Goal: Contribute content: Contribute content

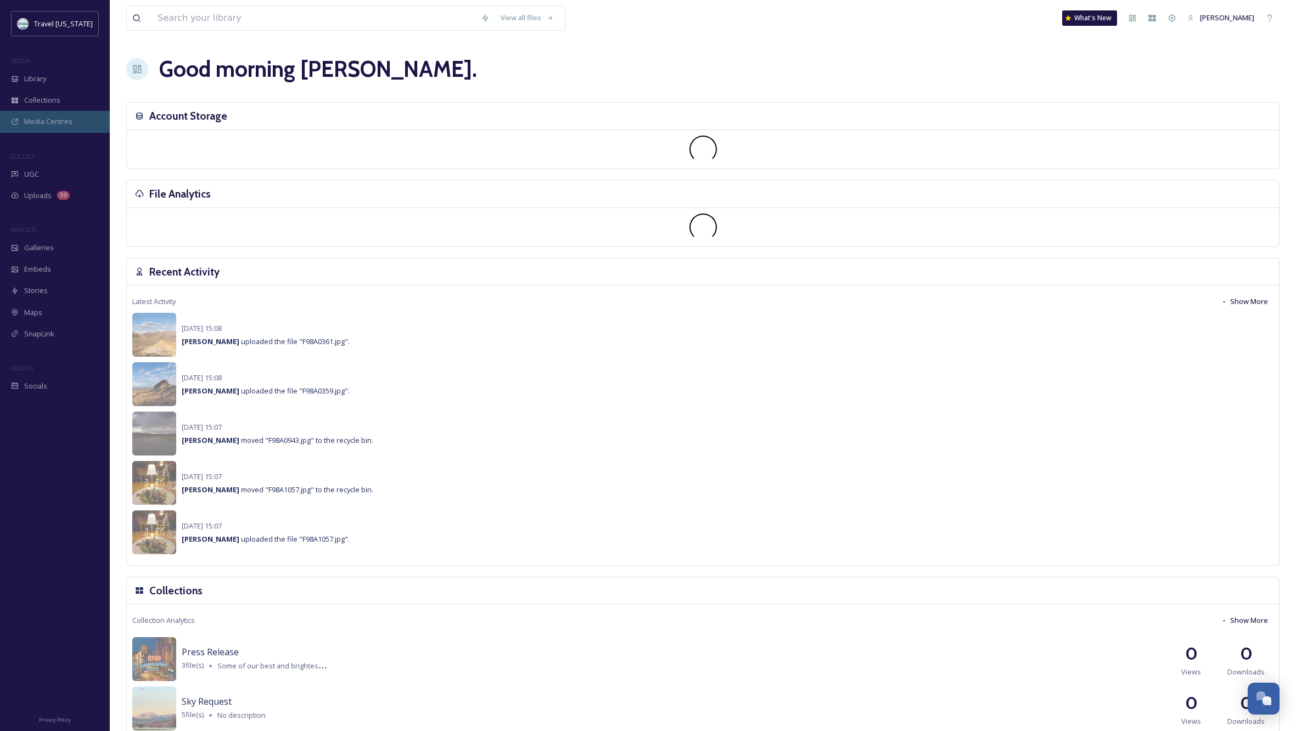
click at [50, 122] on span "Media Centres" at bounding box center [48, 121] width 48 height 10
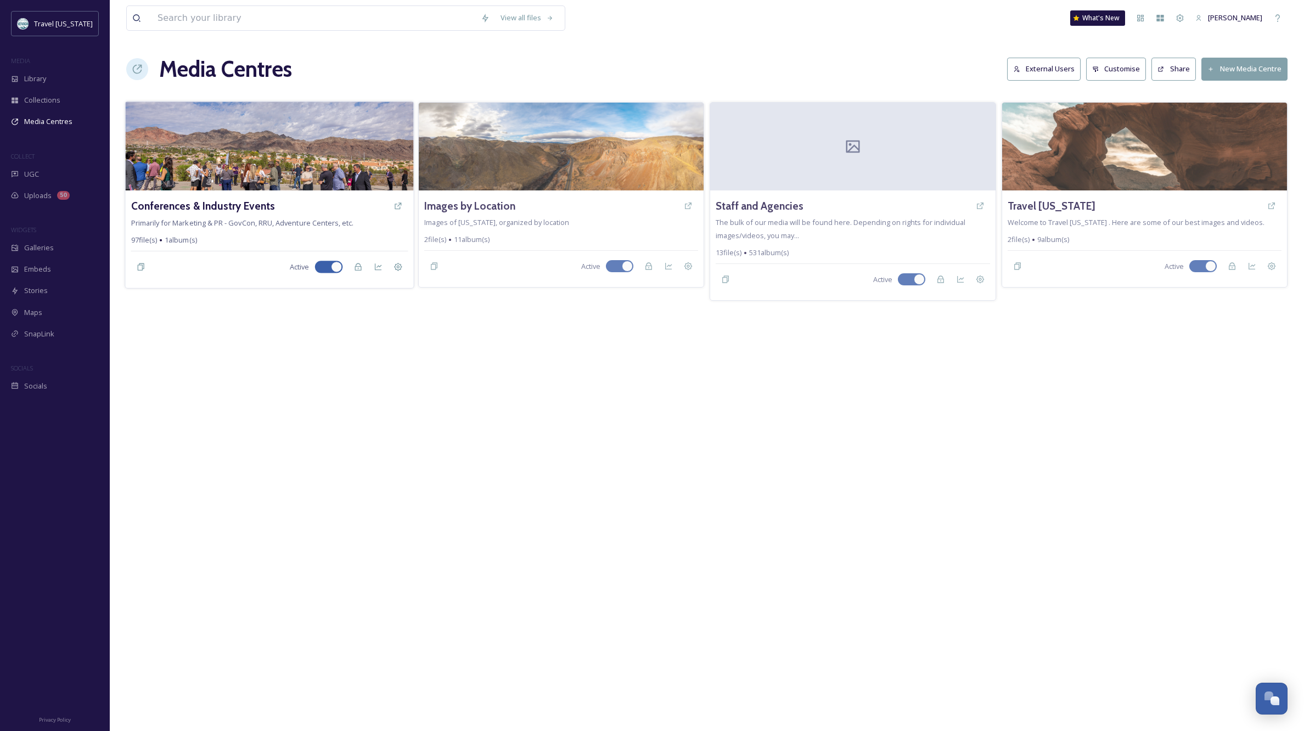
click at [268, 157] on img at bounding box center [269, 146] width 288 height 89
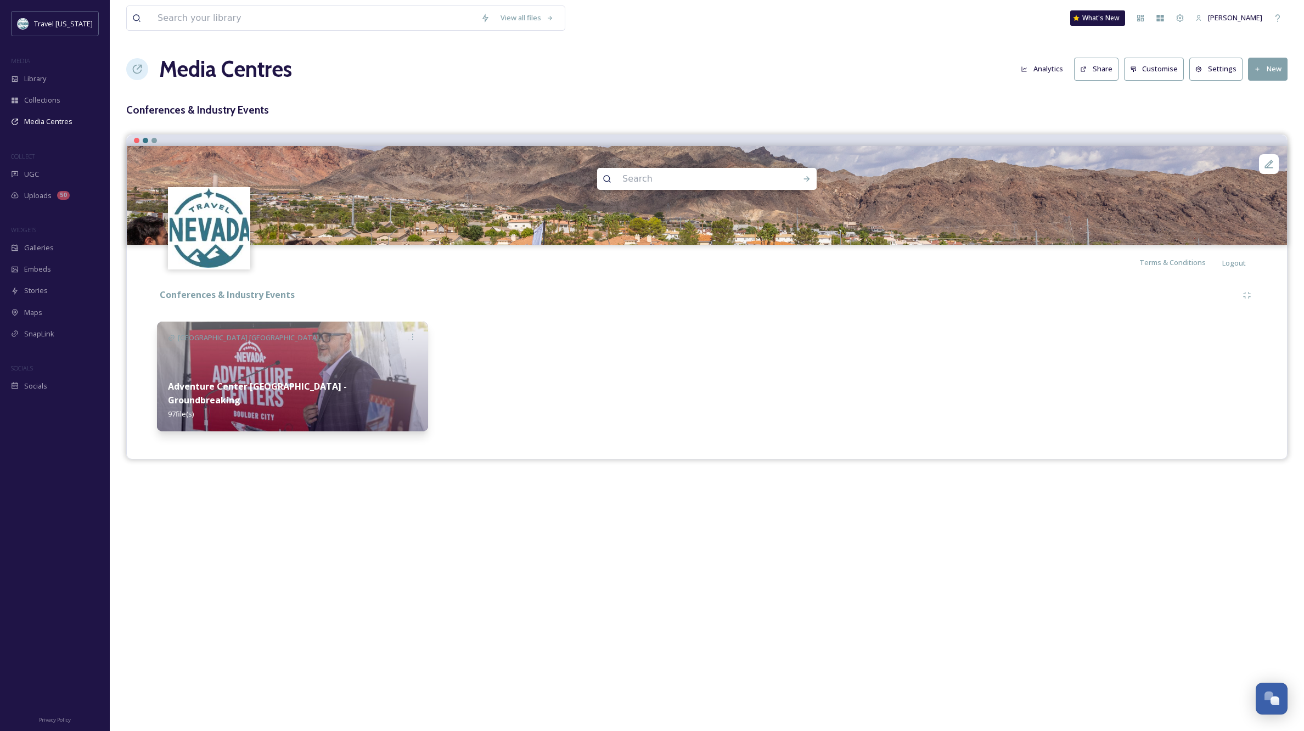
click at [280, 363] on img at bounding box center [292, 377] width 271 height 110
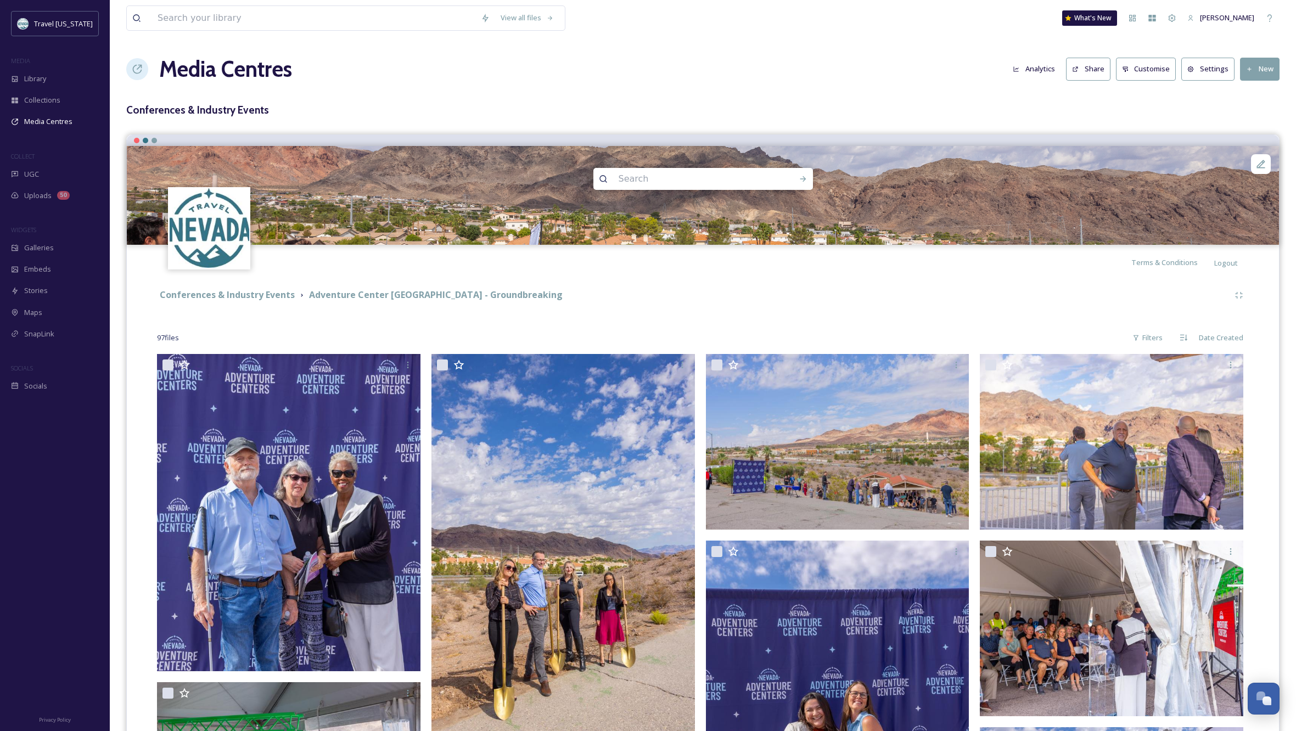
click at [1086, 68] on button "Share" at bounding box center [1088, 69] width 44 height 23
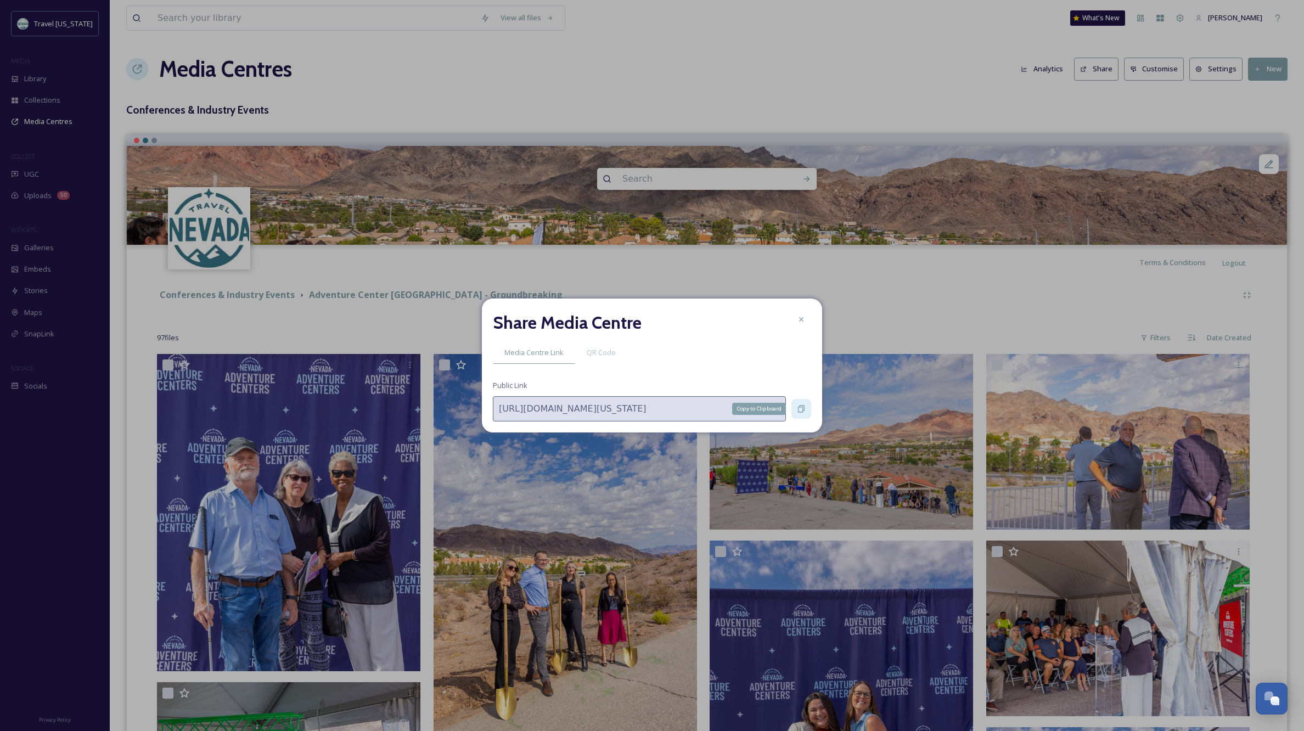
click at [800, 407] on icon at bounding box center [801, 409] width 7 height 7
click at [800, 317] on icon at bounding box center [801, 319] width 9 height 9
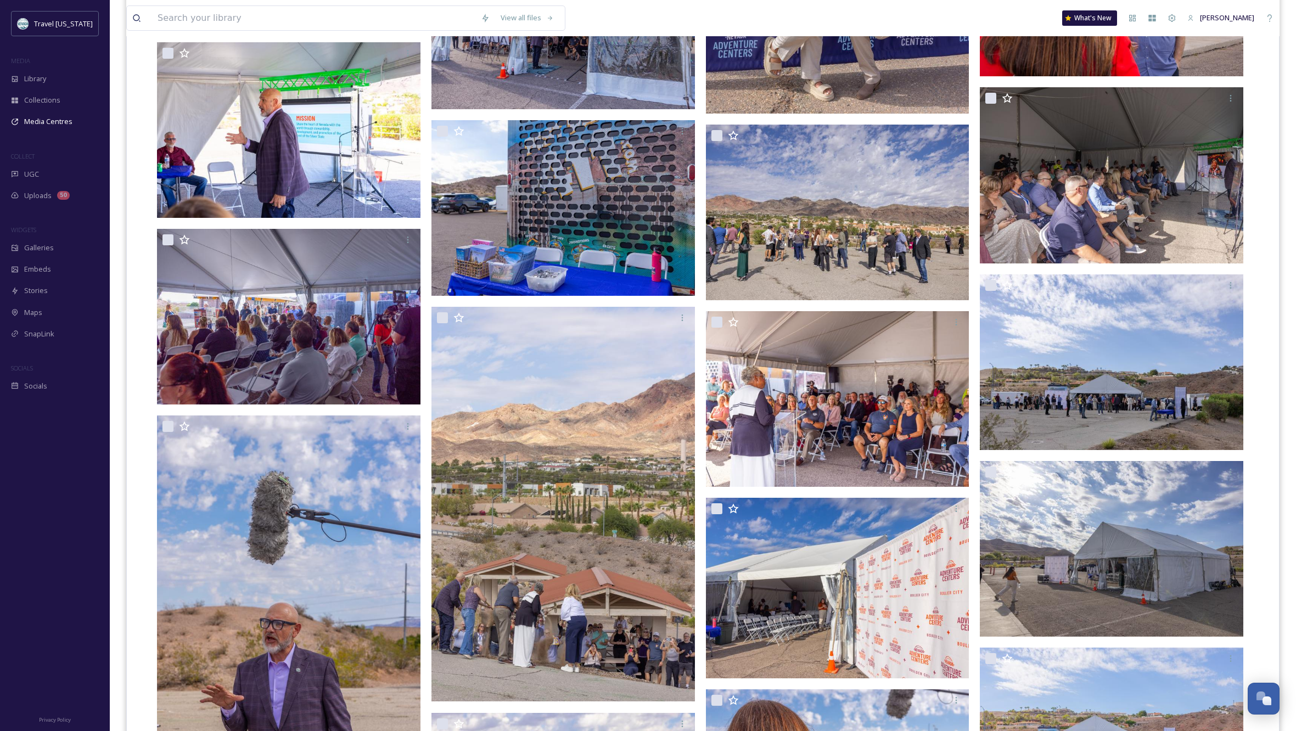
scroll to position [827, 0]
click at [40, 80] on span "Library" at bounding box center [35, 79] width 22 height 10
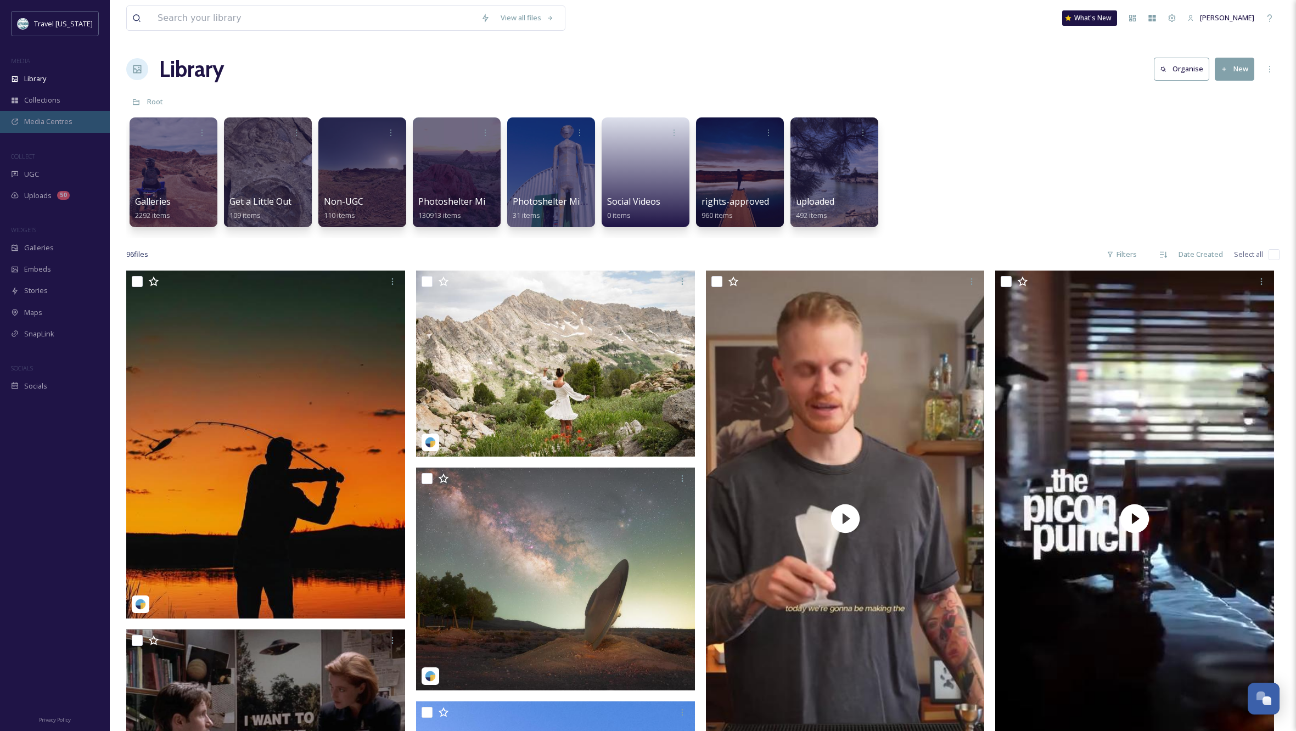
click at [48, 123] on span "Media Centres" at bounding box center [48, 121] width 48 height 10
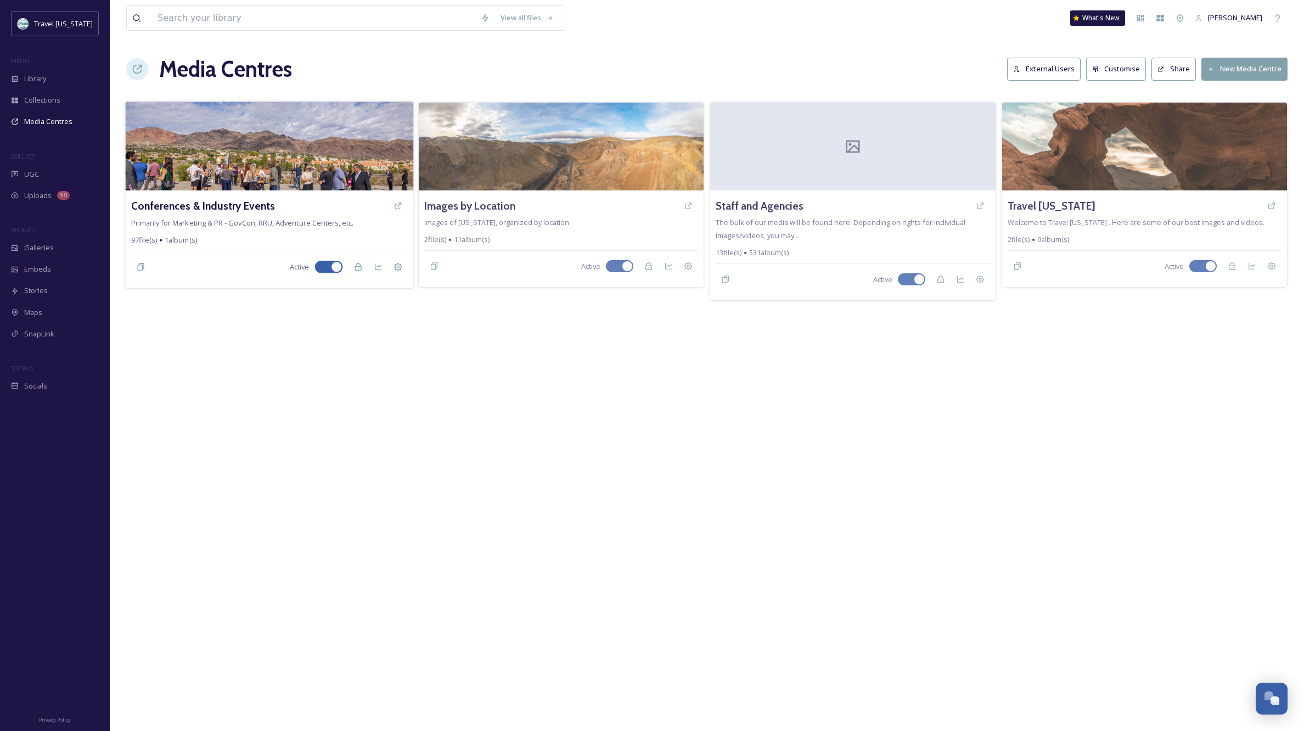
click at [327, 155] on img at bounding box center [269, 146] width 288 height 89
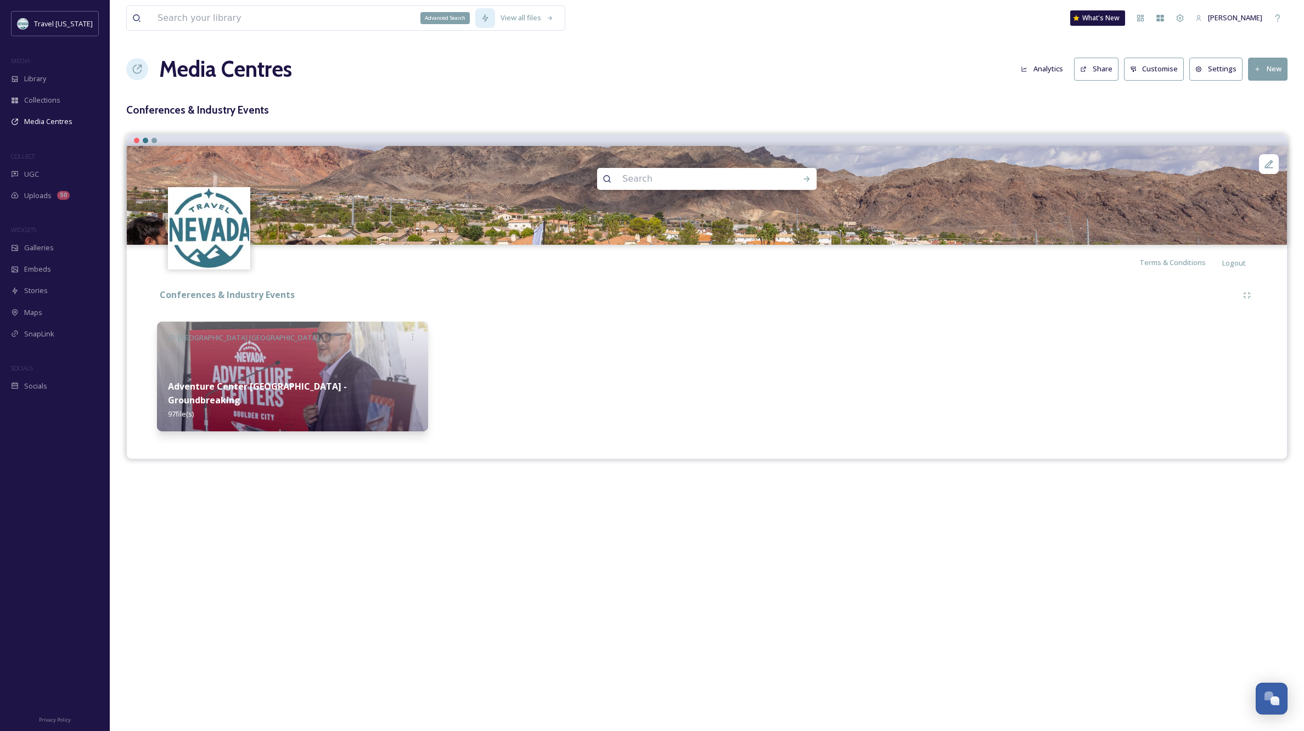
click at [484, 16] on icon at bounding box center [485, 18] width 6 height 9
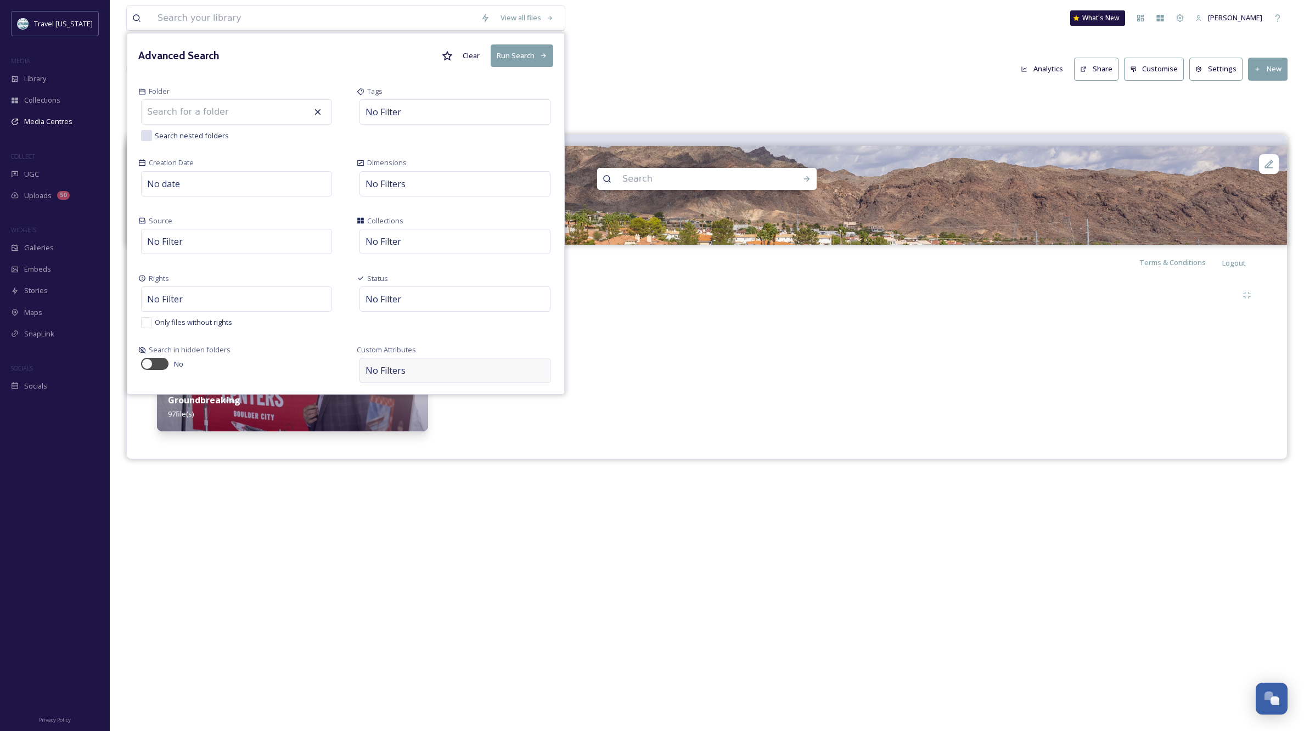
click at [425, 373] on div "No Filters" at bounding box center [454, 370] width 191 height 25
click at [416, 335] on div "Select Attribute" at bounding box center [404, 338] width 76 height 21
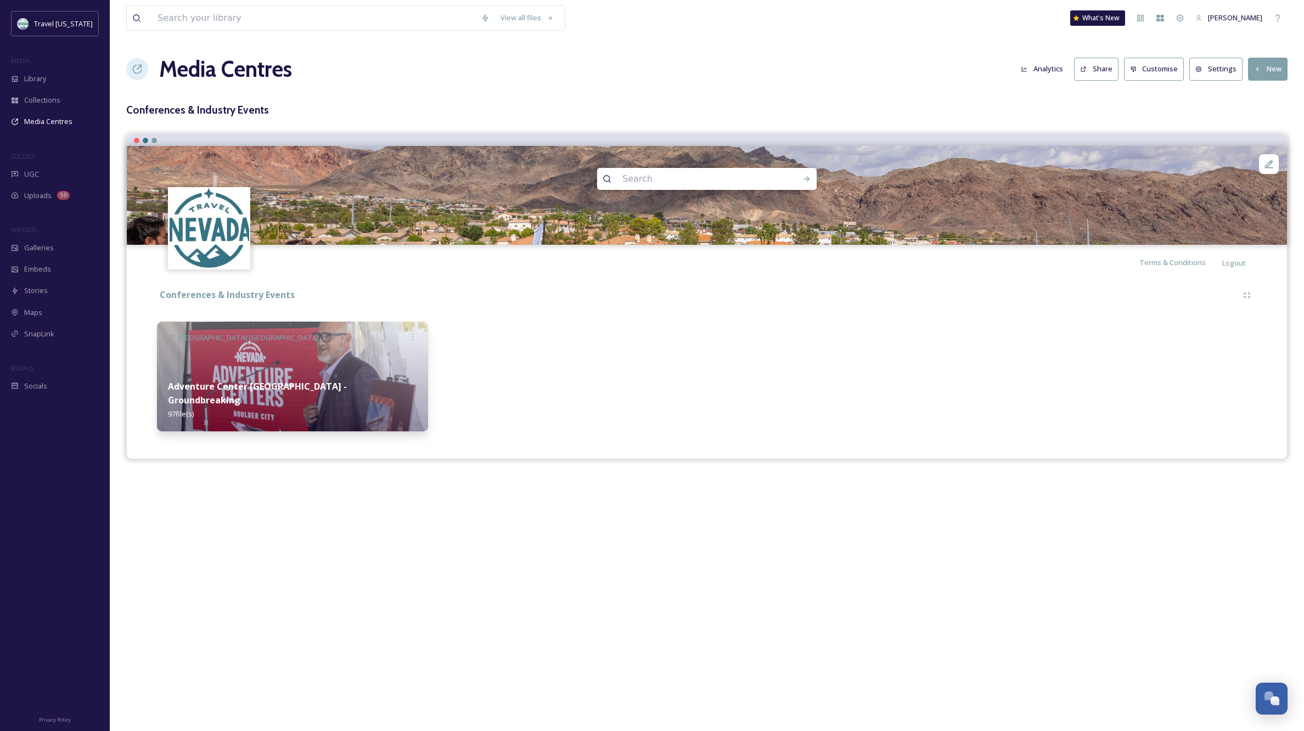
click at [694, 373] on div at bounding box center [569, 377] width 271 height 110
click at [48, 79] on div "Library" at bounding box center [55, 78] width 110 height 21
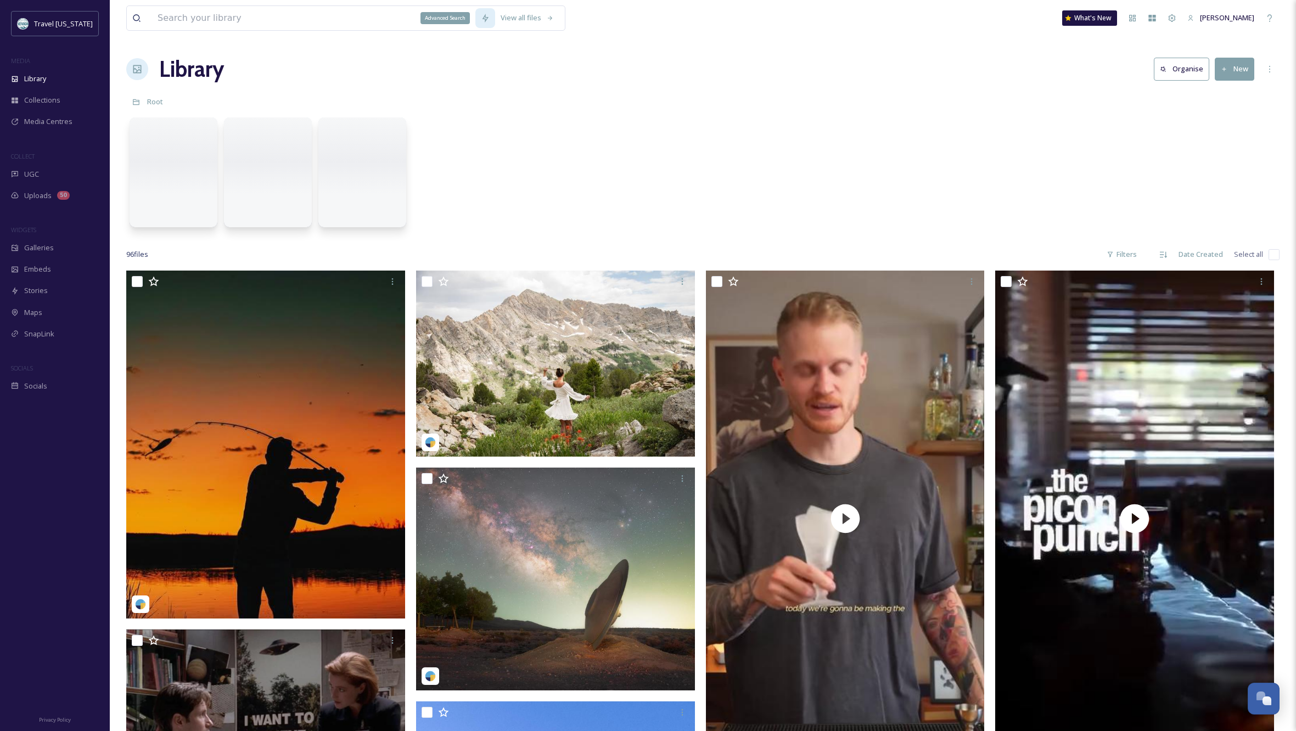
click at [485, 18] on icon at bounding box center [485, 18] width 9 height 9
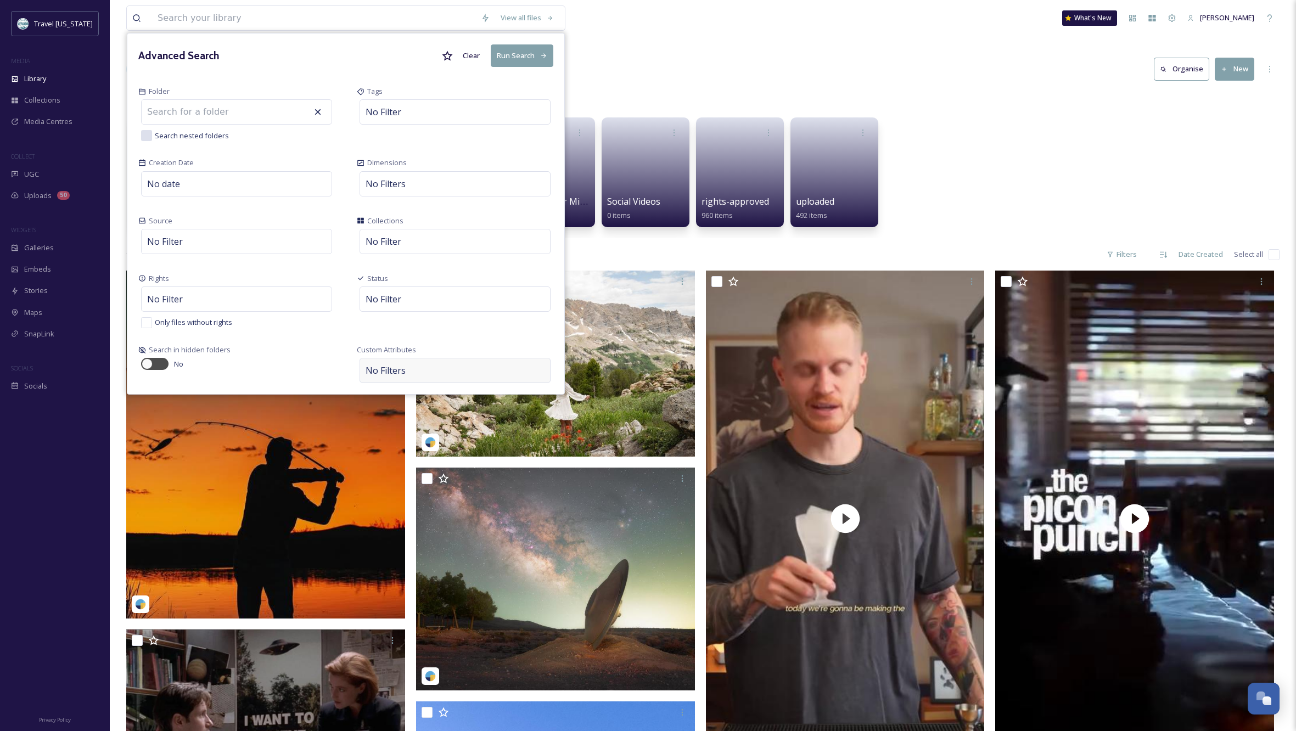
click at [446, 369] on div "No Filters" at bounding box center [454, 370] width 191 height 25
click at [409, 341] on div "Select Attribute" at bounding box center [404, 338] width 76 height 21
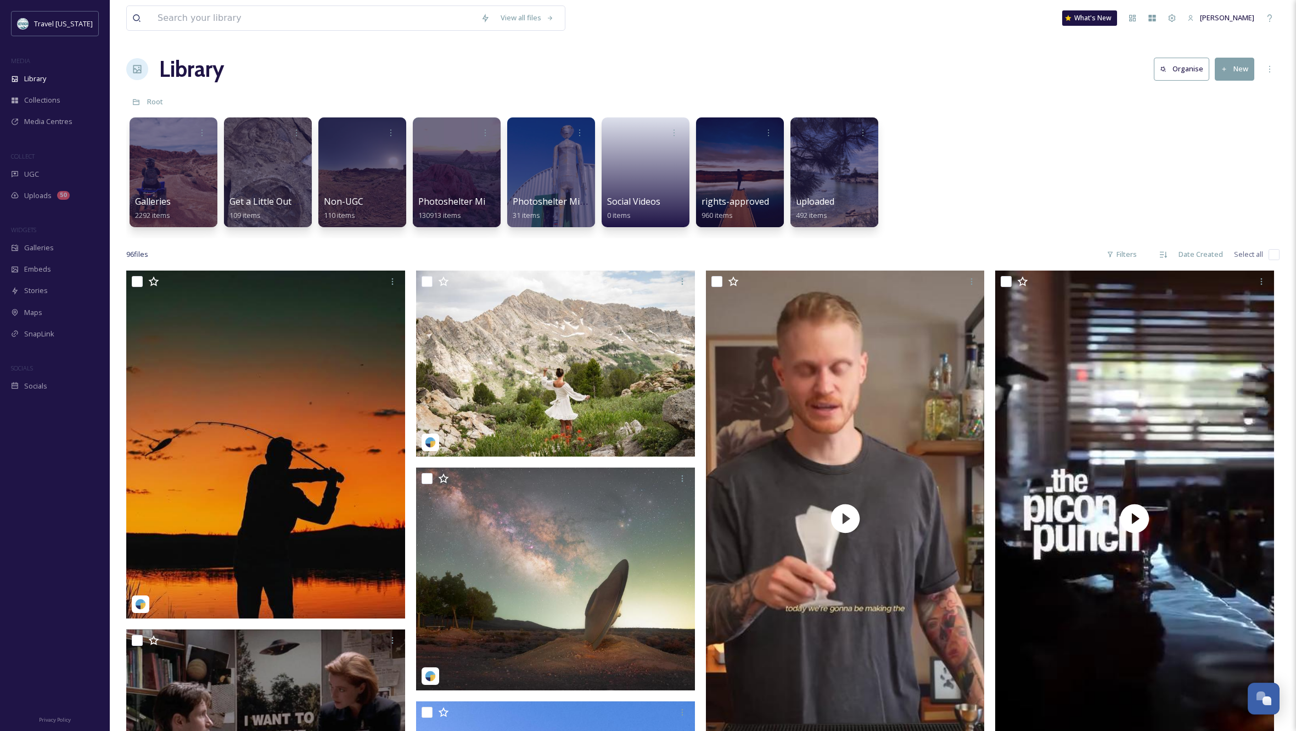
click at [819, 26] on div "View all files What's New [PERSON_NAME]" at bounding box center [702, 18] width 1153 height 36
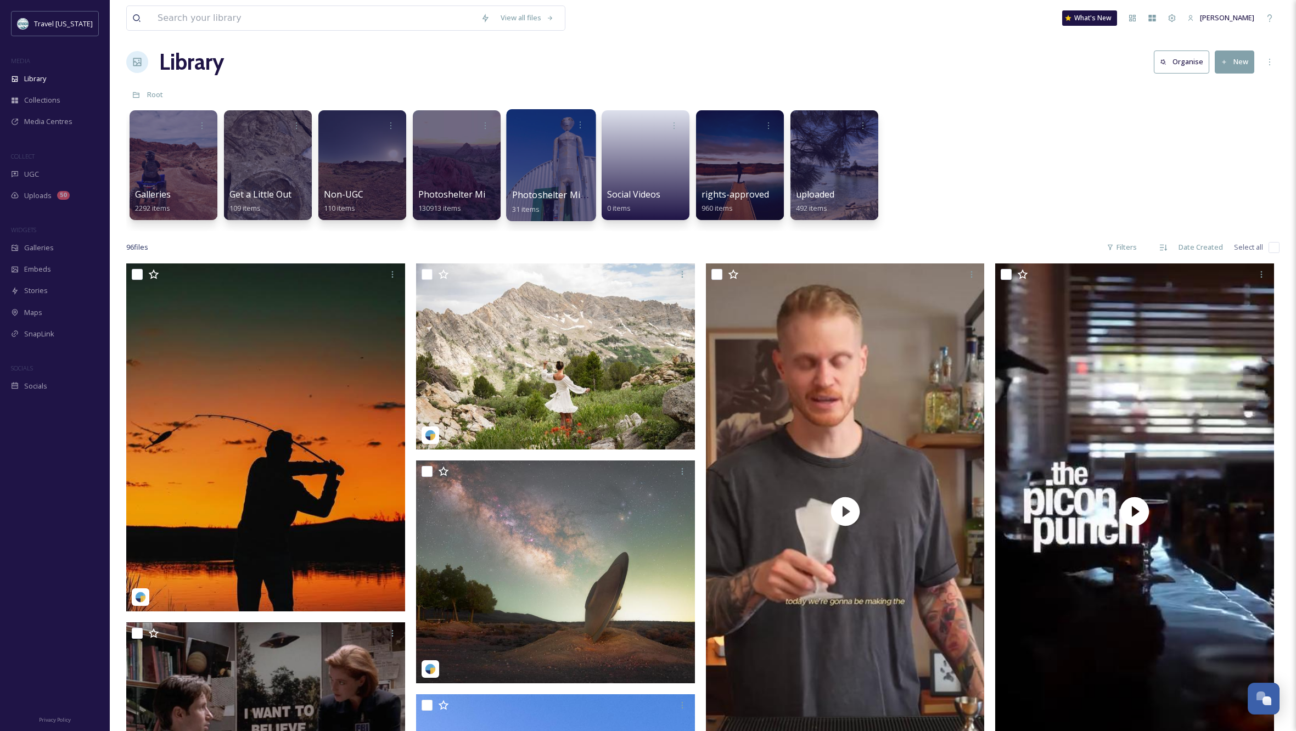
scroll to position [9, 0]
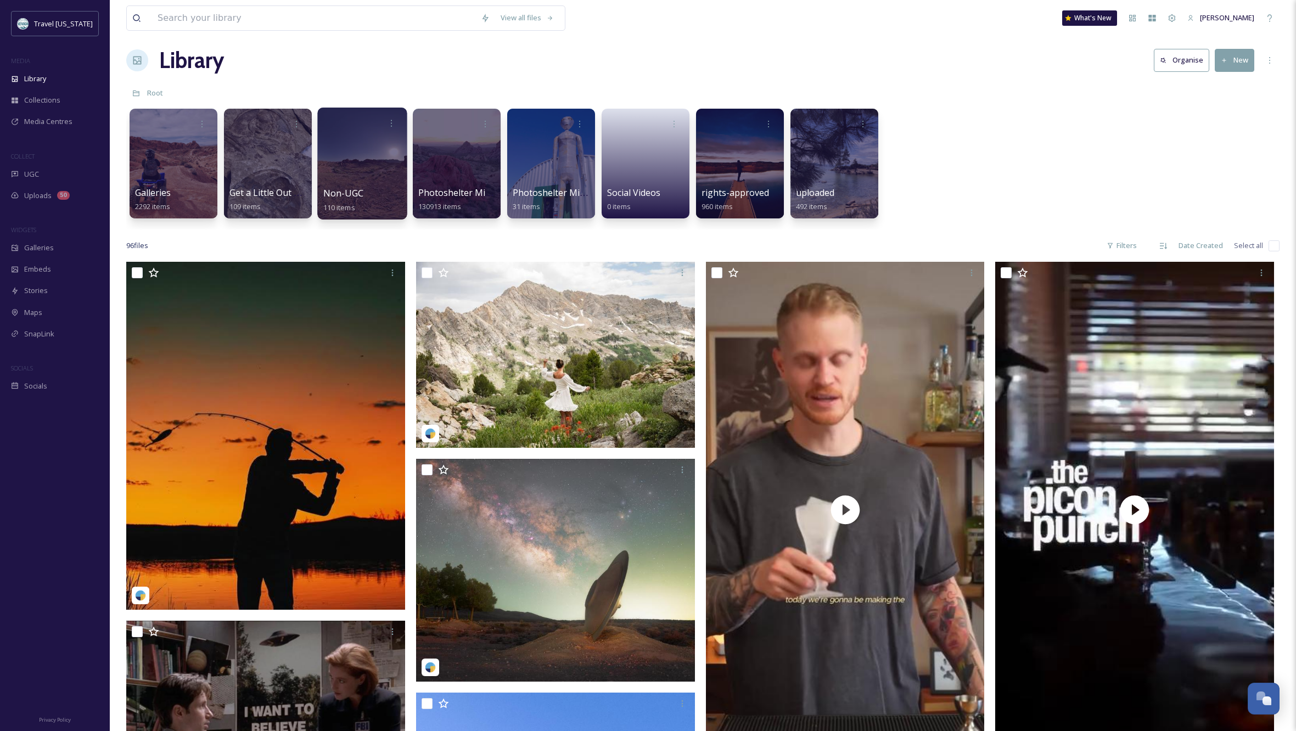
click at [370, 182] on div at bounding box center [361, 164] width 89 height 112
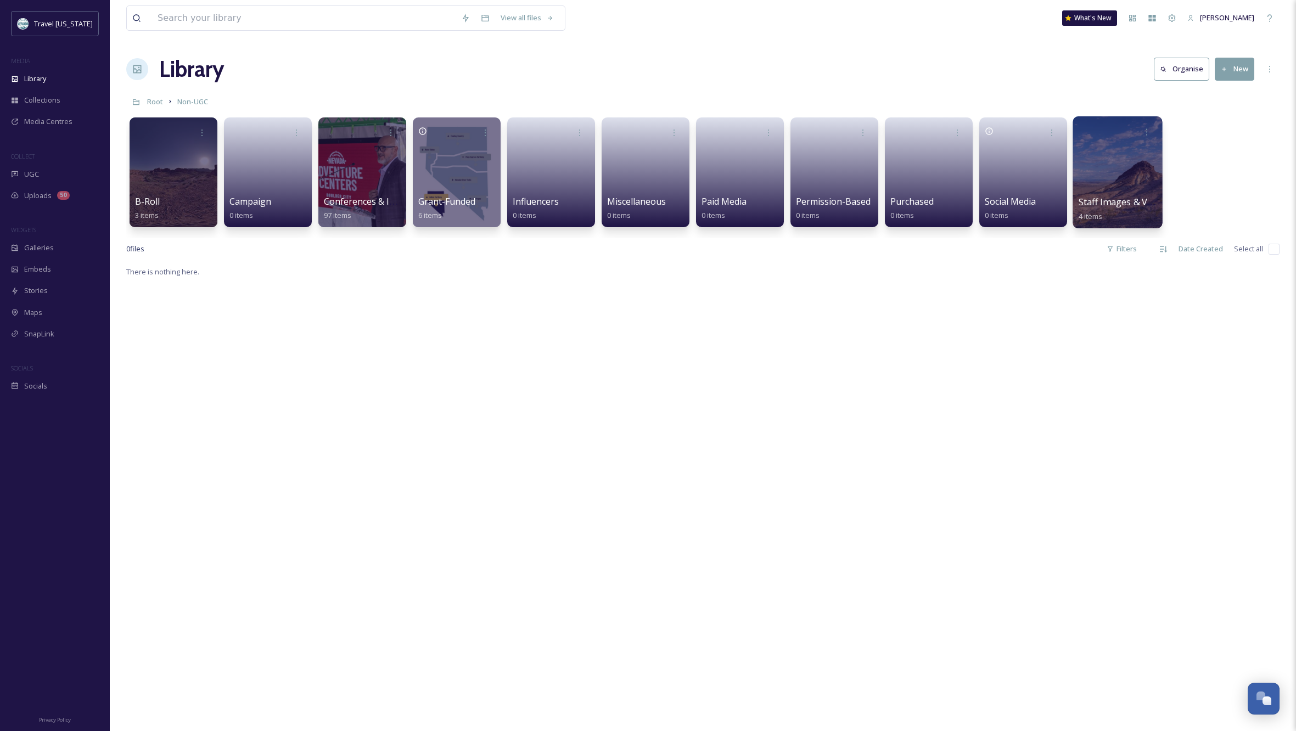
click at [1127, 175] on div at bounding box center [1116, 172] width 89 height 112
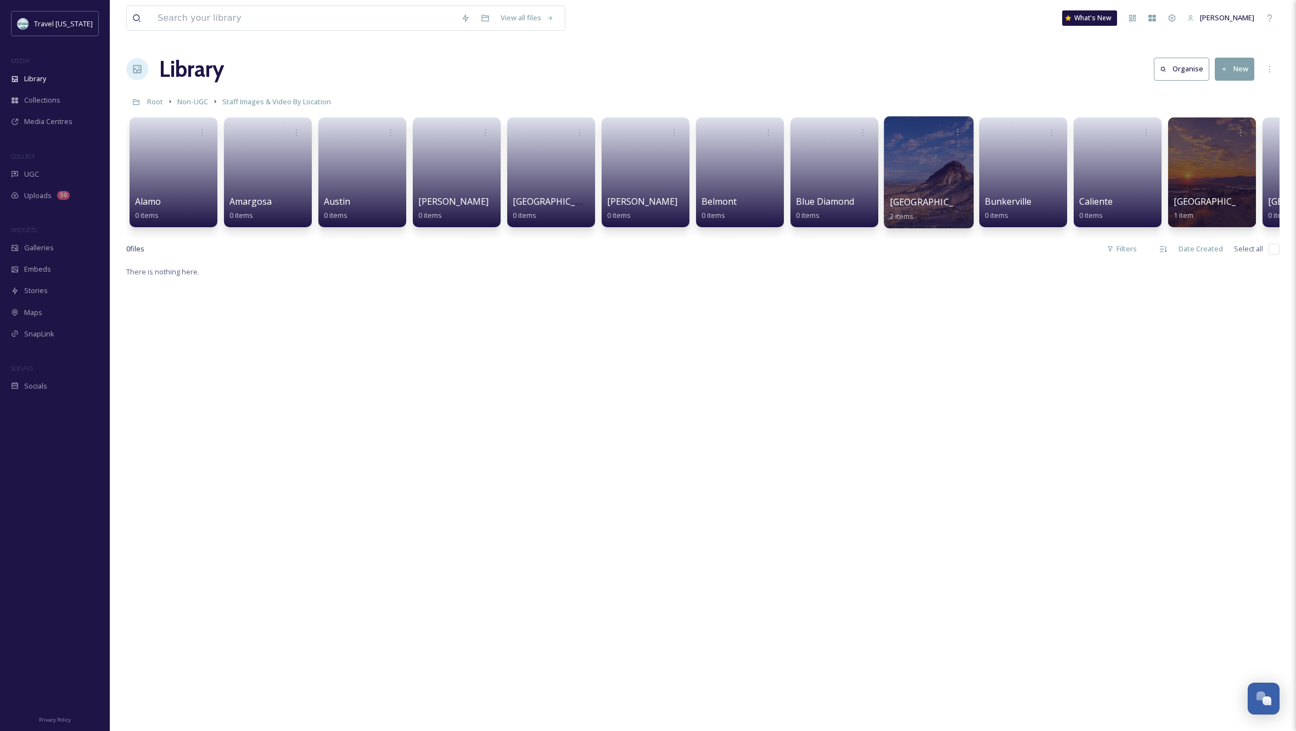
click at [928, 174] on div at bounding box center [928, 172] width 89 height 112
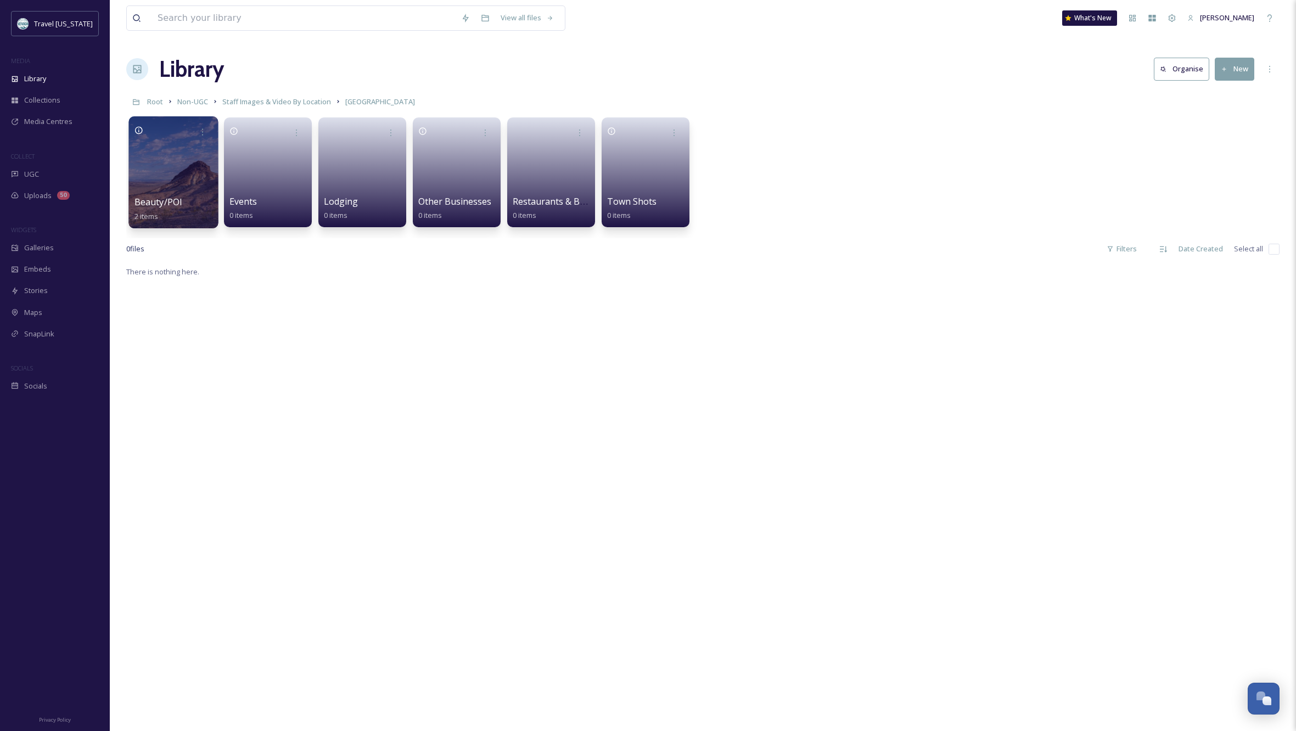
click at [164, 161] on div at bounding box center [172, 172] width 89 height 112
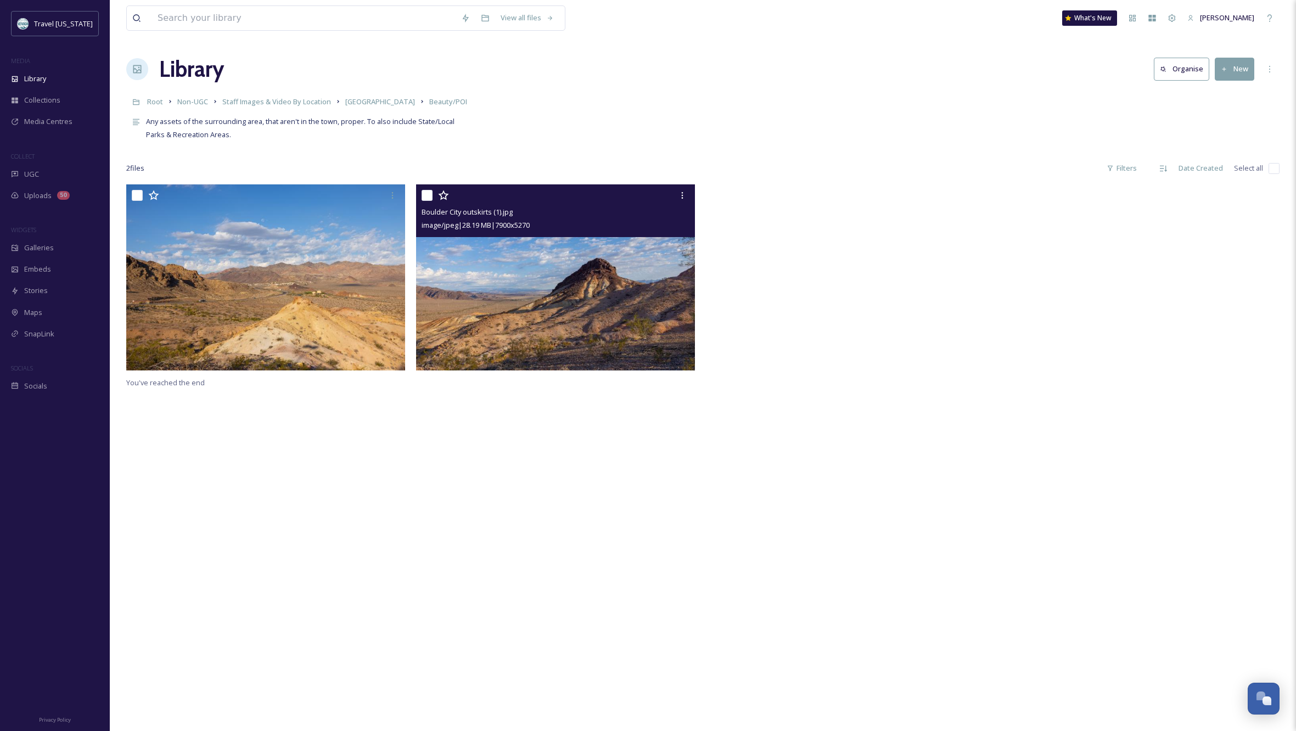
click at [565, 327] on img at bounding box center [555, 277] width 279 height 186
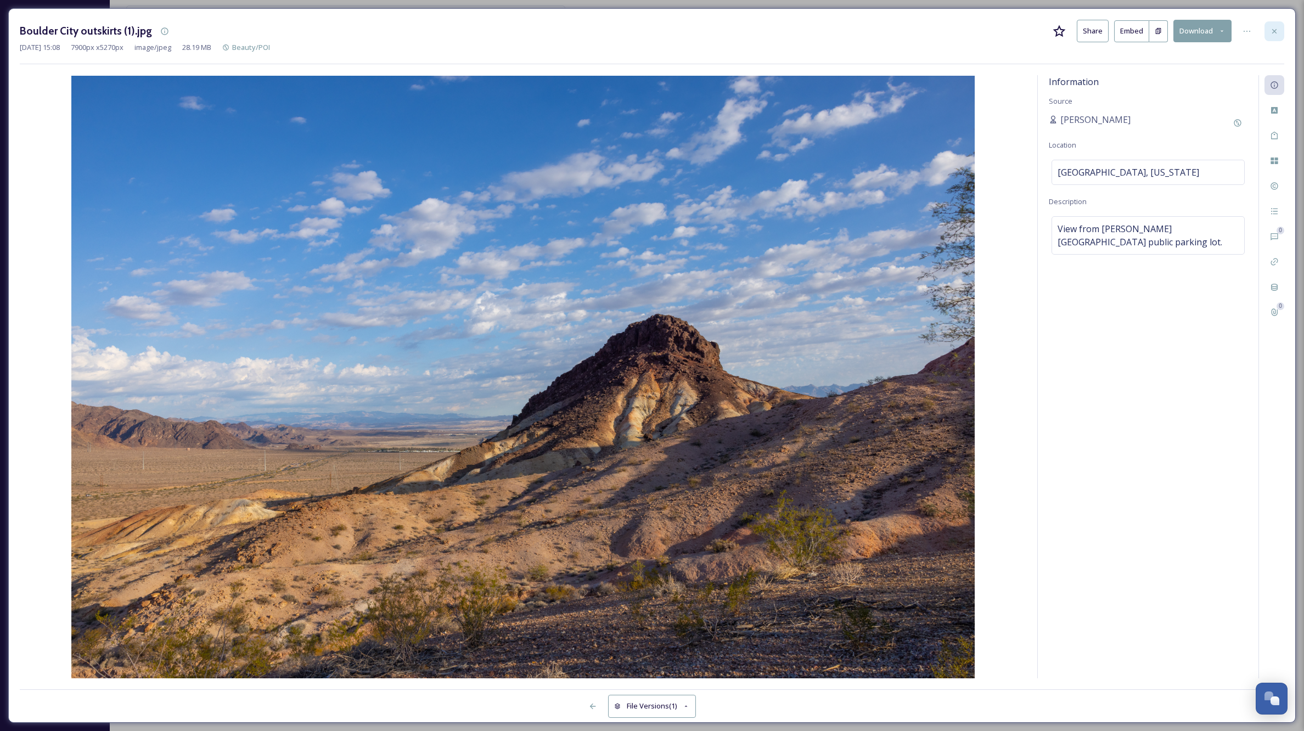
click at [1273, 28] on icon at bounding box center [1274, 31] width 9 height 9
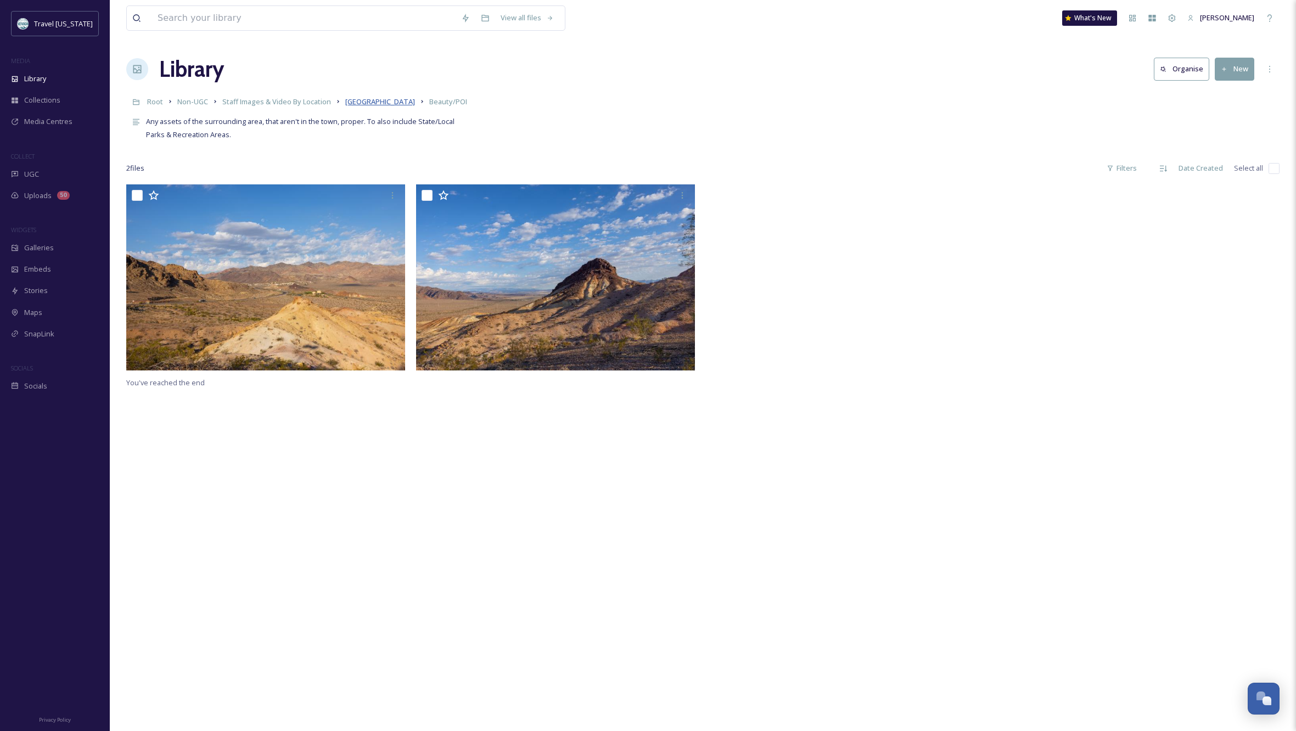
click at [357, 99] on span "[GEOGRAPHIC_DATA]" at bounding box center [380, 102] width 70 height 10
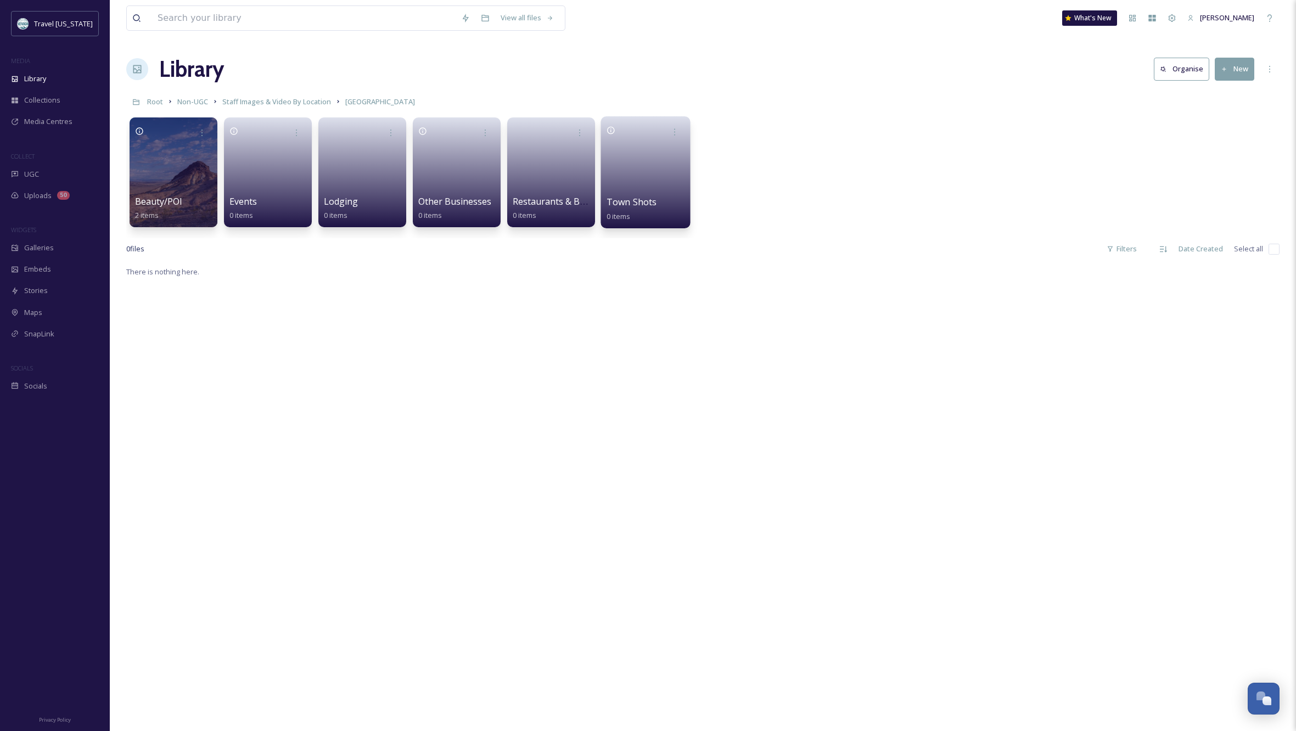
click at [623, 155] on link at bounding box center [645, 168] width 78 height 53
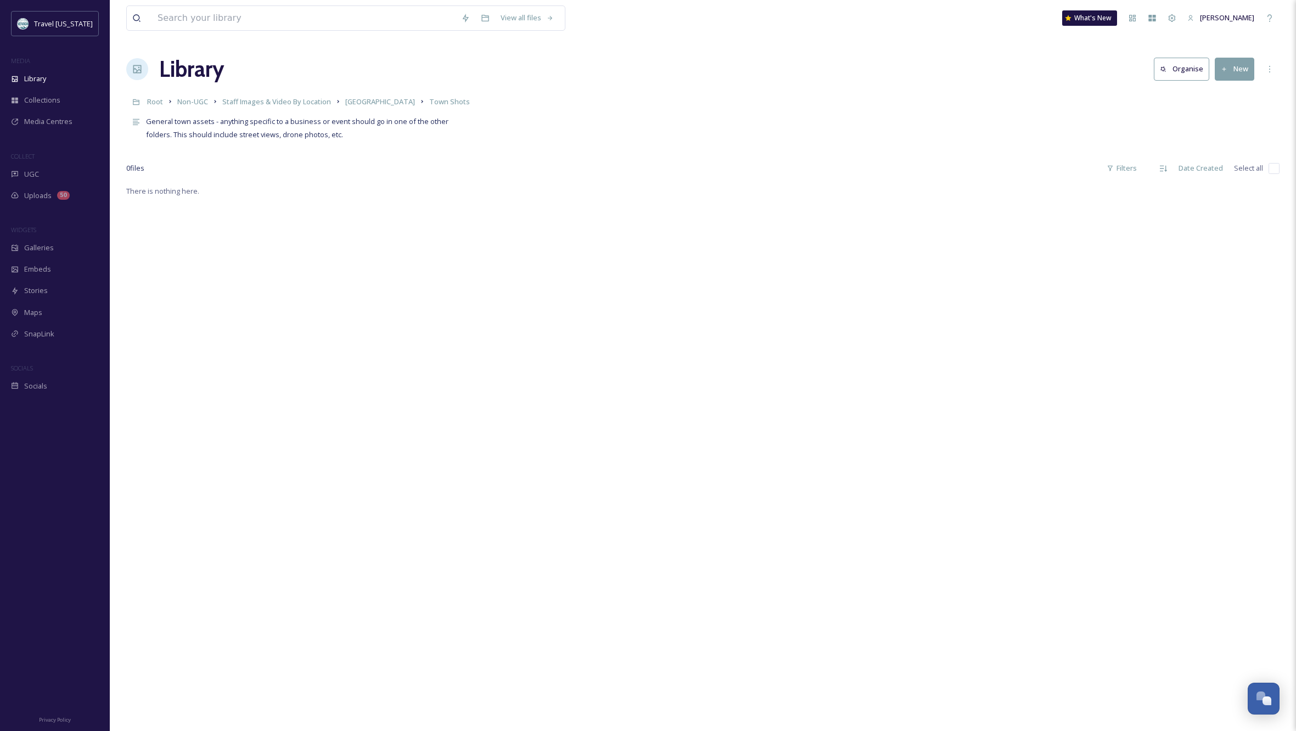
click at [1238, 69] on button "New" at bounding box center [1235, 69] width 40 height 23
click at [1233, 93] on span "File Upload" at bounding box center [1229, 94] width 36 height 10
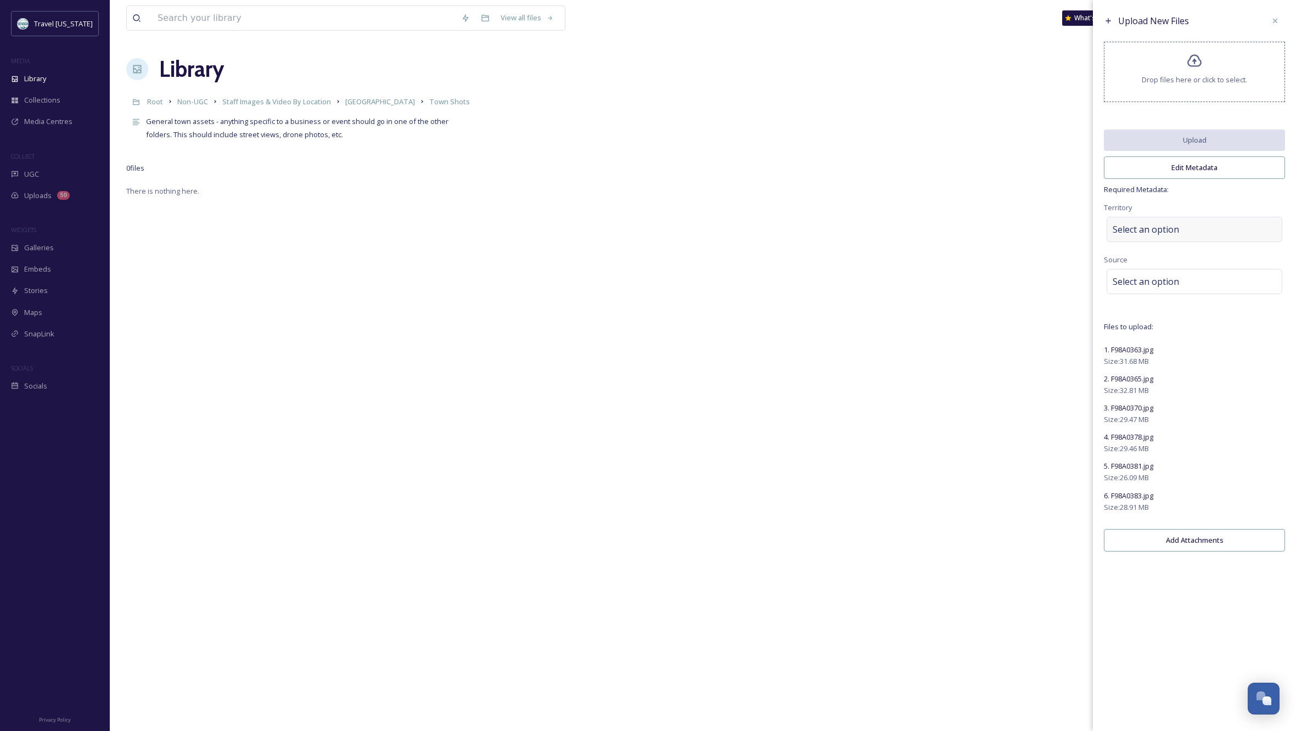
click at [1204, 234] on div "Select an option" at bounding box center [1194, 229] width 176 height 25
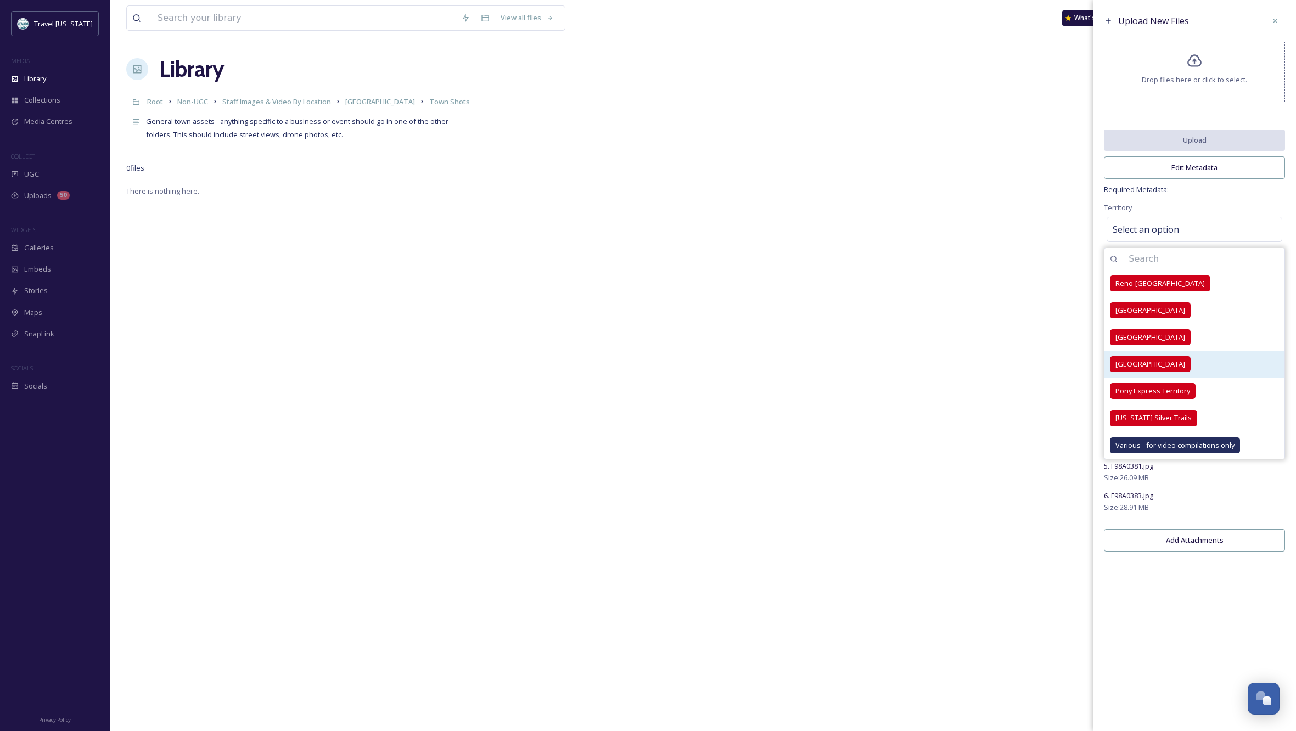
click at [1175, 369] on span "[GEOGRAPHIC_DATA]" at bounding box center [1150, 364] width 70 height 10
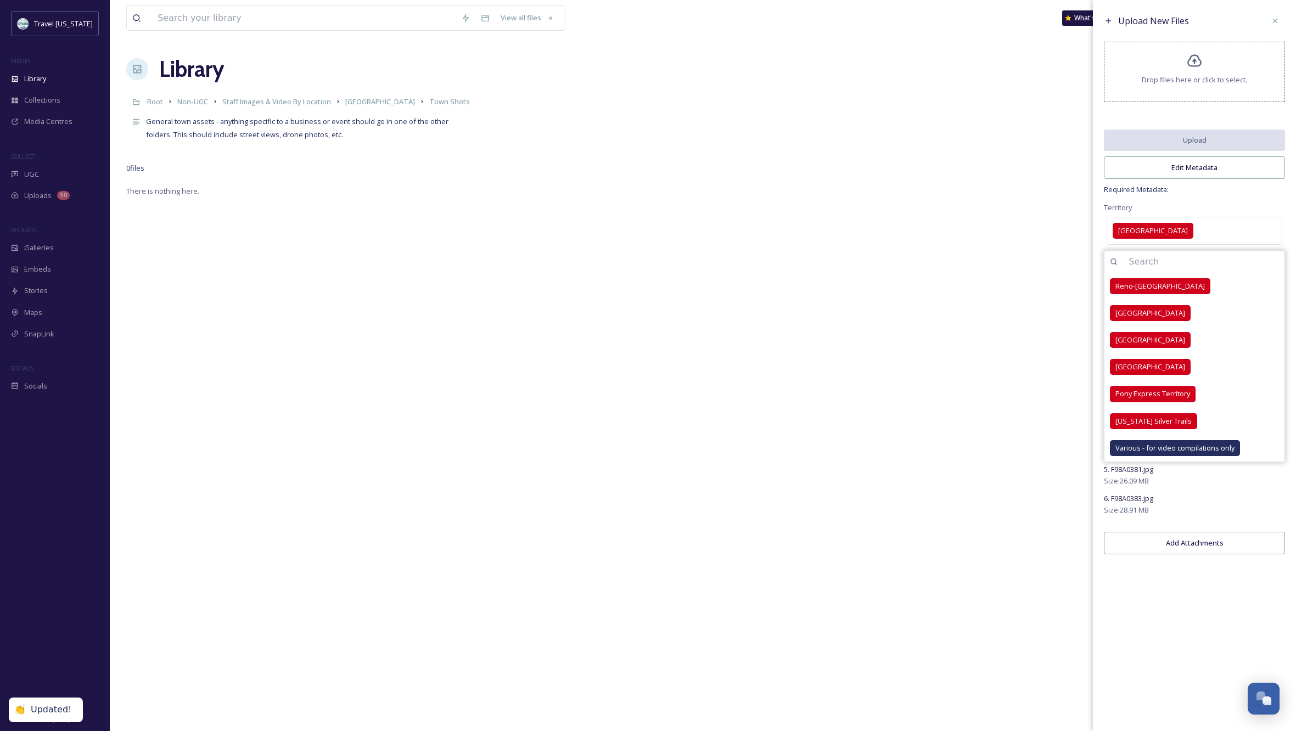
click at [1254, 209] on div "Territory [GEOGRAPHIC_DATA] [GEOGRAPHIC_DATA]-[GEOGRAPHIC_DATA] [GEOGRAPHIC_DAT…" at bounding box center [1194, 224] width 181 height 47
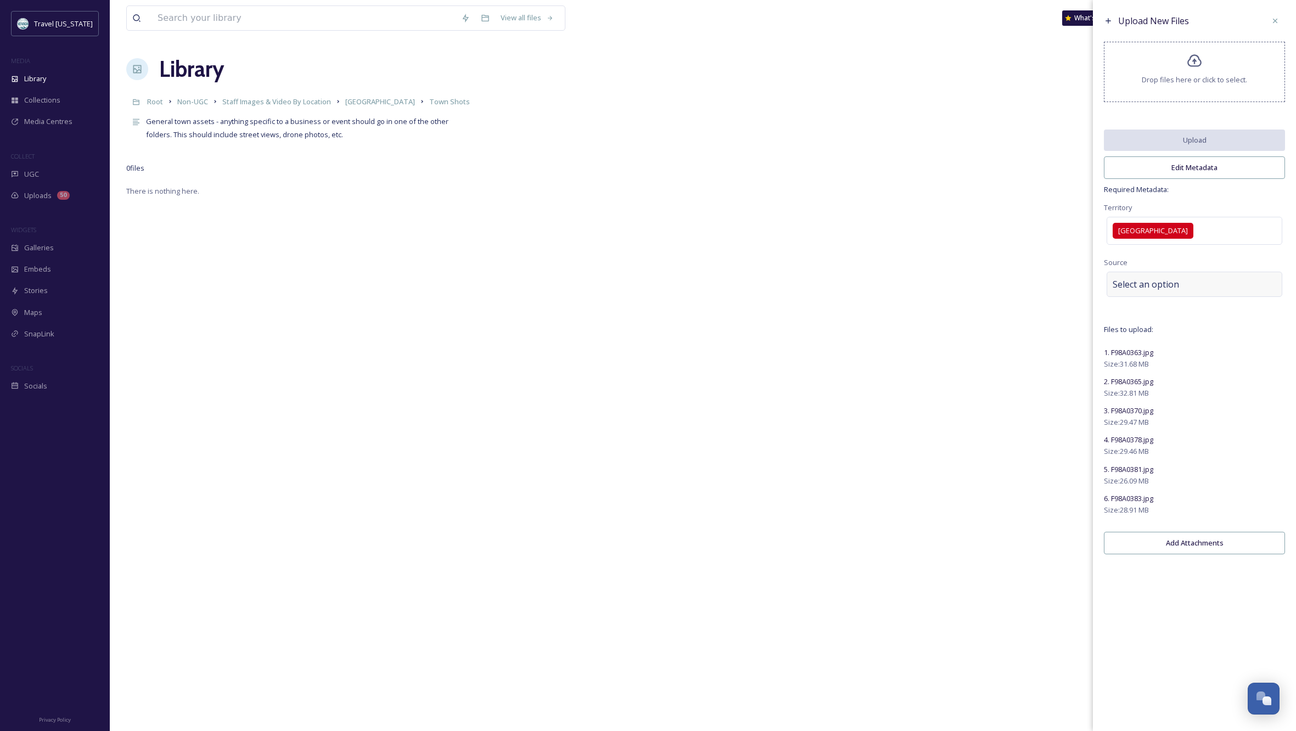
click at [1155, 291] on span "Select an option" at bounding box center [1146, 284] width 66 height 13
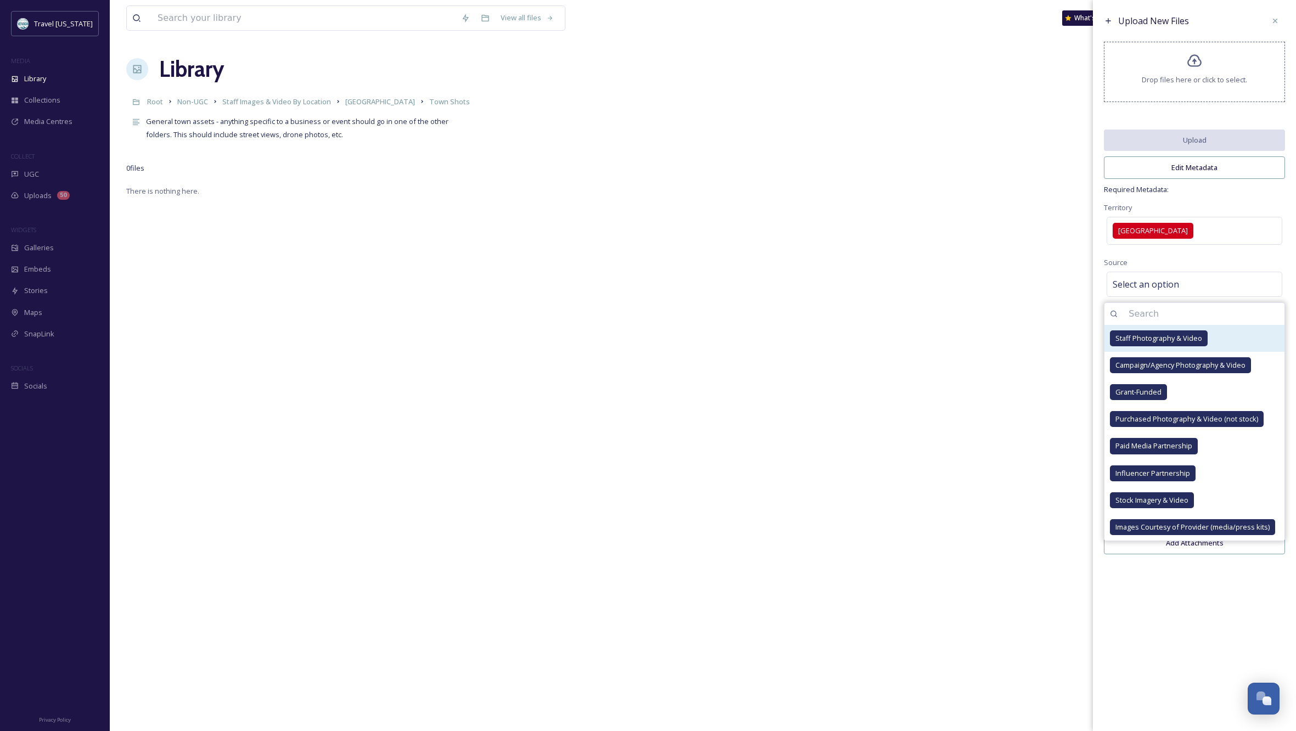
click at [1194, 344] on span "Staff Photography & Video" at bounding box center [1158, 338] width 87 height 10
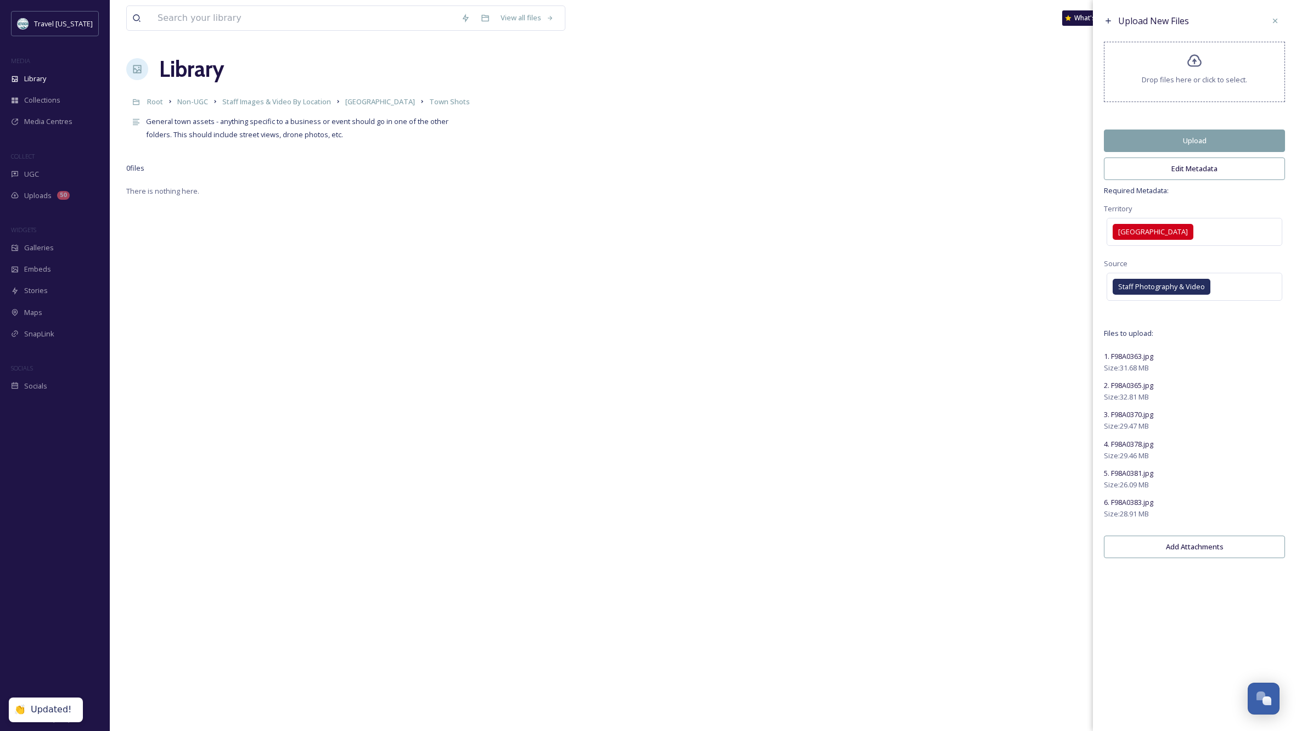
click at [1197, 175] on button "Edit Metadata" at bounding box center [1194, 169] width 181 height 23
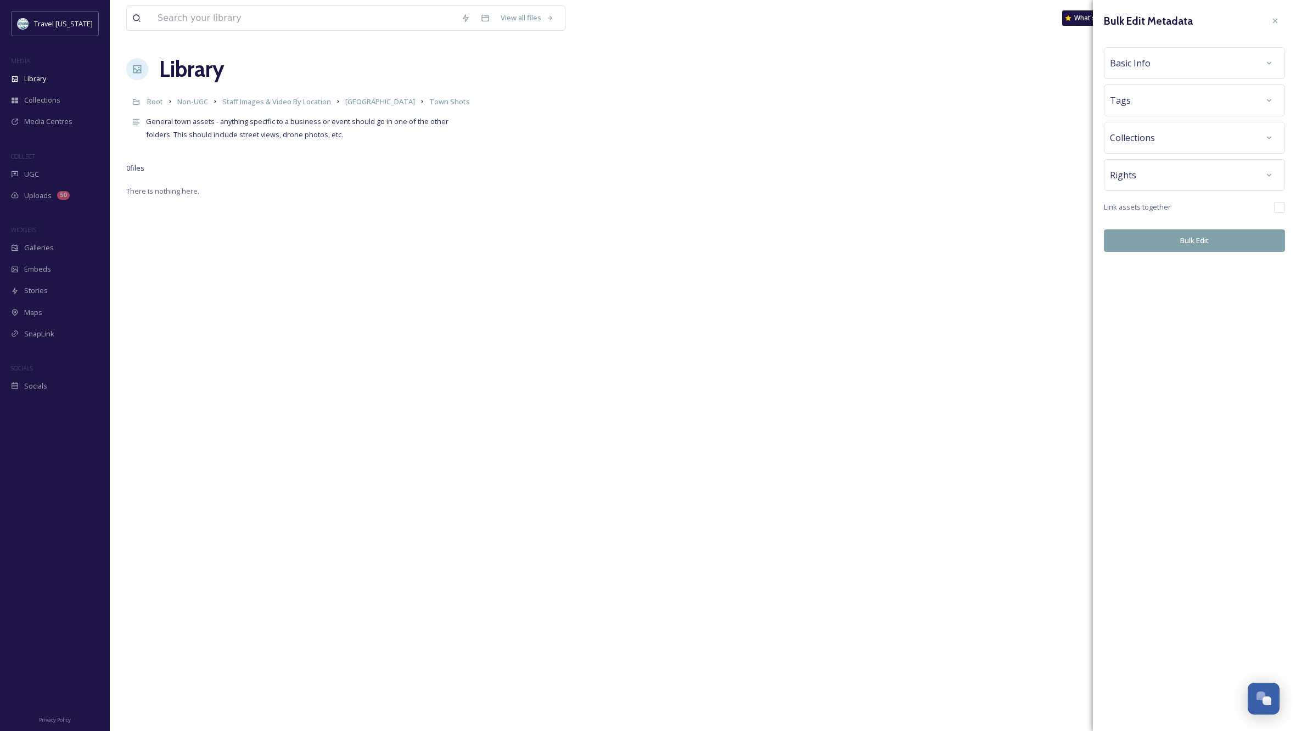
click at [1248, 58] on div "Basic Info" at bounding box center [1194, 63] width 169 height 20
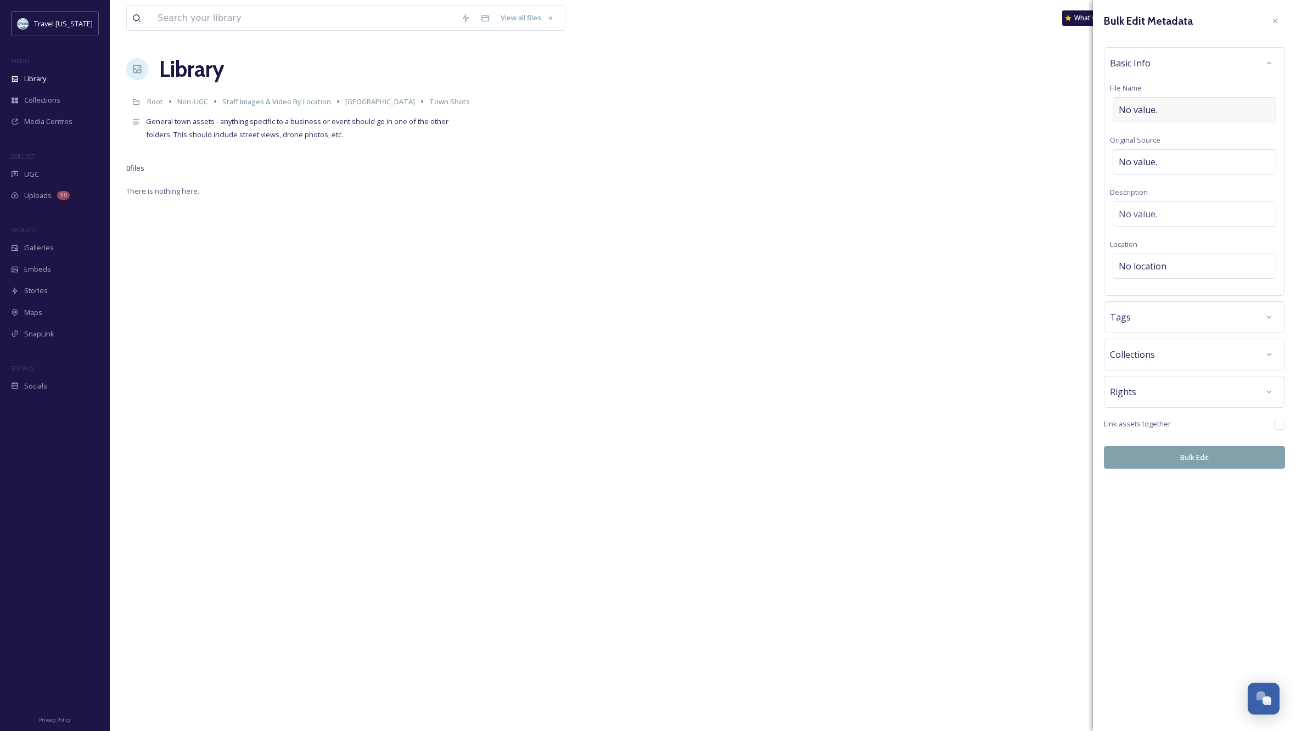
click at [1171, 108] on div "No value." at bounding box center [1195, 109] width 164 height 25
type input "[US_STATE][GEOGRAPHIC_DATA]"
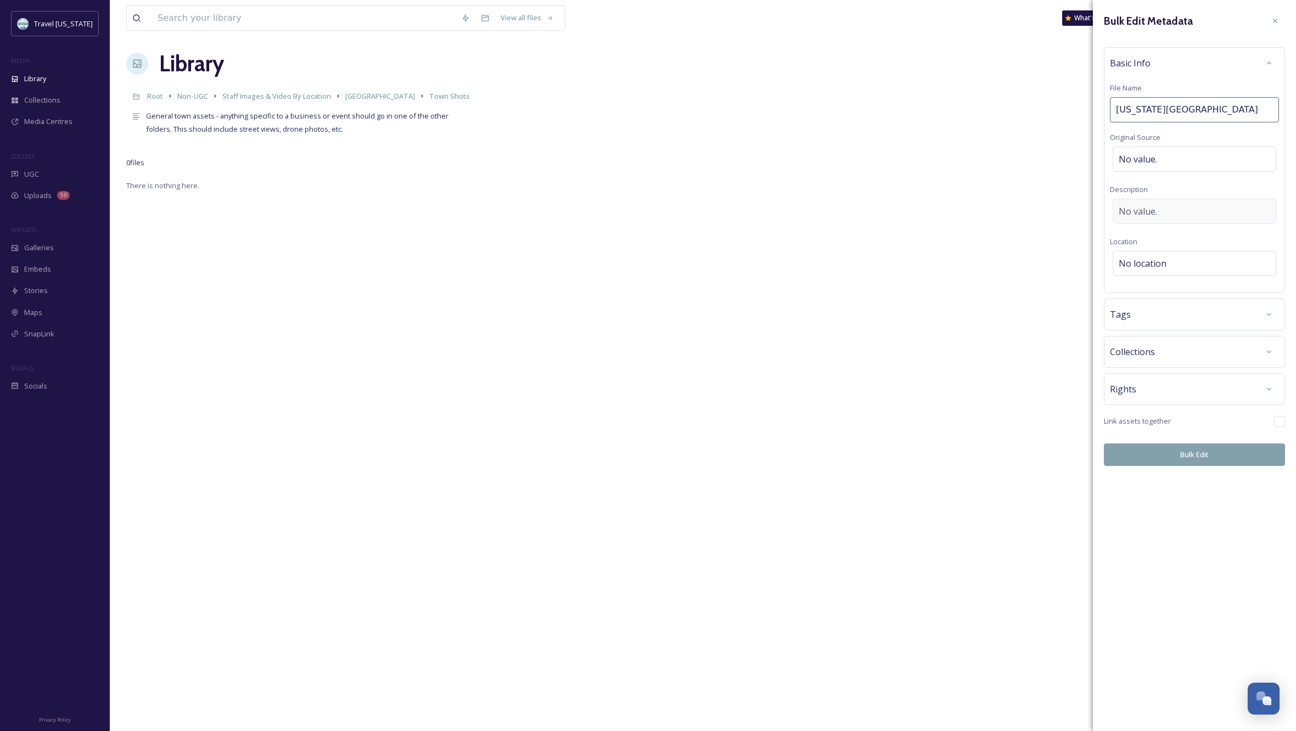
click at [1125, 205] on div "No value." at bounding box center [1195, 211] width 164 height 25
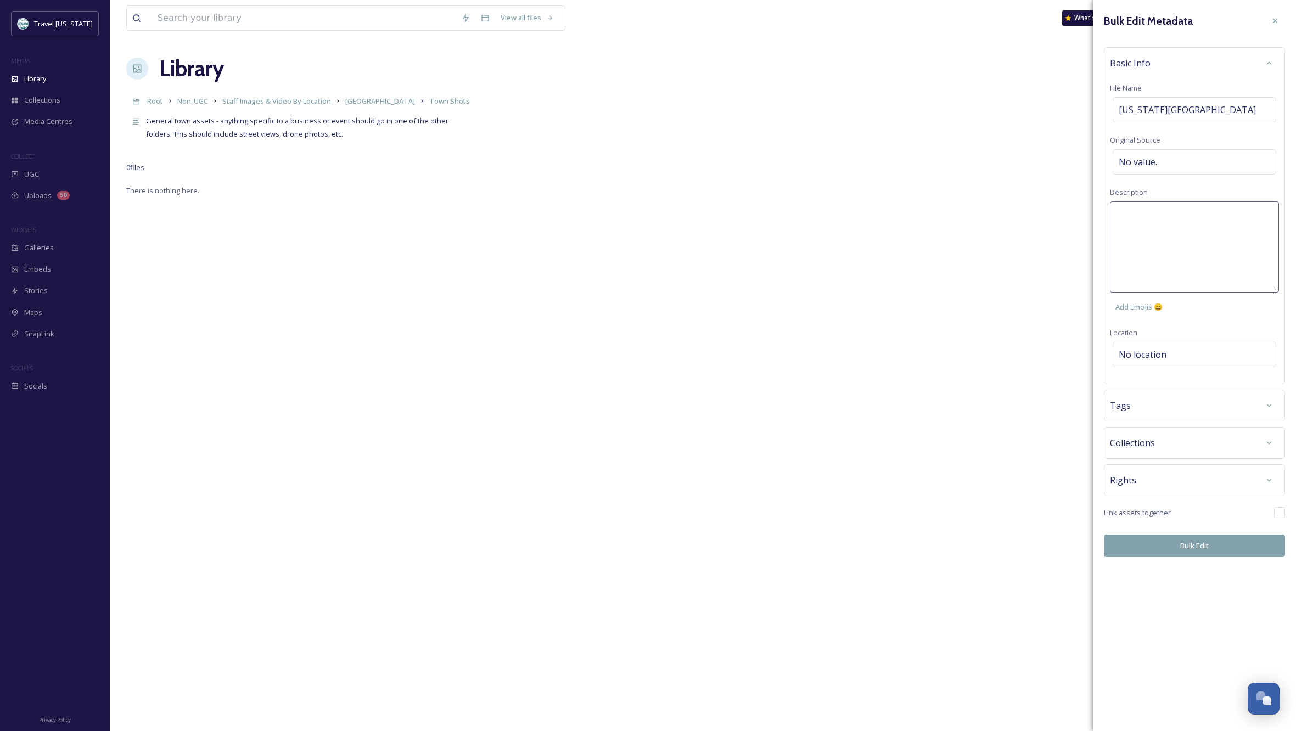
scroll to position [1, 0]
click at [1187, 227] on textarea at bounding box center [1194, 246] width 169 height 91
type textarea "[GEOGRAPHIC_DATA], [US_STATE][GEOGRAPHIC_DATA]"
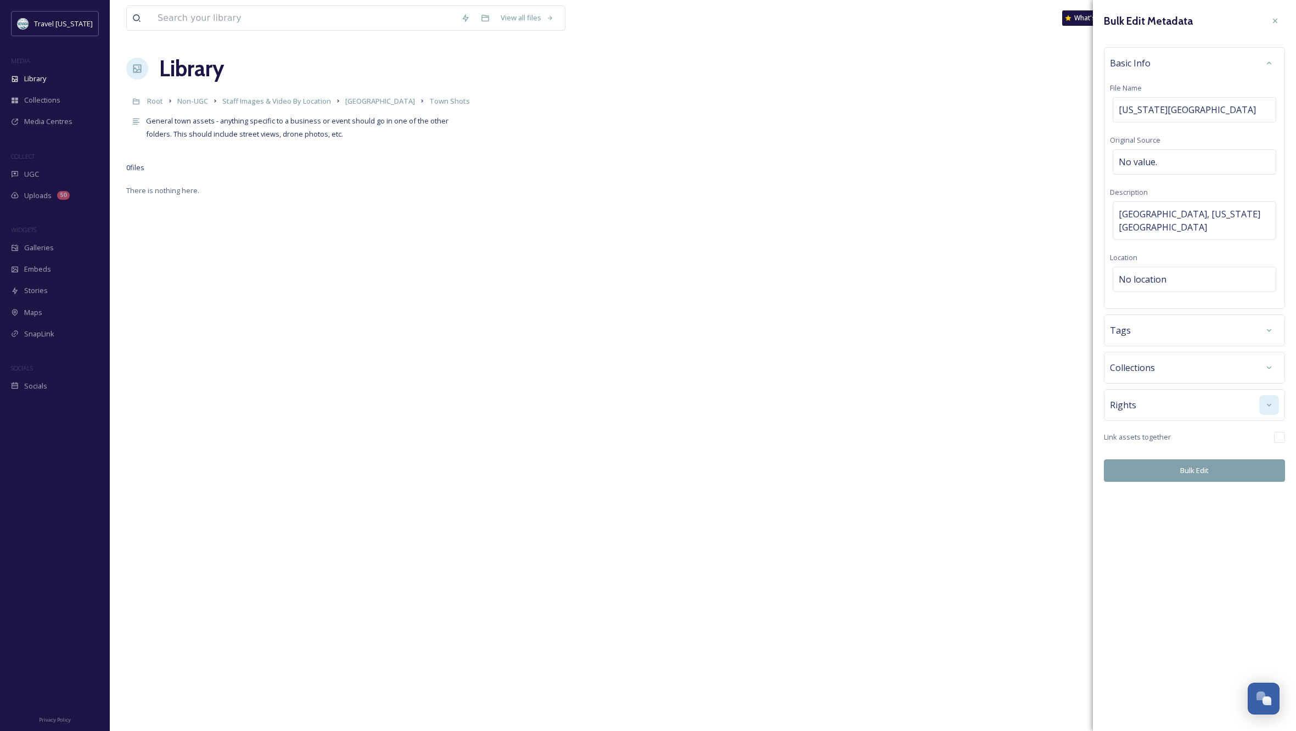
click at [1265, 479] on div "Bulk Edit Metadata Basic Info File Name [US_STATE][GEOGRAPHIC_DATA], [GEOGRAPHI…" at bounding box center [1194, 246] width 203 height 493
click at [1271, 404] on icon at bounding box center [1269, 404] width 4 height 3
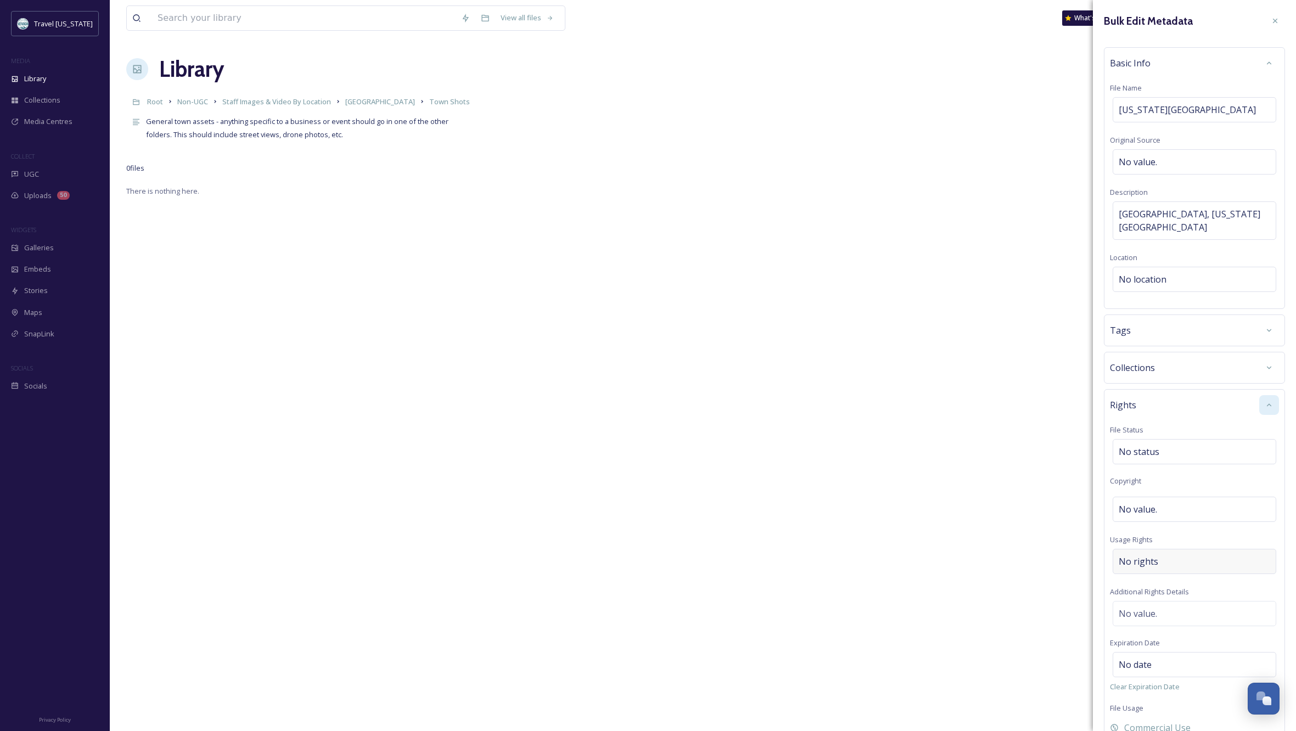
click at [1181, 558] on div "No rights" at bounding box center [1195, 561] width 164 height 25
click at [1142, 561] on input at bounding box center [1176, 564] width 121 height 24
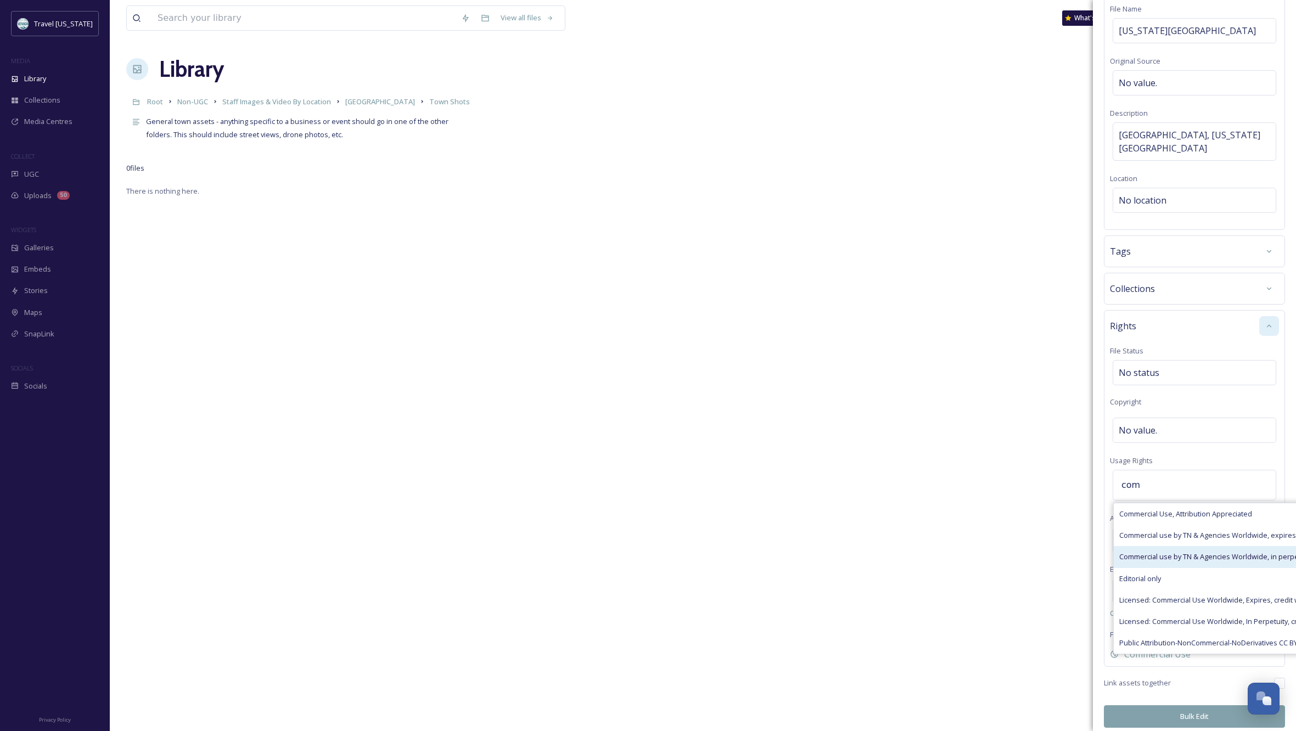
scroll to position [79, 0]
type input "com"
click at [1191, 557] on span "Commercial use by TN & Agencies Worldwide, in perpetuity" at bounding box center [1215, 557] width 193 height 10
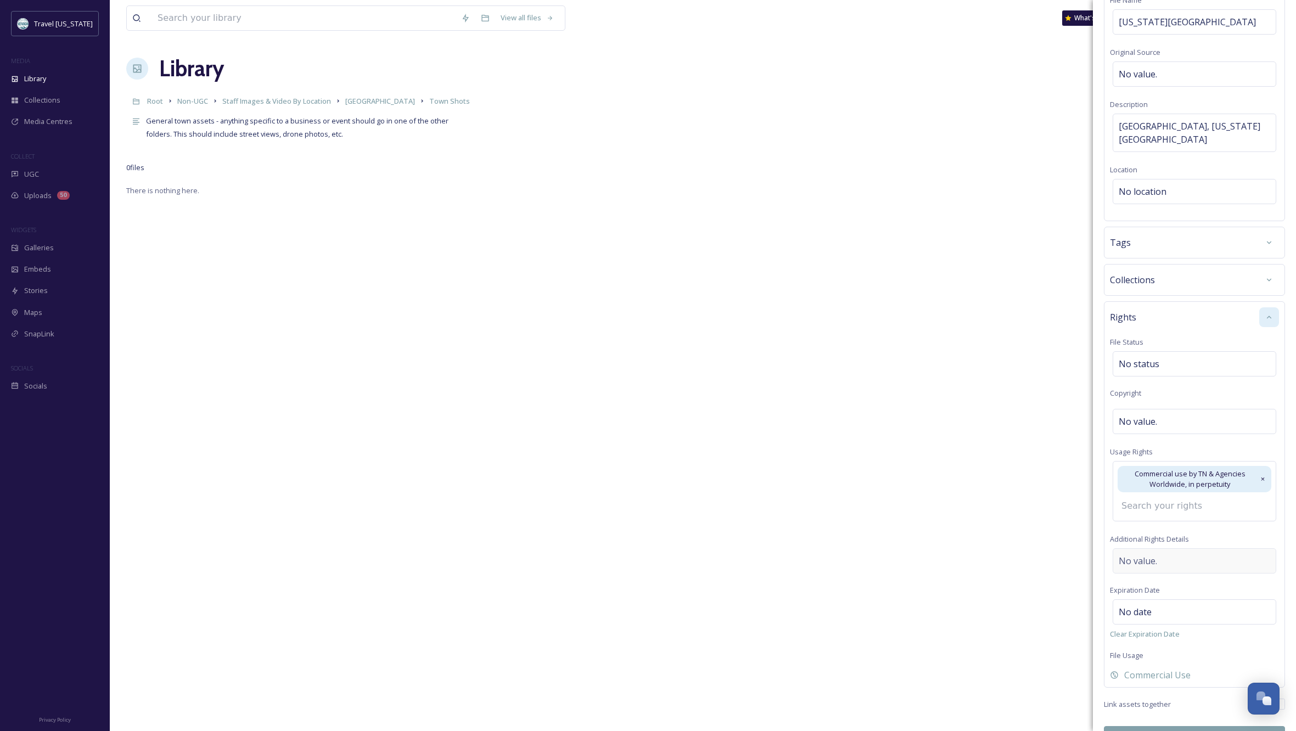
scroll to position [2, 1]
click at [1165, 559] on div "Rights File Status No status Copyright No value. Usage Rights Commercial use by…" at bounding box center [1194, 481] width 181 height 369
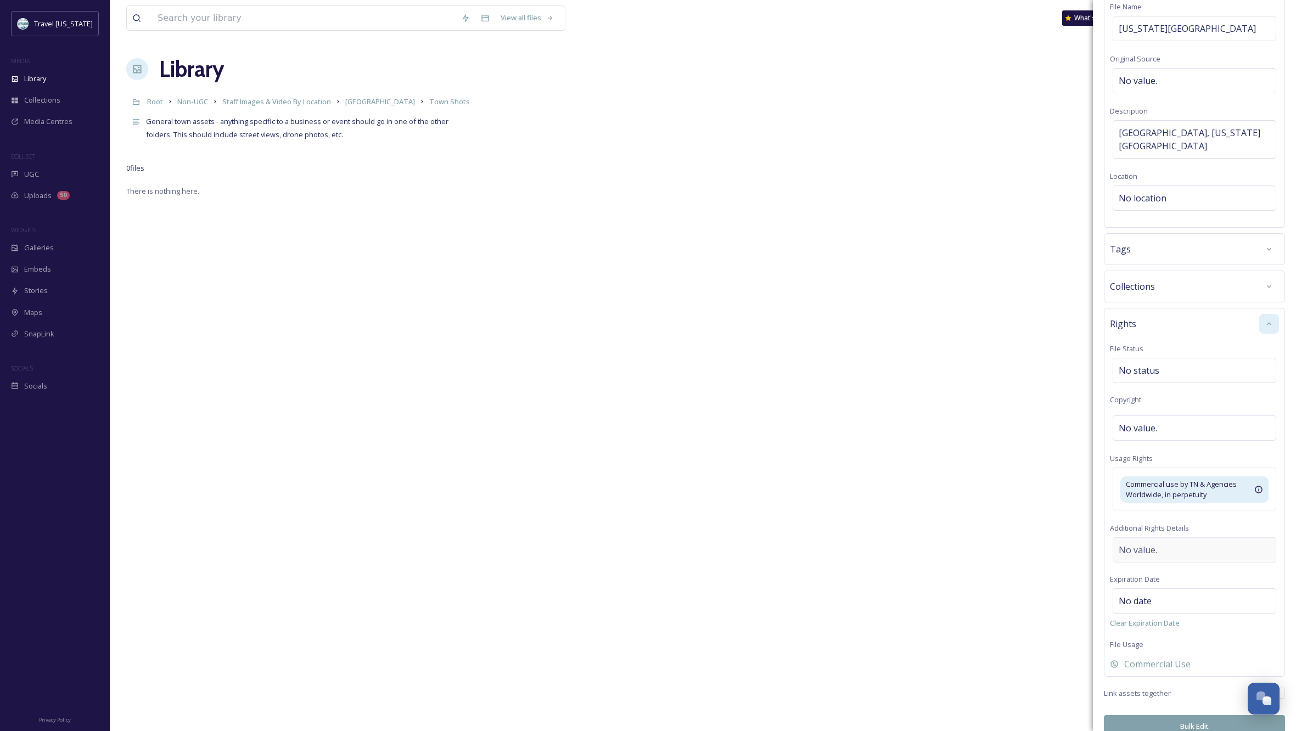
scroll to position [84, 0]
click at [1163, 548] on div "No value." at bounding box center [1195, 547] width 164 height 25
click at [1163, 548] on textarea at bounding box center [1194, 580] width 169 height 91
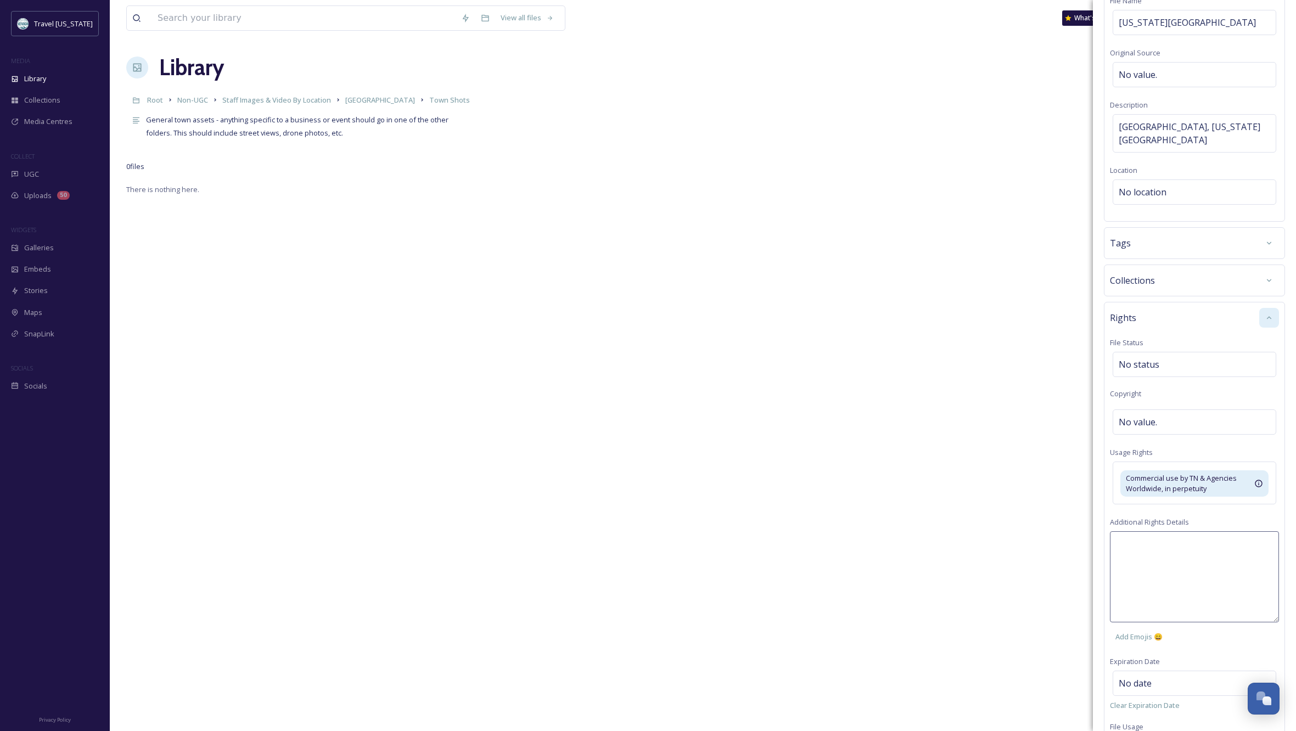
click at [1236, 638] on div "Add Emojis 😄" at bounding box center [1194, 589] width 169 height 116
click at [1245, 522] on div "Rights File Status No status Copyright No value. Usage Rights Commercial use by…" at bounding box center [1194, 536] width 181 height 458
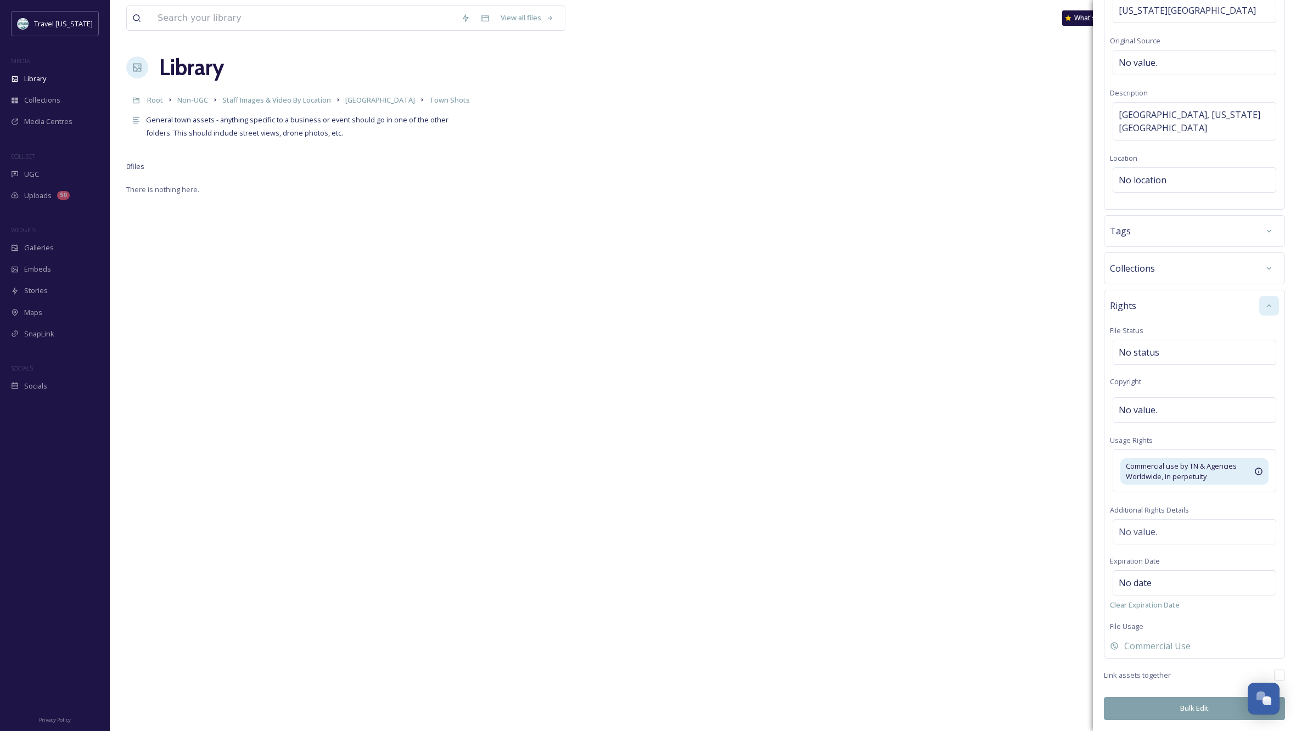
scroll to position [99, 0]
click at [1191, 707] on button "Bulk Edit" at bounding box center [1194, 709] width 181 height 23
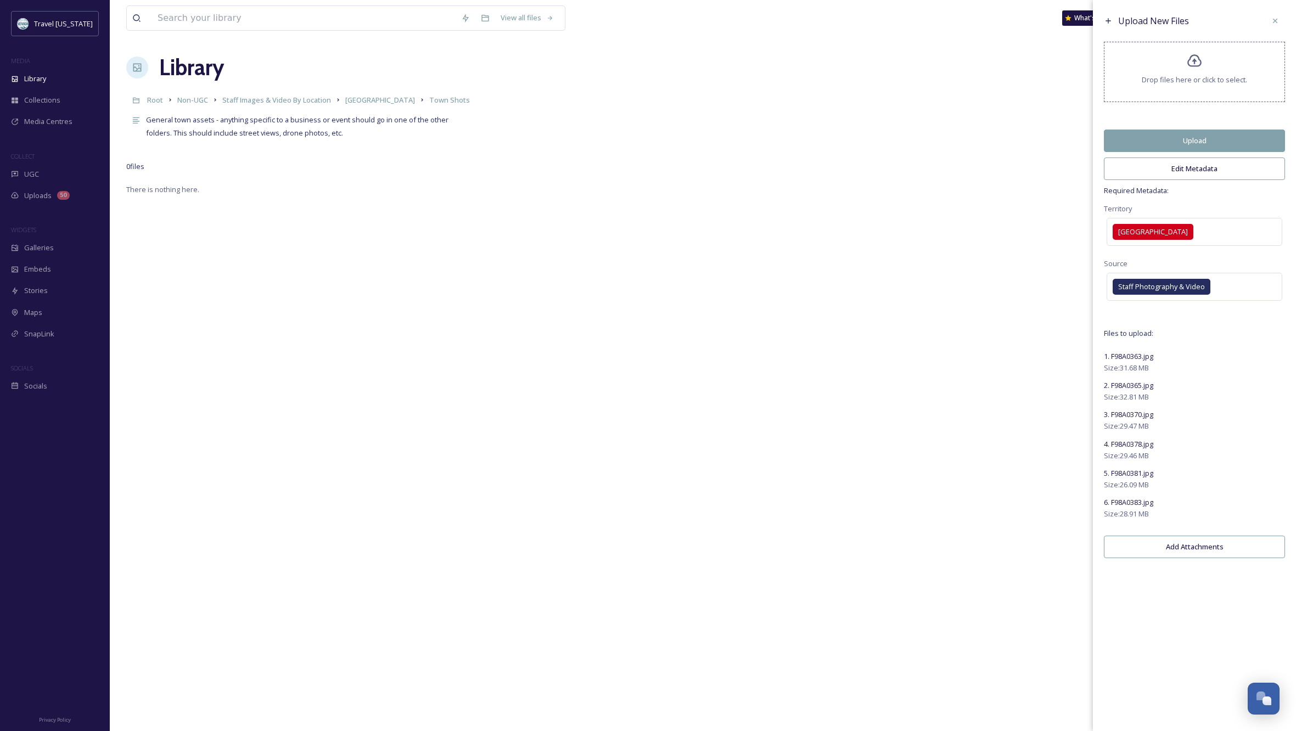
click at [1173, 143] on button "Upload" at bounding box center [1194, 141] width 181 height 23
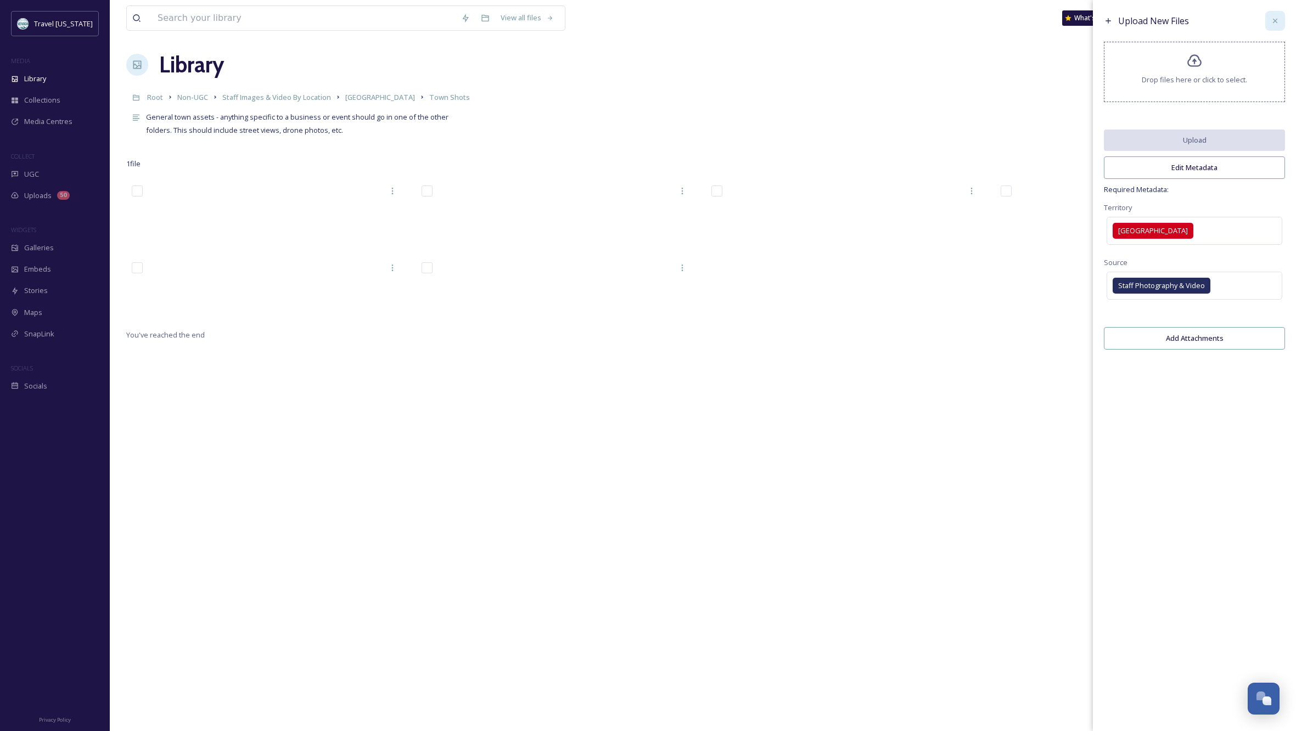
scroll to position [7, 1]
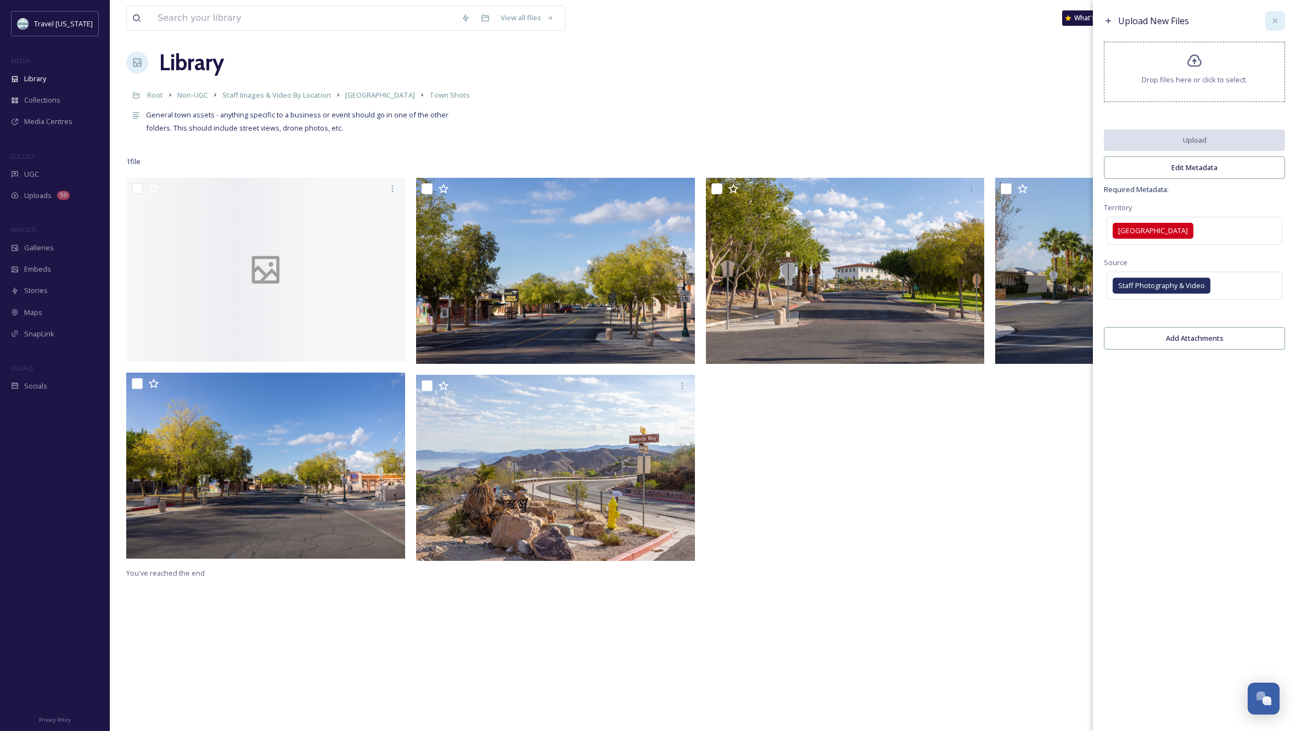
click at [1274, 20] on icon at bounding box center [1275, 21] width 4 height 4
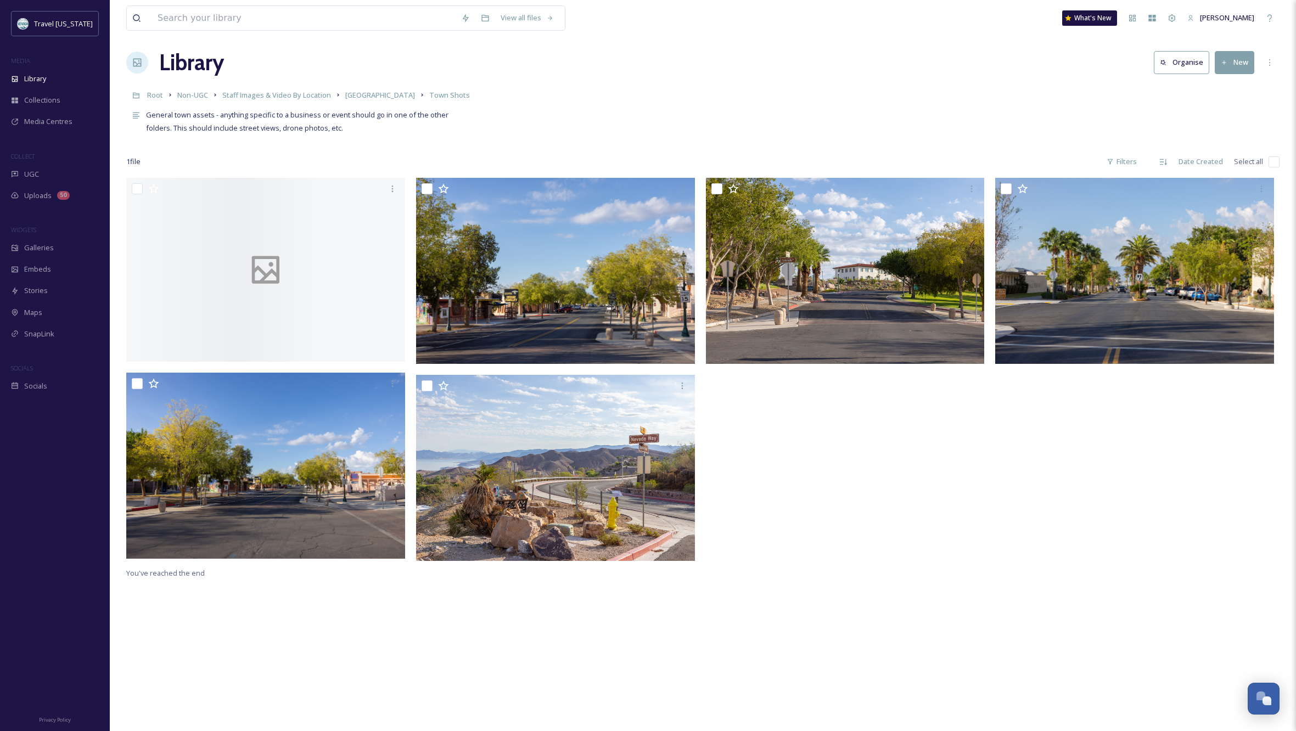
scroll to position [7, 0]
click at [1276, 160] on input "checkbox" at bounding box center [1273, 161] width 11 height 11
checkbox input "true"
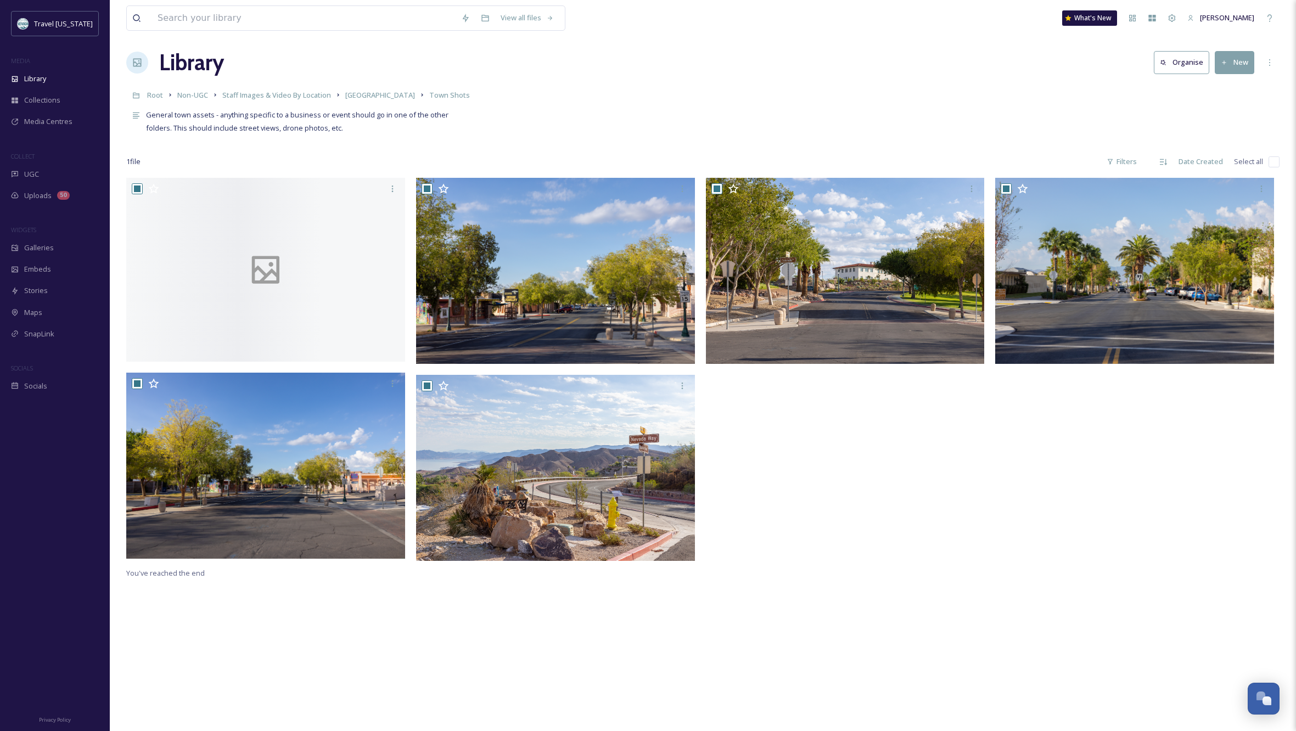
checkbox input "true"
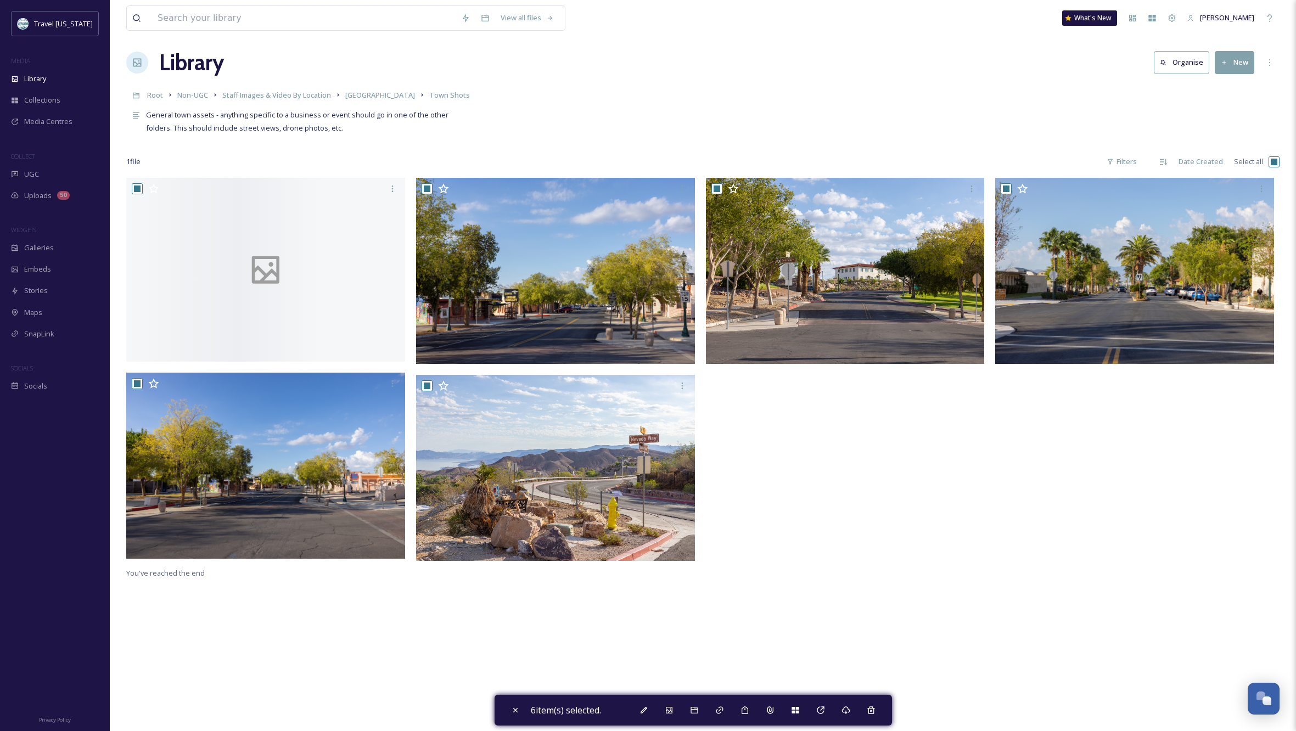
drag, startPoint x: 1273, startPoint y: 159, endPoint x: 1291, endPoint y: 175, distance: 23.7
click at [1273, 159] on input "checkbox" at bounding box center [1273, 161] width 11 height 11
checkbox input "false"
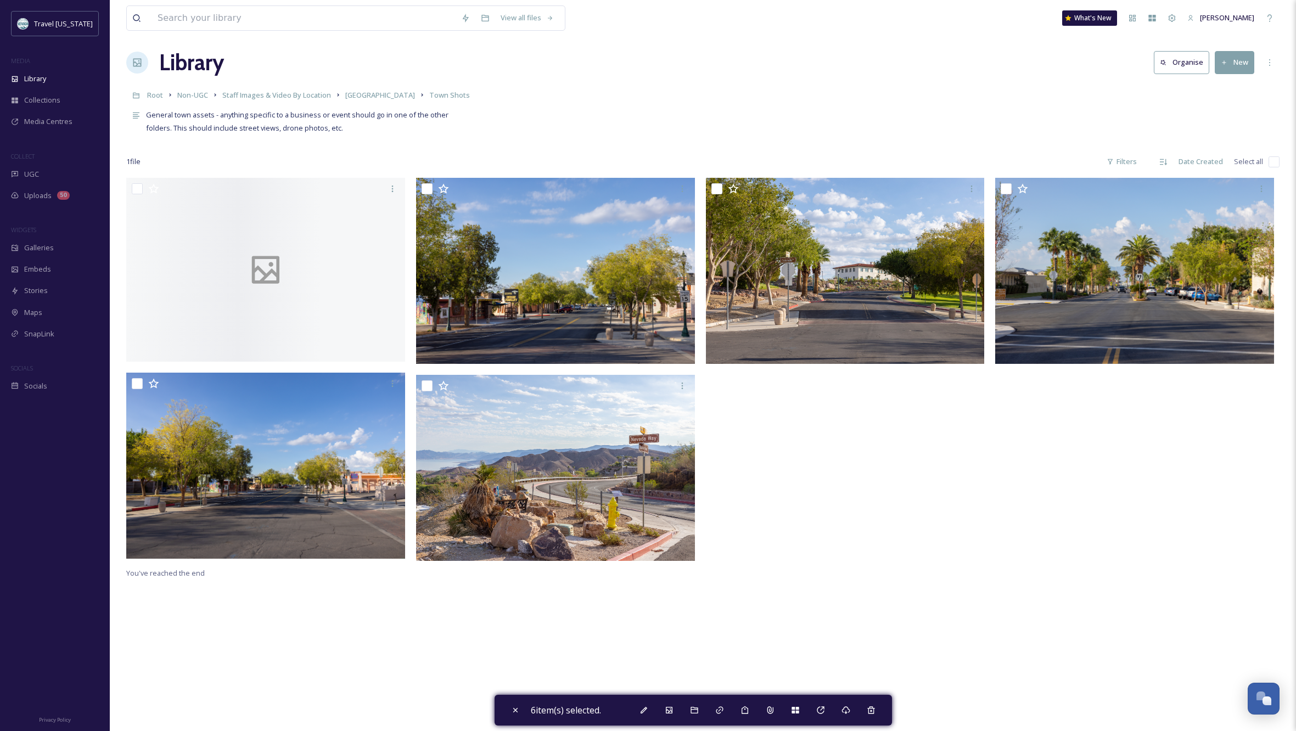
checkbox input "false"
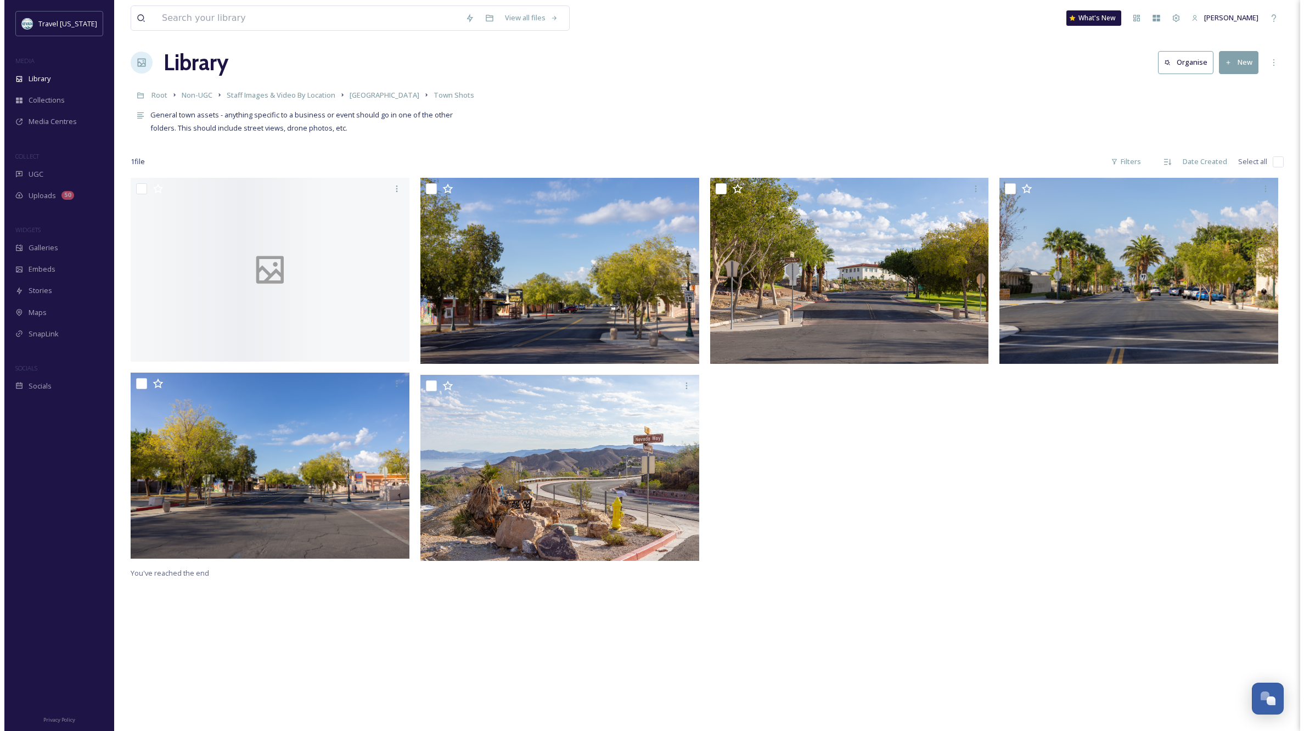
scroll to position [6, 0]
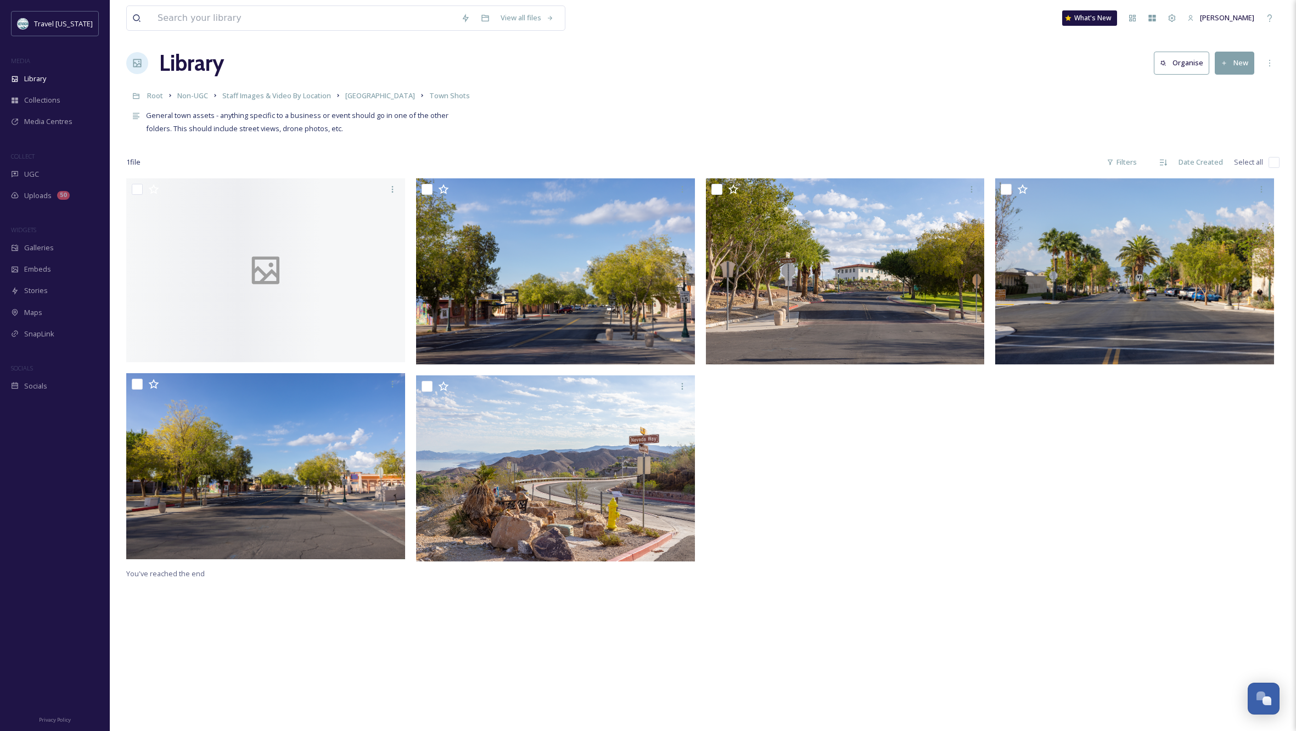
click at [316, 234] on div at bounding box center [265, 270] width 279 height 184
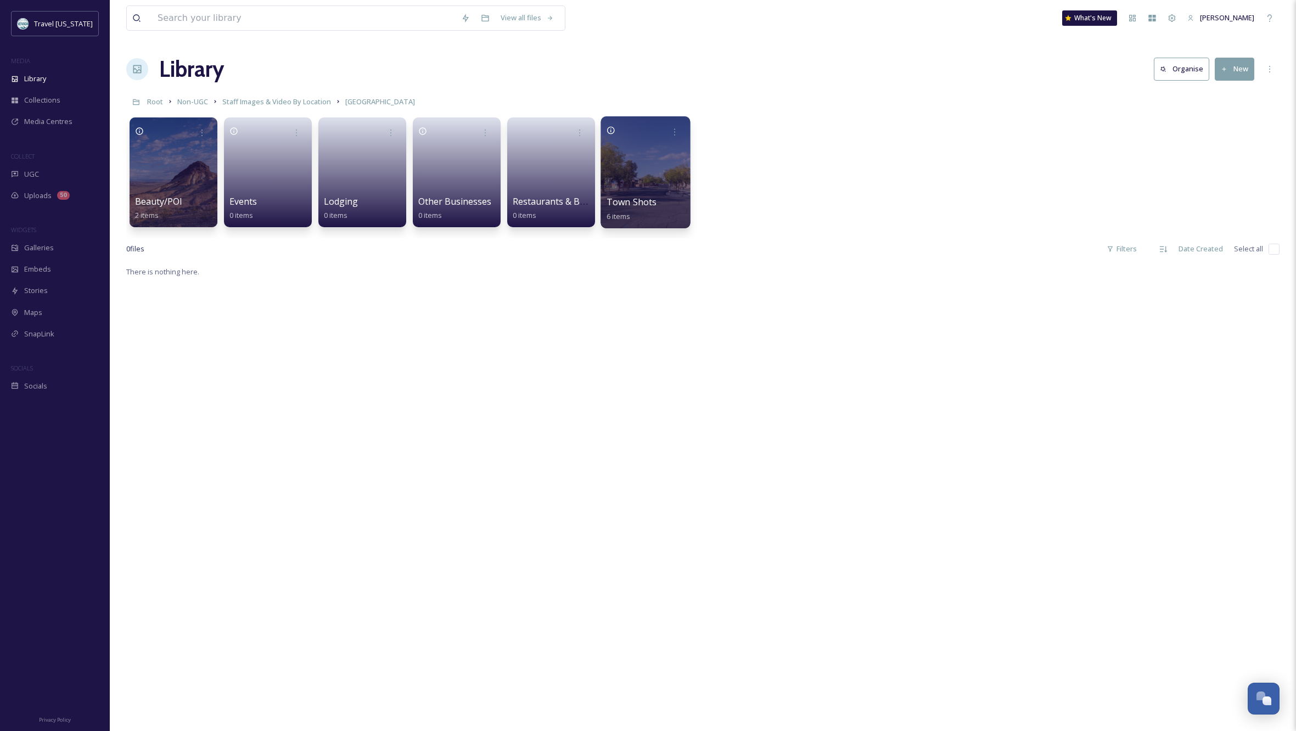
click at [655, 154] on div at bounding box center [644, 172] width 89 height 112
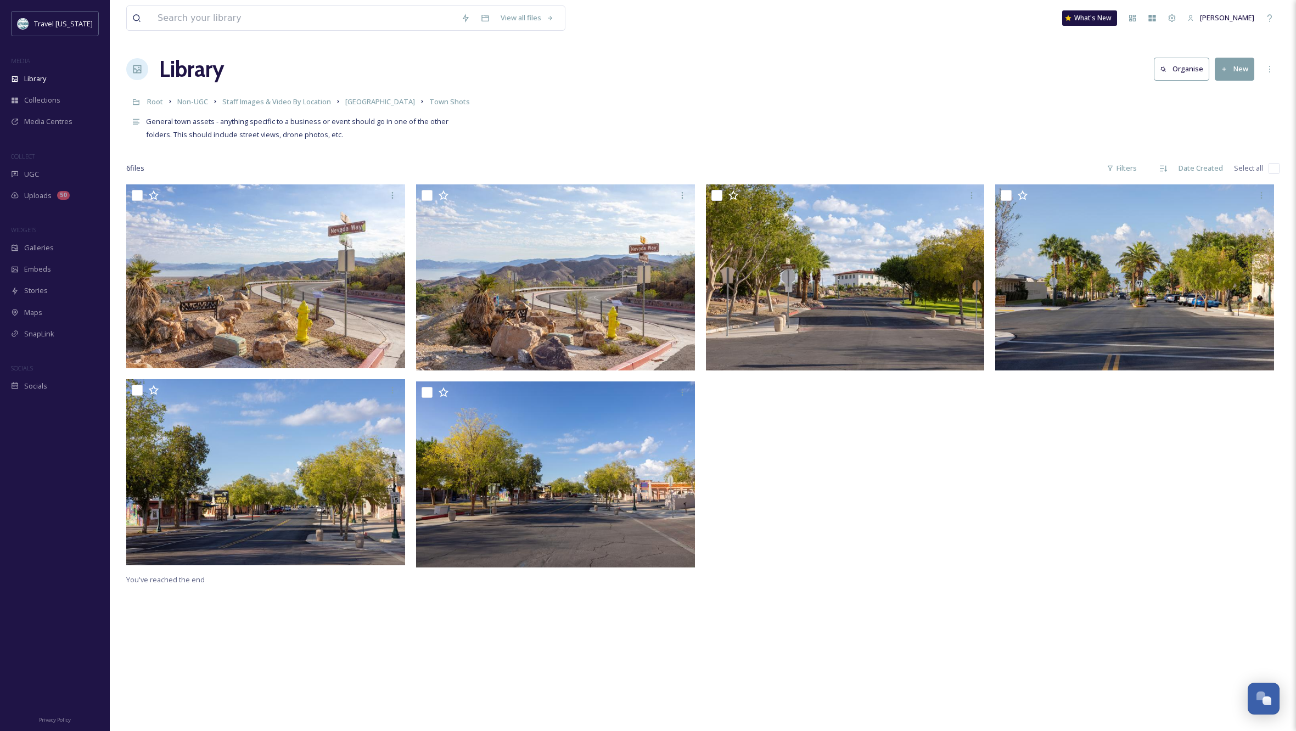
click at [1004, 514] on div at bounding box center [1137, 378] width 284 height 389
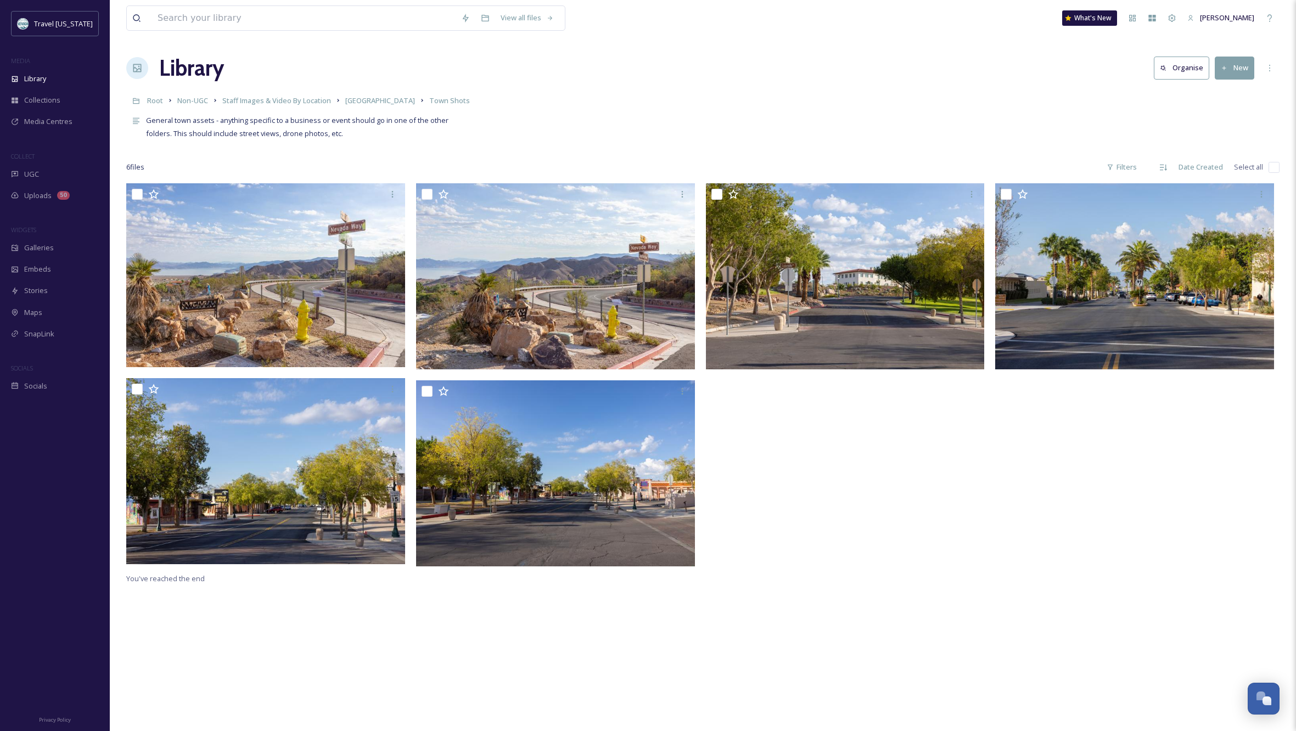
scroll to position [1, 0]
click at [1276, 165] on input "checkbox" at bounding box center [1273, 167] width 11 height 11
checkbox input "true"
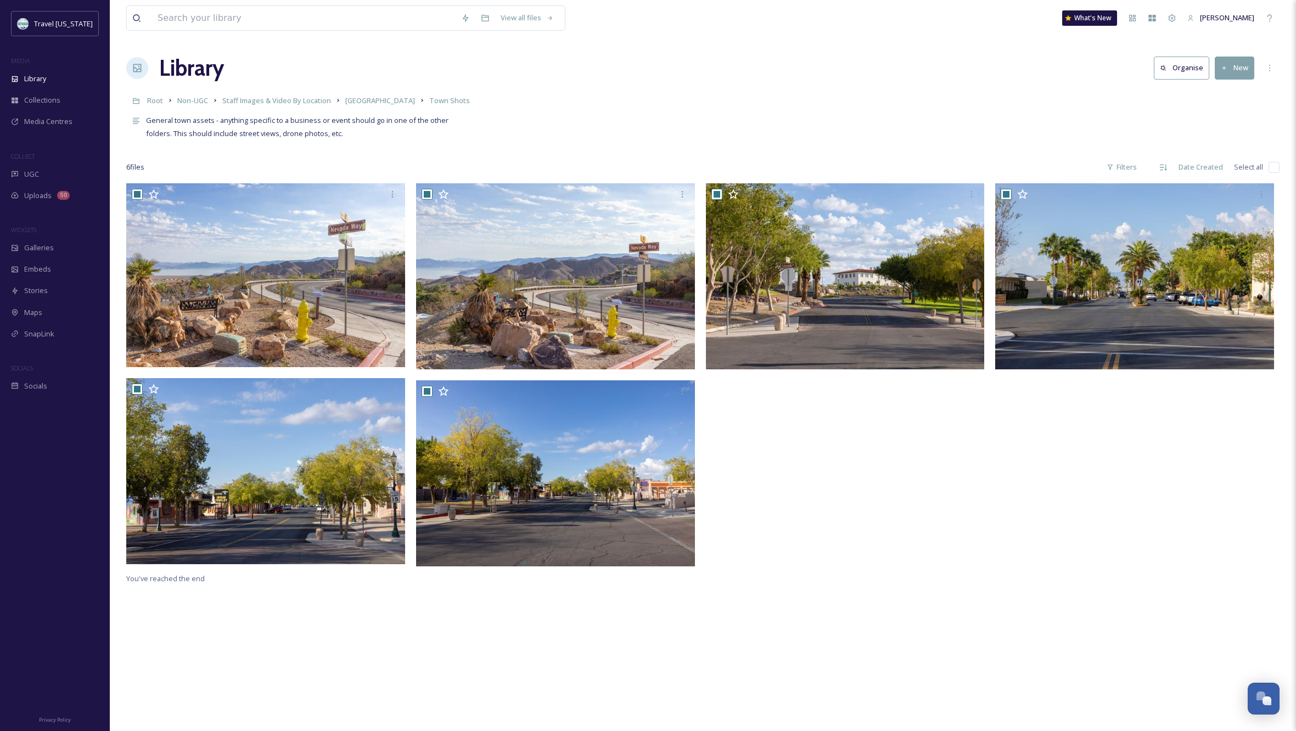
checkbox input "true"
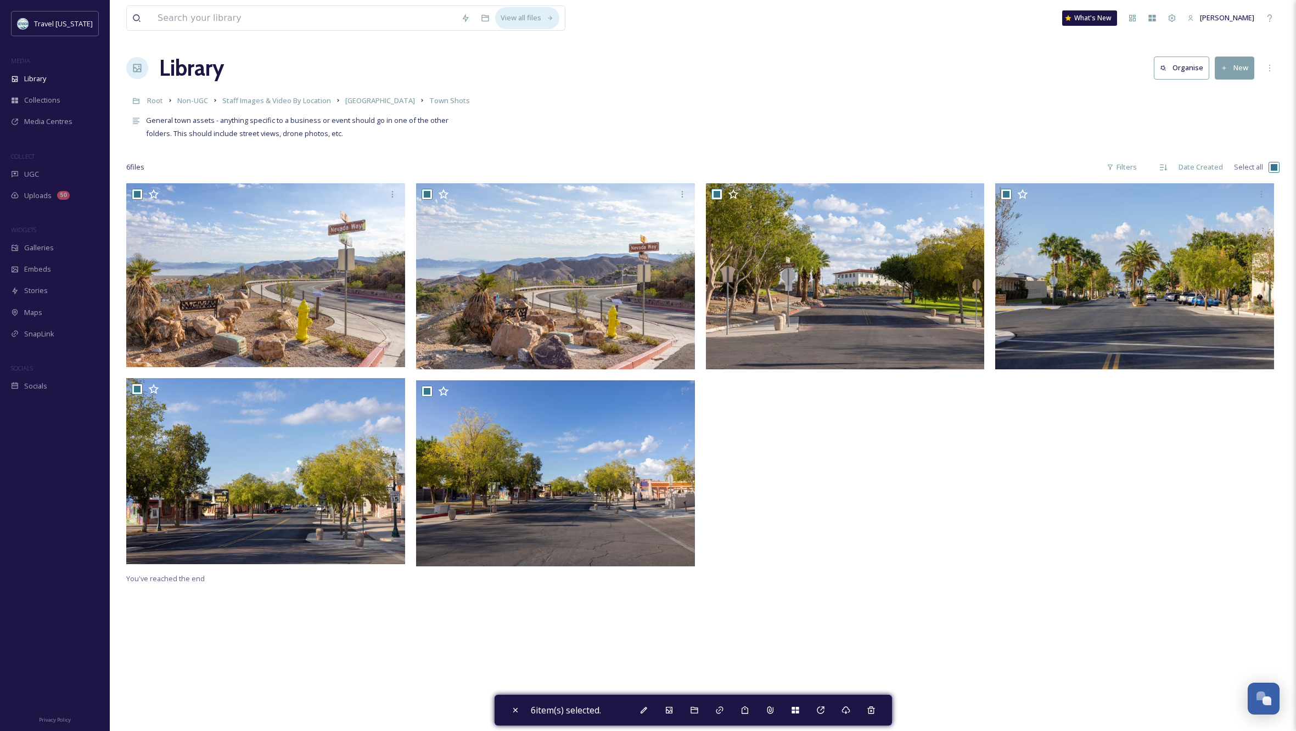
click at [535, 19] on div "View all files" at bounding box center [527, 17] width 64 height 21
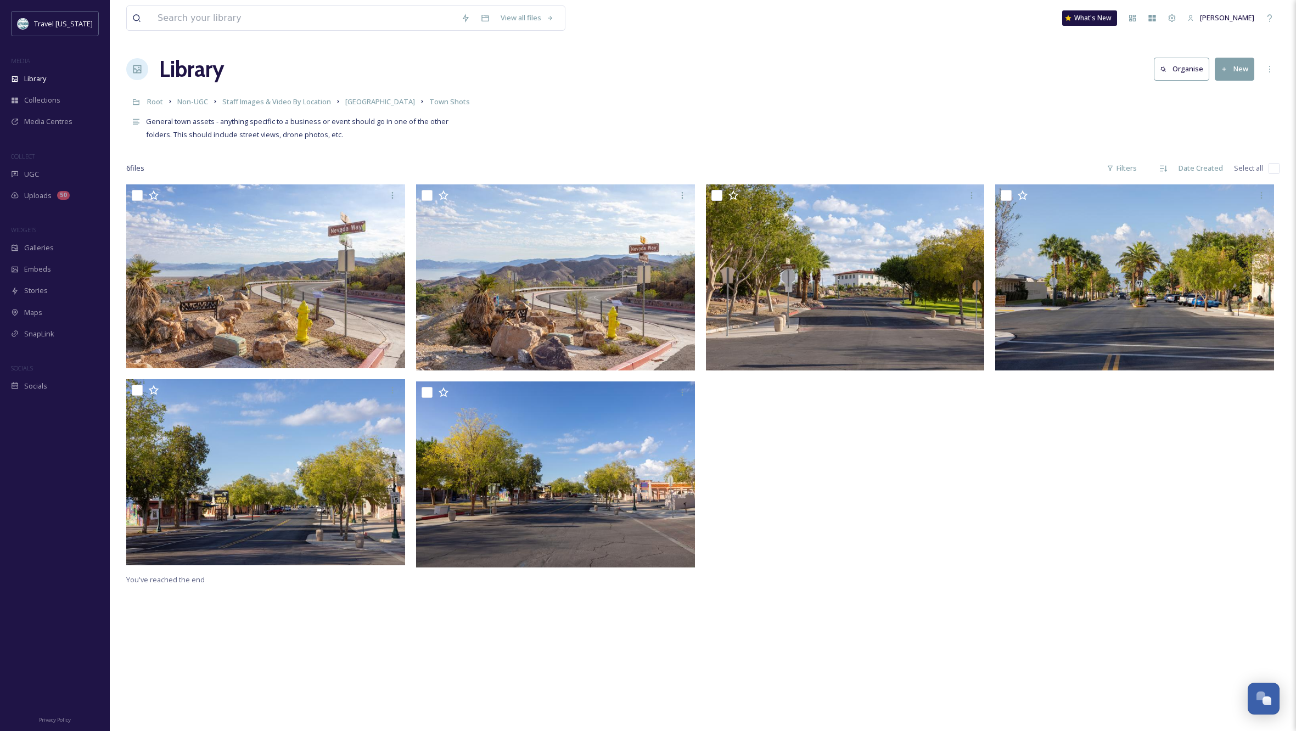
click at [1272, 166] on input "checkbox" at bounding box center [1273, 168] width 11 height 11
checkbox input "true"
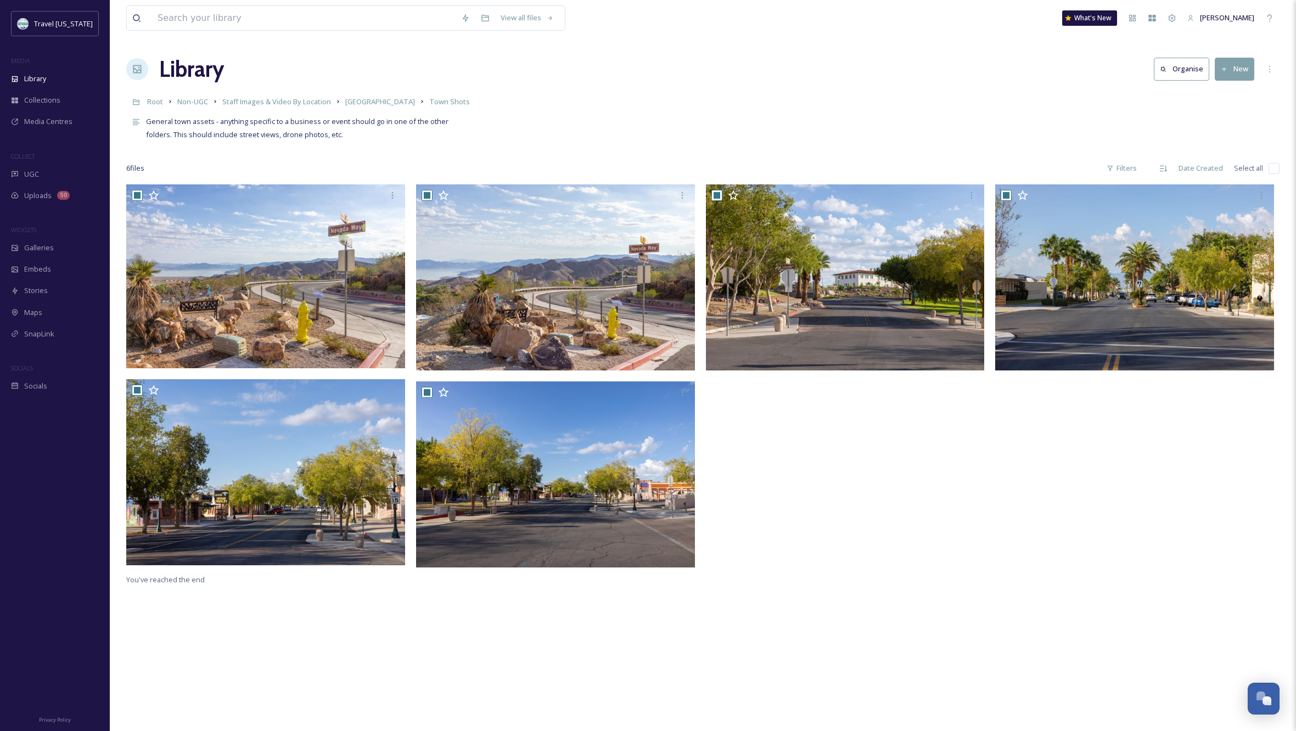
checkbox input "true"
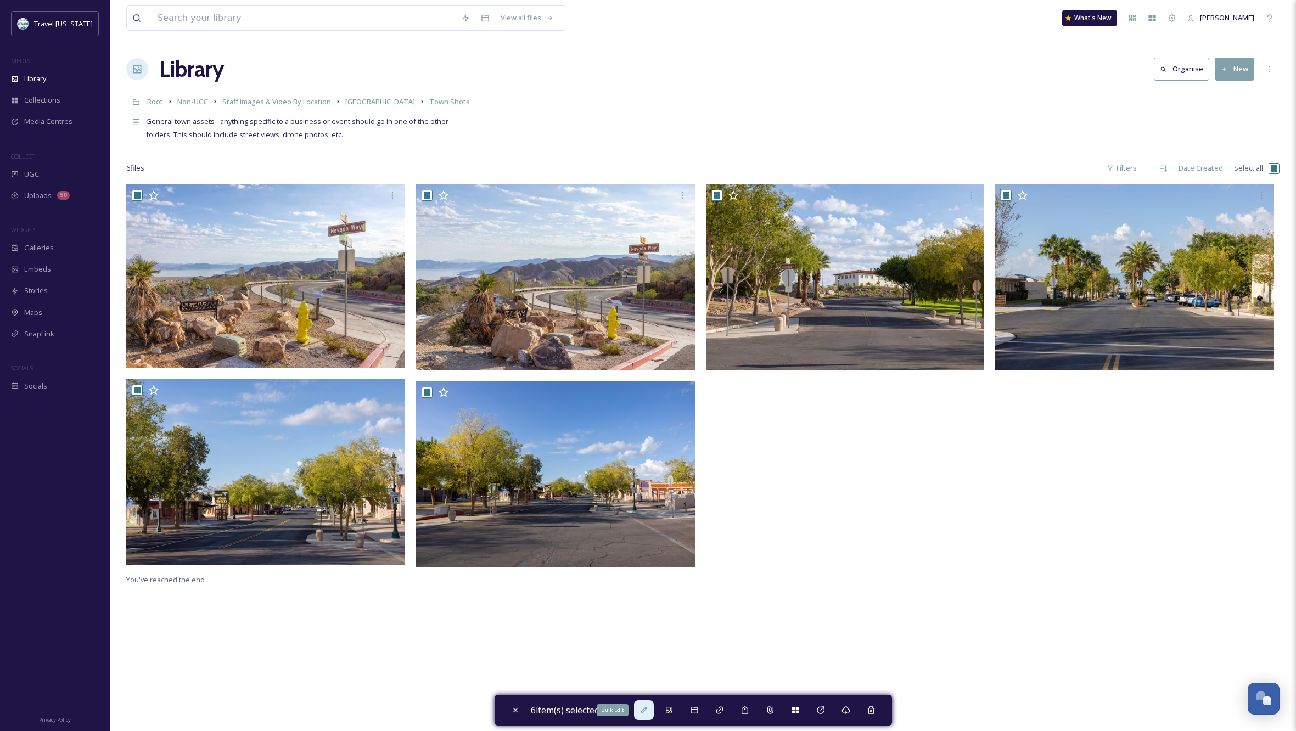
click at [647, 709] on icon at bounding box center [643, 710] width 7 height 7
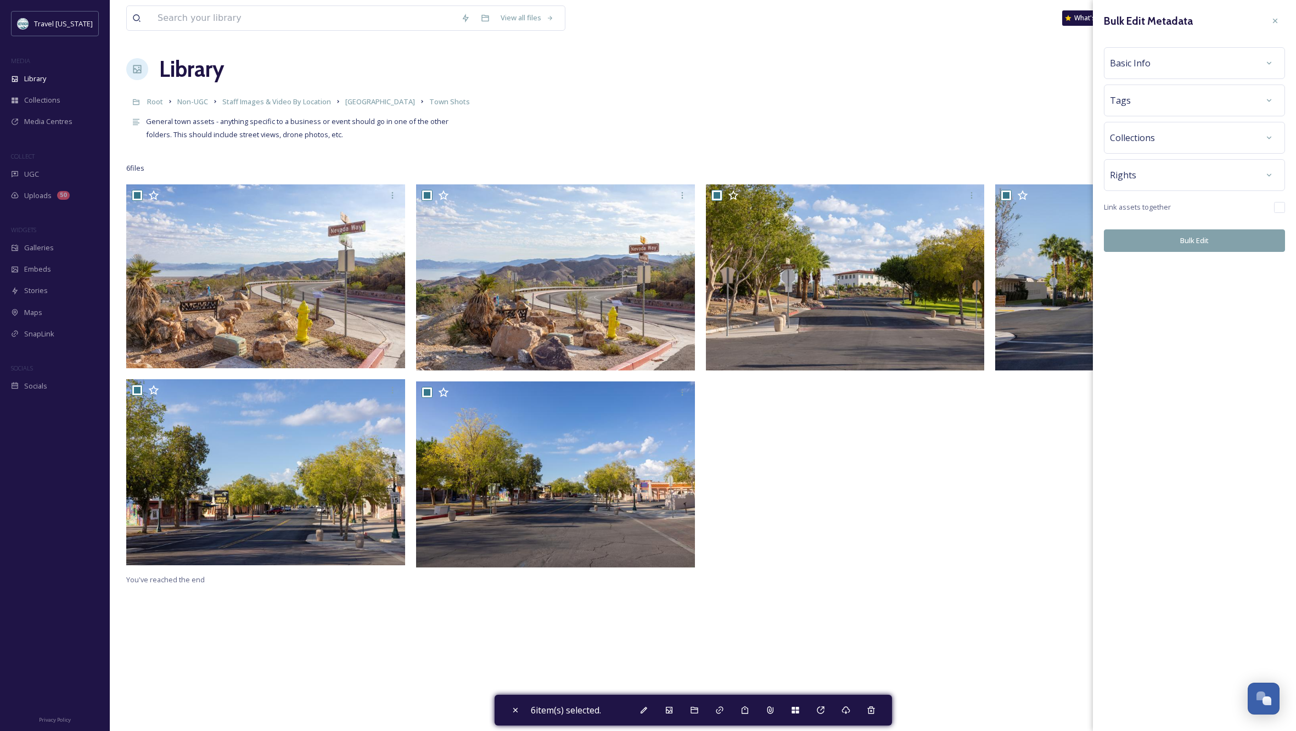
click at [1257, 62] on div "Basic Info" at bounding box center [1194, 63] width 169 height 20
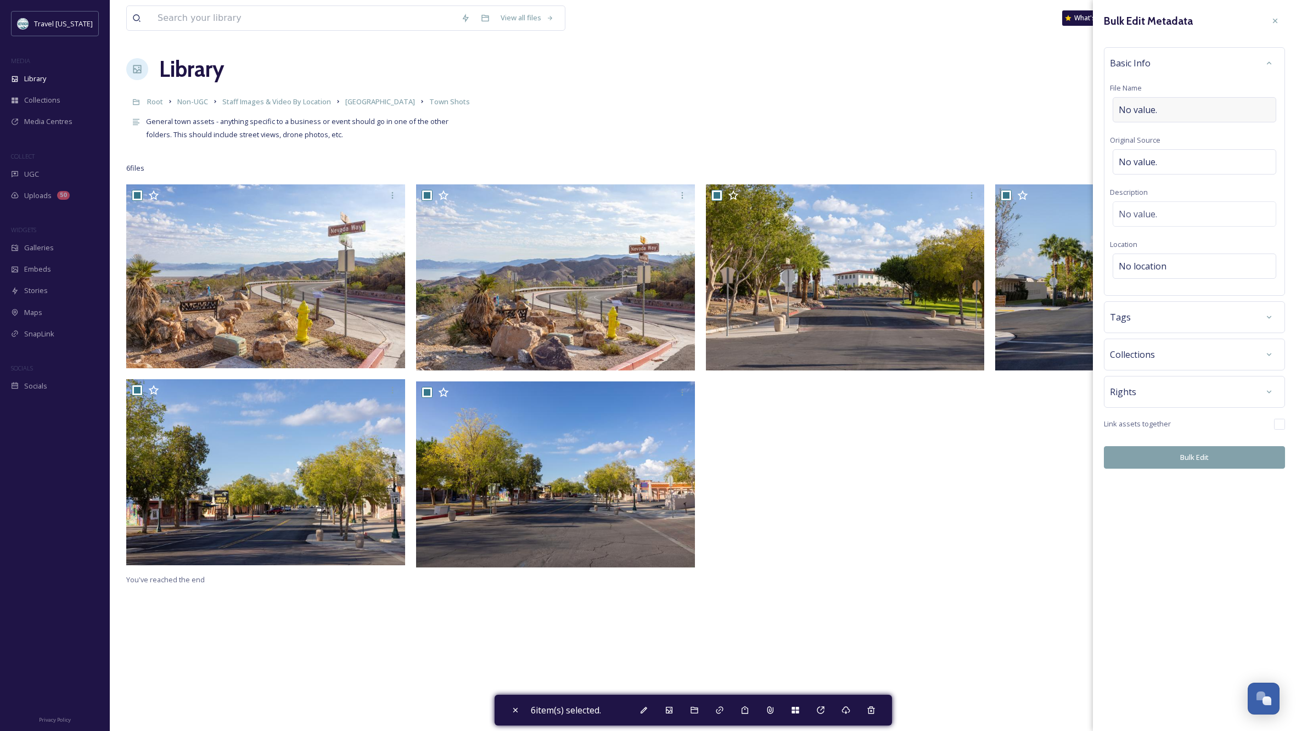
click at [1172, 106] on div "No value." at bounding box center [1195, 109] width 164 height 25
type input "[US_STATE][GEOGRAPHIC_DATA], [GEOGRAPHIC_DATA] - Historic District"
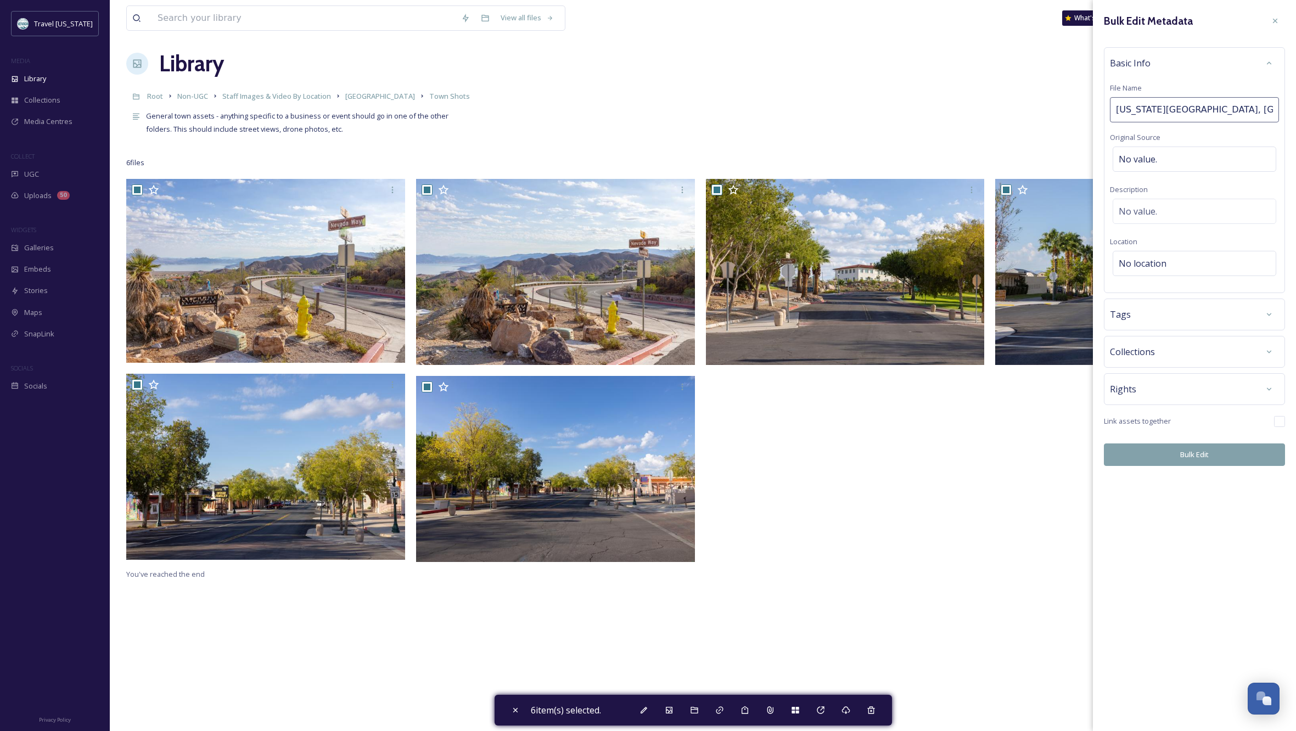
click at [1213, 453] on div "Bulk Edit Metadata Basic Info File Name [US_STATE][GEOGRAPHIC_DATA], [GEOGRAPHI…" at bounding box center [1194, 238] width 203 height 477
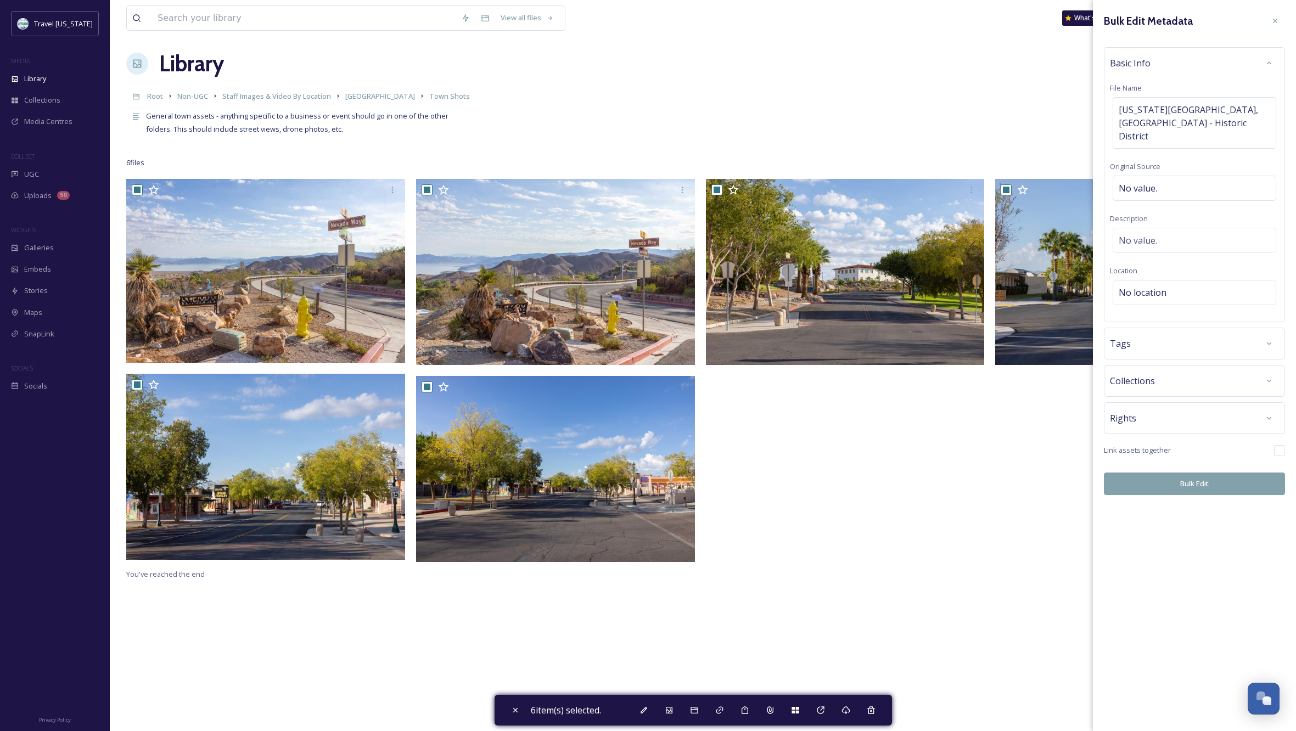
scroll to position [3, 0]
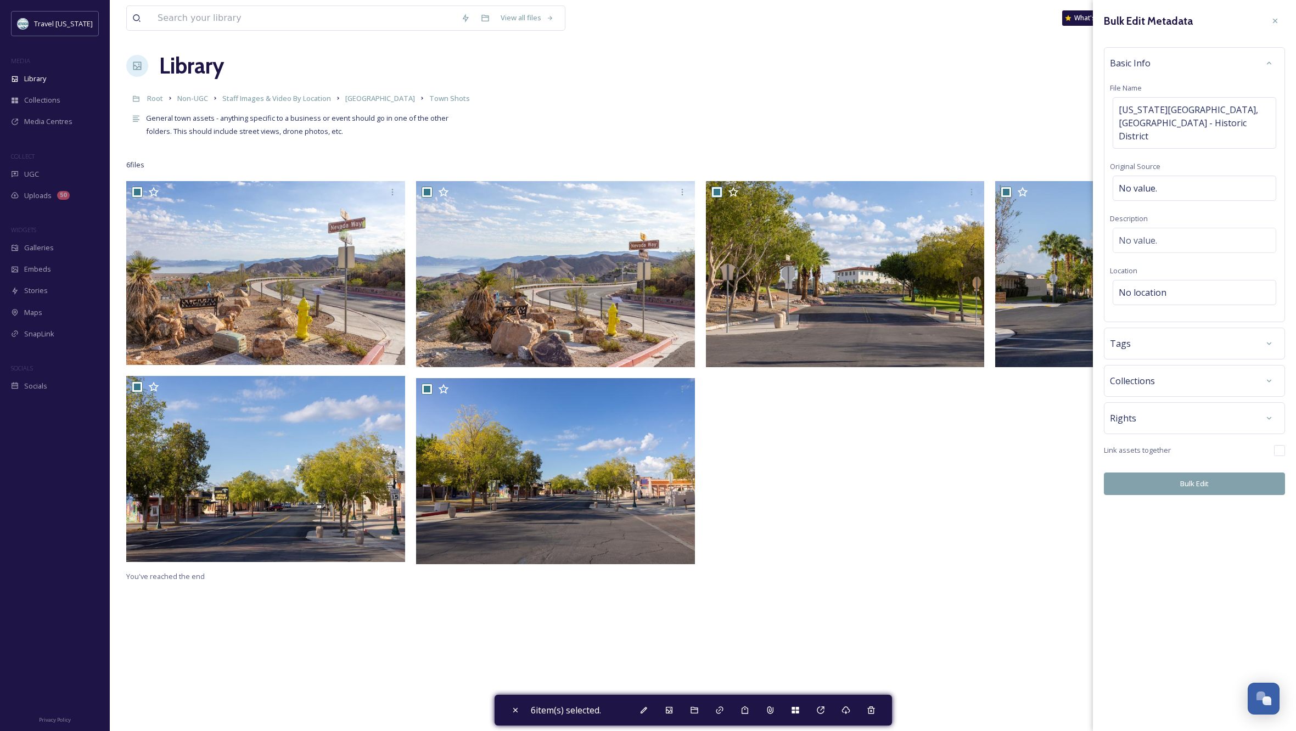
click at [1180, 473] on button "Bulk Edit" at bounding box center [1194, 484] width 181 height 23
checkbox input "false"
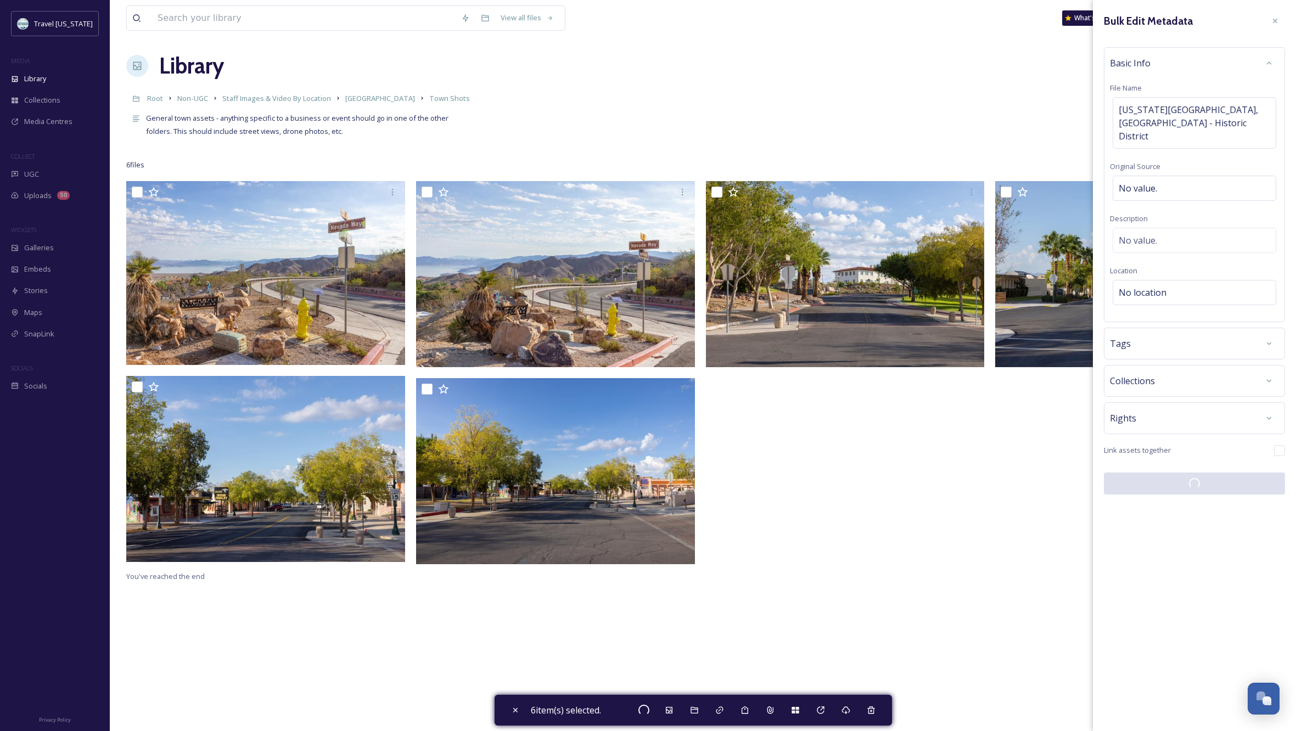
checkbox input "false"
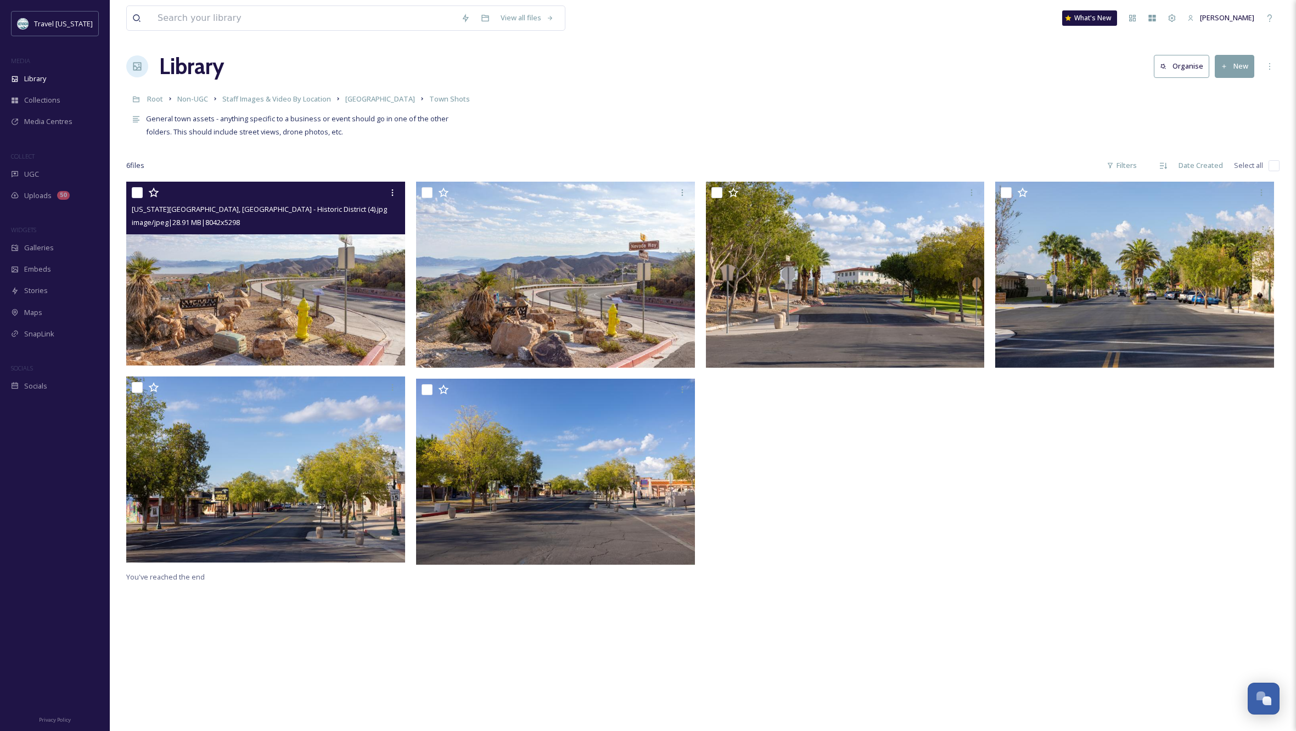
scroll to position [1, 0]
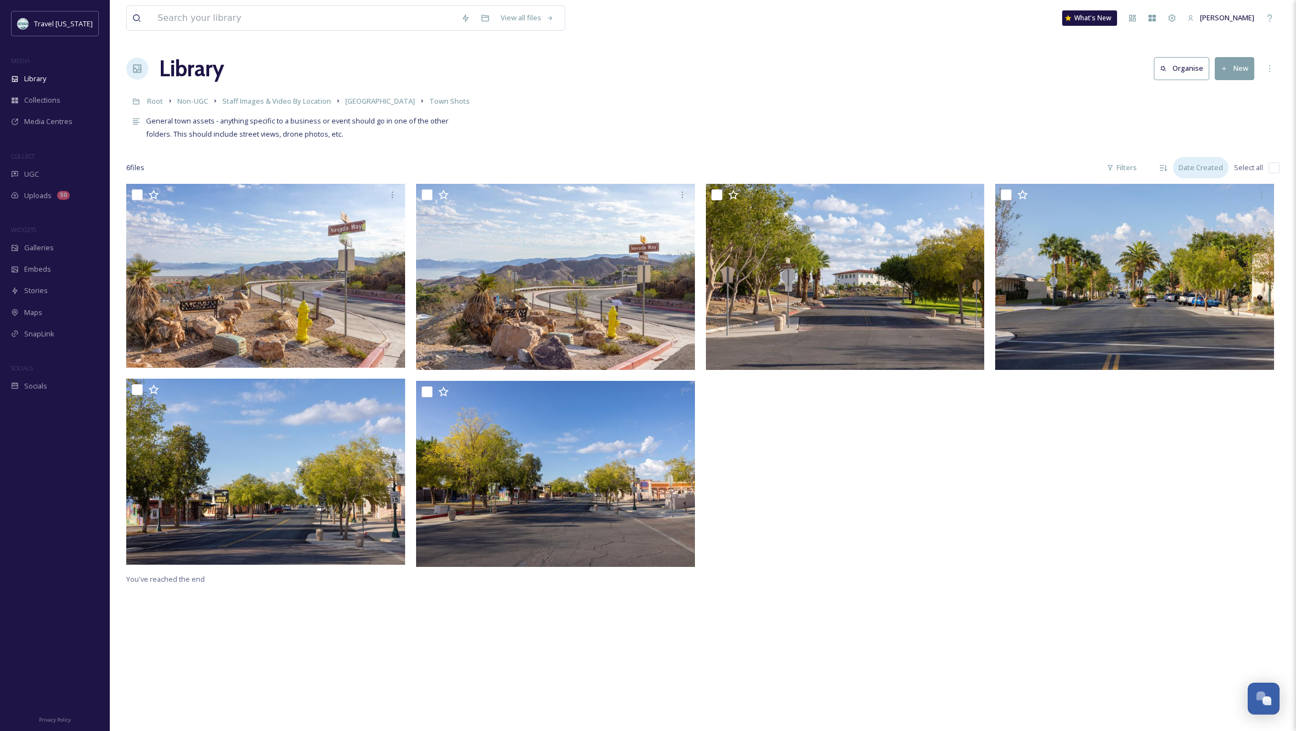
click at [1188, 165] on div "Date Created" at bounding box center [1200, 167] width 55 height 21
click at [1199, 233] on div "Name" at bounding box center [1199, 235] width 58 height 21
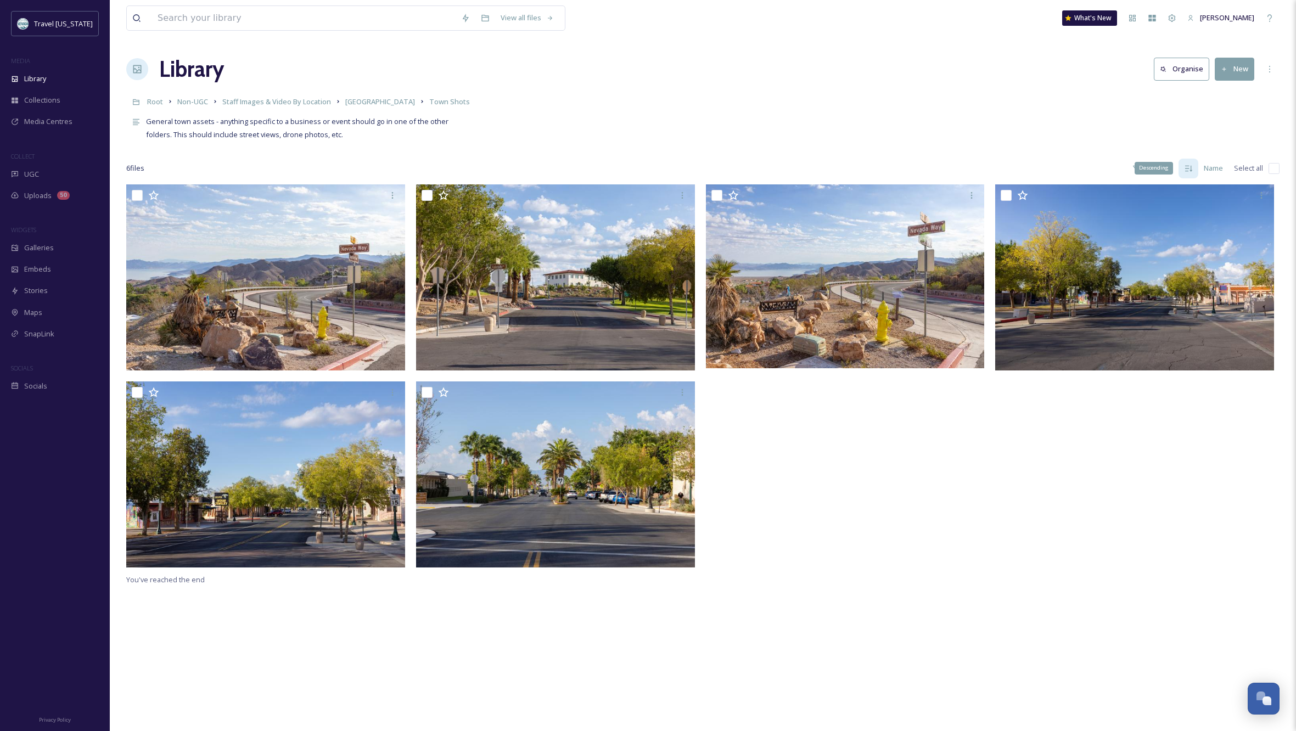
click at [1189, 164] on icon at bounding box center [1188, 168] width 9 height 9
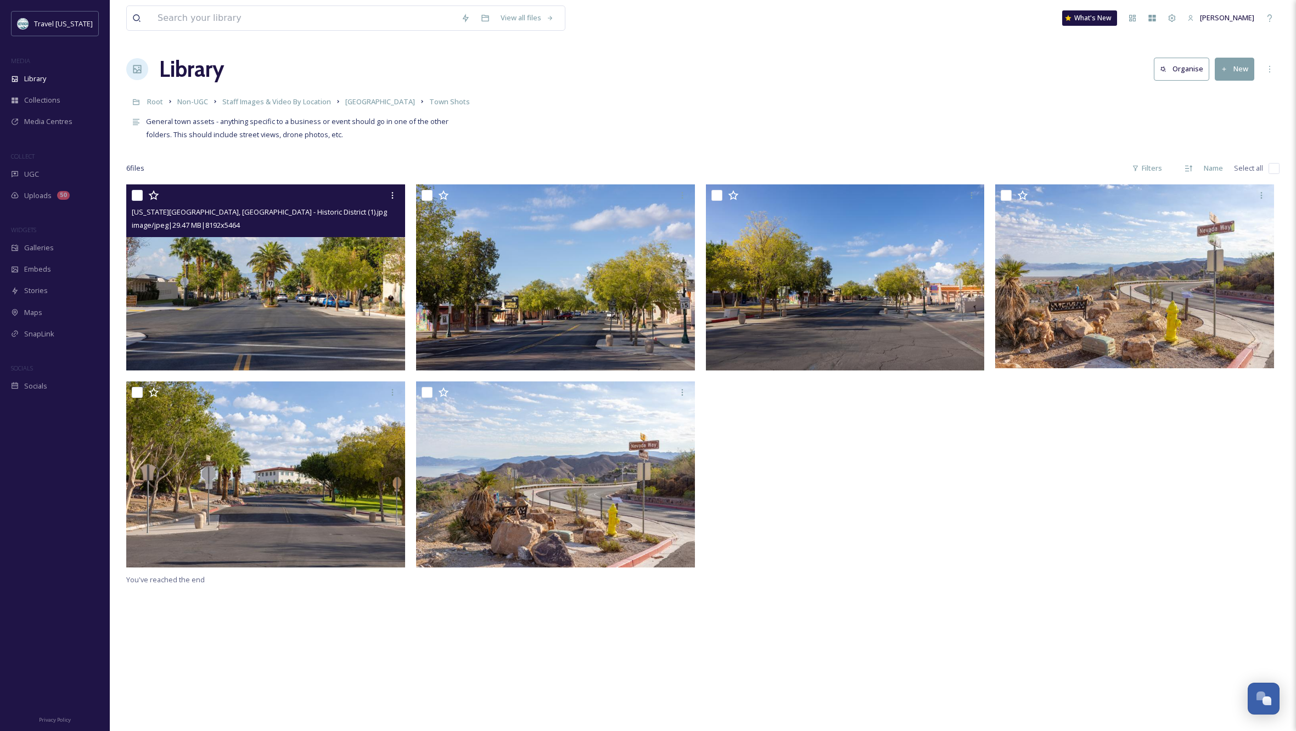
click at [273, 269] on img at bounding box center [265, 277] width 279 height 186
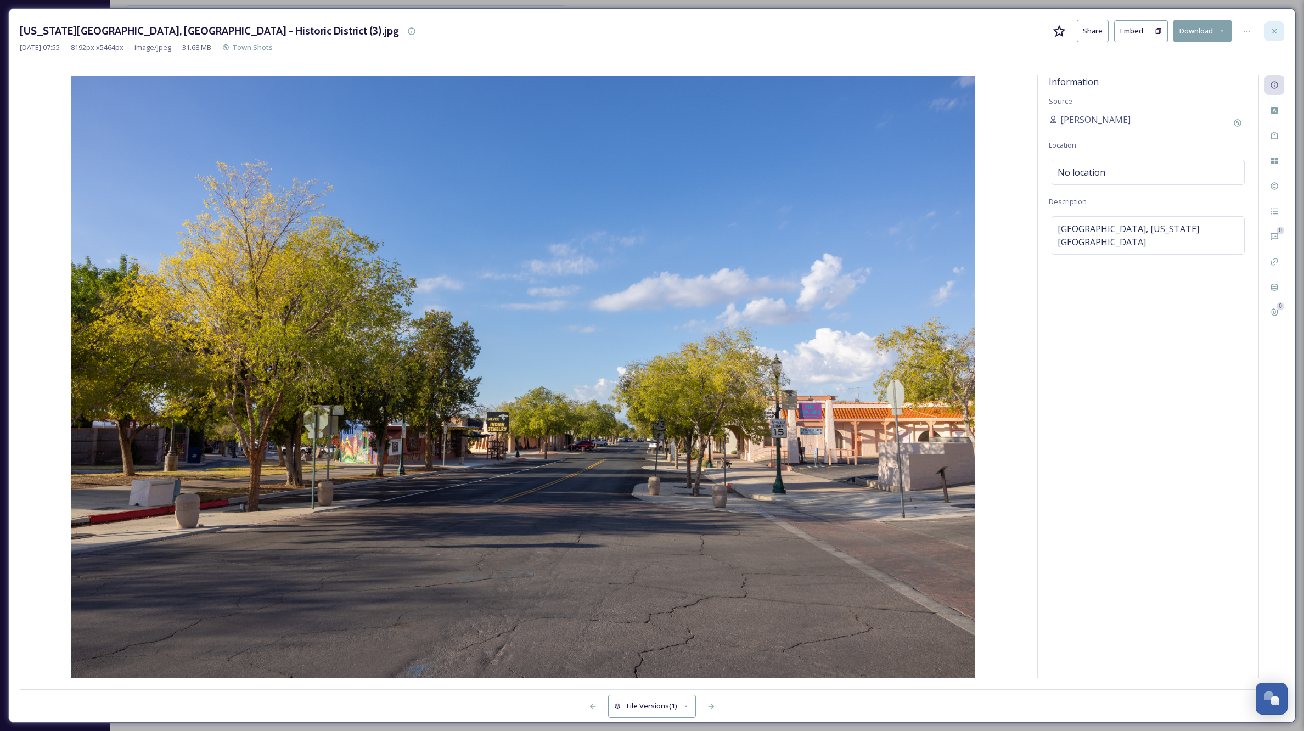
click at [1272, 30] on icon at bounding box center [1274, 31] width 9 height 9
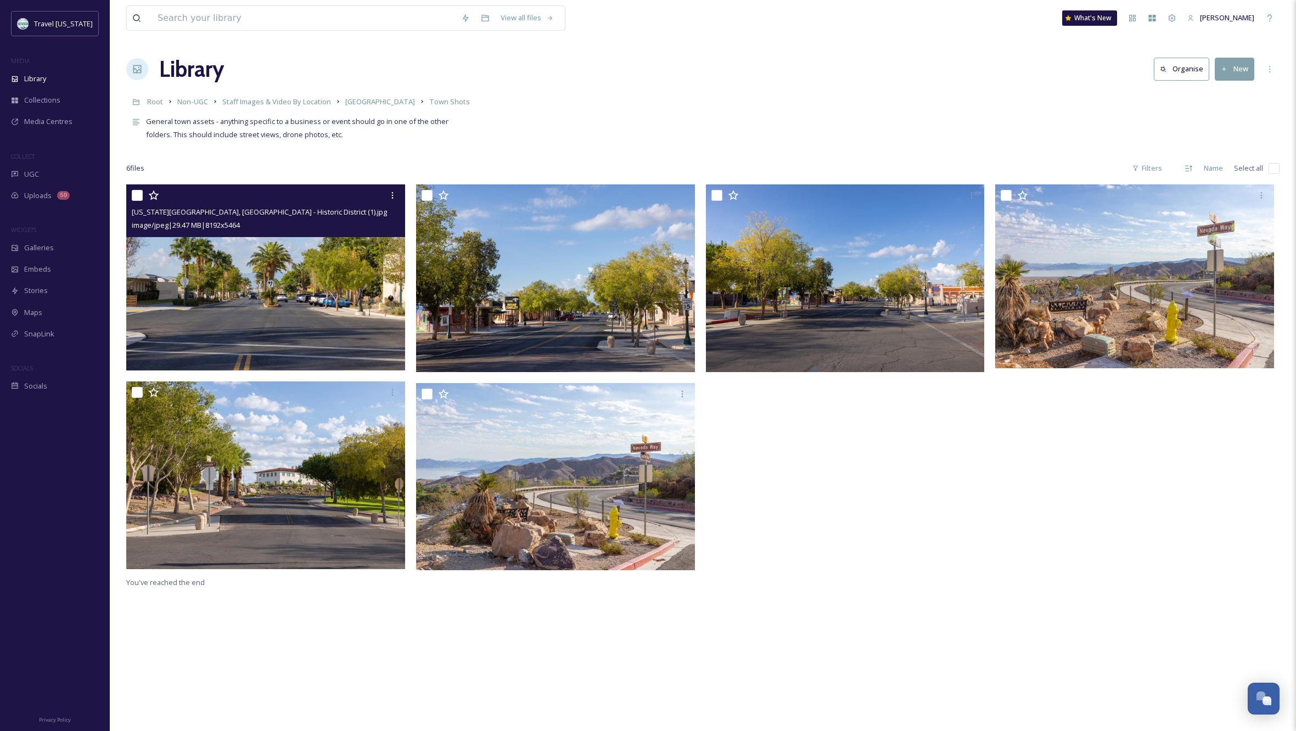
click at [1275, 167] on input "checkbox" at bounding box center [1273, 168] width 11 height 11
checkbox input "true"
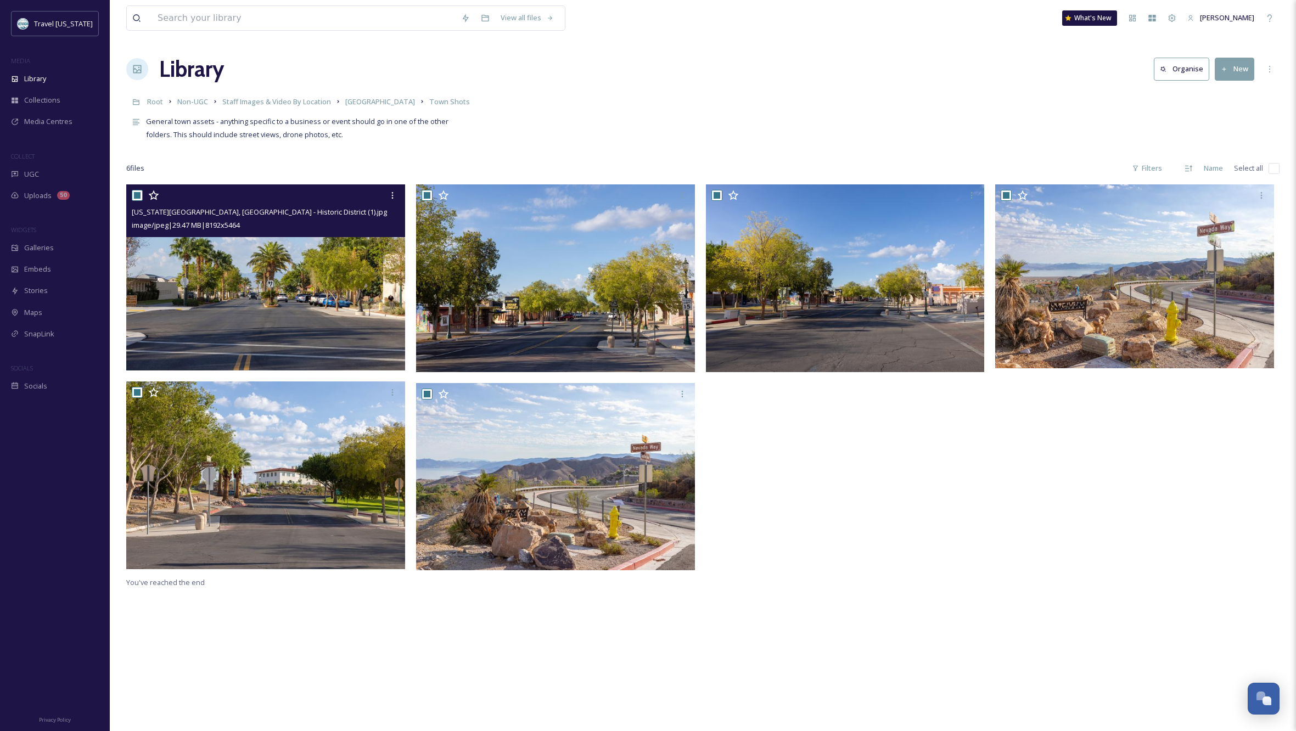
checkbox input "true"
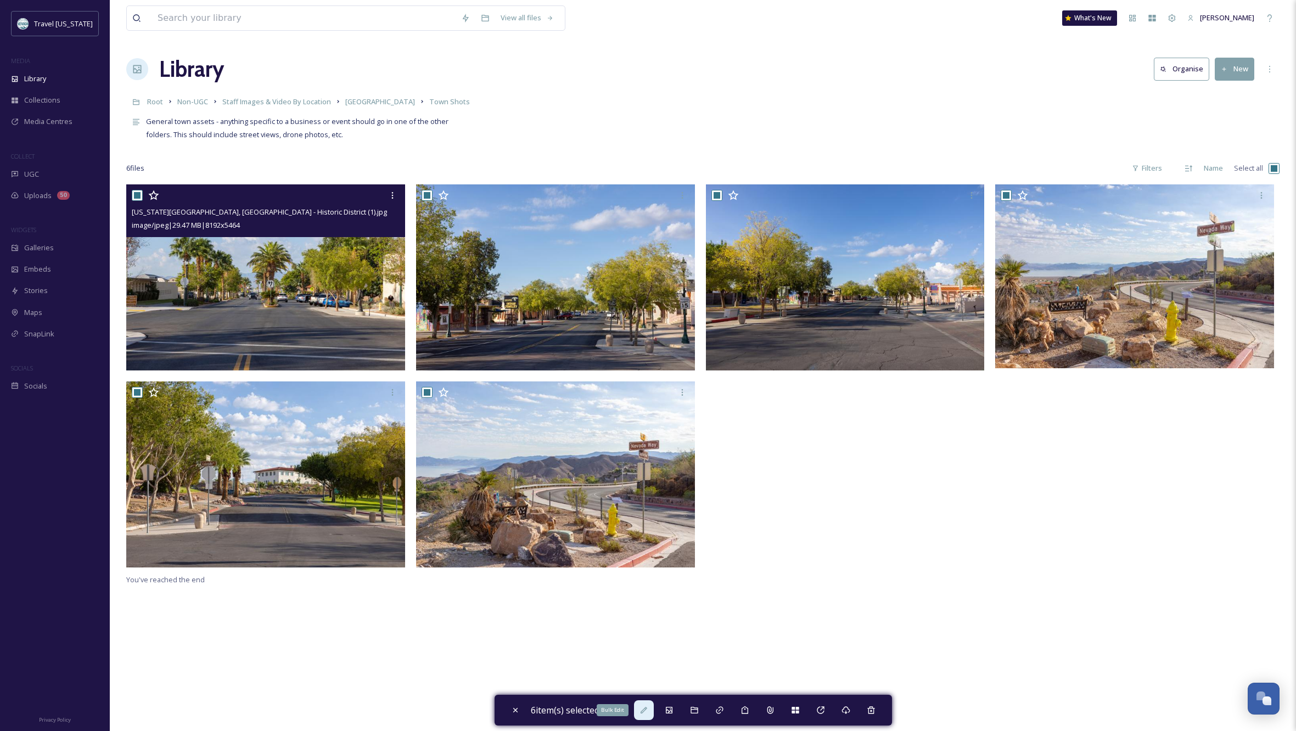
click at [648, 710] on icon at bounding box center [643, 710] width 9 height 9
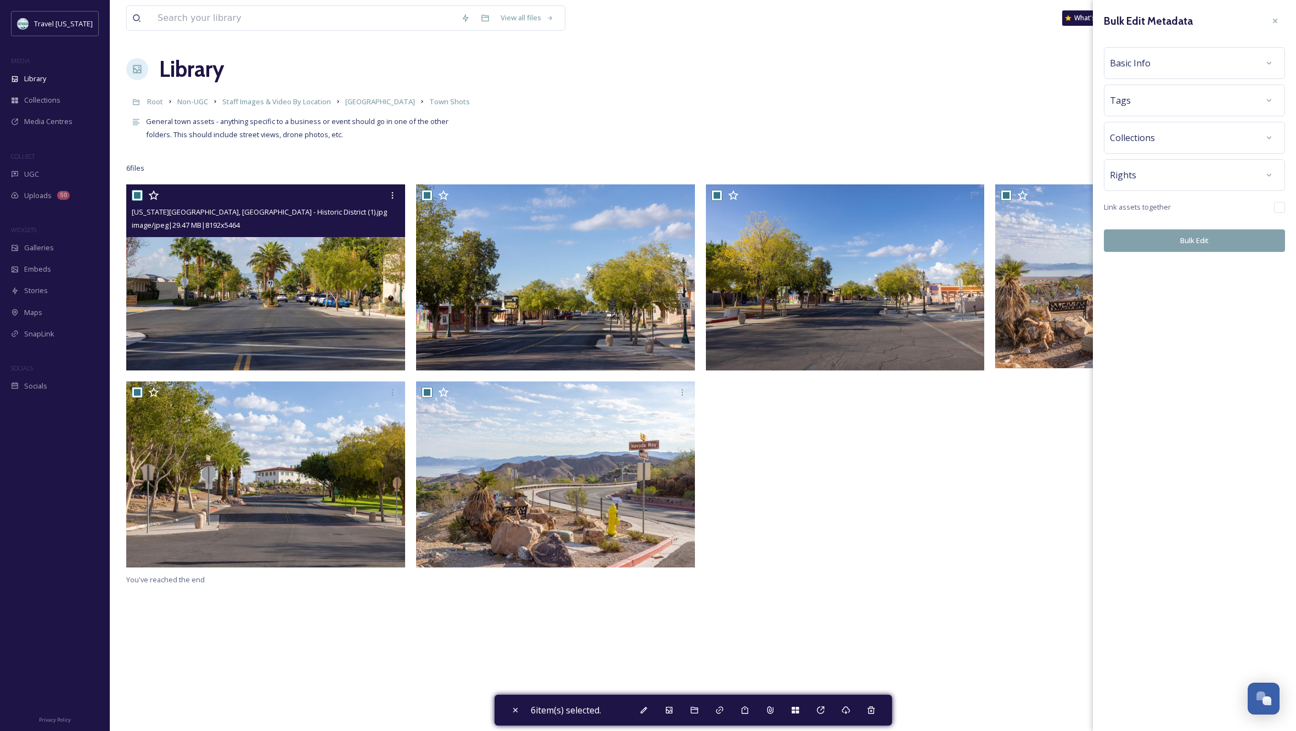
click at [1205, 67] on div "Basic Info" at bounding box center [1194, 63] width 169 height 20
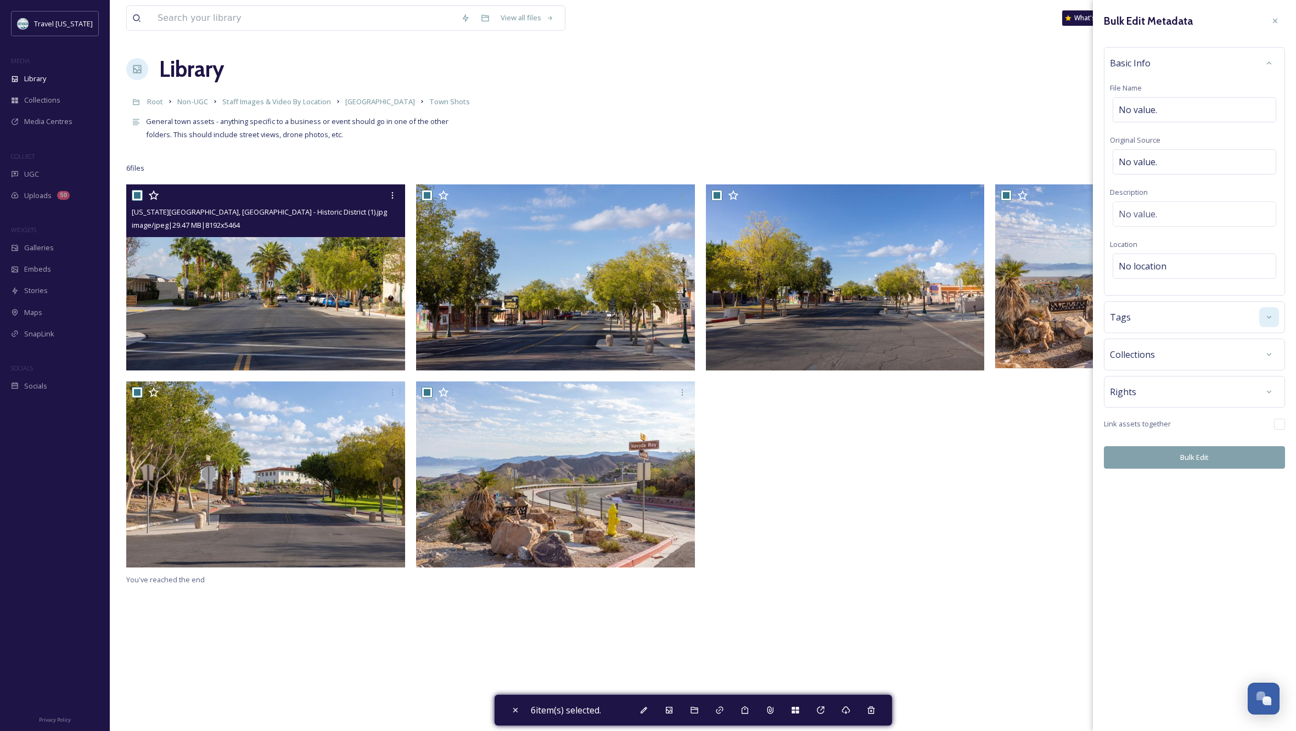
click at [1268, 318] on icon at bounding box center [1269, 317] width 9 height 9
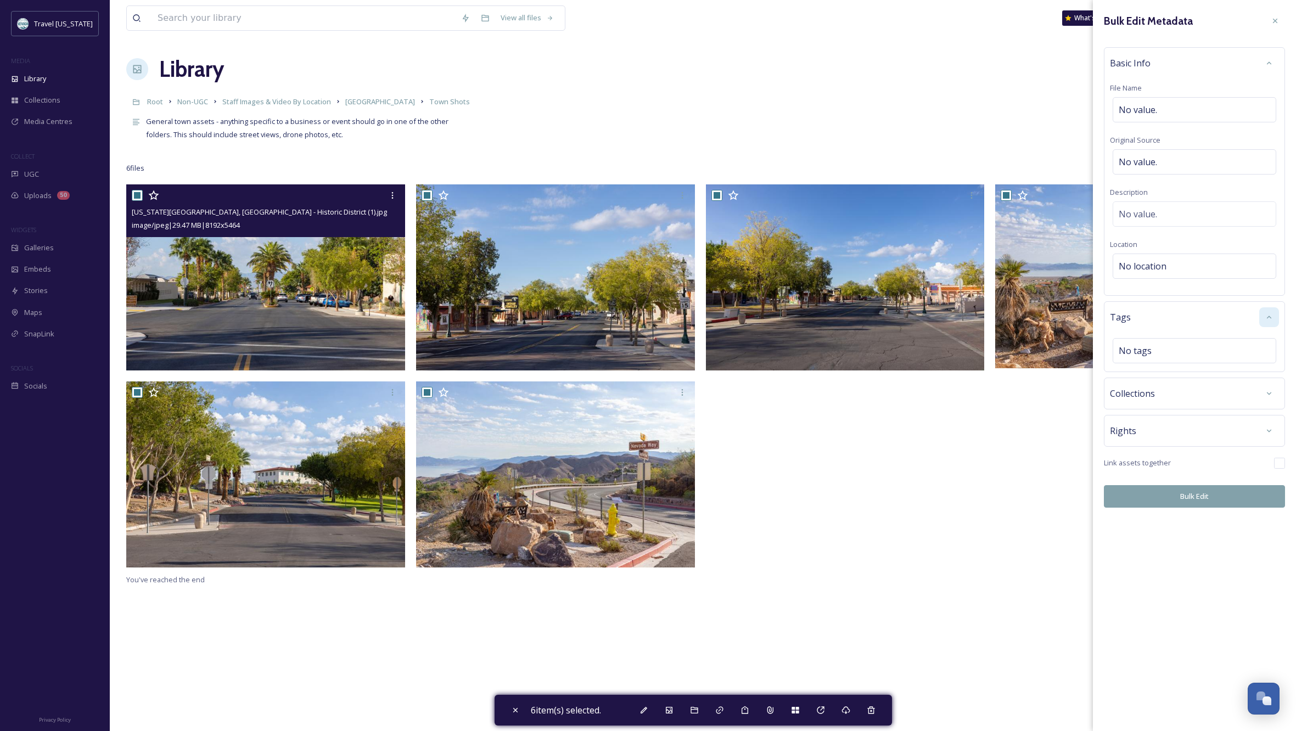
click at [1267, 317] on icon at bounding box center [1269, 317] width 9 height 9
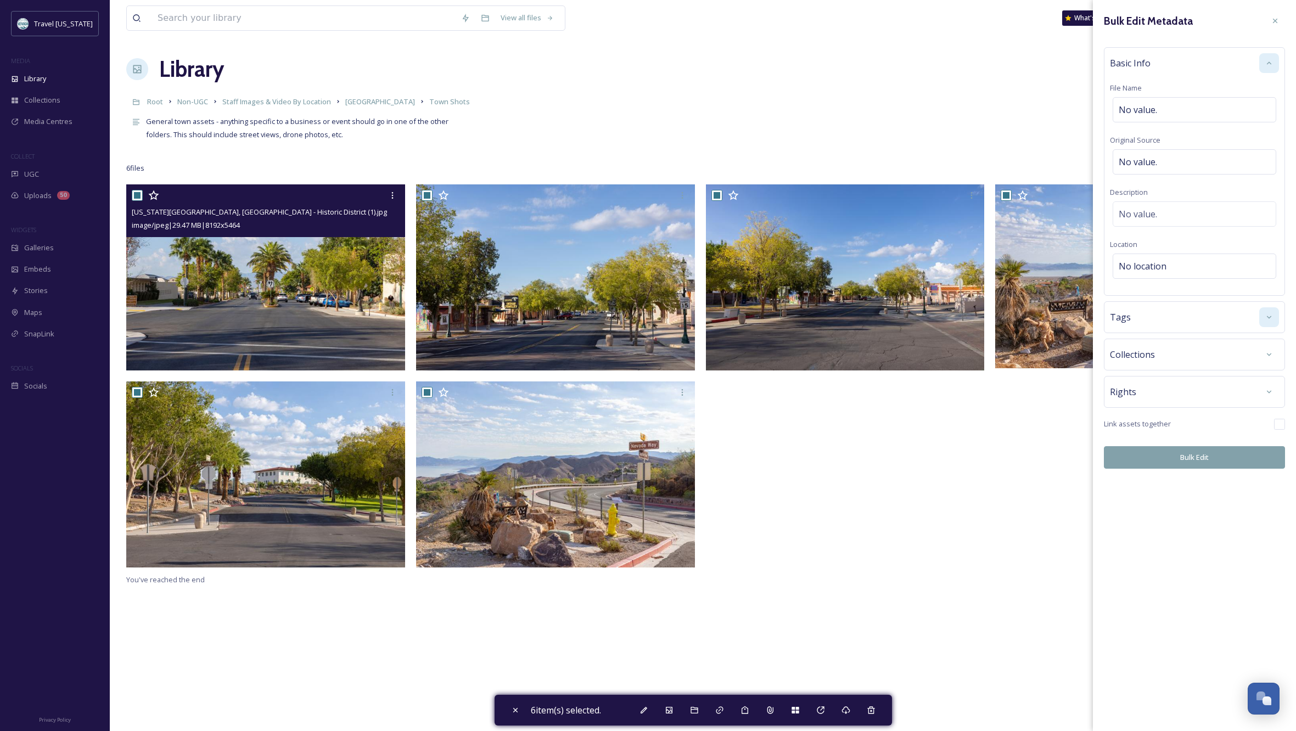
click at [1272, 63] on icon at bounding box center [1269, 63] width 9 height 9
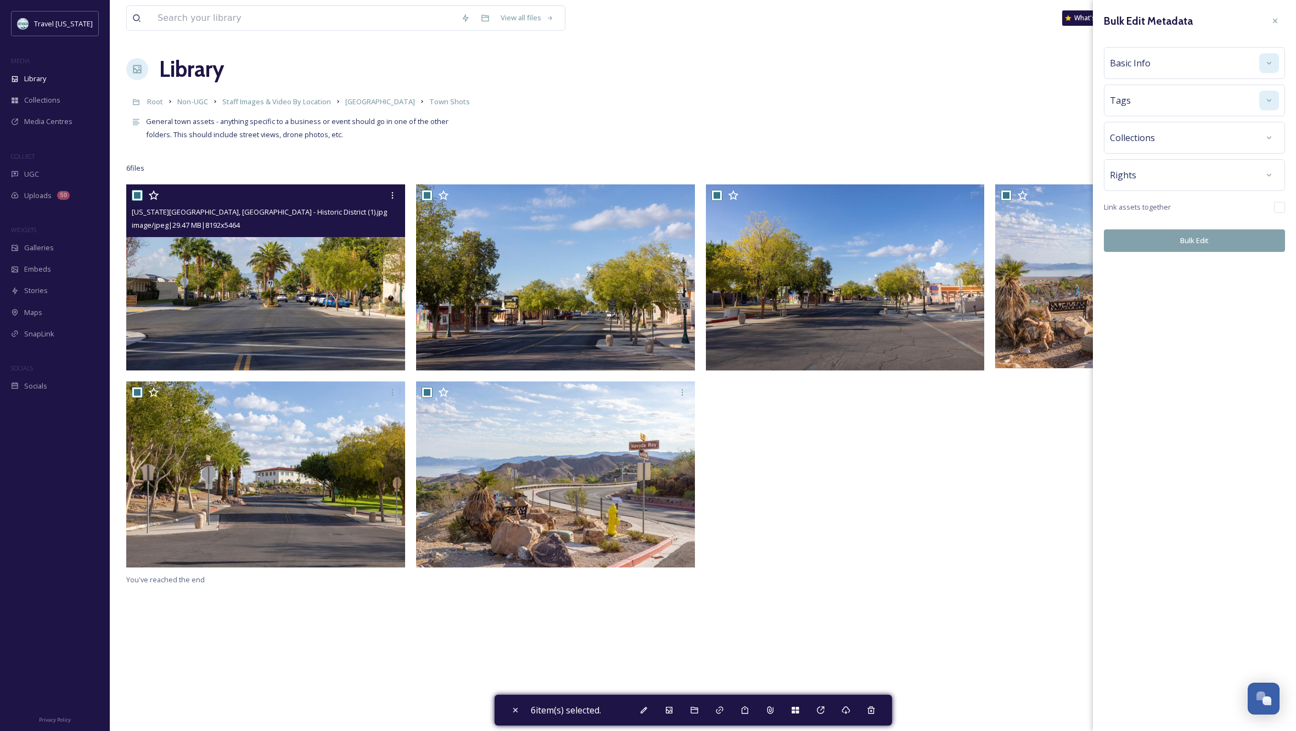
click at [1267, 102] on icon at bounding box center [1269, 100] width 9 height 9
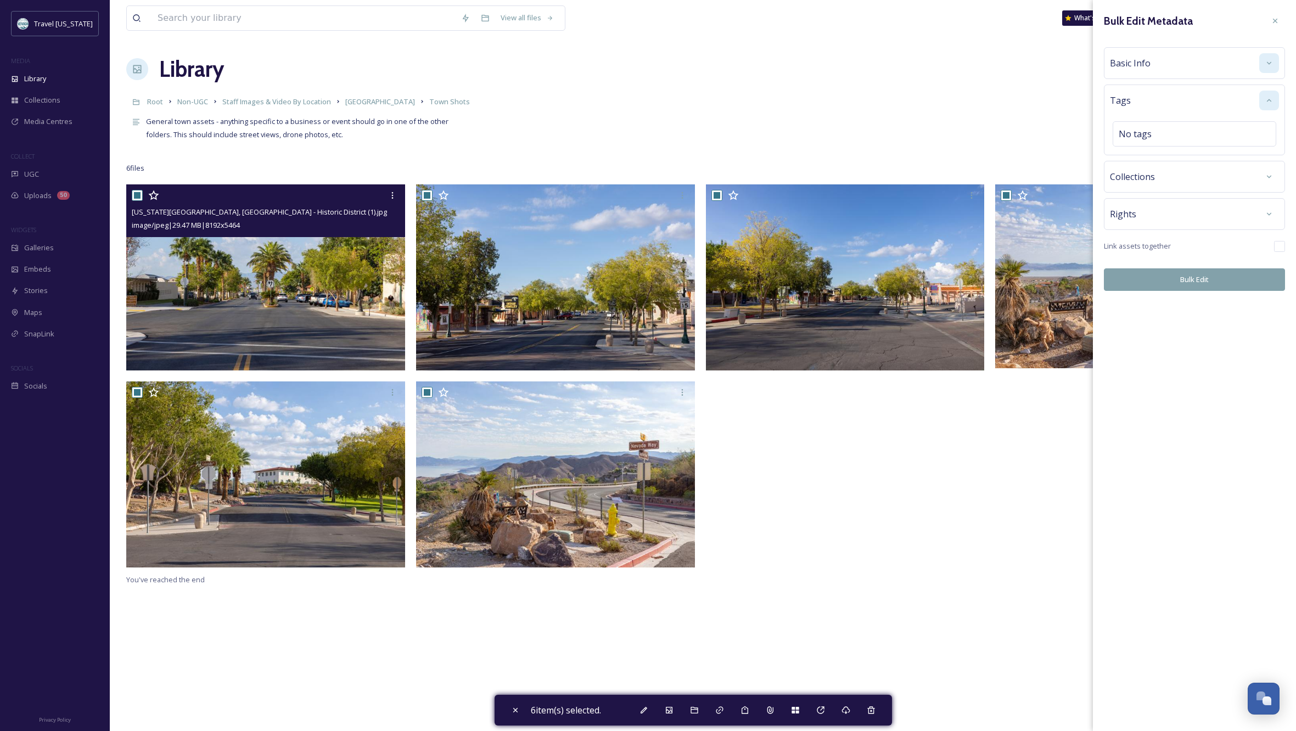
click at [1267, 102] on icon at bounding box center [1269, 100] width 9 height 9
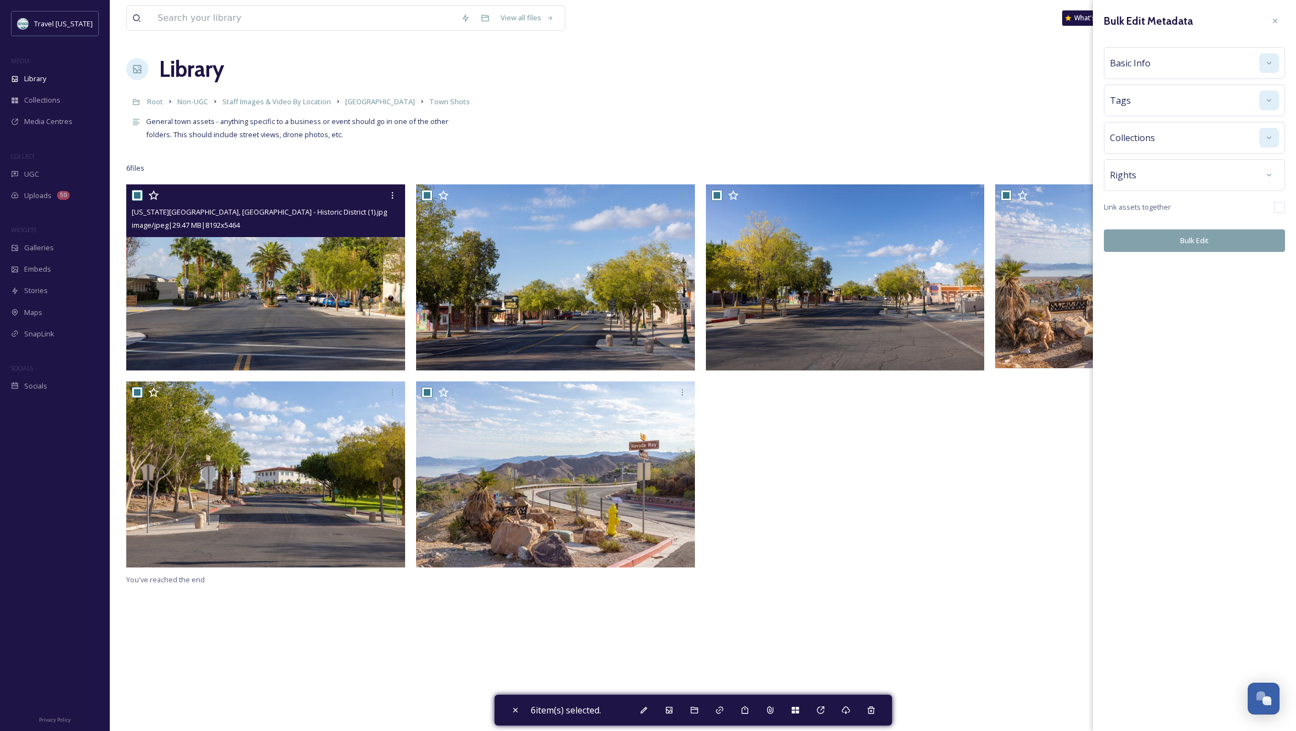
click at [1267, 132] on div at bounding box center [1269, 138] width 20 height 20
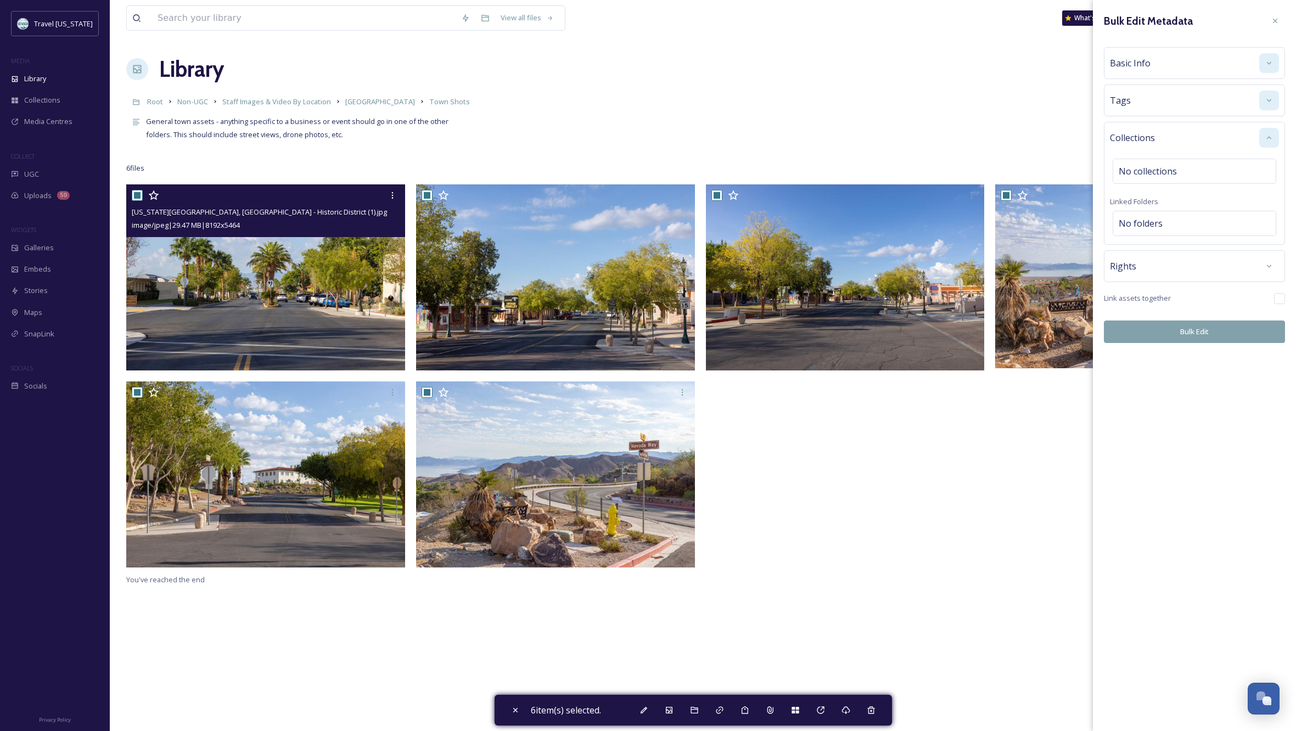
click at [1267, 132] on div at bounding box center [1269, 138] width 20 height 20
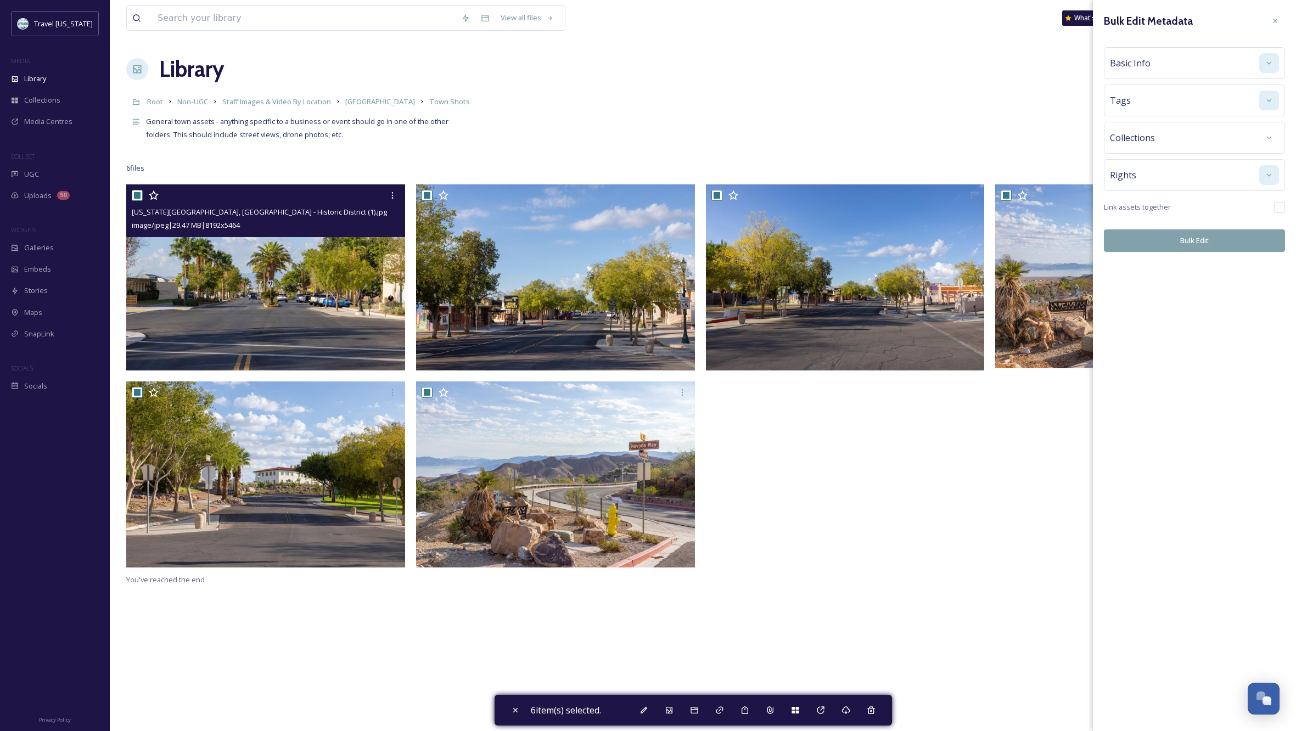
click at [1266, 176] on icon at bounding box center [1269, 175] width 9 height 9
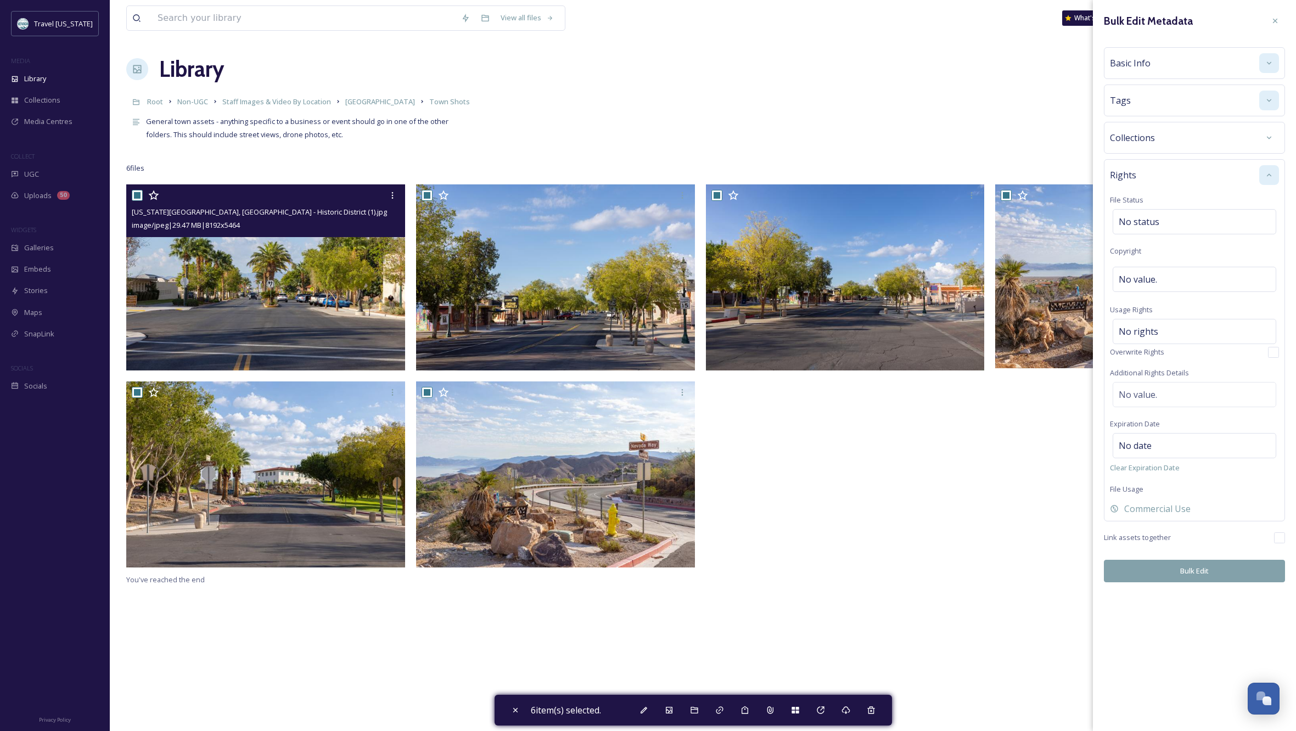
click at [1266, 176] on icon at bounding box center [1269, 175] width 9 height 9
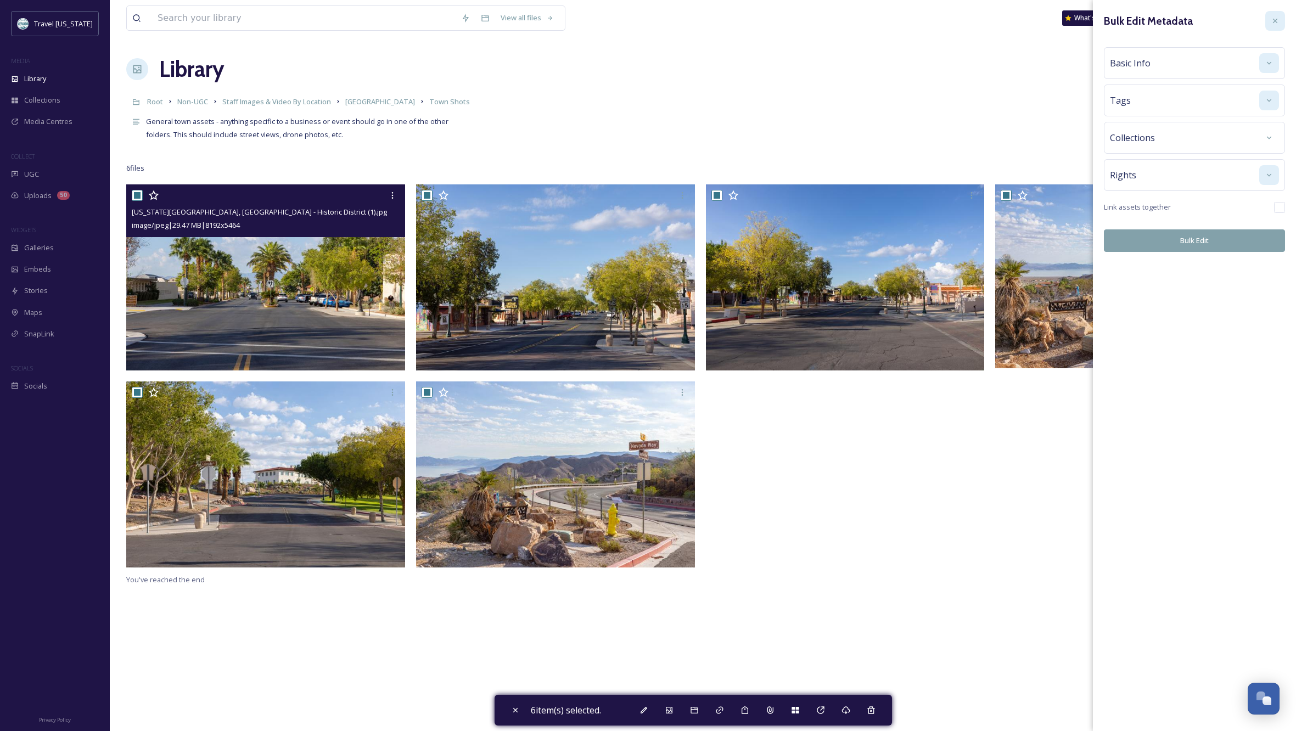
click at [1276, 19] on icon at bounding box center [1275, 20] width 9 height 9
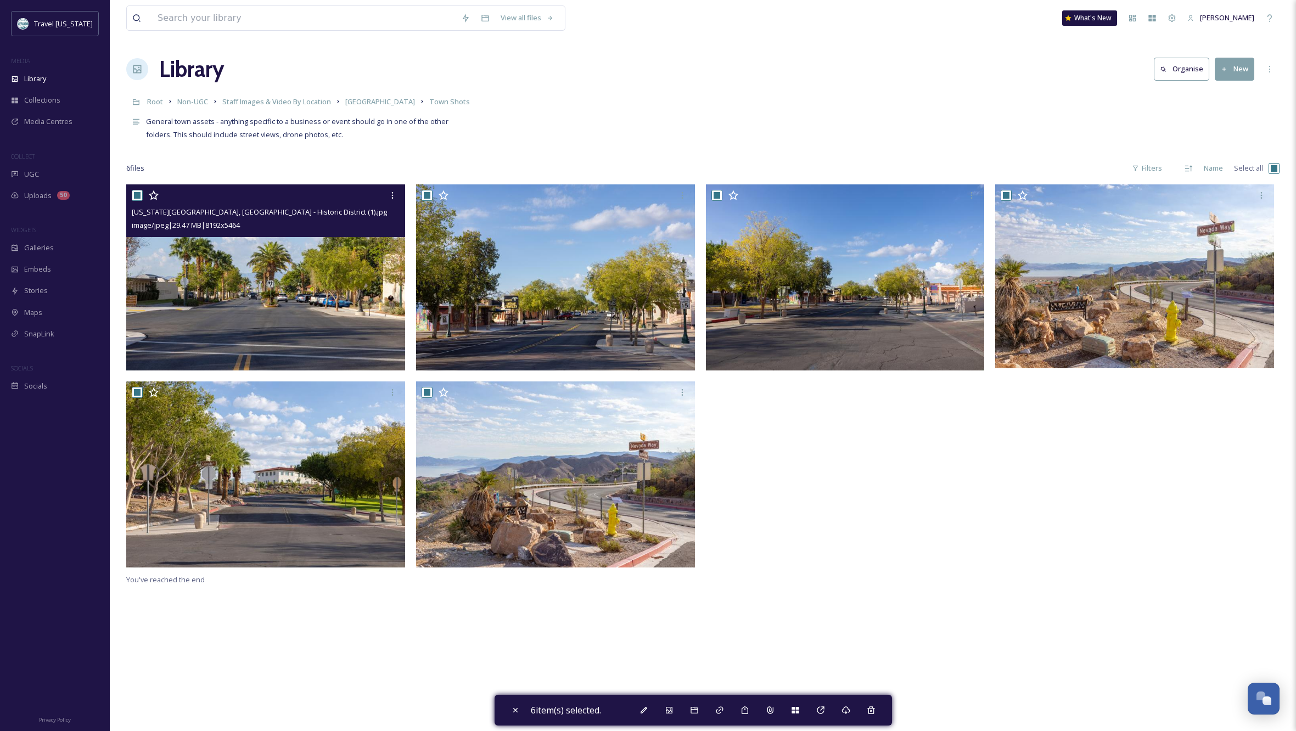
click at [1024, 503] on div at bounding box center [1137, 378] width 284 height 389
click at [462, 19] on icon at bounding box center [465, 18] width 9 height 9
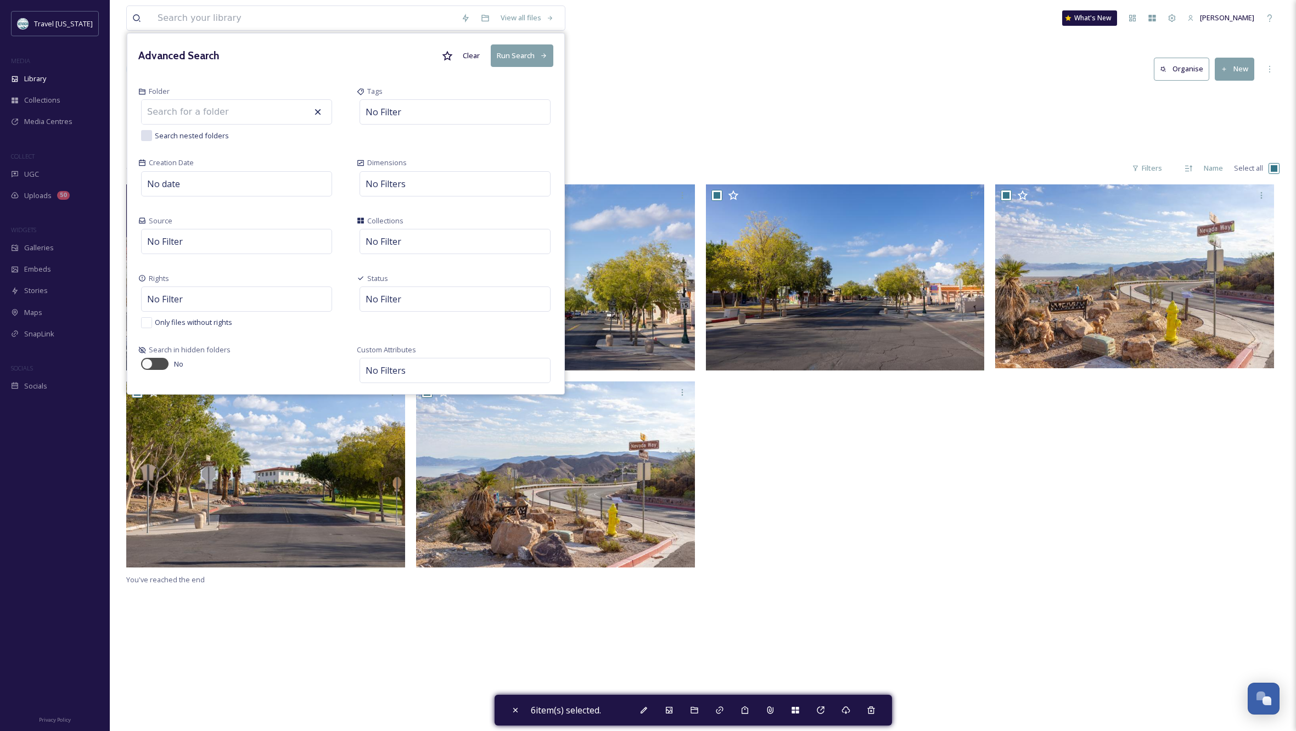
click at [946, 91] on div "Root Non-UGC Staff Images & Video By Location [GEOGRAPHIC_DATA] Town Shots" at bounding box center [702, 101] width 1153 height 21
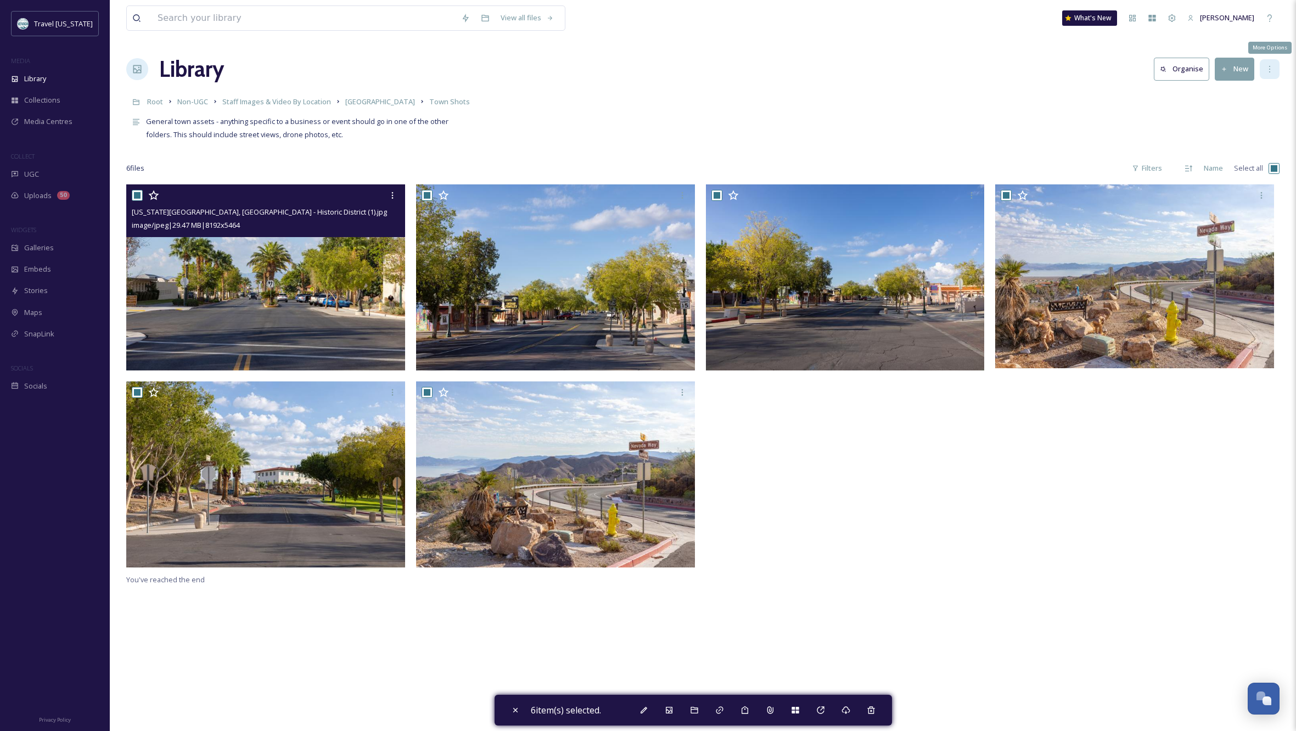
click at [1269, 70] on icon at bounding box center [1269, 69] width 1 height 7
click at [1076, 99] on div "Root Non-UGC Staff Images & Video By Location [GEOGRAPHIC_DATA] Town Shots" at bounding box center [702, 101] width 1153 height 21
click at [1182, 71] on button "Organise" at bounding box center [1181, 69] width 55 height 23
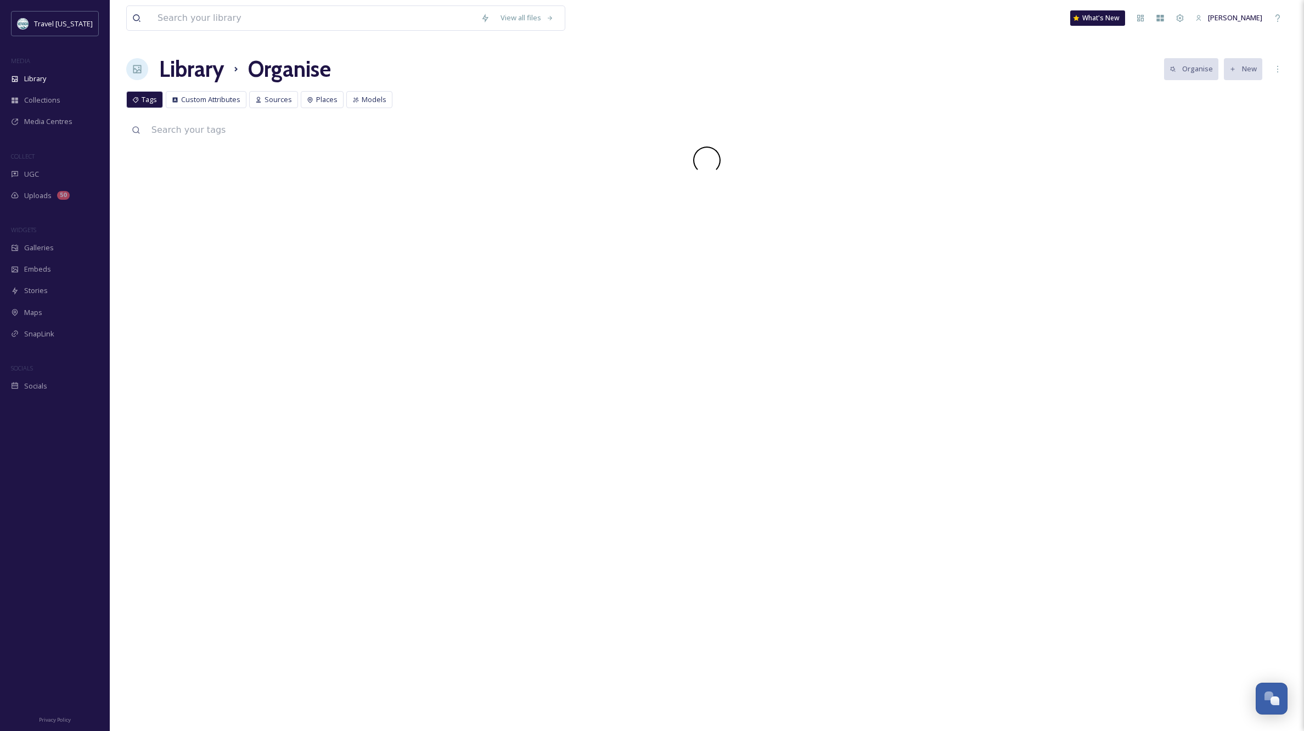
scroll to position [0, 1]
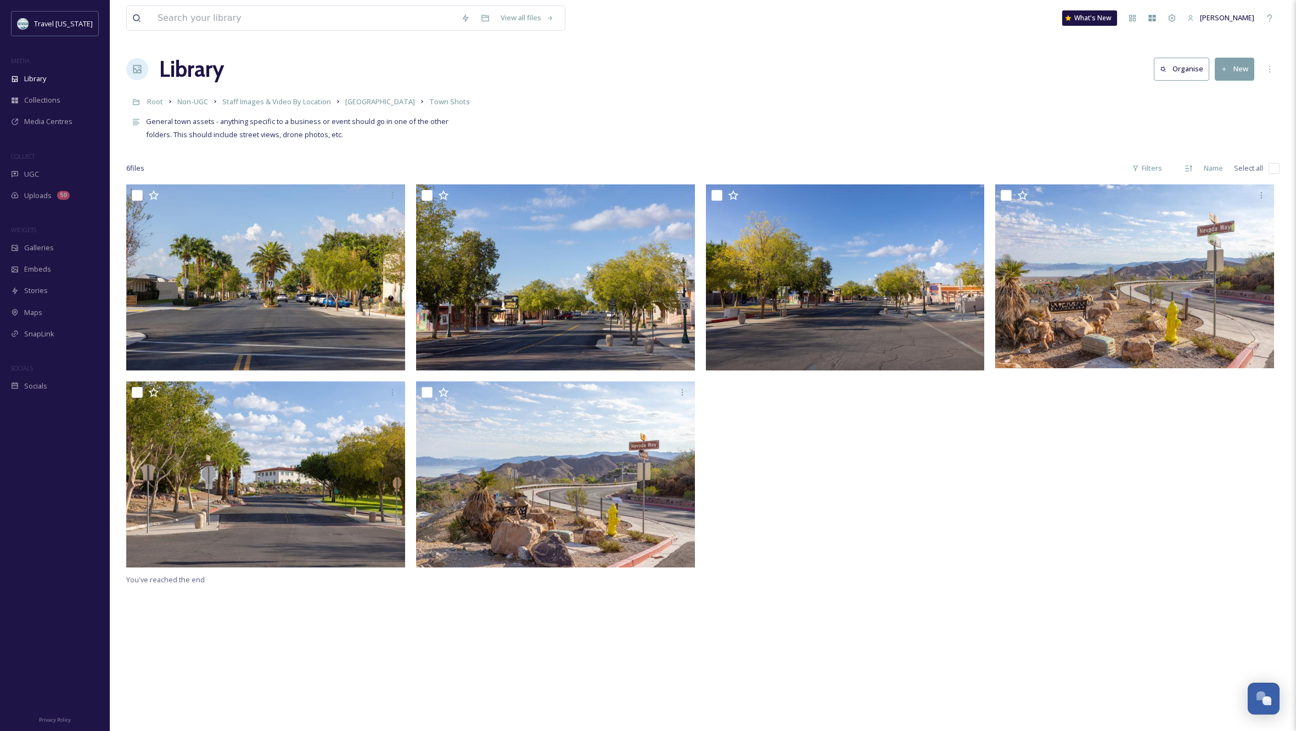
scroll to position [-2, 1]
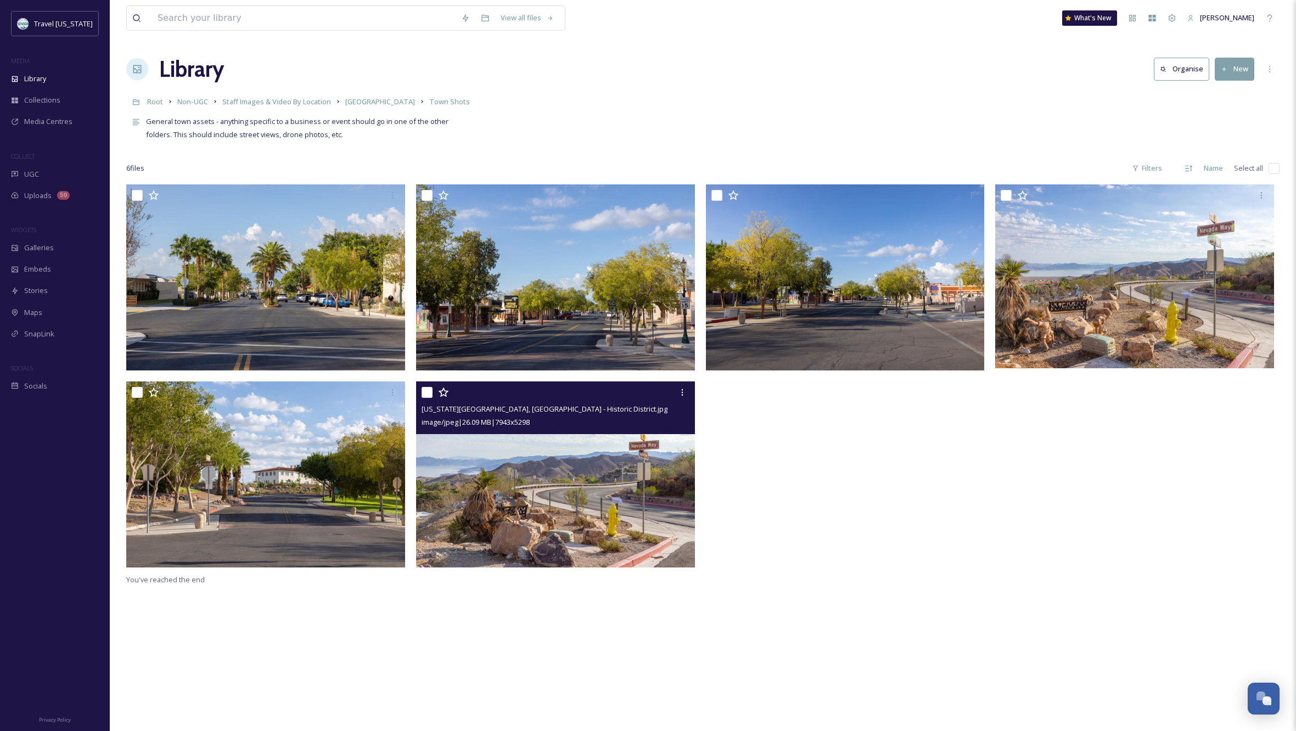
click at [589, 482] on img at bounding box center [555, 474] width 279 height 186
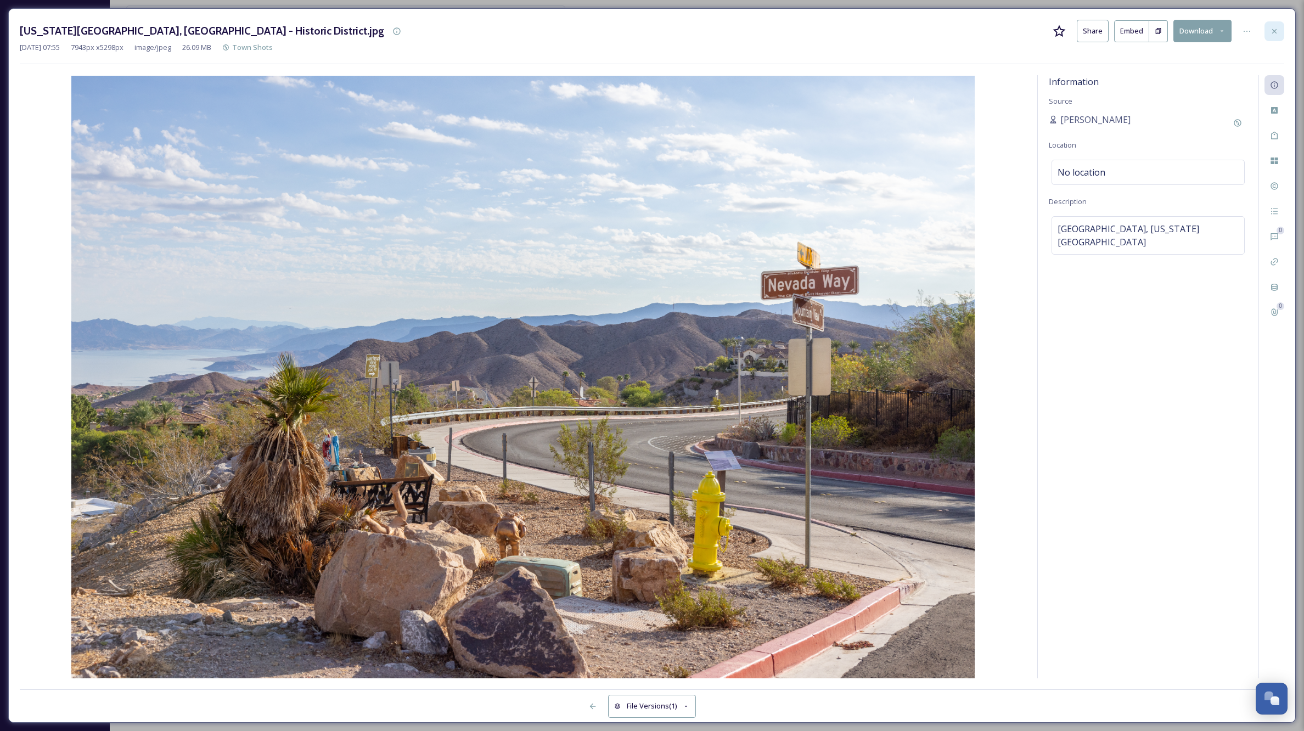
click at [1273, 32] on icon at bounding box center [1274, 31] width 9 height 9
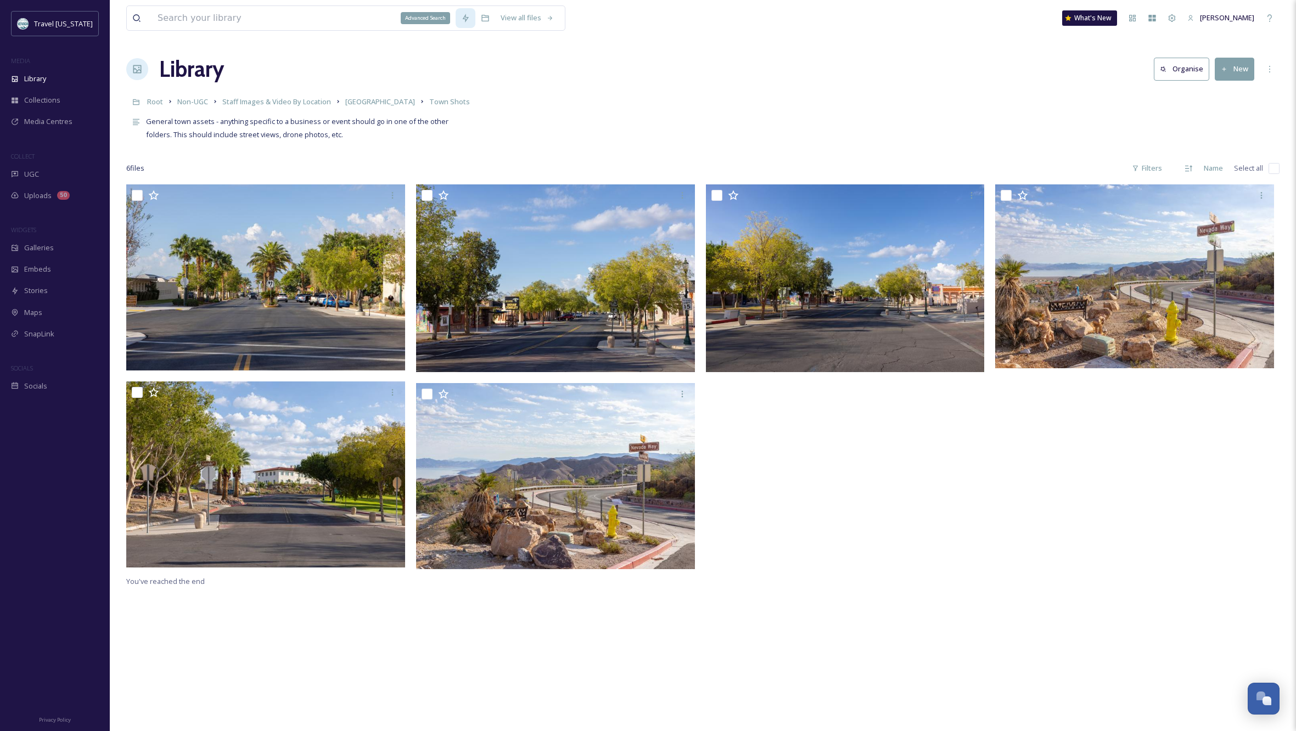
click at [465, 17] on icon at bounding box center [466, 18] width 6 height 9
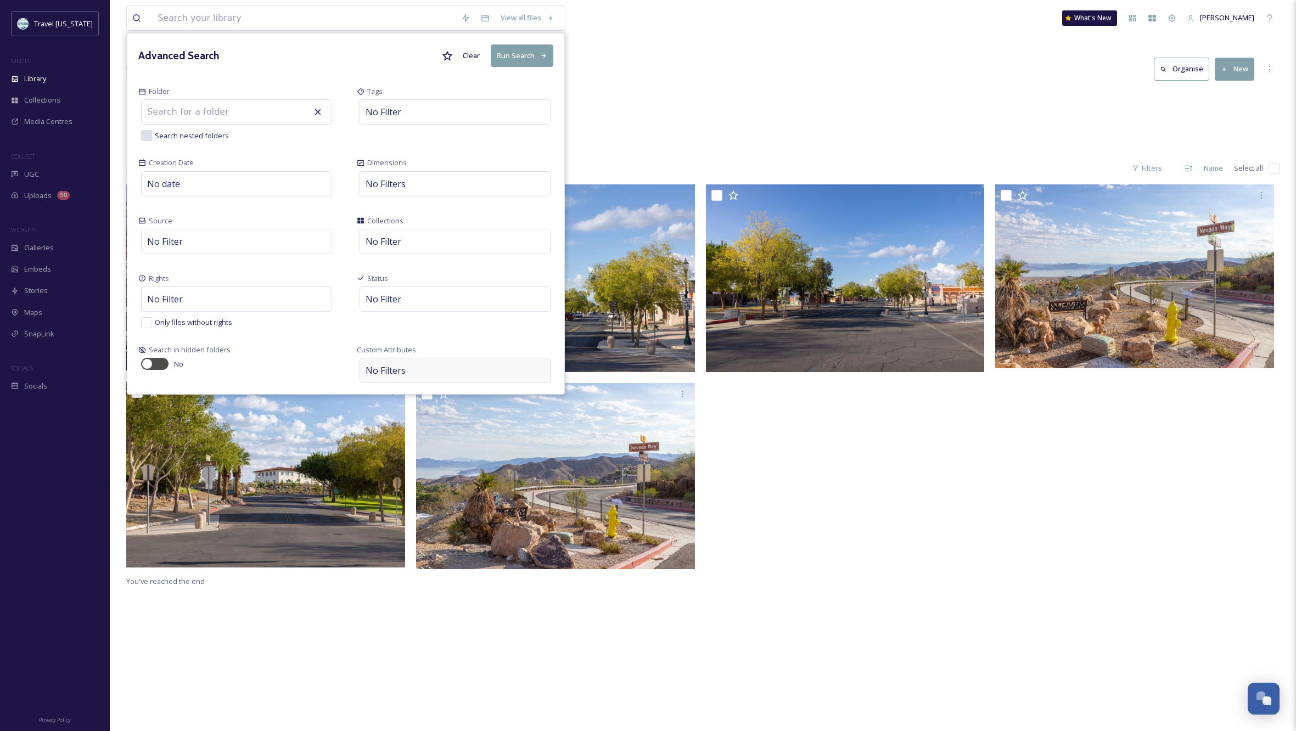
click at [465, 369] on div "No Filters" at bounding box center [454, 370] width 191 height 25
click at [424, 341] on div "Select Attribute" at bounding box center [404, 338] width 76 height 21
click at [406, 228] on span ""[US_STATE]" tags" at bounding box center [401, 228] width 59 height 10
click at [524, 313] on span "Select option(s)" at bounding box center [501, 312] width 64 height 13
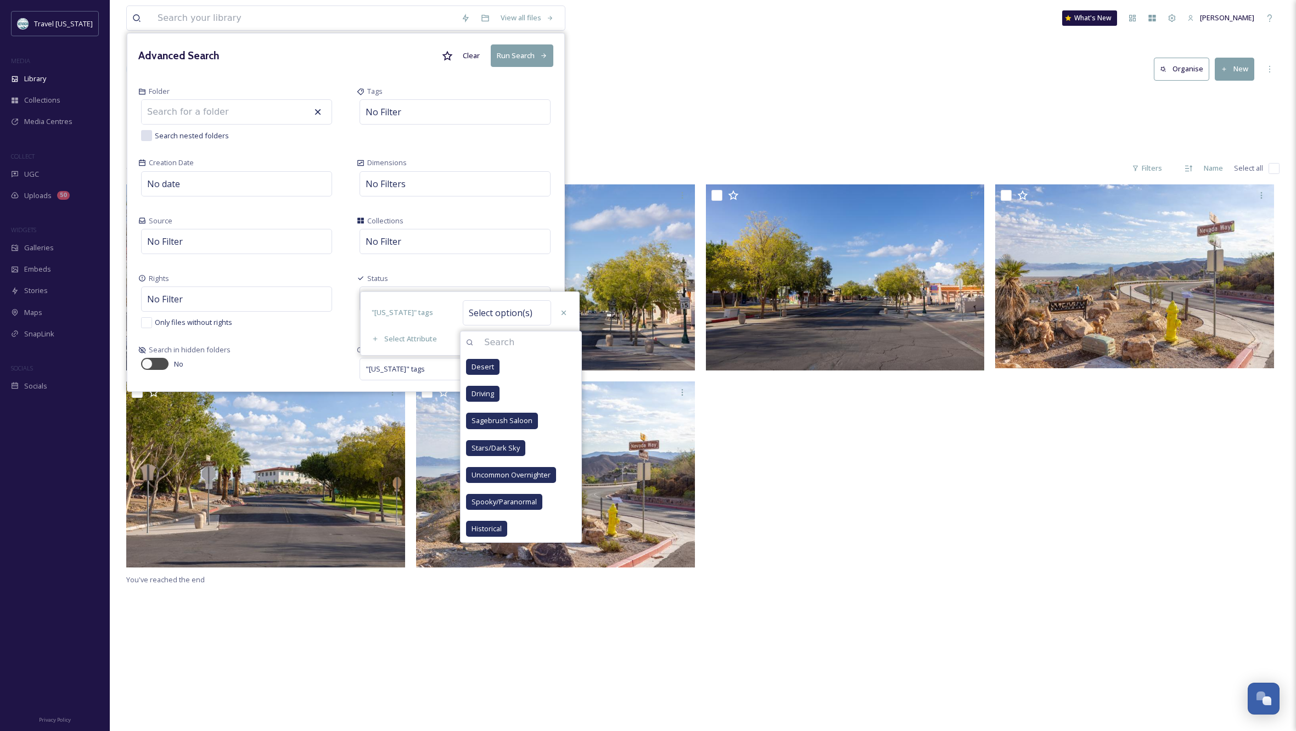
click at [927, 78] on div "Library Organise New" at bounding box center [702, 69] width 1153 height 33
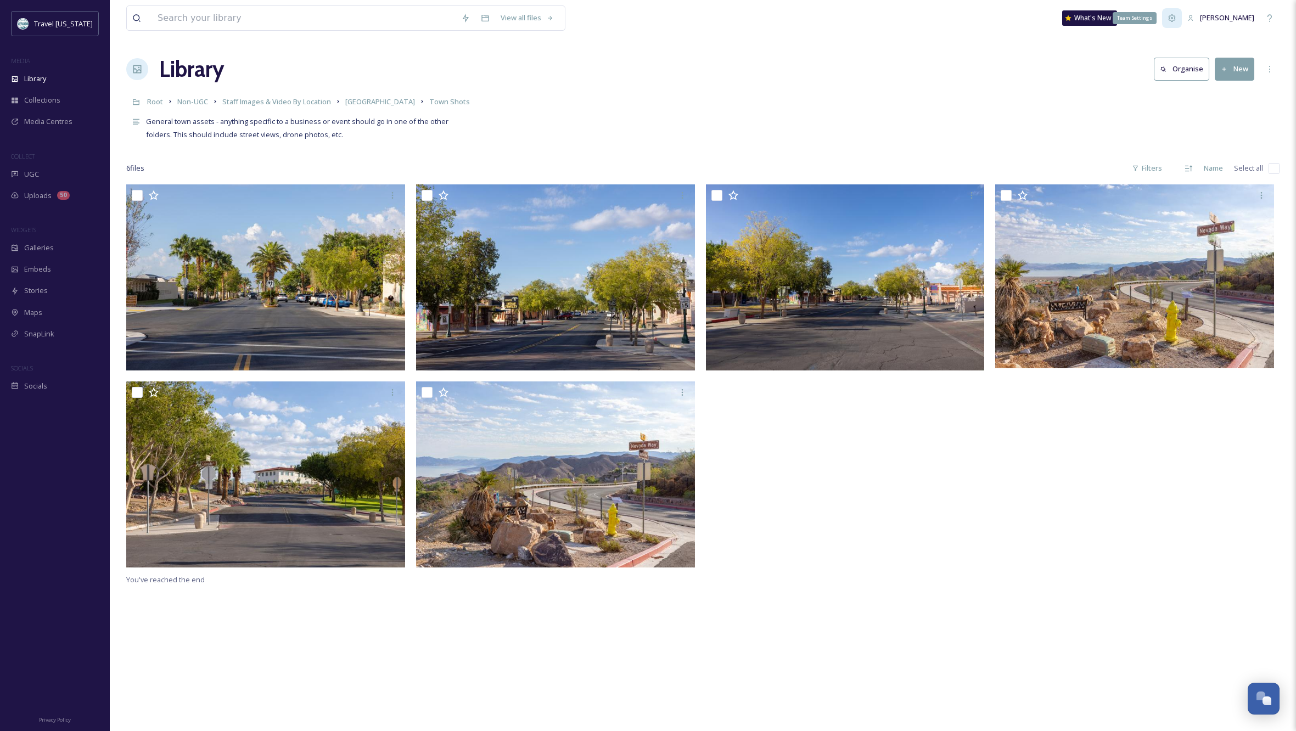
click at [1176, 23] on icon at bounding box center [1171, 18] width 9 height 9
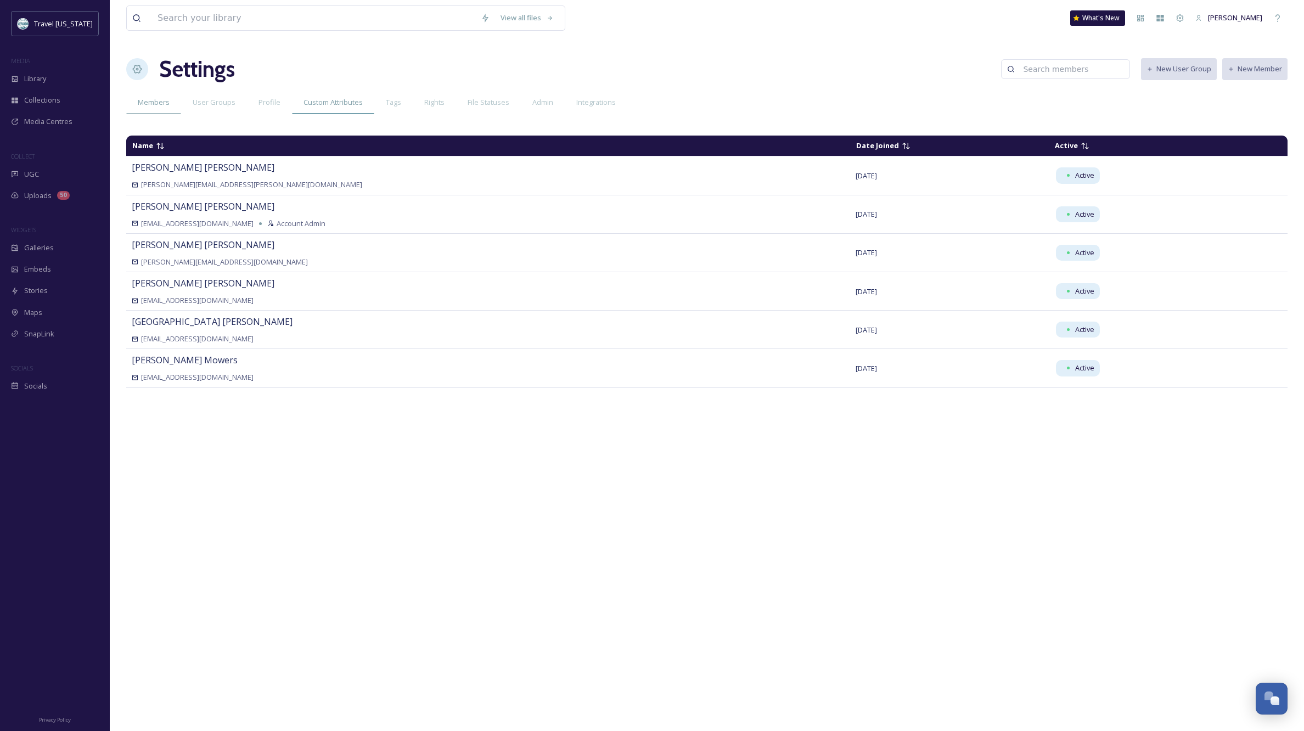
click at [312, 100] on span "Custom Attributes" at bounding box center [333, 102] width 59 height 10
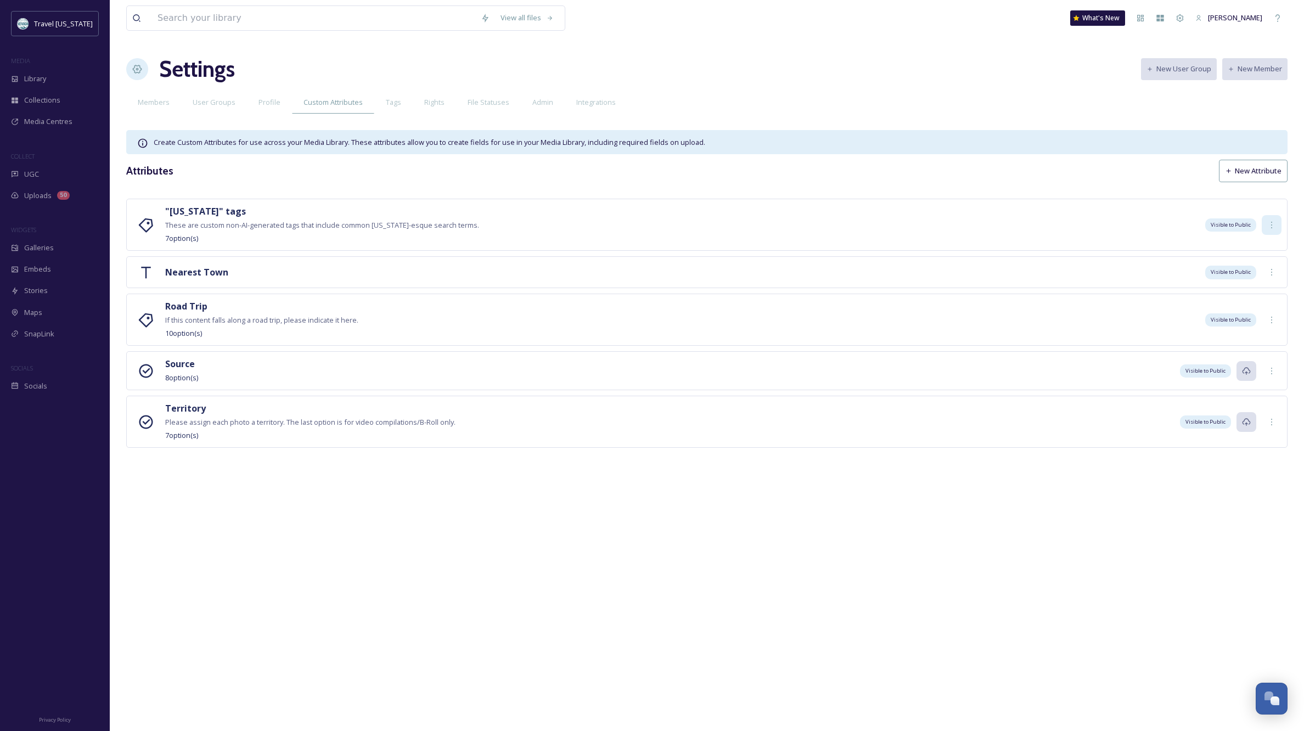
click at [1269, 223] on icon at bounding box center [1271, 225] width 9 height 9
click at [1261, 247] on span "Edit" at bounding box center [1260, 249] width 12 height 10
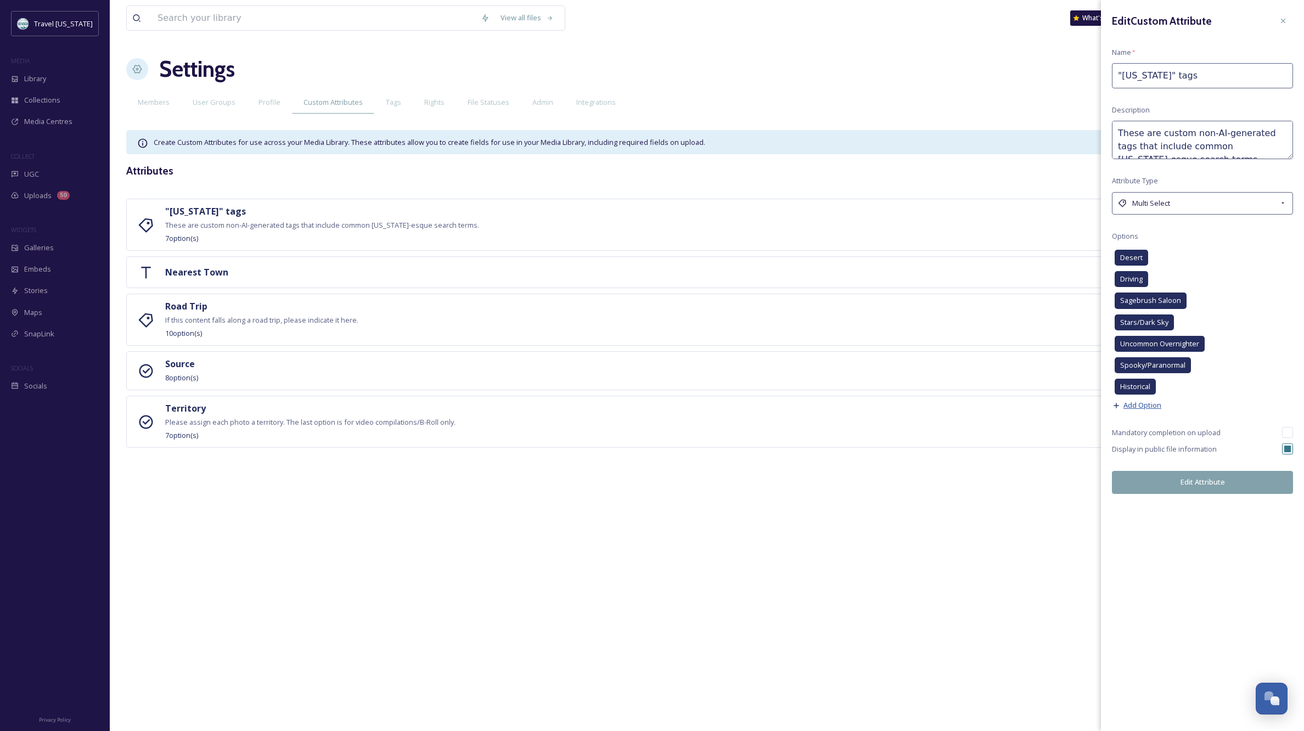
click at [1128, 406] on span "Add Option" at bounding box center [1142, 405] width 38 height 10
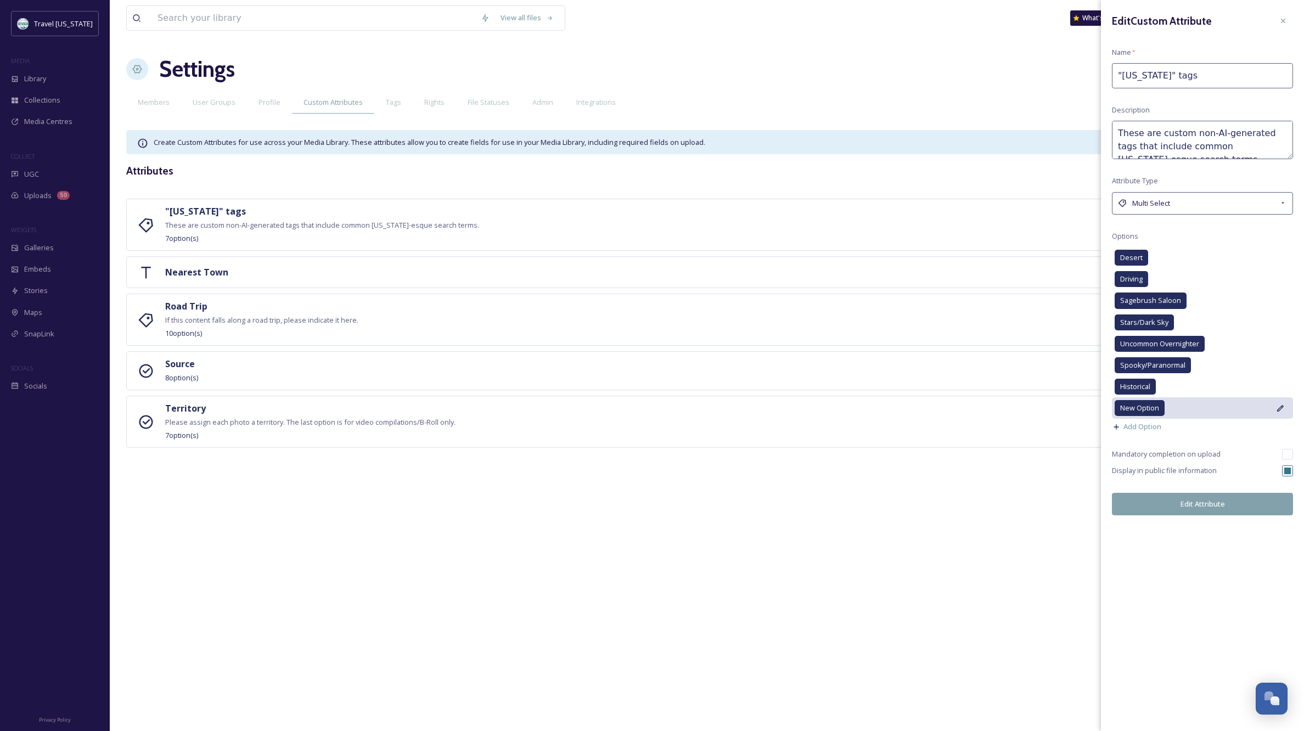
click at [1282, 404] on icon at bounding box center [1280, 408] width 9 height 9
click at [1182, 407] on input "New Option" at bounding box center [1190, 412] width 121 height 24
type input "Roads"
click at [1260, 411] on icon at bounding box center [1260, 412] width 9 height 9
click at [1237, 622] on div "Edit Custom Attribute Name * "[US_STATE]" tags Description These are custom non…" at bounding box center [1202, 365] width 203 height 731
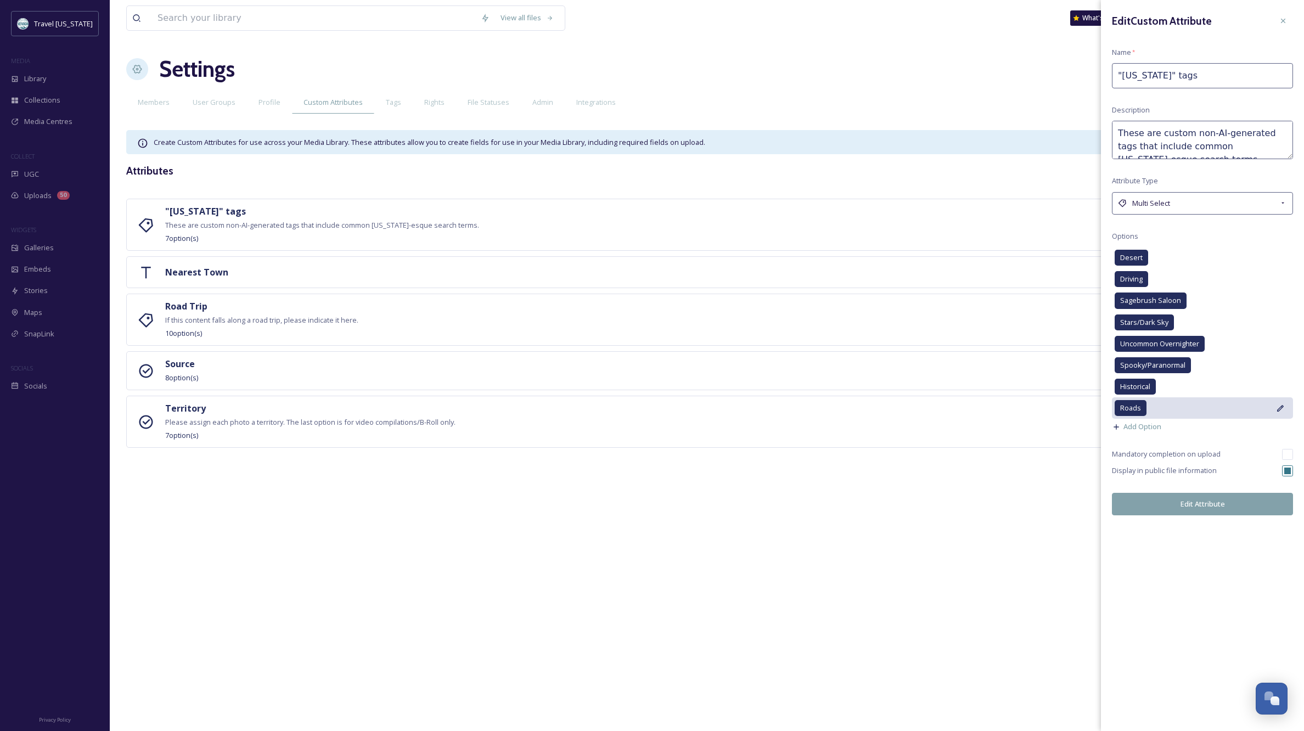
click at [1210, 501] on button "Edit Attribute" at bounding box center [1202, 504] width 181 height 23
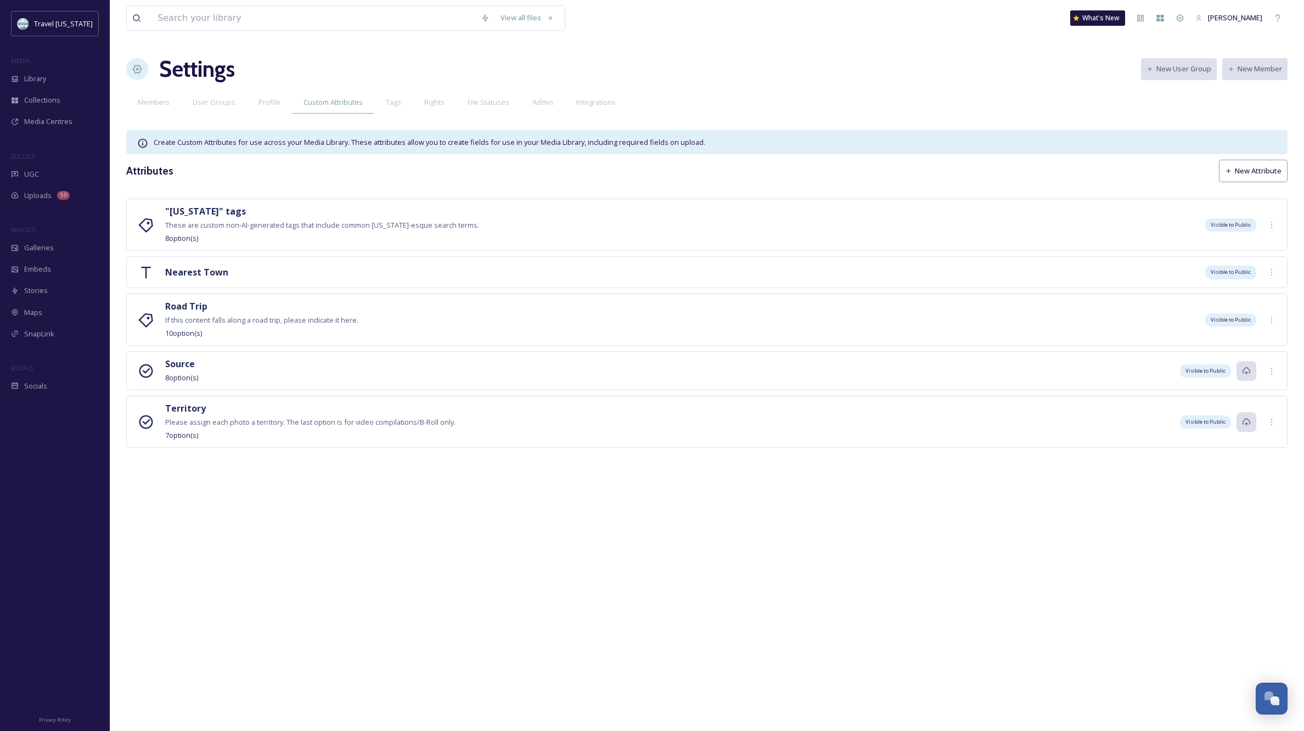
click at [1134, 524] on div "View all files What's New [PERSON_NAME] Settings New User Group New Member Memb…" at bounding box center [707, 365] width 1194 height 731
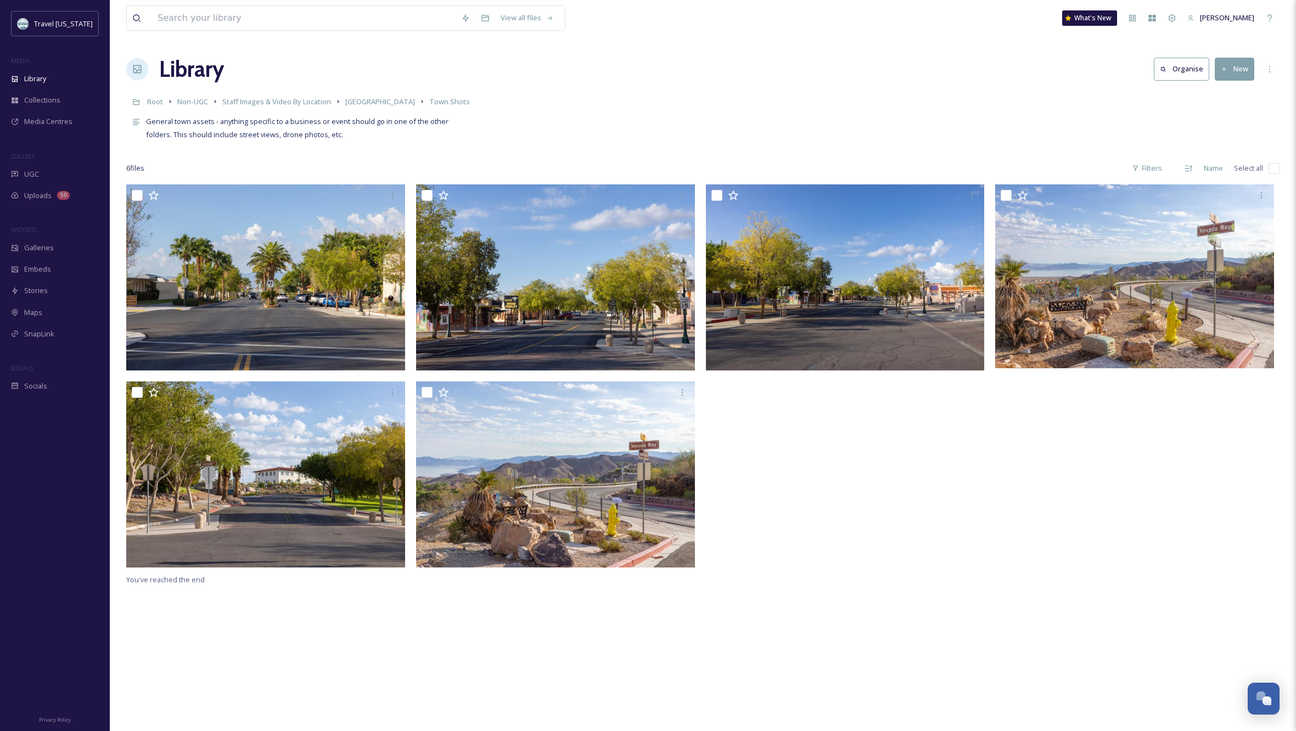
click at [1274, 166] on input "checkbox" at bounding box center [1273, 168] width 11 height 11
checkbox input "true"
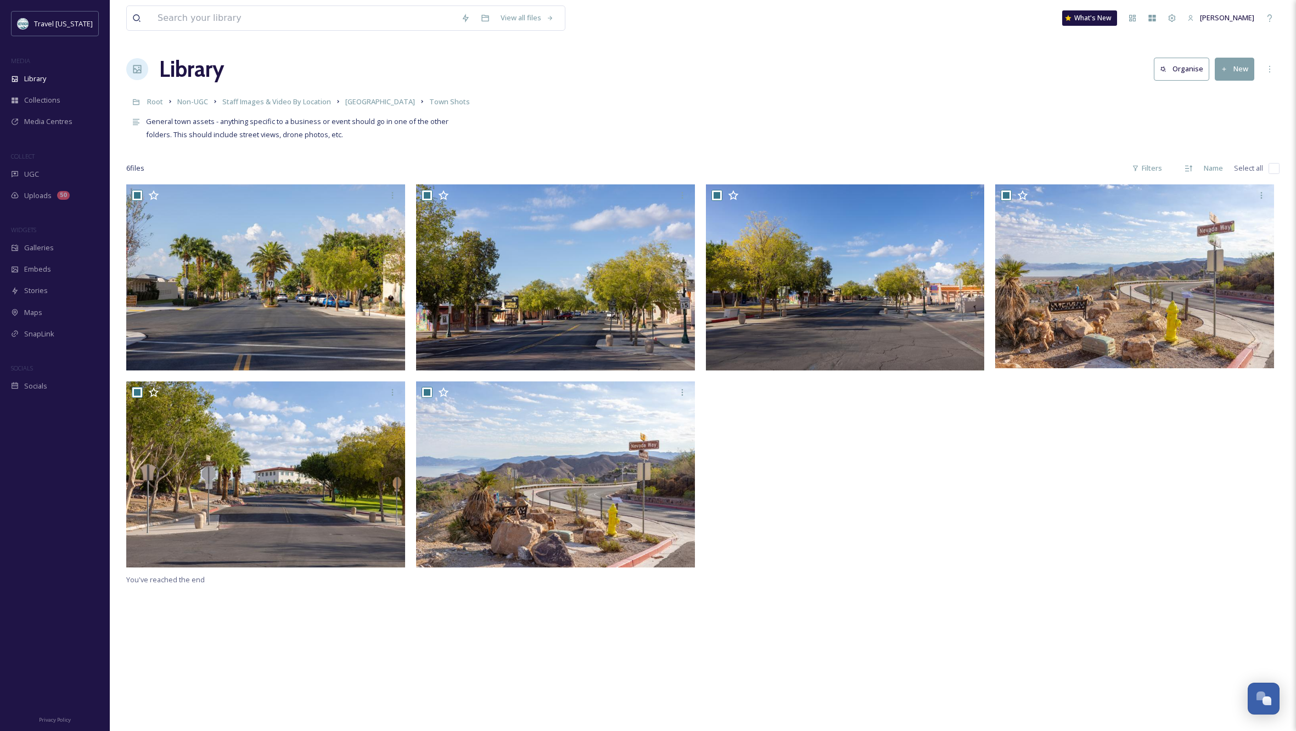
checkbox input "true"
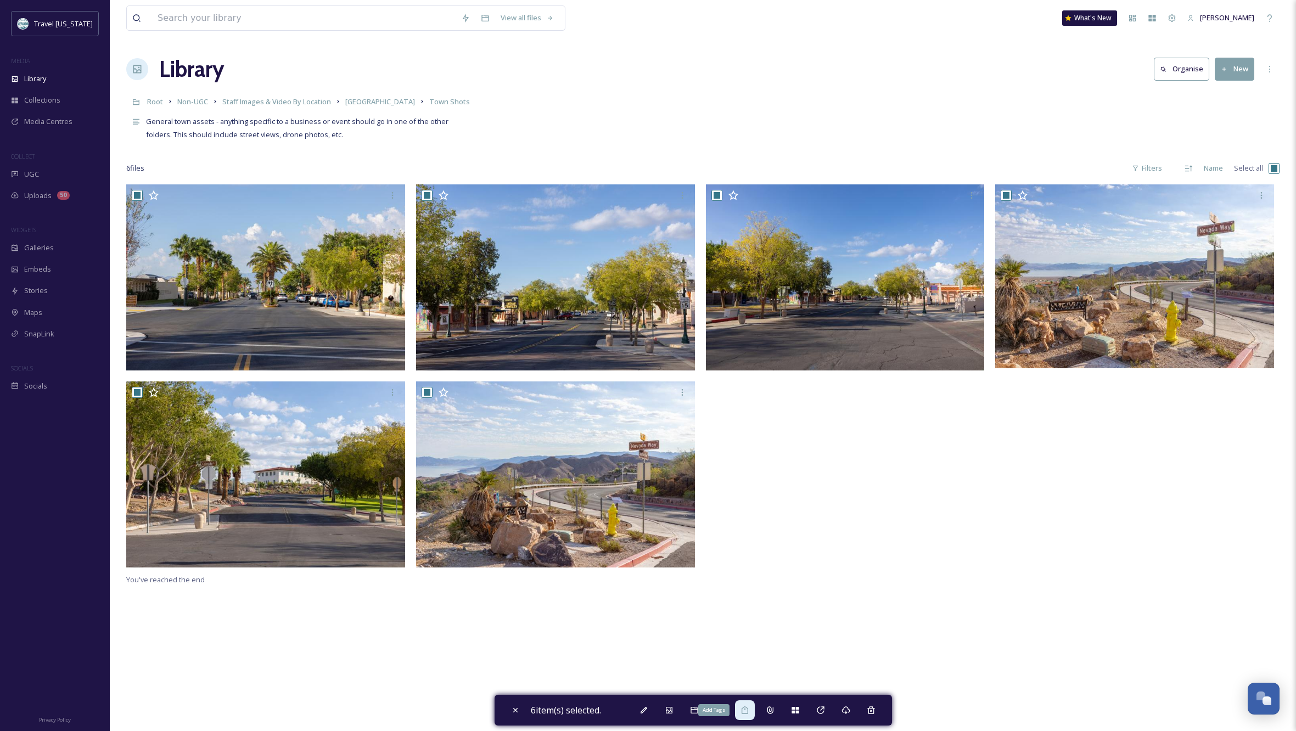
click at [747, 709] on icon at bounding box center [744, 710] width 9 height 9
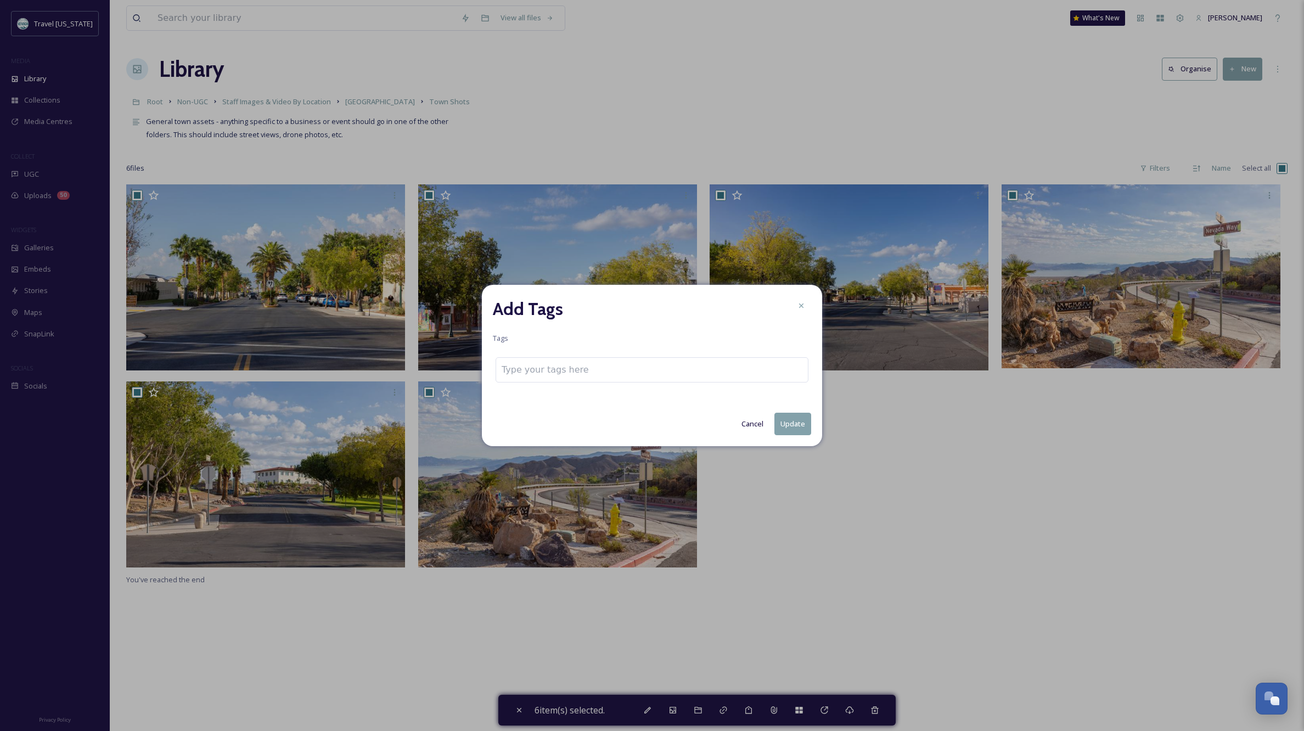
click at [802, 305] on icon at bounding box center [801, 305] width 9 height 9
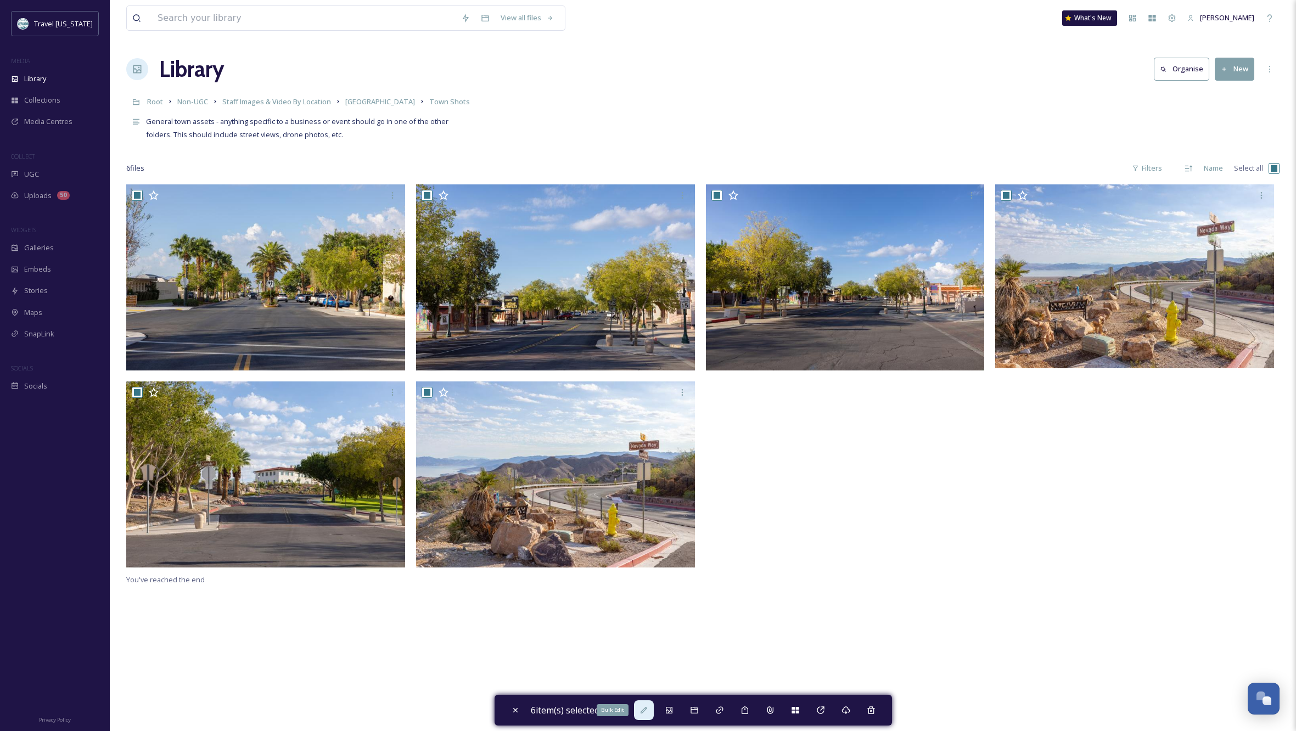
click at [647, 710] on icon at bounding box center [643, 710] width 7 height 7
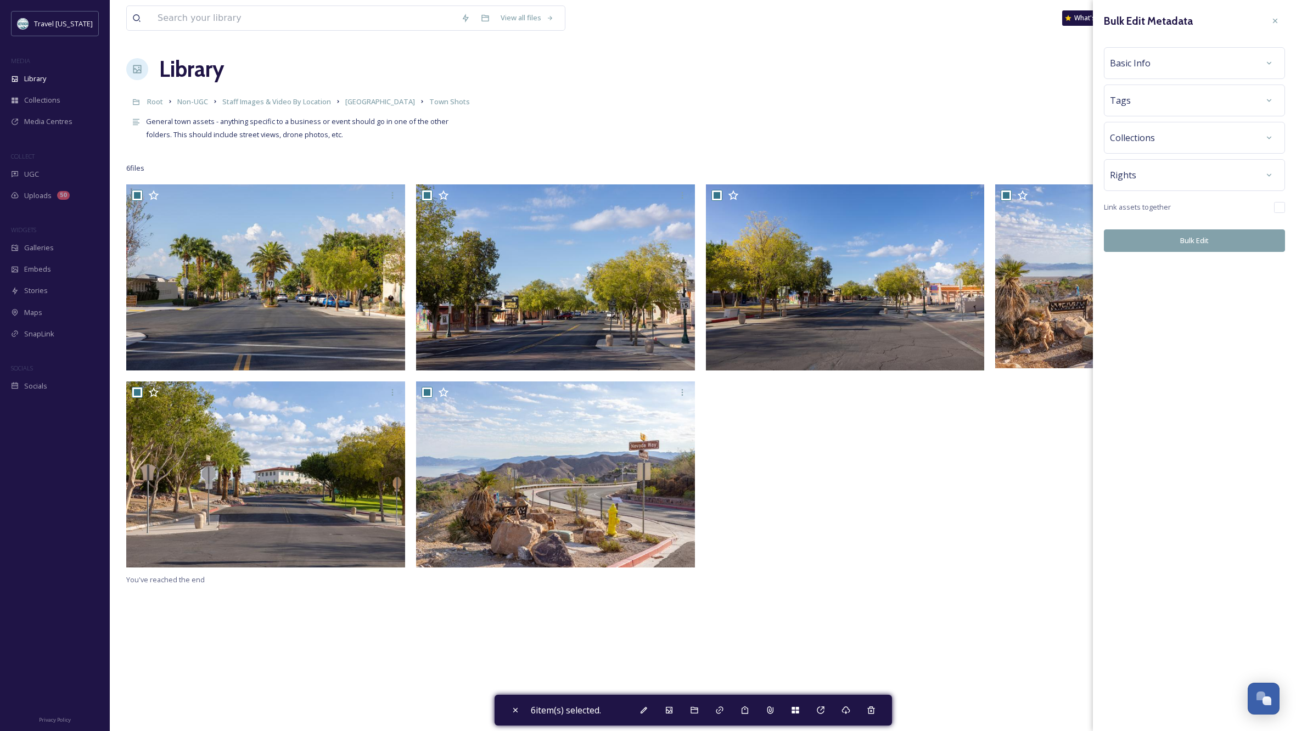
click at [929, 512] on div at bounding box center [848, 378] width 284 height 389
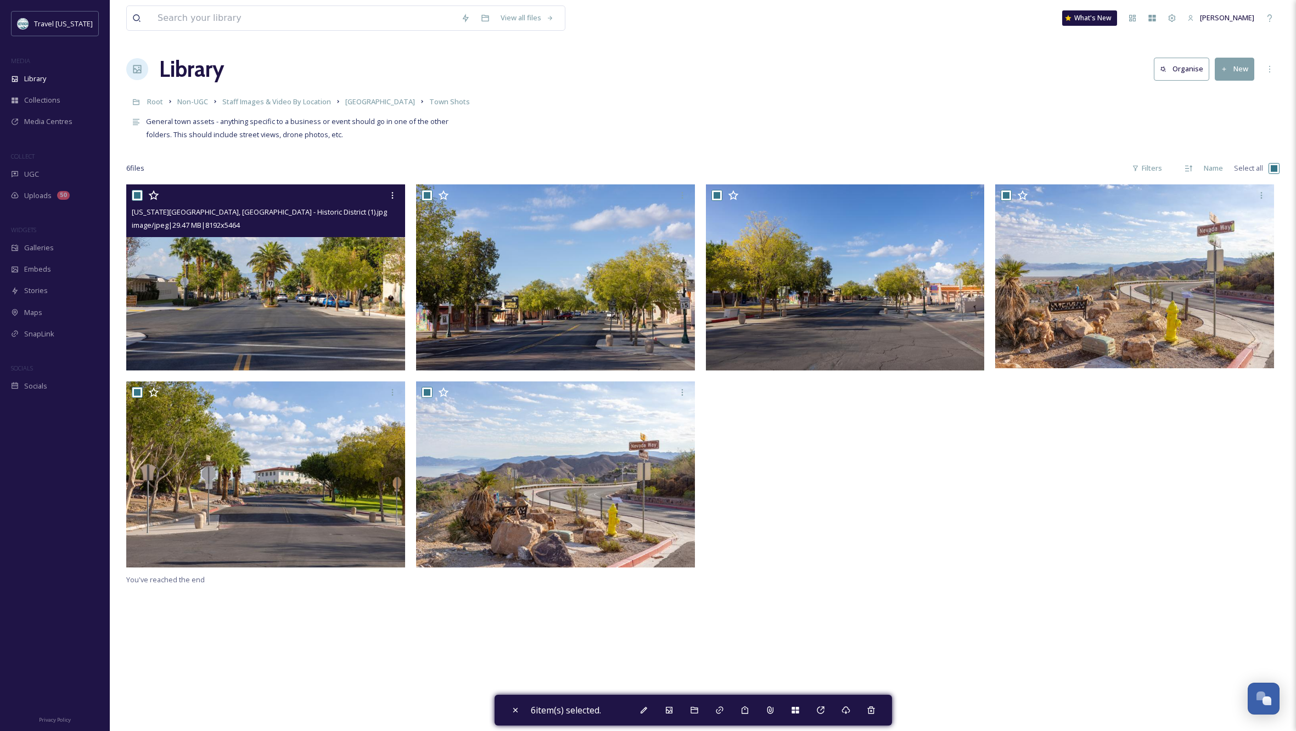
click at [257, 289] on img at bounding box center [265, 277] width 279 height 186
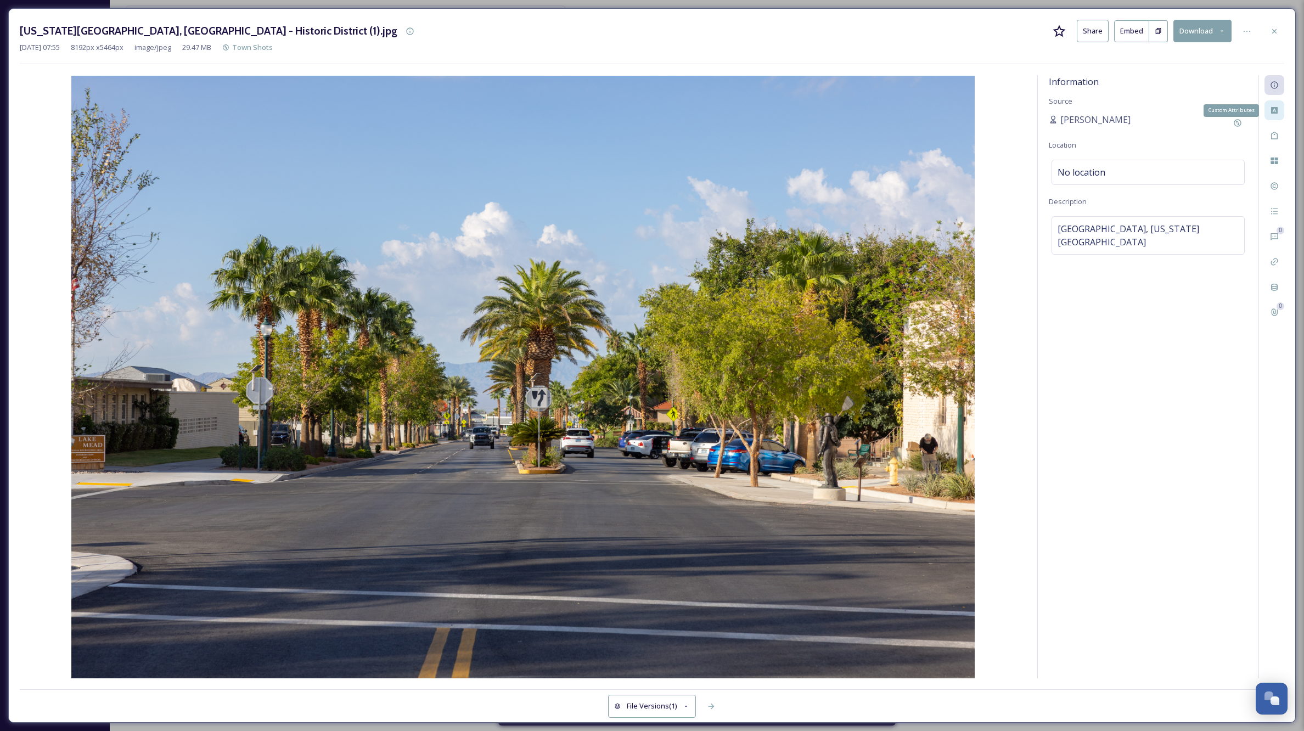
click at [1273, 107] on icon at bounding box center [1274, 110] width 7 height 7
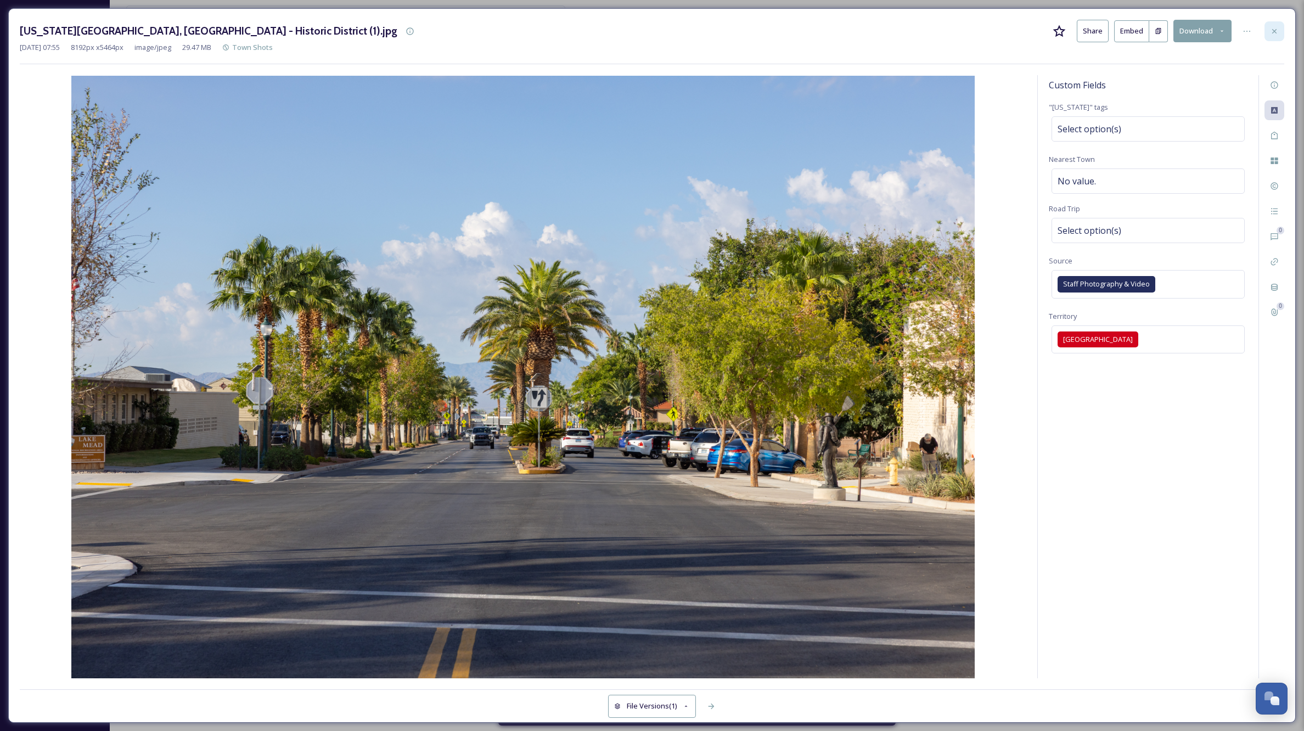
click at [1277, 30] on icon at bounding box center [1274, 31] width 9 height 9
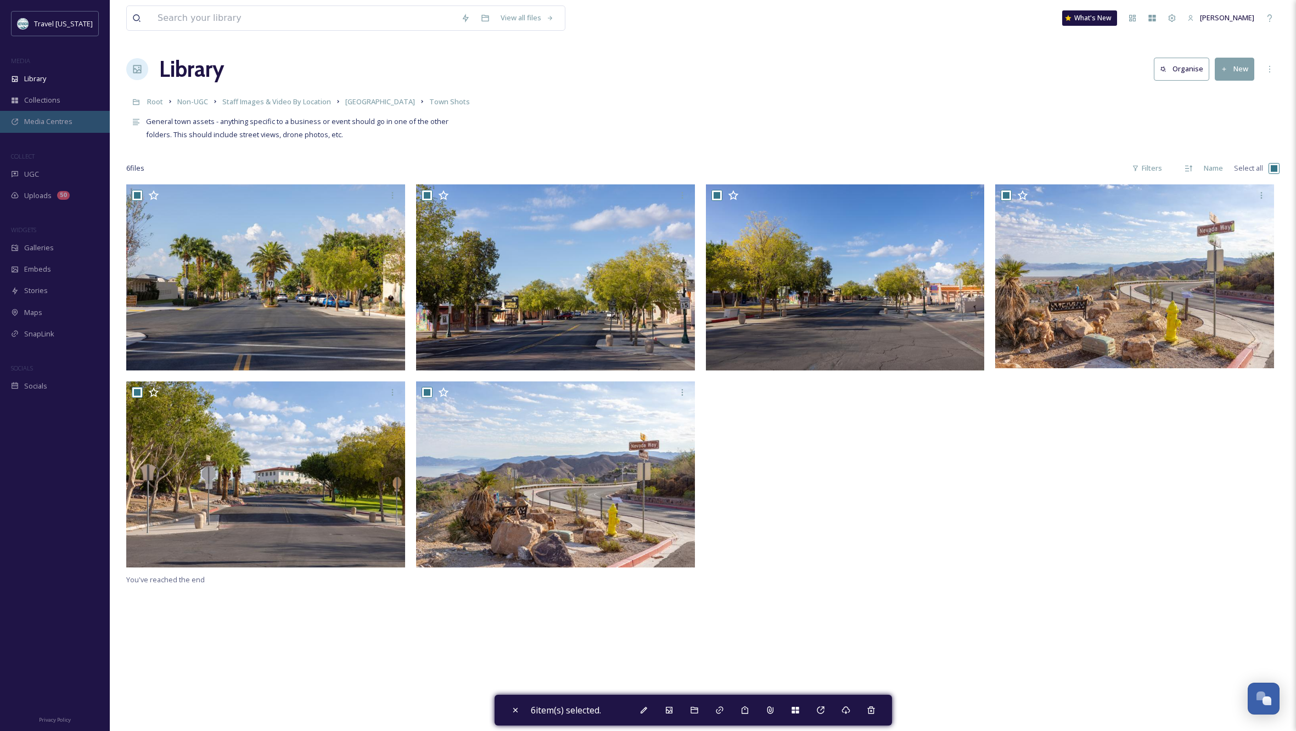
click at [66, 130] on div "Media Centres" at bounding box center [55, 121] width 110 height 21
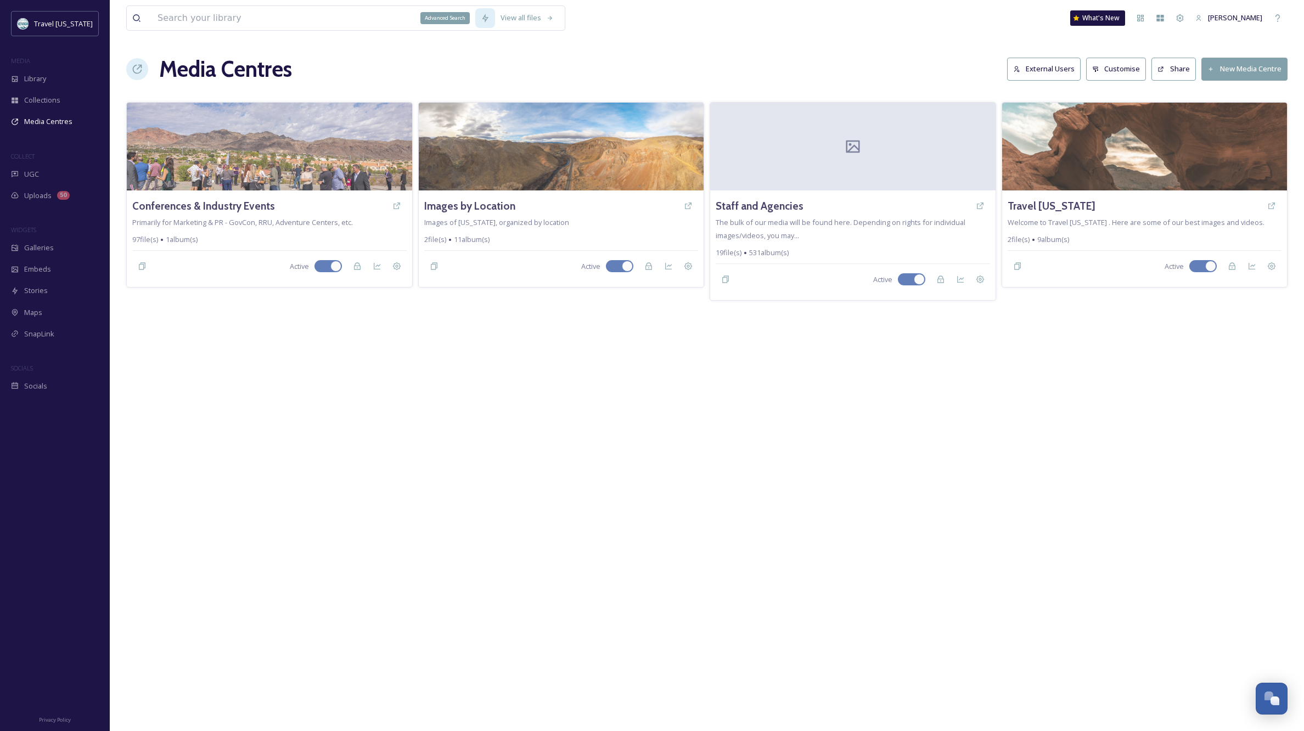
click at [485, 17] on icon at bounding box center [485, 18] width 9 height 9
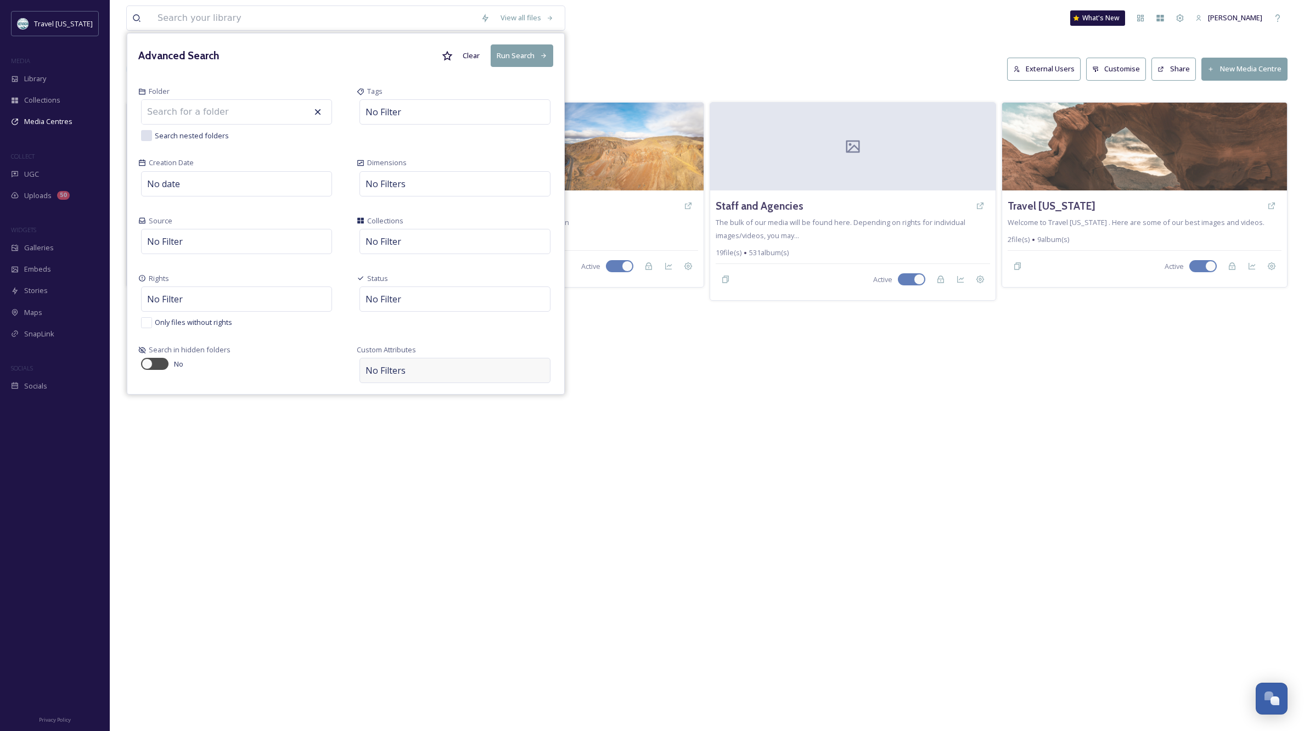
click at [458, 366] on div "No Filters" at bounding box center [454, 370] width 191 height 25
click at [416, 335] on div "Select Attribute" at bounding box center [404, 338] width 76 height 21
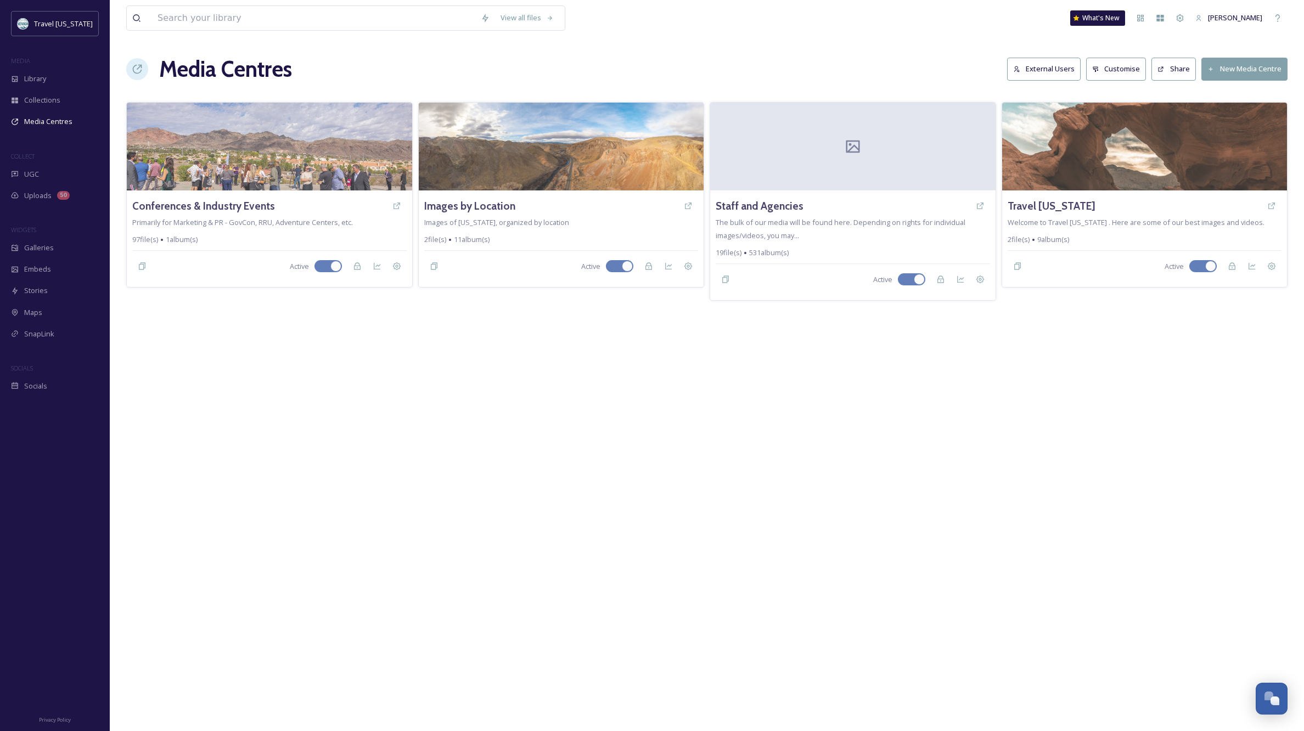
click at [781, 496] on div "View all files What's New [PERSON_NAME] Media Centres External Users Customise …" at bounding box center [707, 365] width 1194 height 731
click at [643, 70] on div "Media Centres External Users Customise Share New Media Centre" at bounding box center [706, 69] width 1161 height 33
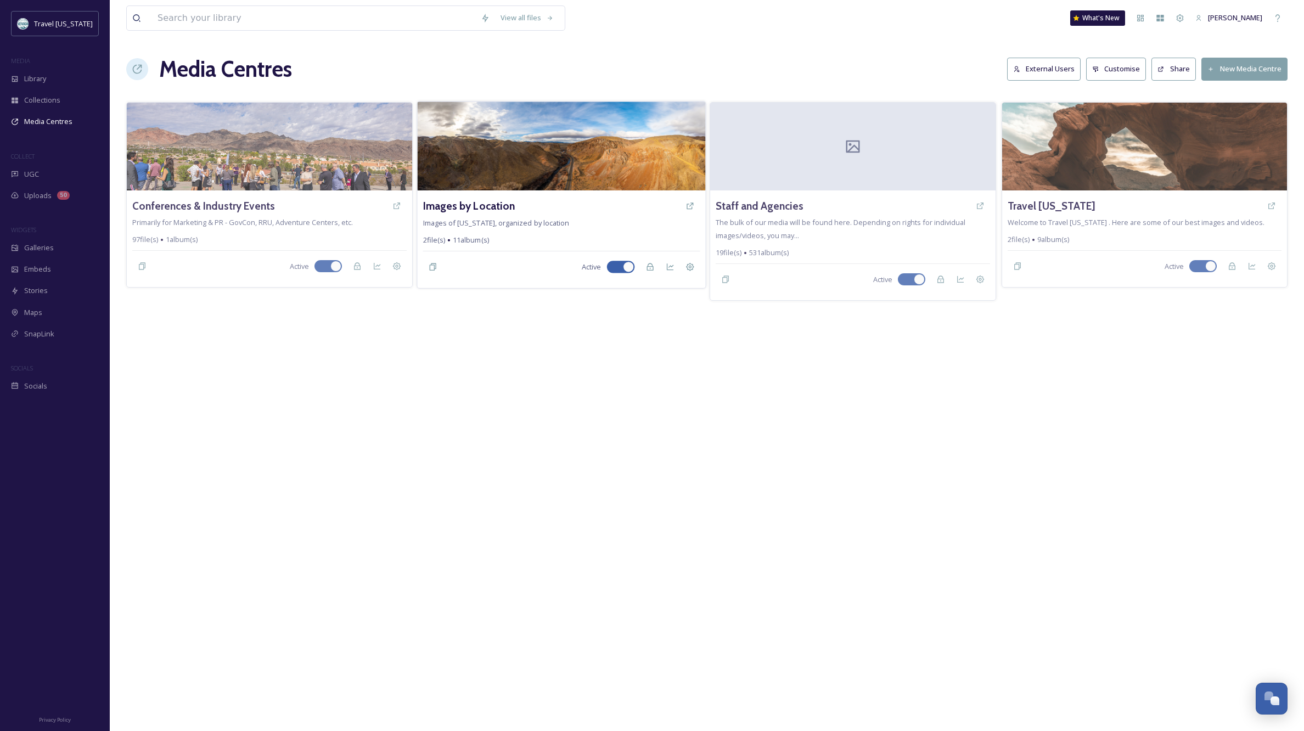
click at [643, 134] on img at bounding box center [561, 146] width 288 height 89
click at [687, 266] on icon at bounding box center [690, 267] width 8 height 8
click at [609, 187] on img at bounding box center [561, 146] width 288 height 89
click at [693, 265] on icon at bounding box center [689, 266] width 9 height 9
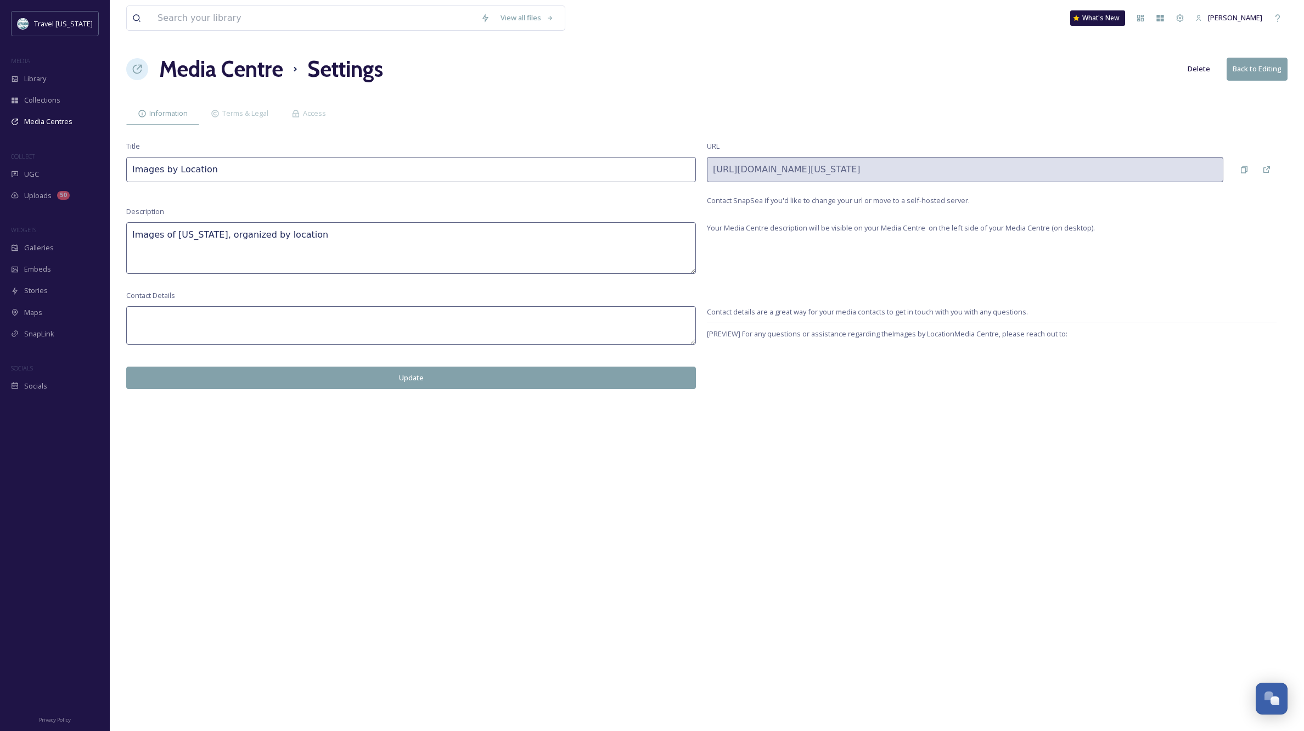
click at [1198, 68] on button "Delete" at bounding box center [1198, 68] width 33 height 21
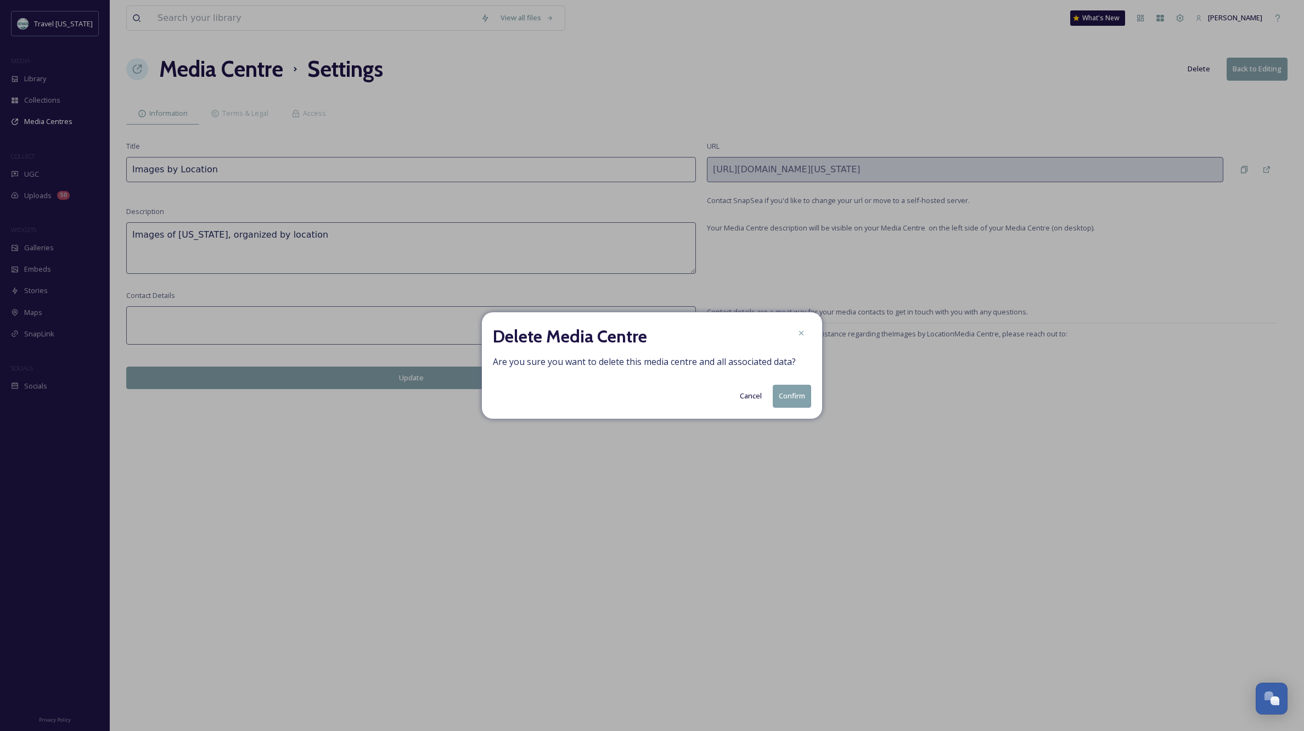
click at [780, 397] on button "Confirm" at bounding box center [792, 396] width 38 height 23
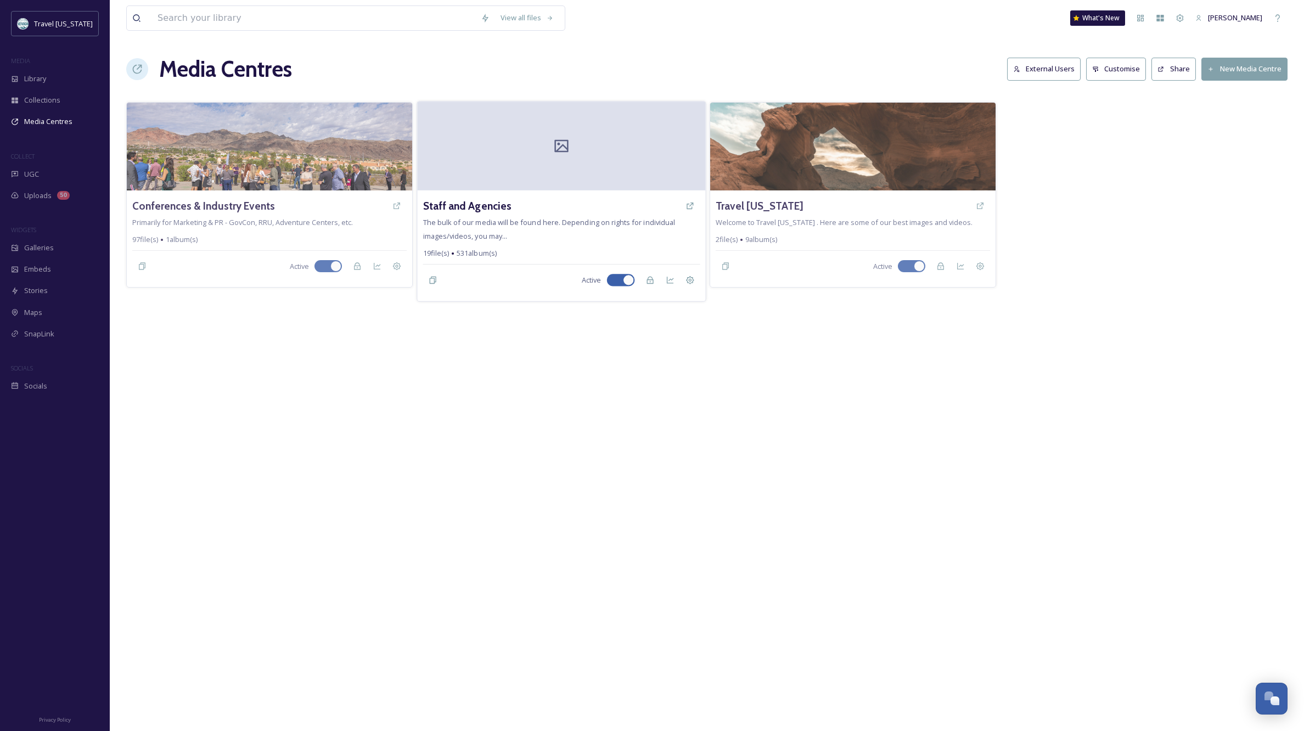
click at [637, 171] on div at bounding box center [561, 146] width 288 height 89
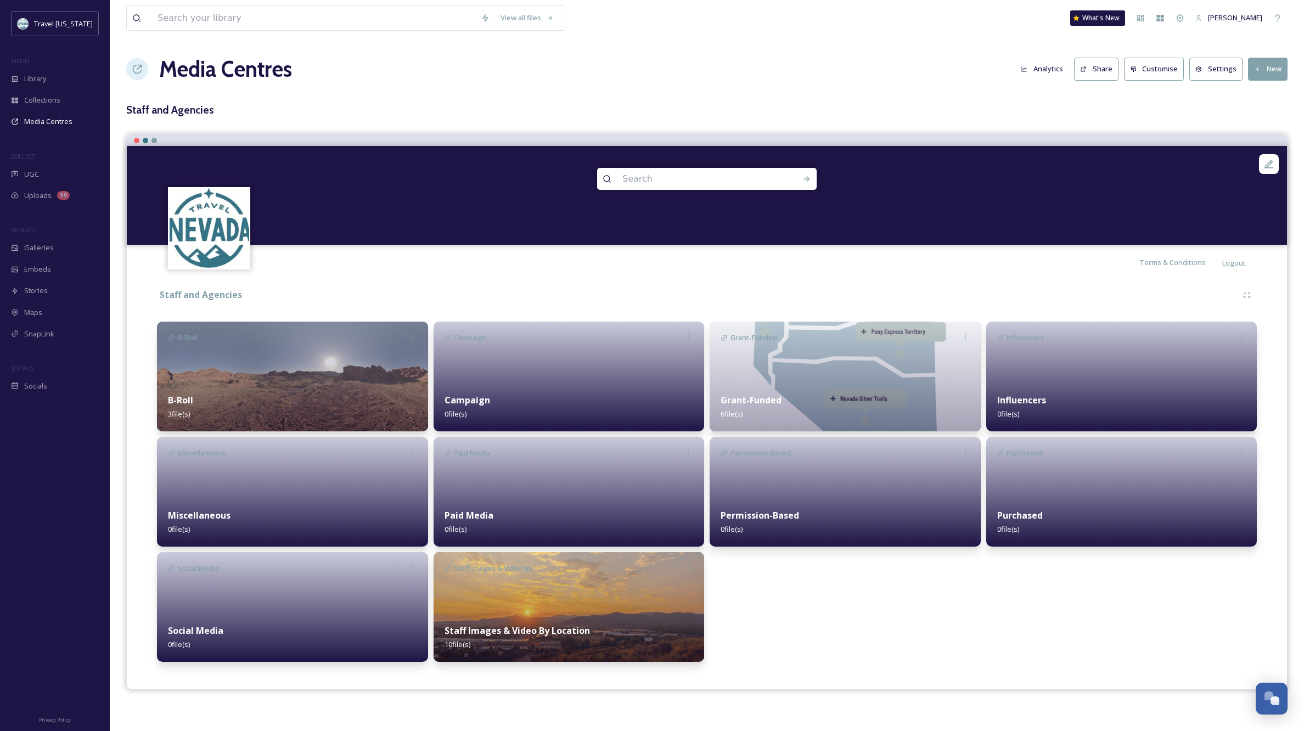
click at [605, 614] on div "Staff Images & Video By Location 10 file(s)" at bounding box center [569, 637] width 271 height 49
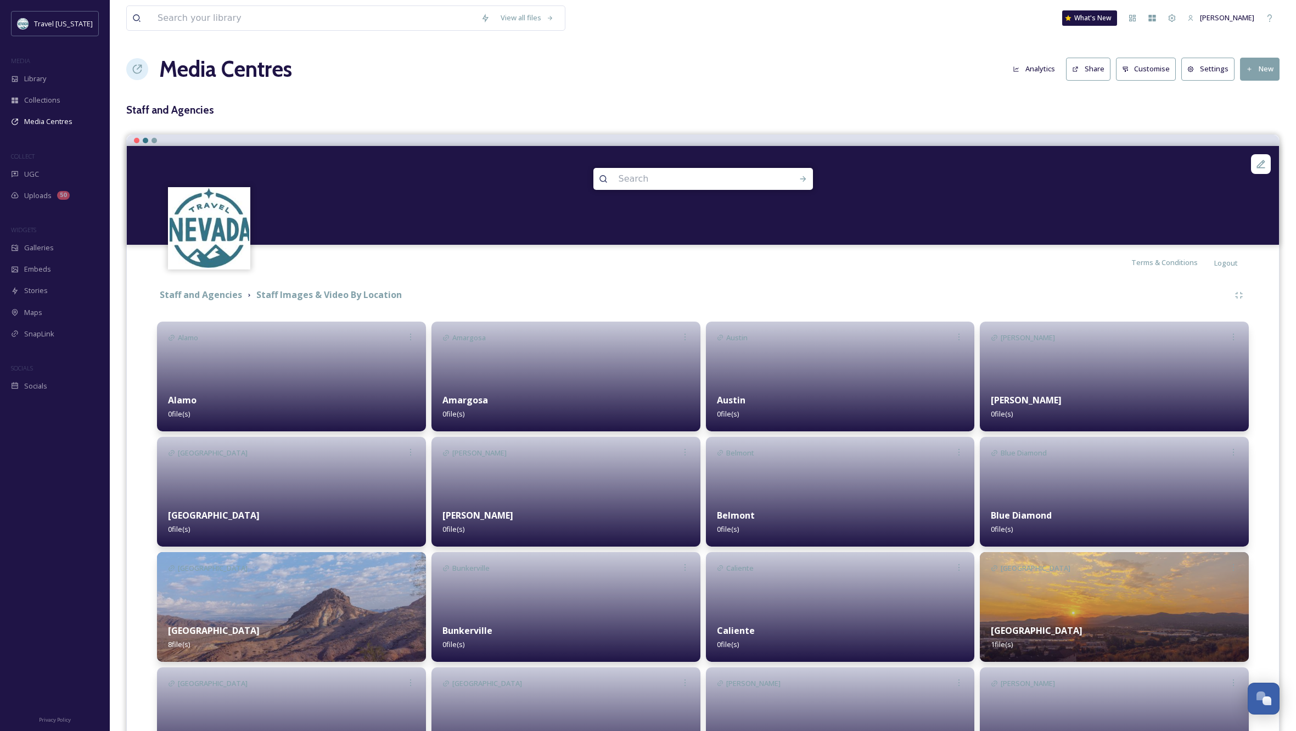
click at [297, 599] on img at bounding box center [291, 607] width 269 height 110
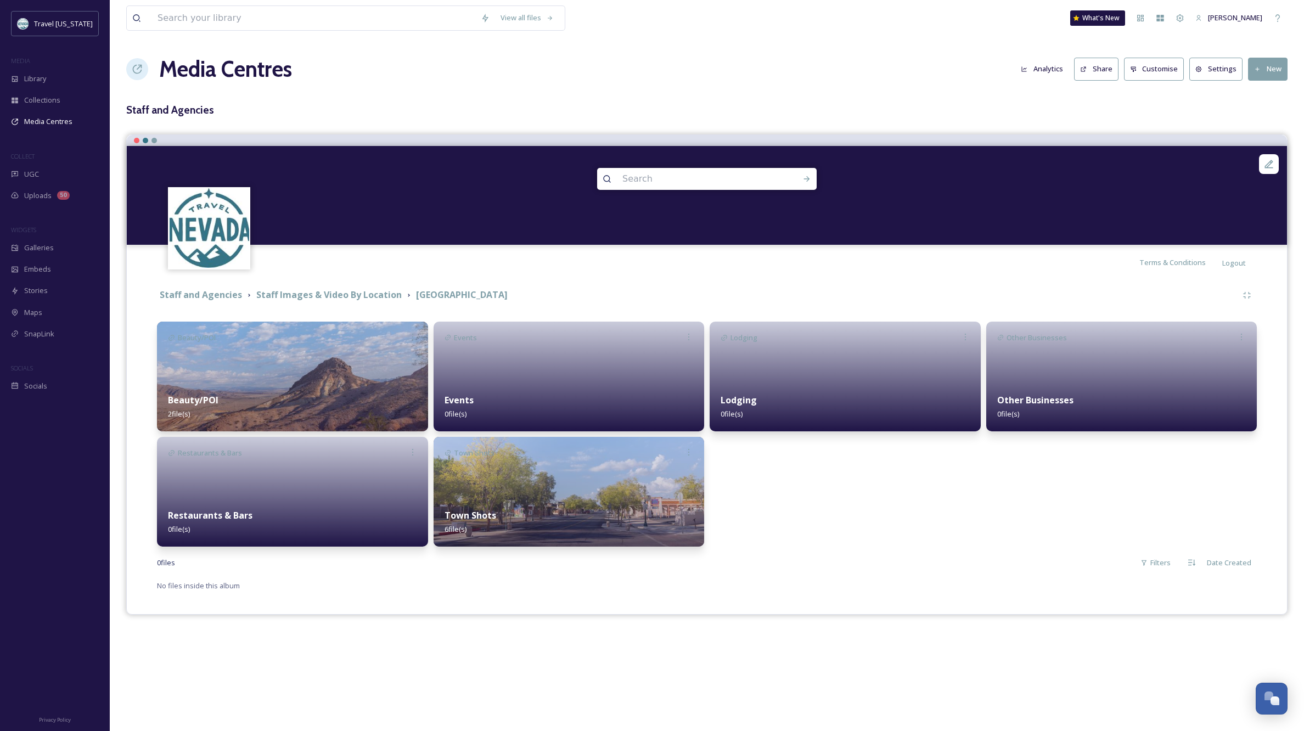
click at [575, 493] on img at bounding box center [569, 492] width 271 height 110
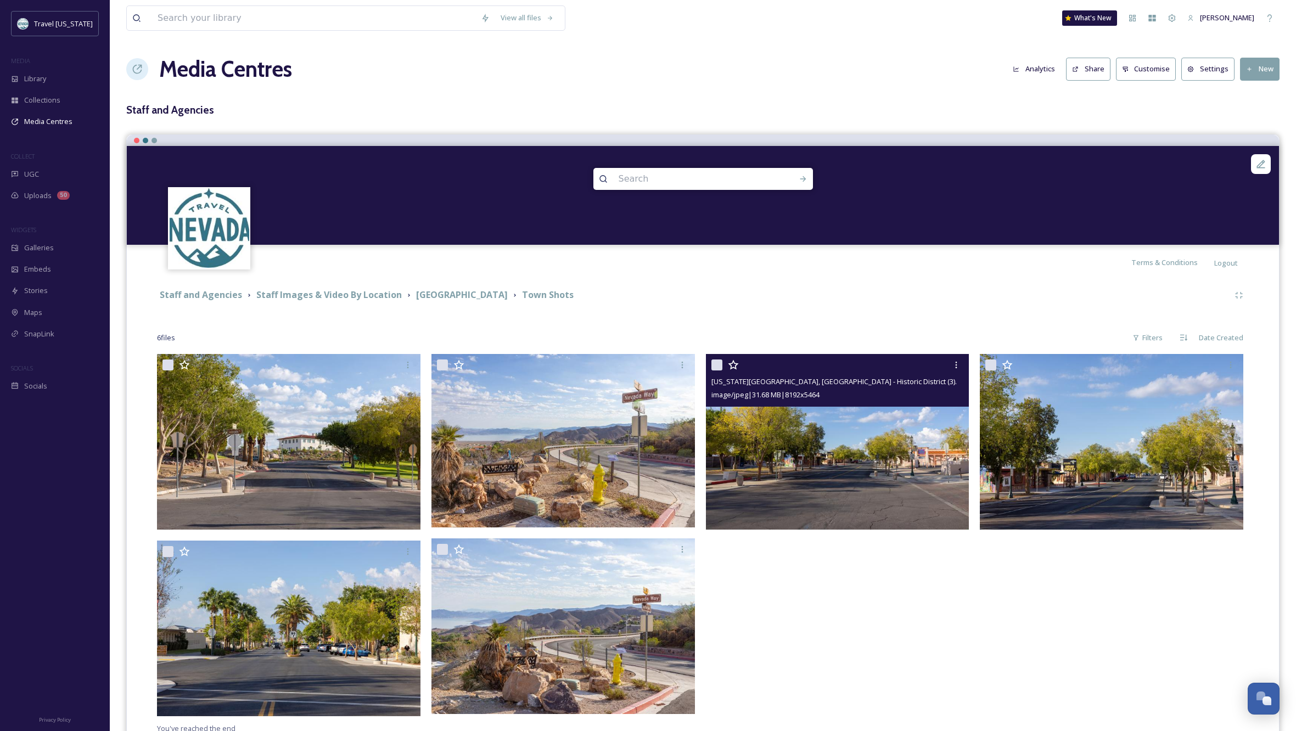
click at [817, 452] on img at bounding box center [837, 442] width 263 height 176
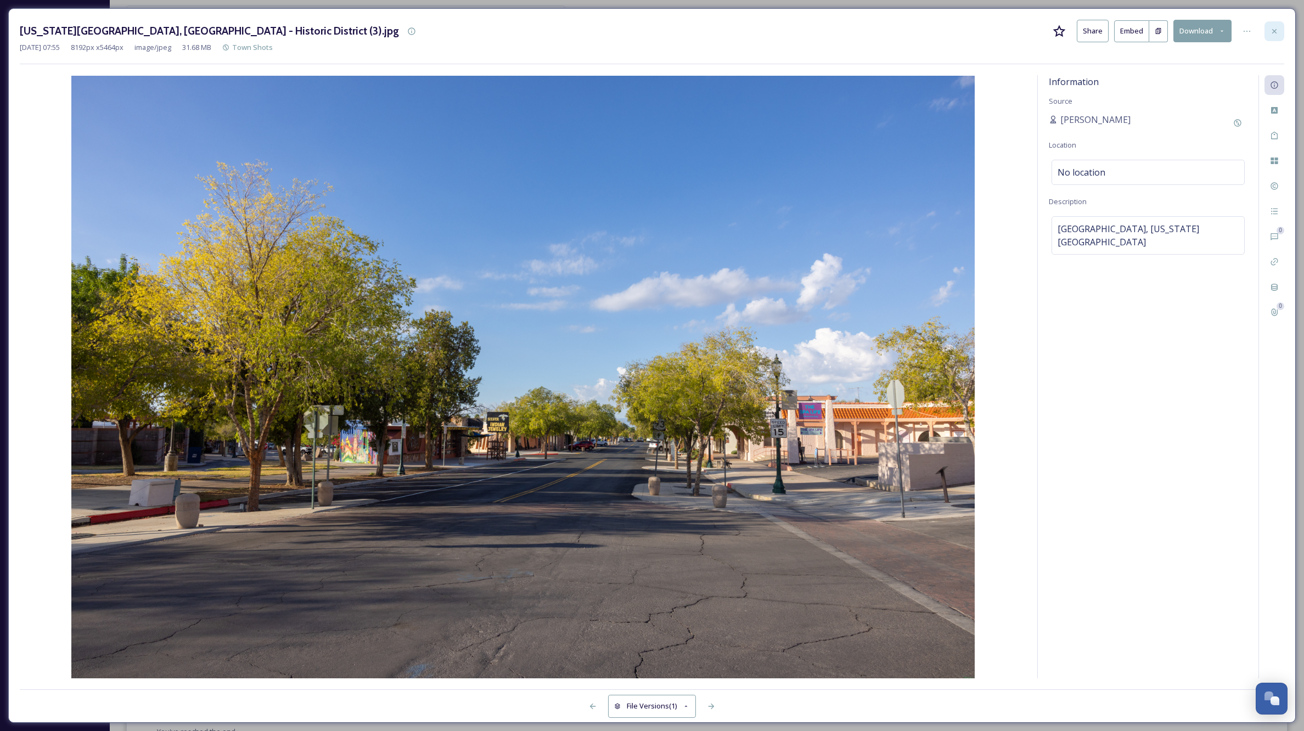
click at [1275, 30] on icon at bounding box center [1274, 31] width 9 height 9
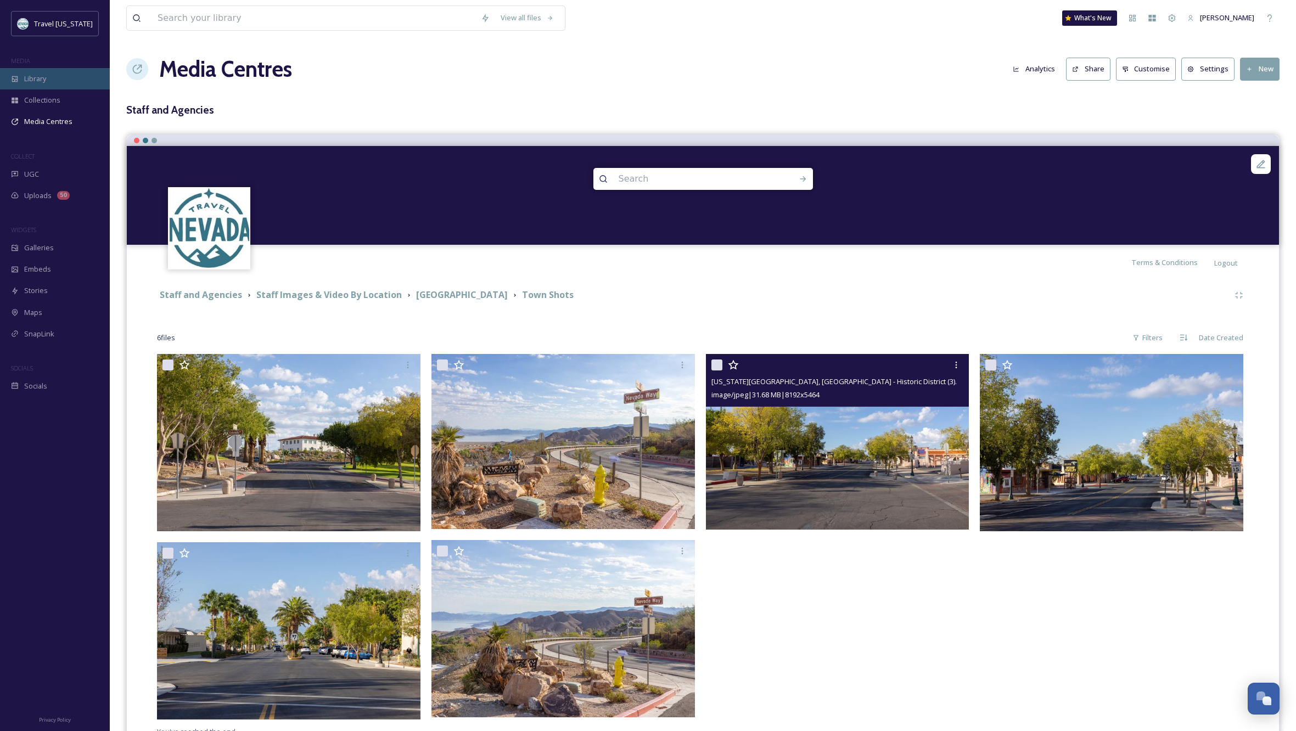
click at [37, 85] on div "Library" at bounding box center [55, 78] width 110 height 21
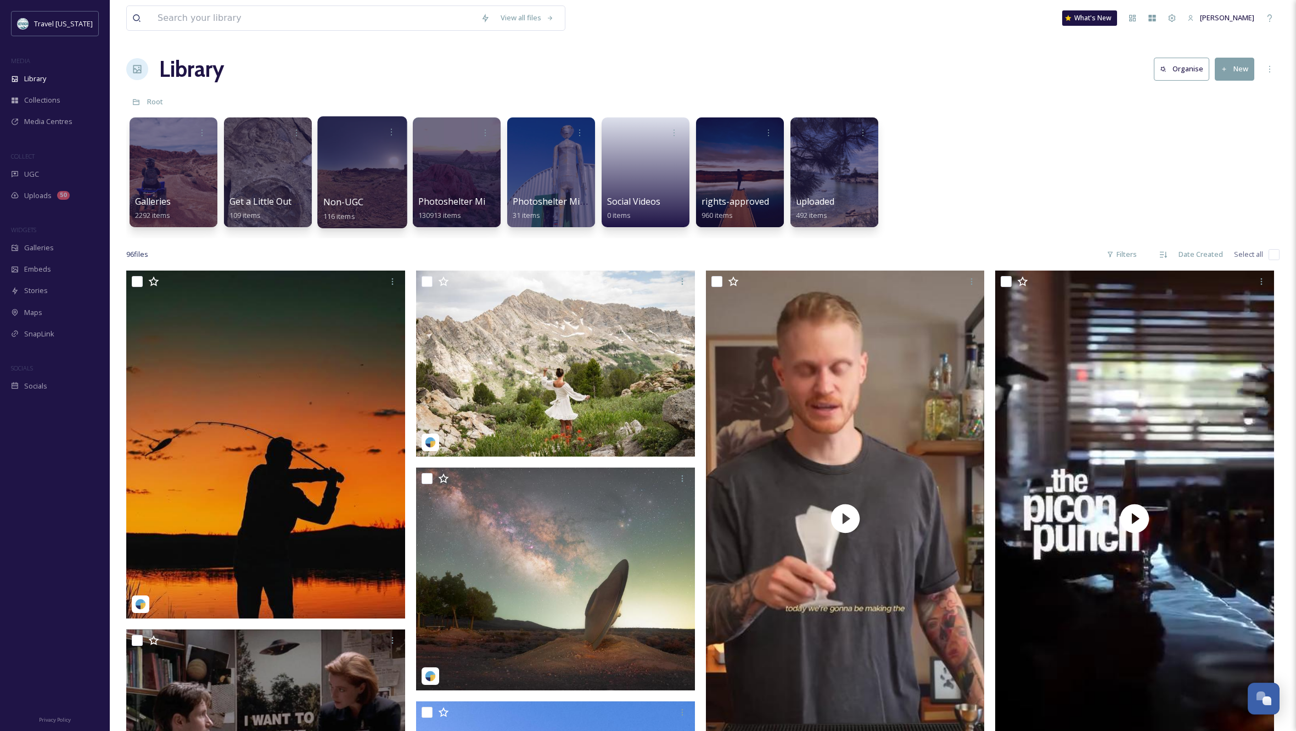
click at [368, 183] on div at bounding box center [361, 172] width 89 height 112
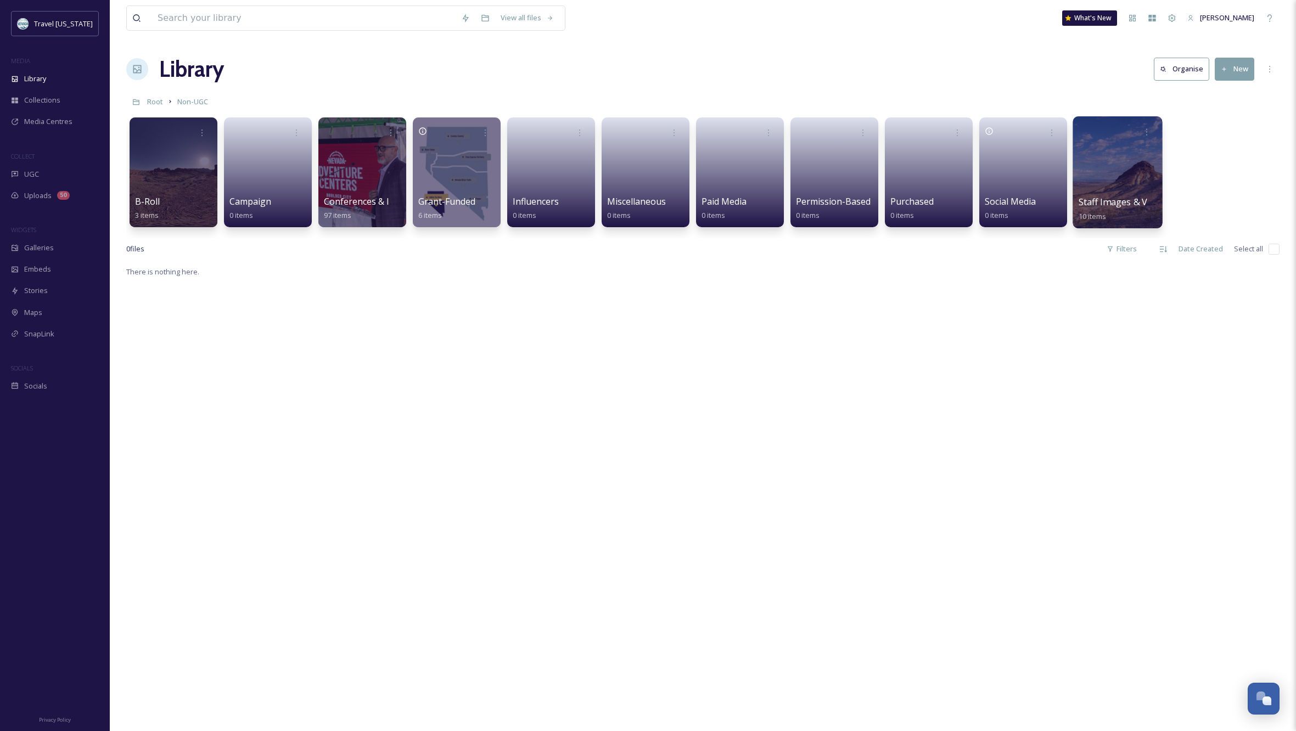
click at [1133, 176] on div at bounding box center [1116, 172] width 89 height 112
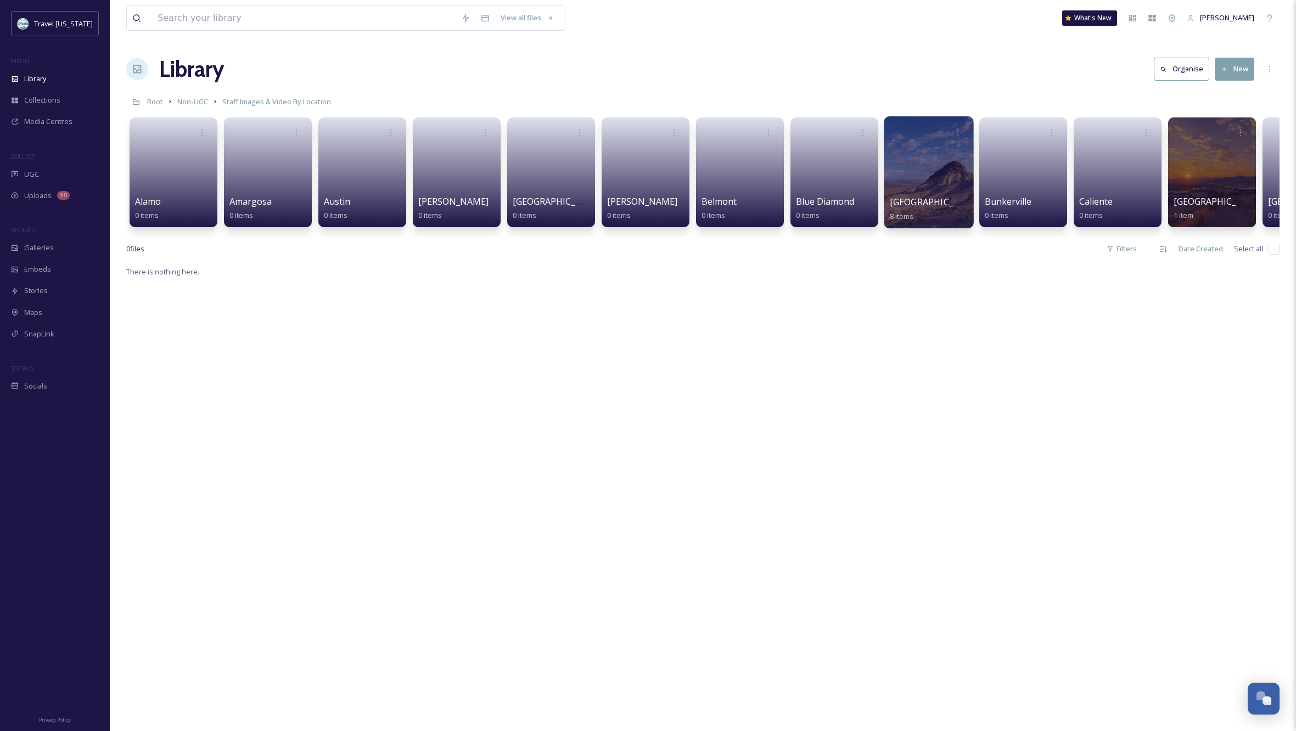
click at [943, 173] on div at bounding box center [928, 172] width 89 height 112
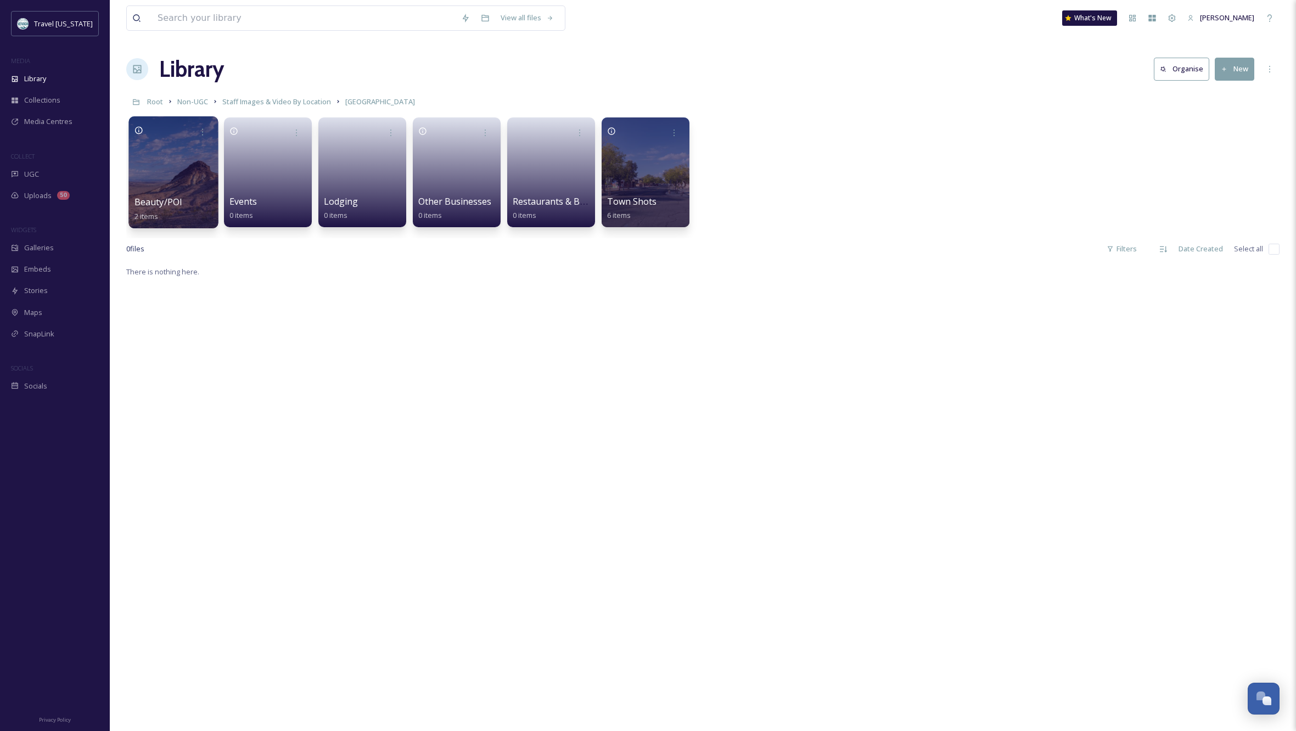
click at [179, 160] on div at bounding box center [172, 172] width 89 height 112
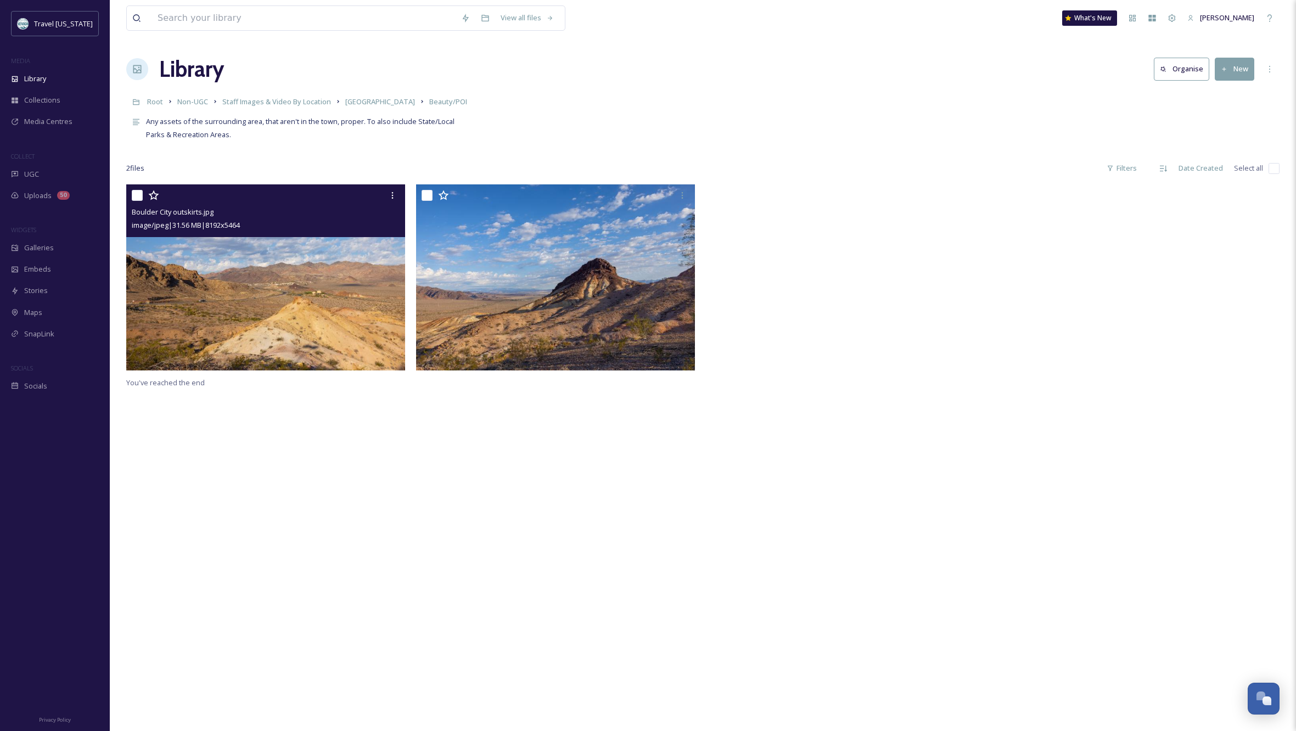
click at [256, 285] on img at bounding box center [265, 277] width 279 height 186
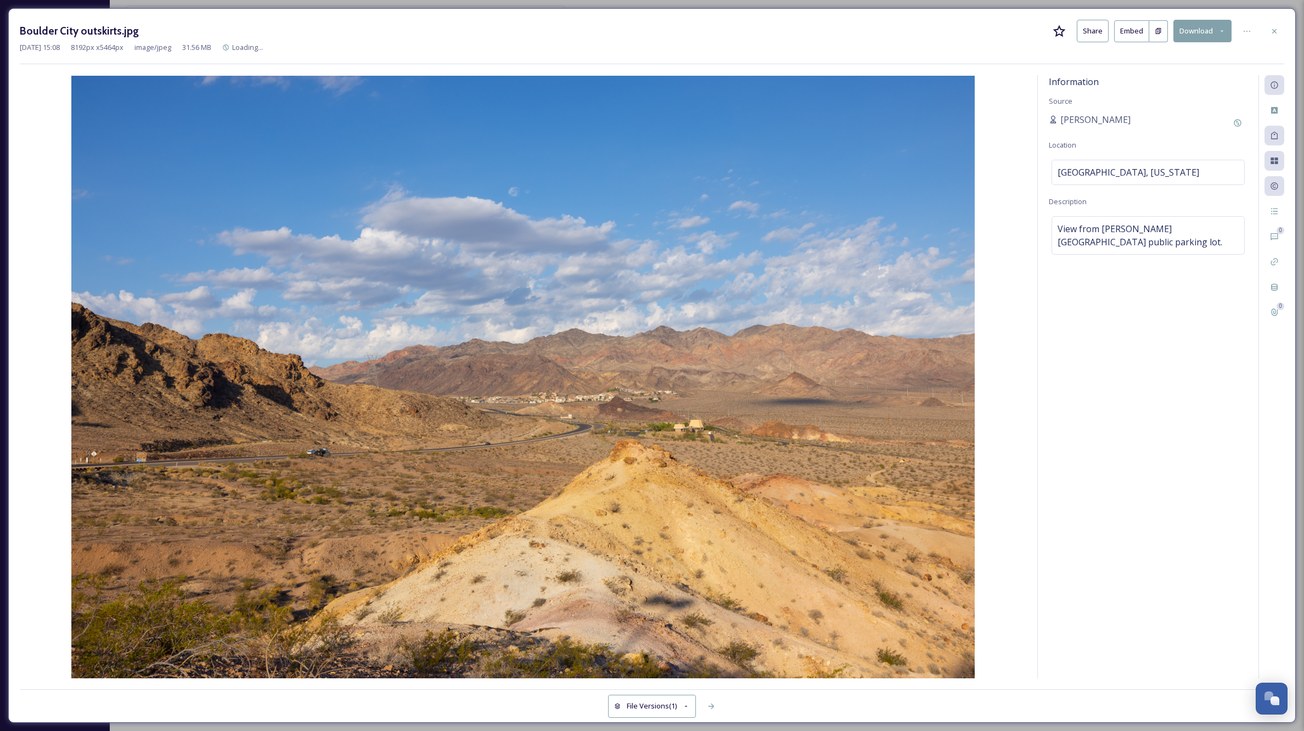
drag, startPoint x: 1273, startPoint y: 30, endPoint x: 1263, endPoint y: 40, distance: 14.0
click at [1273, 30] on icon at bounding box center [1274, 31] width 4 height 4
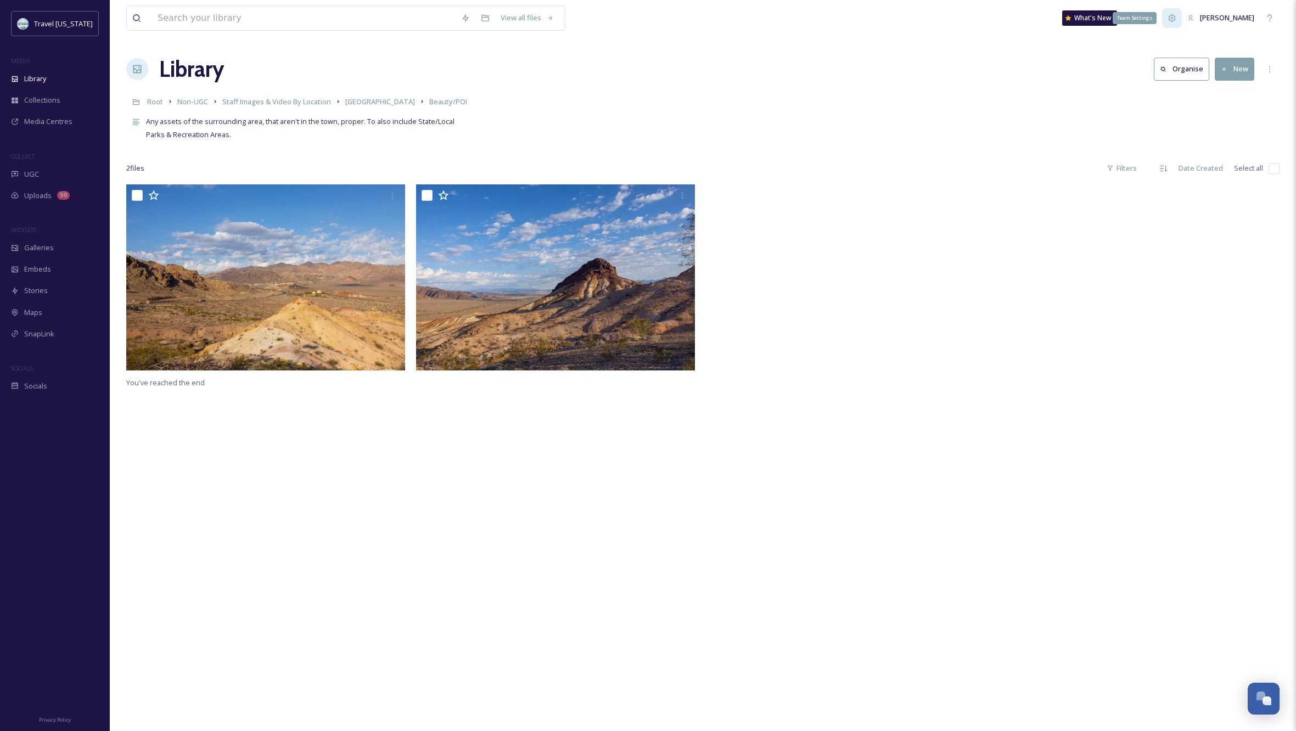
click at [1176, 18] on icon at bounding box center [1171, 17] width 7 height 7
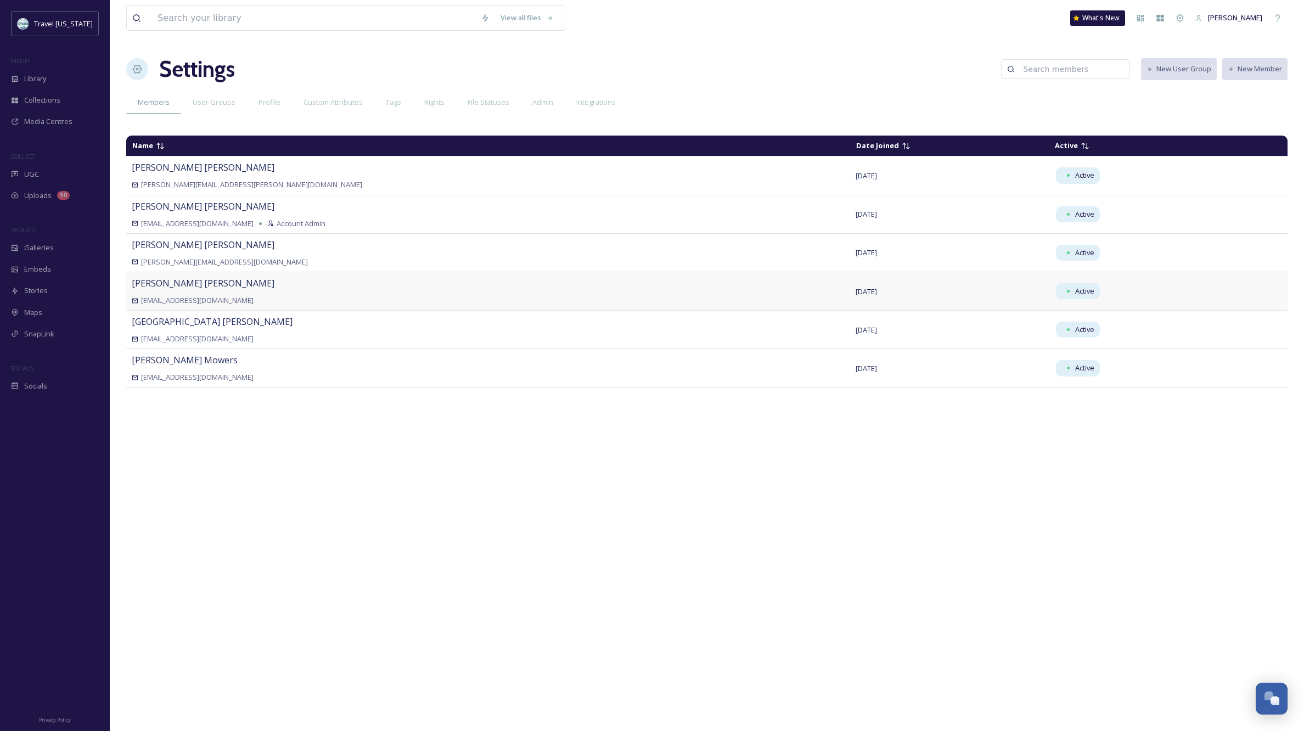
click at [166, 280] on span "[PERSON_NAME]" at bounding box center [203, 283] width 143 height 12
drag, startPoint x: 227, startPoint y: 102, endPoint x: 244, endPoint y: 100, distance: 17.1
click at [227, 102] on span "User Groups" at bounding box center [214, 102] width 43 height 10
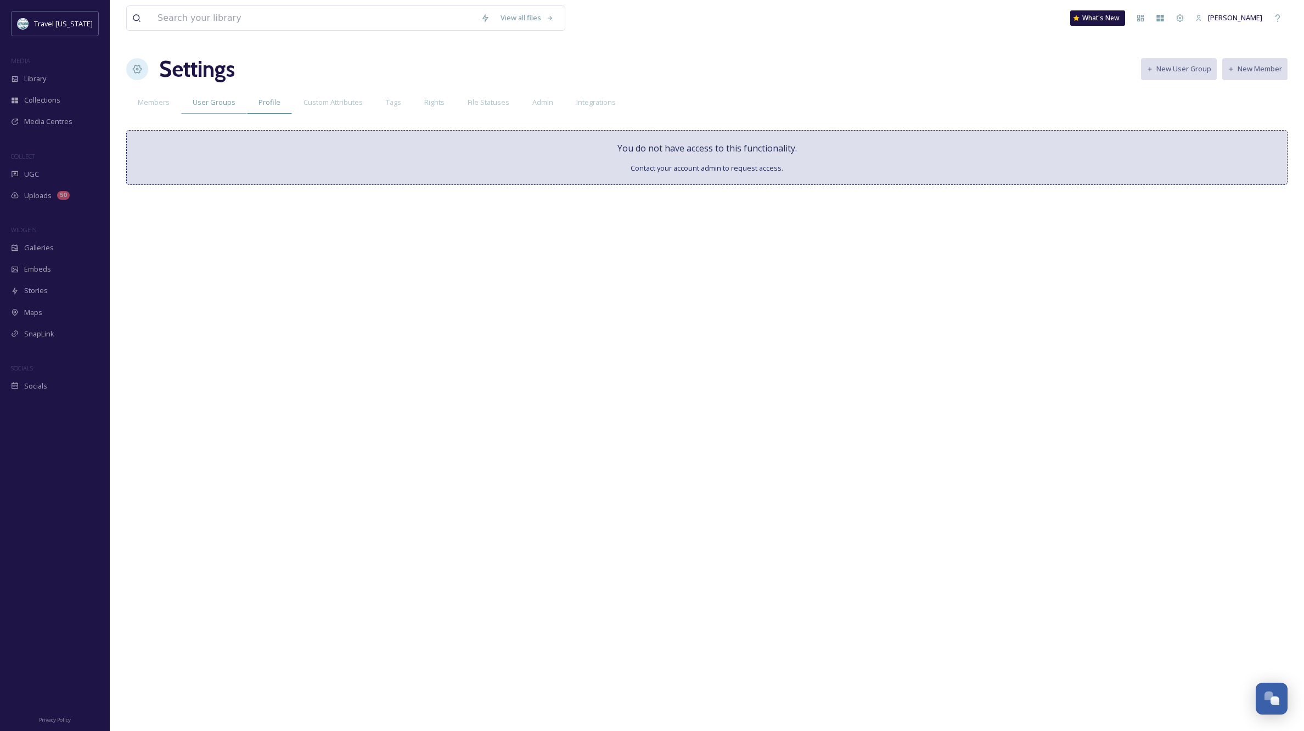
click at [263, 102] on span "Profile" at bounding box center [270, 102] width 22 height 10
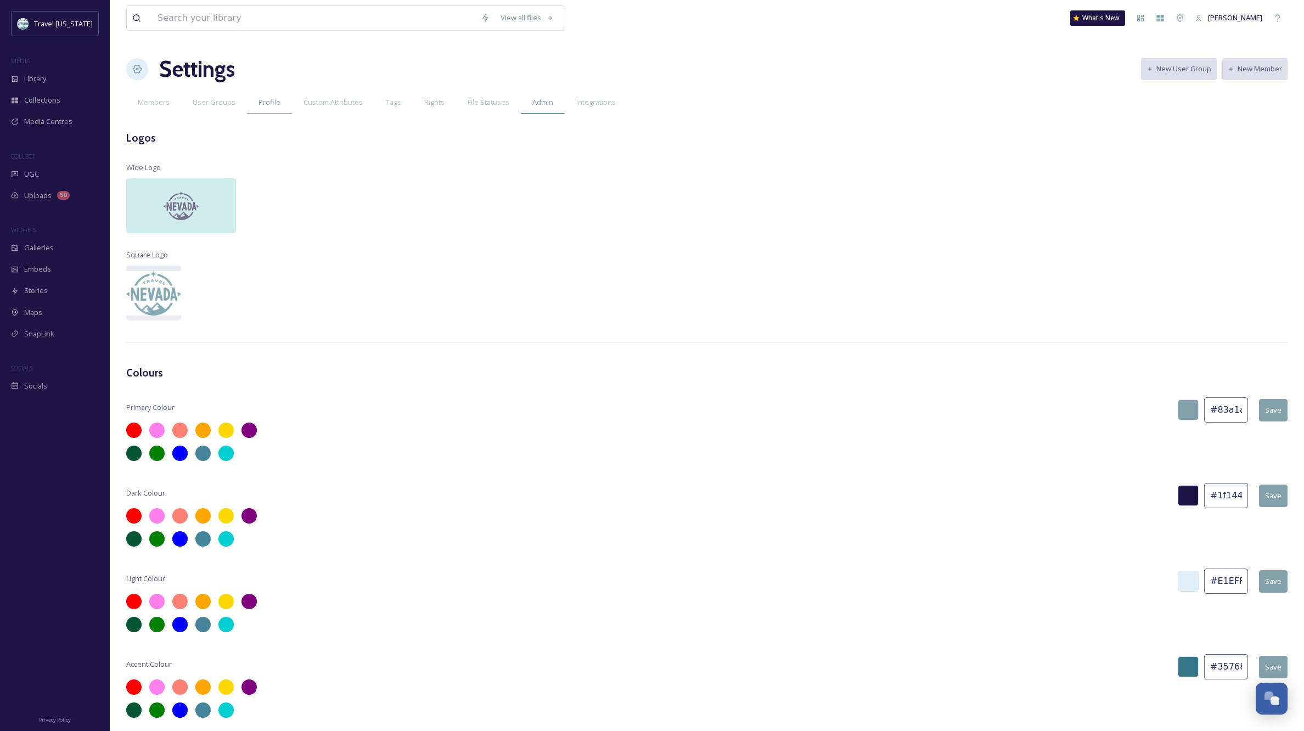
click at [549, 95] on div "Admin" at bounding box center [543, 102] width 44 height 23
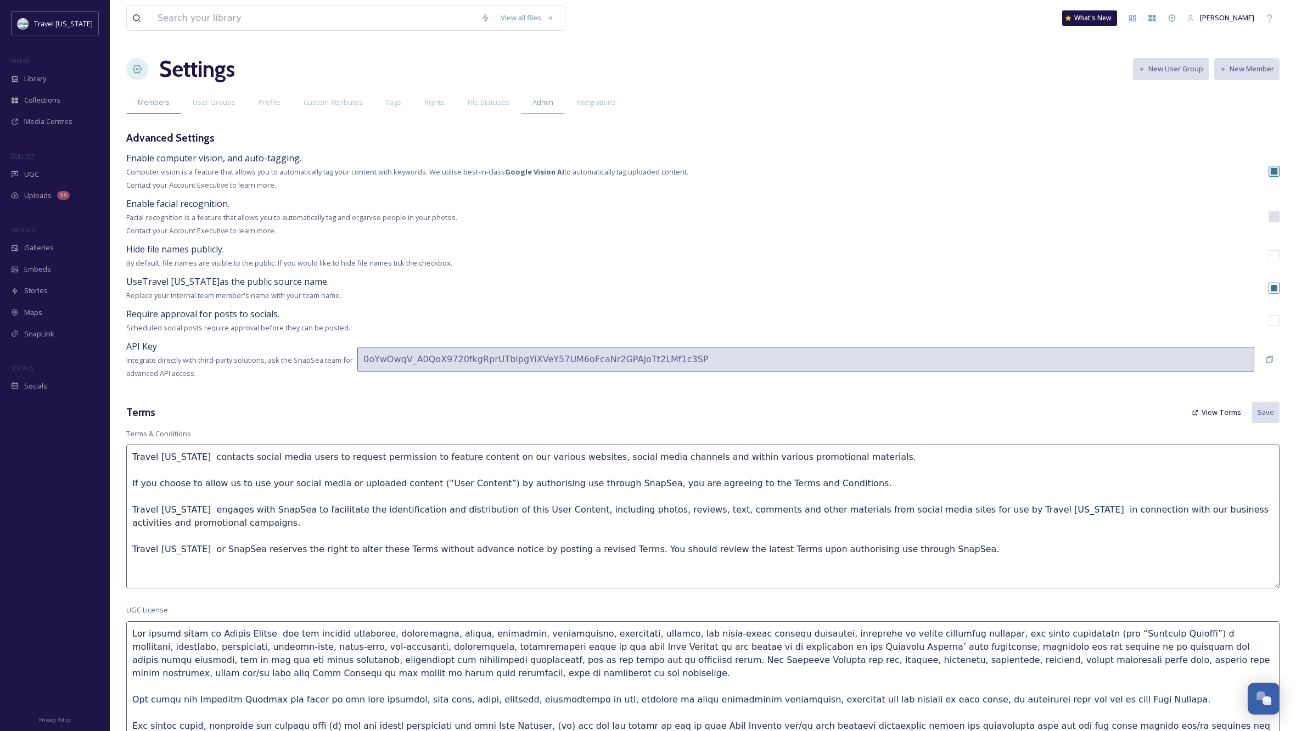
click at [148, 104] on span "Members" at bounding box center [154, 102] width 32 height 10
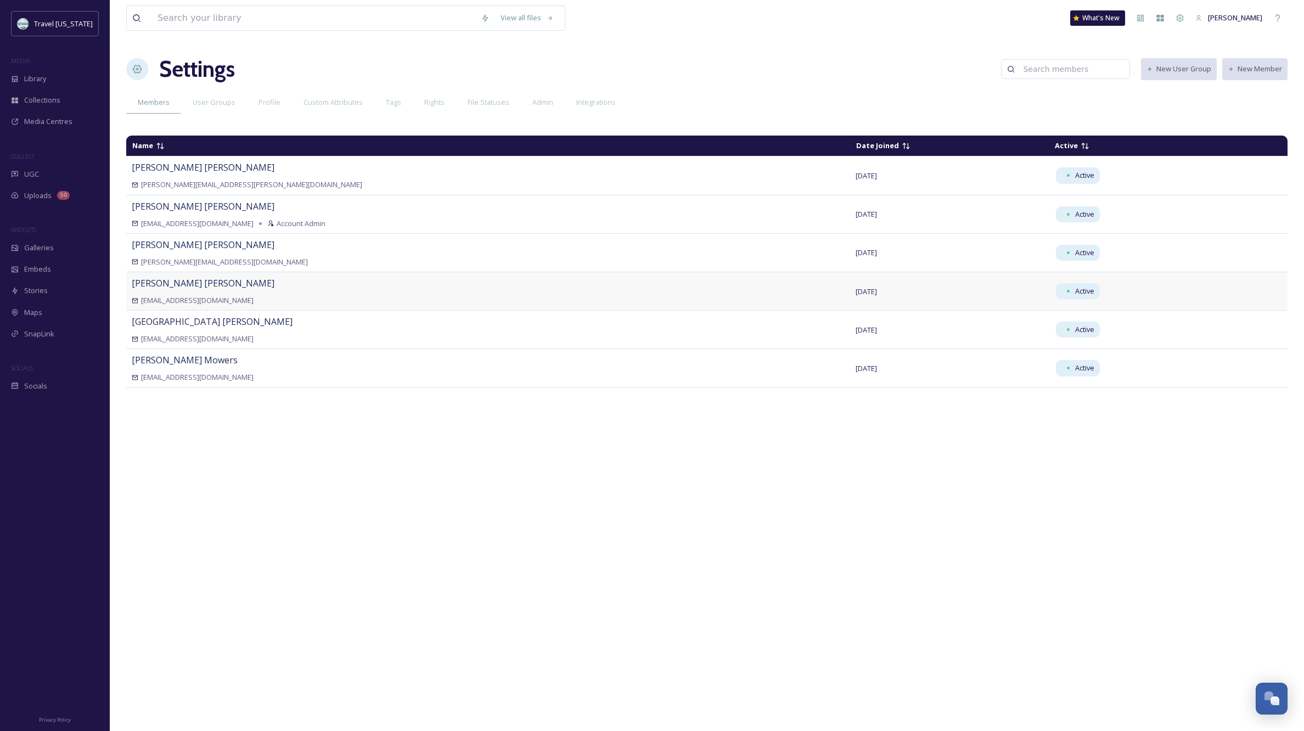
click at [146, 284] on span "[PERSON_NAME]" at bounding box center [203, 283] width 143 height 12
click at [223, 103] on span "User Groups" at bounding box center [214, 102] width 43 height 10
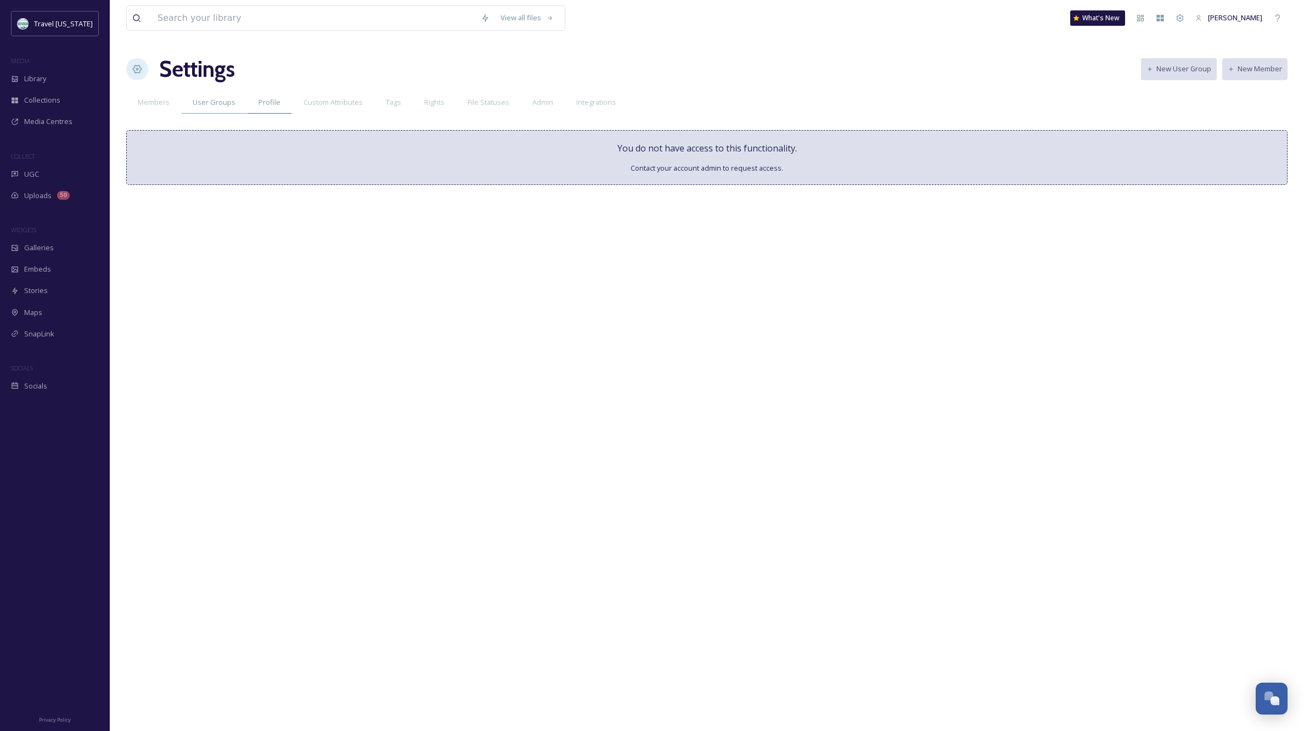
click at [269, 102] on span "Profile" at bounding box center [270, 102] width 22 height 10
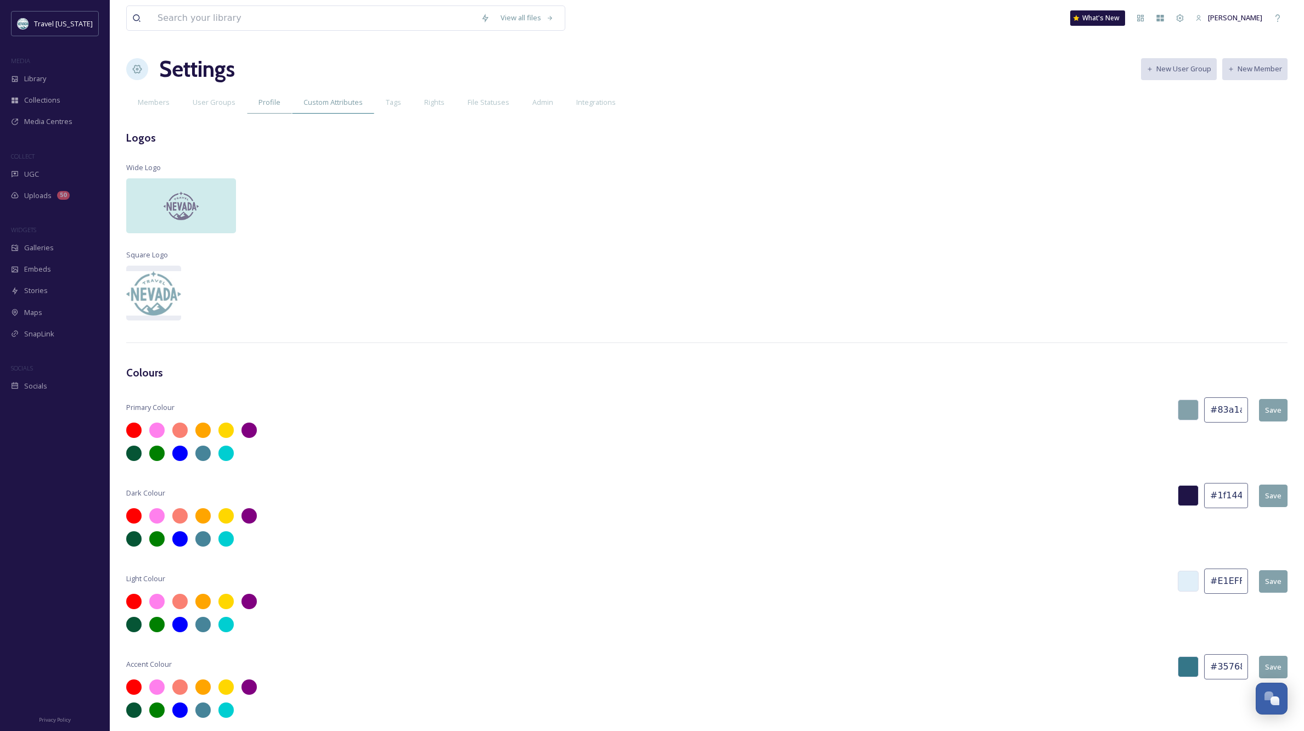
click at [329, 99] on span "Custom Attributes" at bounding box center [333, 102] width 59 height 10
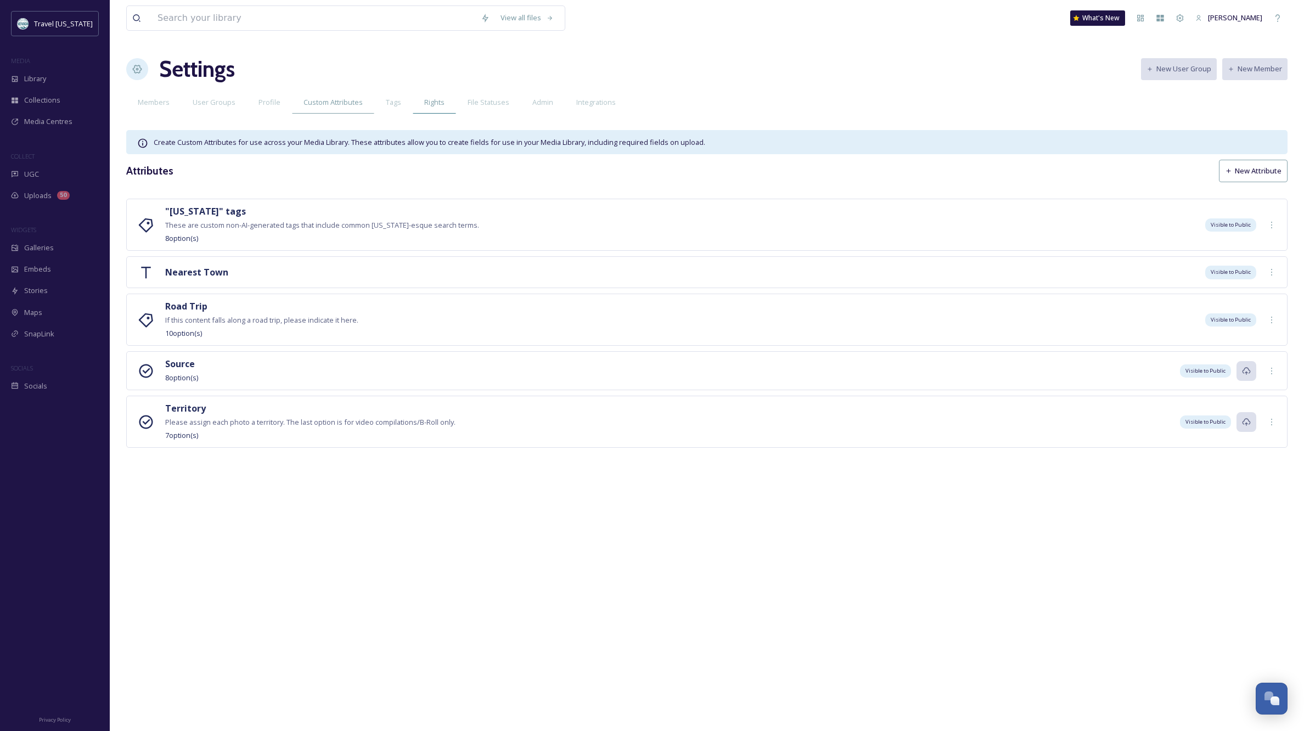
click at [432, 105] on span "Rights" at bounding box center [434, 102] width 20 height 10
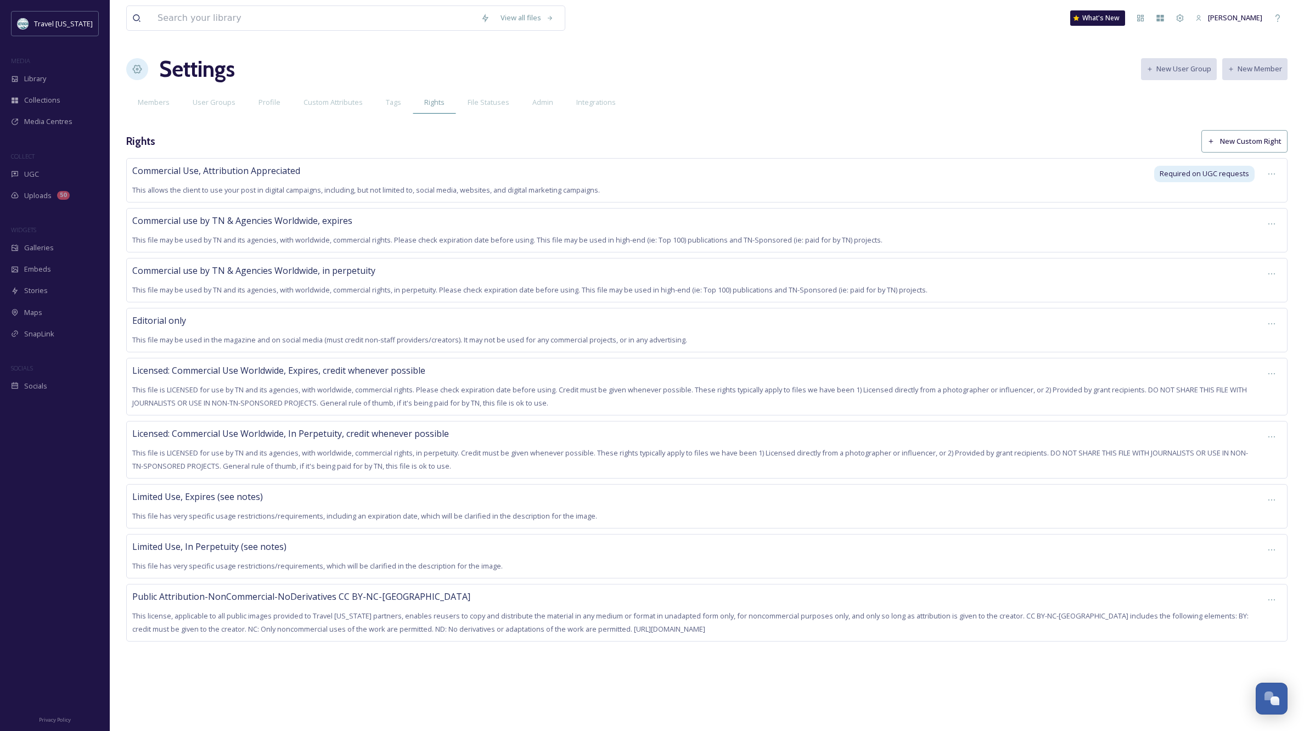
click at [434, 102] on span "Rights" at bounding box center [434, 102] width 20 height 10
click at [492, 103] on span "File Statuses" at bounding box center [489, 102] width 42 height 10
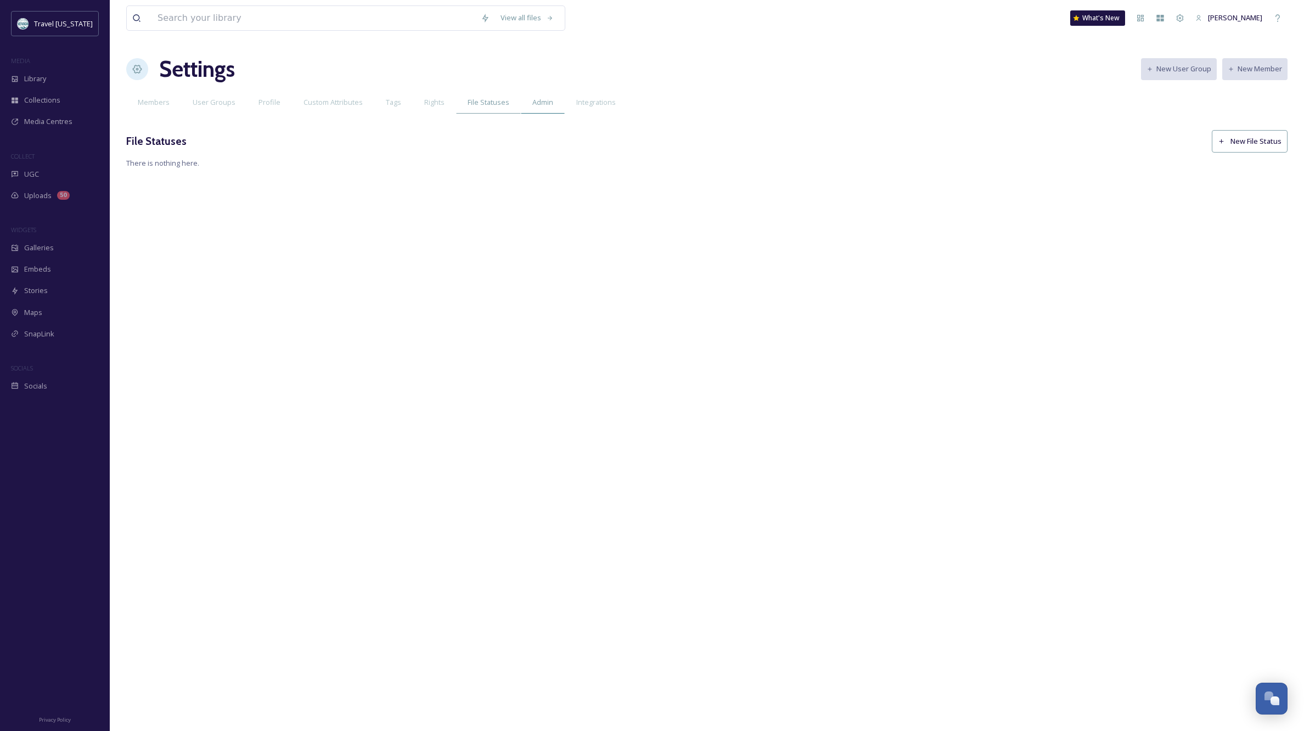
click at [543, 102] on span "Admin" at bounding box center [542, 102] width 21 height 10
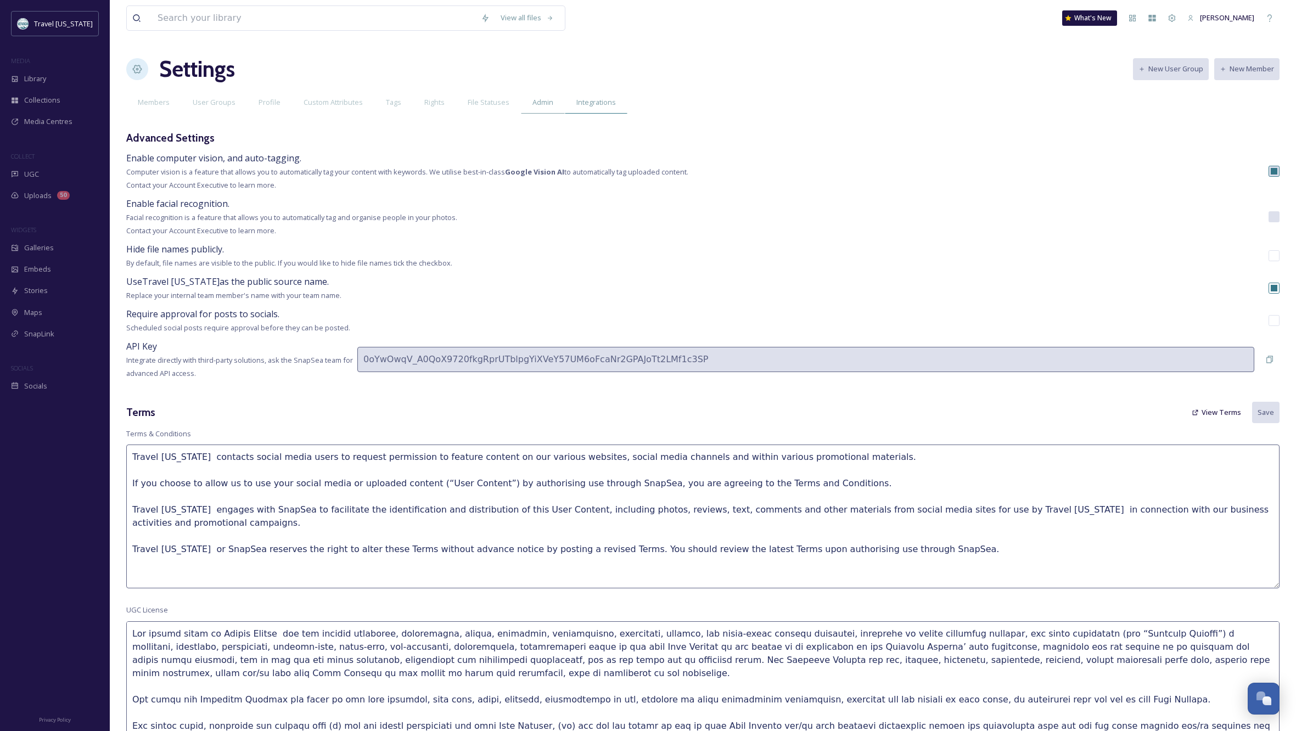
click at [615, 108] on div "Integrations" at bounding box center [596, 102] width 63 height 23
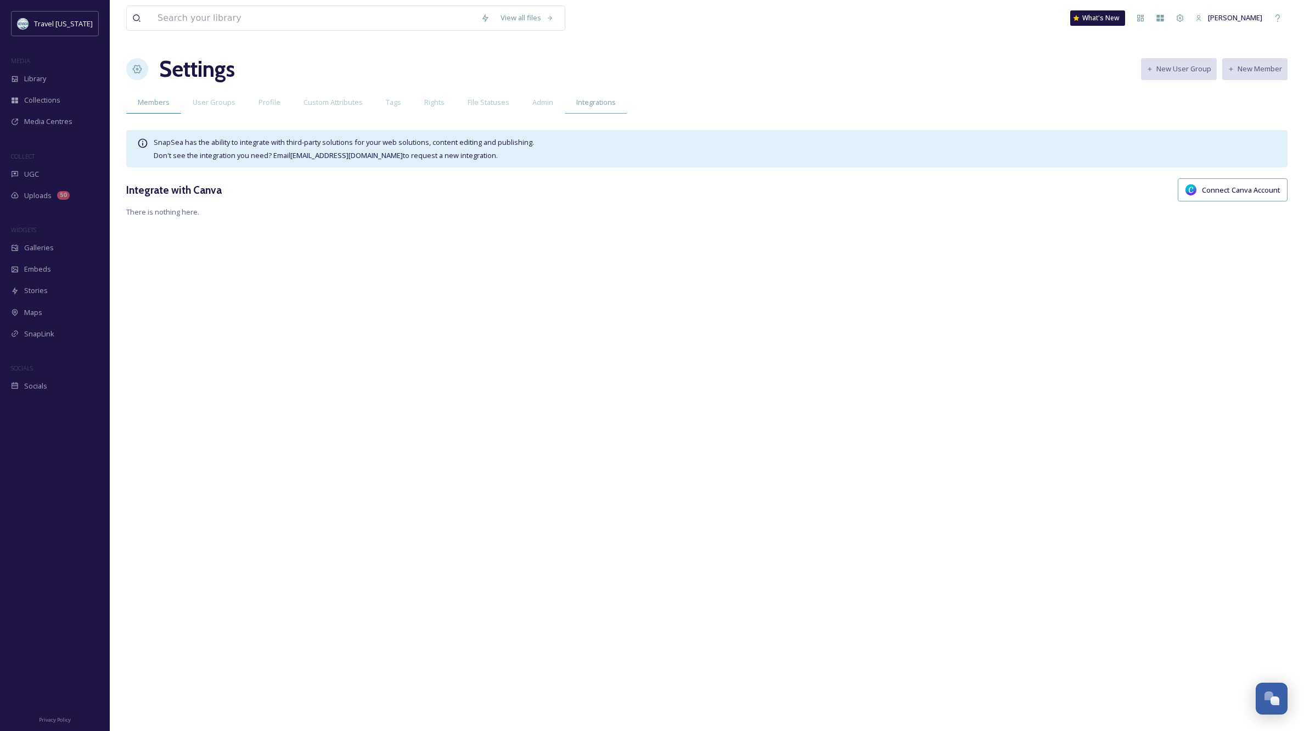
click at [147, 102] on span "Members" at bounding box center [154, 102] width 32 height 10
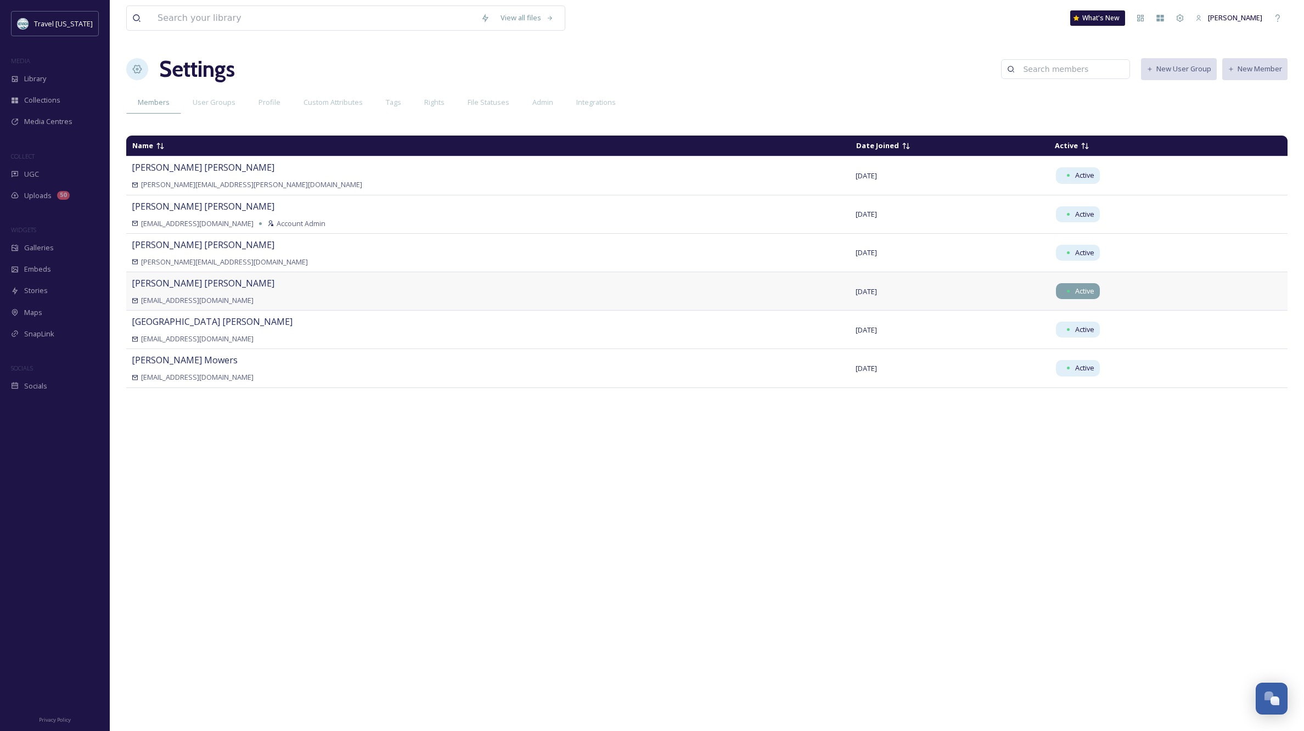
click at [1075, 291] on span "Active" at bounding box center [1084, 291] width 19 height 10
click at [209, 295] on span "[EMAIL_ADDRESS][DOMAIN_NAME]" at bounding box center [197, 300] width 113 height 10
click at [212, 105] on span "User Groups" at bounding box center [214, 102] width 43 height 10
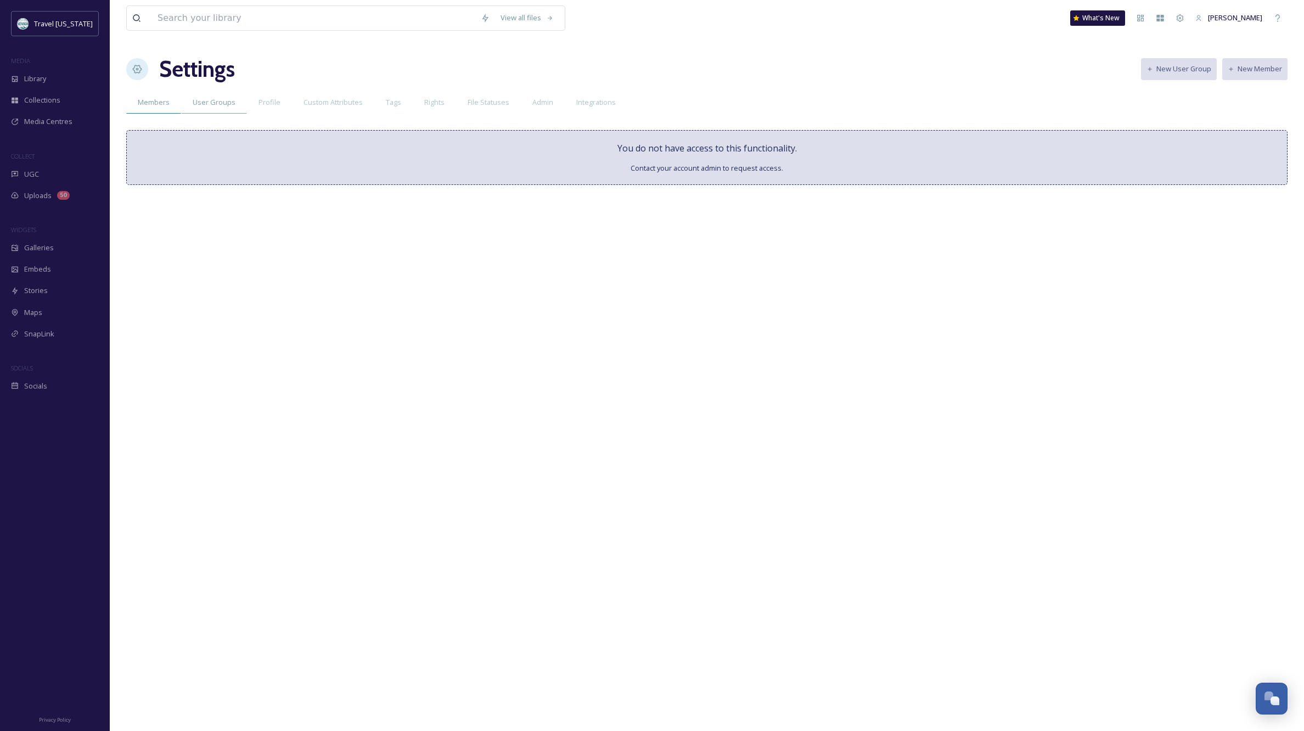
click at [157, 104] on span "Members" at bounding box center [154, 102] width 32 height 10
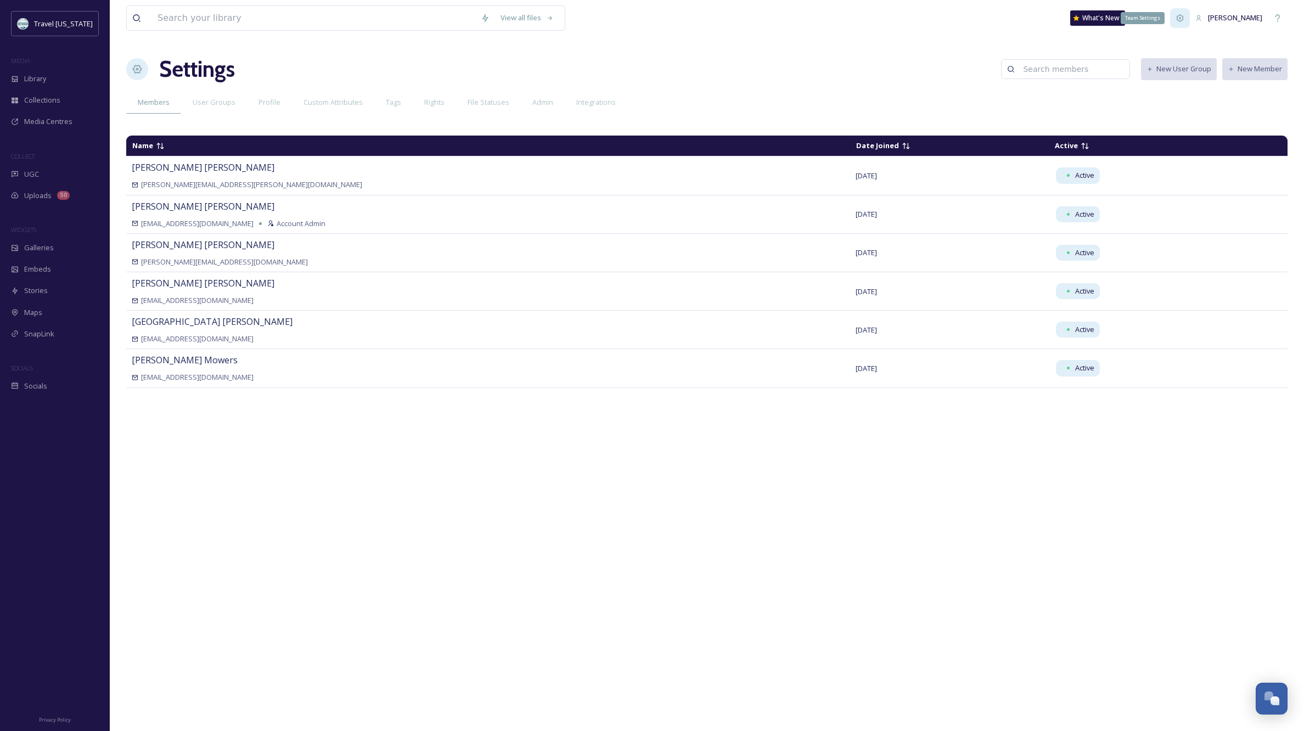
click at [1184, 17] on icon at bounding box center [1180, 18] width 9 height 9
click at [1184, 20] on icon at bounding box center [1180, 18] width 9 height 9
click at [229, 105] on span "User Groups" at bounding box center [214, 102] width 43 height 10
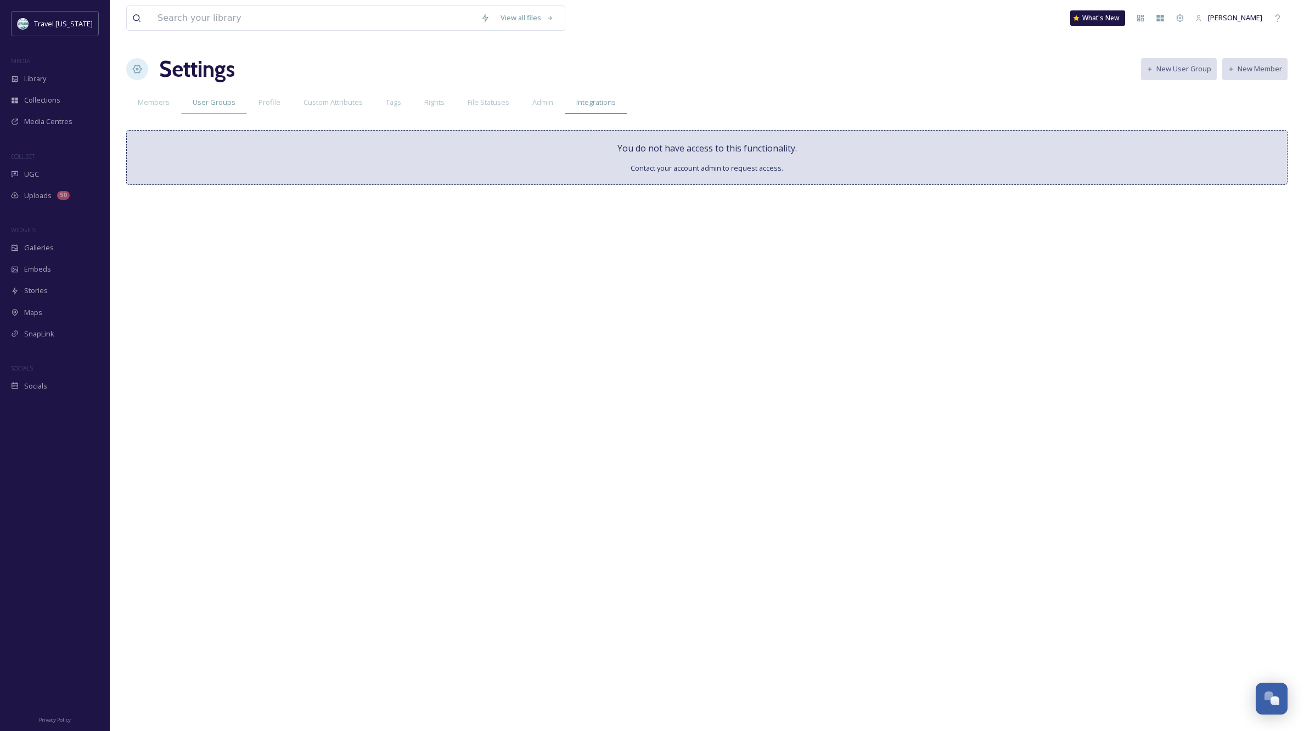
click at [582, 105] on span "Integrations" at bounding box center [596, 102] width 40 height 10
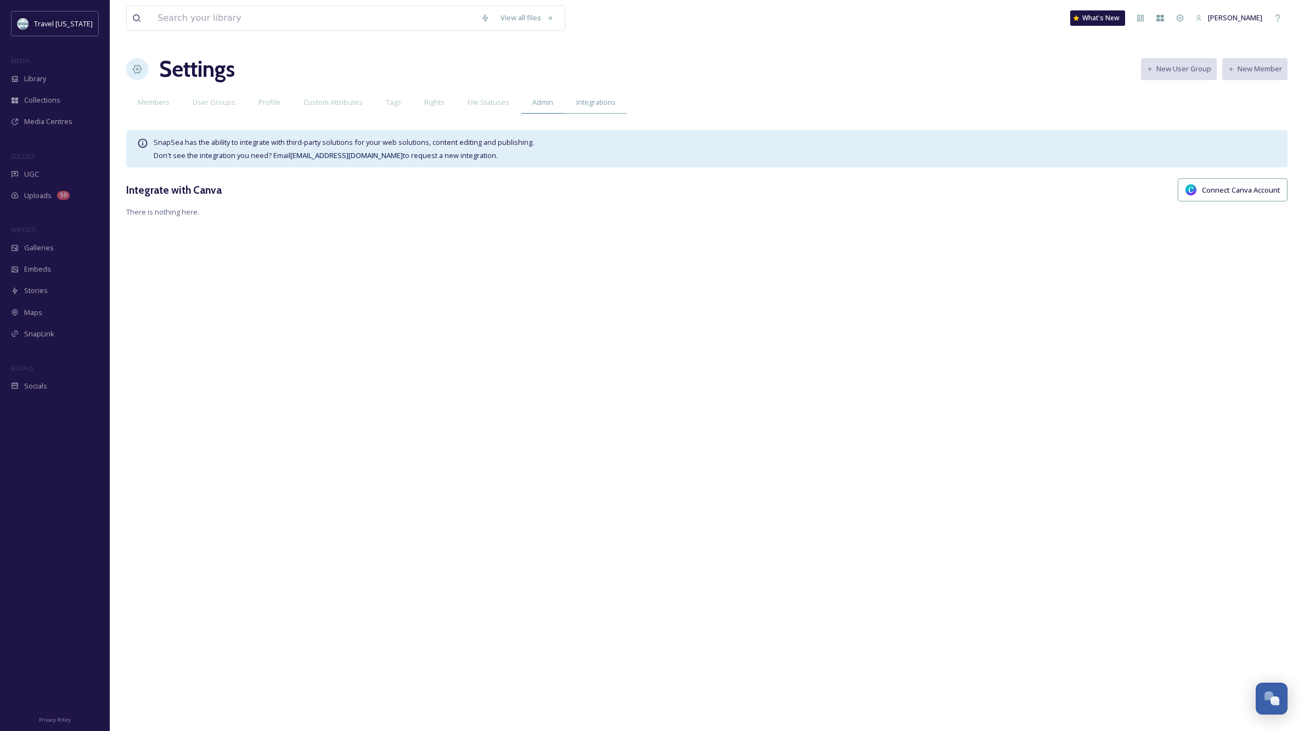
click at [533, 104] on span "Admin" at bounding box center [542, 102] width 21 height 10
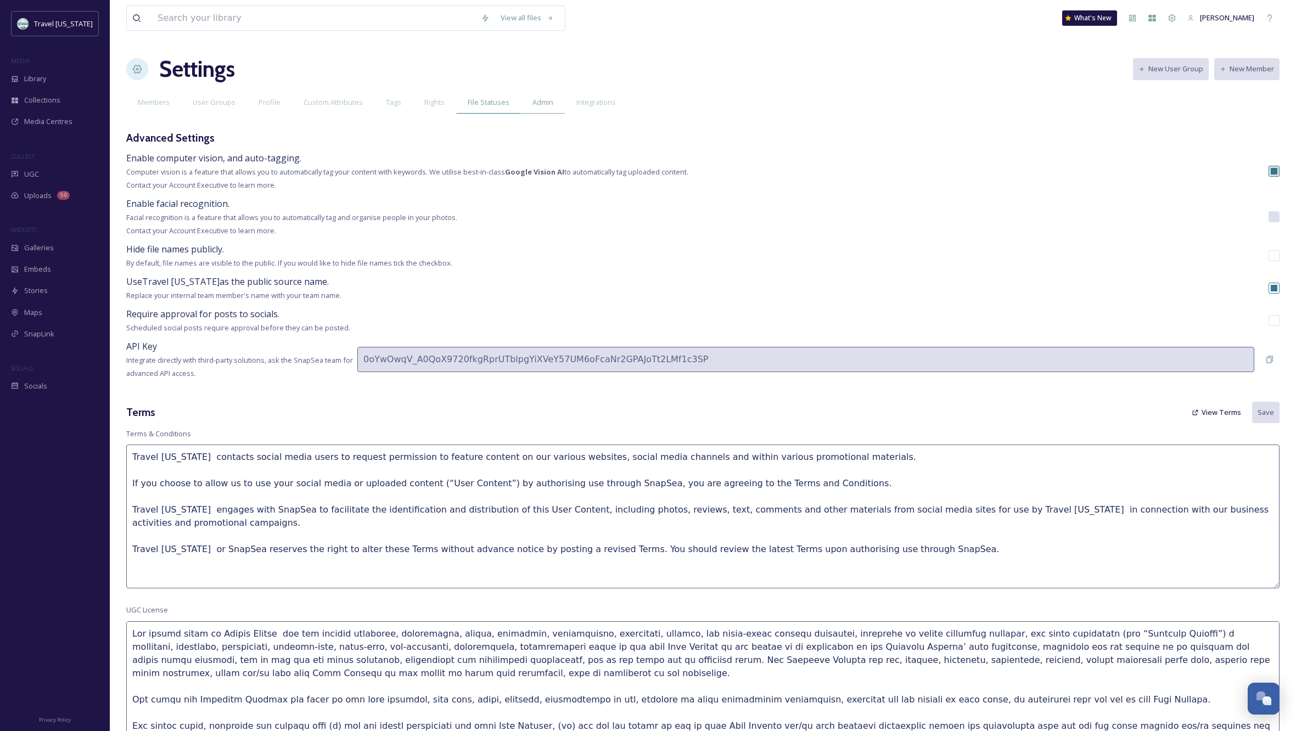
click at [485, 109] on div "File Statuses" at bounding box center [488, 102] width 65 height 23
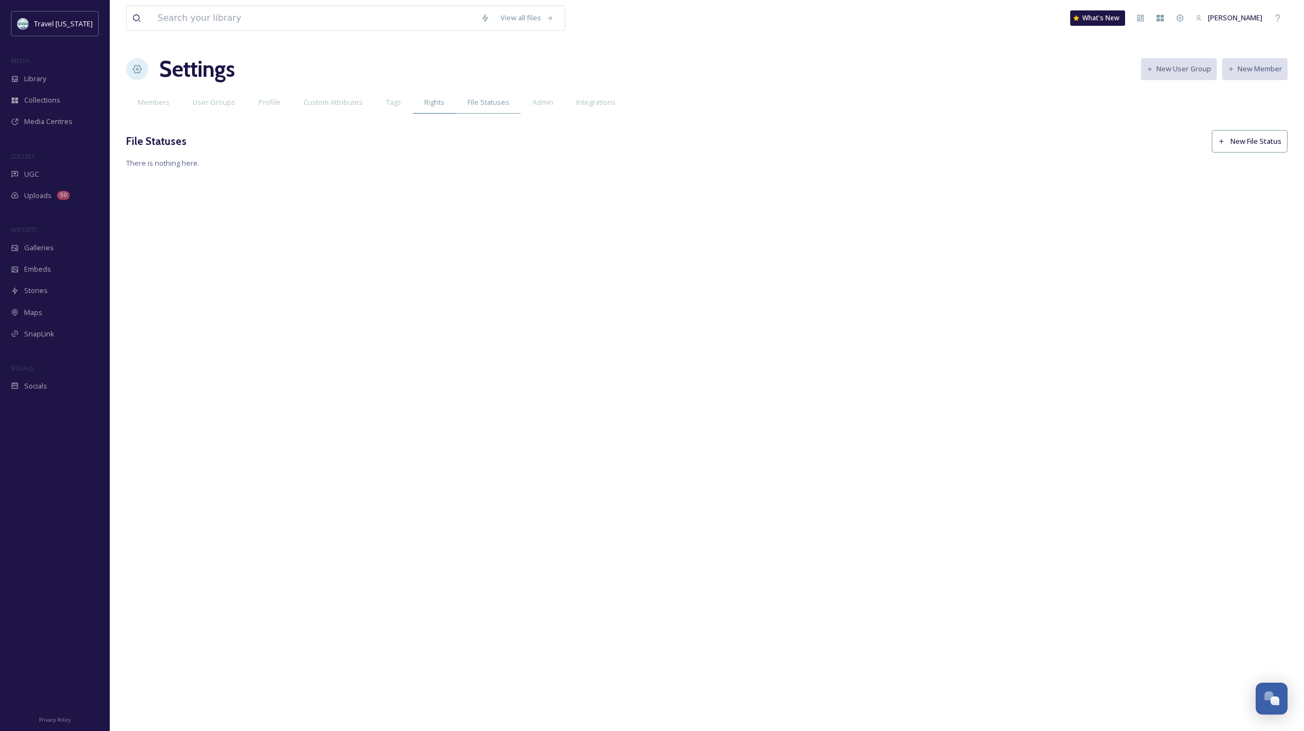
click at [433, 102] on span "Rights" at bounding box center [434, 102] width 20 height 10
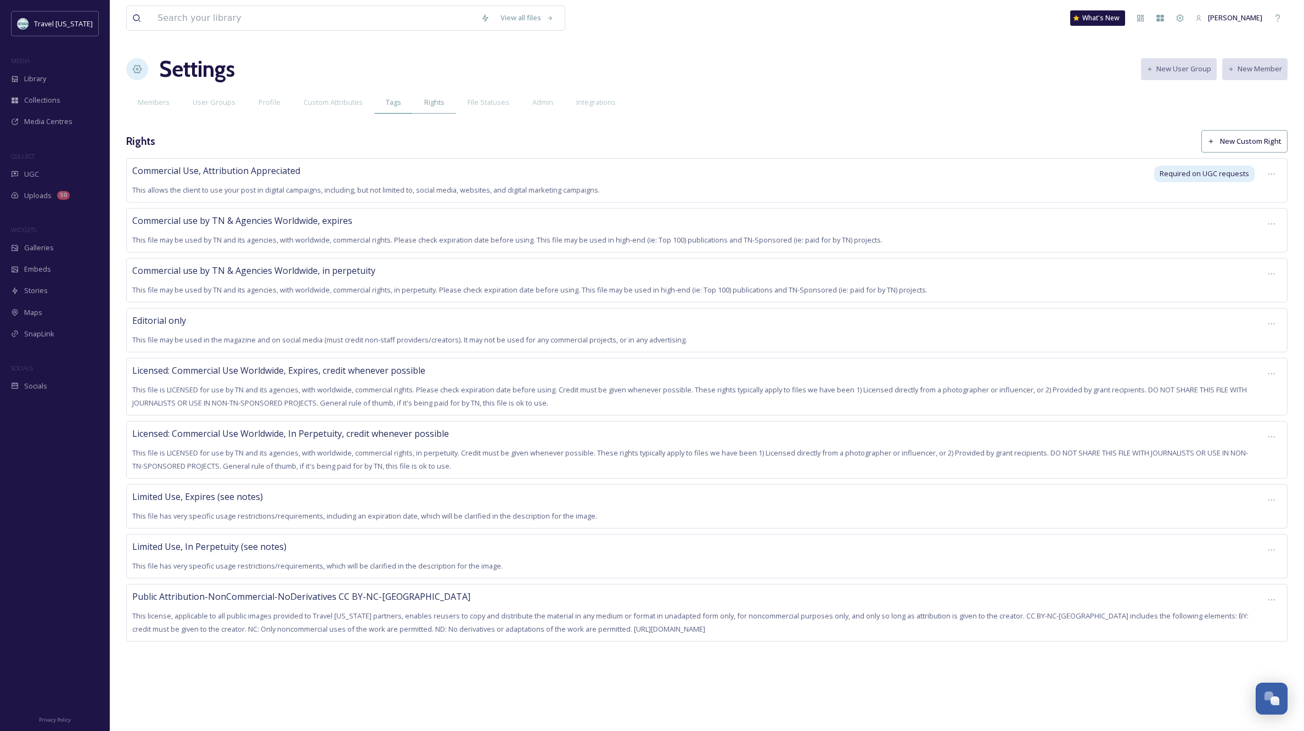
click at [388, 102] on span "Tags" at bounding box center [393, 102] width 15 height 10
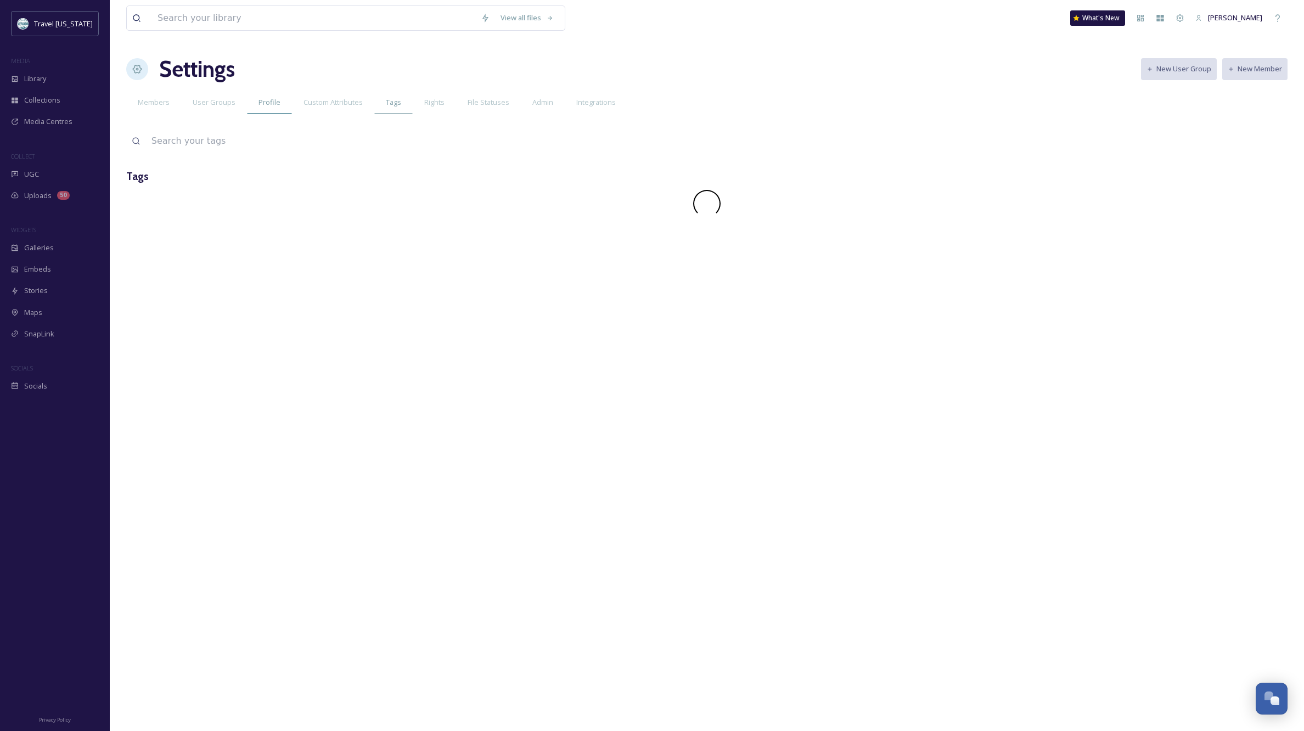
click at [267, 105] on span "Profile" at bounding box center [270, 102] width 22 height 10
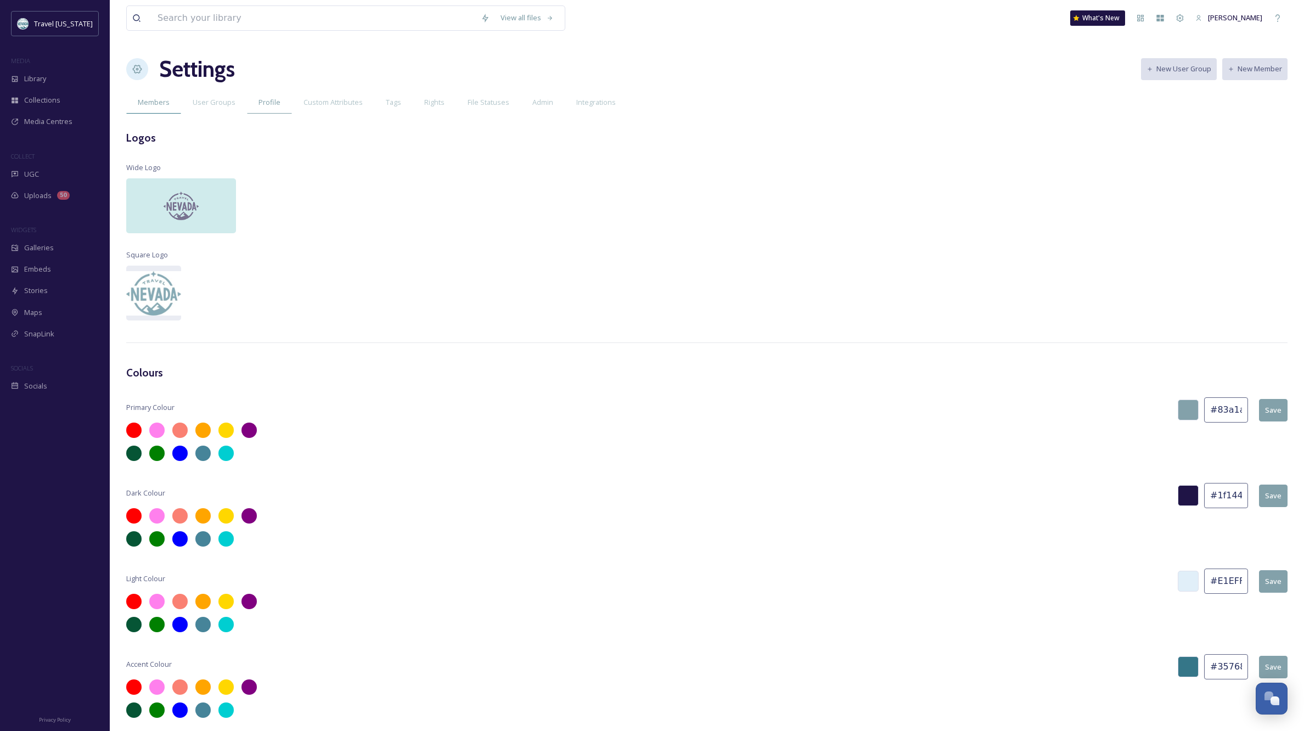
click at [163, 101] on span "Members" at bounding box center [154, 102] width 32 height 10
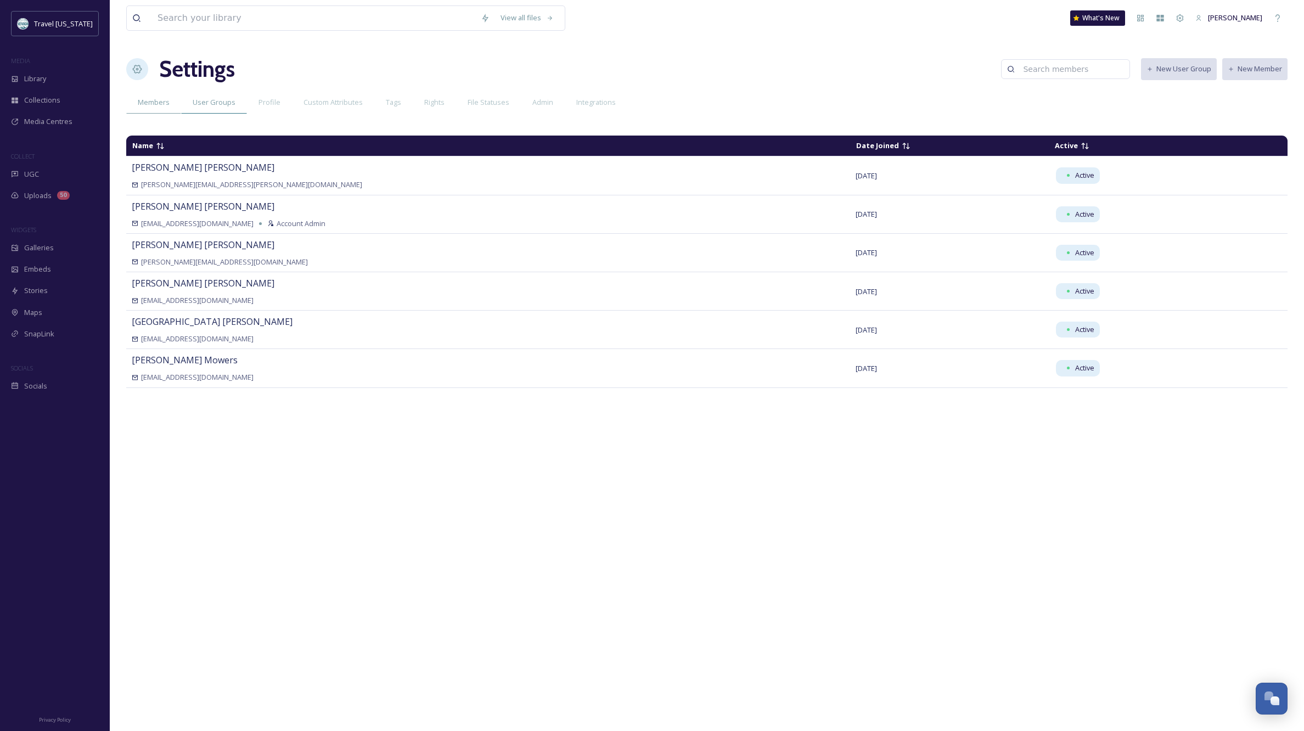
click at [209, 100] on span "User Groups" at bounding box center [214, 102] width 43 height 10
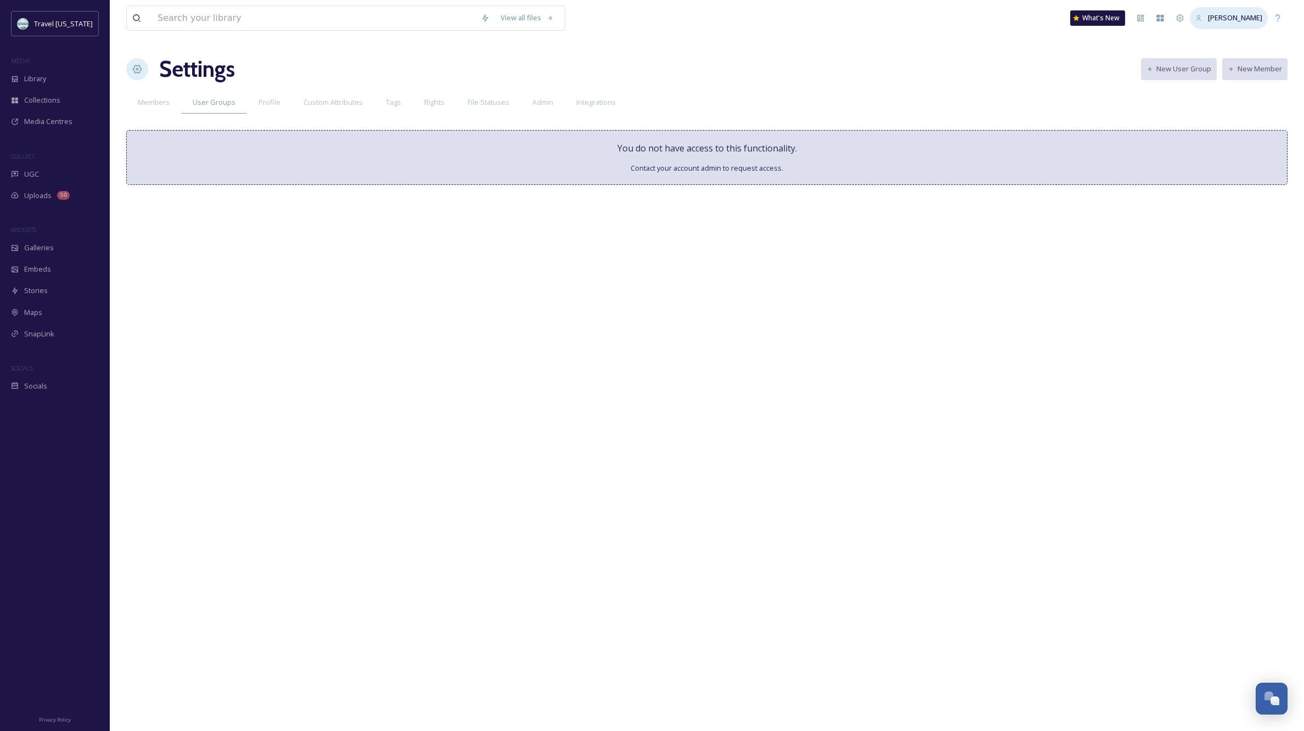
click at [1234, 16] on span "[PERSON_NAME]" at bounding box center [1235, 18] width 54 height 10
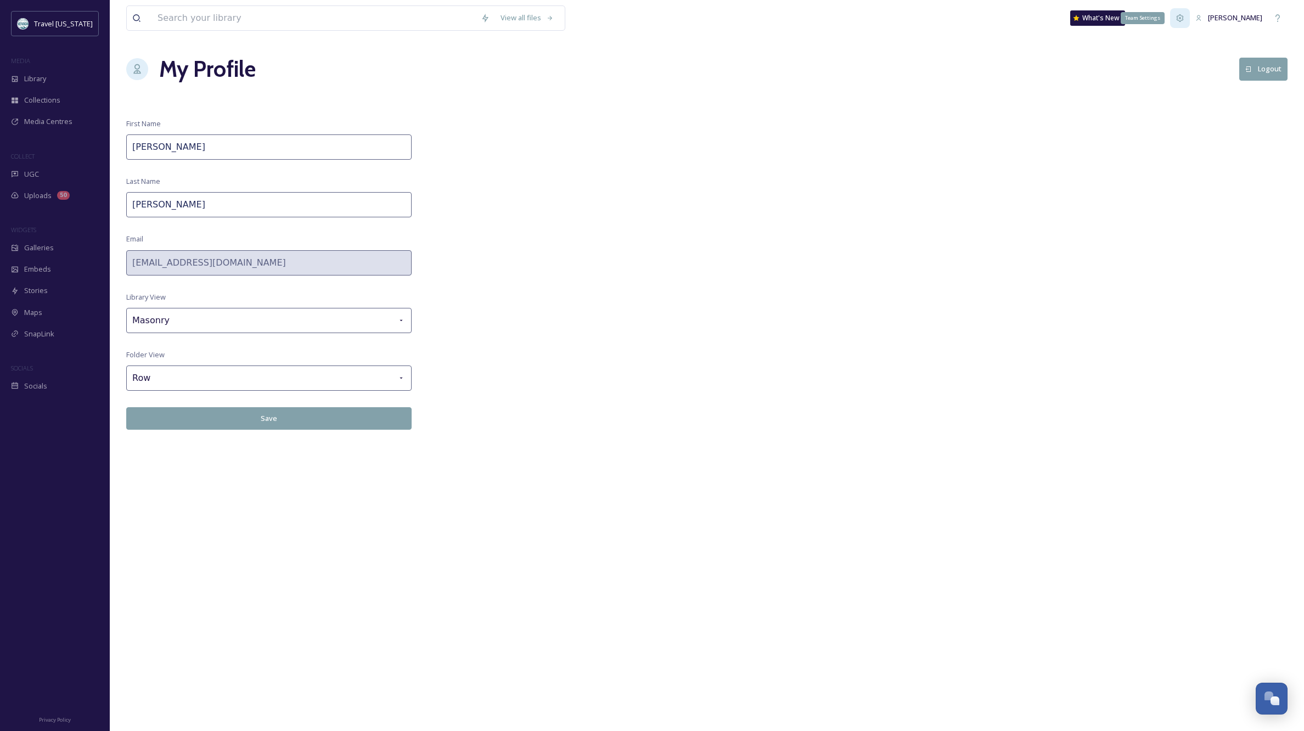
click at [1190, 19] on div "Team Settings" at bounding box center [1180, 18] width 20 height 20
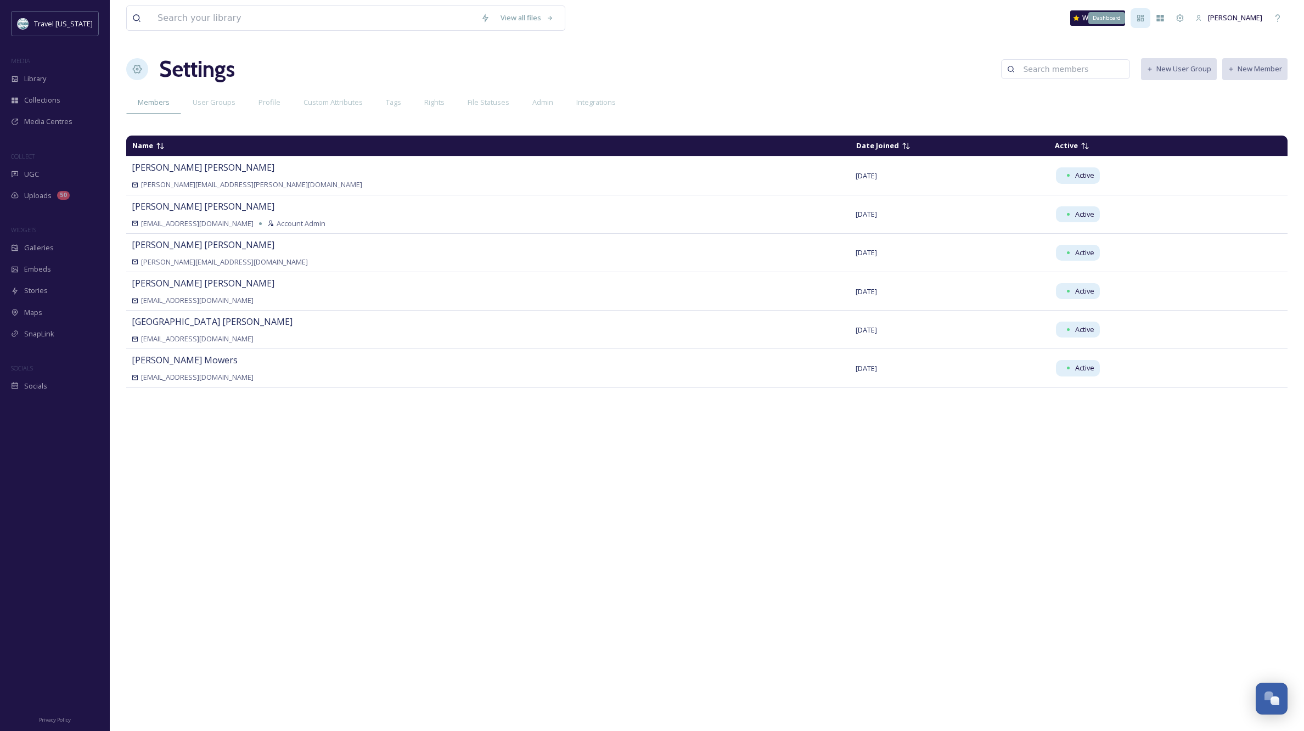
click at [1144, 18] on icon at bounding box center [1140, 18] width 7 height 7
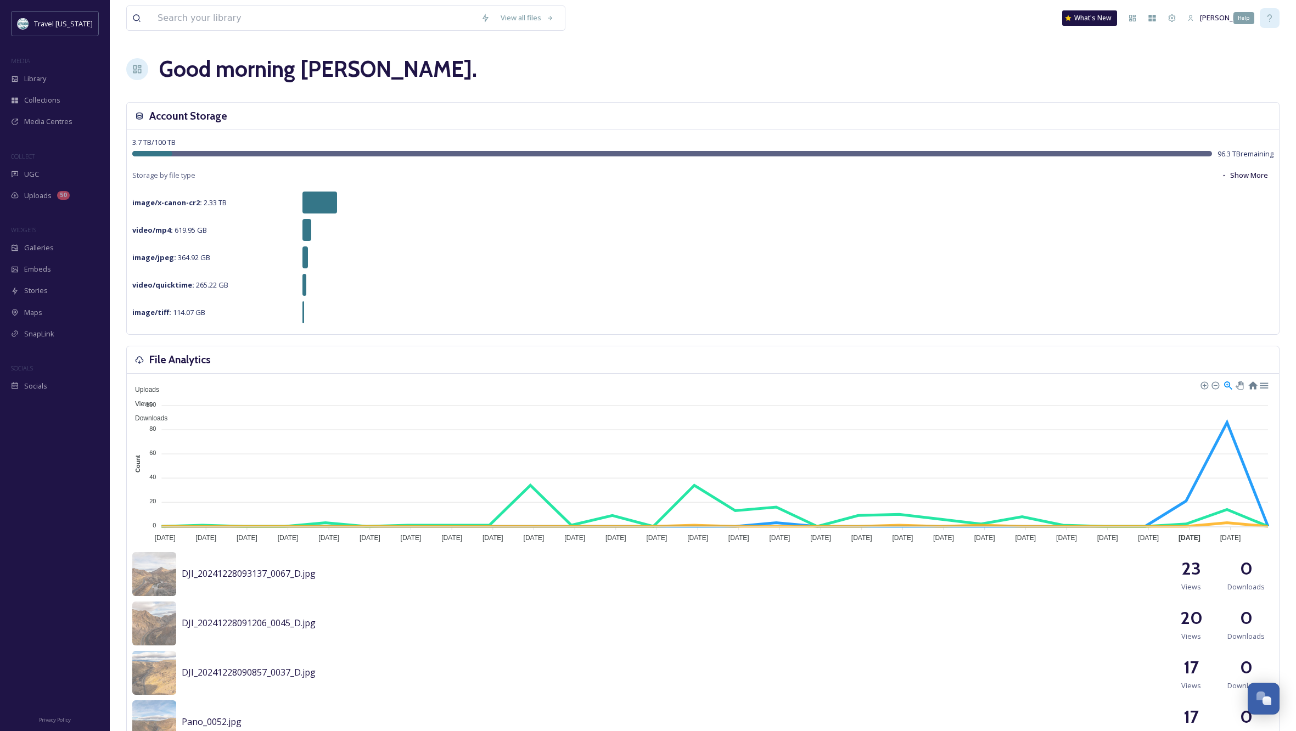
click at [1272, 20] on icon at bounding box center [1269, 18] width 9 height 9
click at [60, 122] on span "Media Centres" at bounding box center [48, 121] width 48 height 10
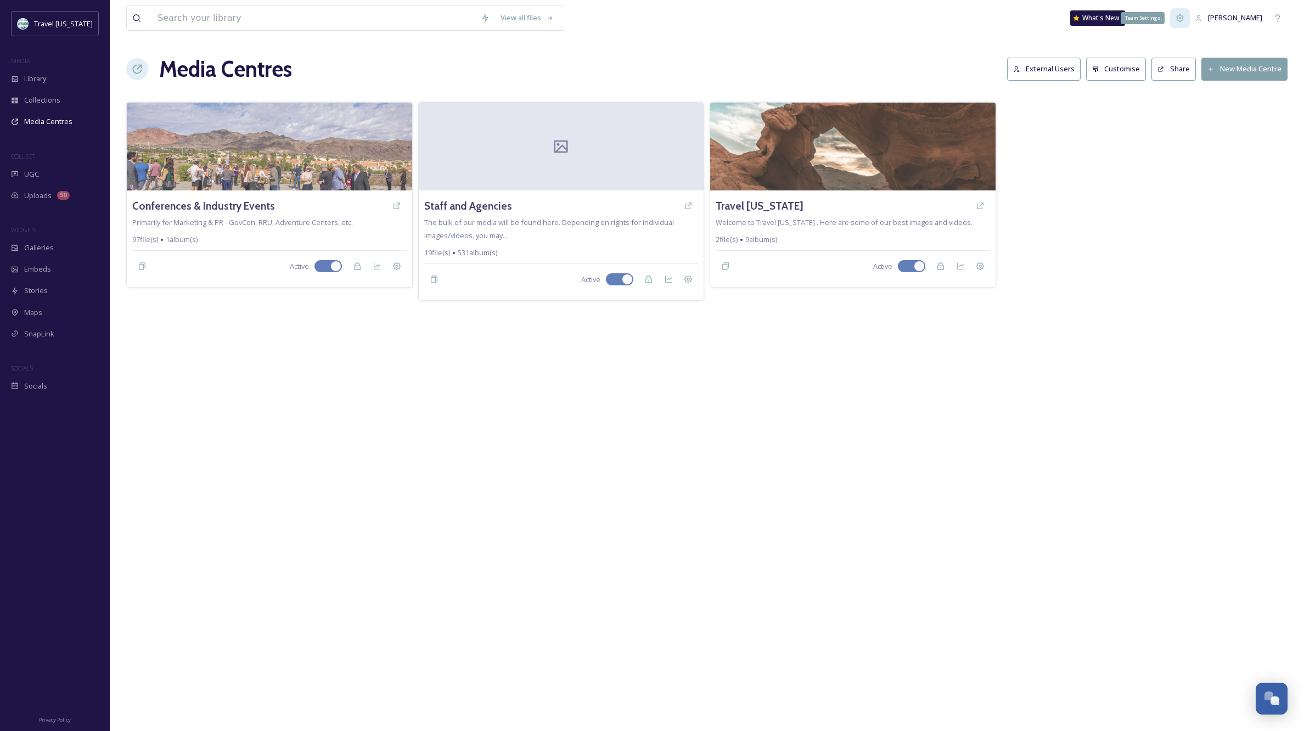
click at [1184, 16] on icon at bounding box center [1180, 17] width 7 height 7
click at [1060, 69] on button "External Users" at bounding box center [1044, 69] width 74 height 23
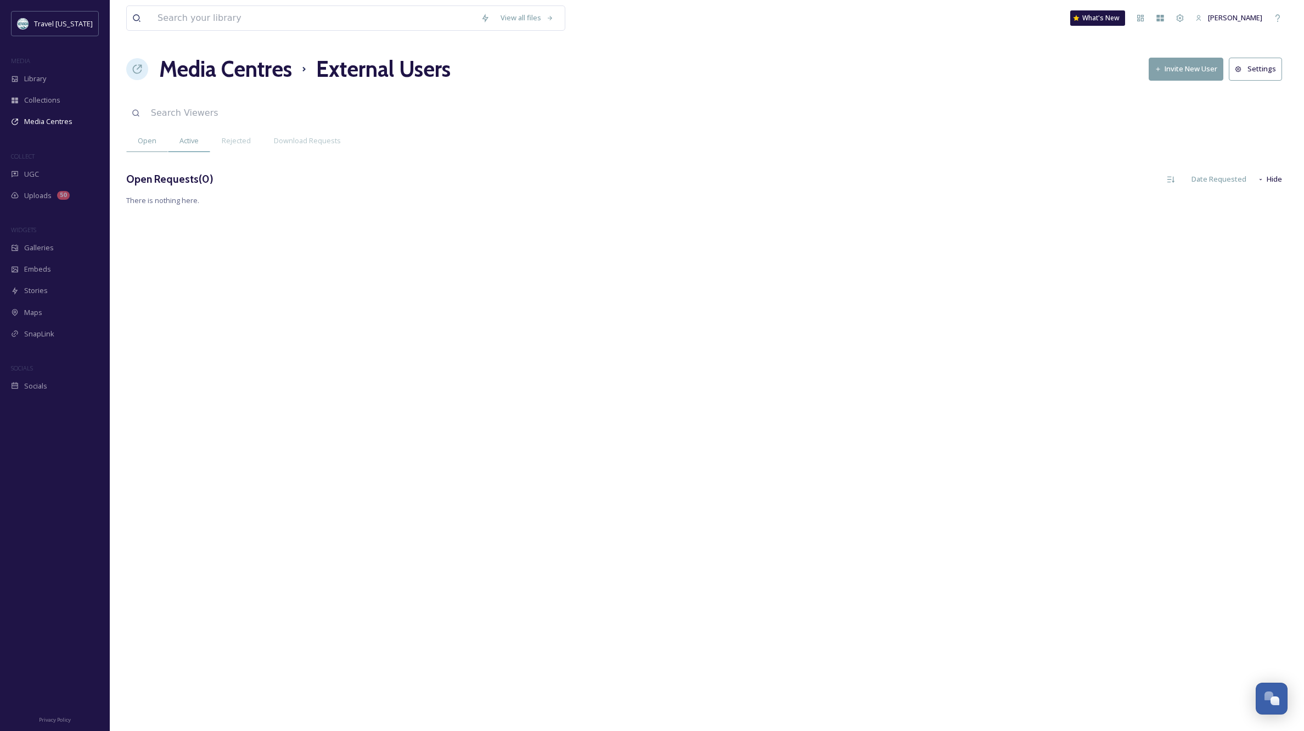
click at [189, 139] on span "Active" at bounding box center [188, 141] width 19 height 10
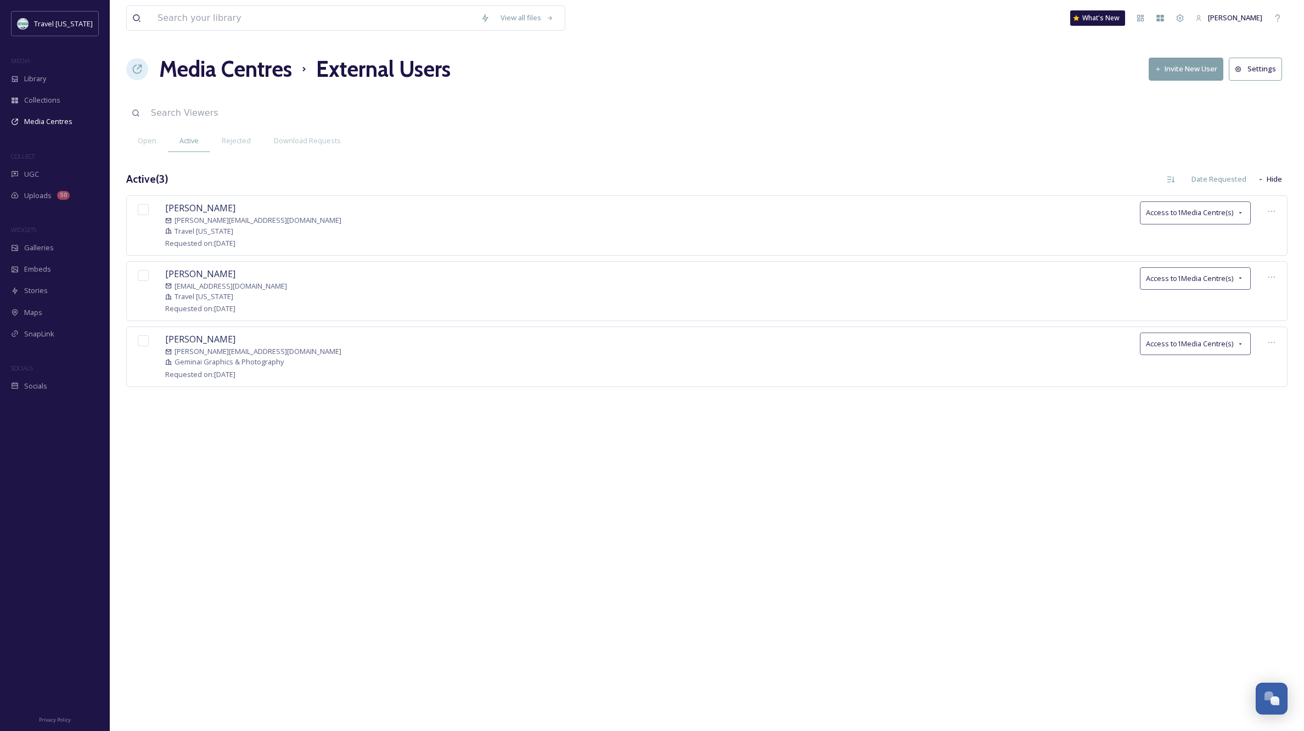
scroll to position [0, 2]
click at [1238, 342] on icon at bounding box center [1240, 344] width 9 height 9
click at [1182, 386] on span "Staff and Agencies" at bounding box center [1174, 391] width 61 height 10
click at [1114, 542] on div "View all files What's New [PERSON_NAME] Media Centres External Users Invite New…" at bounding box center [707, 365] width 1194 height 731
click at [29, 78] on span "Library" at bounding box center [35, 79] width 22 height 10
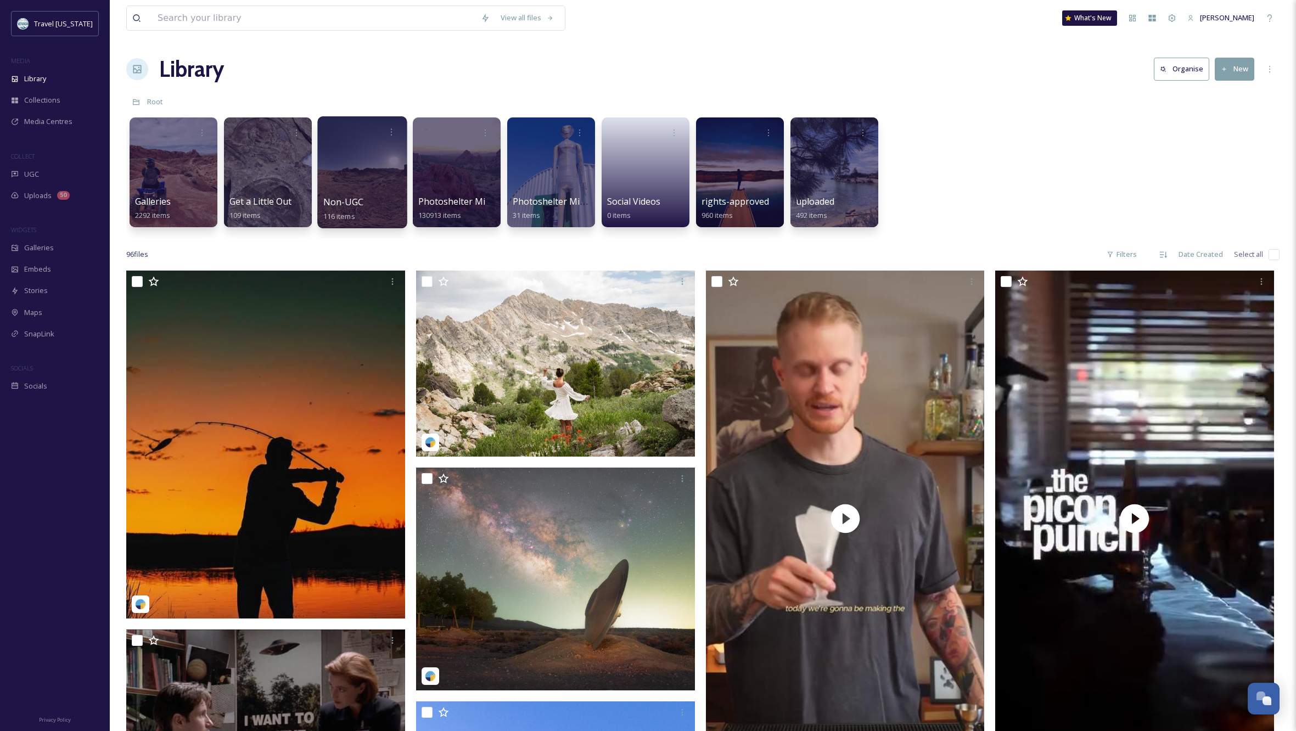
click at [371, 172] on div at bounding box center [361, 172] width 89 height 112
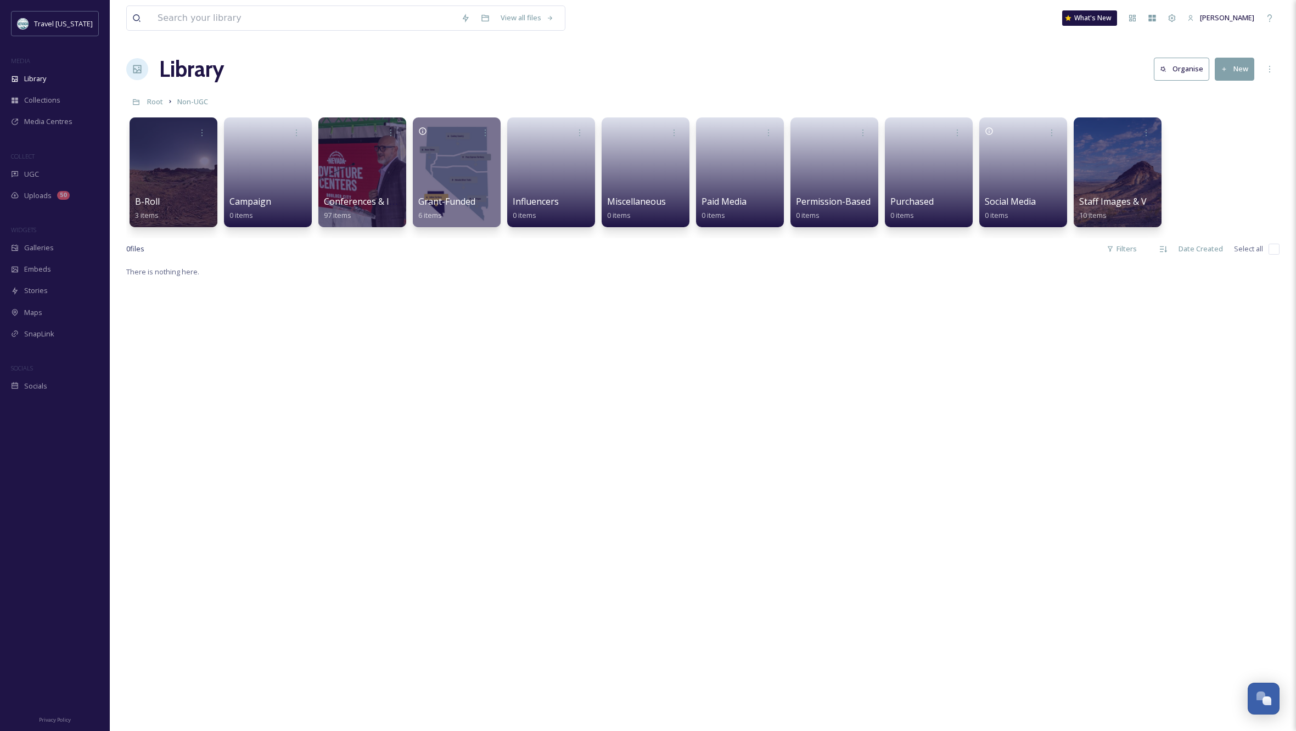
drag, startPoint x: 482, startPoint y: 452, endPoint x: 915, endPoint y: 332, distance: 448.7
click at [482, 452] on div "There is nothing here." at bounding box center [702, 630] width 1153 height 731
click at [1111, 171] on div at bounding box center [1116, 172] width 89 height 112
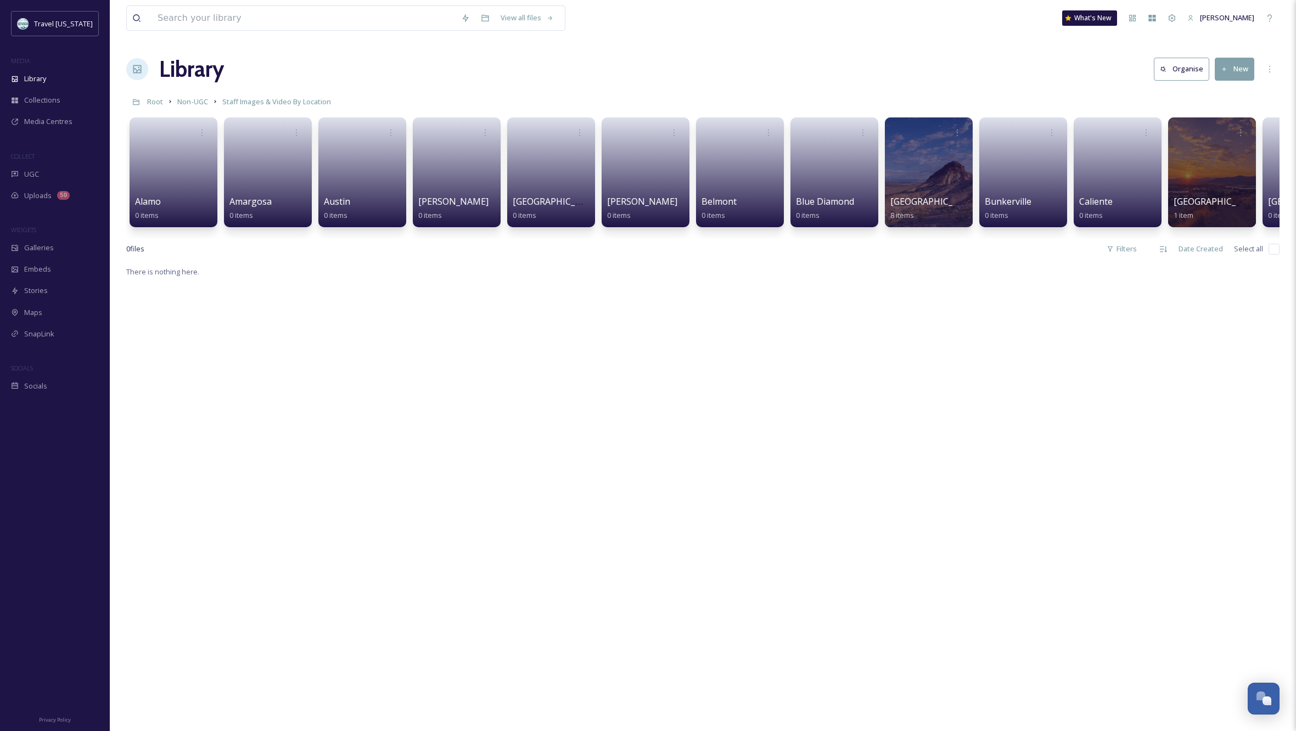
click at [417, 344] on div "There is nothing here." at bounding box center [702, 630] width 1153 height 731
click at [1104, 433] on div "There is nothing here." at bounding box center [702, 630] width 1153 height 731
click at [917, 158] on div at bounding box center [928, 172] width 89 height 112
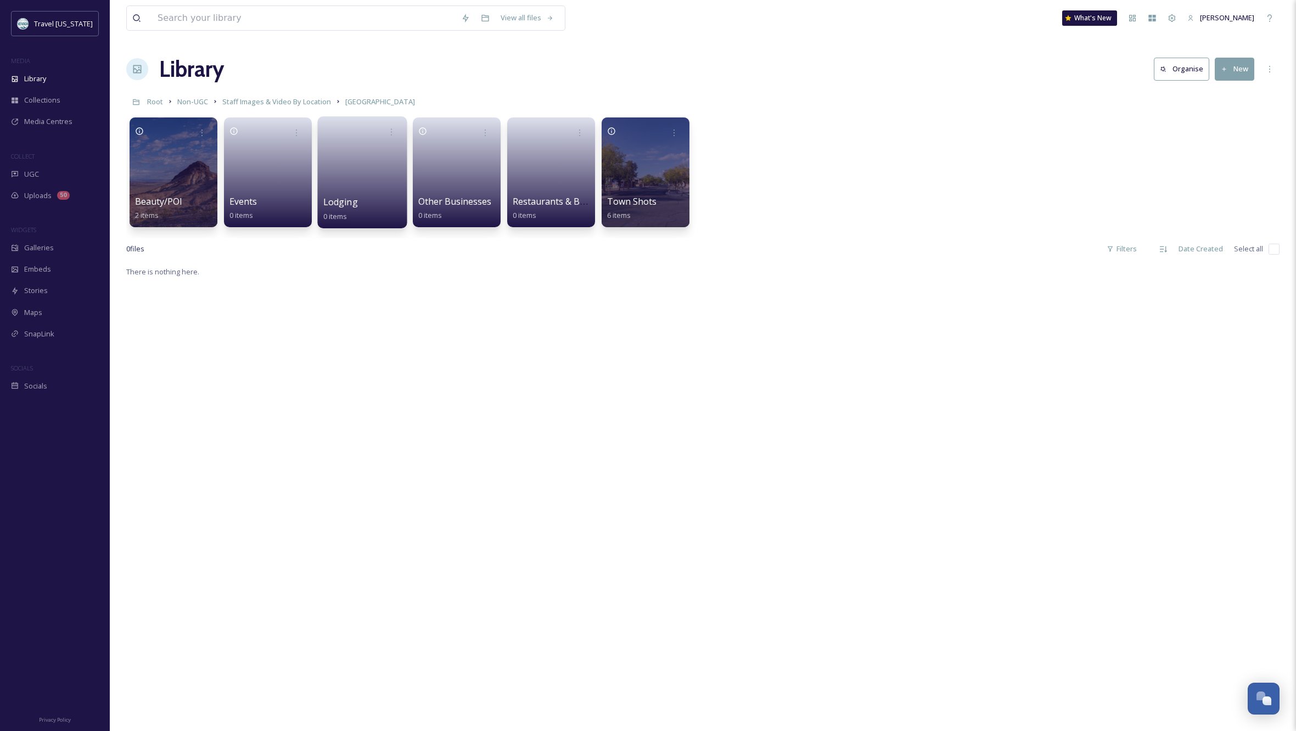
click at [353, 158] on link at bounding box center [362, 168] width 78 height 53
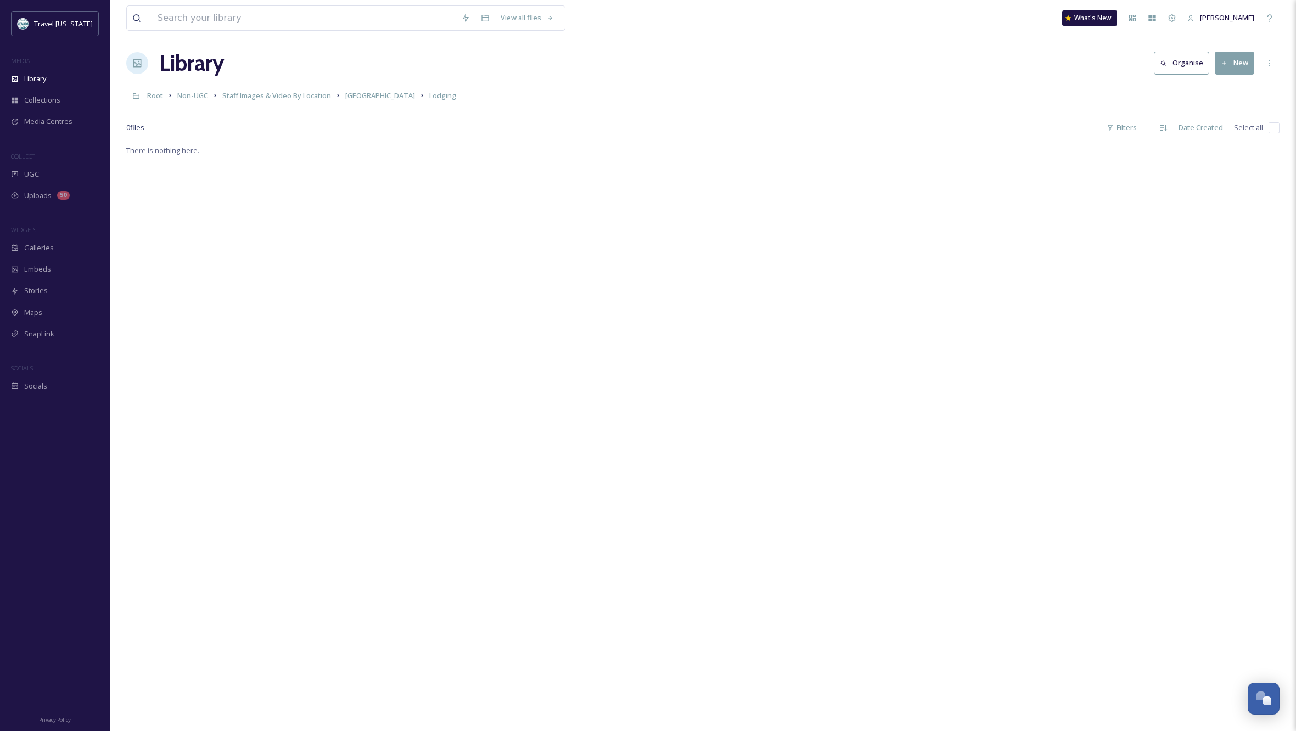
click at [1239, 70] on button "New" at bounding box center [1235, 63] width 40 height 23
click at [1223, 132] on span "Folder" at bounding box center [1221, 135] width 21 height 10
click at [1171, 75] on input at bounding box center [1194, 75] width 181 height 25
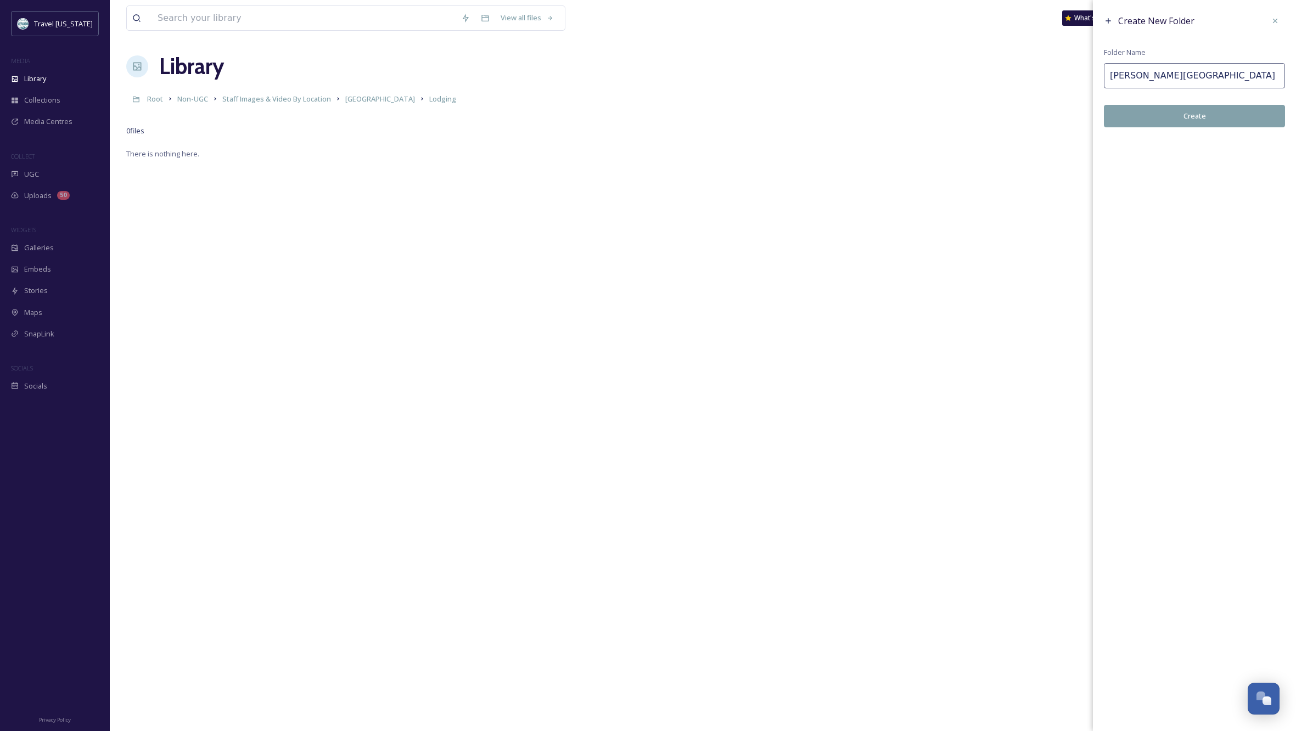
type input "[PERSON_NAME][GEOGRAPHIC_DATA]"
click at [1176, 111] on button "Create" at bounding box center [1194, 116] width 181 height 23
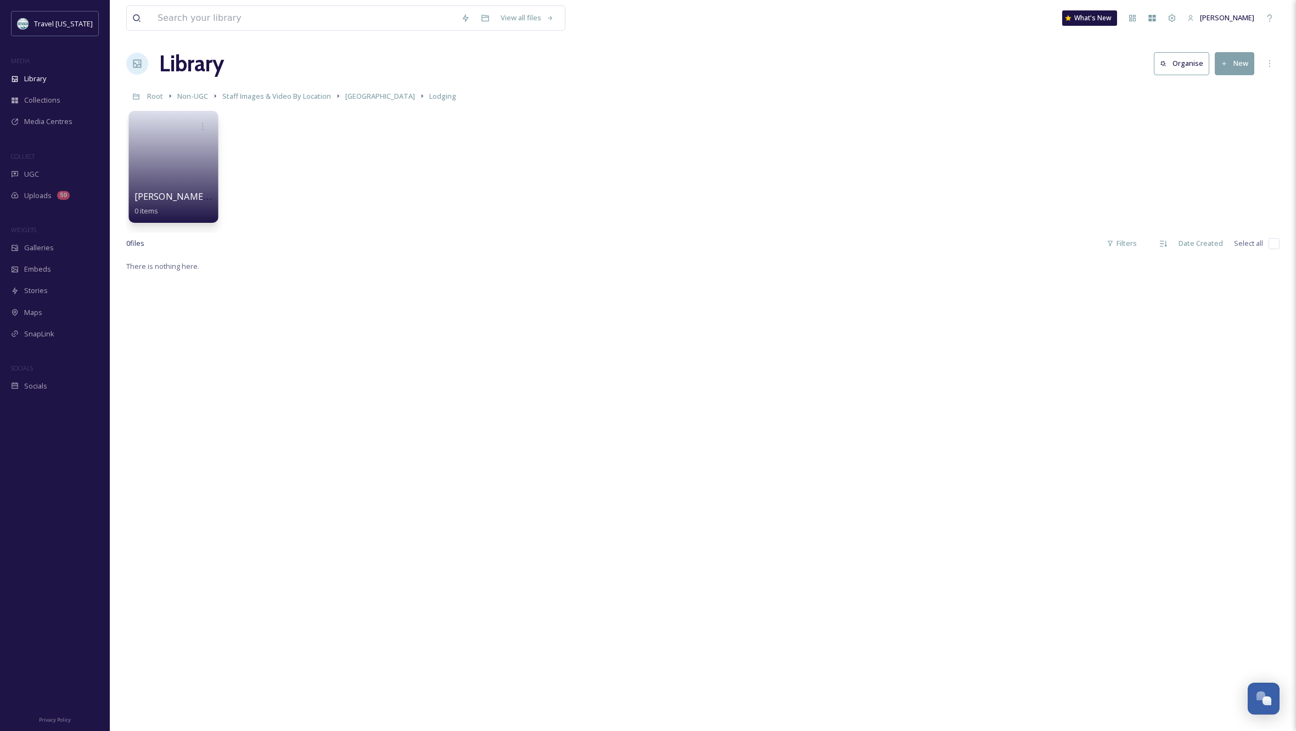
click at [173, 160] on link at bounding box center [173, 163] width 78 height 53
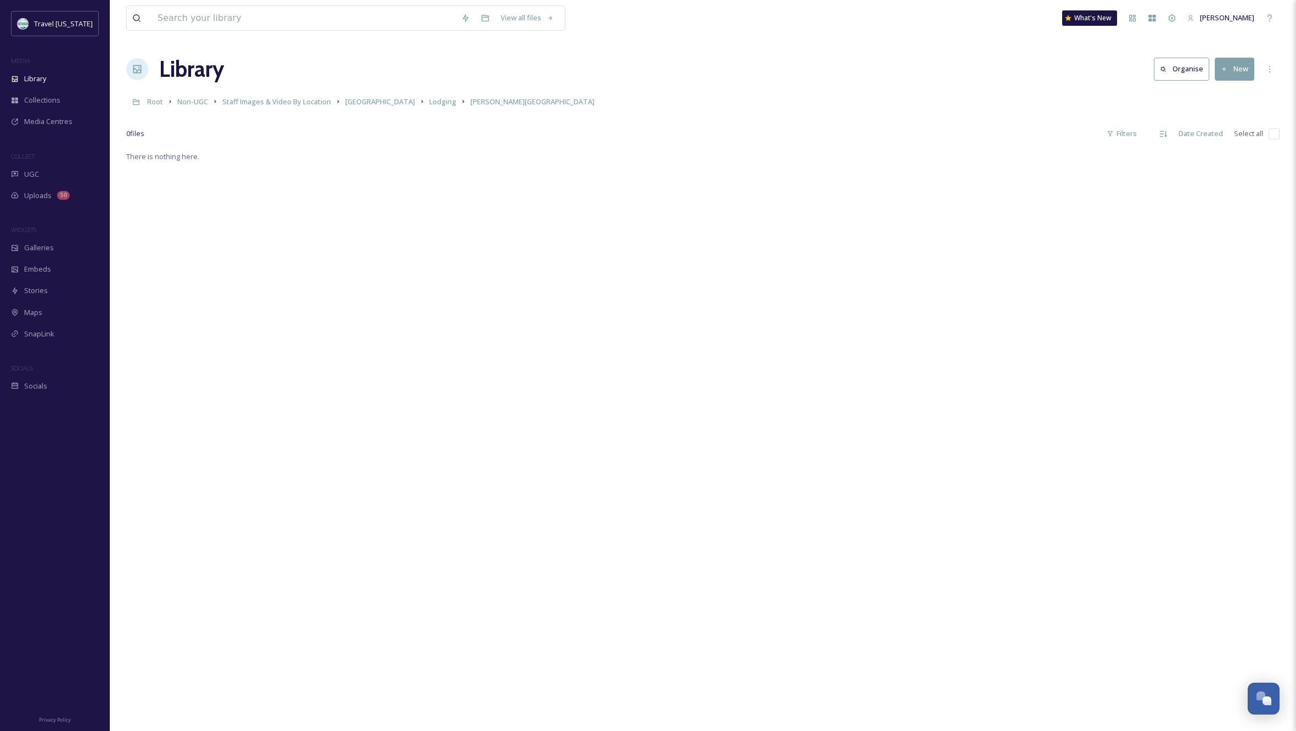
click at [1239, 69] on button "New" at bounding box center [1235, 69] width 40 height 23
click at [1221, 94] on span "File Upload" at bounding box center [1229, 94] width 36 height 10
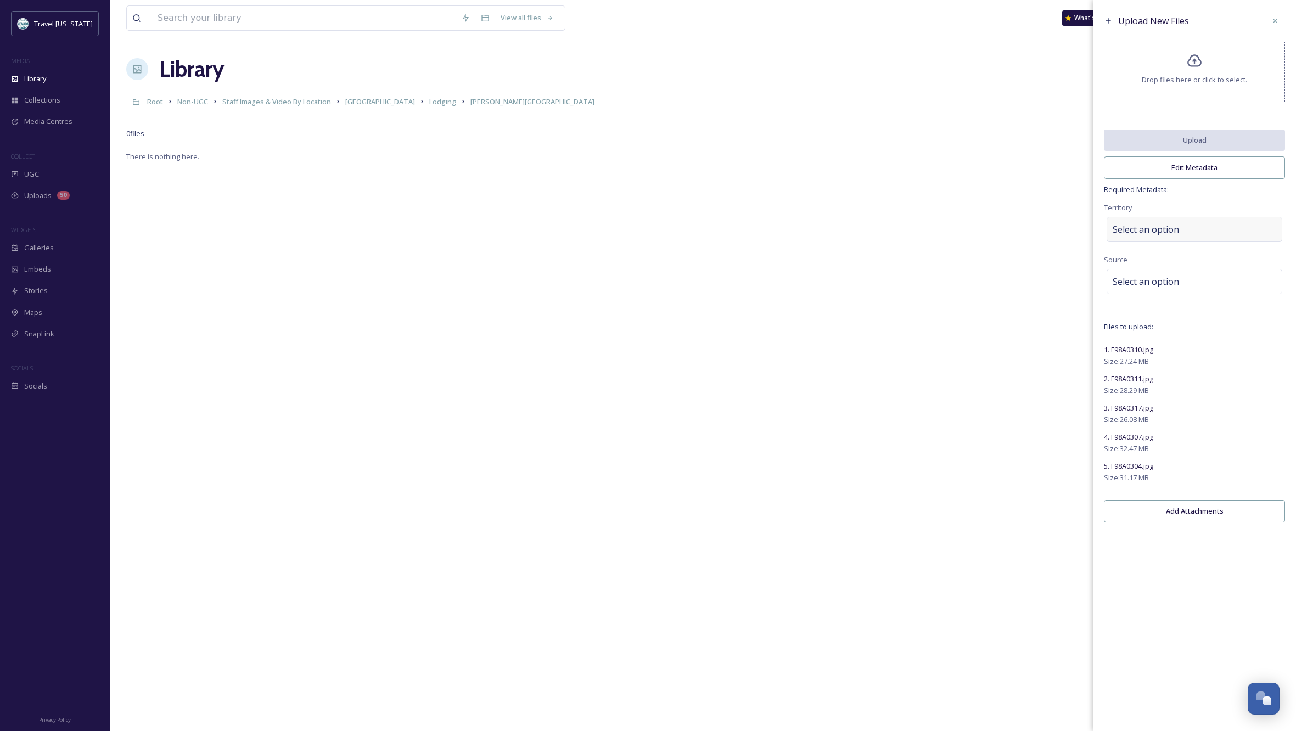
click at [1225, 234] on div "Select an option" at bounding box center [1194, 229] width 176 height 25
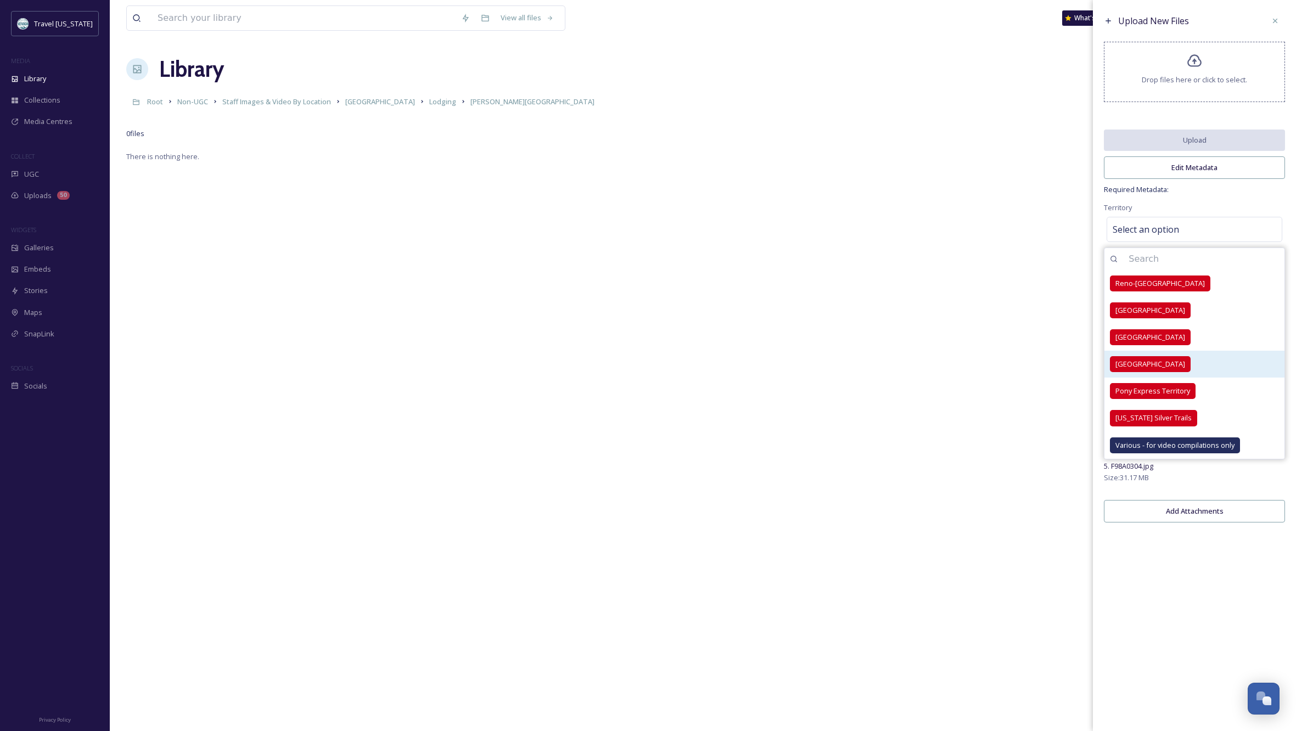
click at [1168, 369] on span "[GEOGRAPHIC_DATA]" at bounding box center [1150, 364] width 70 height 10
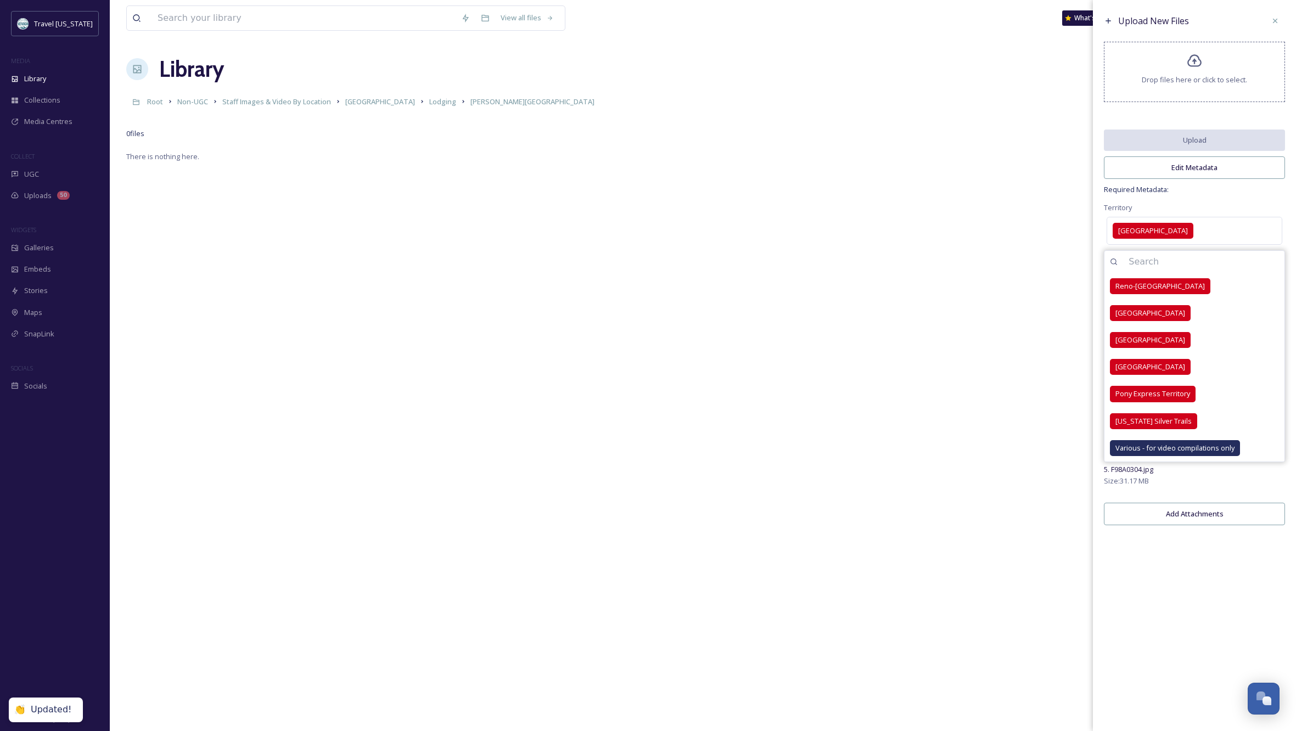
drag, startPoint x: 1248, startPoint y: 205, endPoint x: 1248, endPoint y: 214, distance: 8.8
click at [1247, 205] on div "Upload New Files Drop files here or click to select. Upload Edit Metadata Requi…" at bounding box center [1194, 271] width 203 height 542
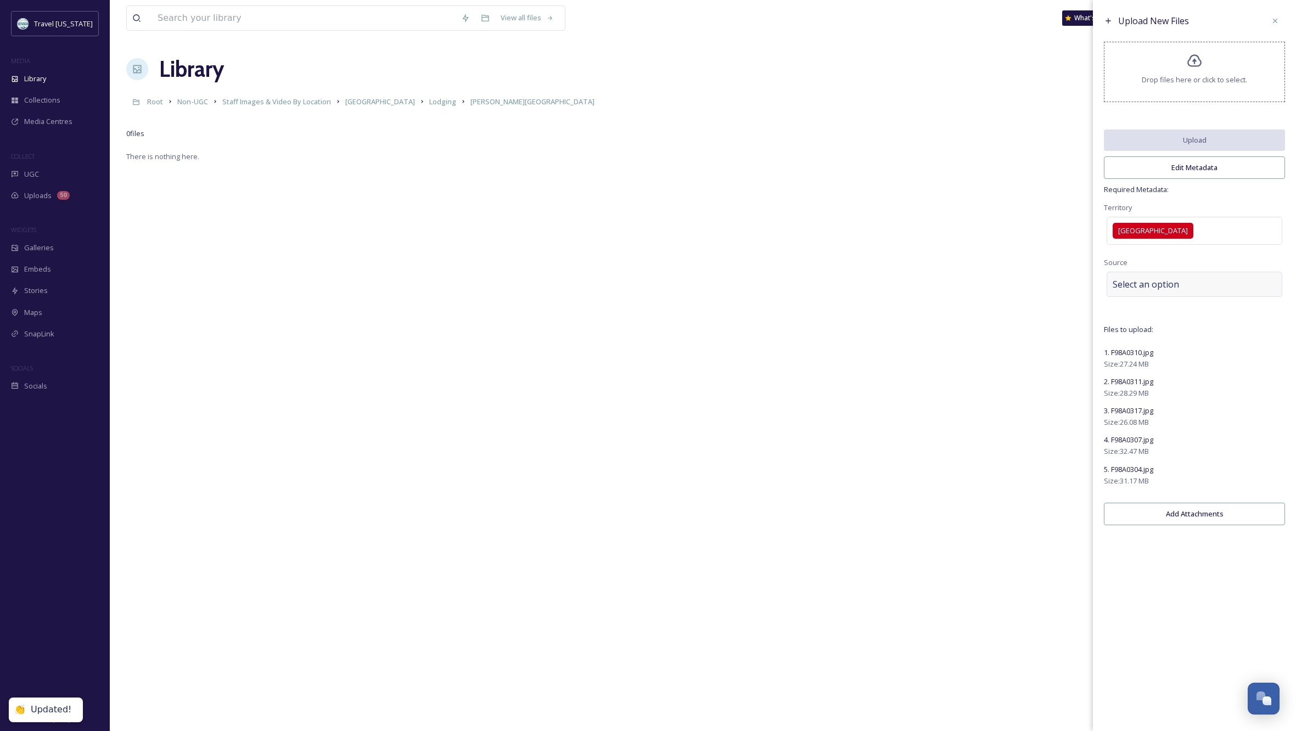
click at [1222, 294] on div "Select an option" at bounding box center [1194, 284] width 176 height 25
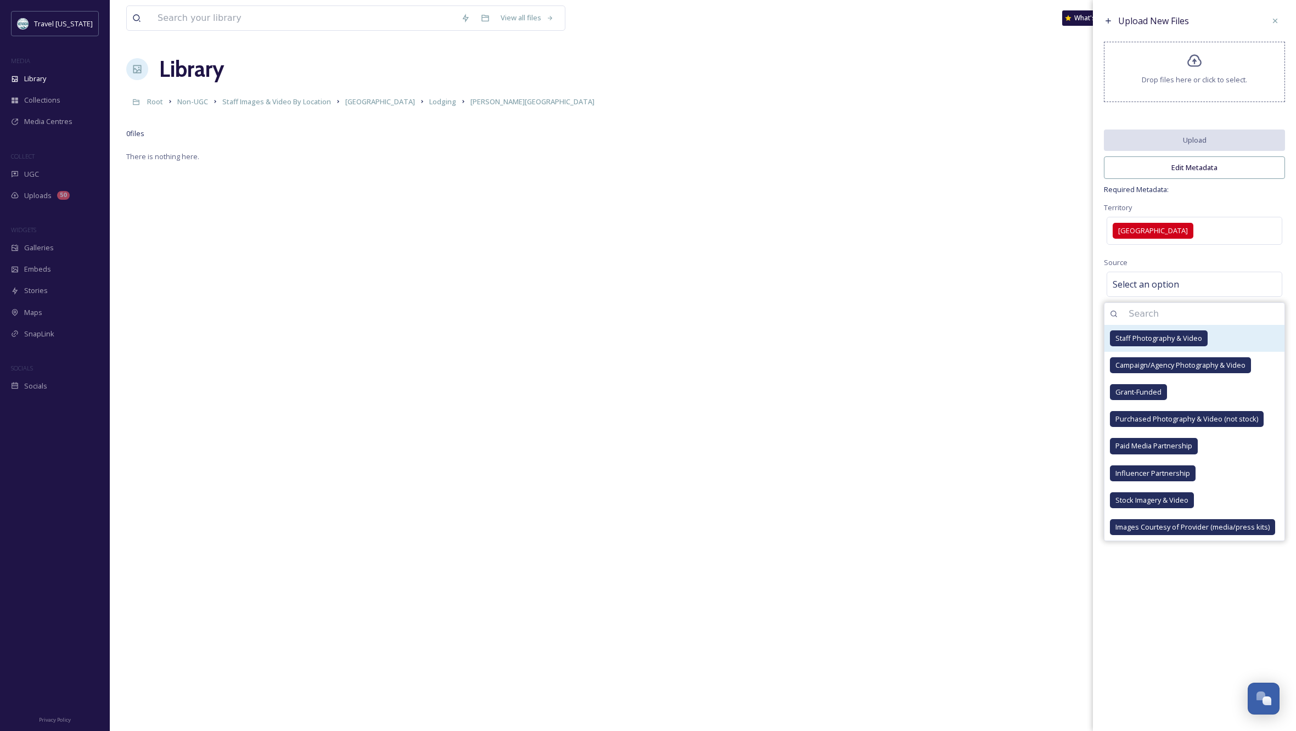
click at [1175, 344] on span "Staff Photography & Video" at bounding box center [1158, 338] width 87 height 10
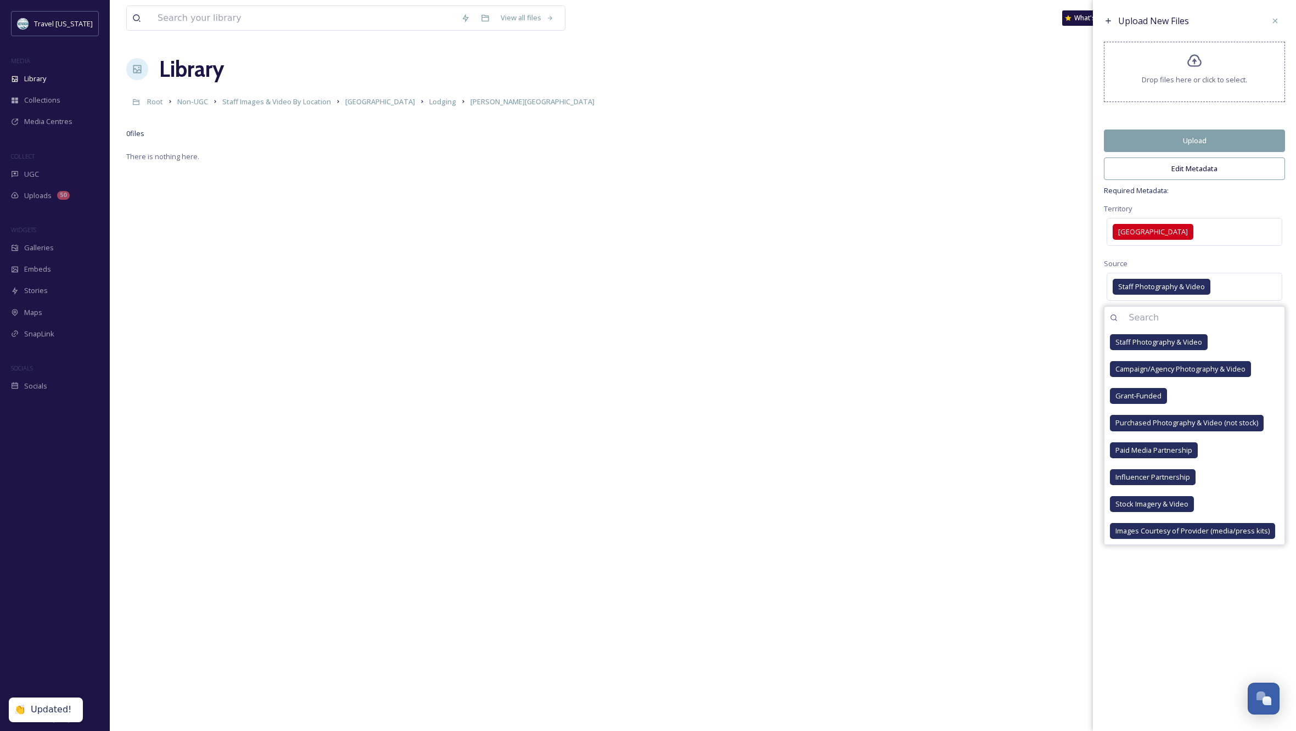
click at [1221, 178] on button "Edit Metadata" at bounding box center [1194, 169] width 181 height 23
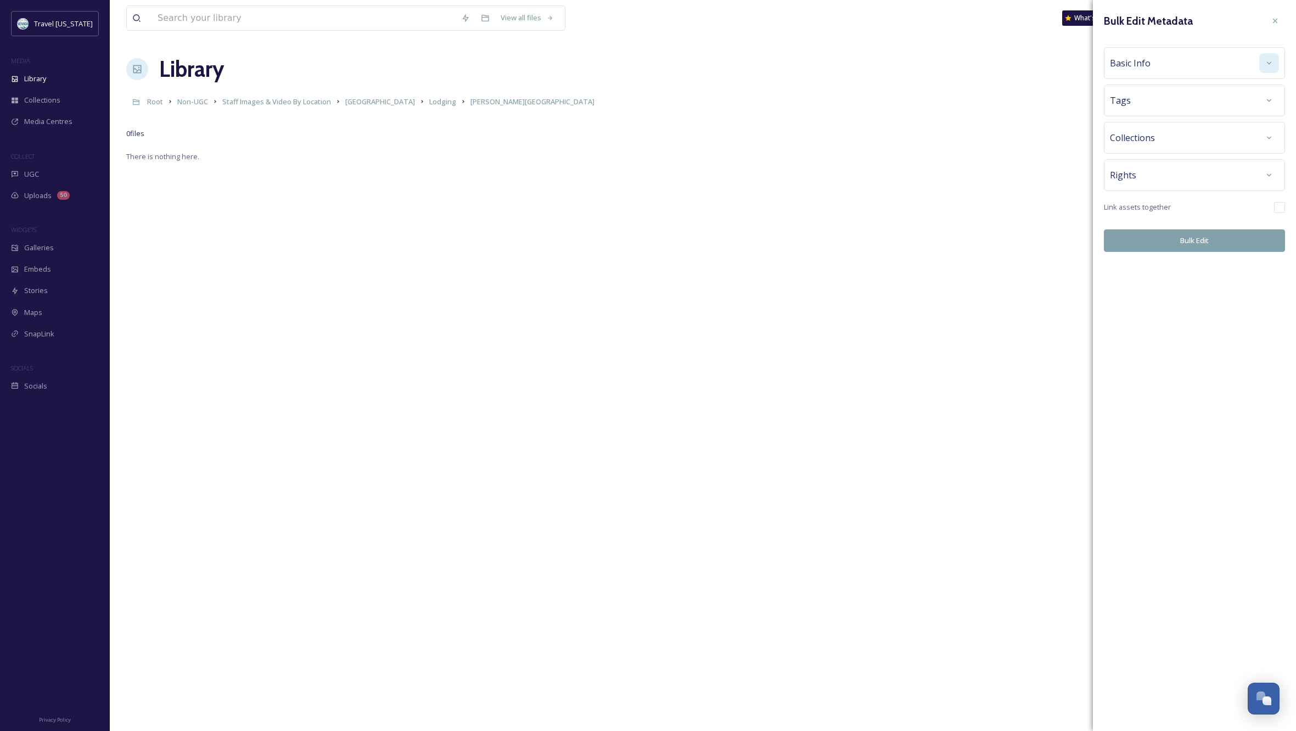
click at [1267, 61] on icon at bounding box center [1269, 63] width 9 height 9
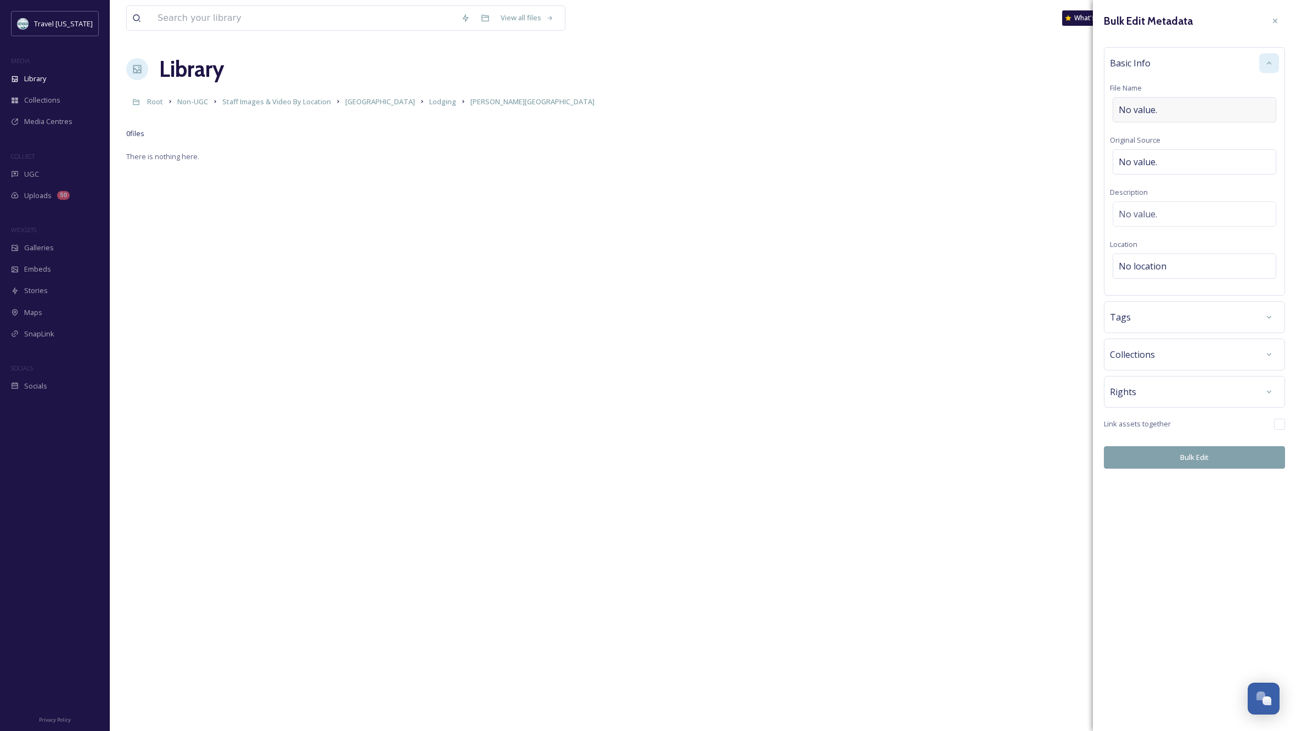
click at [1182, 107] on div "No value." at bounding box center [1195, 109] width 164 height 25
type input "[PERSON_NAME][GEOGRAPHIC_DATA]"
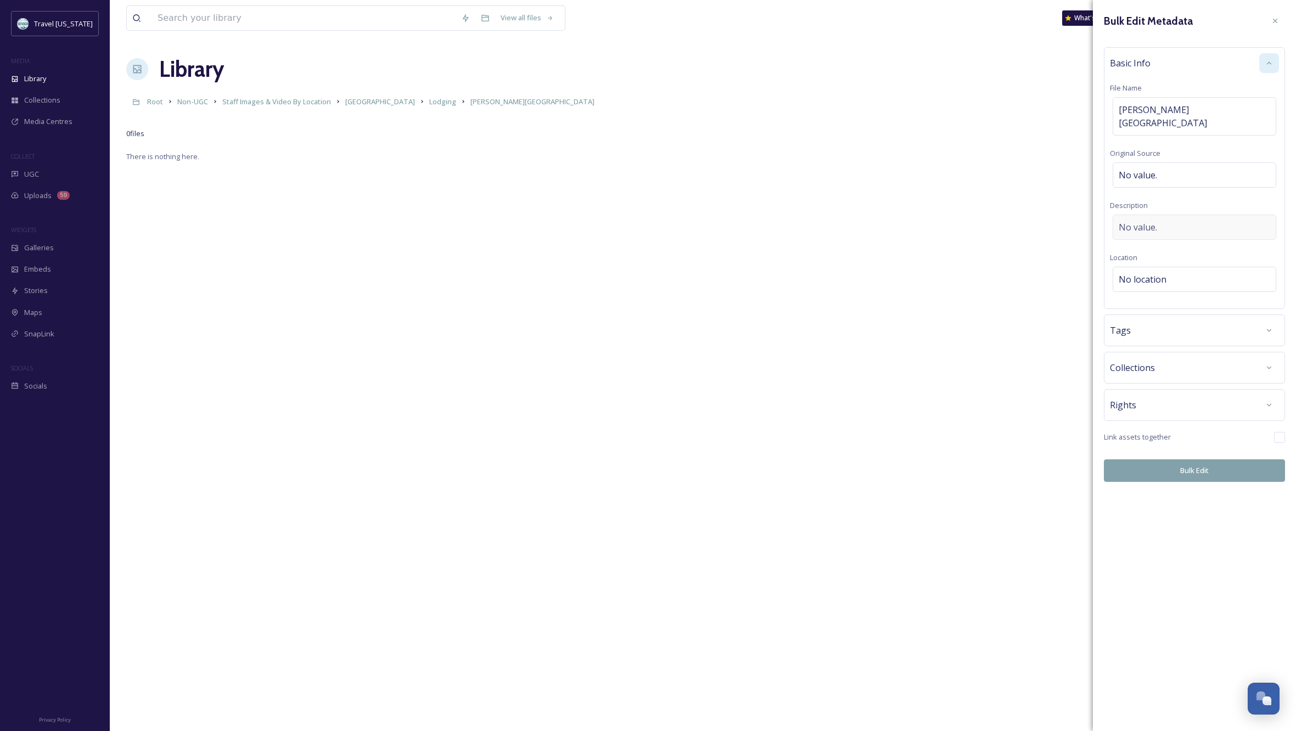
scroll to position [1, 1]
click at [1187, 215] on div "No value." at bounding box center [1195, 227] width 164 height 25
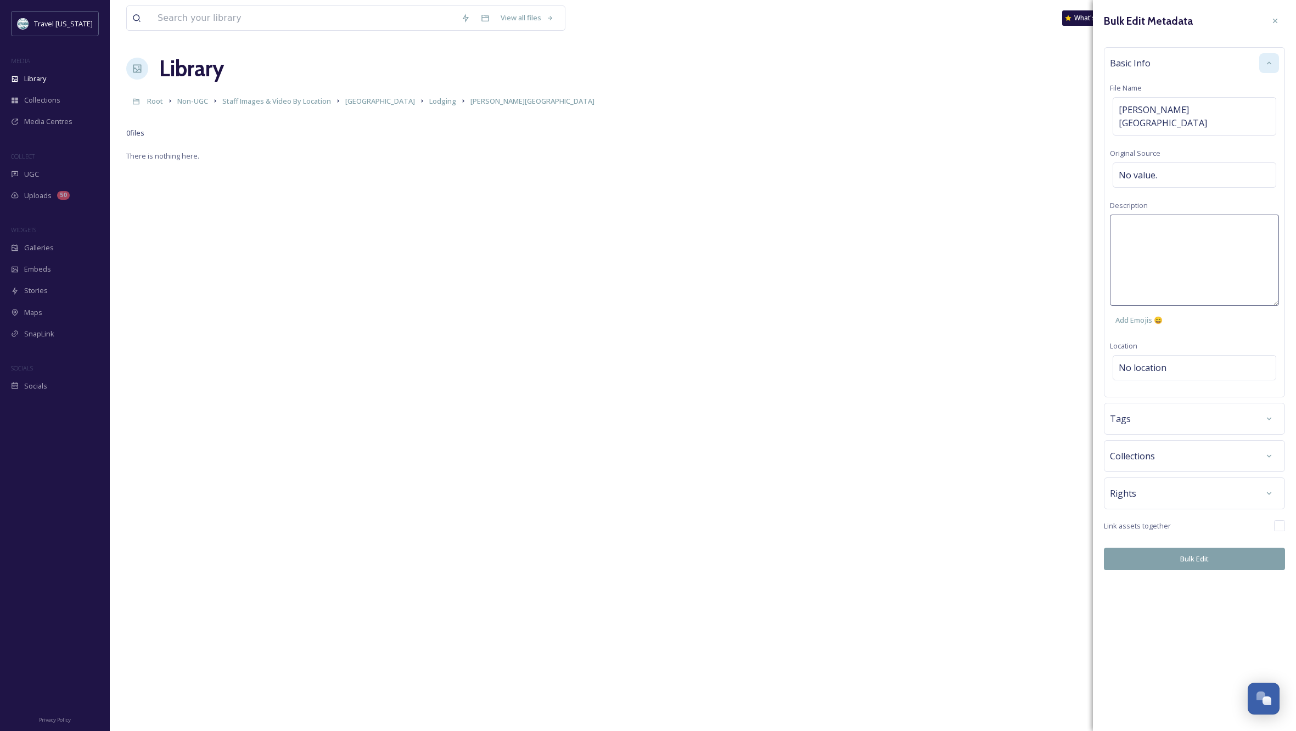
scroll to position [1, 0]
click at [1187, 215] on textarea at bounding box center [1194, 260] width 169 height 91
type textarea "Photos from inside a room at the Lodge."
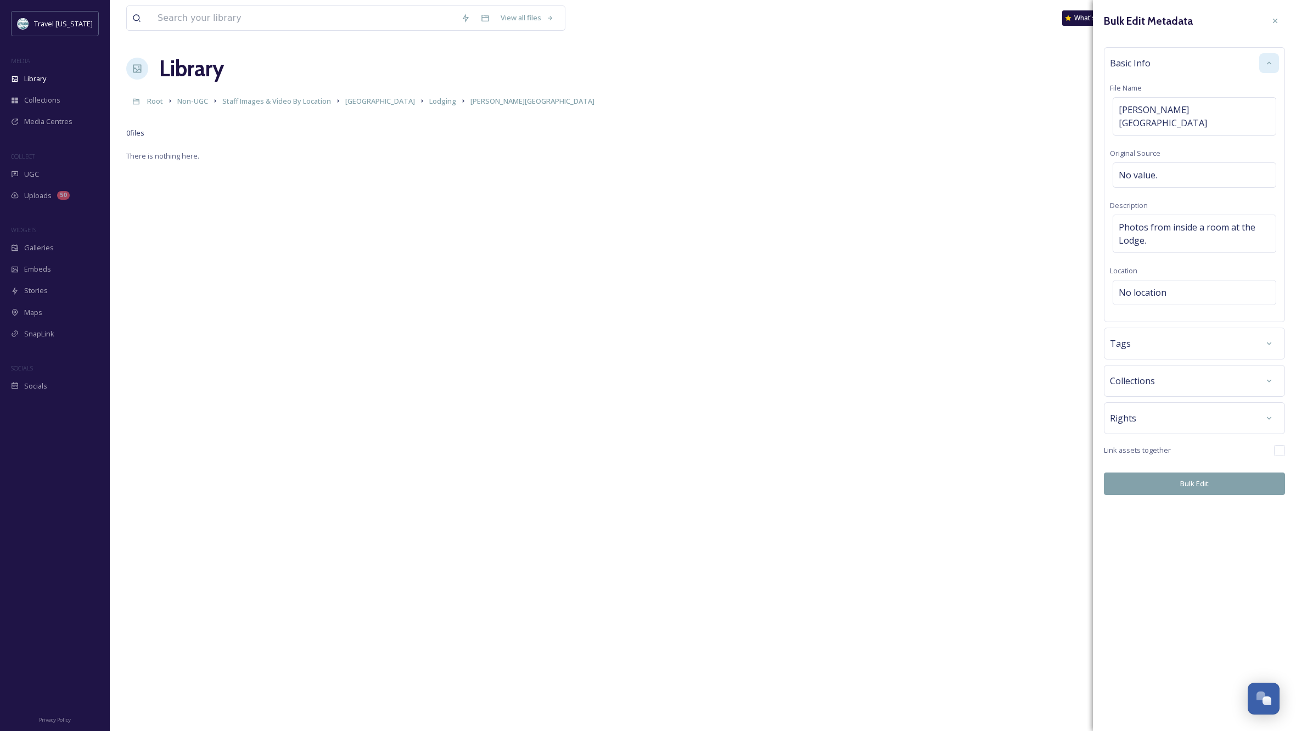
click at [1173, 355] on div "Bulk Edit Metadata Basic Info File Name [PERSON_NAME] Dam Lodge & Casino Origin…" at bounding box center [1194, 253] width 203 height 506
click at [1165, 286] on span "No location" at bounding box center [1143, 292] width 48 height 13
click at [1145, 280] on input at bounding box center [1194, 292] width 162 height 24
type input "B"
type input "[PERSON_NAME][GEOGRAPHIC_DATA]"
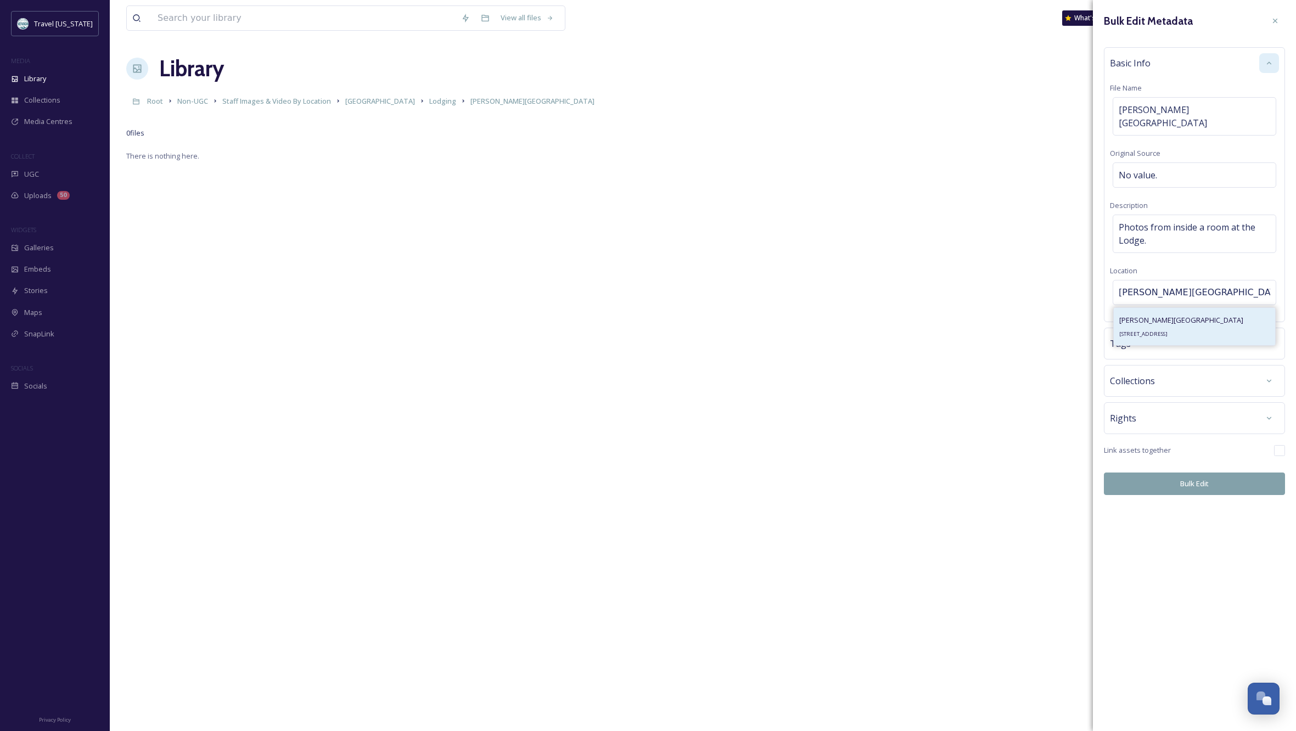
click at [1148, 313] on div "[PERSON_NAME][GEOGRAPHIC_DATA] [STREET_ADDRESS]" at bounding box center [1181, 326] width 124 height 26
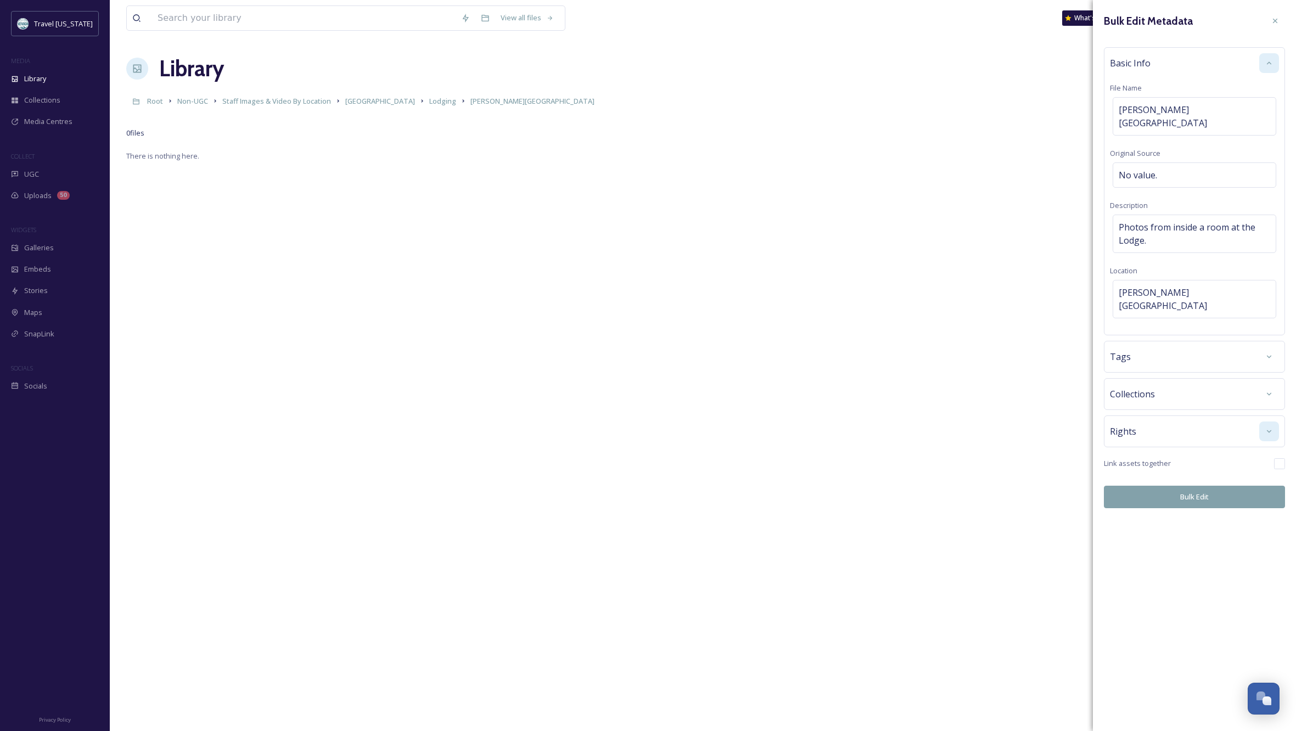
click at [1269, 430] on icon at bounding box center [1269, 431] width 4 height 3
click at [1182, 575] on div "No rights" at bounding box center [1195, 587] width 164 height 25
click at [1173, 578] on input at bounding box center [1176, 590] width 121 height 24
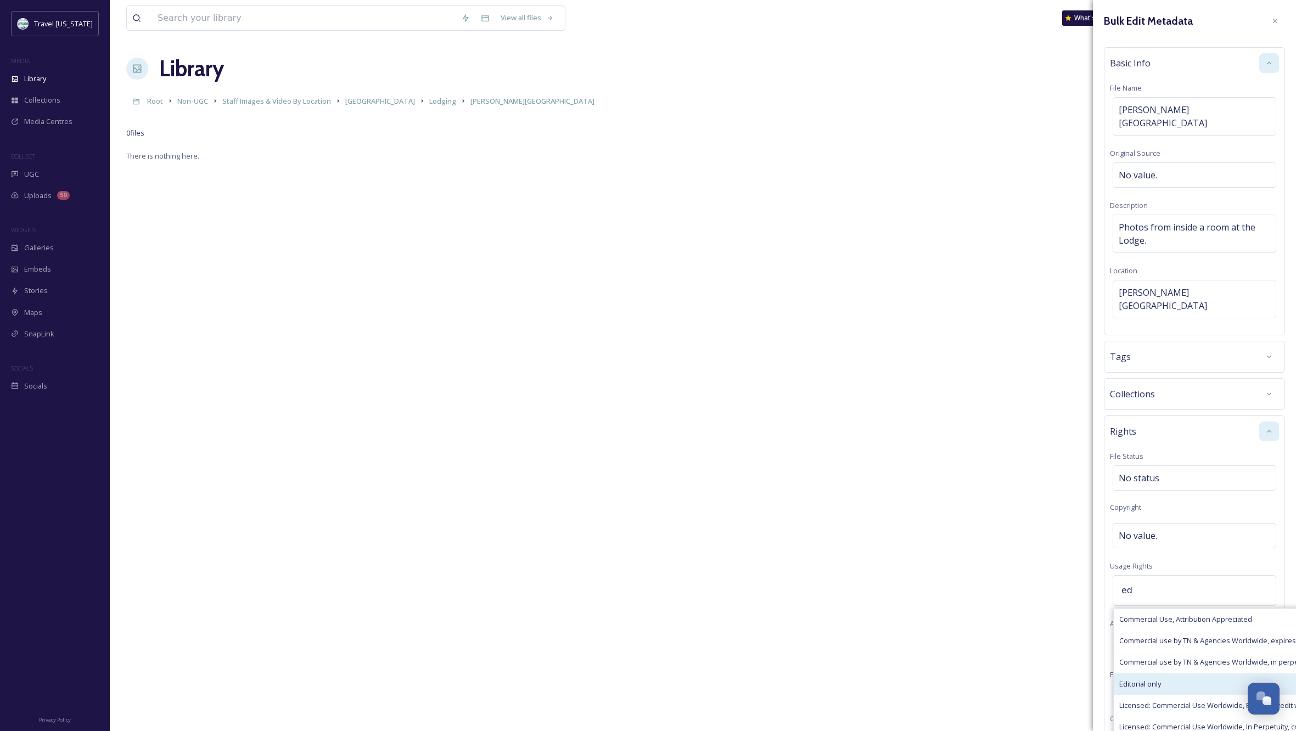
type input "ed"
click at [1143, 679] on span "Editorial only" at bounding box center [1140, 684] width 42 height 10
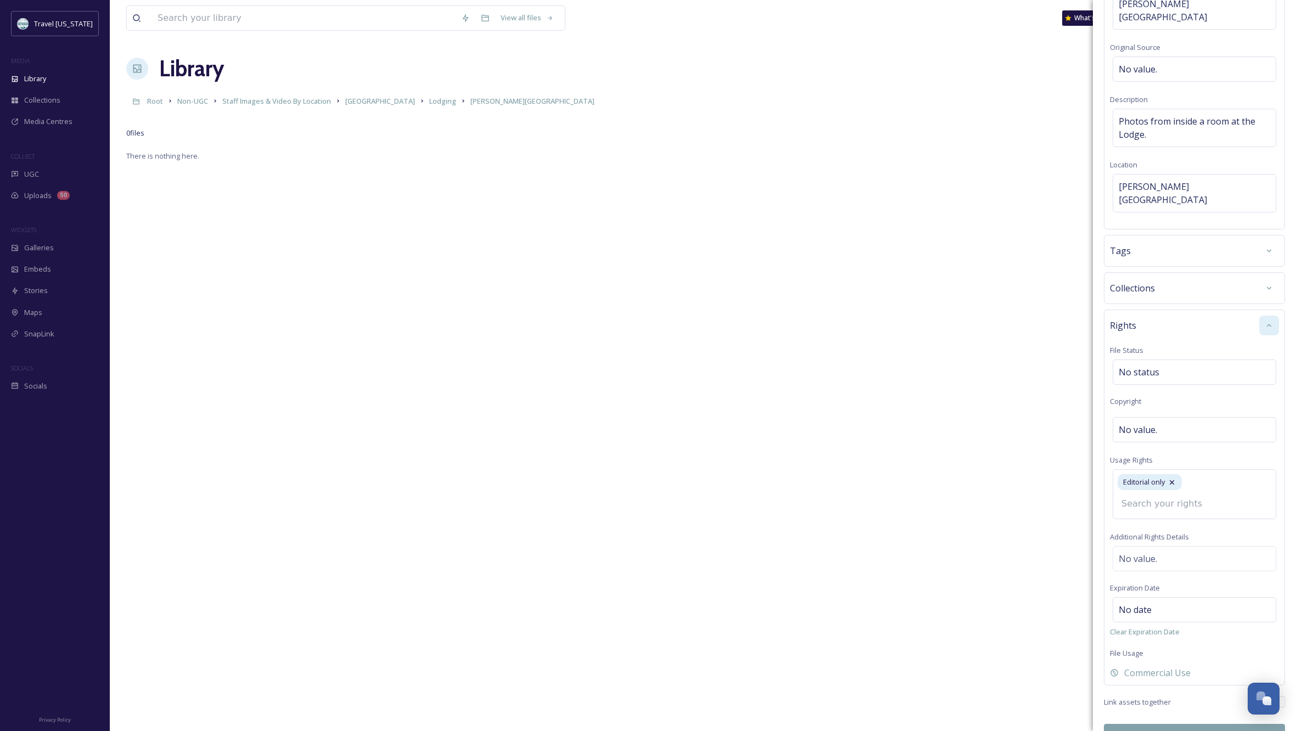
scroll to position [88, 0]
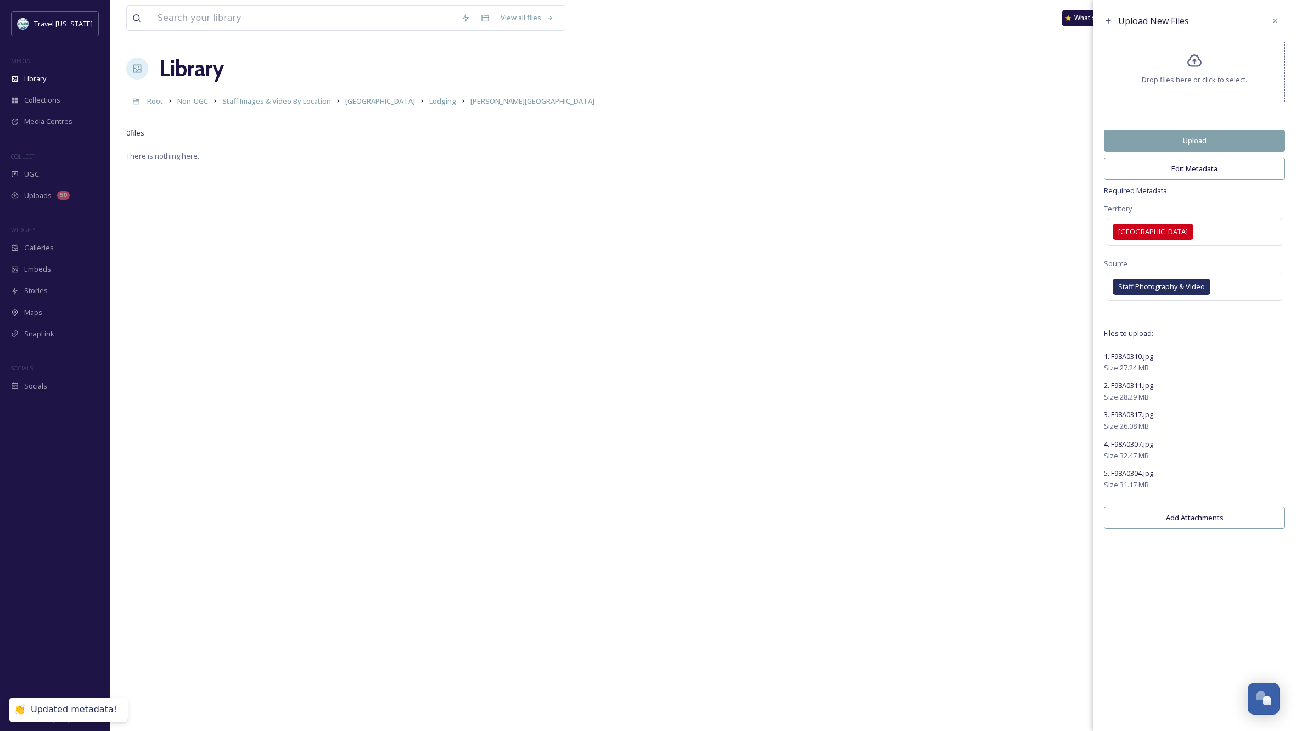
click at [1229, 145] on button "Upload" at bounding box center [1194, 141] width 181 height 23
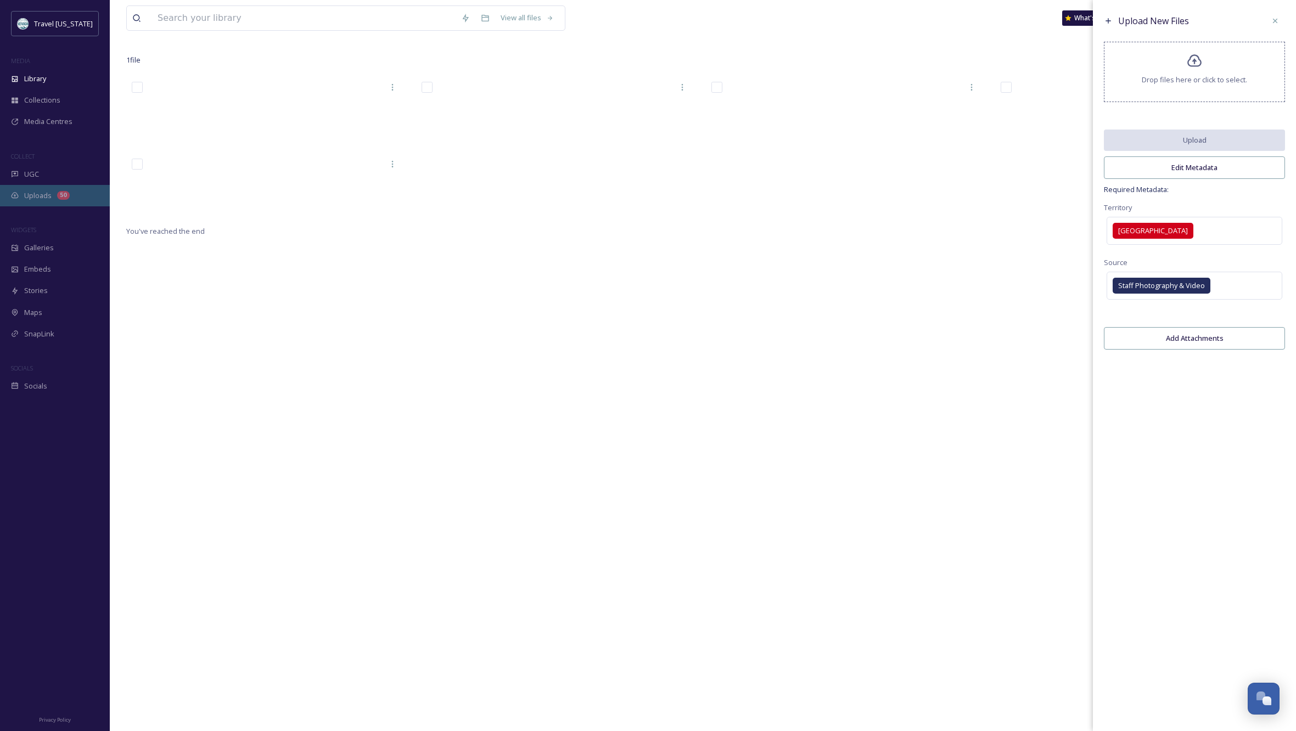
scroll to position [74, 0]
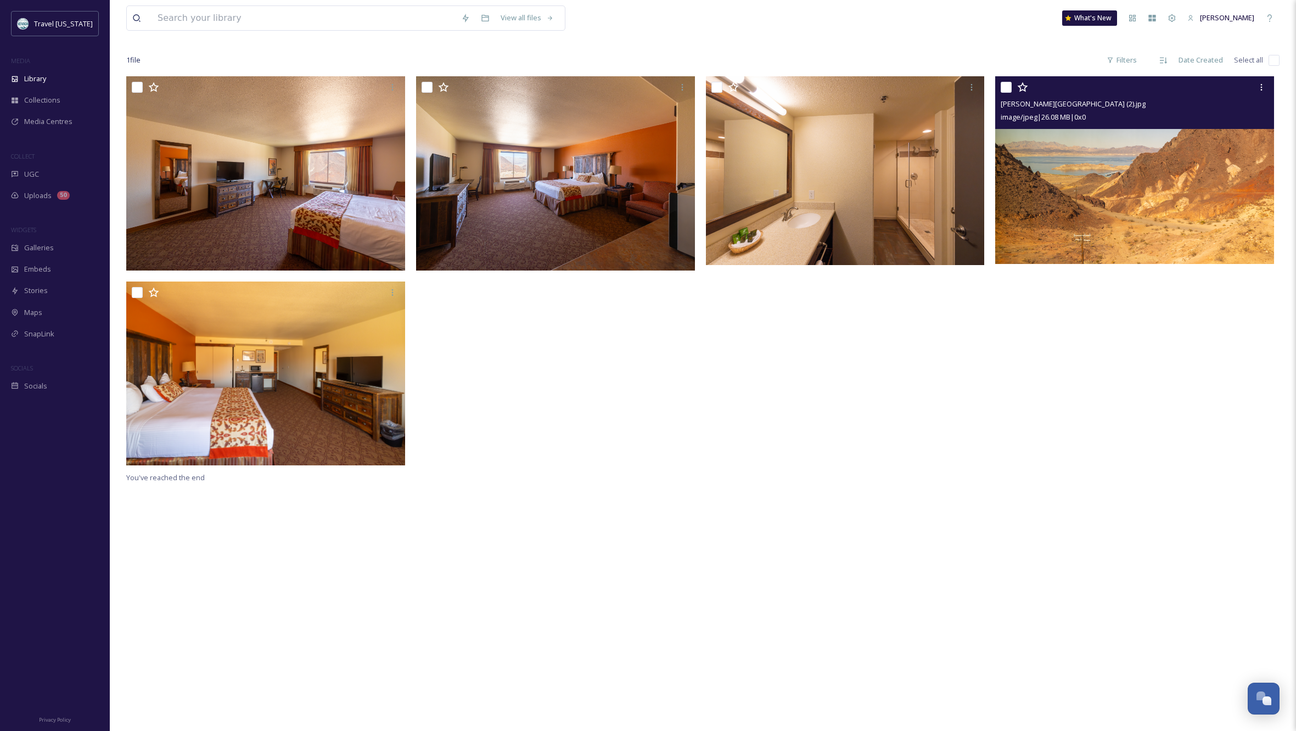
click at [1036, 183] on img at bounding box center [1134, 170] width 279 height 188
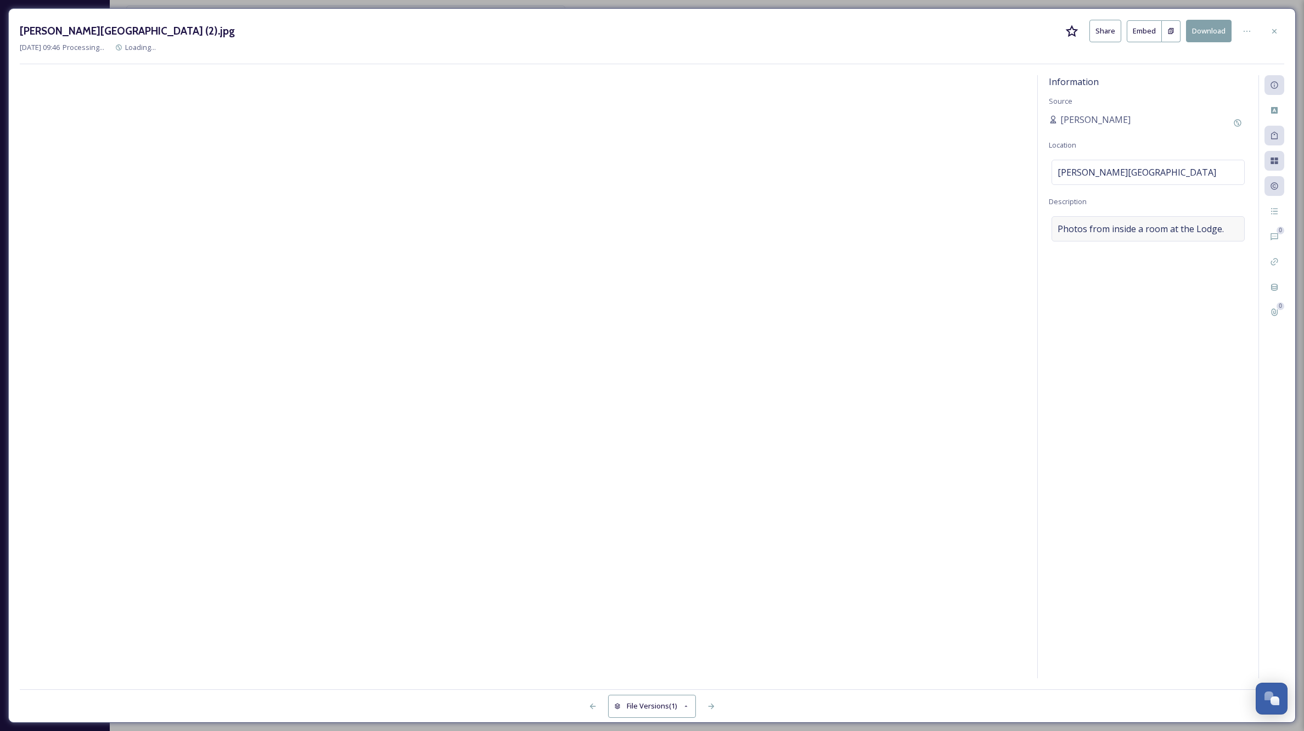
click at [1226, 228] on div "Photos from inside a room at the Lodge." at bounding box center [1148, 228] width 193 height 25
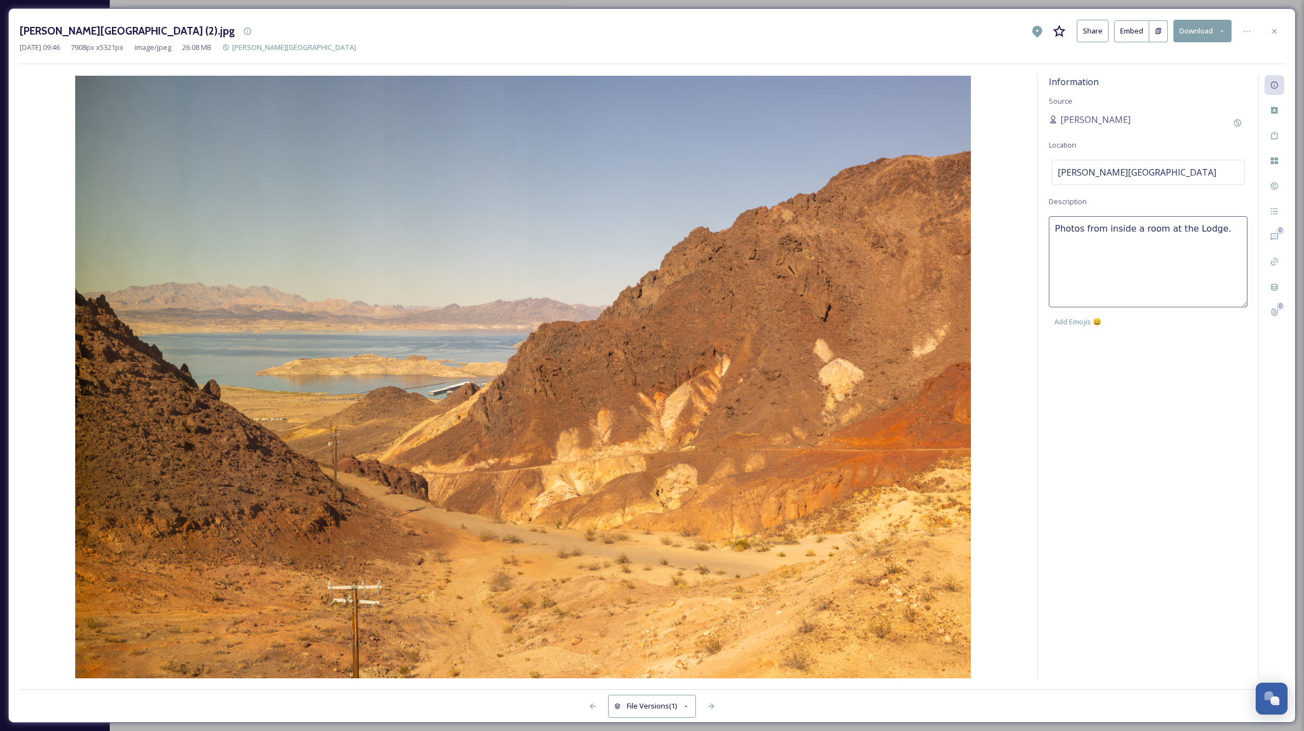
click at [1216, 229] on textarea "Photos from inside a room at the Lodge." at bounding box center [1148, 261] width 199 height 91
type textarea "Photos from inside a room at the Lodge. View of [GEOGRAPHIC_DATA][PERSON_NAME] …"
click at [1225, 331] on div "Photos from inside a room at the Lodge. View of [GEOGRAPHIC_DATA][PERSON_NAME] …" at bounding box center [1148, 274] width 199 height 116
click at [1200, 362] on div "Information Source [PERSON_NAME] Location [PERSON_NAME][GEOGRAPHIC_DATA] and Ca…" at bounding box center [1148, 376] width 221 height 603
click at [1273, 29] on icon at bounding box center [1274, 31] width 9 height 9
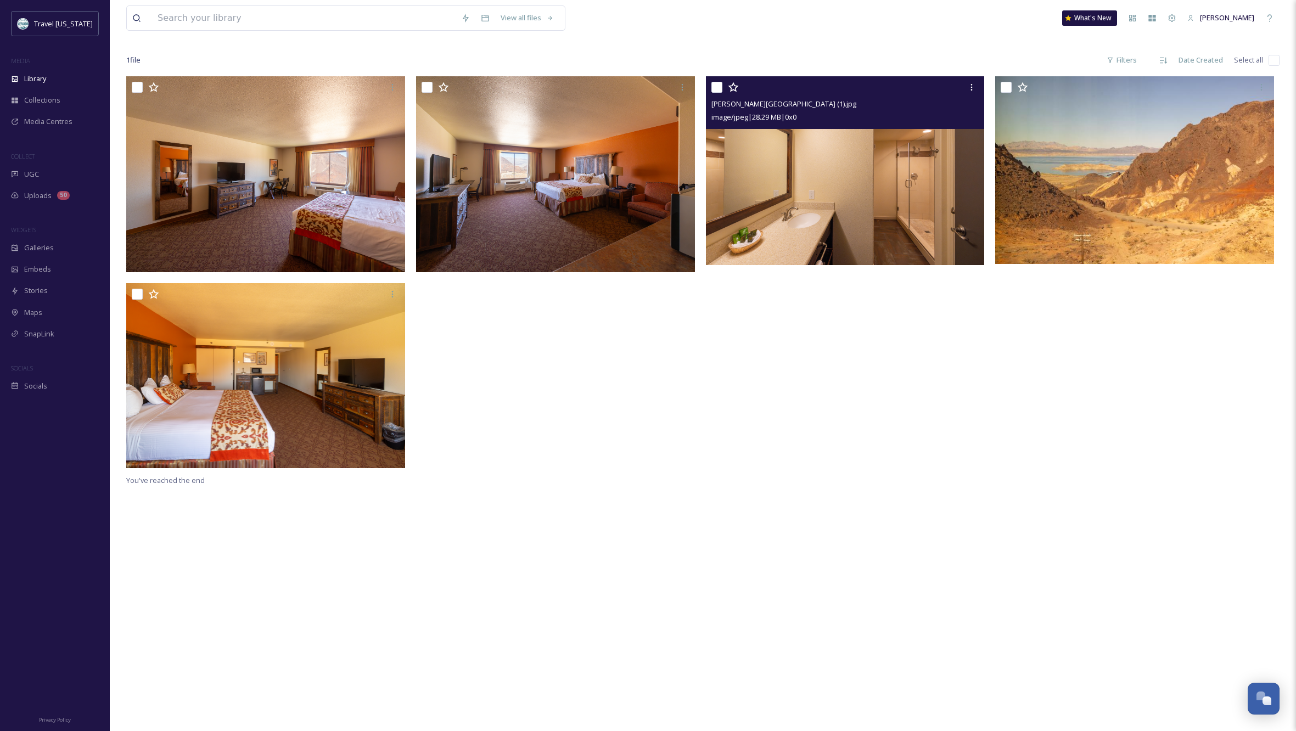
click at [895, 224] on img at bounding box center [845, 170] width 279 height 189
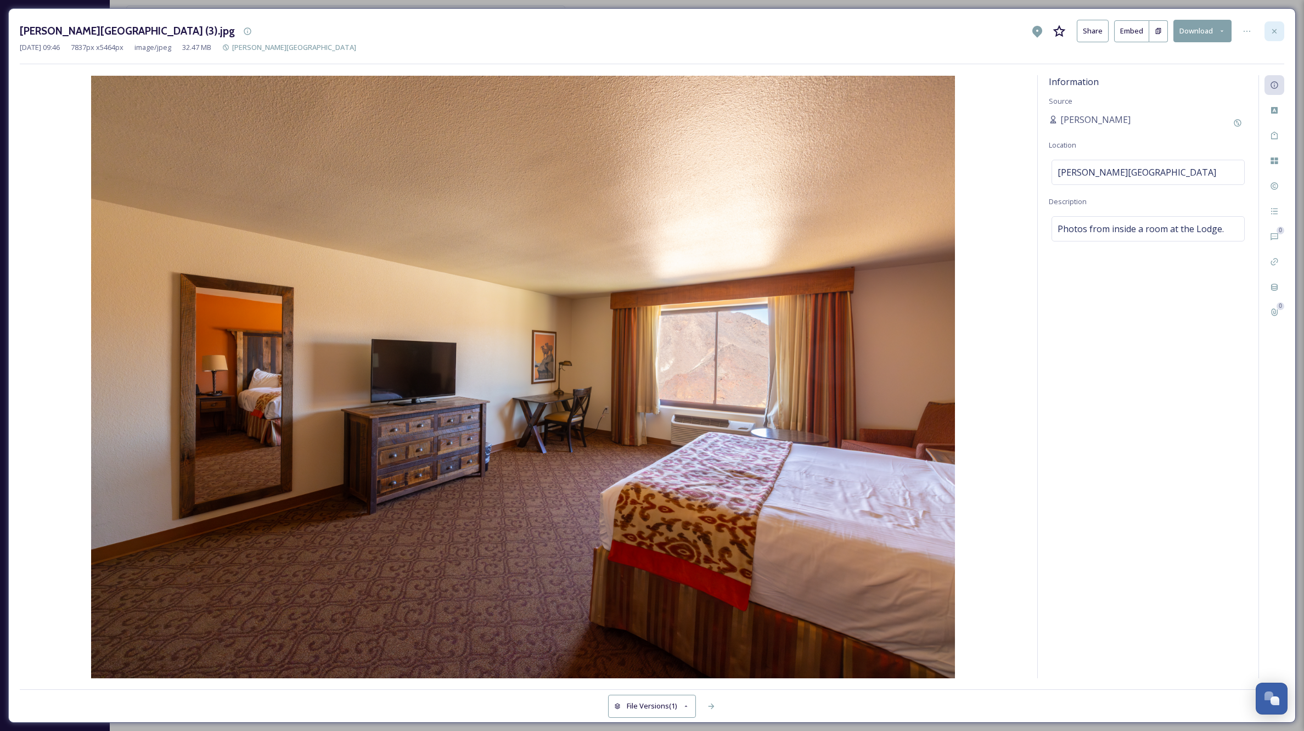
click at [1274, 31] on icon at bounding box center [1274, 31] width 4 height 4
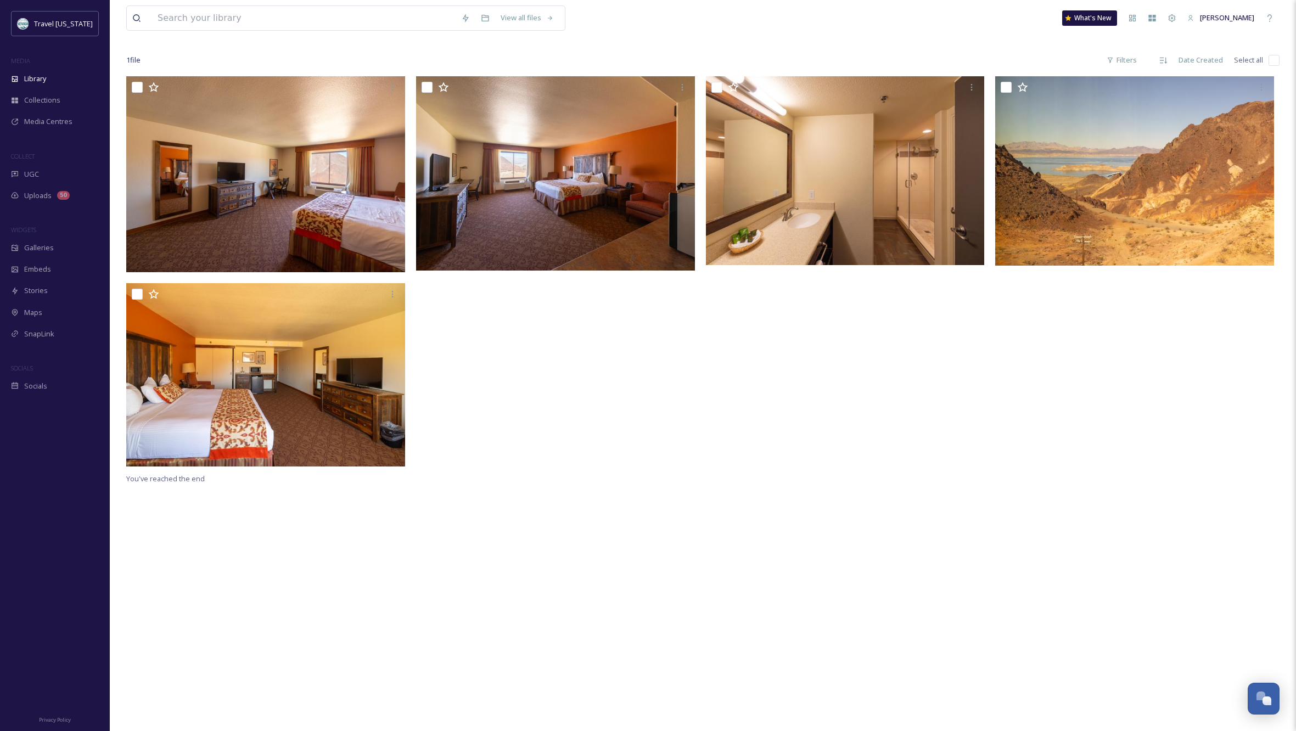
click at [822, 461] on div at bounding box center [848, 274] width 284 height 396
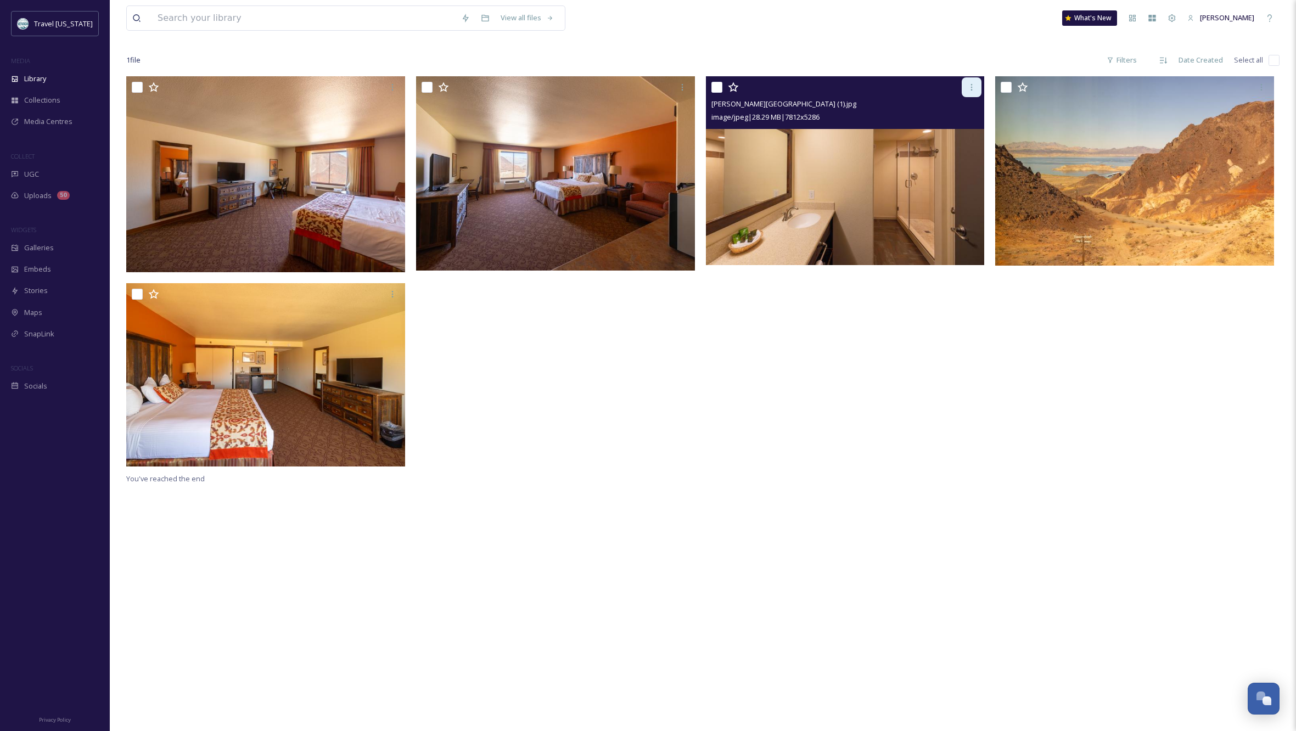
click at [970, 83] on icon at bounding box center [971, 87] width 9 height 9
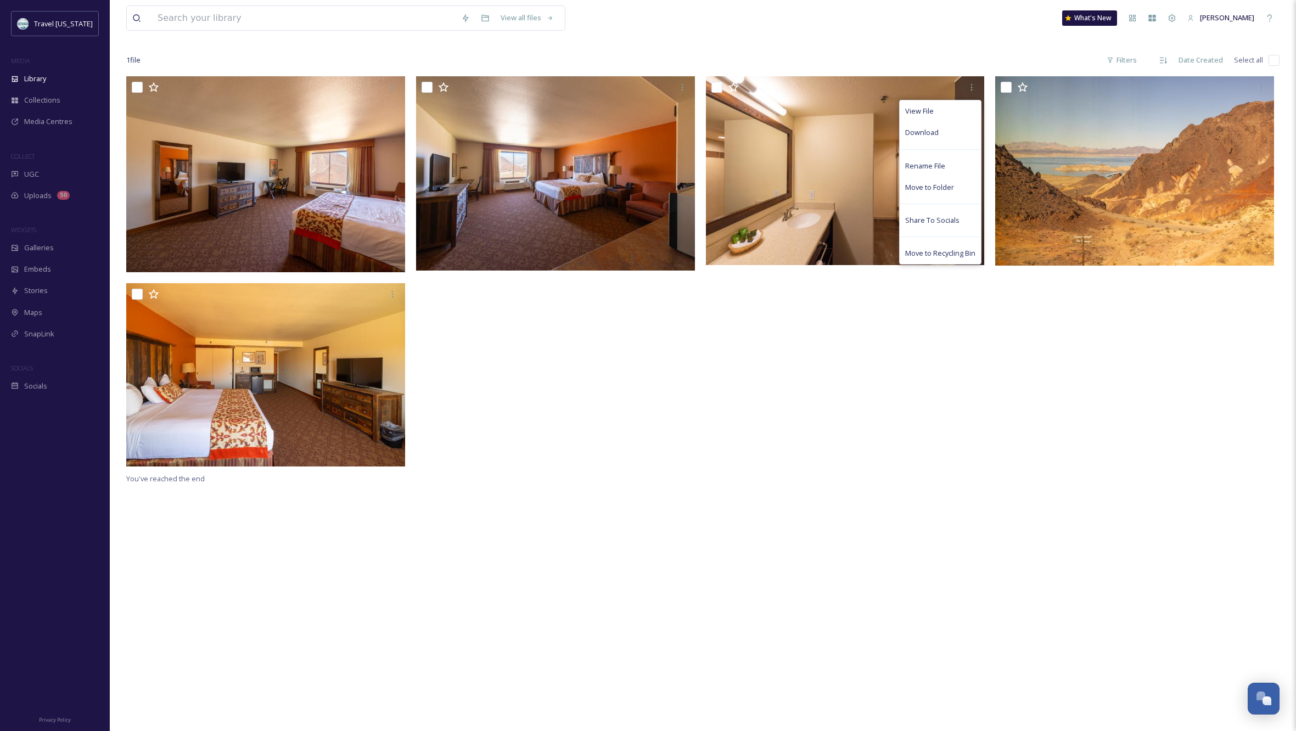
click at [942, 499] on div "View File Download Rename File Move to Folder Share To Socials Move to Recyclin…" at bounding box center [702, 441] width 1153 height 731
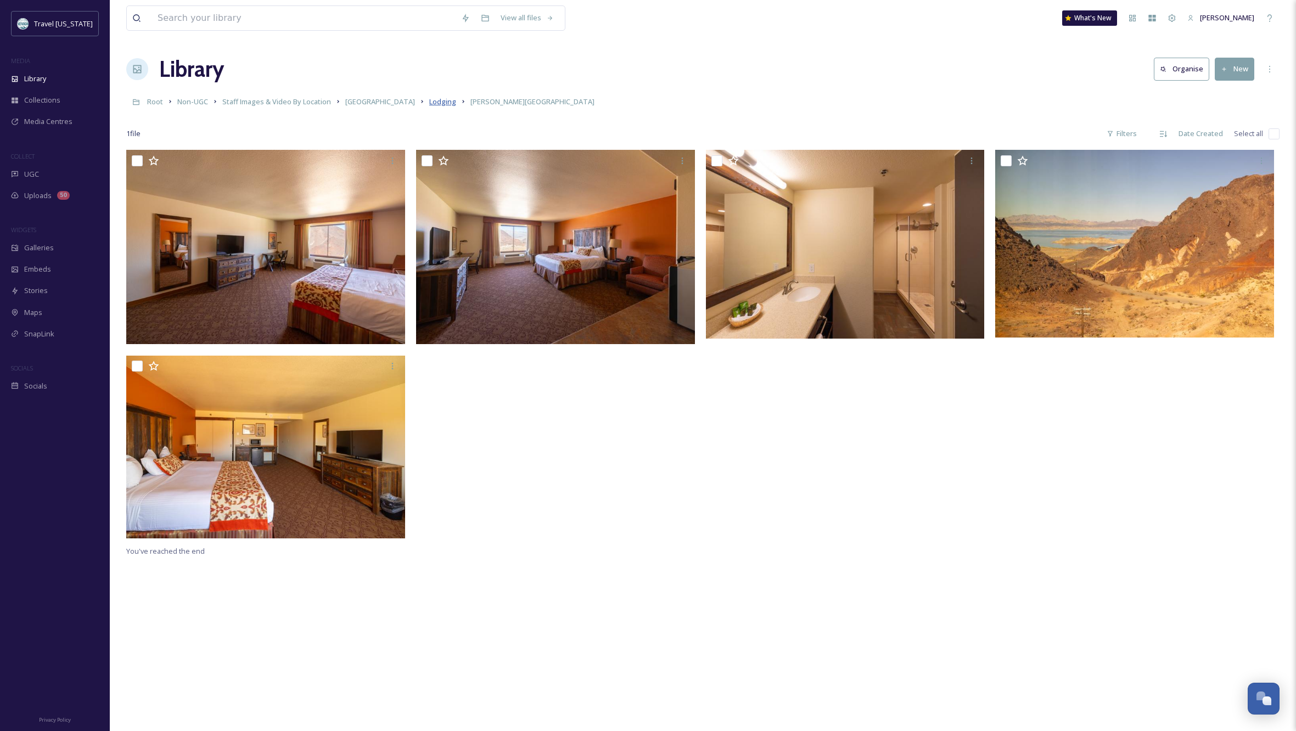
click at [429, 101] on span "Lodging" at bounding box center [442, 102] width 27 height 10
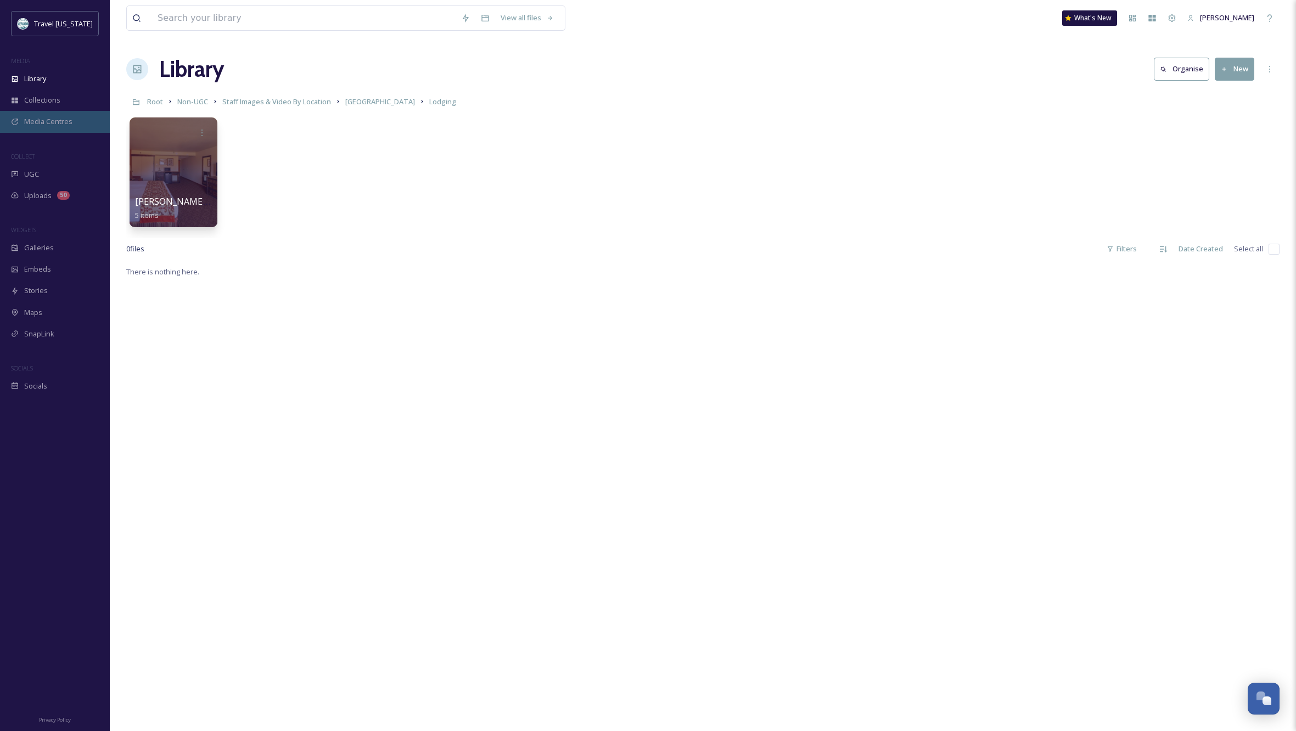
click at [44, 120] on span "Media Centres" at bounding box center [48, 121] width 48 height 10
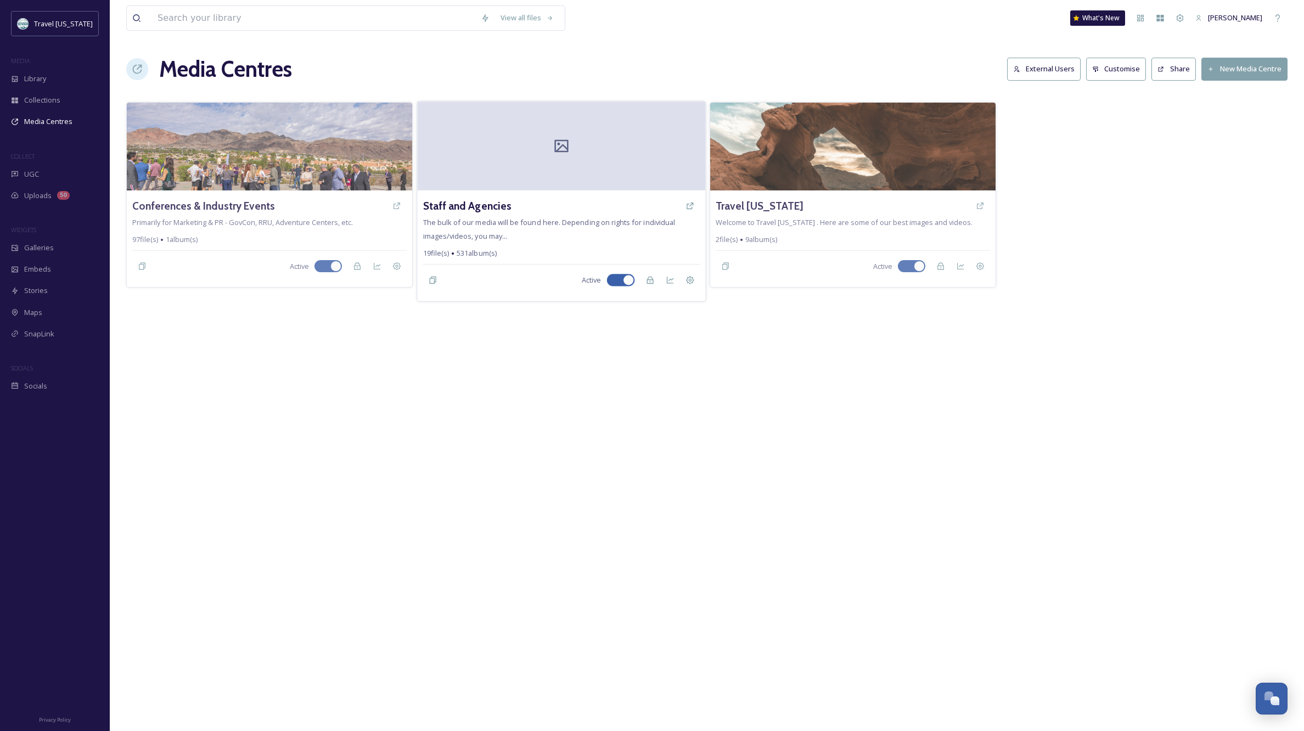
click at [503, 181] on div at bounding box center [561, 146] width 288 height 89
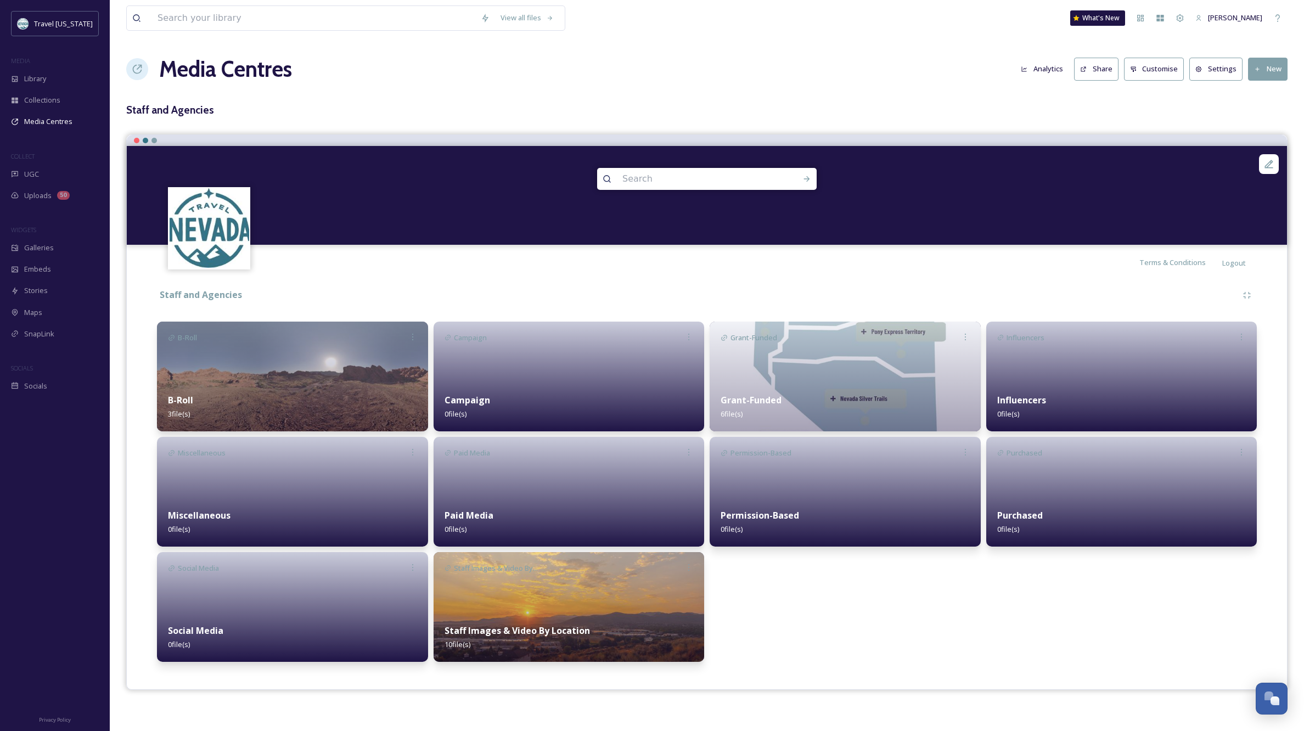
click at [645, 602] on img at bounding box center [569, 607] width 271 height 110
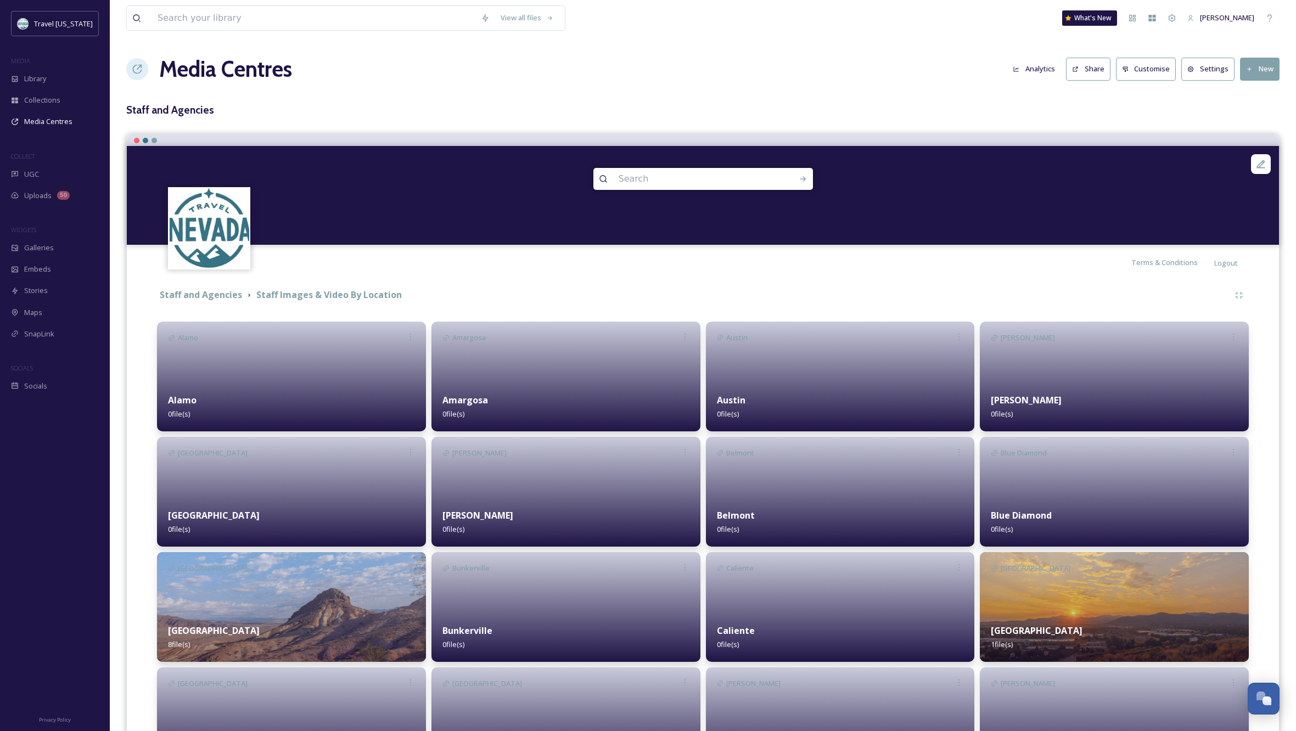
click at [341, 589] on img at bounding box center [291, 607] width 269 height 110
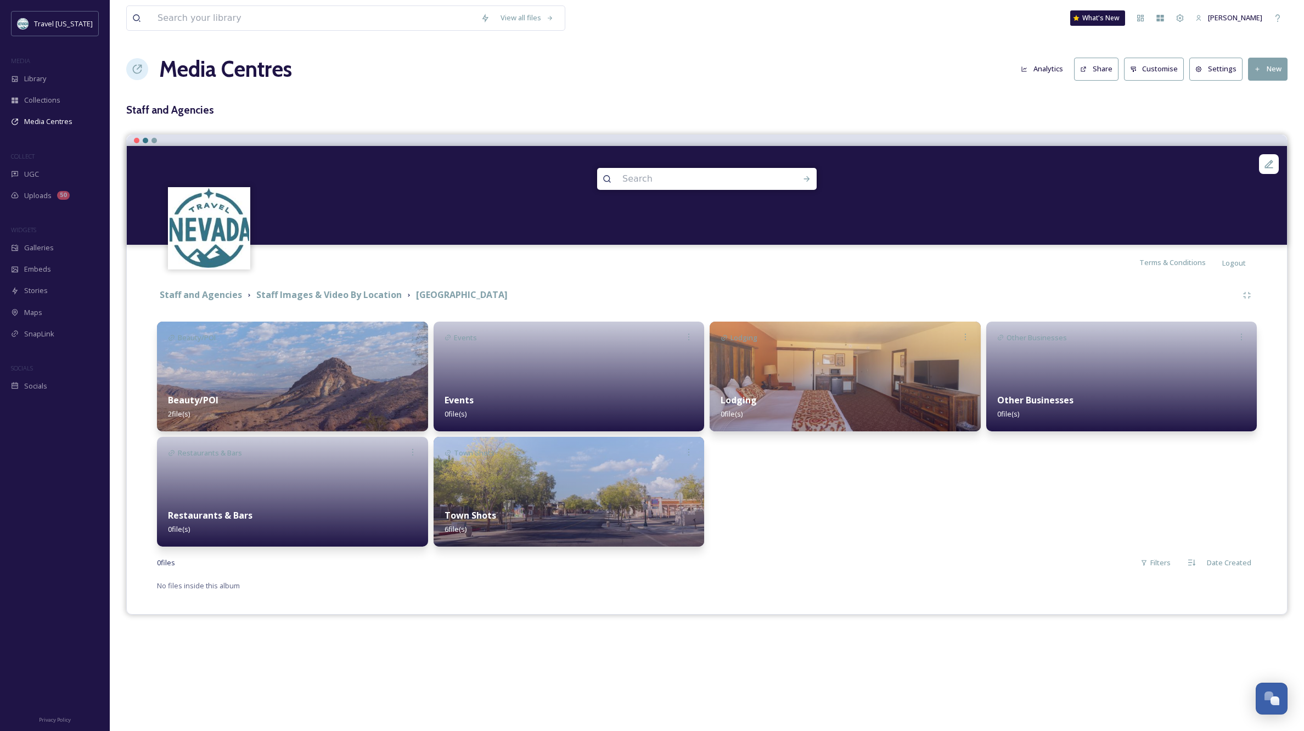
click at [793, 375] on img at bounding box center [845, 377] width 271 height 110
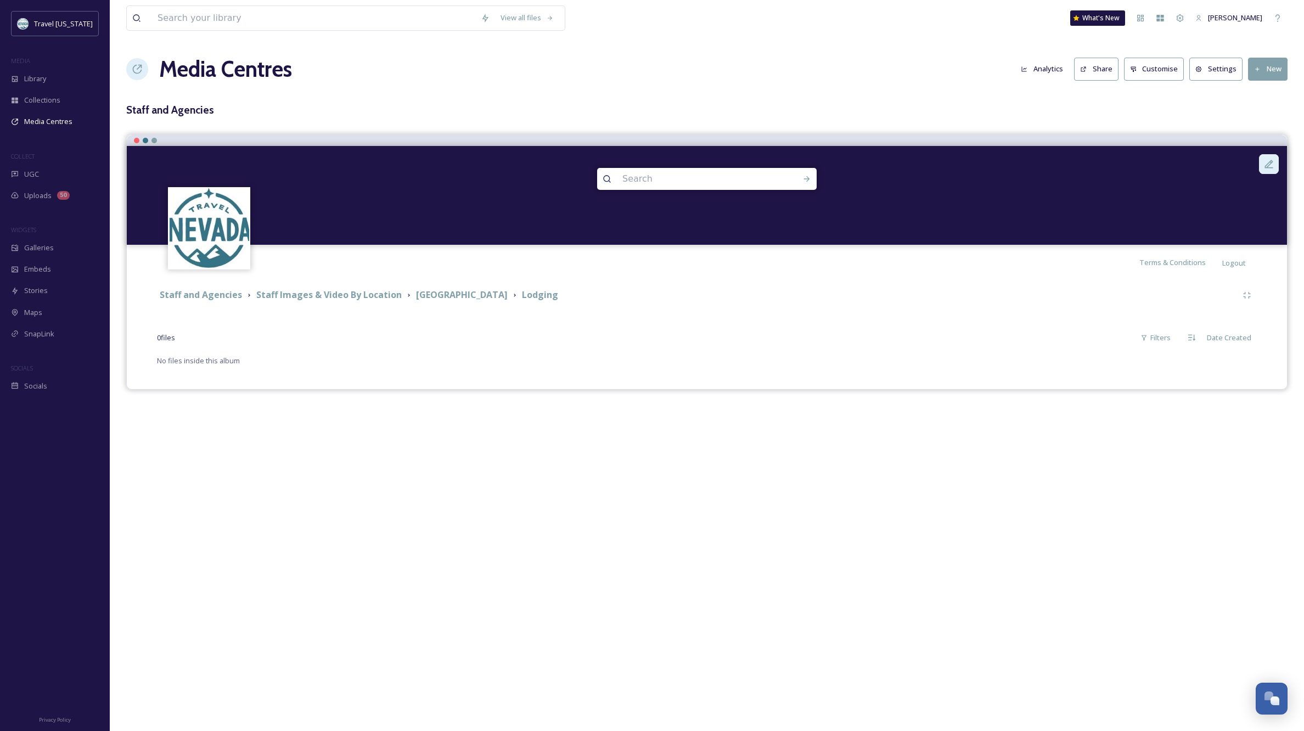
click at [1269, 164] on icon at bounding box center [1268, 164] width 11 height 11
click at [951, 513] on div "View all files What's New [PERSON_NAME] Media Centres Analytics Share Customise…" at bounding box center [707, 365] width 1194 height 731
click at [1273, 64] on button "New" at bounding box center [1268, 69] width 40 height 23
click at [1262, 114] on span "Add Album" at bounding box center [1264, 116] width 36 height 10
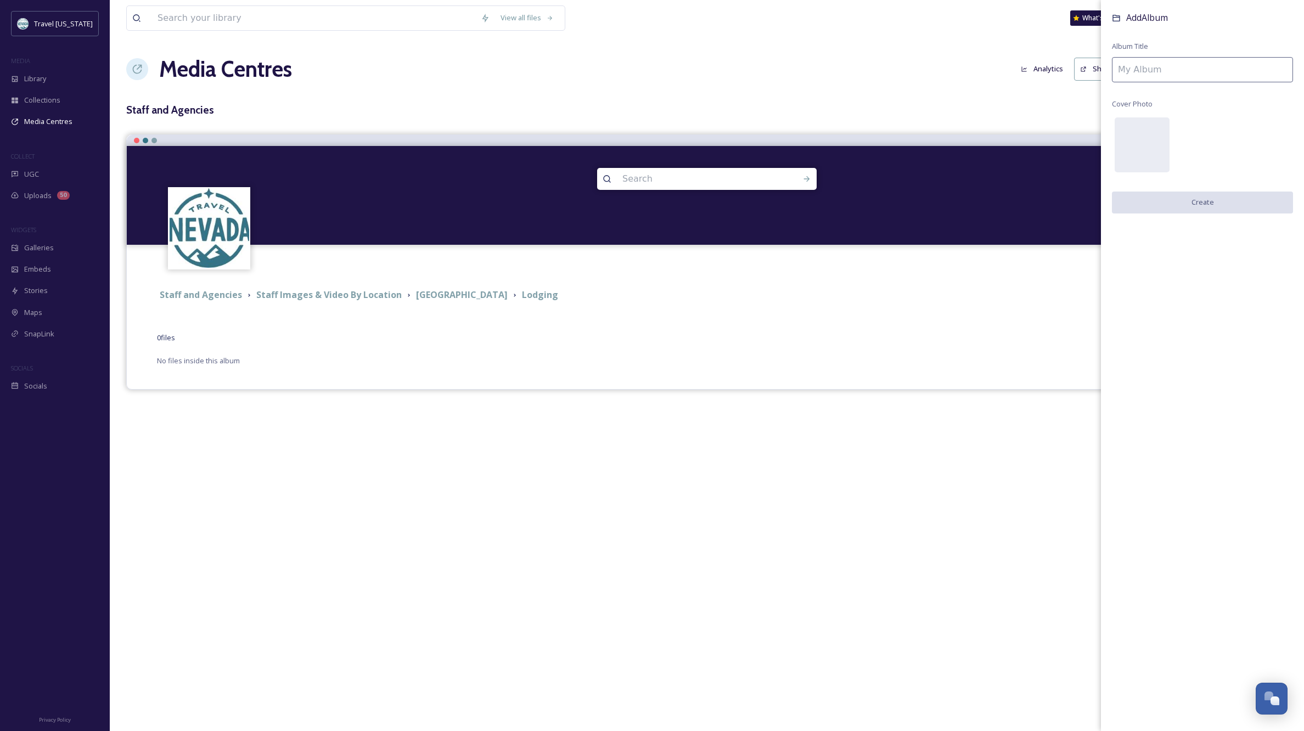
click at [1171, 70] on input at bounding box center [1202, 69] width 181 height 25
type input "[PERSON_NAME][GEOGRAPHIC_DATA]"
click at [1223, 199] on button "Create" at bounding box center [1202, 203] width 181 height 23
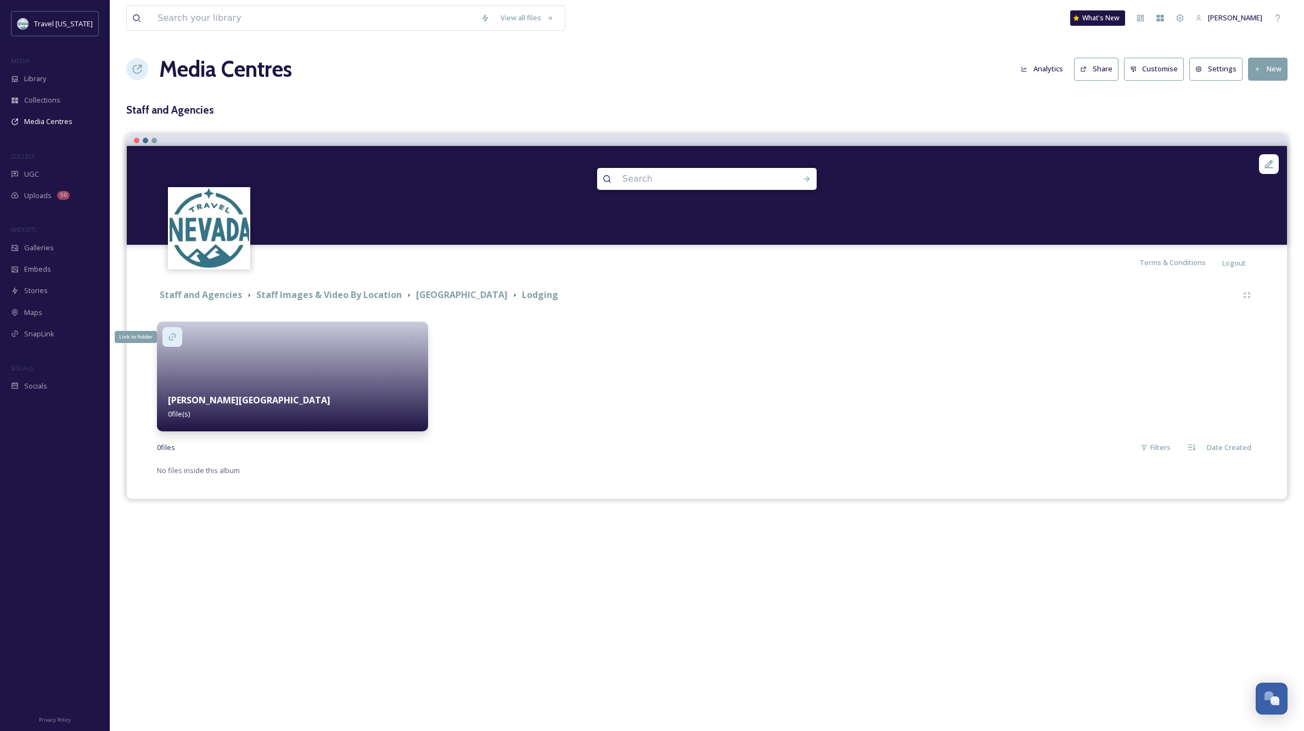
click at [169, 335] on icon at bounding box center [172, 337] width 9 height 9
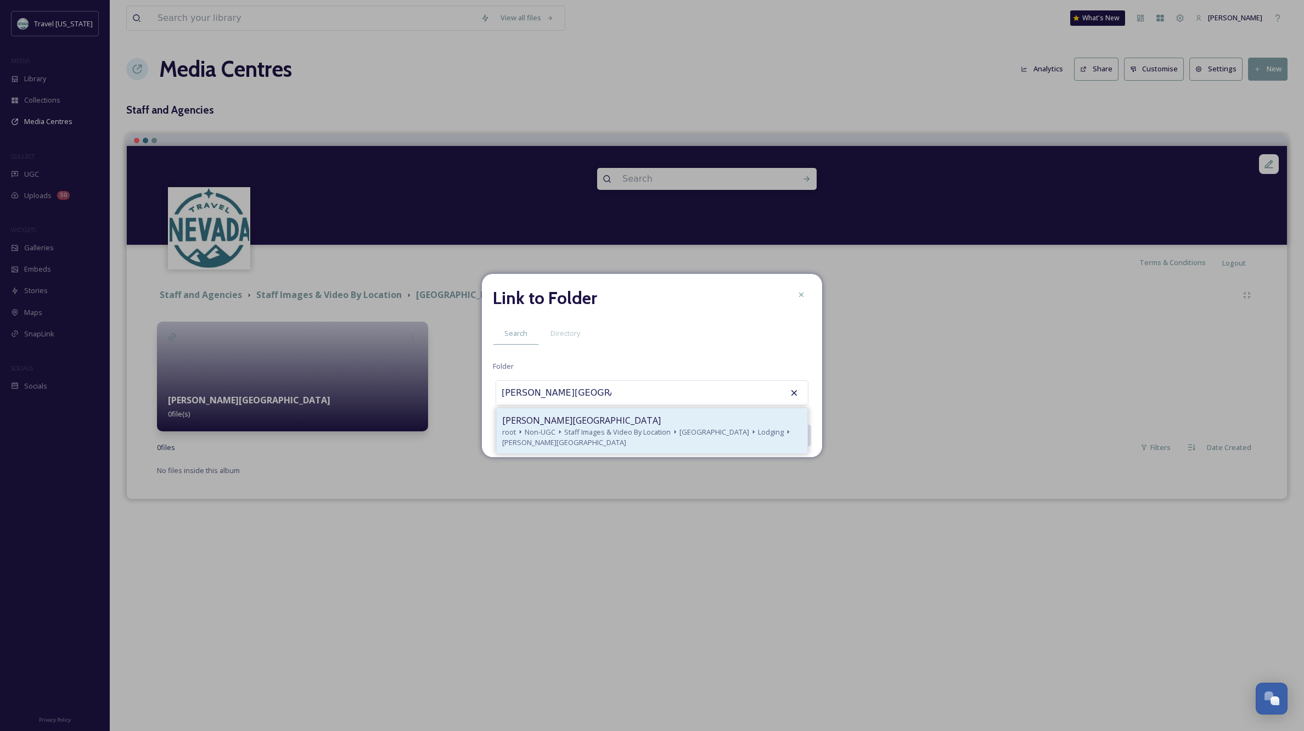
click at [600, 420] on span "[PERSON_NAME][GEOGRAPHIC_DATA]" at bounding box center [581, 420] width 159 height 13
type input "[PERSON_NAME][GEOGRAPHIC_DATA]"
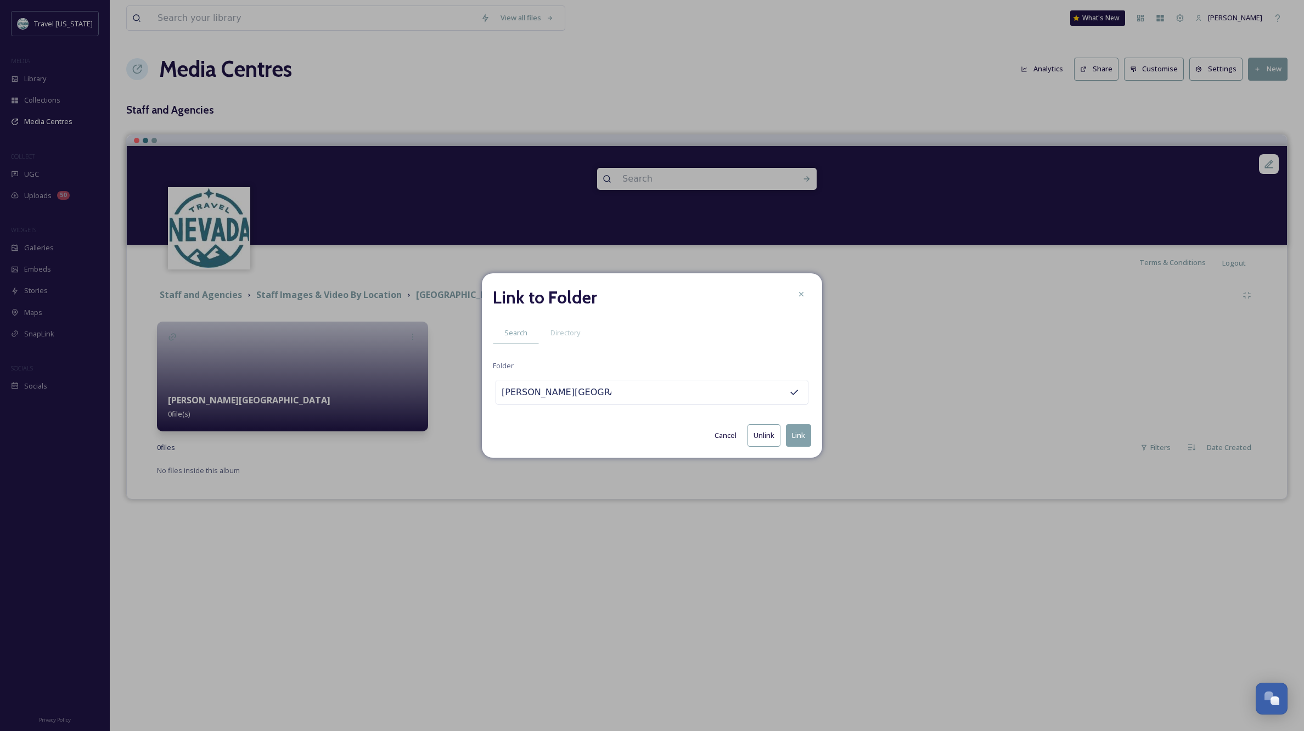
click at [794, 430] on button "Link" at bounding box center [798, 435] width 25 height 23
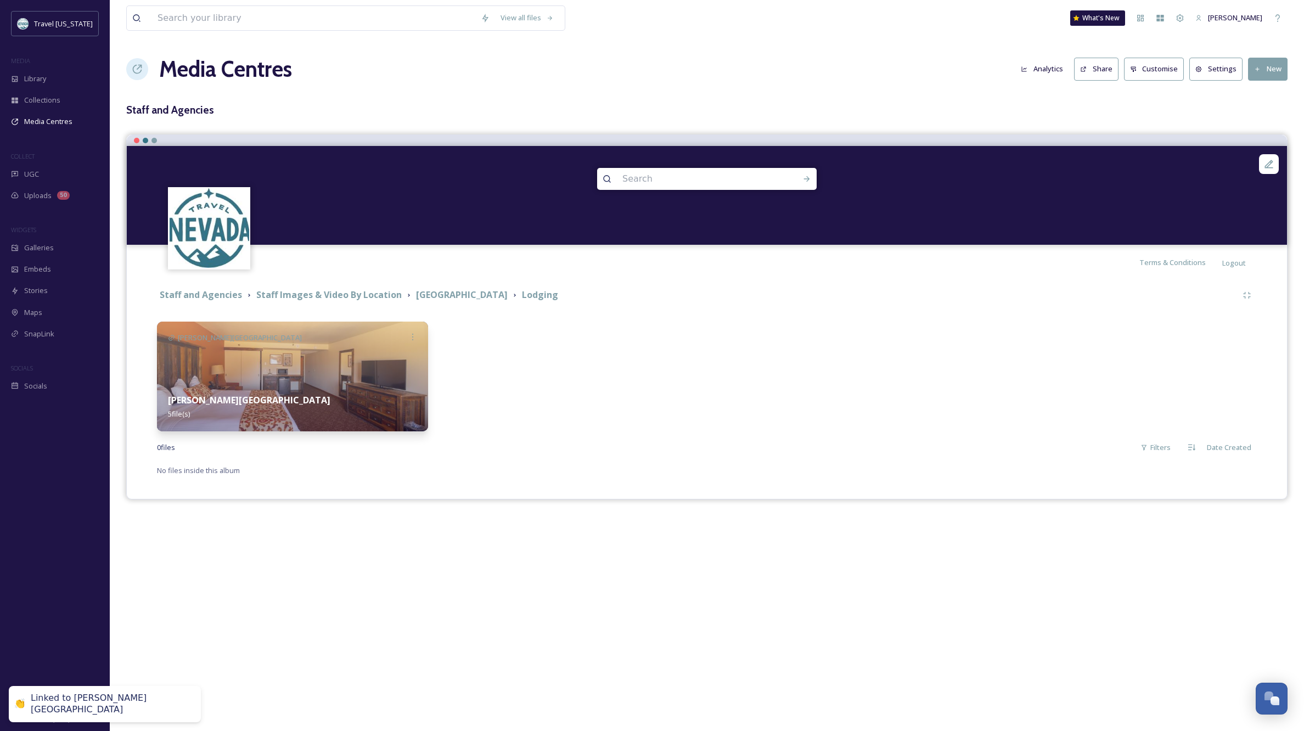
click at [370, 383] on div "[PERSON_NAME][GEOGRAPHIC_DATA] & Casino 5 file(s)" at bounding box center [292, 407] width 271 height 49
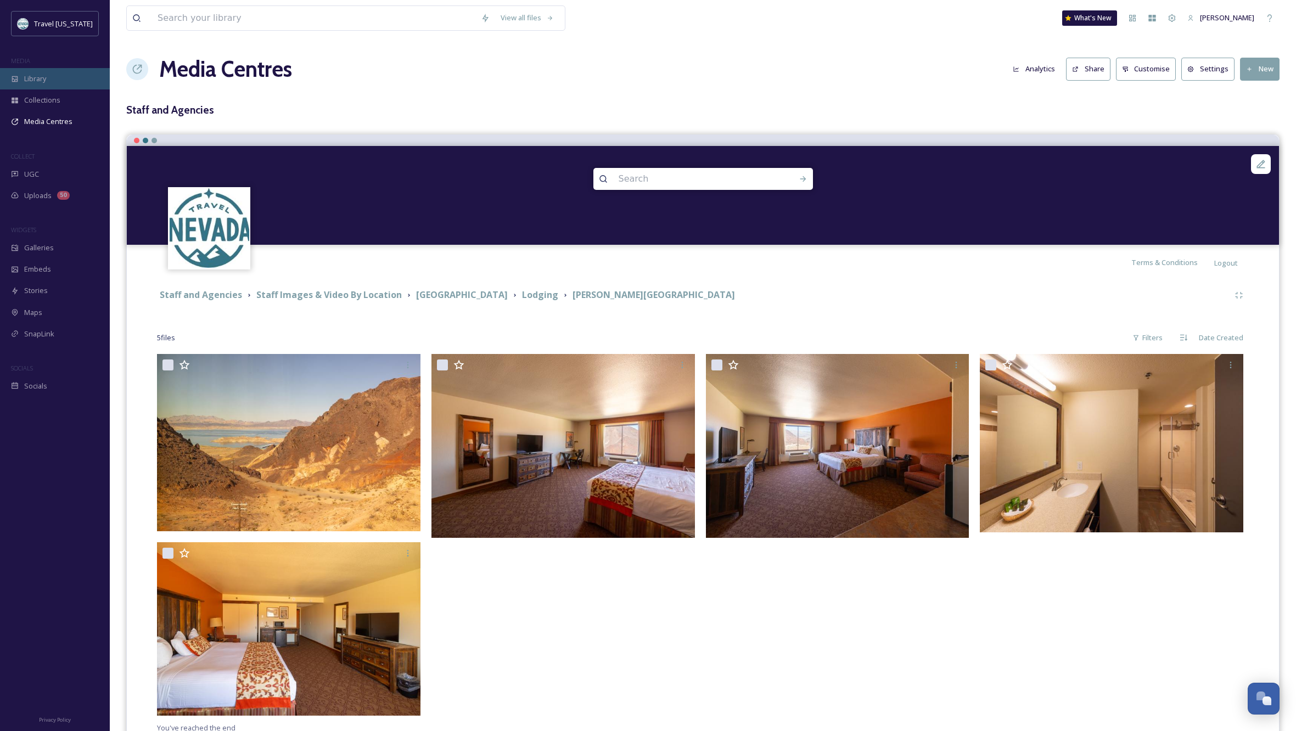
click at [55, 78] on div "Library" at bounding box center [55, 78] width 110 height 21
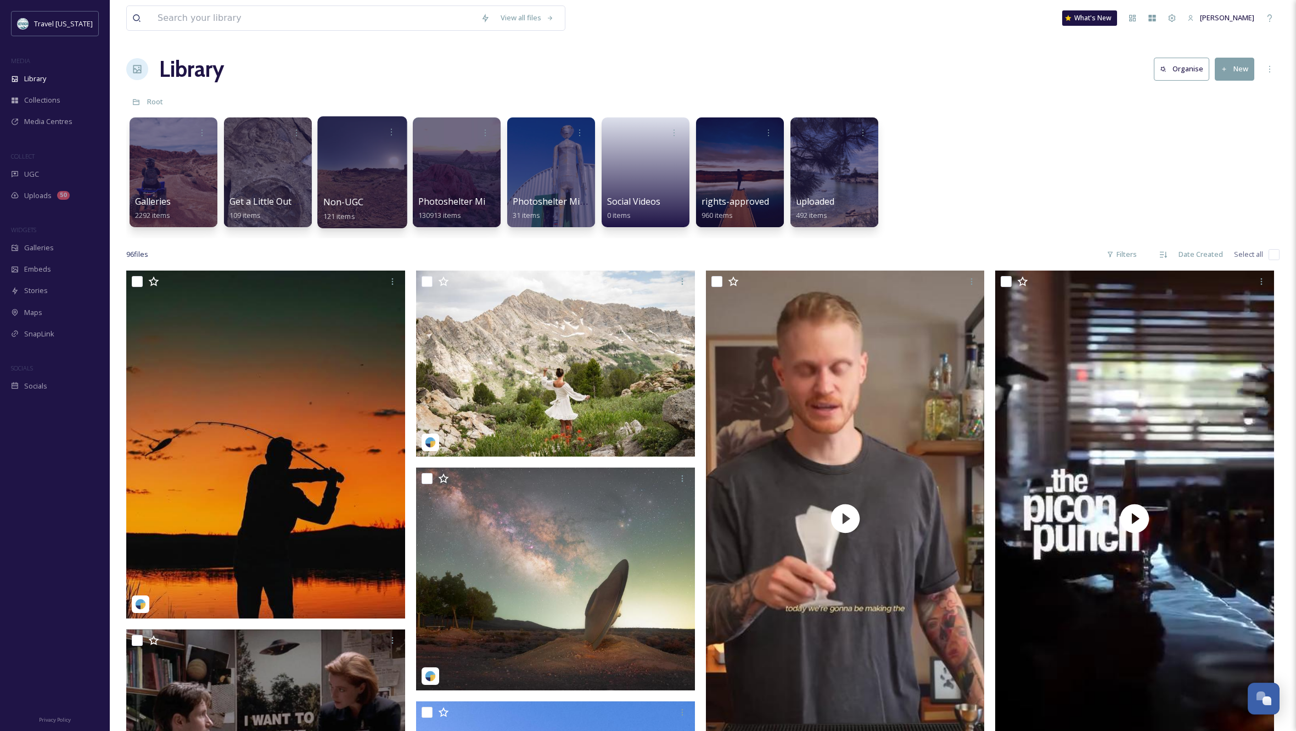
click at [358, 171] on div at bounding box center [361, 172] width 89 height 112
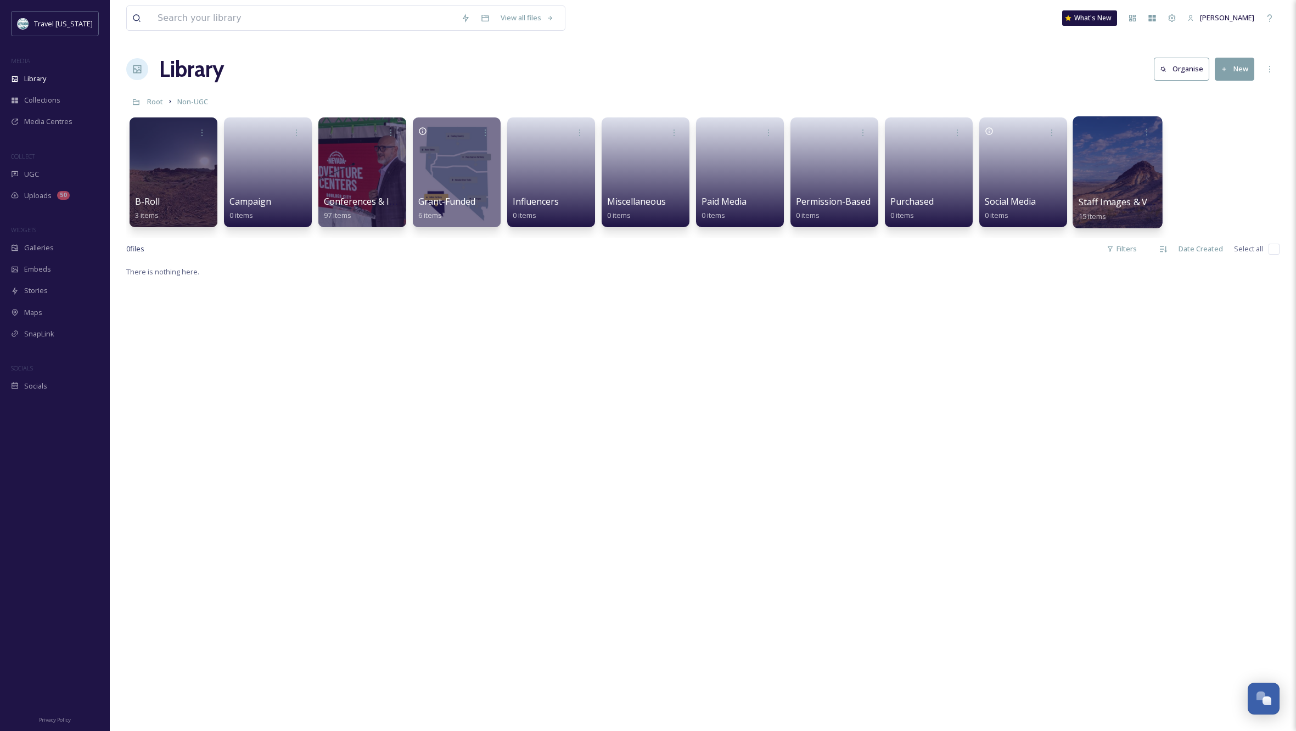
click at [1118, 157] on div at bounding box center [1116, 172] width 89 height 112
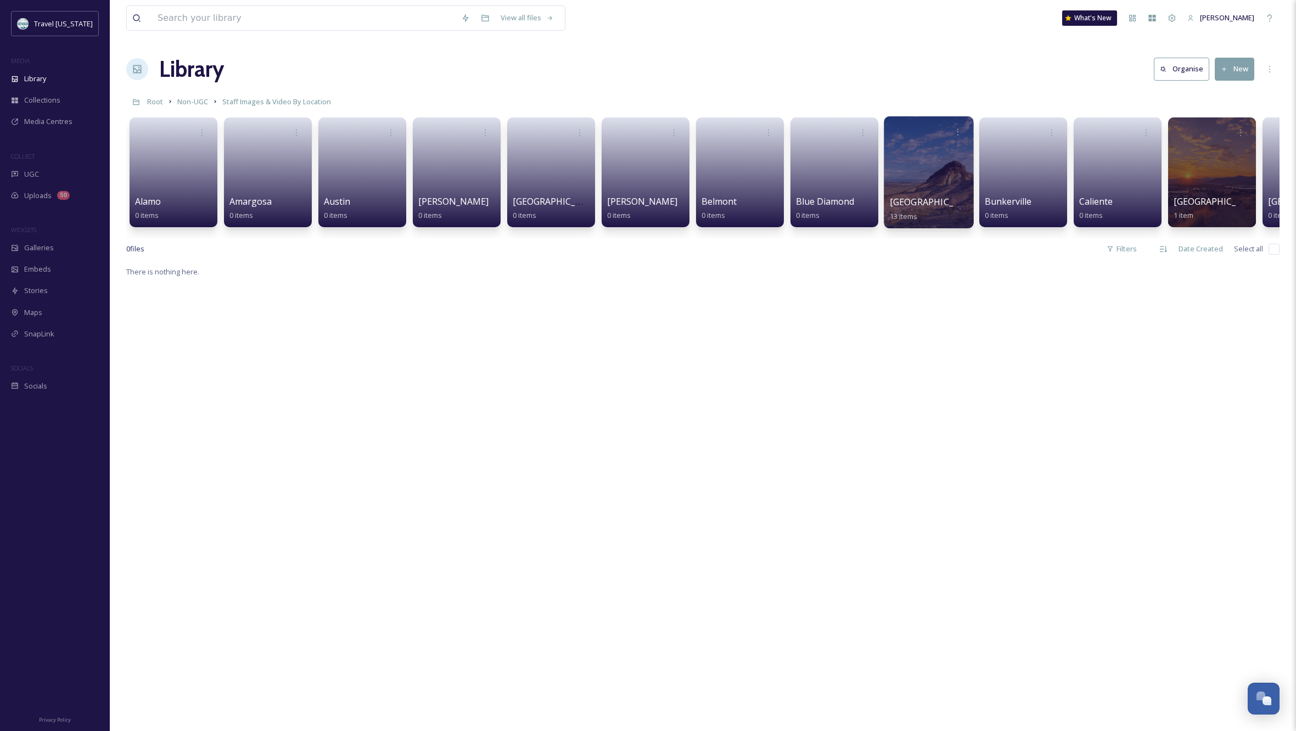
click at [944, 177] on div at bounding box center [928, 172] width 89 height 112
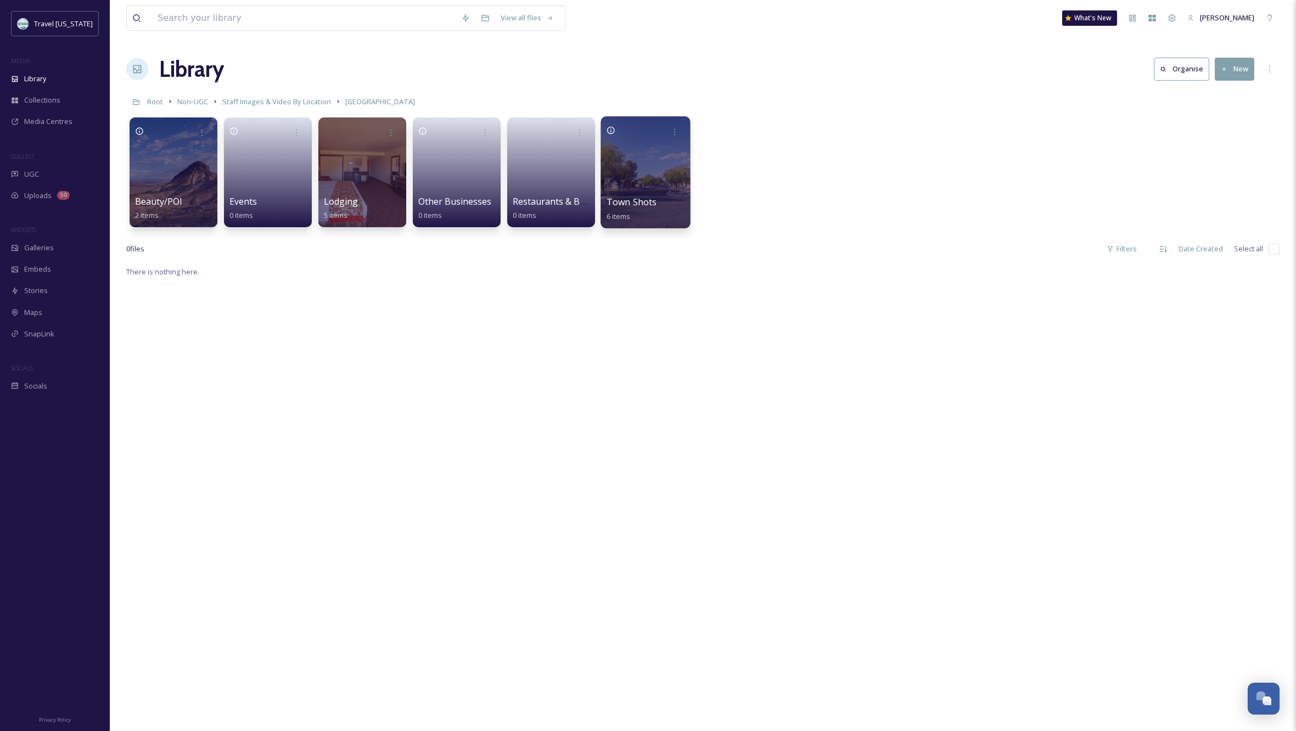
click at [640, 166] on div at bounding box center [644, 172] width 89 height 112
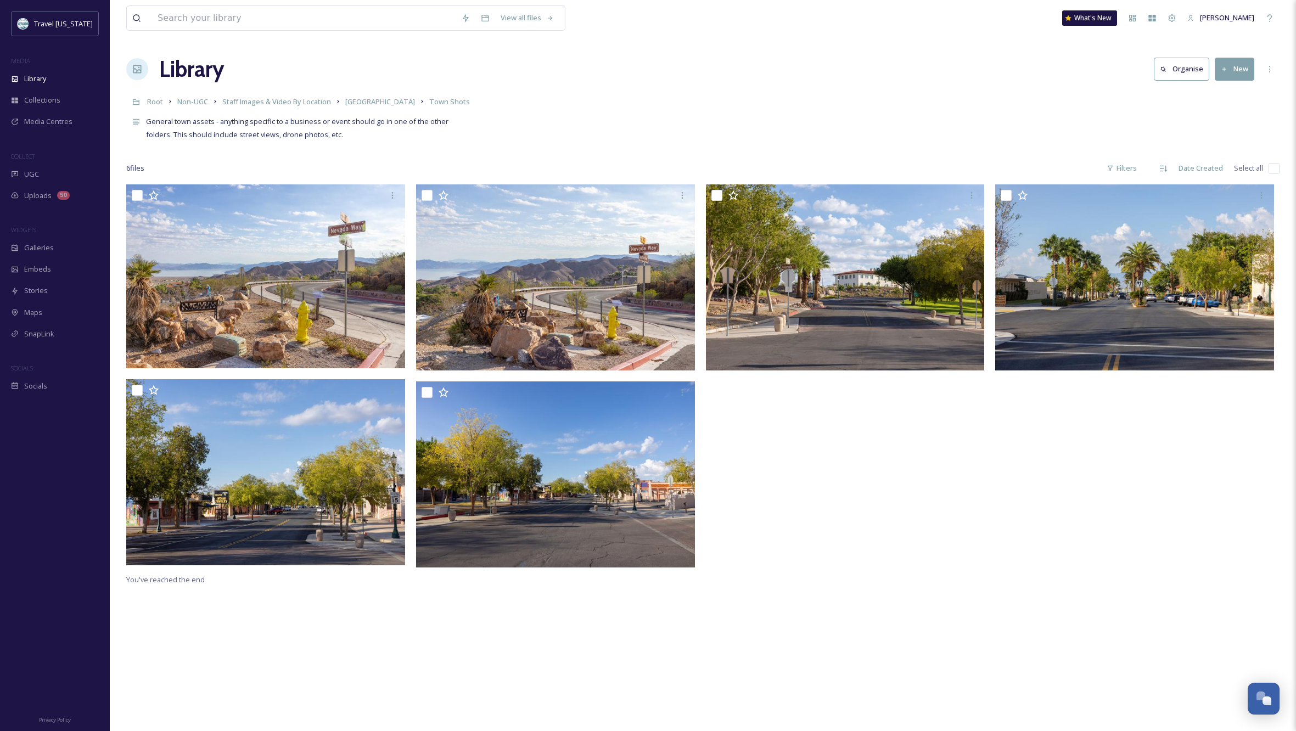
click at [1239, 65] on button "New" at bounding box center [1235, 69] width 40 height 23
click at [1239, 95] on span "File Upload" at bounding box center [1229, 94] width 36 height 10
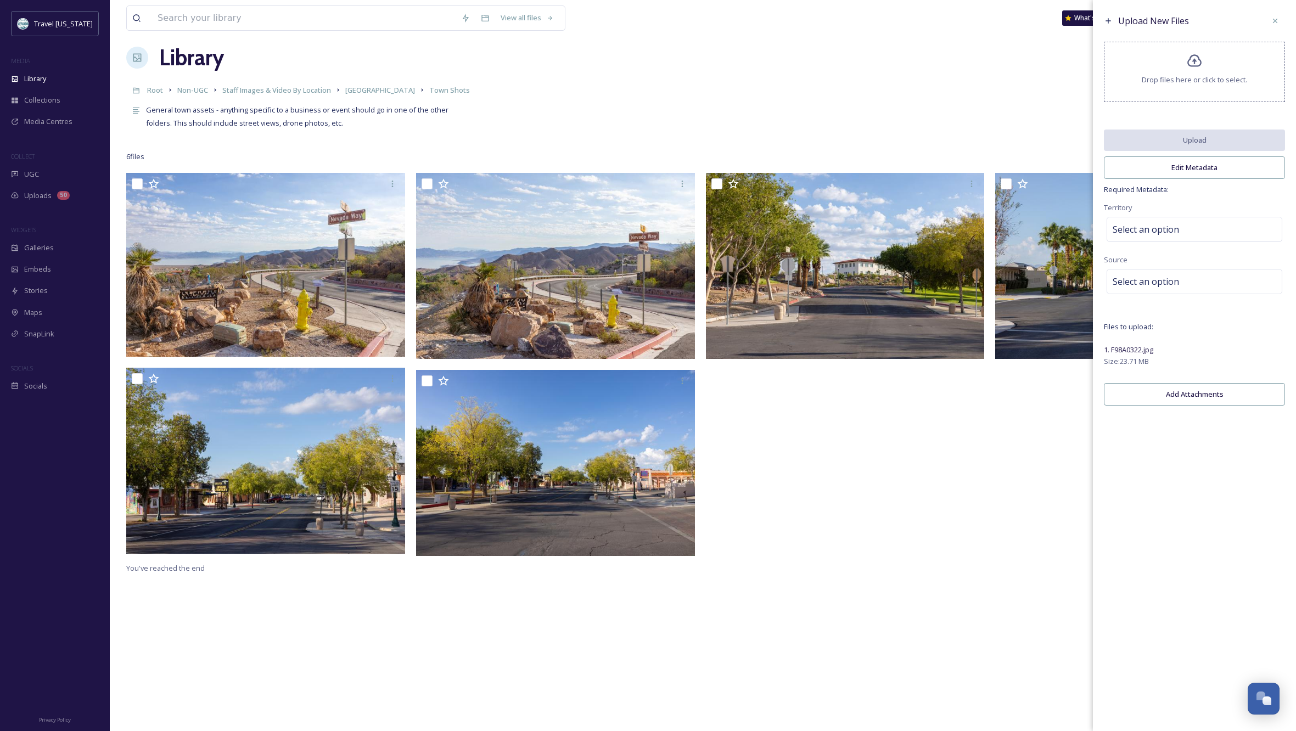
scroll to position [16, 0]
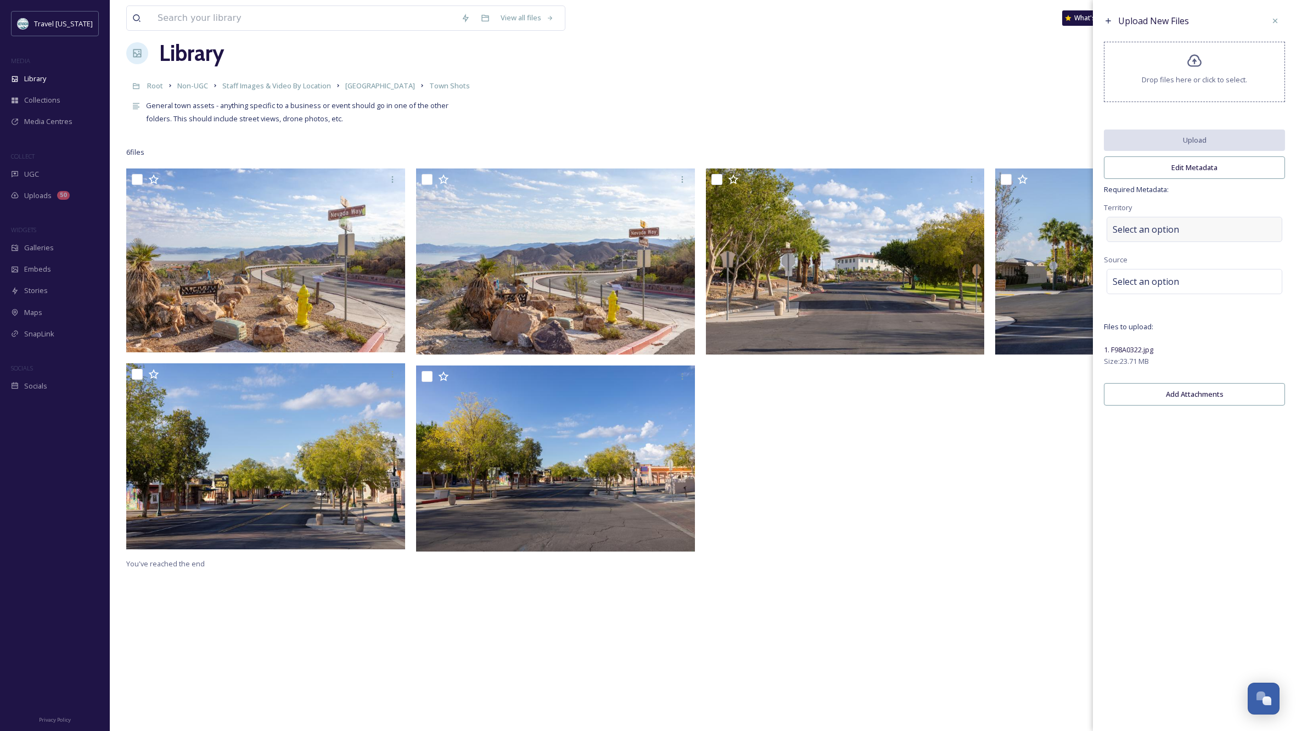
click at [1225, 234] on div "Select an option" at bounding box center [1194, 229] width 176 height 25
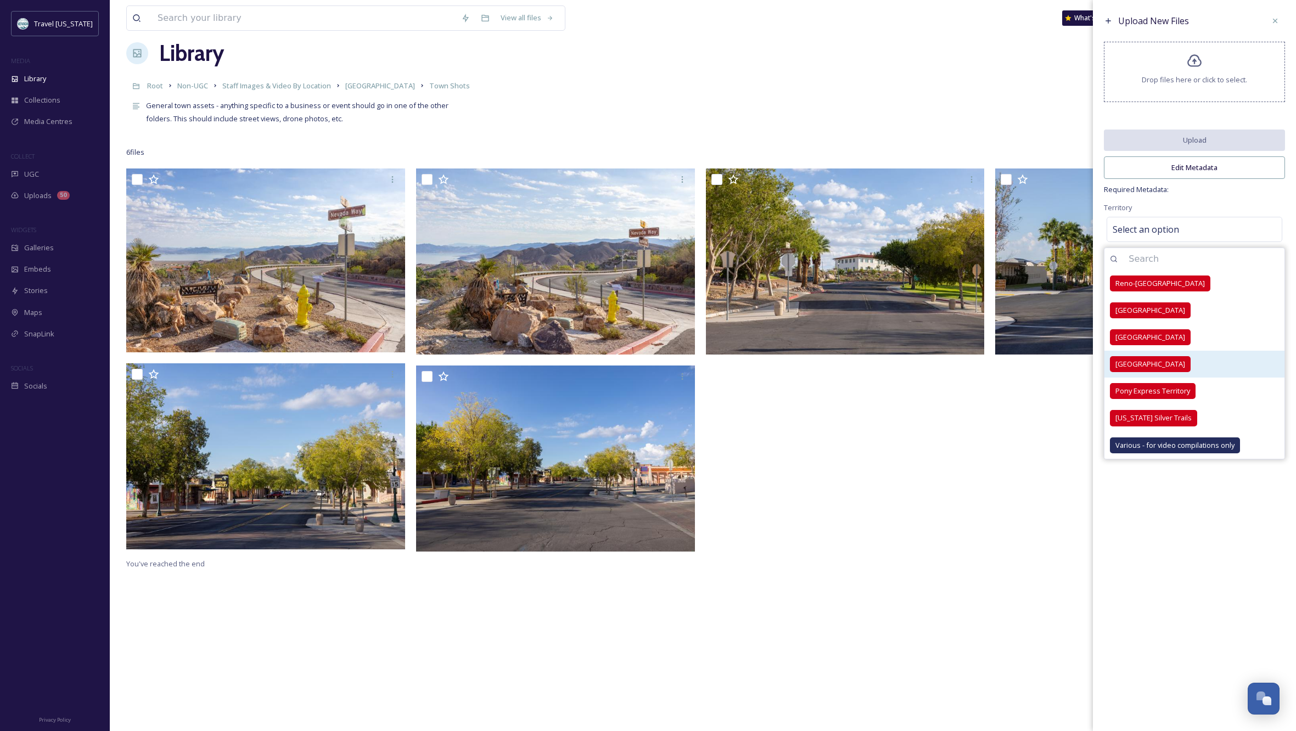
click at [1150, 369] on span "[GEOGRAPHIC_DATA]" at bounding box center [1150, 364] width 70 height 10
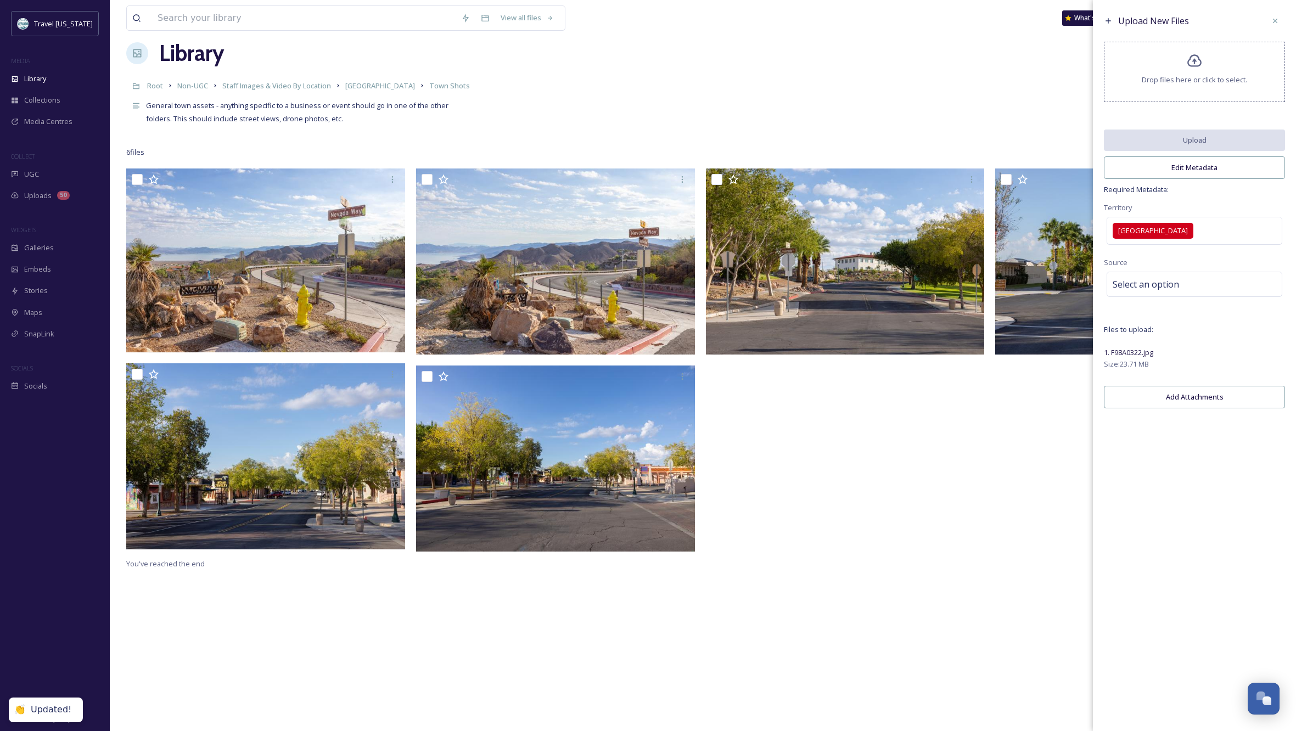
click at [1258, 195] on span "Required Metadata:" at bounding box center [1194, 189] width 181 height 10
click at [1200, 290] on div "Select an option" at bounding box center [1194, 284] width 176 height 25
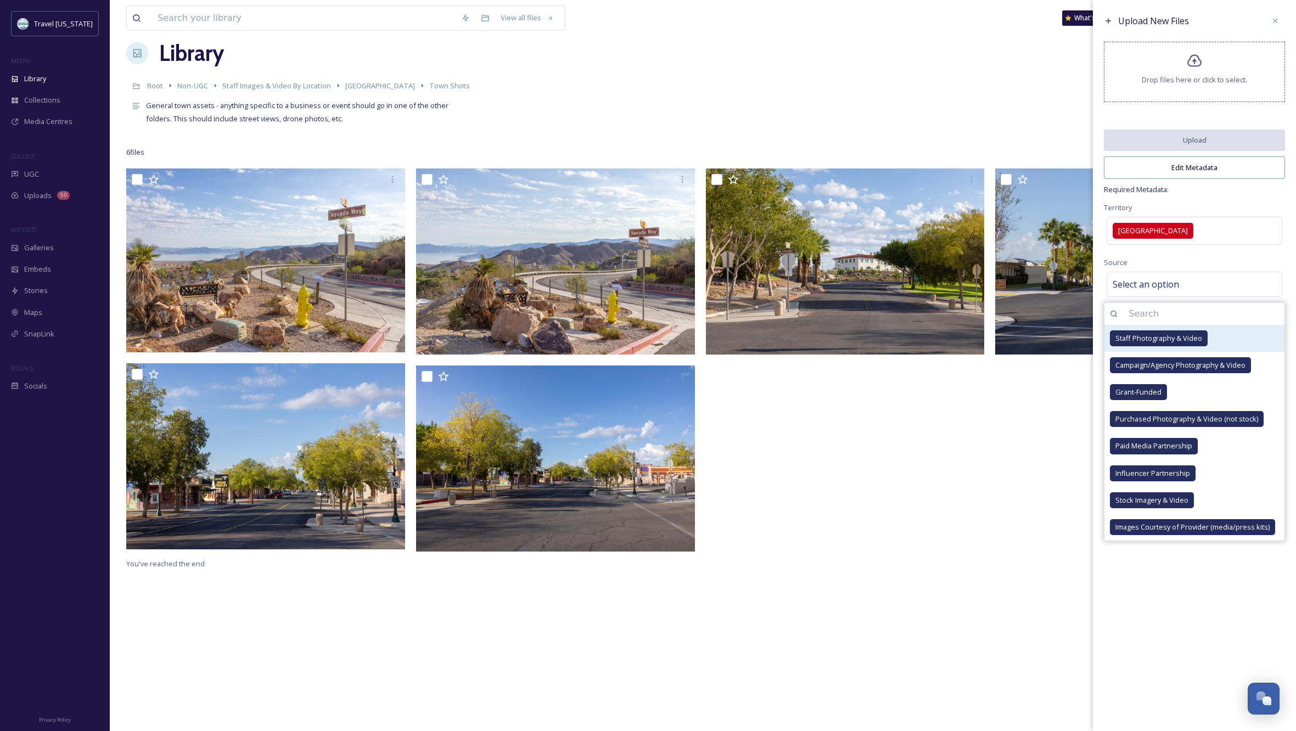
drag, startPoint x: 1184, startPoint y: 342, endPoint x: 1199, endPoint y: 350, distance: 16.7
click at [1184, 342] on span "Staff Photography & Video" at bounding box center [1158, 338] width 87 height 10
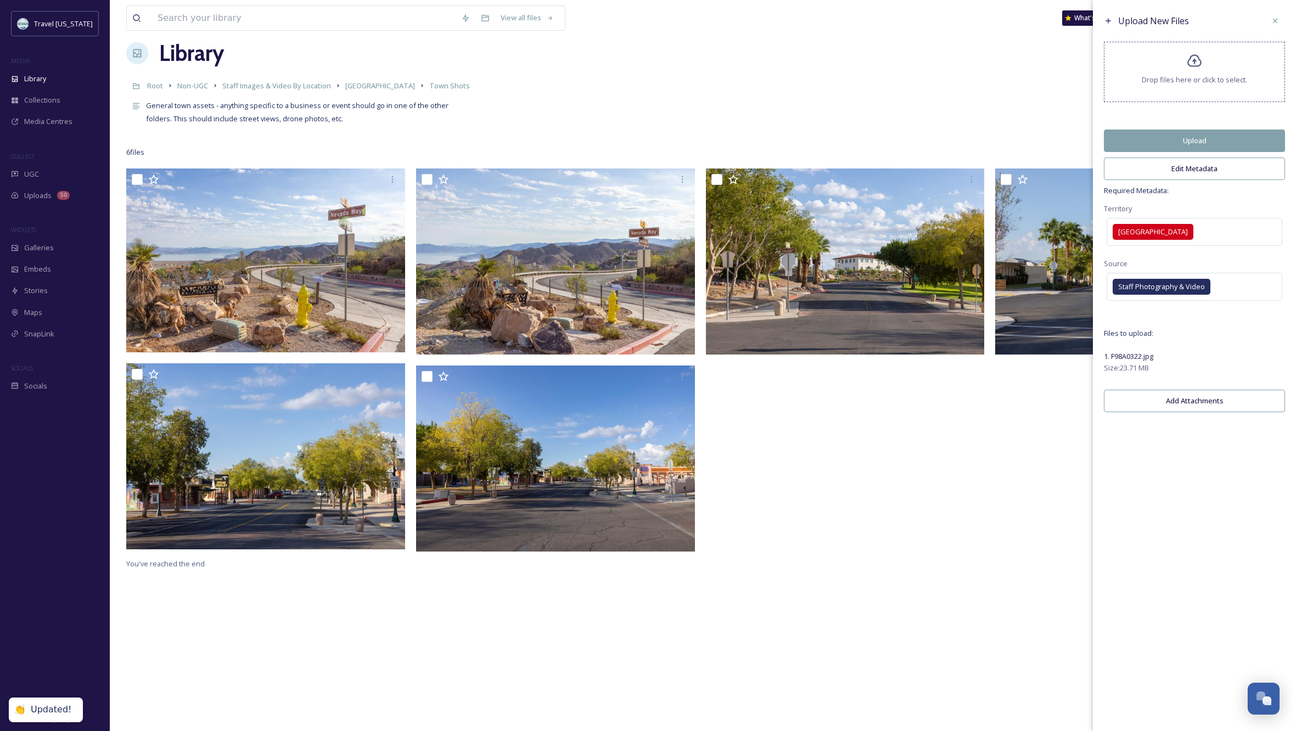
click at [1240, 636] on div "Upload New Files Drop files here or click to select. Upload Edit Metadata Requi…" at bounding box center [1194, 365] width 203 height 731
click at [1178, 176] on button "Edit Metadata" at bounding box center [1194, 169] width 181 height 23
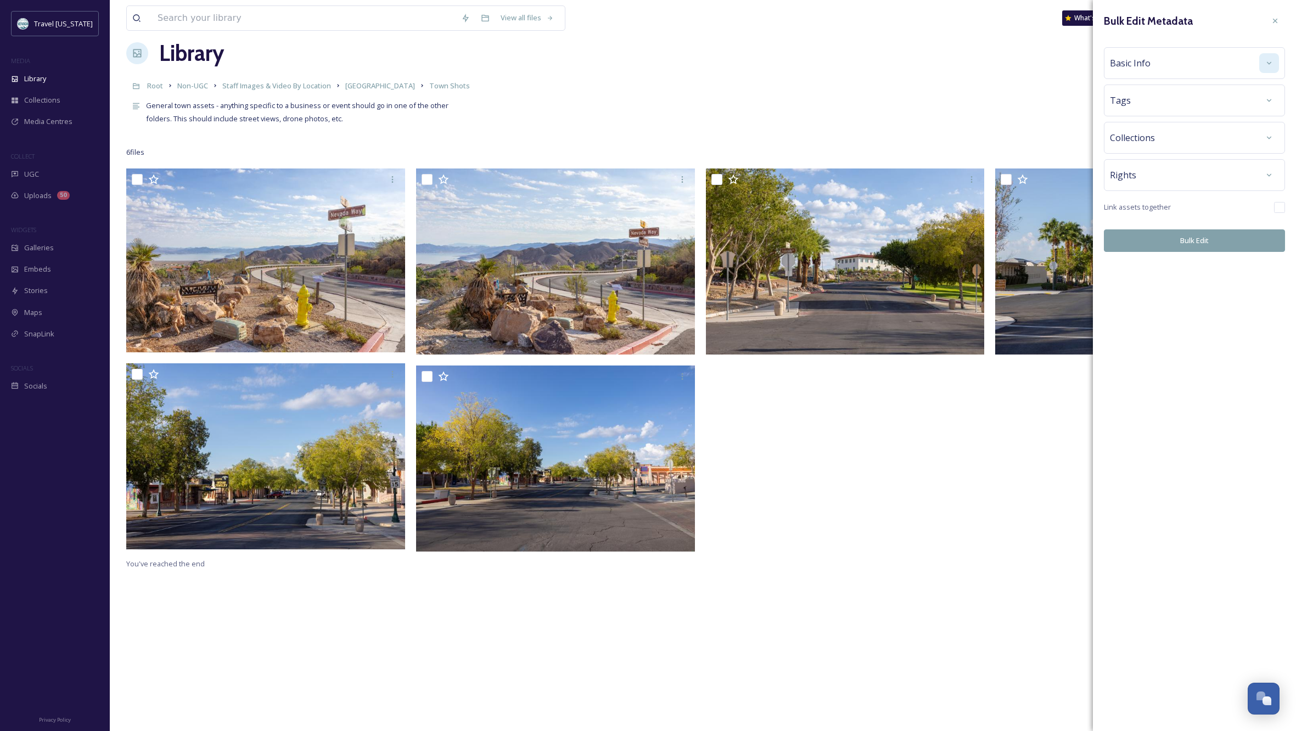
click at [1267, 62] on icon at bounding box center [1269, 63] width 9 height 9
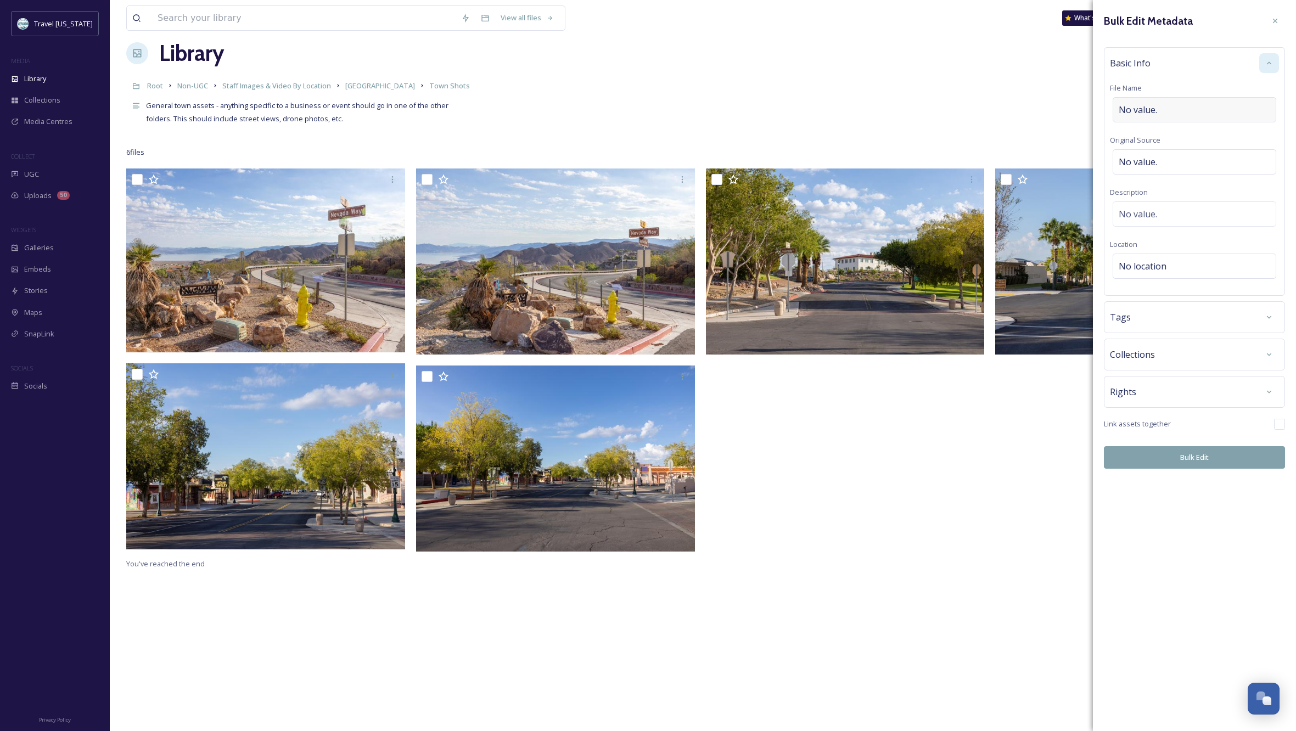
click at [1169, 109] on div "No value." at bounding box center [1195, 109] width 164 height 25
click at [1143, 110] on input at bounding box center [1194, 109] width 169 height 25
type input "Downtown [GEOGRAPHIC_DATA]"
click at [1210, 453] on button "Bulk Edit" at bounding box center [1194, 457] width 181 height 23
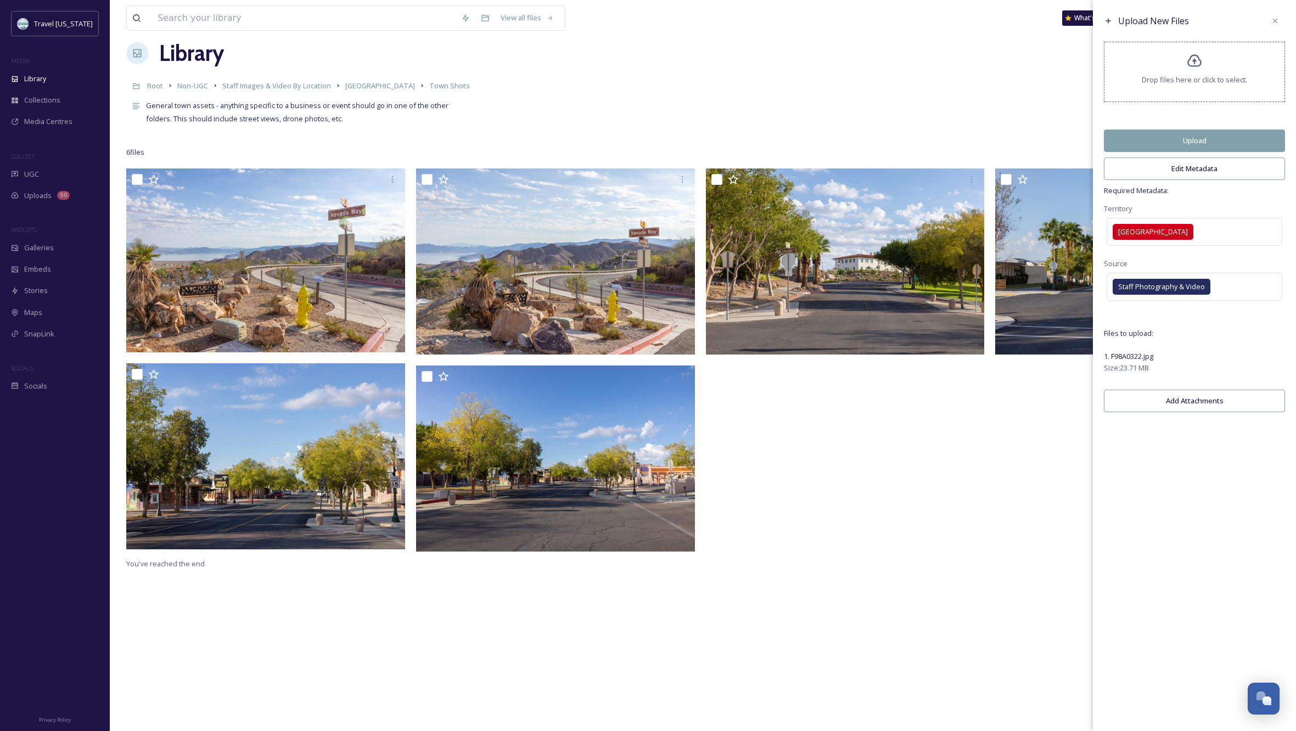
click at [1226, 145] on button "Upload" at bounding box center [1194, 141] width 181 height 23
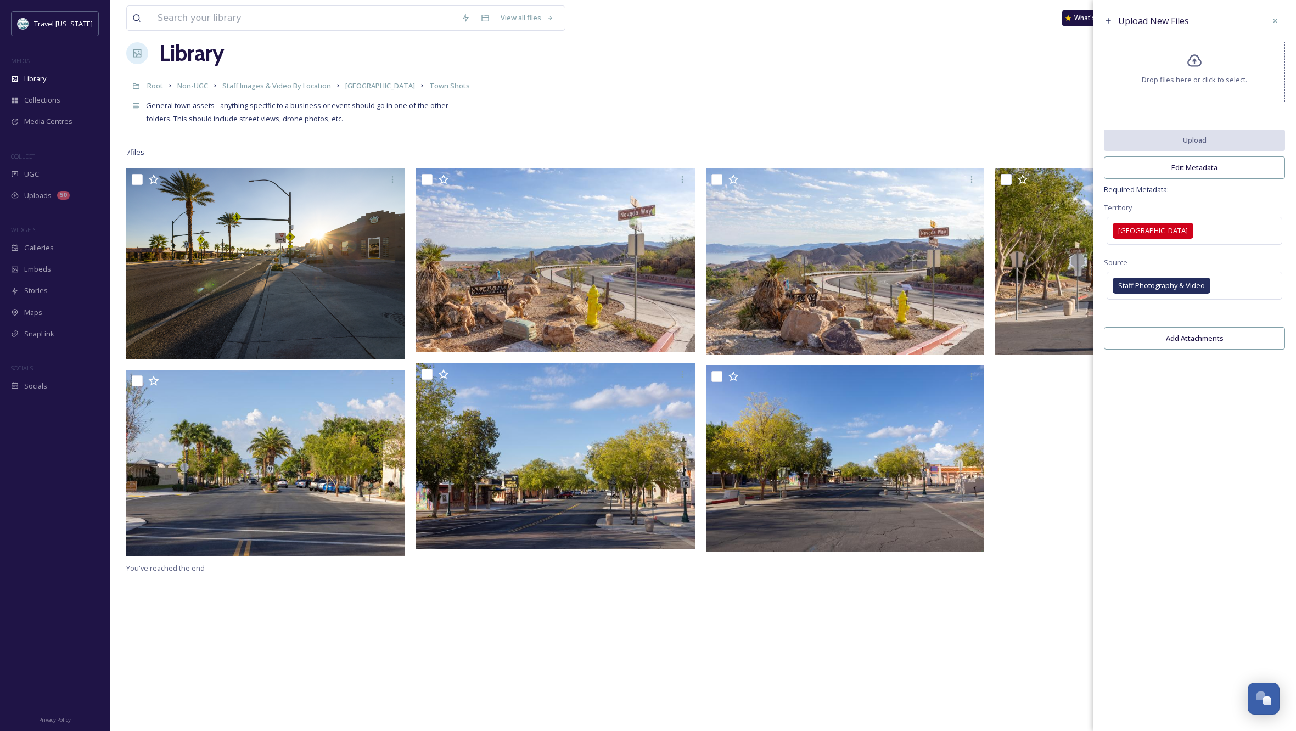
click at [797, 99] on div "General town assets - anything specific to a business or event should go in one…" at bounding box center [702, 110] width 1153 height 29
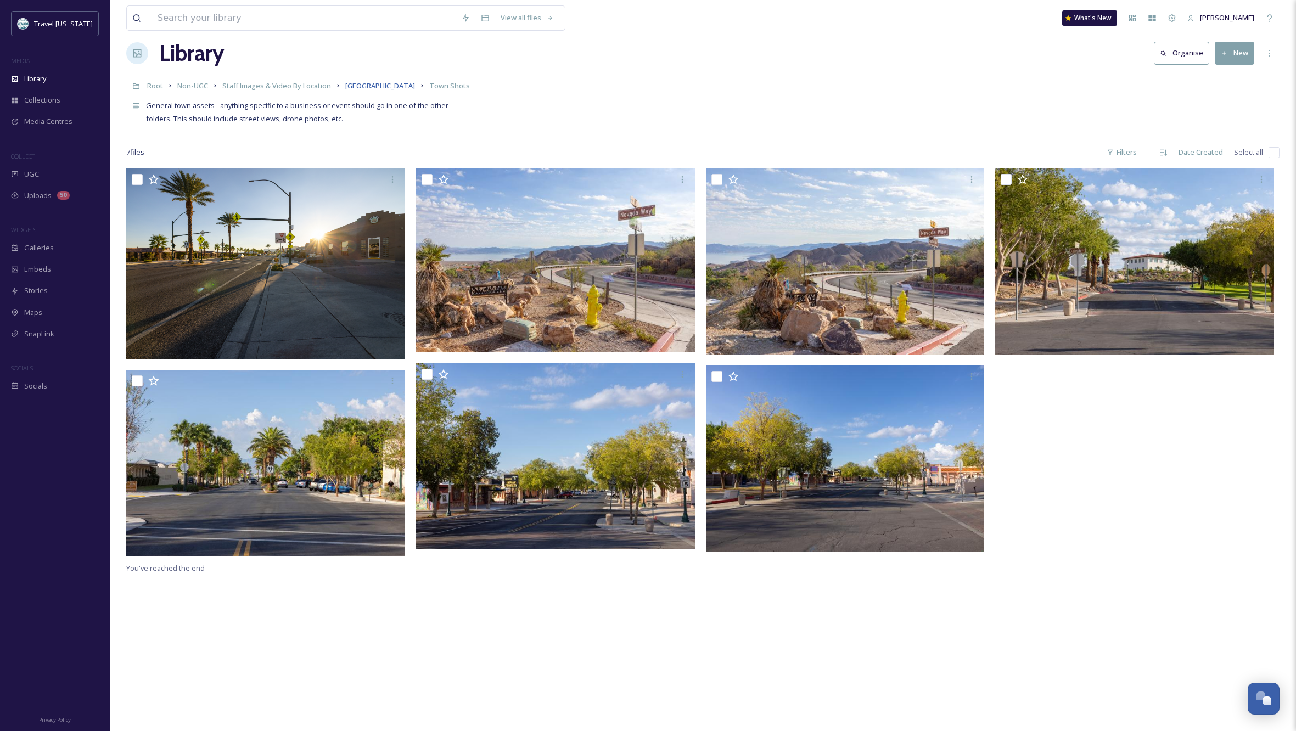
click at [365, 83] on span "[GEOGRAPHIC_DATA]" at bounding box center [380, 86] width 70 height 10
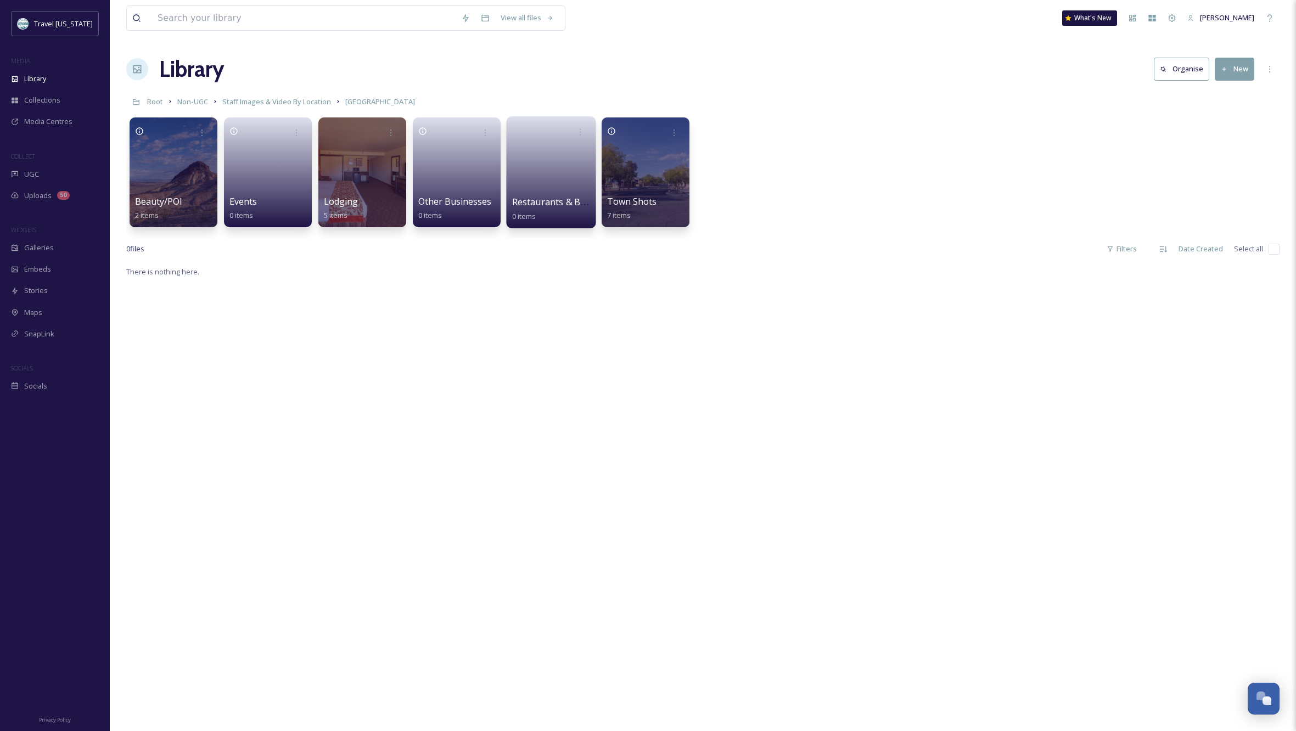
click at [549, 184] on link at bounding box center [551, 168] width 78 height 53
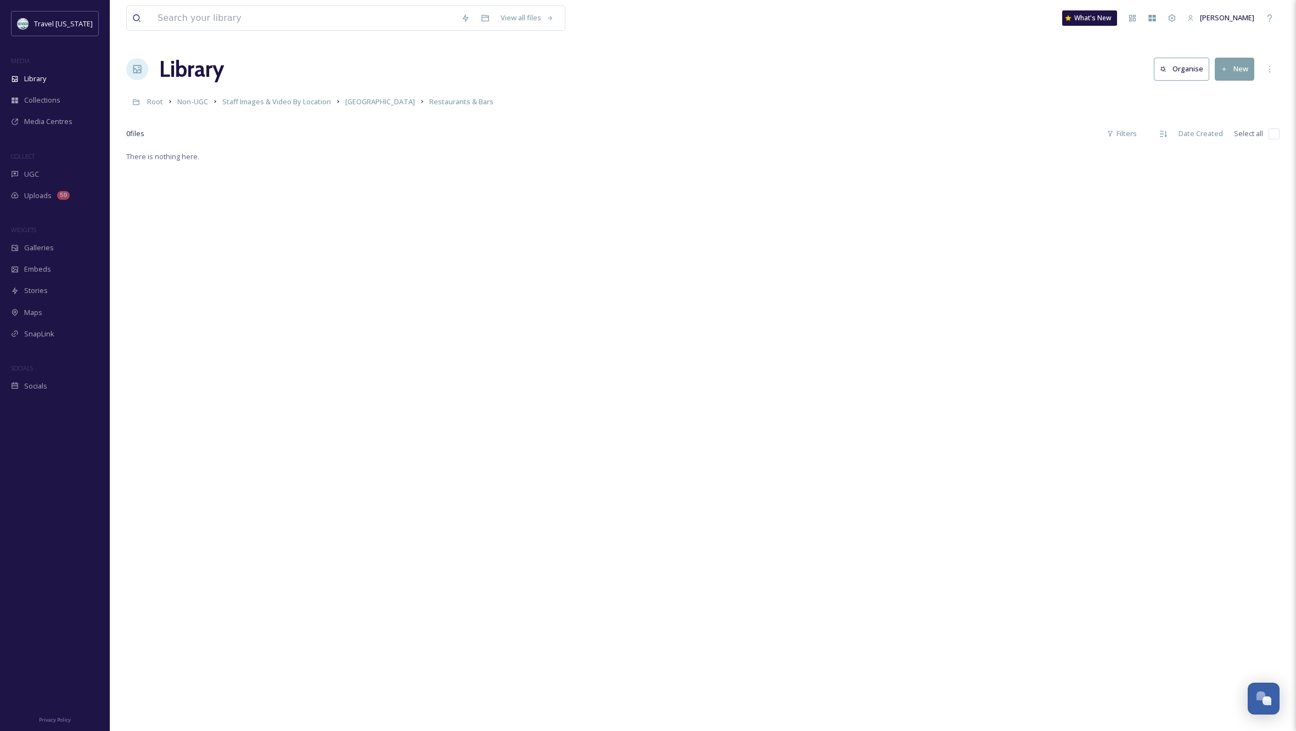
click at [1241, 69] on button "New" at bounding box center [1235, 69] width 40 height 23
click at [1217, 137] on span "Folder" at bounding box center [1221, 137] width 21 height 10
click at [1136, 75] on input at bounding box center [1194, 75] width 181 height 25
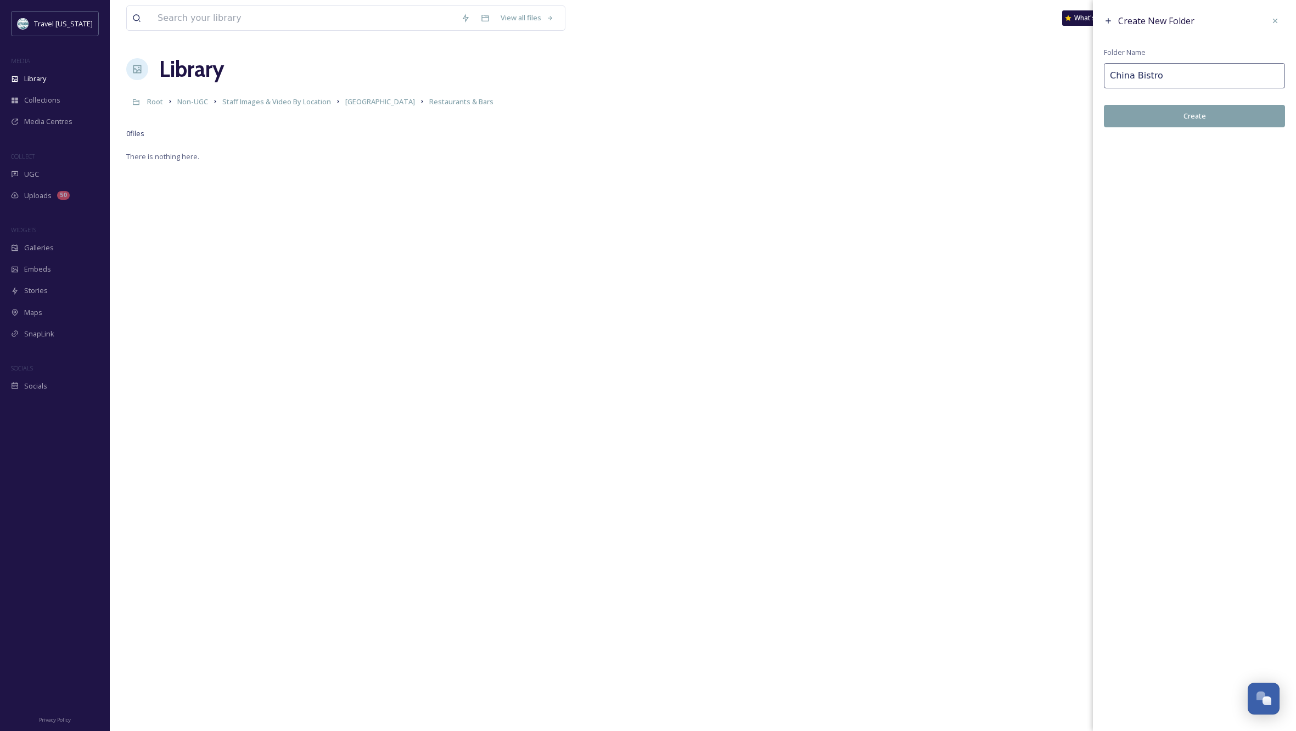
scroll to position [1, 0]
type input "China Bistro"
click at [1185, 113] on button "Create" at bounding box center [1194, 116] width 181 height 23
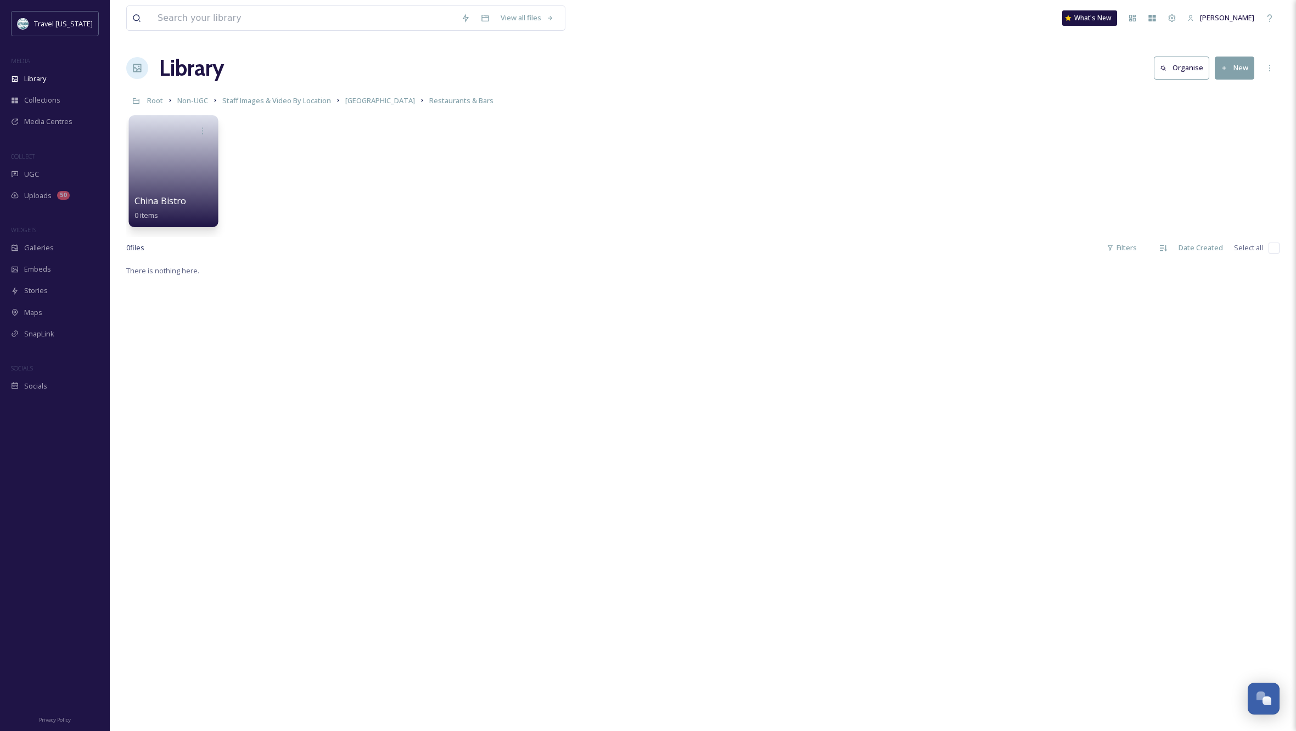
click at [173, 178] on link at bounding box center [173, 167] width 78 height 53
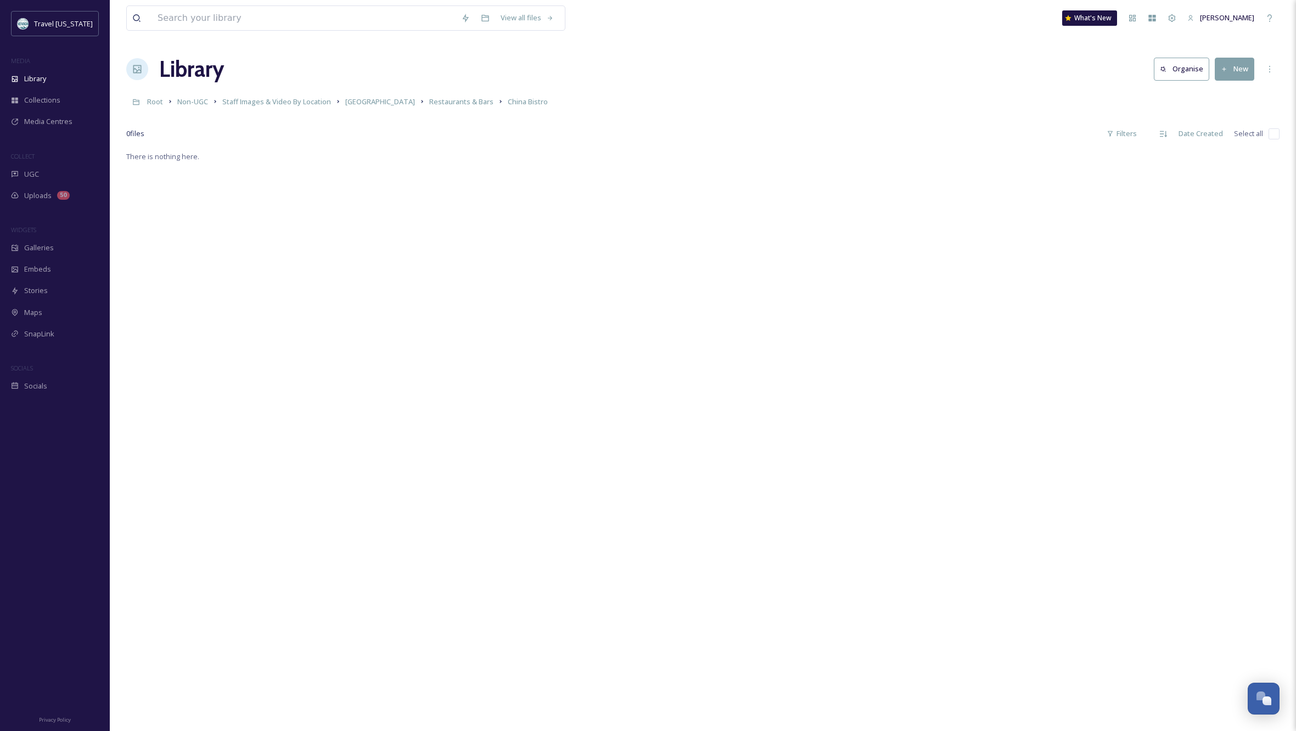
click at [1244, 70] on button "New" at bounding box center [1235, 69] width 40 height 23
click at [1241, 95] on span "File Upload" at bounding box center [1229, 94] width 36 height 10
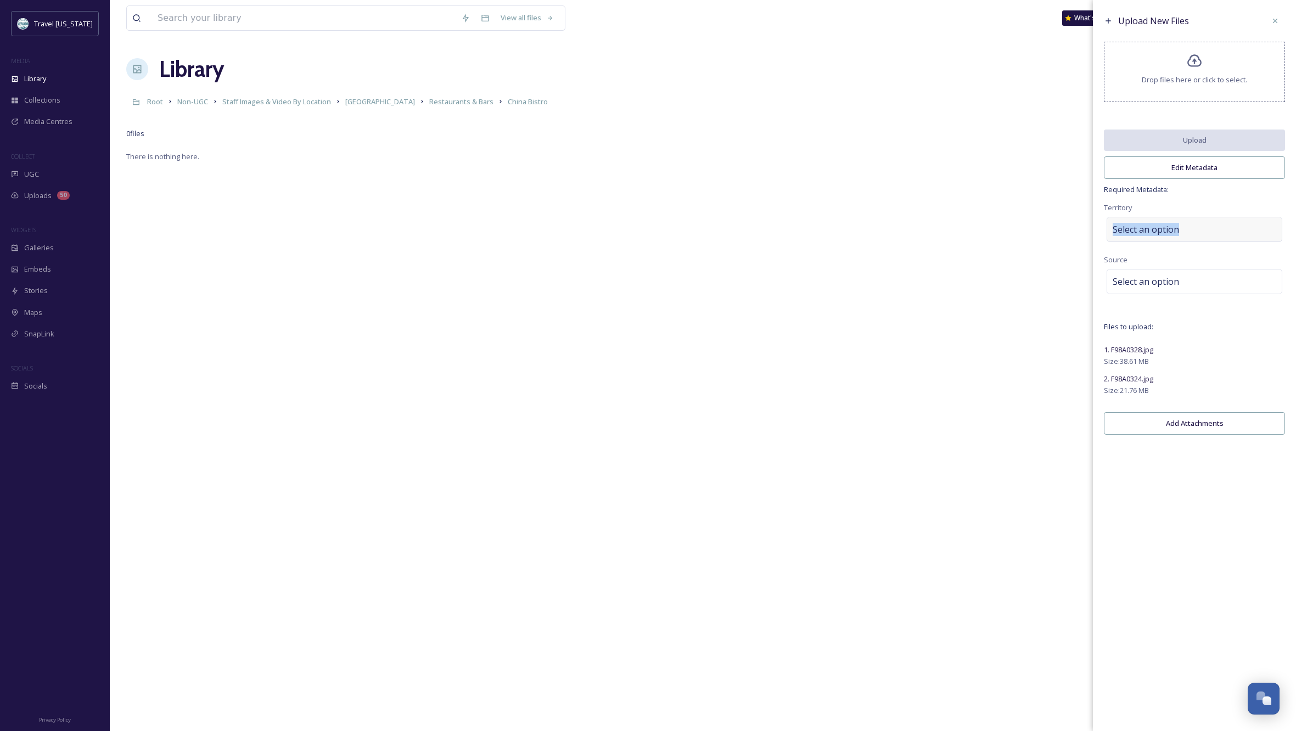
click at [1220, 229] on div "Select an option" at bounding box center [1194, 229] width 176 height 25
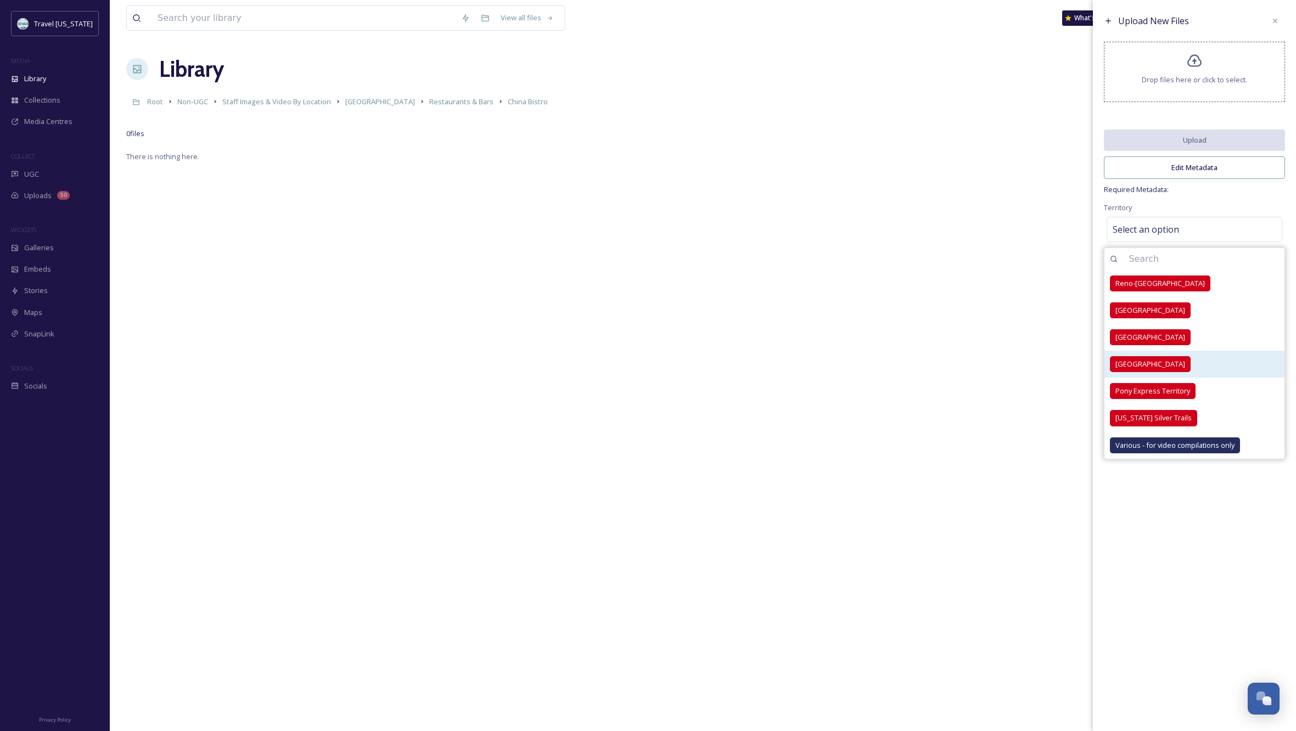
click at [1150, 369] on span "[GEOGRAPHIC_DATA]" at bounding box center [1150, 364] width 70 height 10
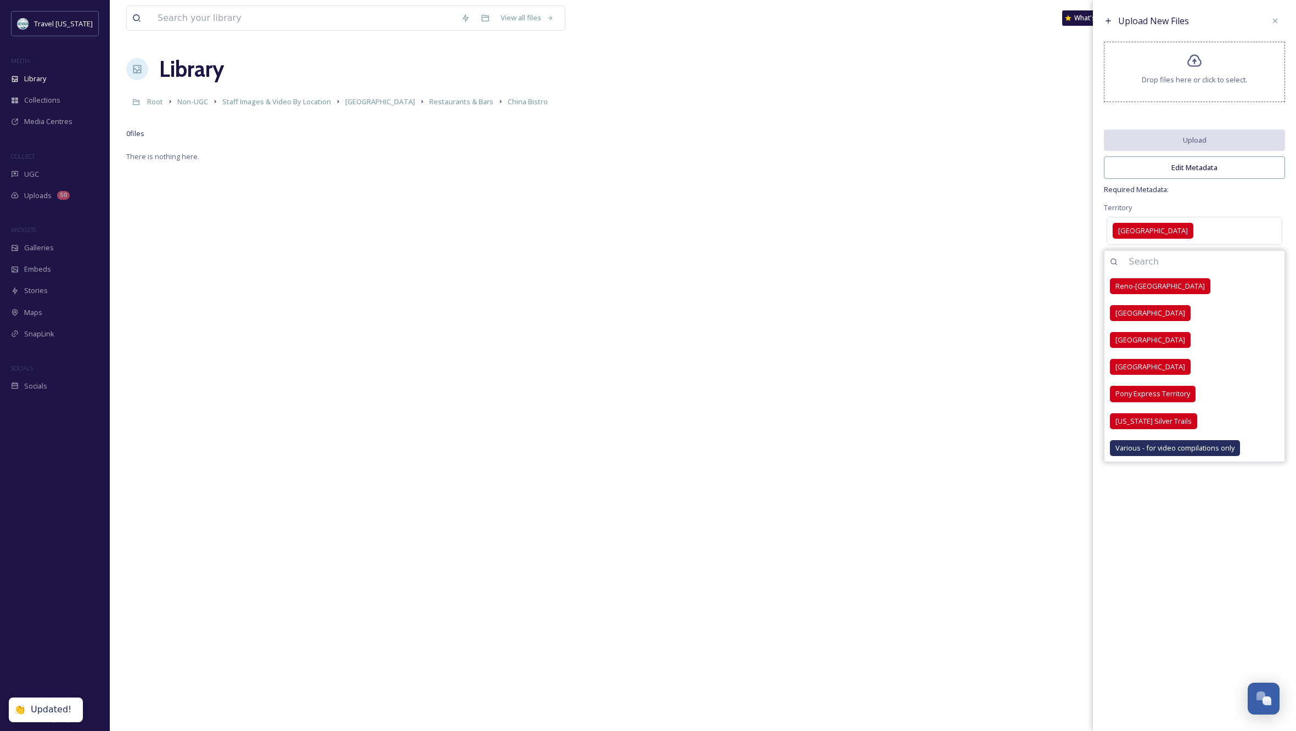
click at [1246, 211] on div "Territory [GEOGRAPHIC_DATA] [GEOGRAPHIC_DATA]-[GEOGRAPHIC_DATA] [GEOGRAPHIC_DAT…" at bounding box center [1194, 224] width 181 height 47
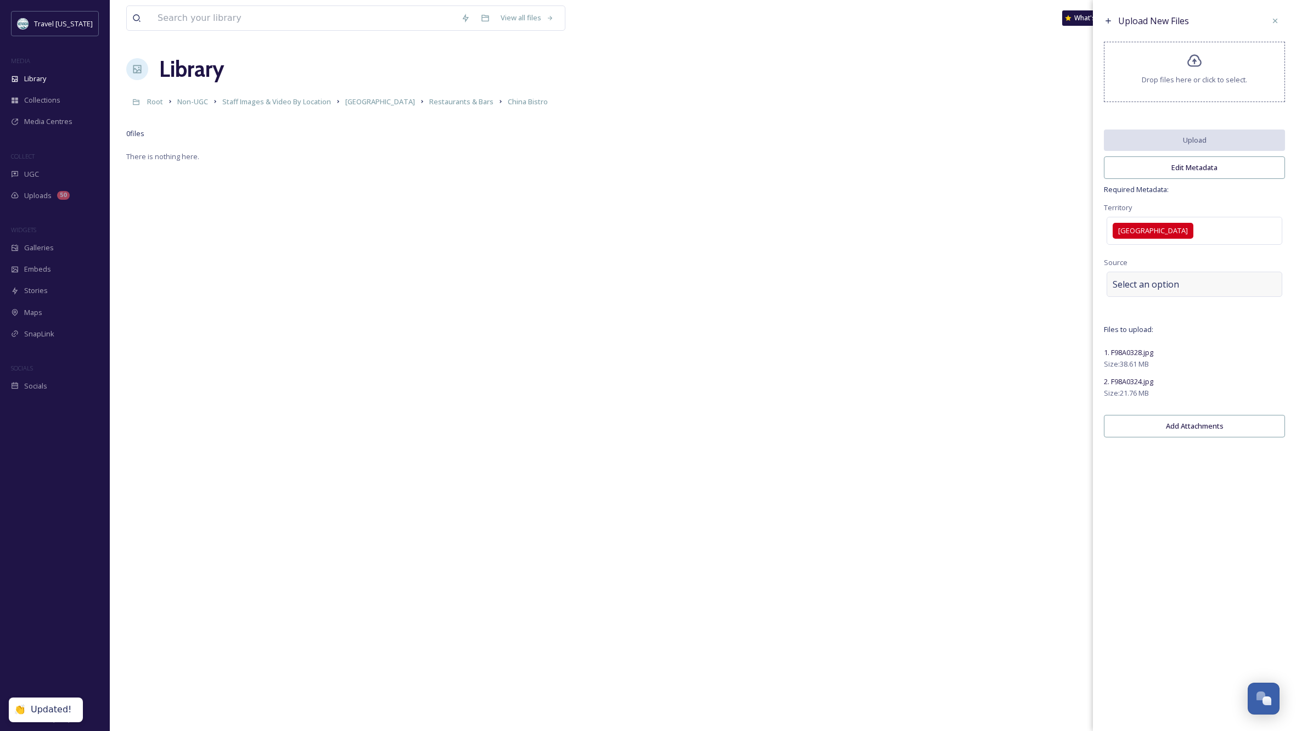
click at [1197, 290] on div "Select an option" at bounding box center [1194, 284] width 176 height 25
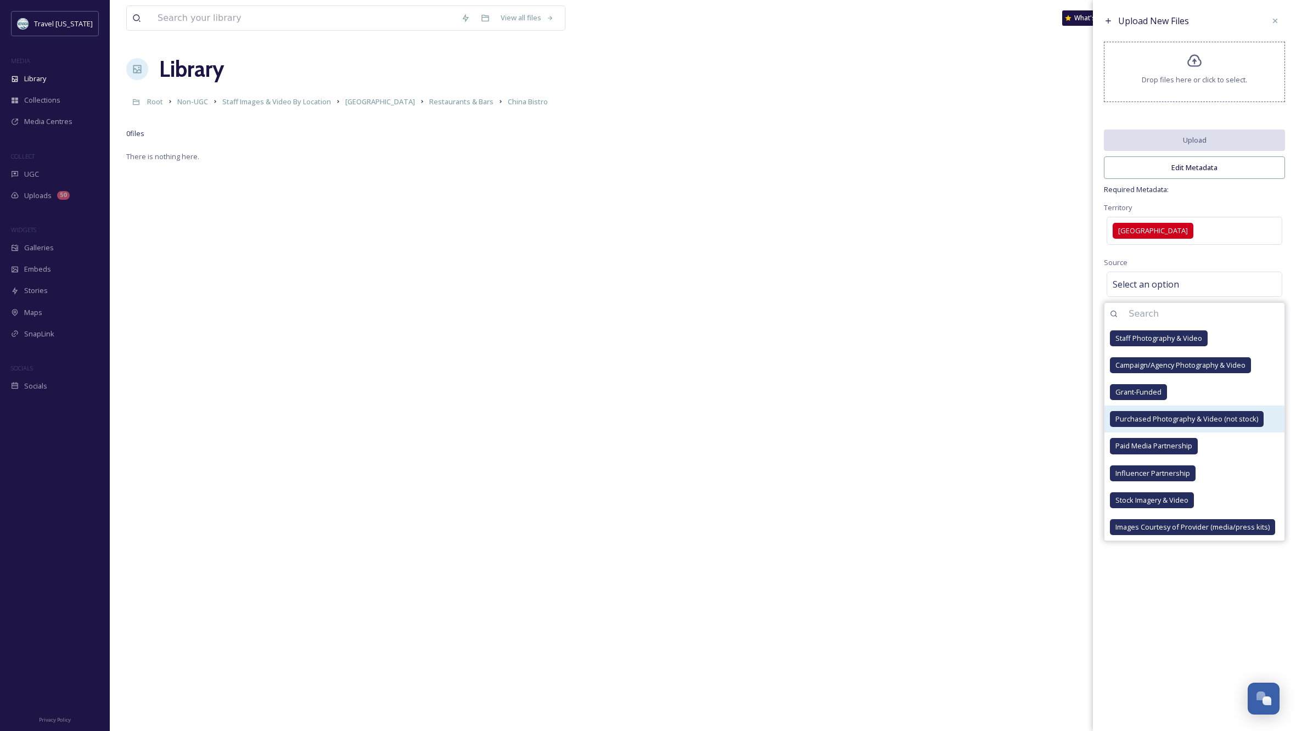
drag, startPoint x: 1181, startPoint y: 346, endPoint x: 1258, endPoint y: 437, distance: 119.2
click at [1181, 344] on span "Staff Photography & Video" at bounding box center [1158, 338] width 87 height 10
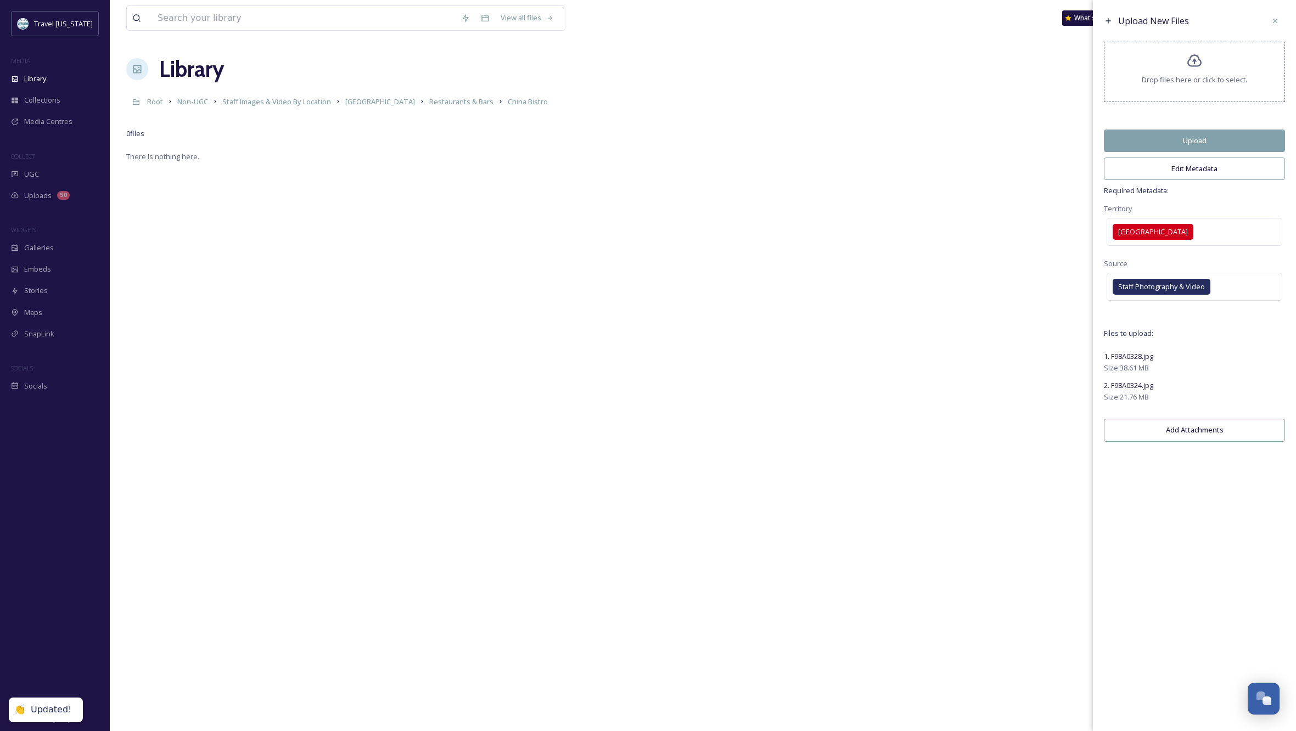
drag, startPoint x: 1234, startPoint y: 571, endPoint x: 1240, endPoint y: 586, distance: 15.5
click at [1234, 571] on div "Upload New Files Drop files here or click to select. Upload Edit Metadata Requi…" at bounding box center [1194, 365] width 203 height 731
click at [1204, 173] on button "Edit Metadata" at bounding box center [1194, 169] width 181 height 23
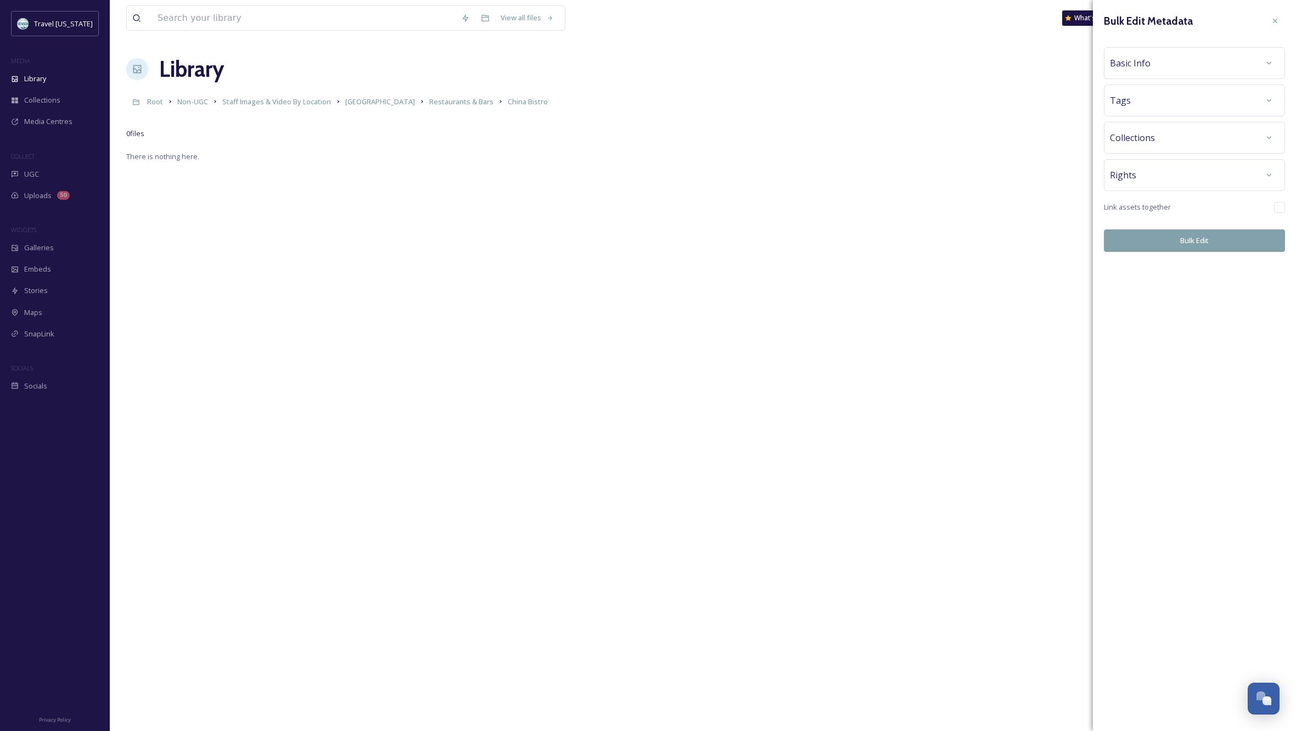
click at [1186, 65] on div "Basic Info" at bounding box center [1194, 63] width 169 height 20
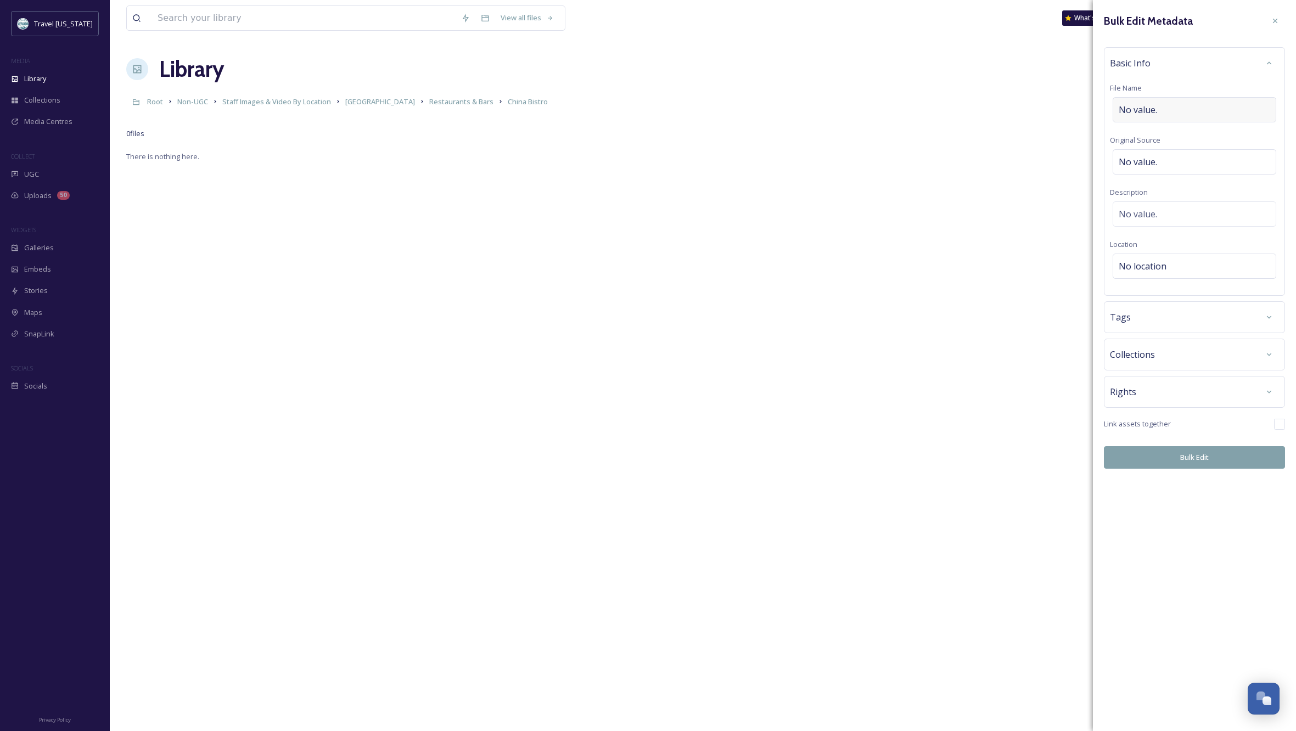
click at [1165, 109] on div "No value." at bounding box center [1195, 109] width 164 height 25
type input "China Bistro"
click at [1184, 267] on div "No location" at bounding box center [1195, 266] width 164 height 25
click at [1181, 265] on input at bounding box center [1194, 266] width 162 height 24
type input "[GEOGRAPHIC_DATA] Bistro [GEOGRAPHIC_DATA]"
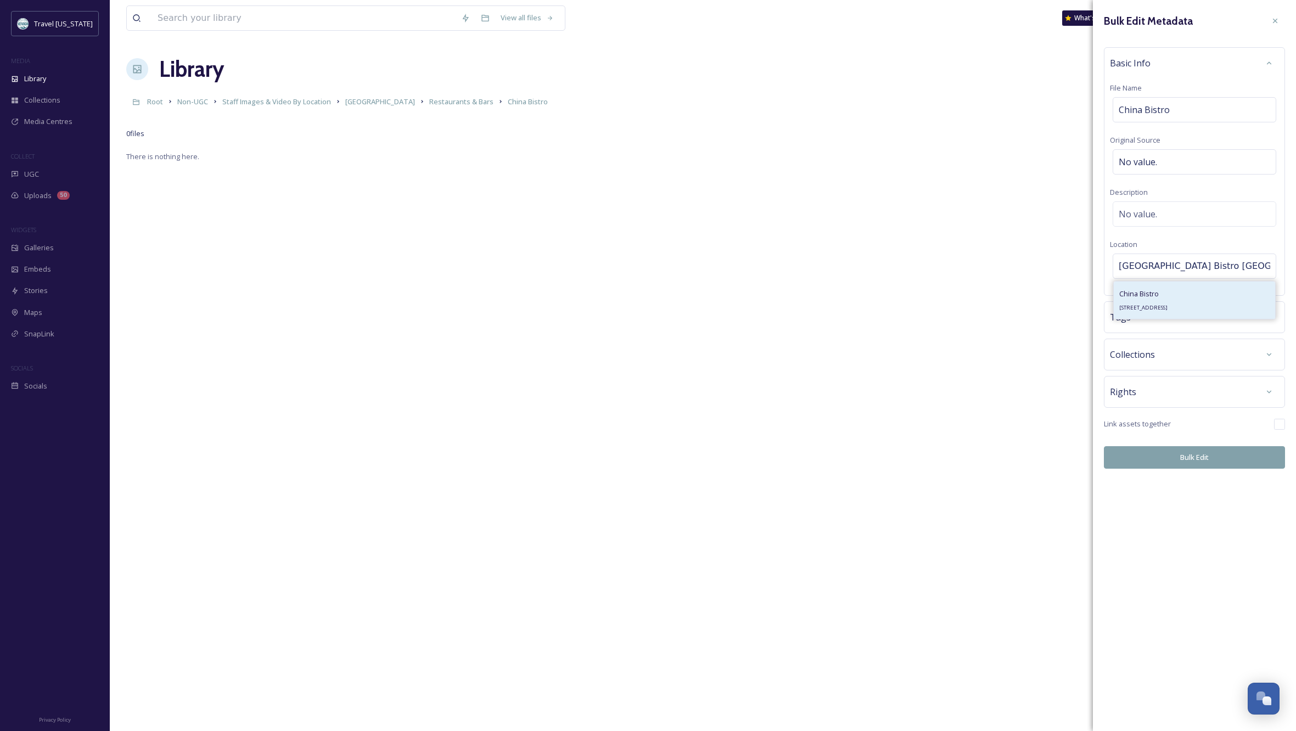
click at [1149, 293] on span "China Bistro" at bounding box center [1139, 294] width 40 height 10
click at [1197, 386] on div "Rights" at bounding box center [1194, 392] width 169 height 20
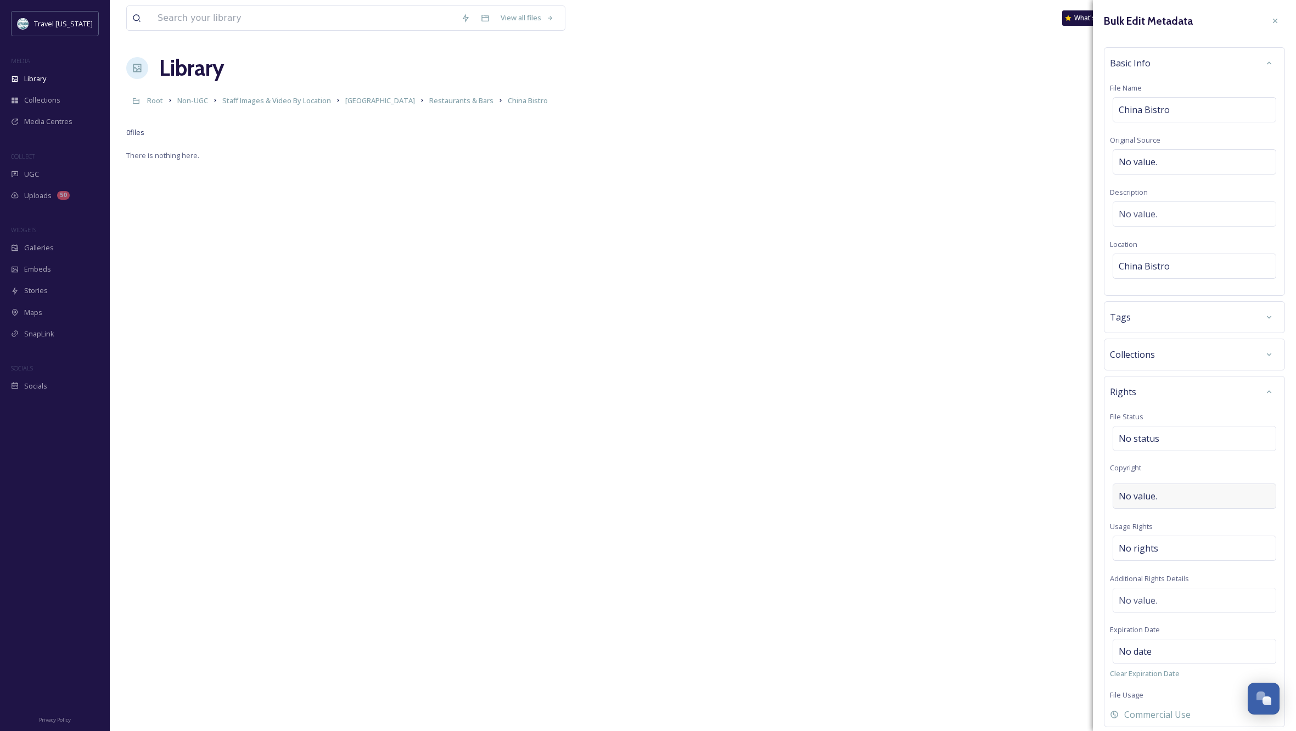
scroll to position [1, 0]
click at [1166, 543] on div "No rights" at bounding box center [1195, 548] width 164 height 25
click at [1166, 543] on input at bounding box center [1176, 551] width 121 height 24
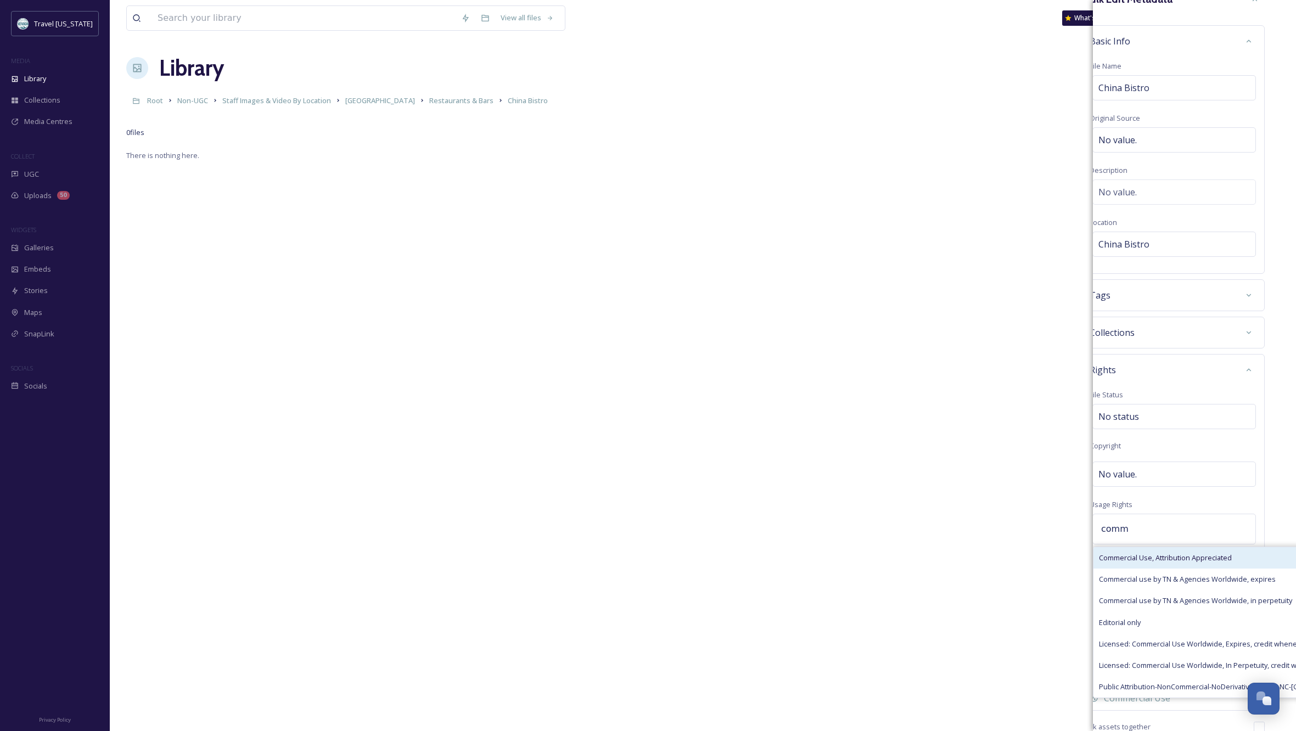
scroll to position [23, 20]
type input "comm"
click at [1229, 605] on span "Commercial use by TN & Agencies Worldwide, in perpetuity" at bounding box center [1195, 600] width 193 height 10
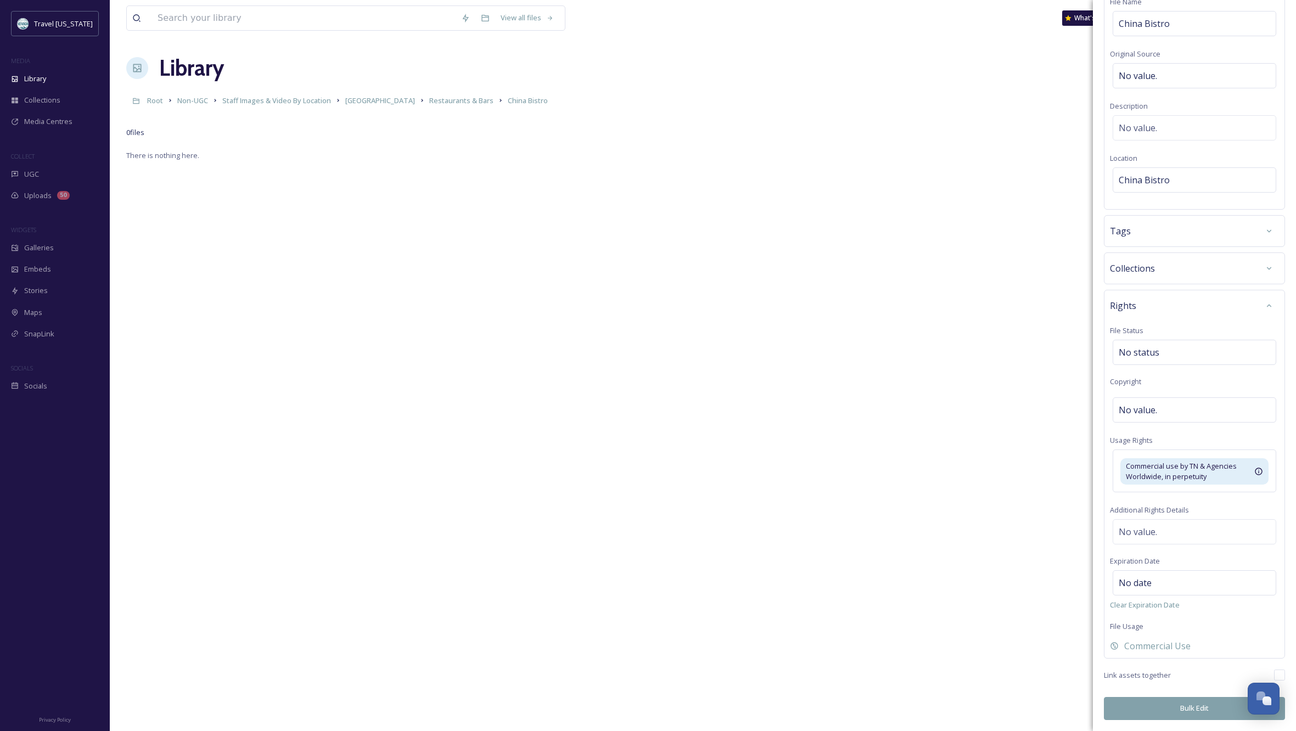
scroll to position [86, 0]
click at [1192, 708] on button "Bulk Edit" at bounding box center [1194, 709] width 181 height 23
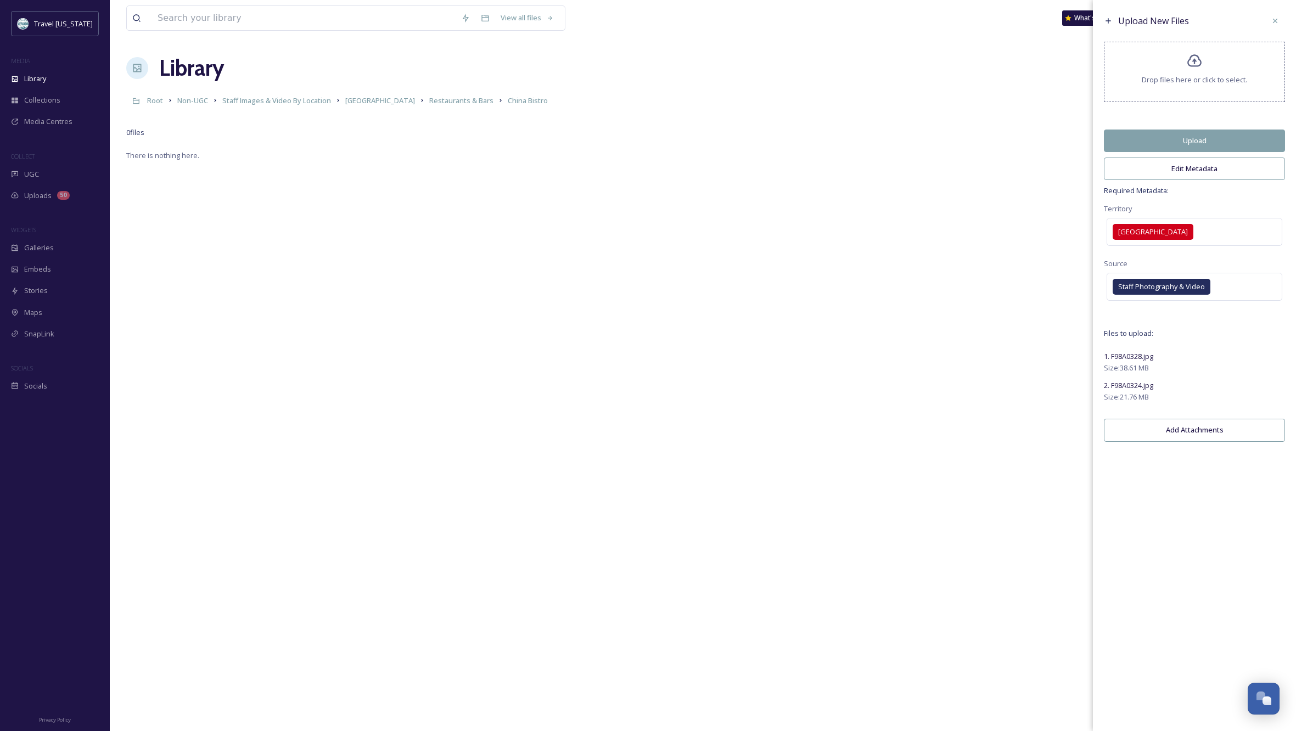
click at [1229, 144] on button "Upload" at bounding box center [1194, 141] width 181 height 23
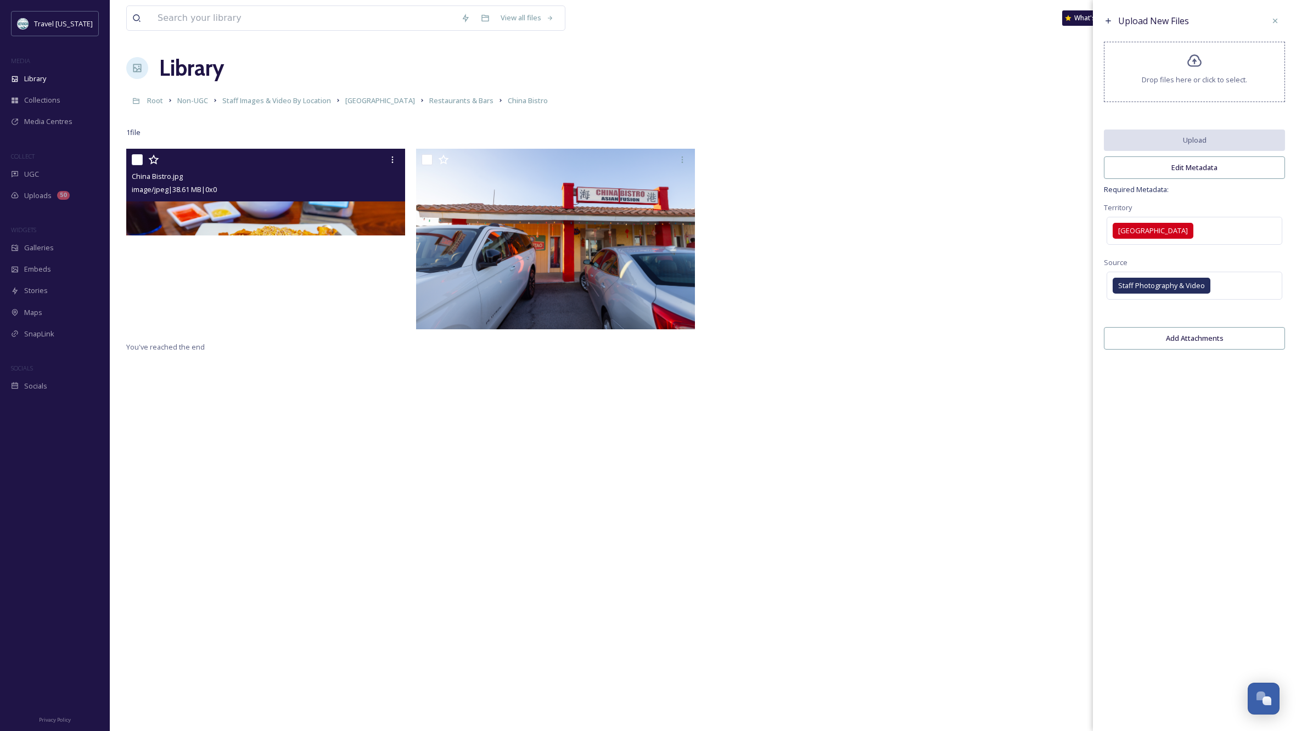
click at [245, 228] on img at bounding box center [265, 242] width 279 height 186
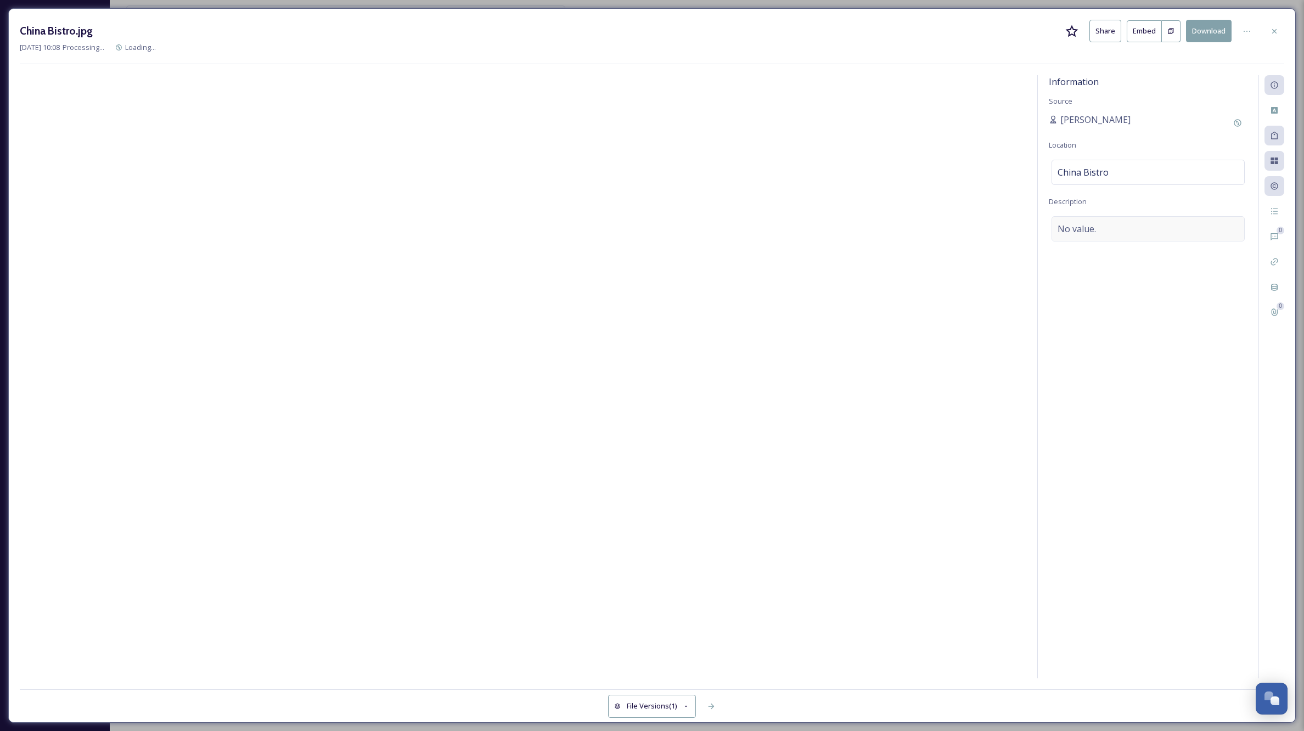
click at [1098, 229] on div "No value." at bounding box center [1148, 228] width 193 height 25
click at [1066, 233] on textarea at bounding box center [1148, 261] width 199 height 91
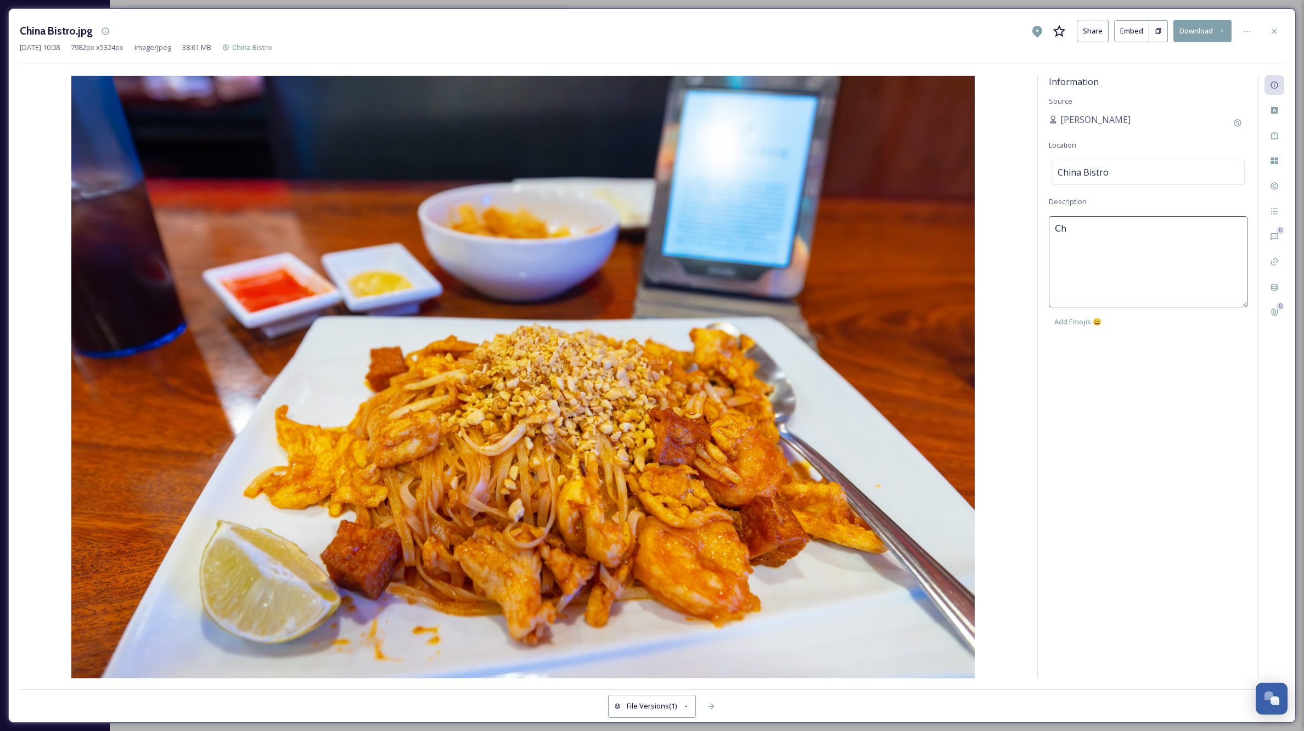
type textarea "C"
type textarea "Pad Thai with chicken and shrimp."
click at [1133, 367] on div "Information Source [PERSON_NAME] Location [GEOGRAPHIC_DATA] Bistro Description …" at bounding box center [1148, 376] width 221 height 603
click at [1274, 29] on icon at bounding box center [1274, 31] width 9 height 9
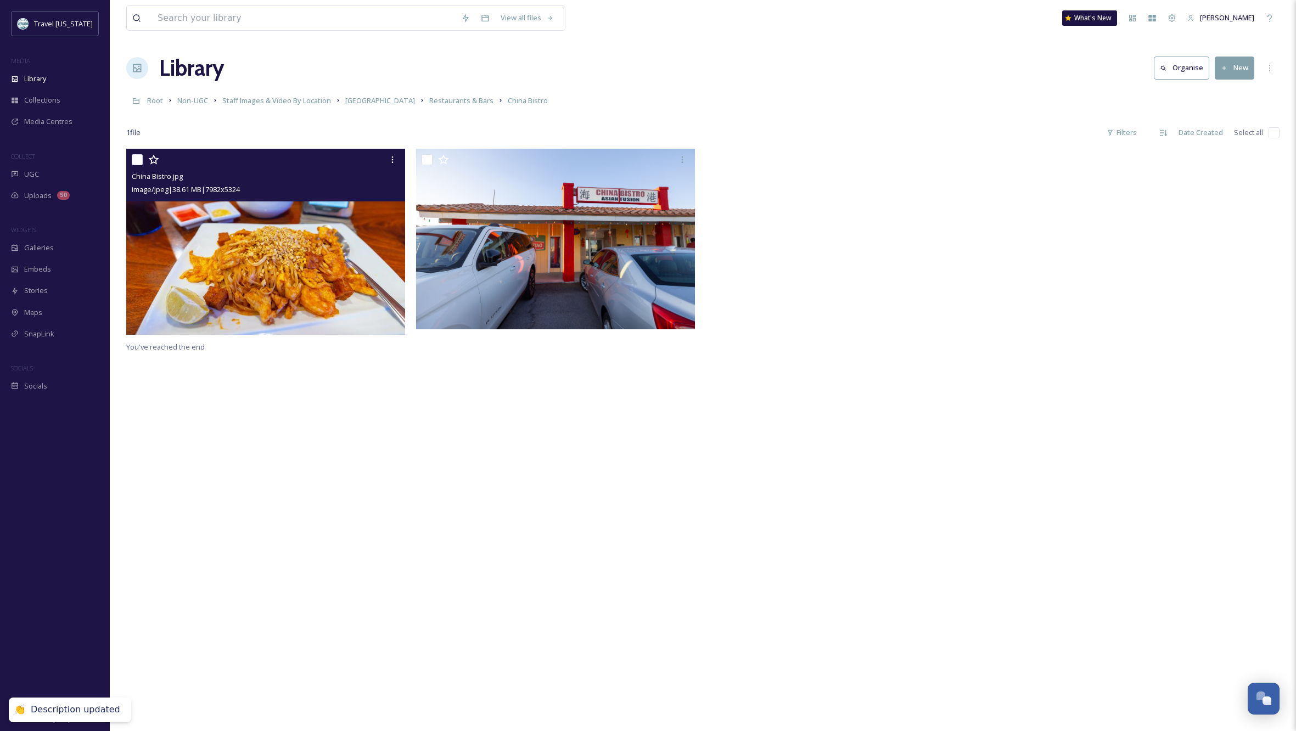
click at [357, 258] on img at bounding box center [265, 242] width 279 height 186
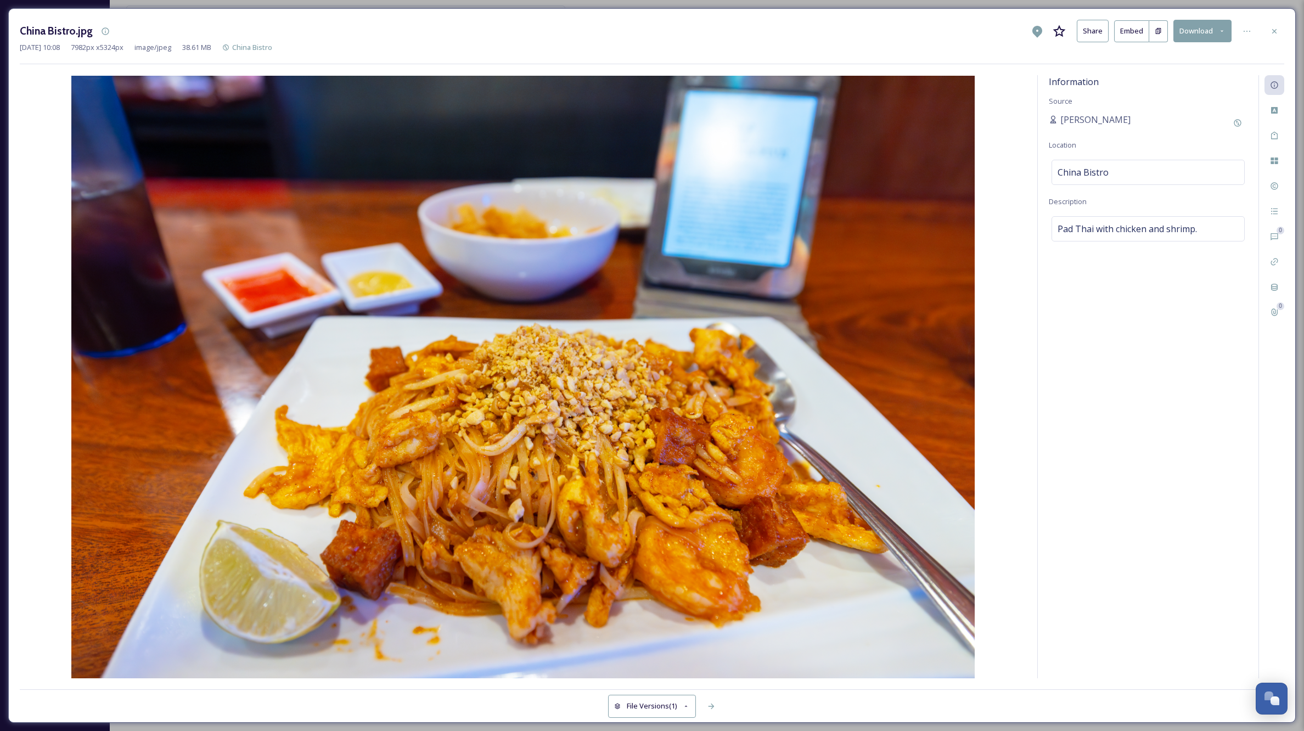
click at [1274, 30] on icon at bounding box center [1274, 31] width 4 height 4
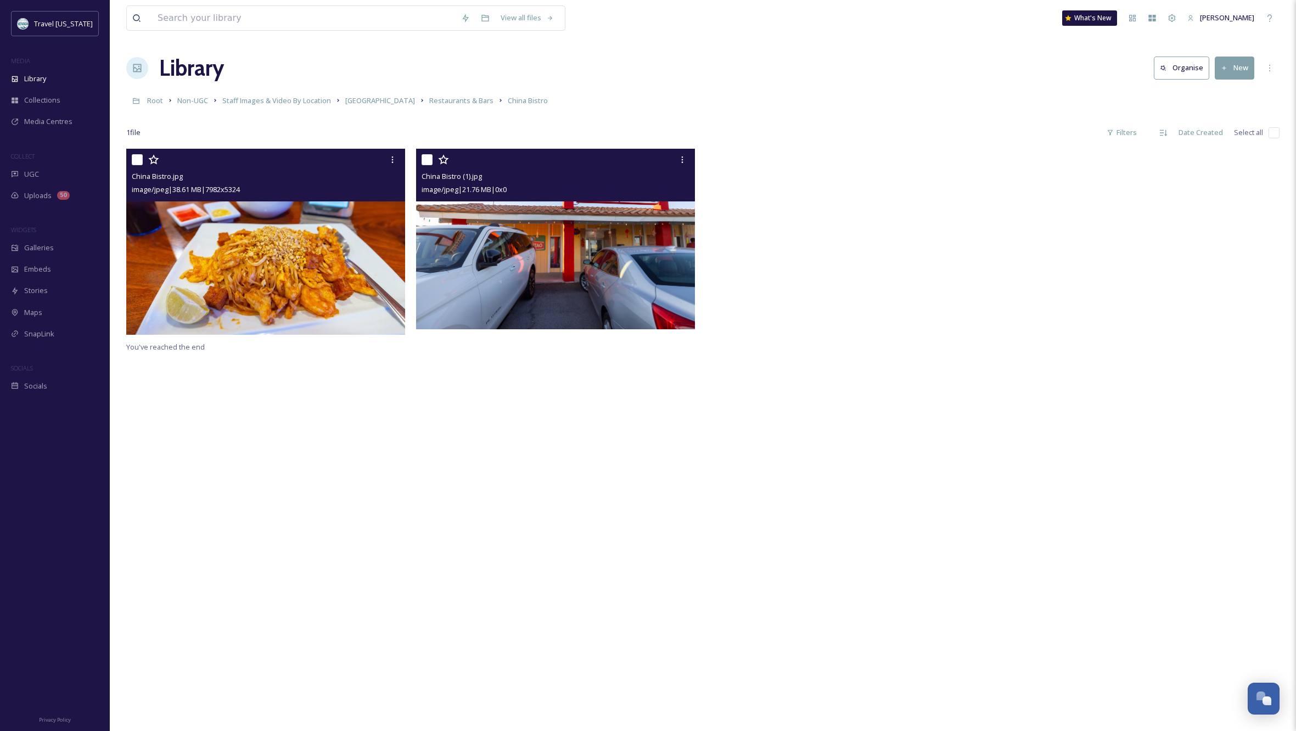
click at [594, 274] on img at bounding box center [555, 239] width 279 height 181
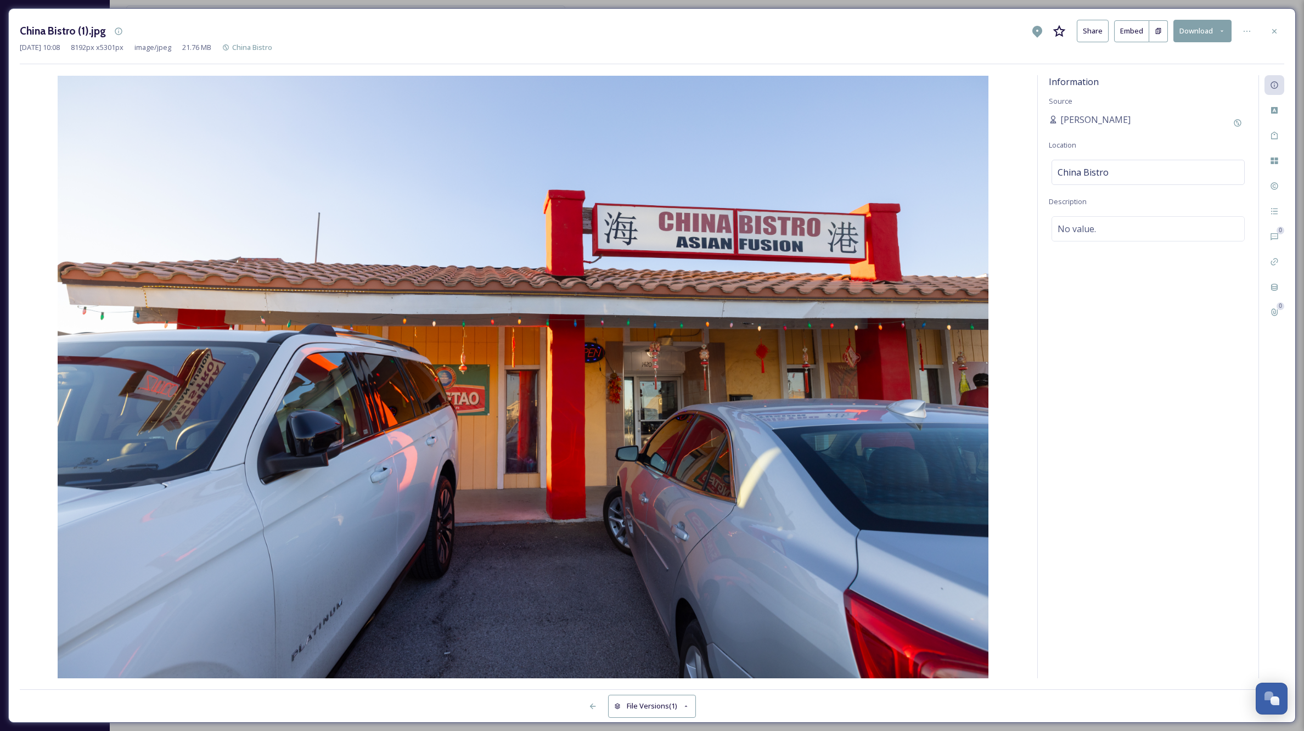
drag, startPoint x: 1271, startPoint y: 28, endPoint x: 1281, endPoint y: 29, distance: 10.5
click at [1271, 28] on icon at bounding box center [1274, 31] width 9 height 9
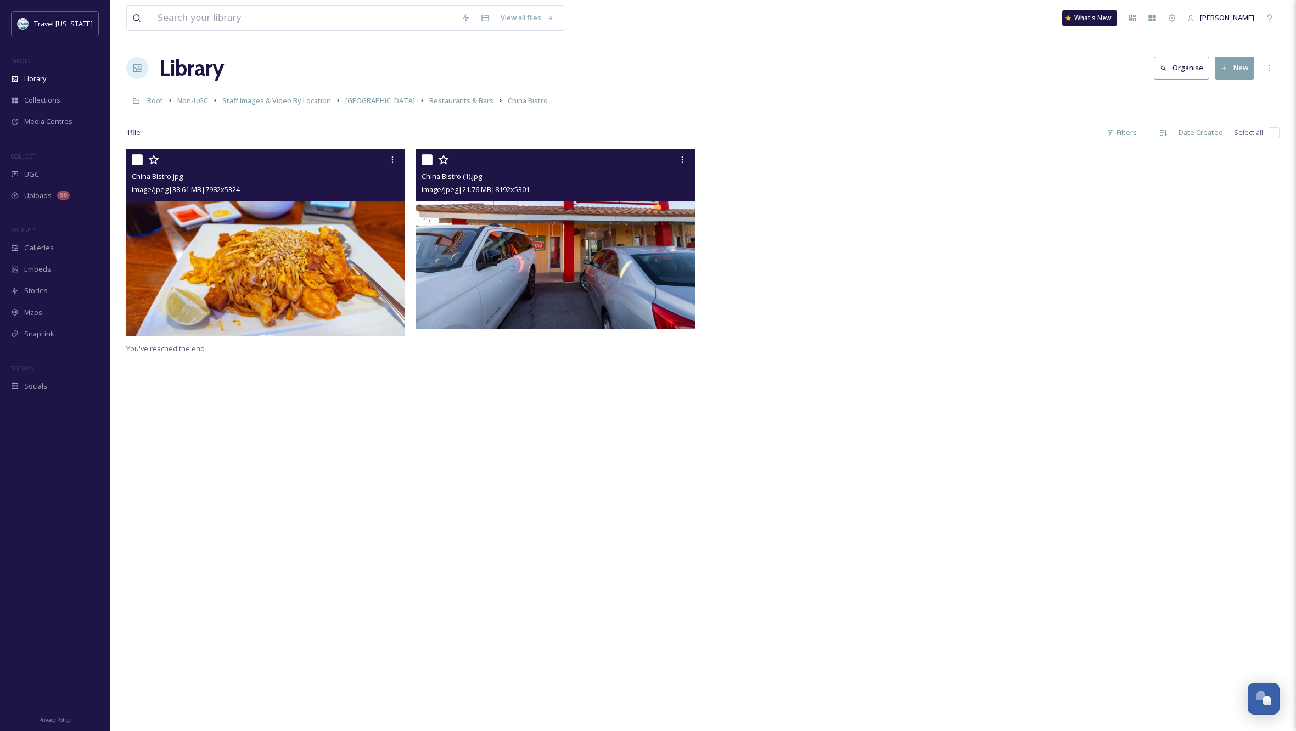
click at [508, 448] on div "China Bistro.jpg image/jpeg | 38.61 MB | 7982 x 5324 China Bistro (1).jpg image…" at bounding box center [702, 514] width 1153 height 731
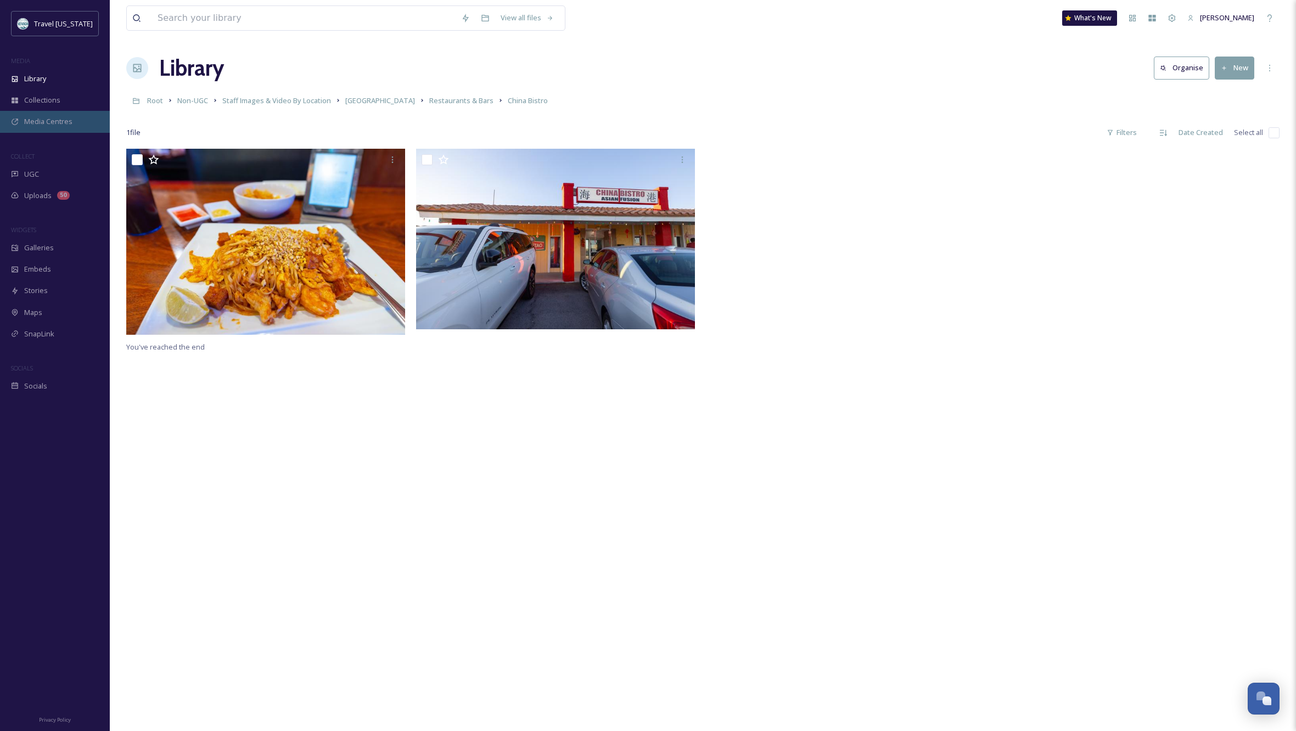
click at [75, 122] on div "Media Centres" at bounding box center [55, 121] width 110 height 21
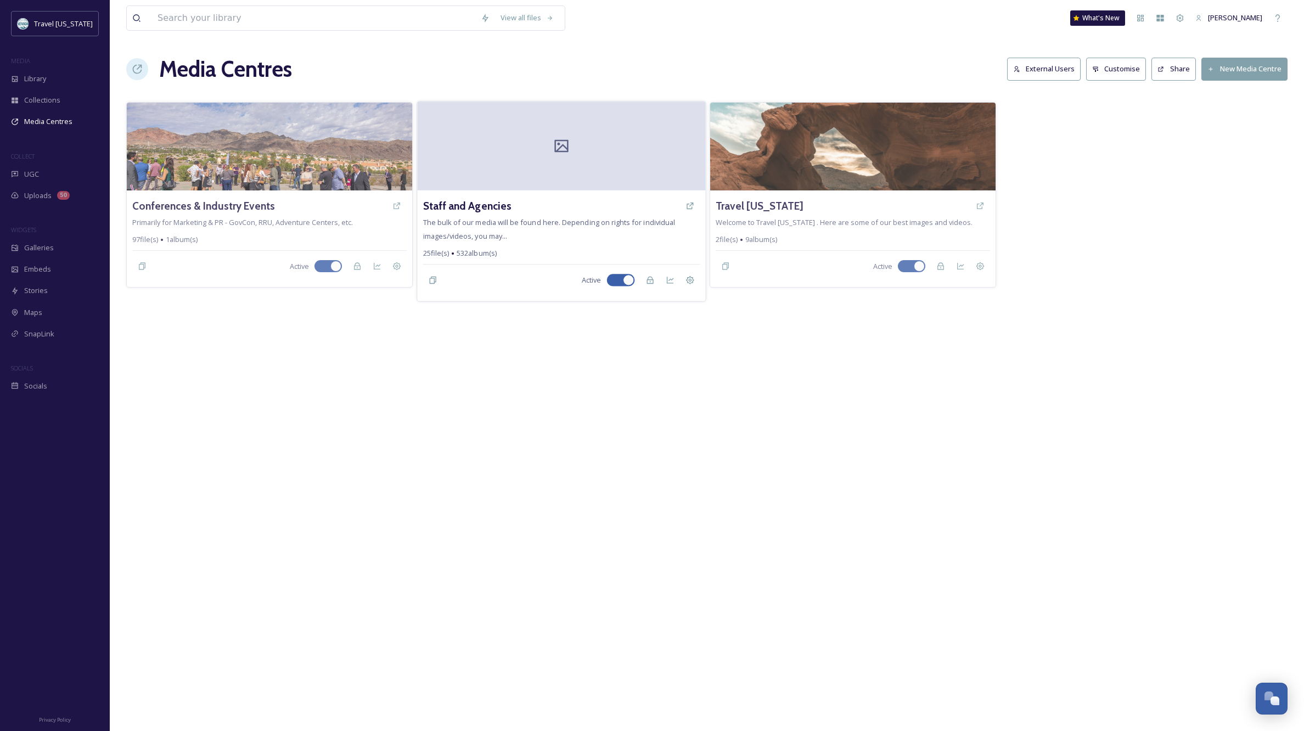
click at [520, 166] on div at bounding box center [561, 146] width 288 height 89
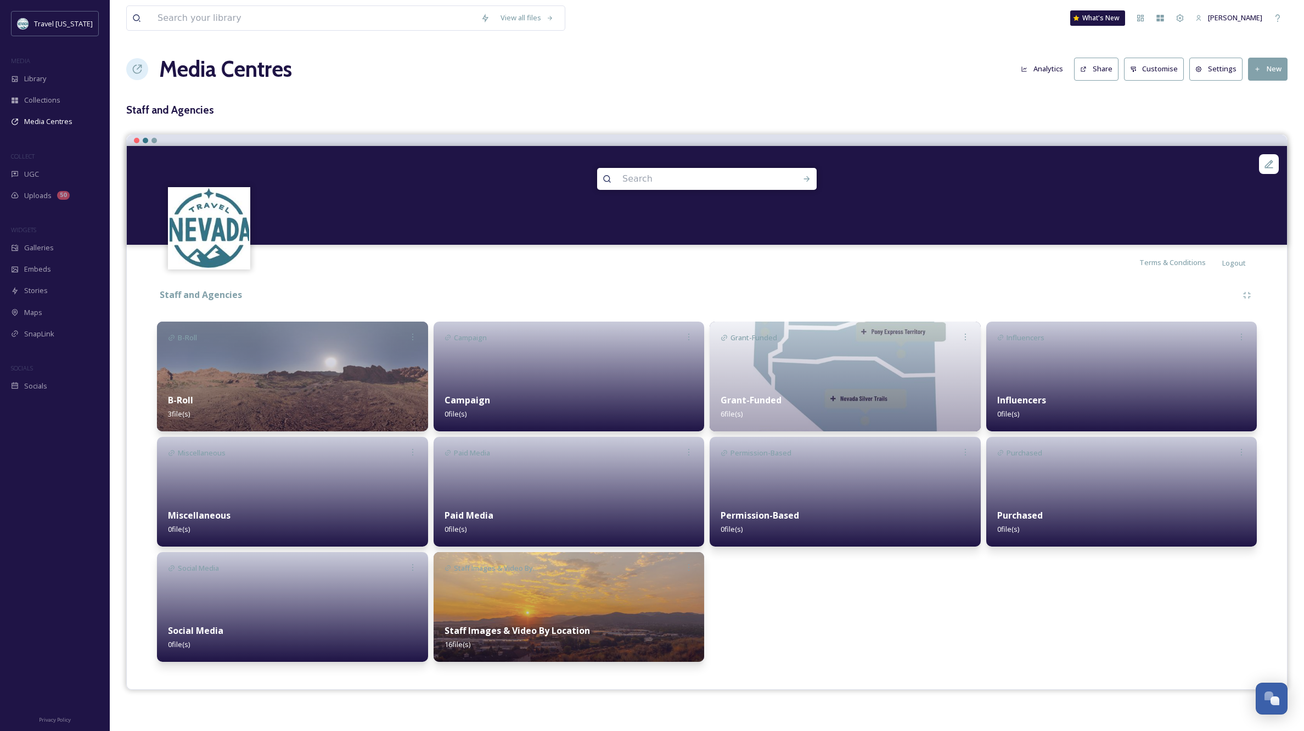
click at [585, 586] on img at bounding box center [569, 607] width 271 height 110
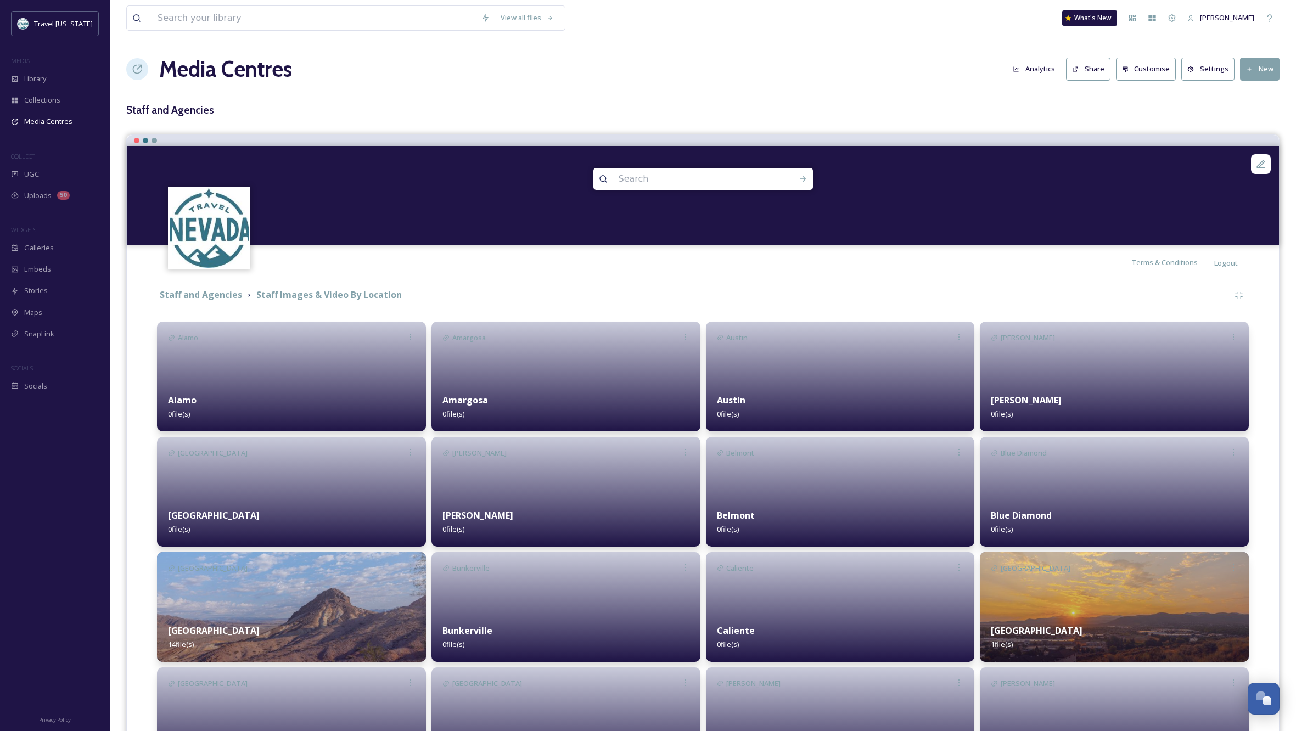
click at [300, 579] on img at bounding box center [291, 607] width 269 height 110
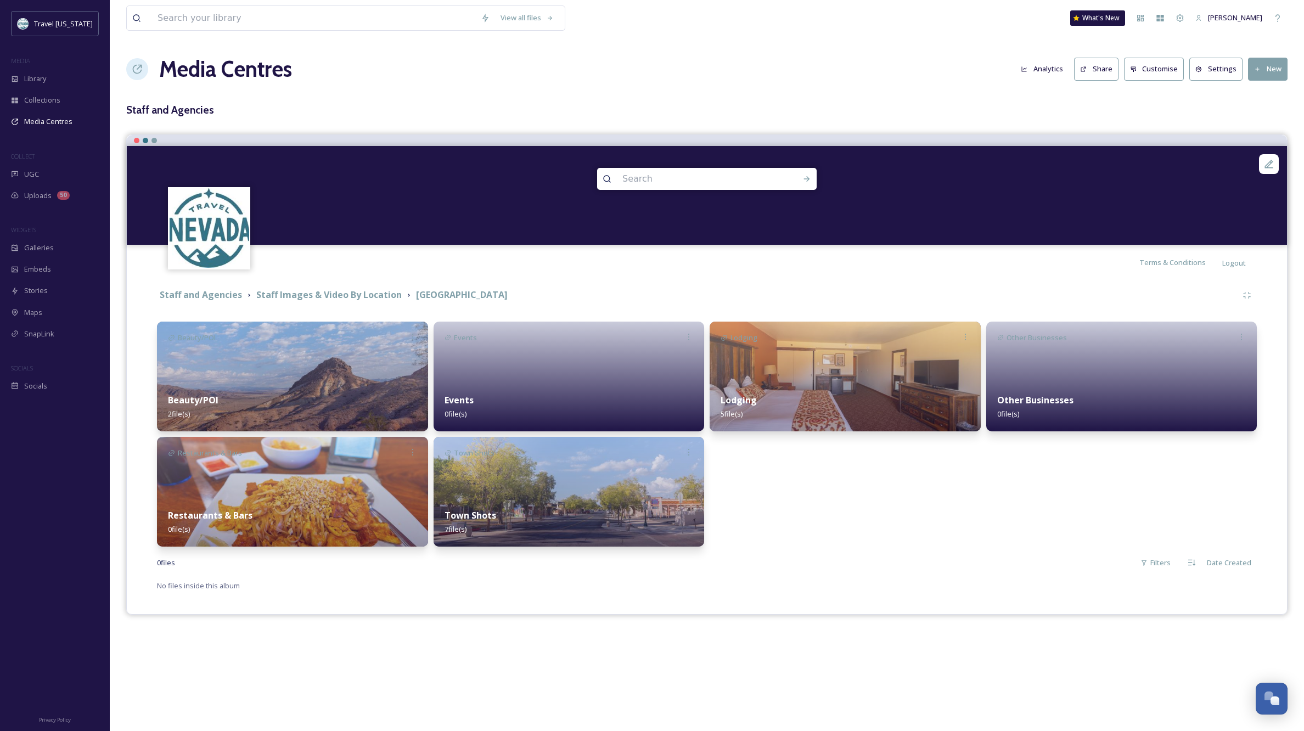
click at [314, 487] on img at bounding box center [292, 492] width 271 height 110
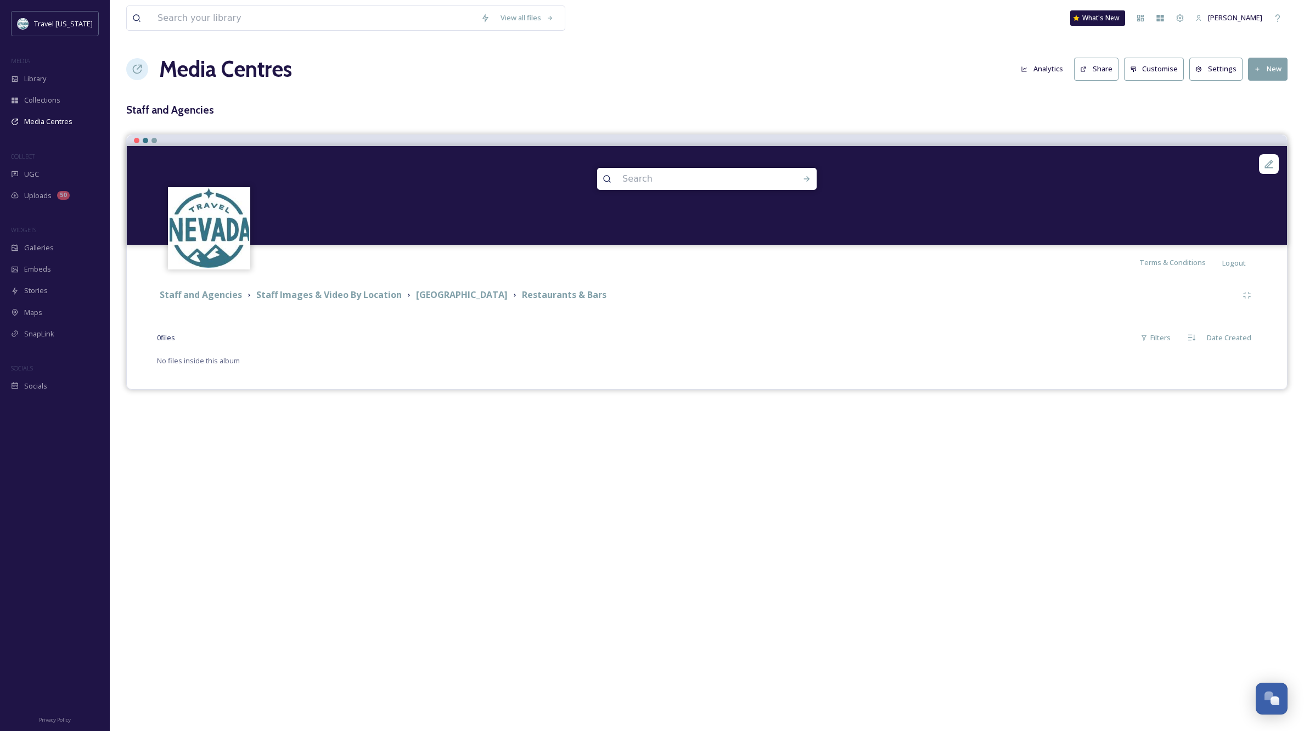
click at [1278, 68] on button "New" at bounding box center [1268, 69] width 40 height 23
click at [1272, 111] on span "Add Album" at bounding box center [1264, 116] width 36 height 10
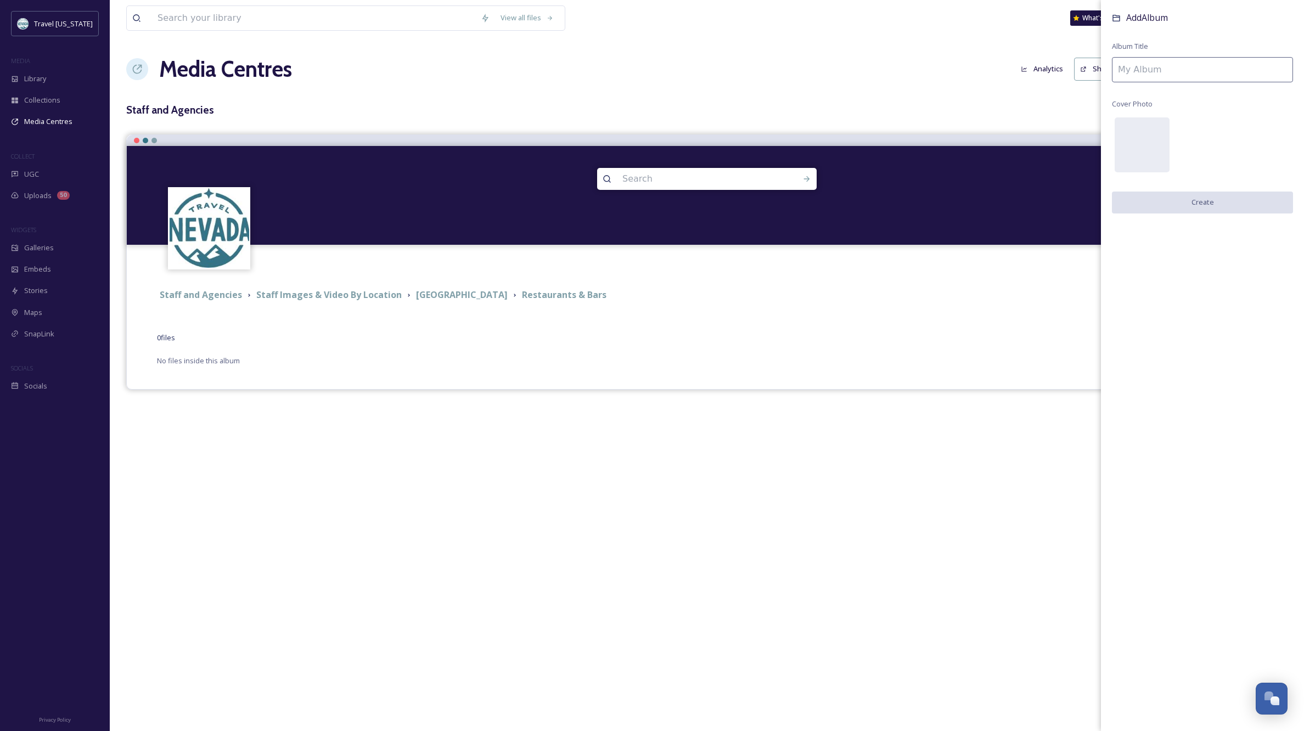
click at [1141, 65] on input at bounding box center [1202, 69] width 181 height 25
type input "China Bistro"
click at [1199, 204] on button "Create" at bounding box center [1202, 203] width 181 height 23
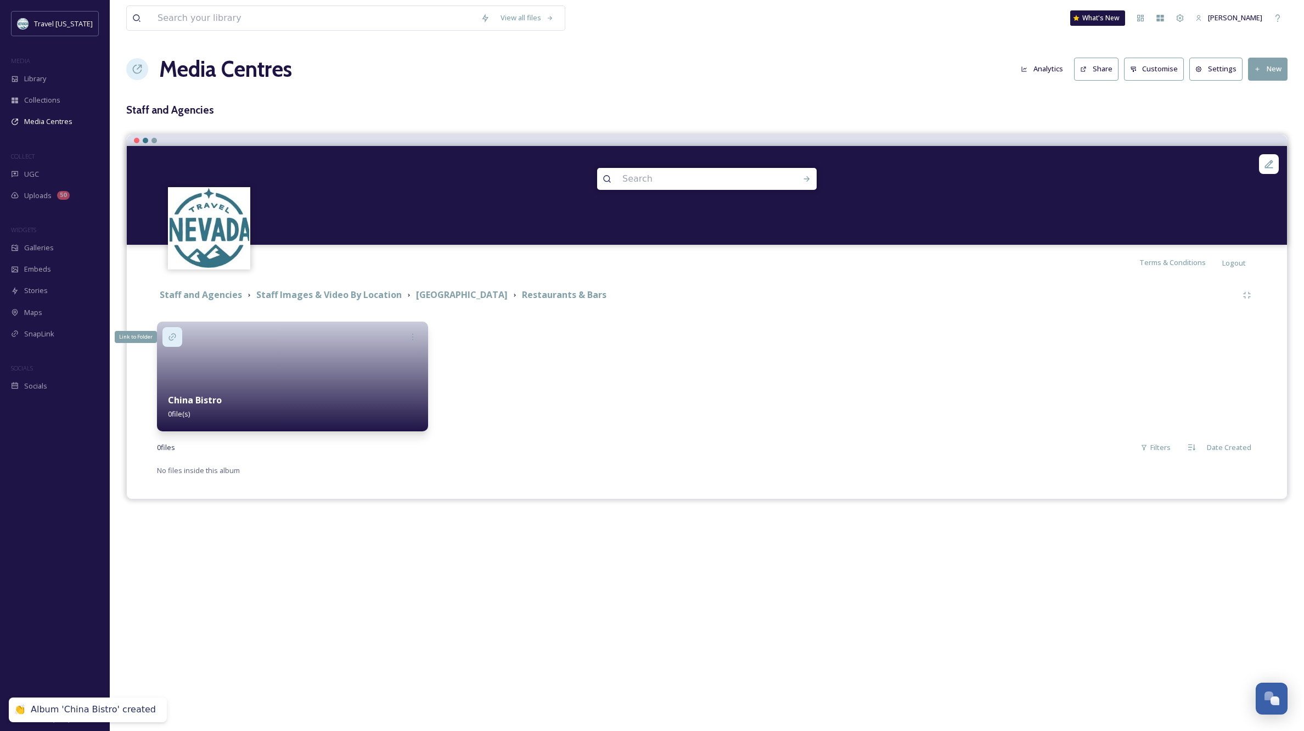
click at [172, 335] on icon at bounding box center [172, 337] width 9 height 9
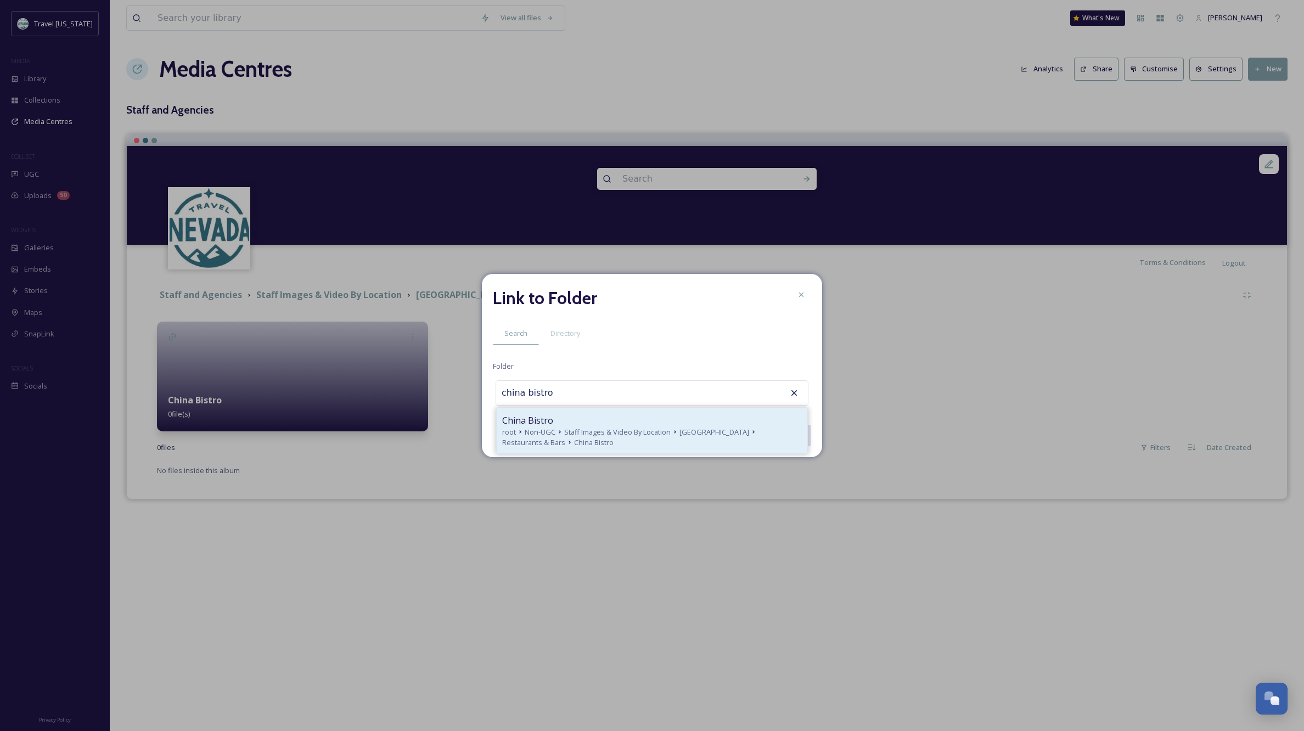
click at [626, 424] on div "China Bistro" at bounding box center [652, 420] width 300 height 13
type input "China Bistro"
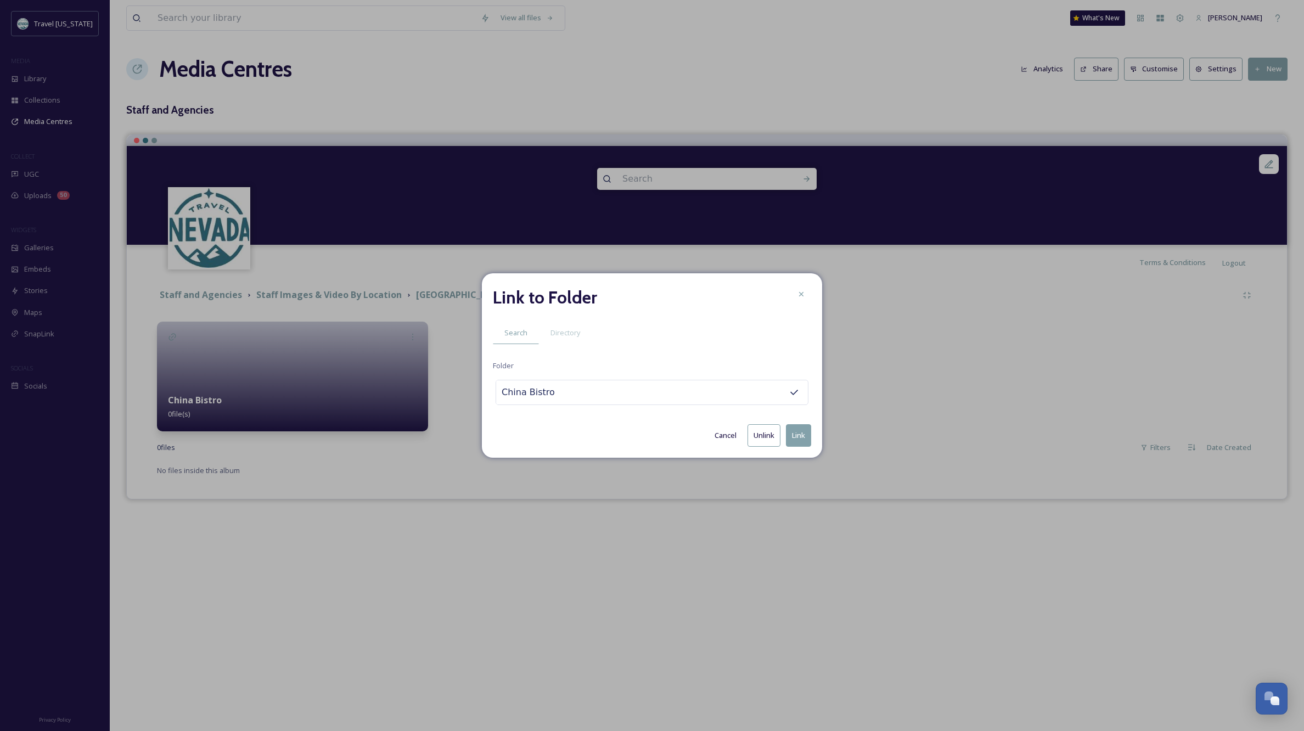
click at [804, 436] on button "Link" at bounding box center [798, 435] width 25 height 23
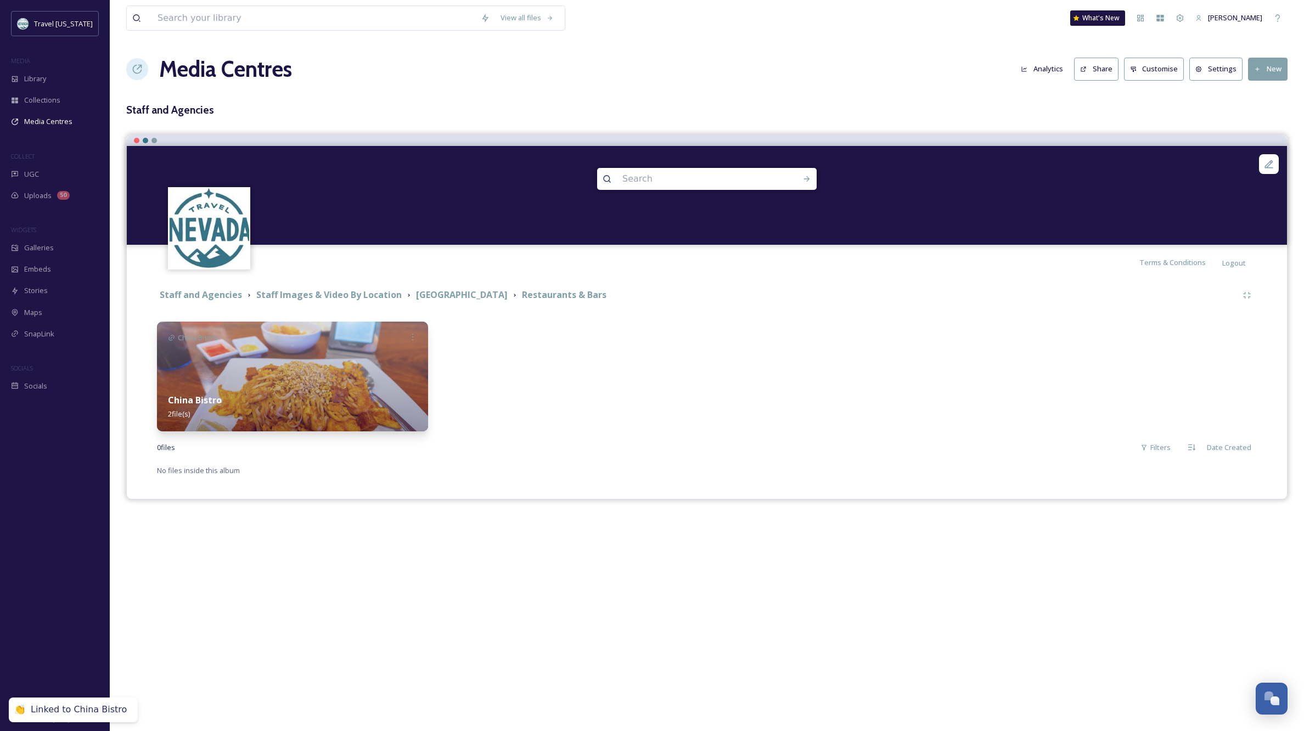
click at [746, 558] on div "View all files What's New [PERSON_NAME] Media Centres Analytics Share Customise…" at bounding box center [707, 365] width 1194 height 731
click at [212, 70] on h1 "Media Centres" at bounding box center [225, 69] width 133 height 33
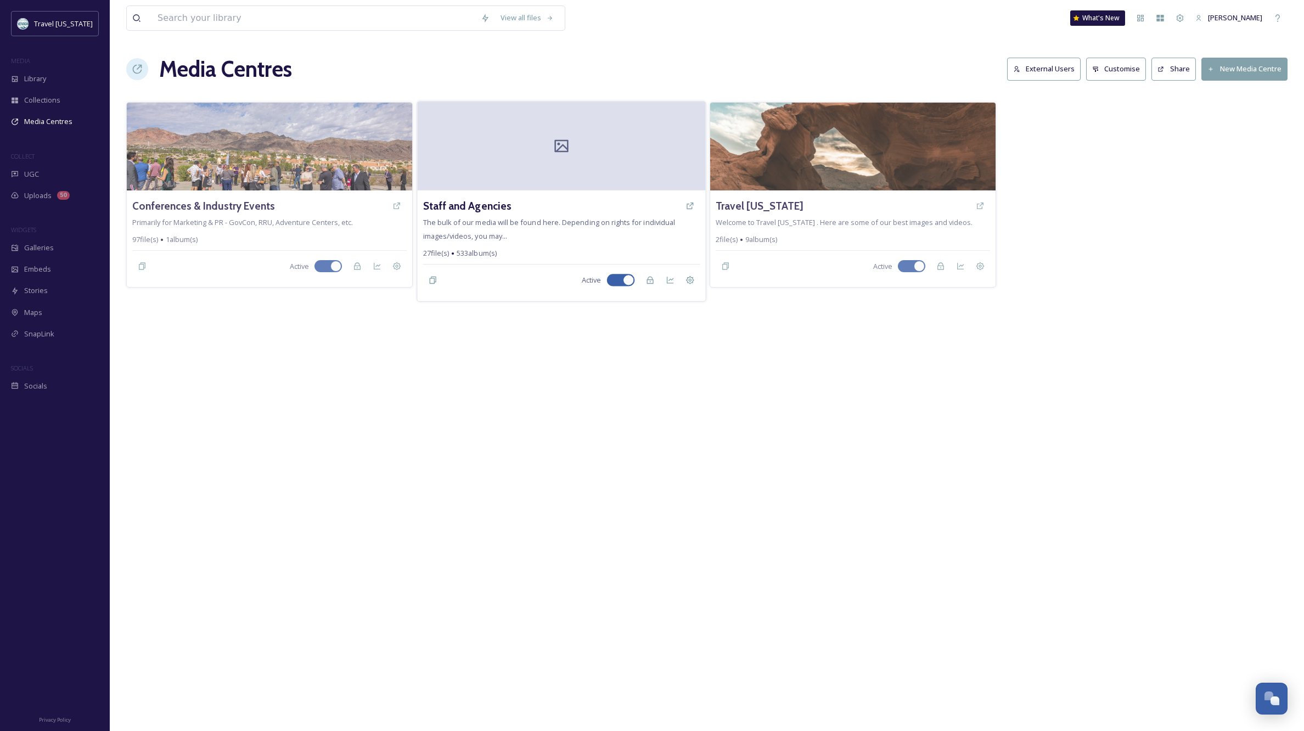
click at [607, 147] on div at bounding box center [561, 146] width 288 height 89
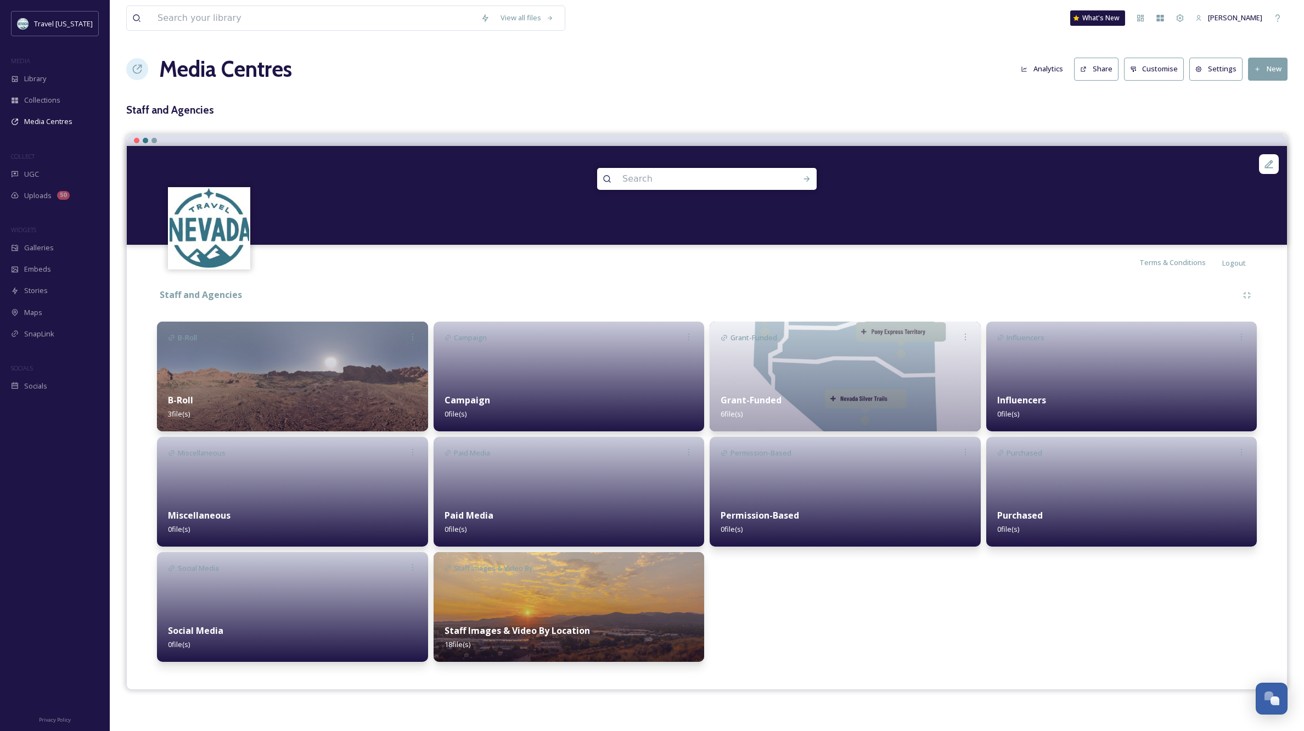
click at [590, 607] on img at bounding box center [569, 607] width 271 height 110
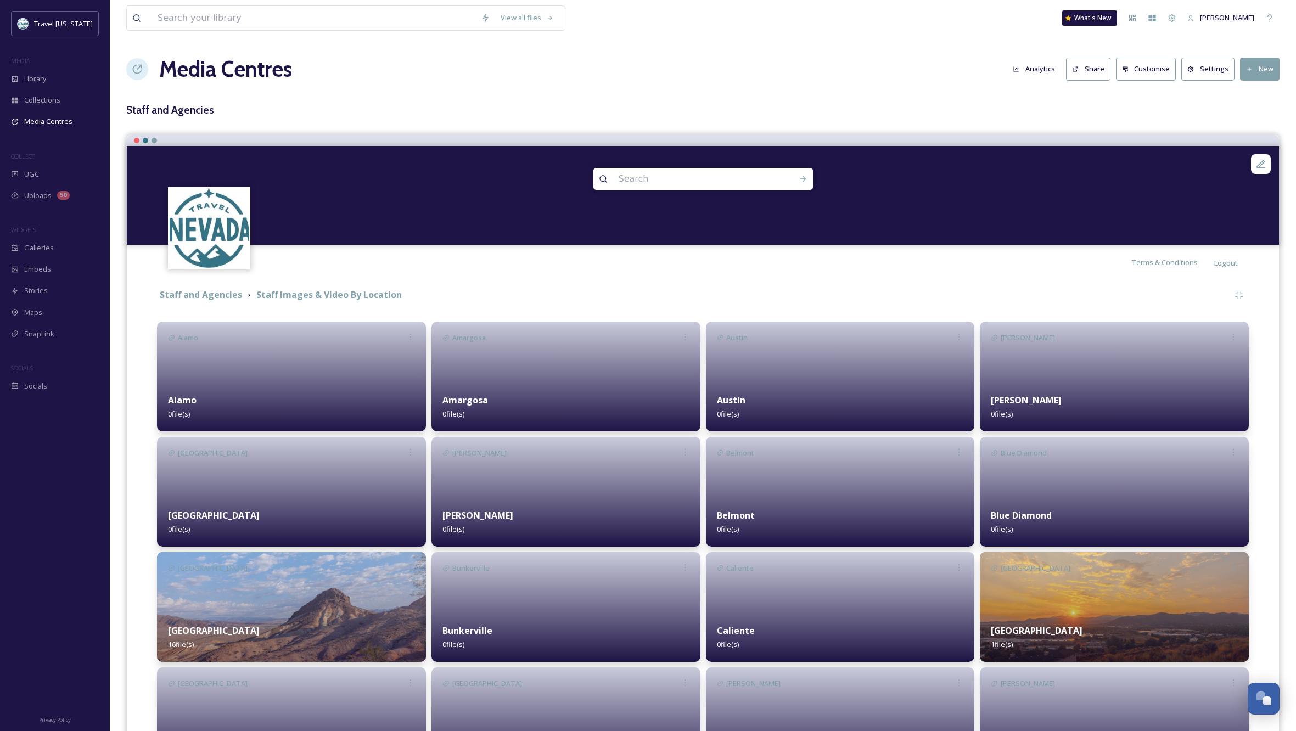
click at [251, 598] on img at bounding box center [291, 607] width 269 height 110
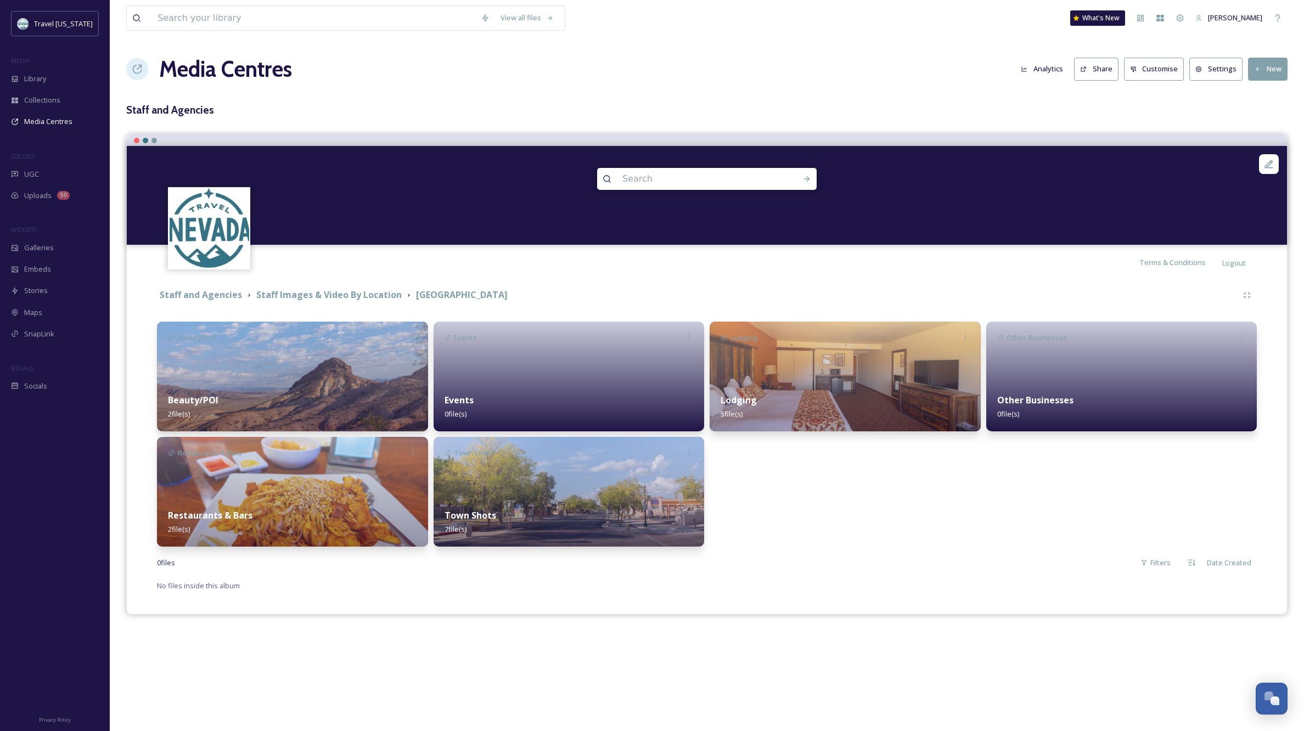
click at [1049, 570] on div "0 file s Filters Date Created" at bounding box center [707, 562] width 1100 height 21
click at [482, 676] on div "View all files What's New [PERSON_NAME] Media Centres Analytics Share Customise…" at bounding box center [707, 365] width 1194 height 731
click at [291, 363] on img at bounding box center [292, 377] width 271 height 110
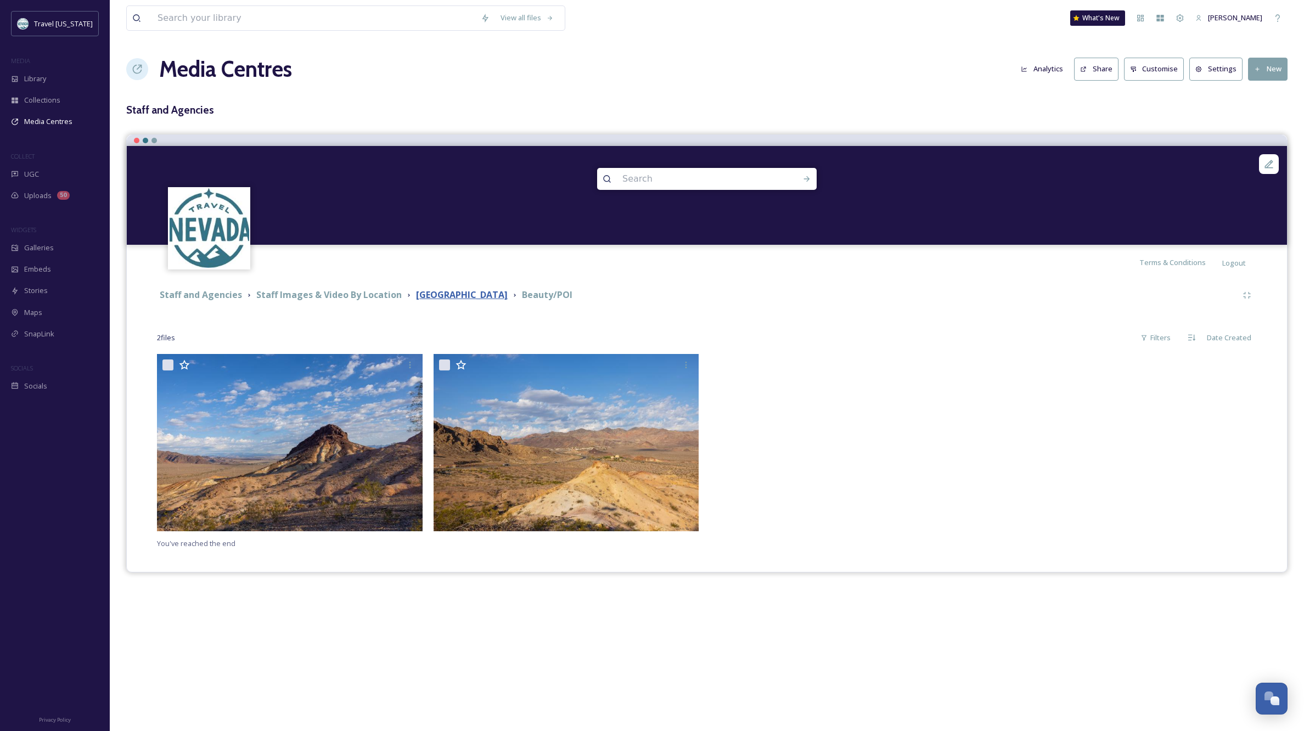
click at [446, 296] on strong "[GEOGRAPHIC_DATA]" at bounding box center [462, 295] width 92 height 12
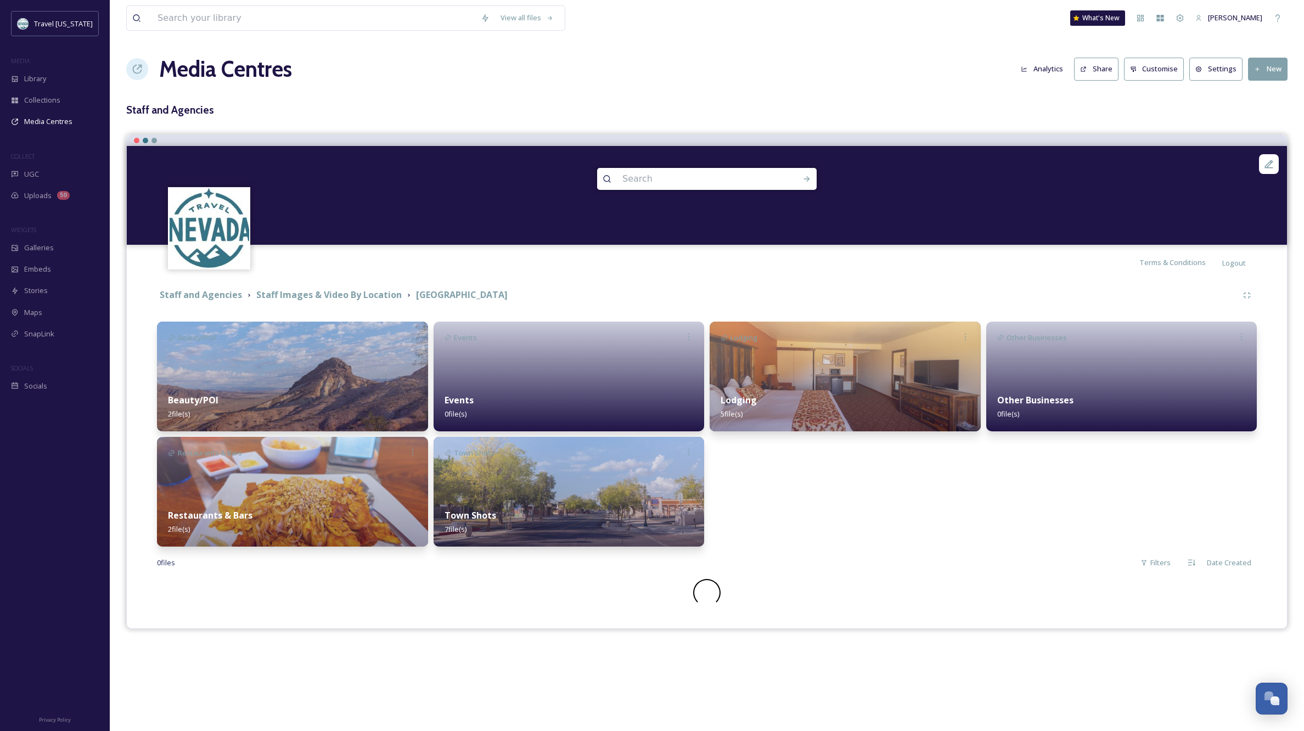
click at [319, 499] on div "Restaurants & Bars 2 file(s)" at bounding box center [292, 522] width 271 height 49
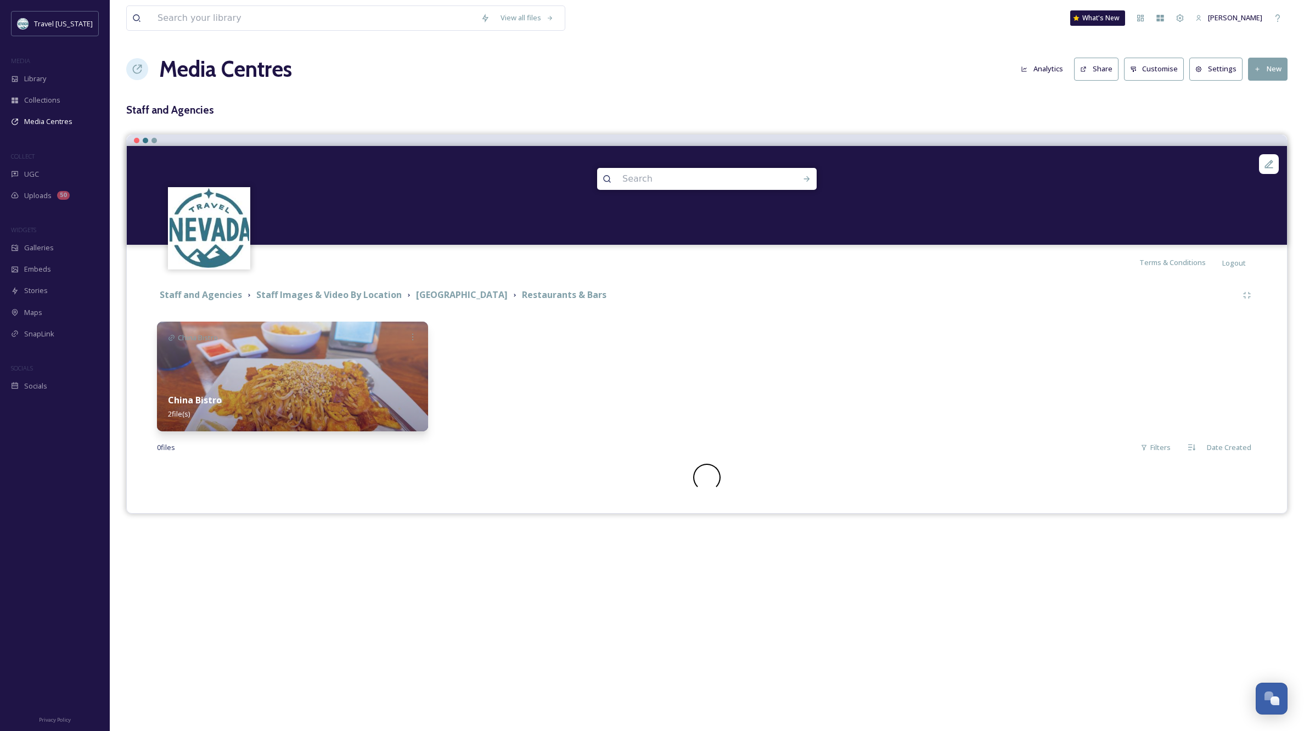
click at [304, 387] on div "China Bistro 2 file(s)" at bounding box center [292, 407] width 271 height 49
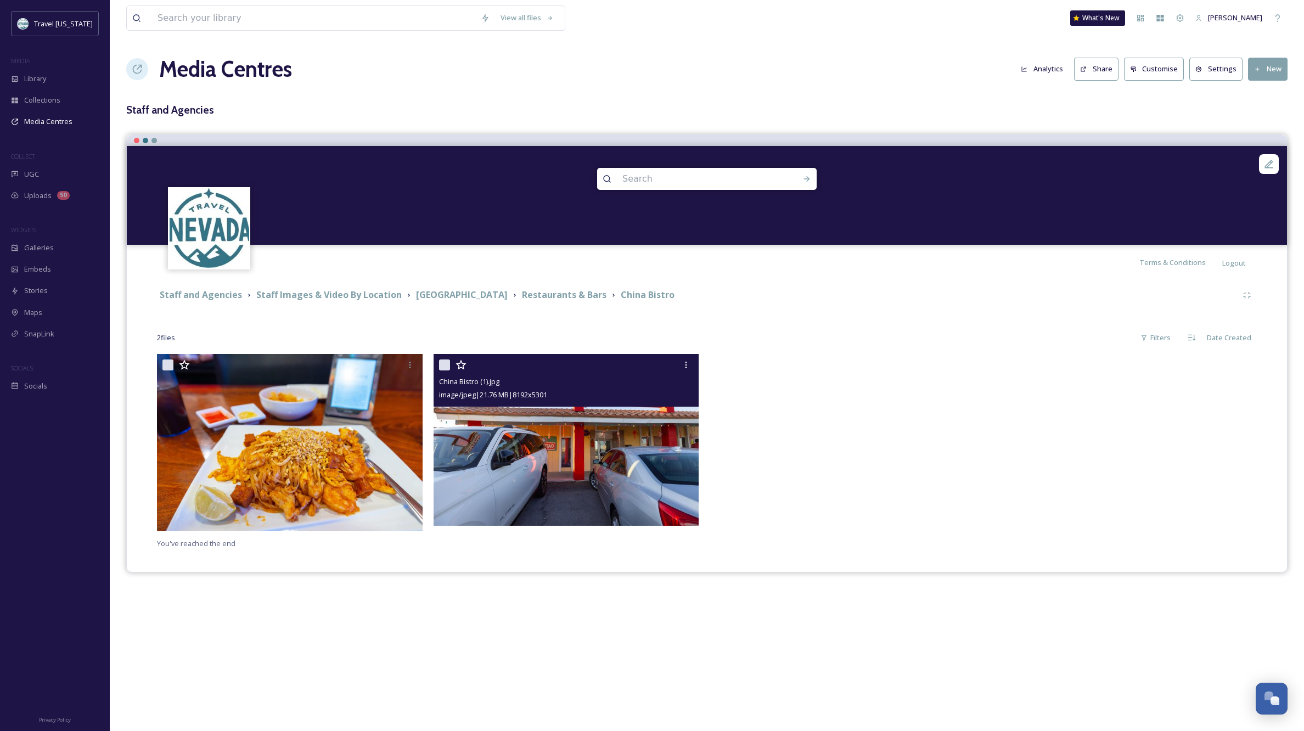
click at [554, 446] on img at bounding box center [567, 440] width 266 height 172
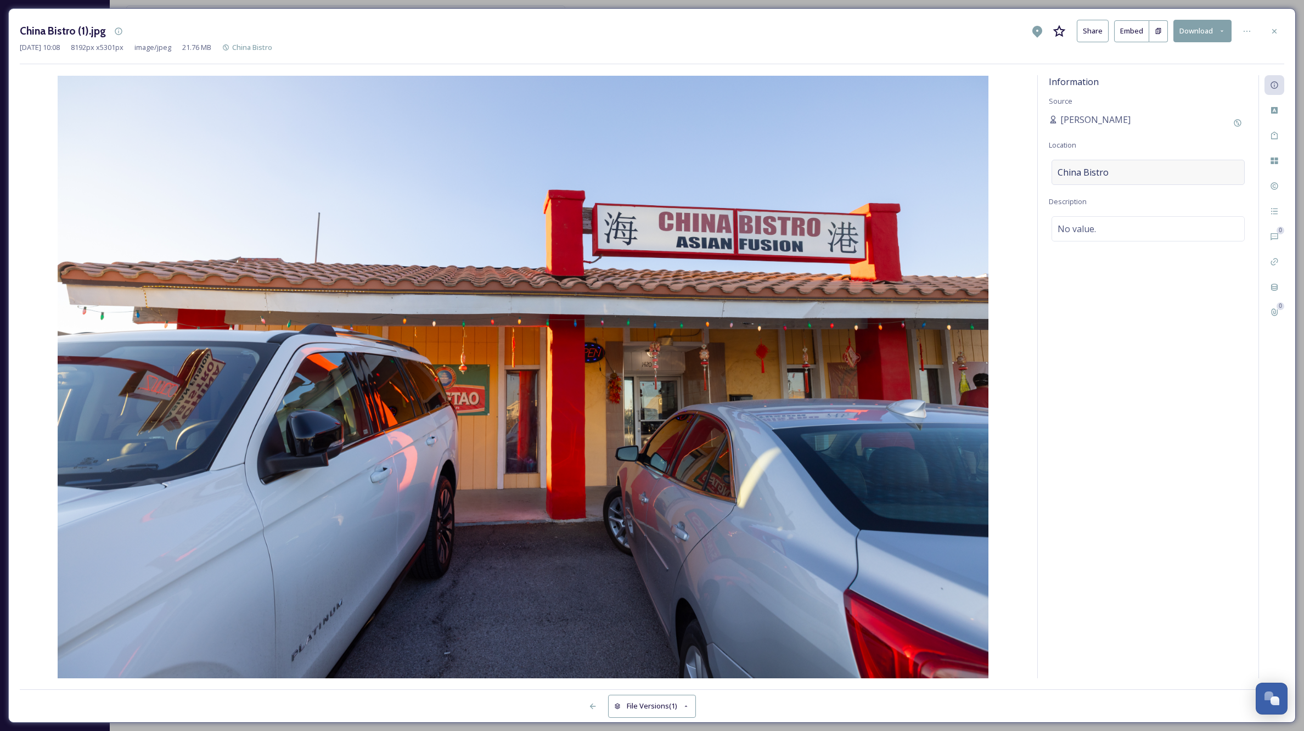
click at [1114, 169] on div "China Bistro" at bounding box center [1148, 172] width 193 height 25
click at [1042, 176] on div "Information Source [PERSON_NAME] Location [GEOGRAPHIC_DATA] Bistro Description …" at bounding box center [1148, 376] width 221 height 603
click at [1097, 175] on span "China Bistro" at bounding box center [1083, 172] width 51 height 13
click at [1097, 175] on input "China Bistro" at bounding box center [1148, 172] width 192 height 24
click at [1159, 368] on div "Information Source [PERSON_NAME] Location [GEOGRAPHIC_DATA] Bistro Description …" at bounding box center [1148, 376] width 221 height 603
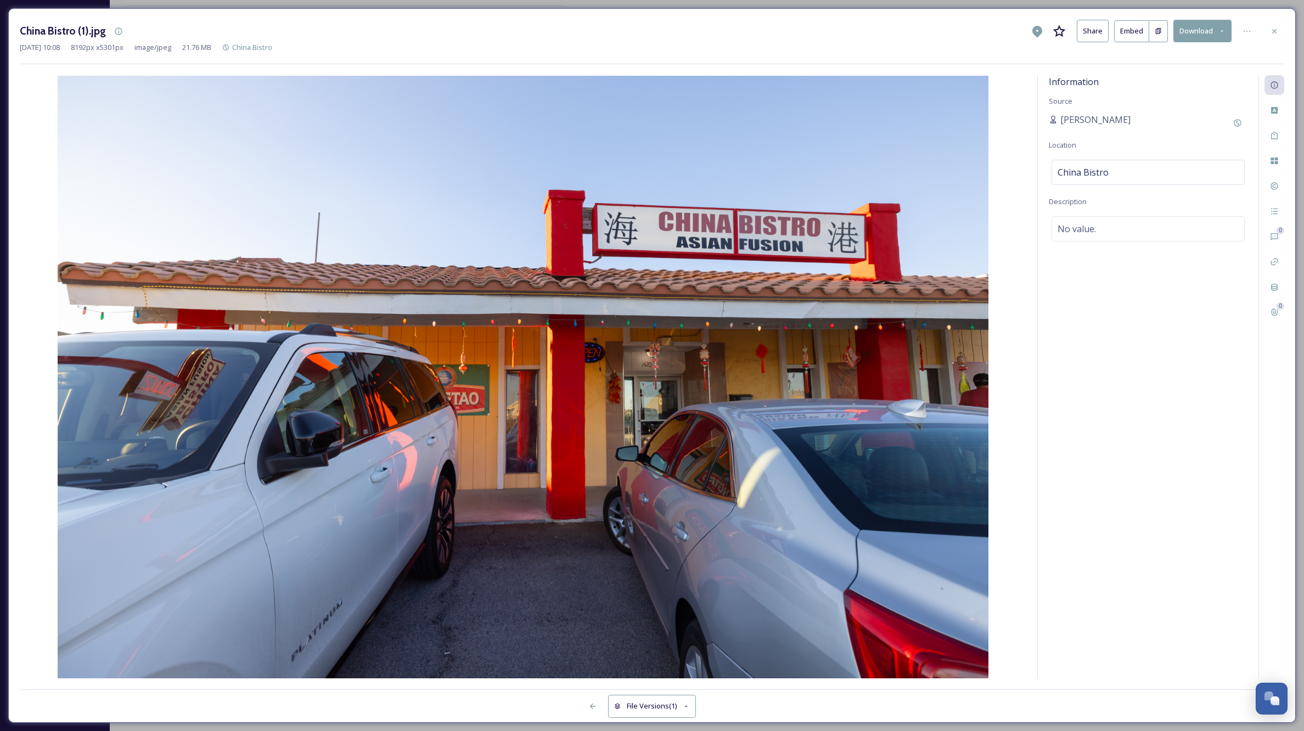
click at [1171, 318] on div "Information Source [PERSON_NAME] Location [GEOGRAPHIC_DATA] Bistro Description …" at bounding box center [1148, 376] width 221 height 603
click at [1275, 182] on icon at bounding box center [1274, 186] width 9 height 9
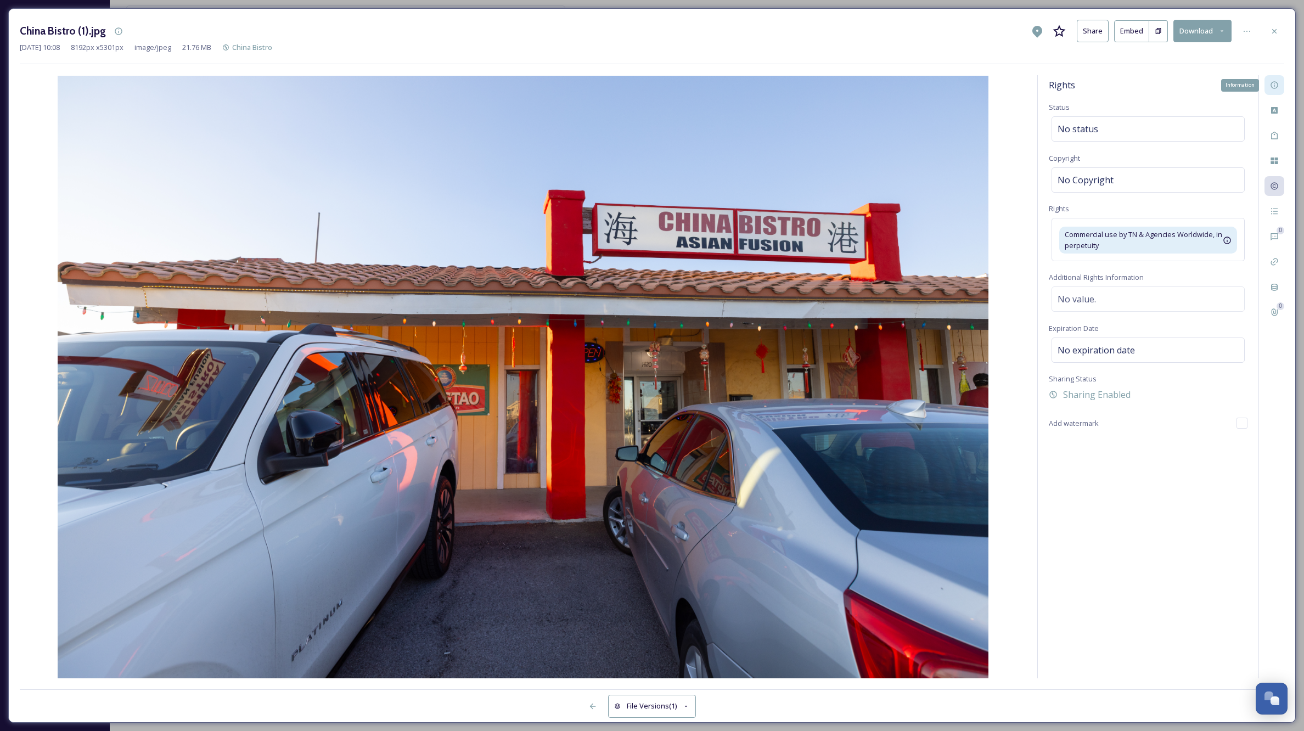
click at [1278, 85] on icon at bounding box center [1274, 85] width 7 height 7
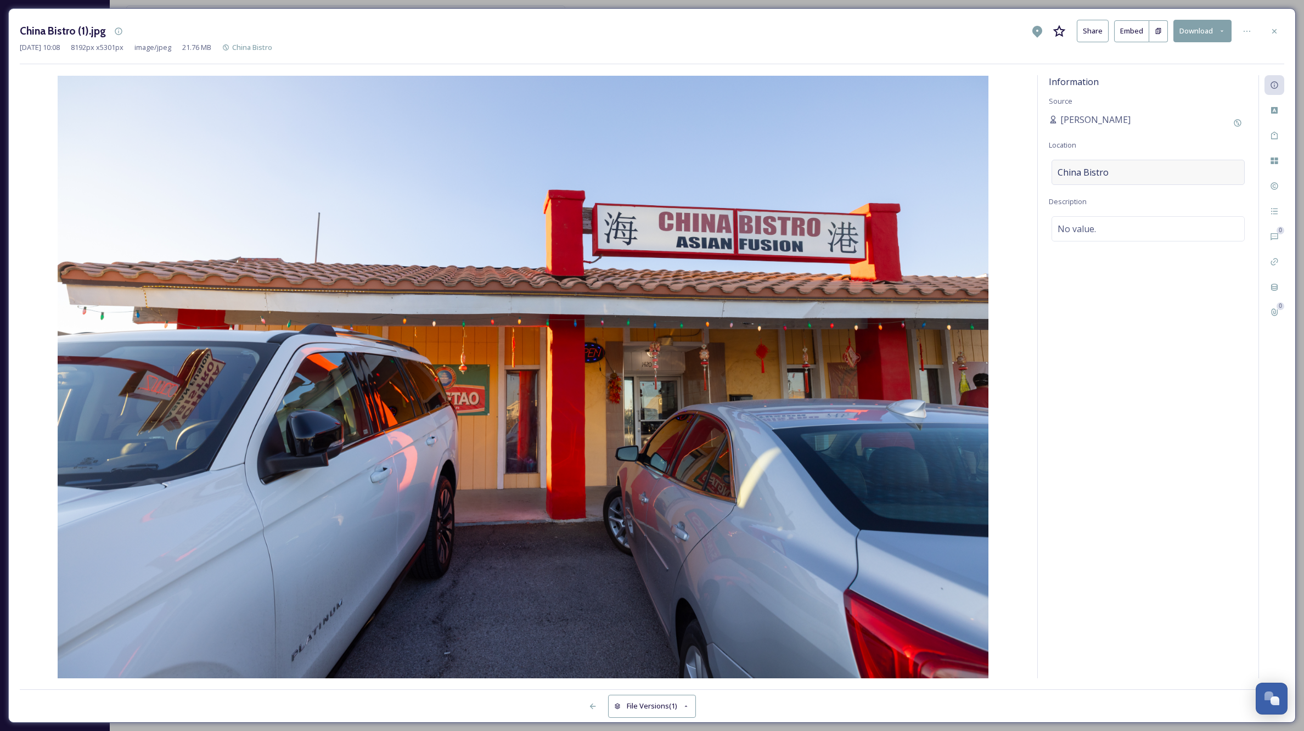
click at [1076, 182] on div "China Bistro" at bounding box center [1148, 172] width 193 height 25
click at [1143, 166] on input "China Bistro" at bounding box center [1148, 172] width 192 height 24
click at [1277, 29] on icon at bounding box center [1274, 31] width 9 height 9
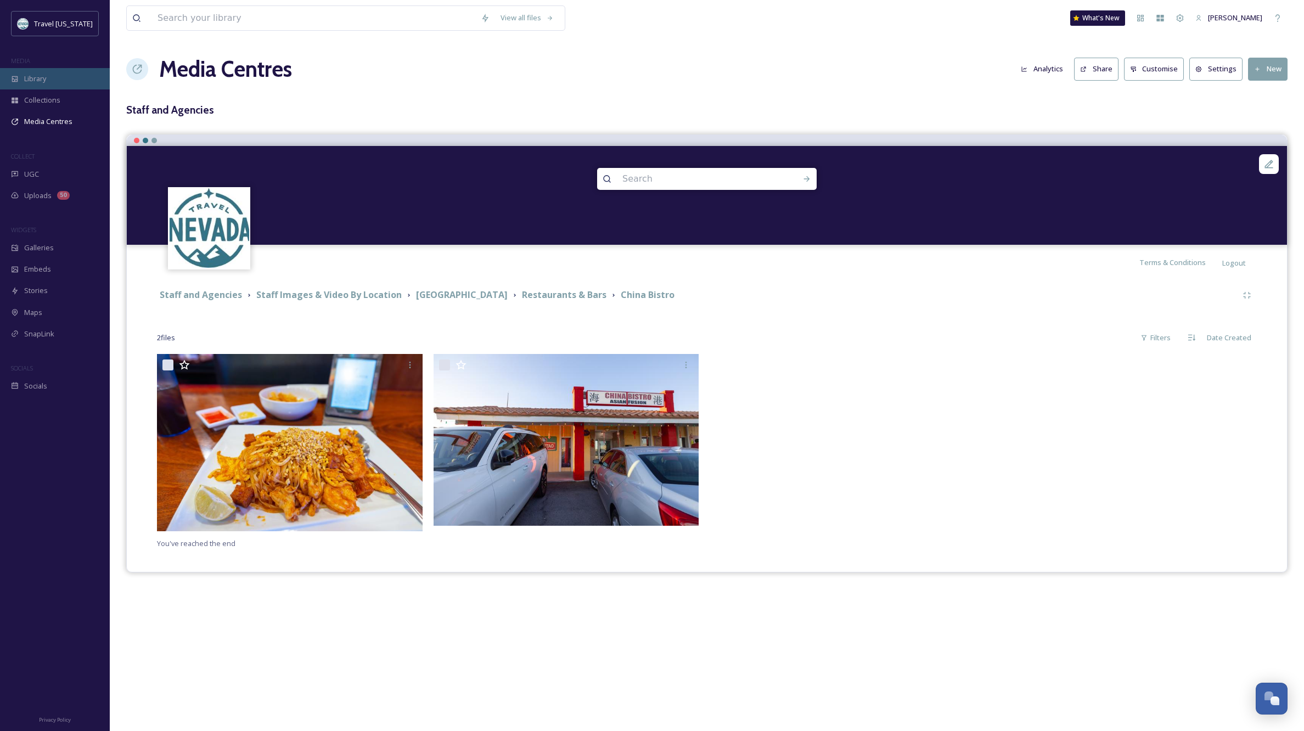
click at [50, 82] on div "Library" at bounding box center [55, 78] width 110 height 21
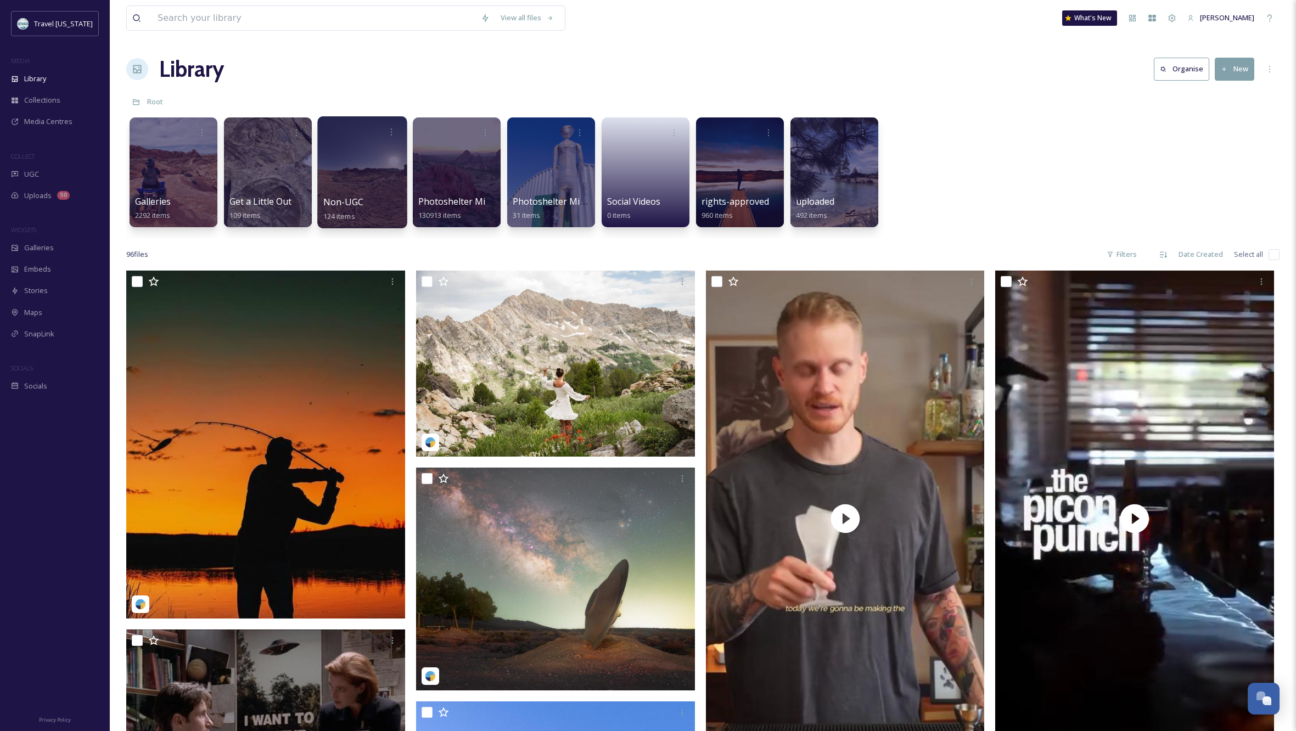
click at [379, 193] on div at bounding box center [361, 172] width 89 height 112
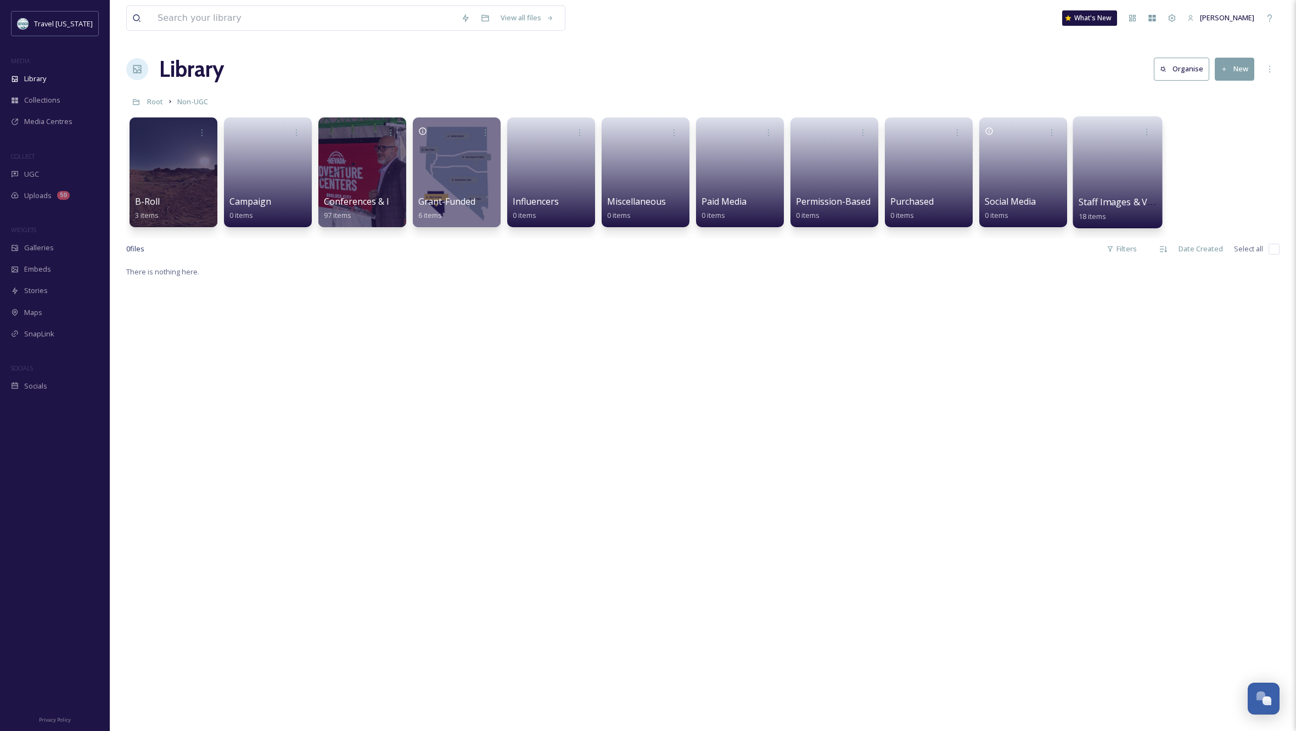
click at [1100, 161] on link at bounding box center [1117, 168] width 78 height 53
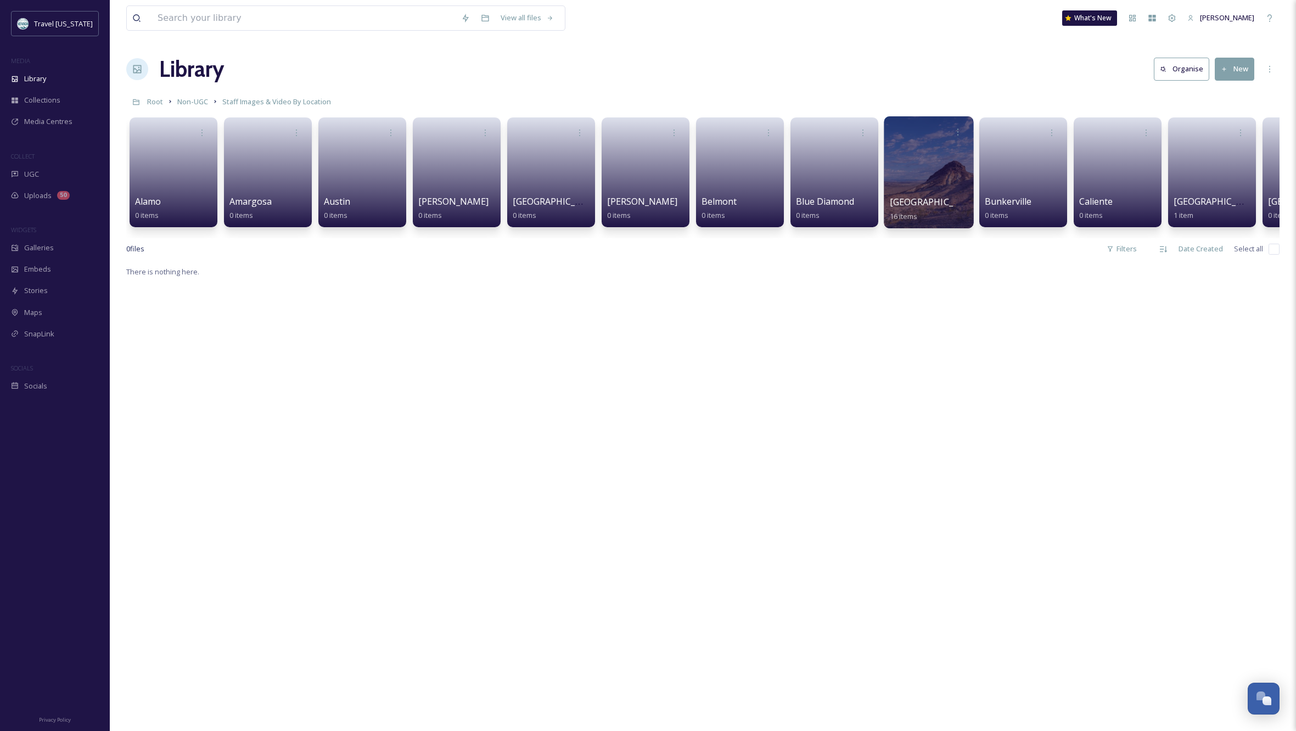
click at [917, 176] on div at bounding box center [928, 172] width 89 height 112
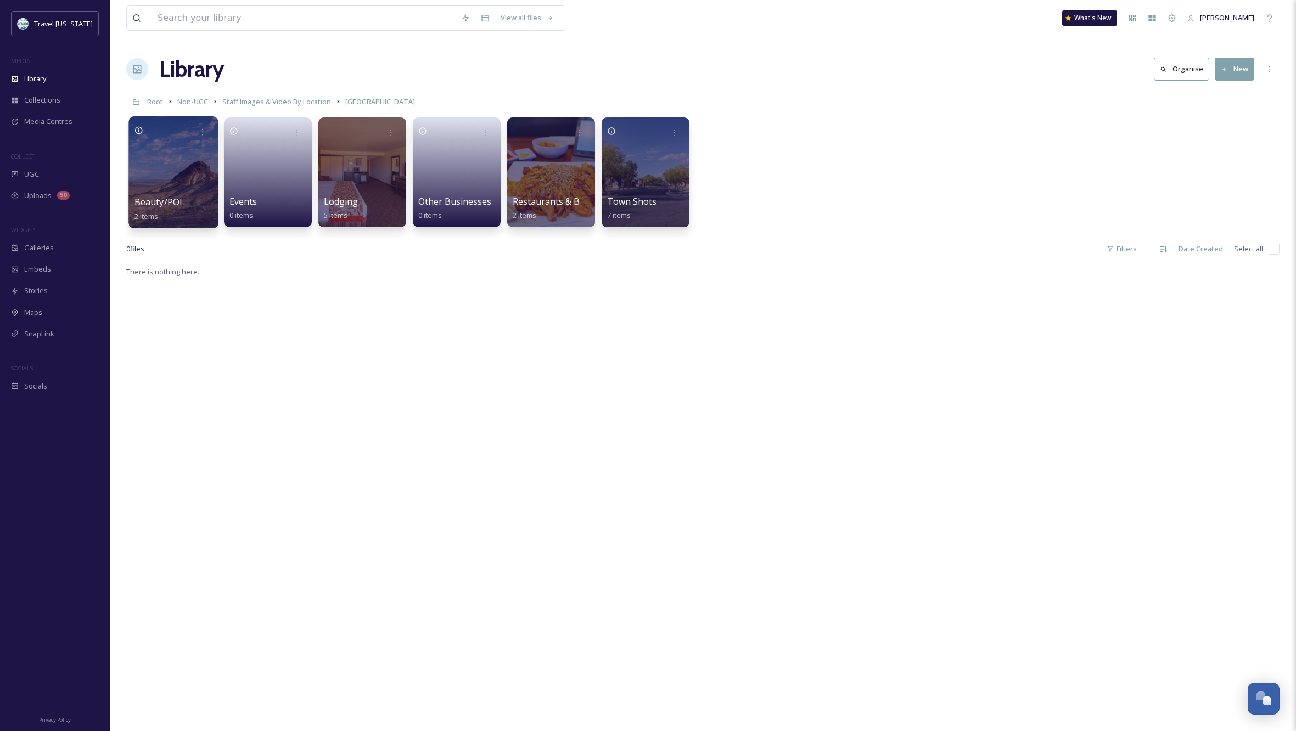
click at [188, 176] on div at bounding box center [172, 172] width 89 height 112
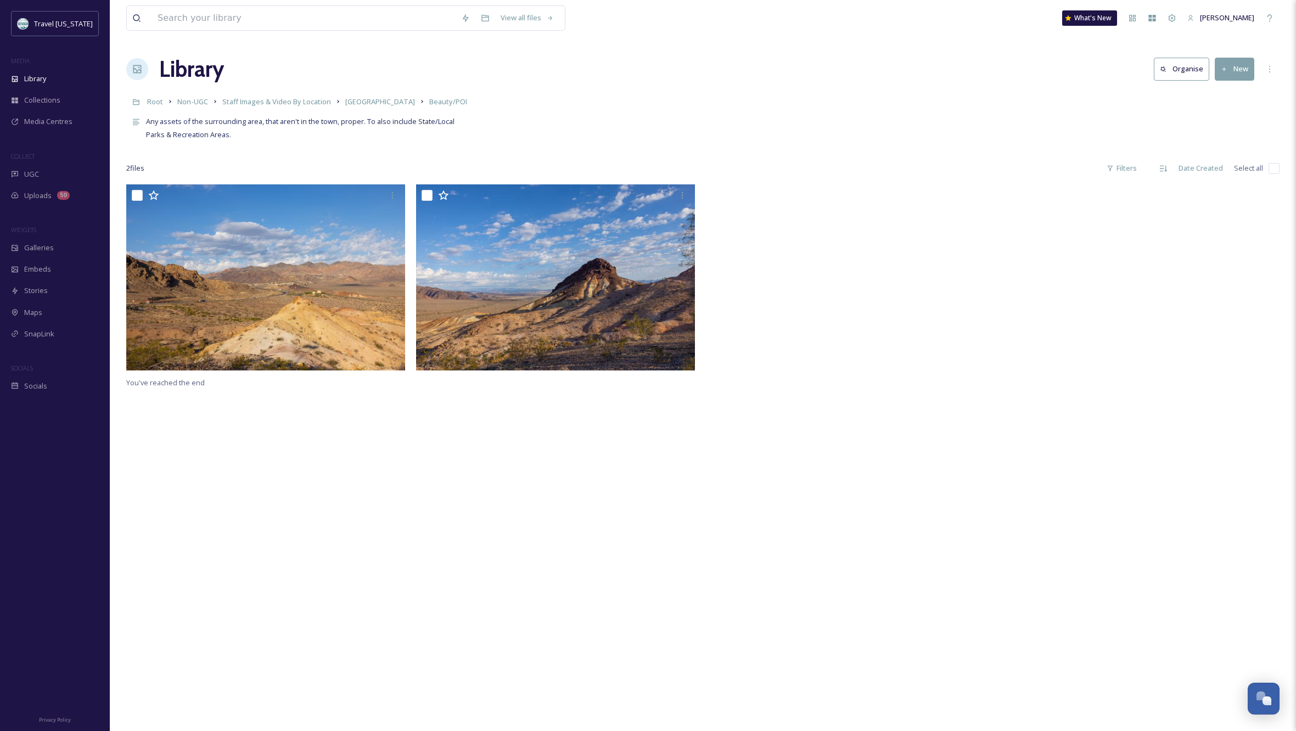
click at [1238, 69] on button "New" at bounding box center [1235, 69] width 40 height 23
click at [1238, 97] on span "File Upload" at bounding box center [1229, 94] width 36 height 10
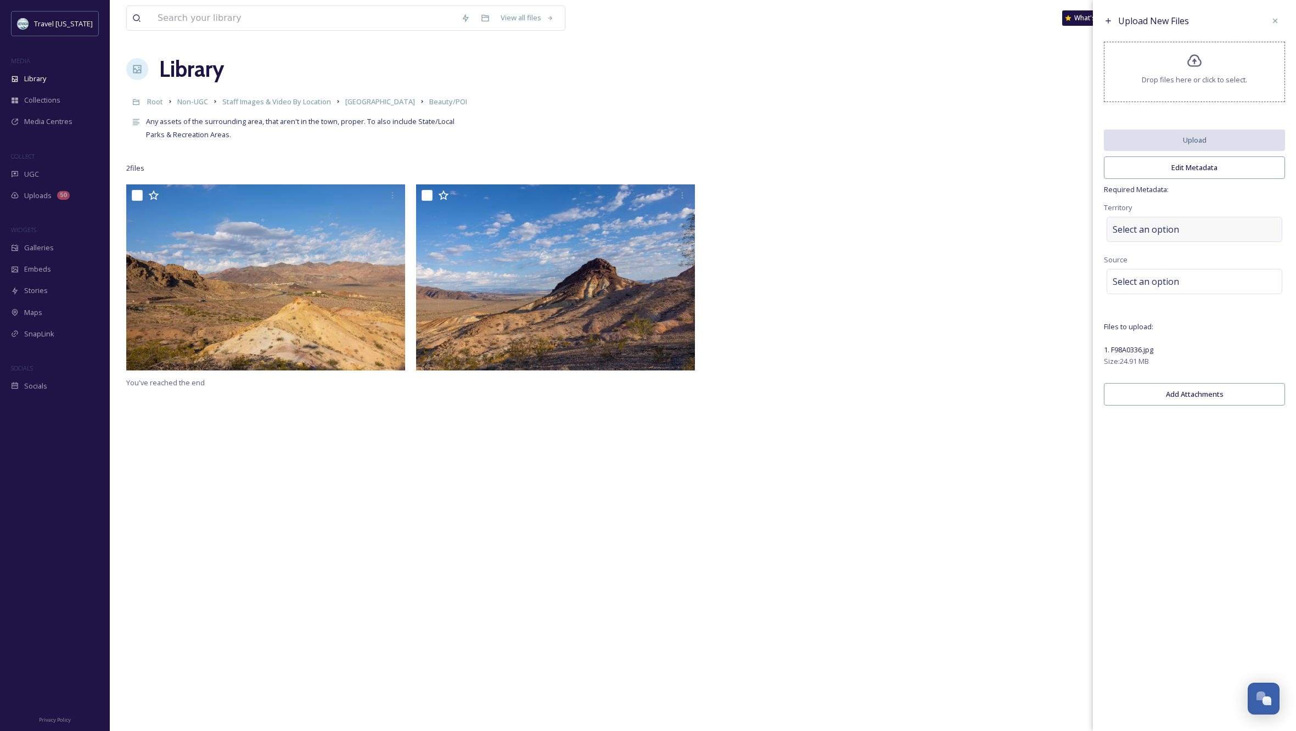
click at [1170, 236] on span "Select an option" at bounding box center [1146, 229] width 66 height 13
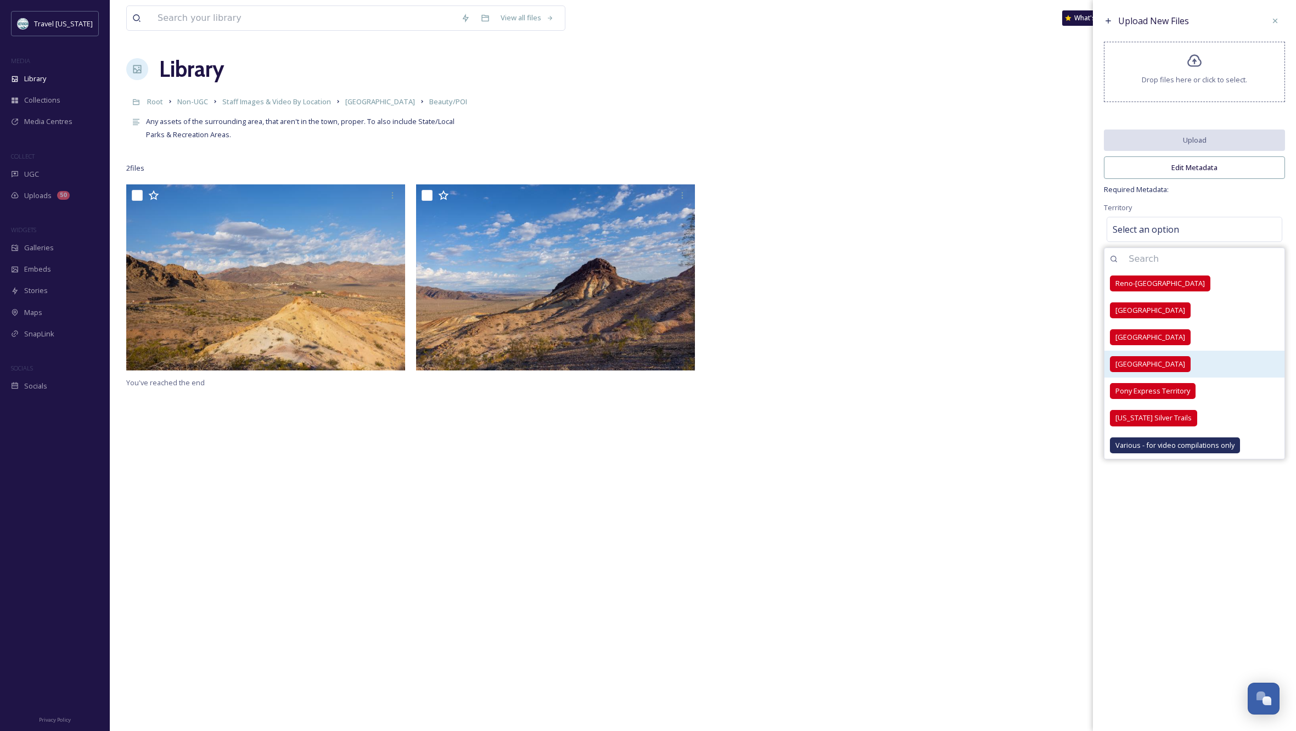
click at [1151, 368] on span "[GEOGRAPHIC_DATA]" at bounding box center [1150, 364] width 70 height 10
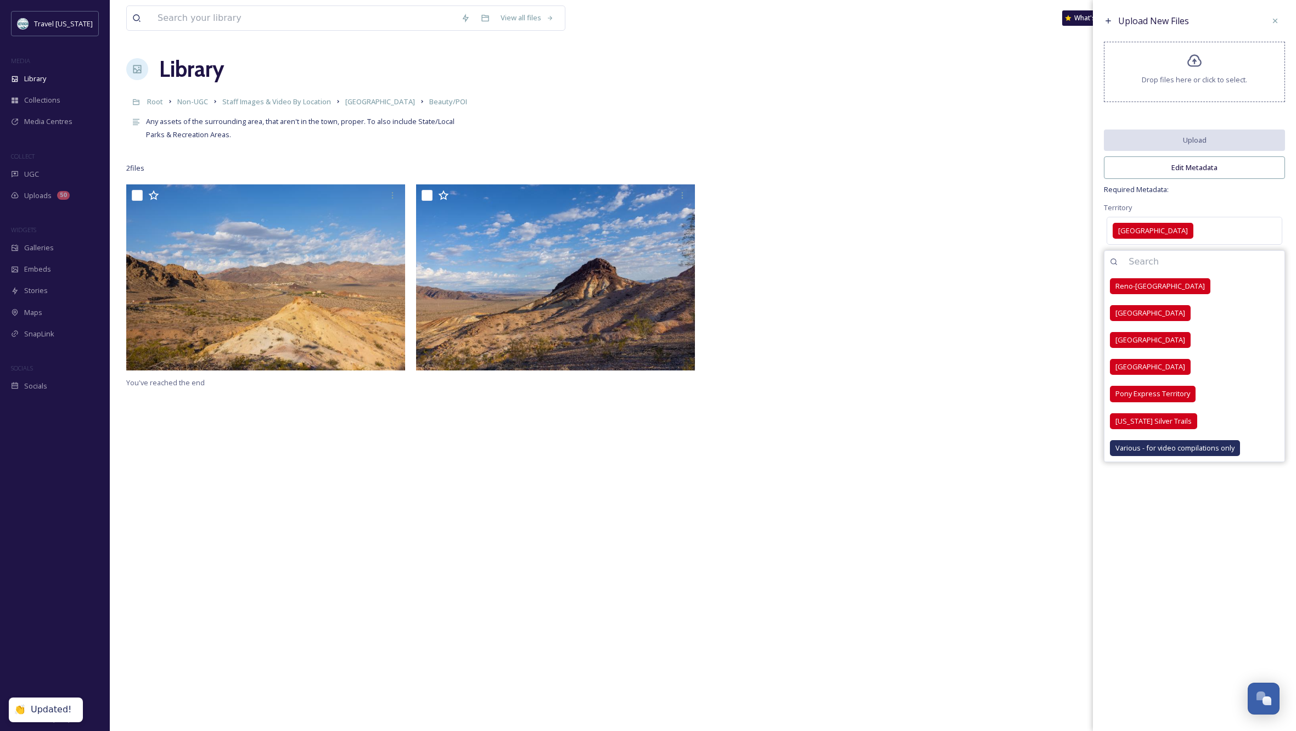
click at [1227, 208] on div "Territory [GEOGRAPHIC_DATA] [GEOGRAPHIC_DATA]-[GEOGRAPHIC_DATA] [GEOGRAPHIC_DAT…" at bounding box center [1194, 224] width 181 height 47
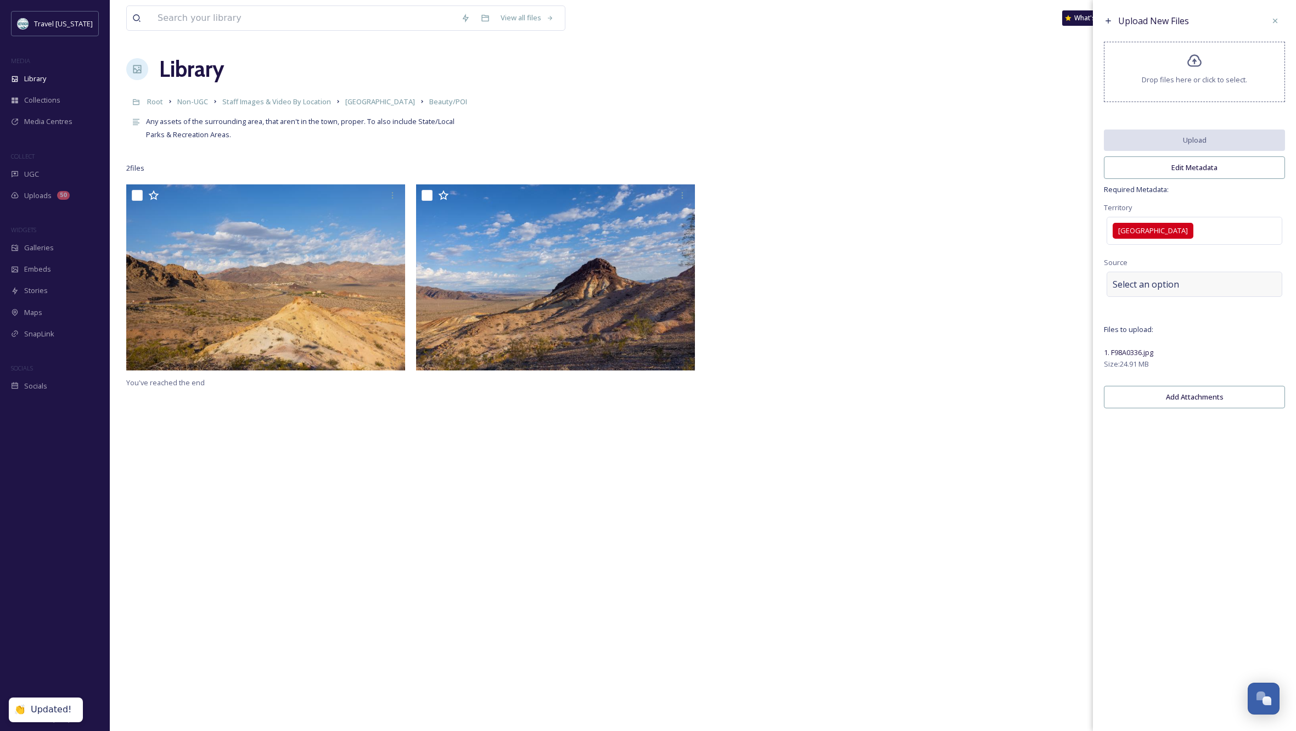
click at [1199, 288] on div "Select an option" at bounding box center [1194, 284] width 176 height 25
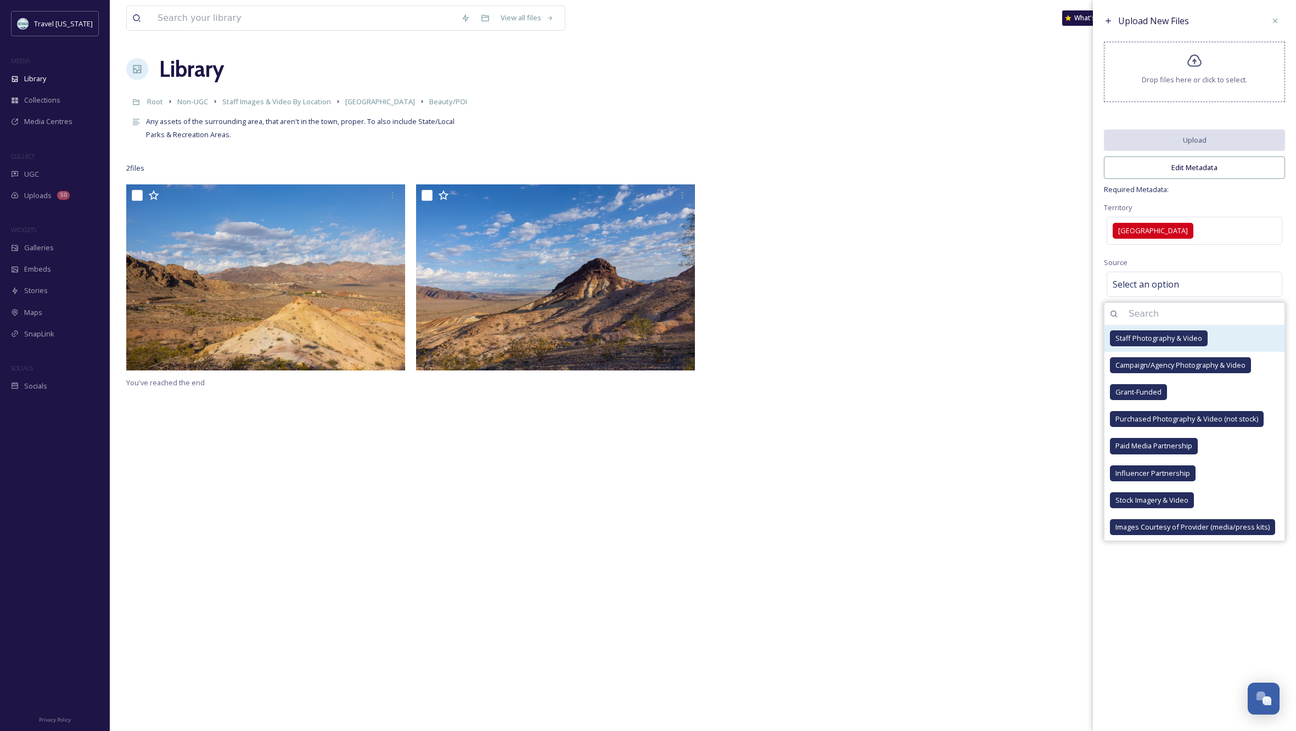
click at [1150, 344] on span "Staff Photography & Video" at bounding box center [1158, 338] width 87 height 10
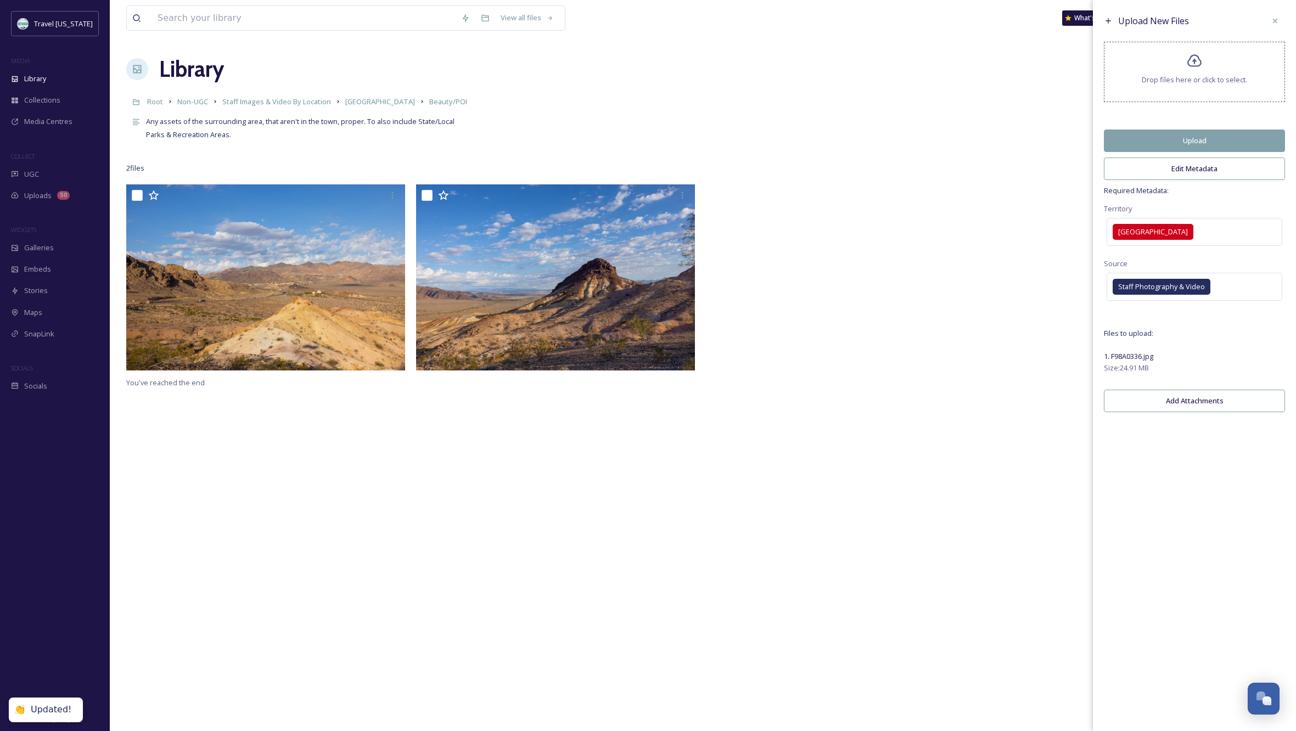
click at [1216, 640] on div "Upload New Files Drop files here or click to select. Upload Edit Metadata Requi…" at bounding box center [1194, 365] width 203 height 731
click at [1180, 172] on button "Edit Metadata" at bounding box center [1194, 169] width 181 height 23
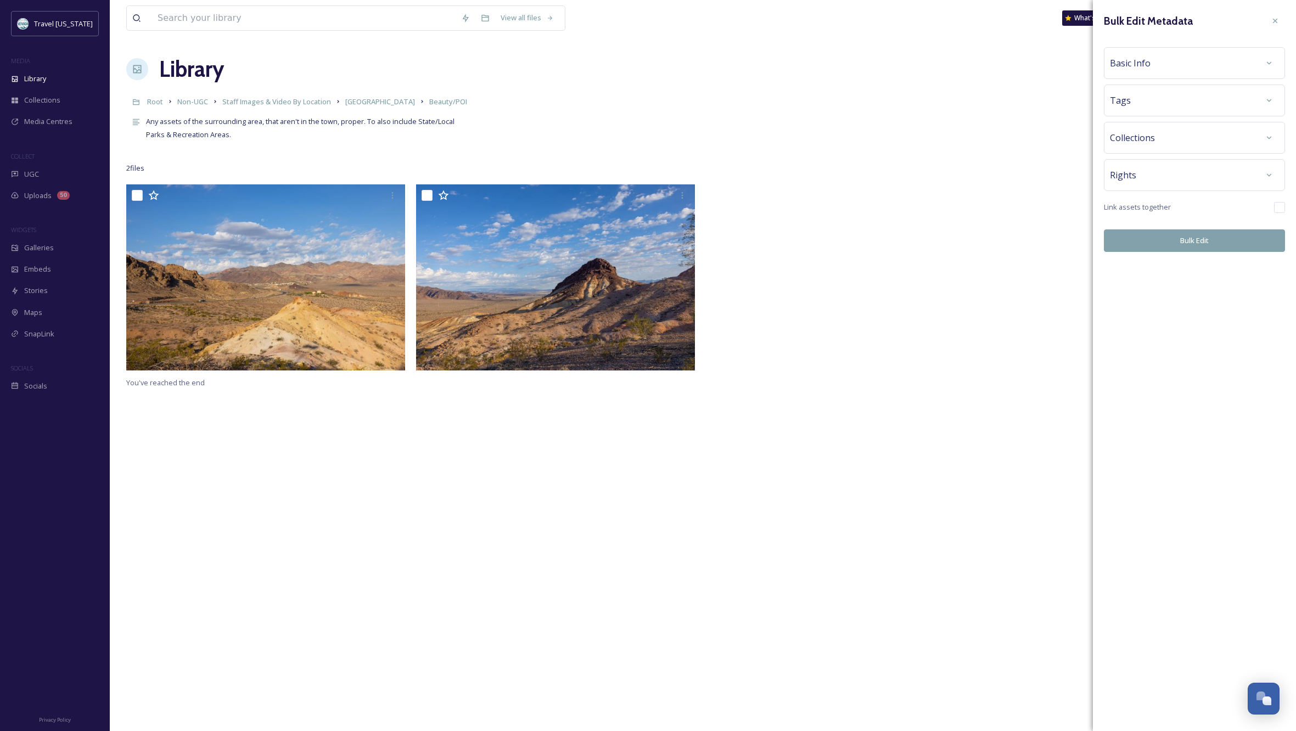
click at [1161, 63] on div "Basic Info" at bounding box center [1194, 63] width 169 height 20
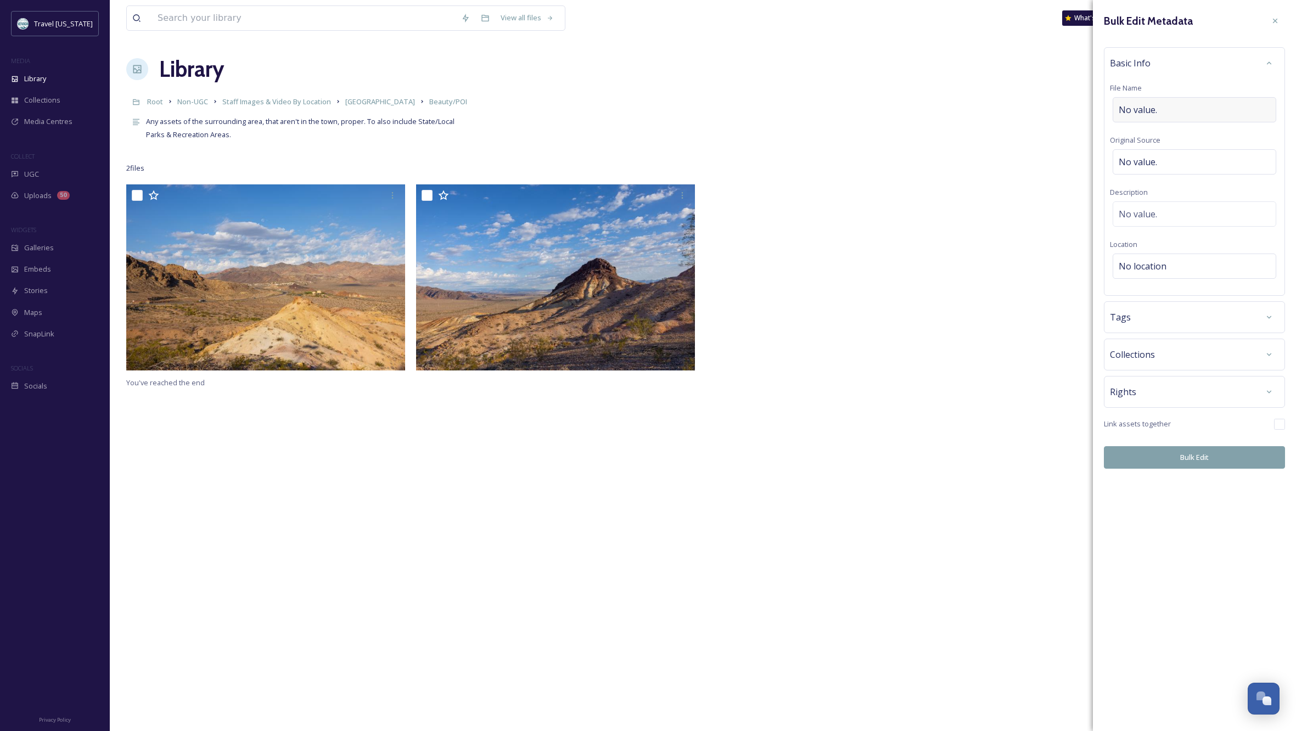
click at [1162, 108] on div "No value." at bounding box center [1195, 109] width 164 height 25
type input "Sunset from [GEOGRAPHIC_DATA]"
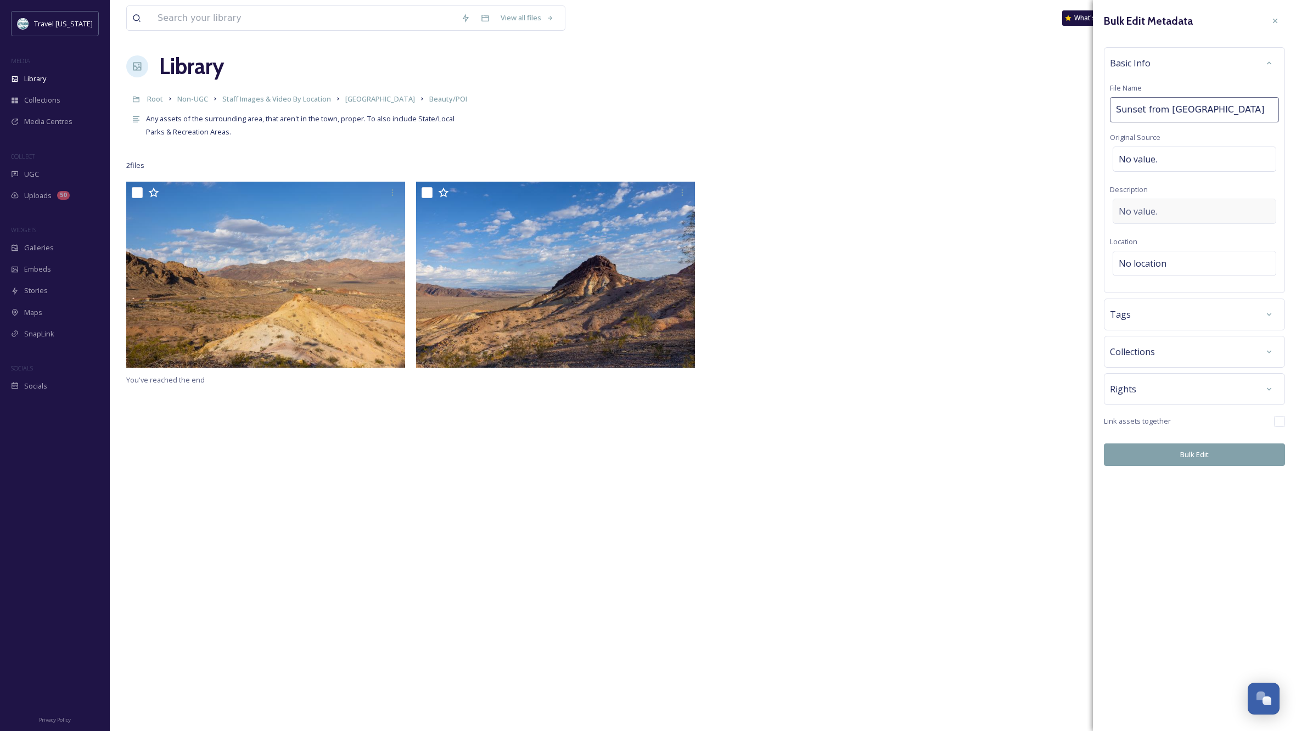
click at [1162, 208] on div "No value." at bounding box center [1195, 211] width 164 height 25
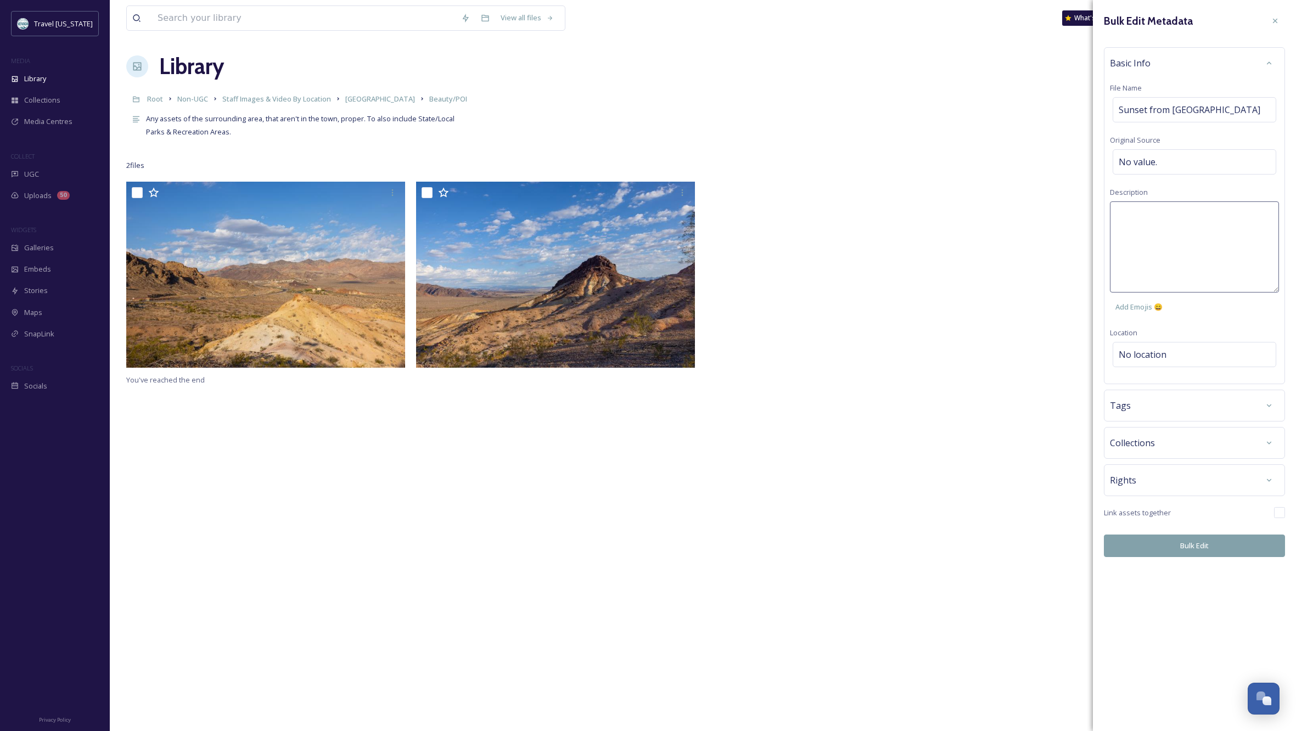
scroll to position [0, 1]
click at [1192, 309] on div "Add Emojis 😄" at bounding box center [1194, 259] width 169 height 116
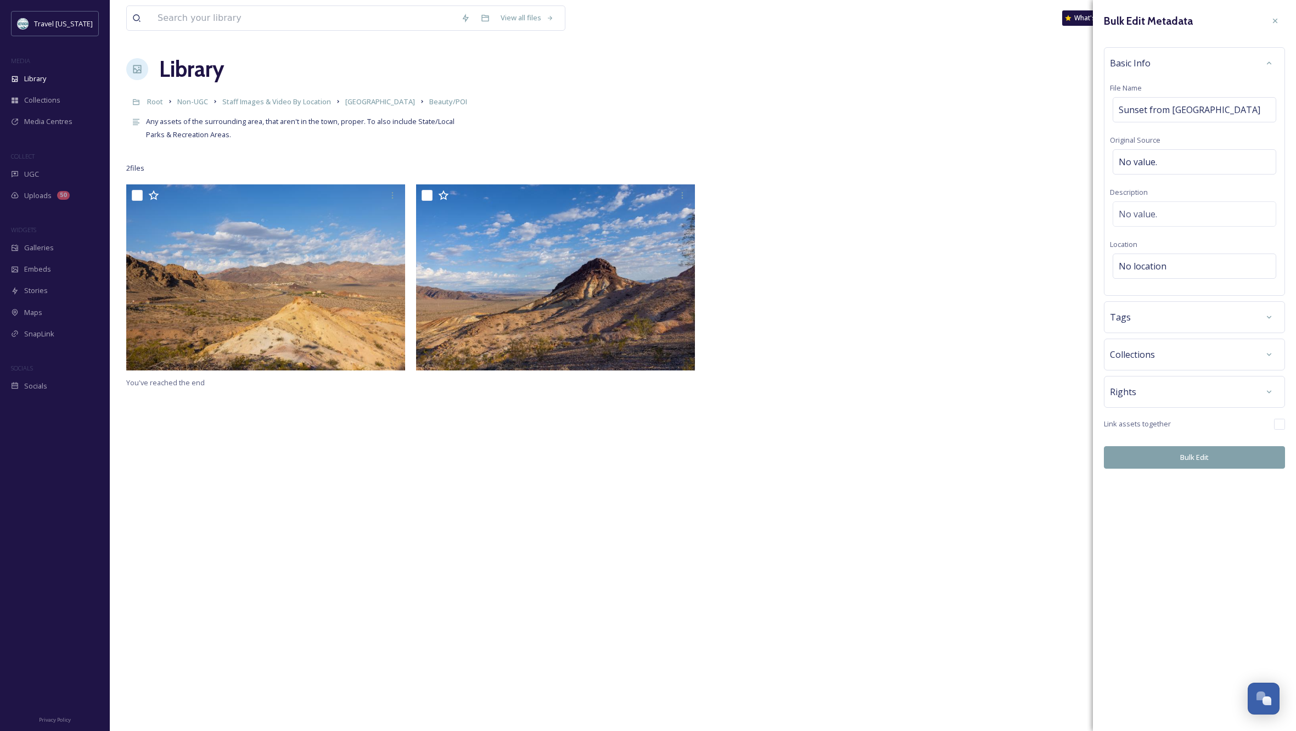
click at [1147, 351] on div "Bulk Edit Metadata Basic Info File Name Sunset from [GEOGRAPHIC_DATA] Original …" at bounding box center [1194, 240] width 203 height 480
click at [1134, 261] on span "No location" at bounding box center [1143, 266] width 48 height 13
click at [1134, 261] on input at bounding box center [1194, 266] width 162 height 24
type input "Bootleg Canyon"
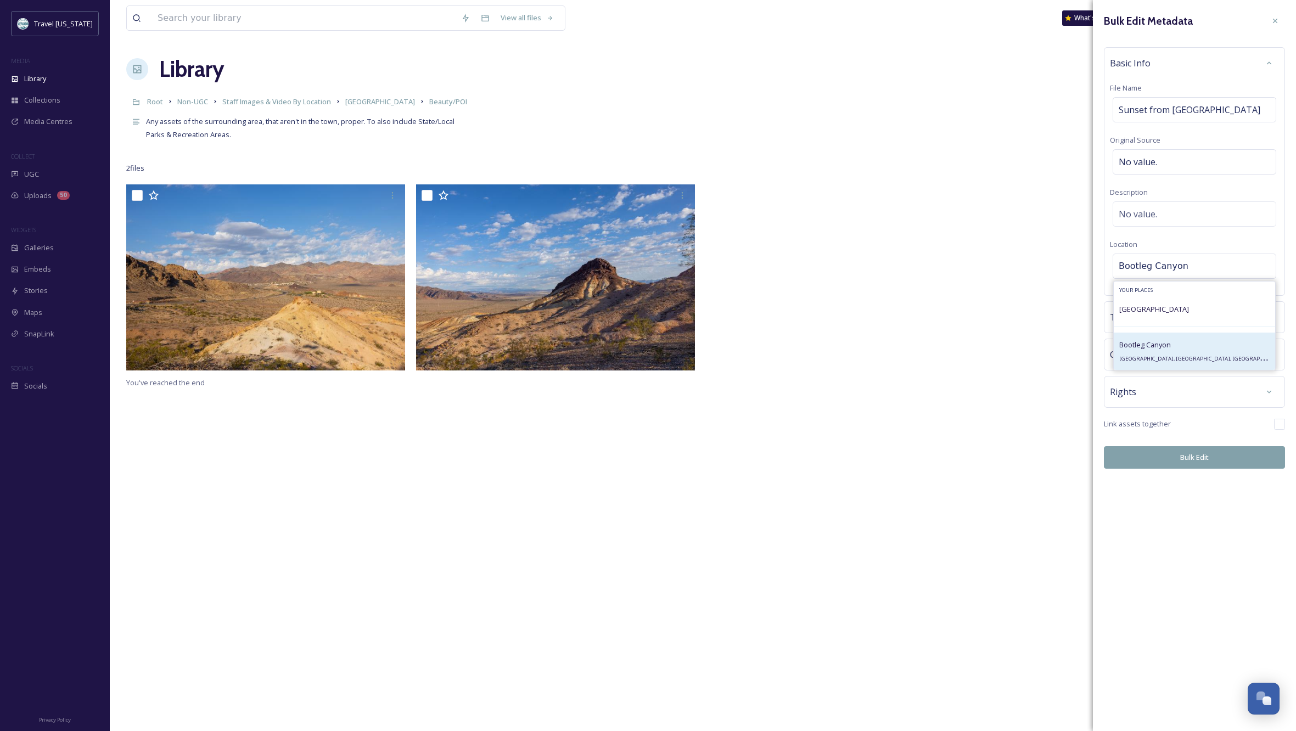
click at [1148, 346] on span "Bootleg Canyon" at bounding box center [1145, 345] width 52 height 10
click at [1240, 393] on div "Rights" at bounding box center [1194, 392] width 169 height 20
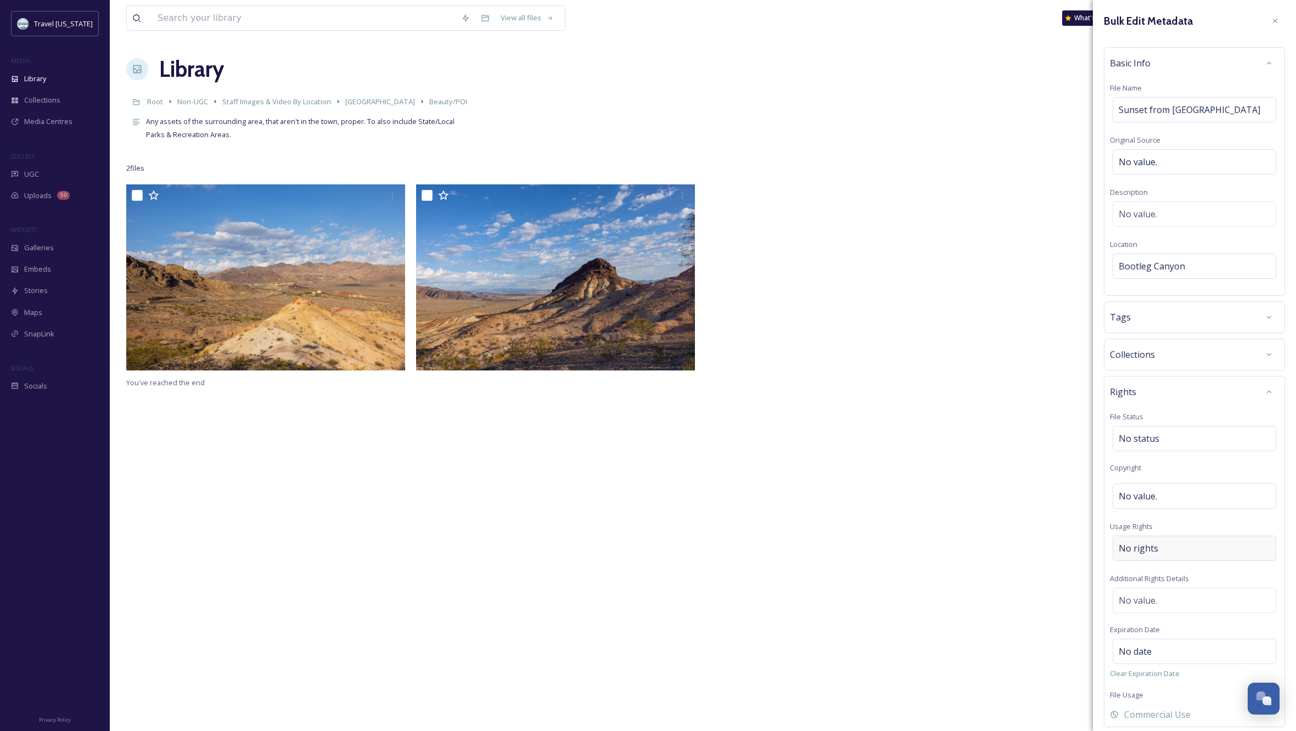
click at [1183, 544] on div "No rights" at bounding box center [1195, 548] width 164 height 25
click at [1182, 545] on input at bounding box center [1176, 551] width 121 height 24
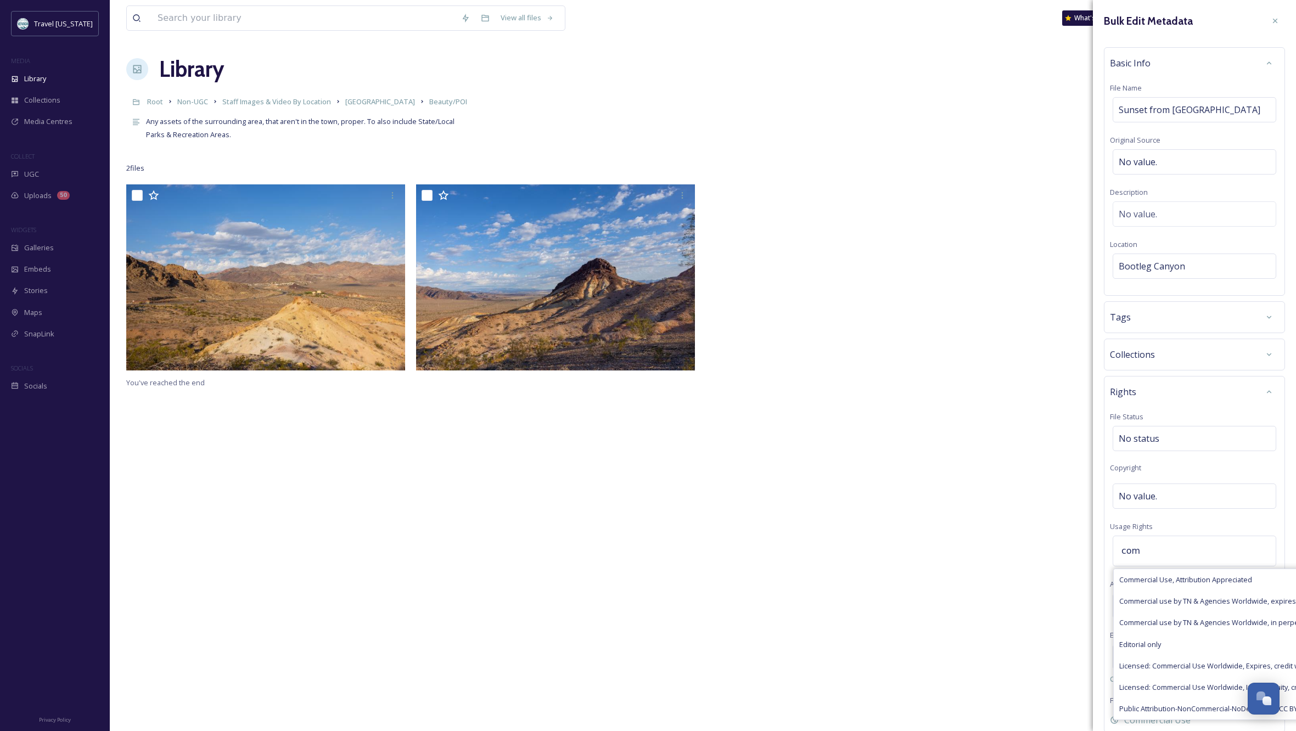
scroll to position [0, 14]
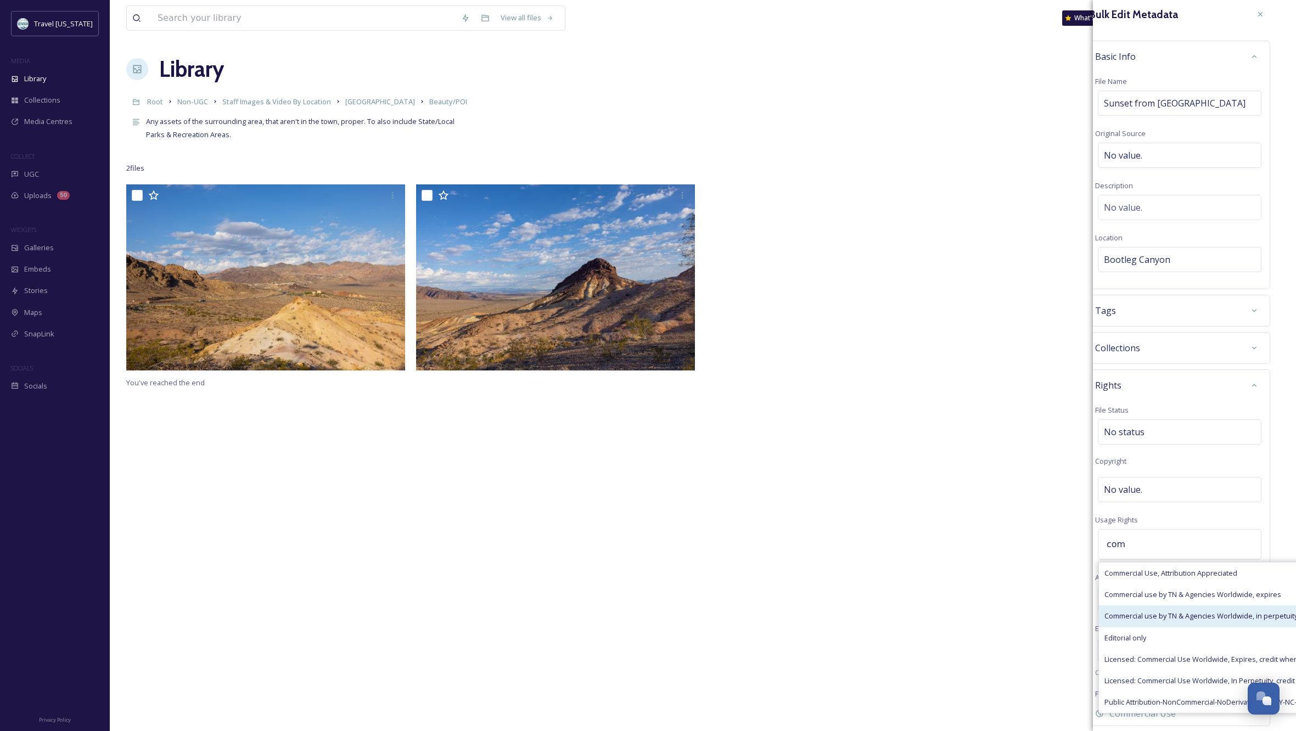
type input "com"
click at [1184, 613] on span "Commercial use by TN & Agencies Worldwide, in perpetuity" at bounding box center [1200, 616] width 193 height 10
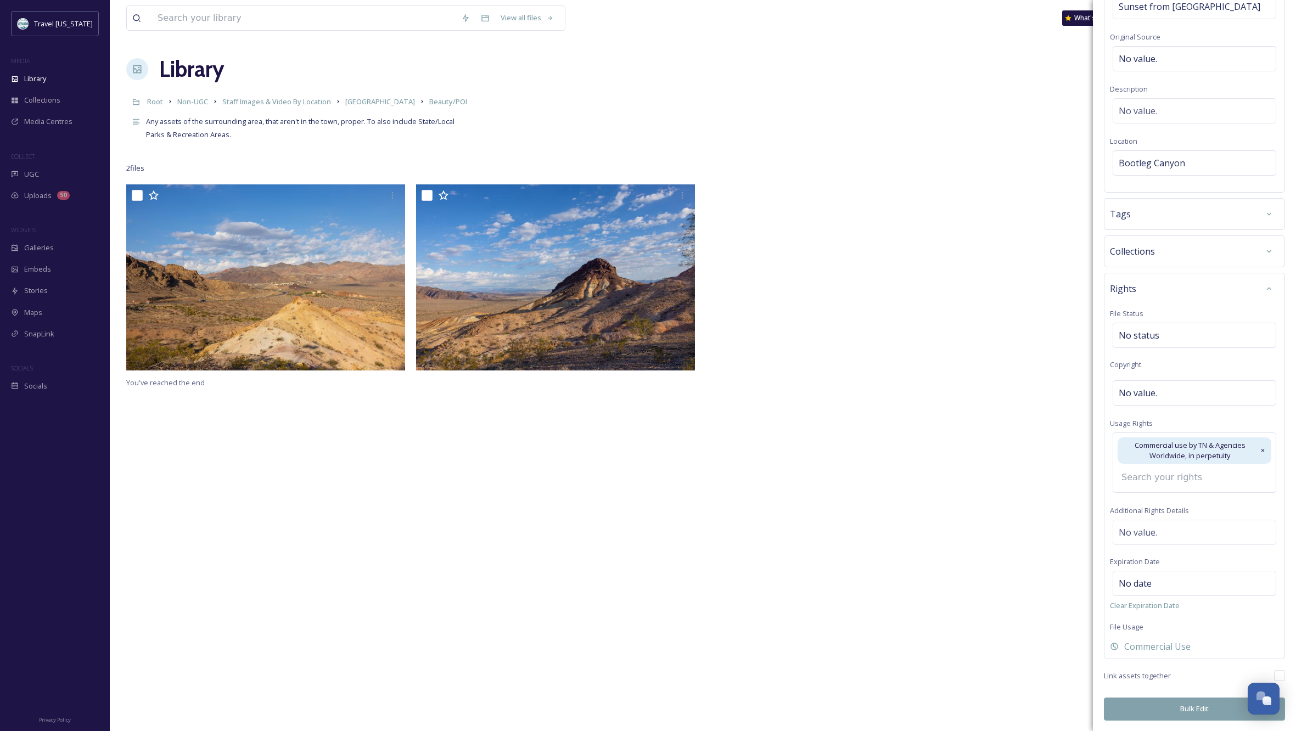
scroll to position [86, 0]
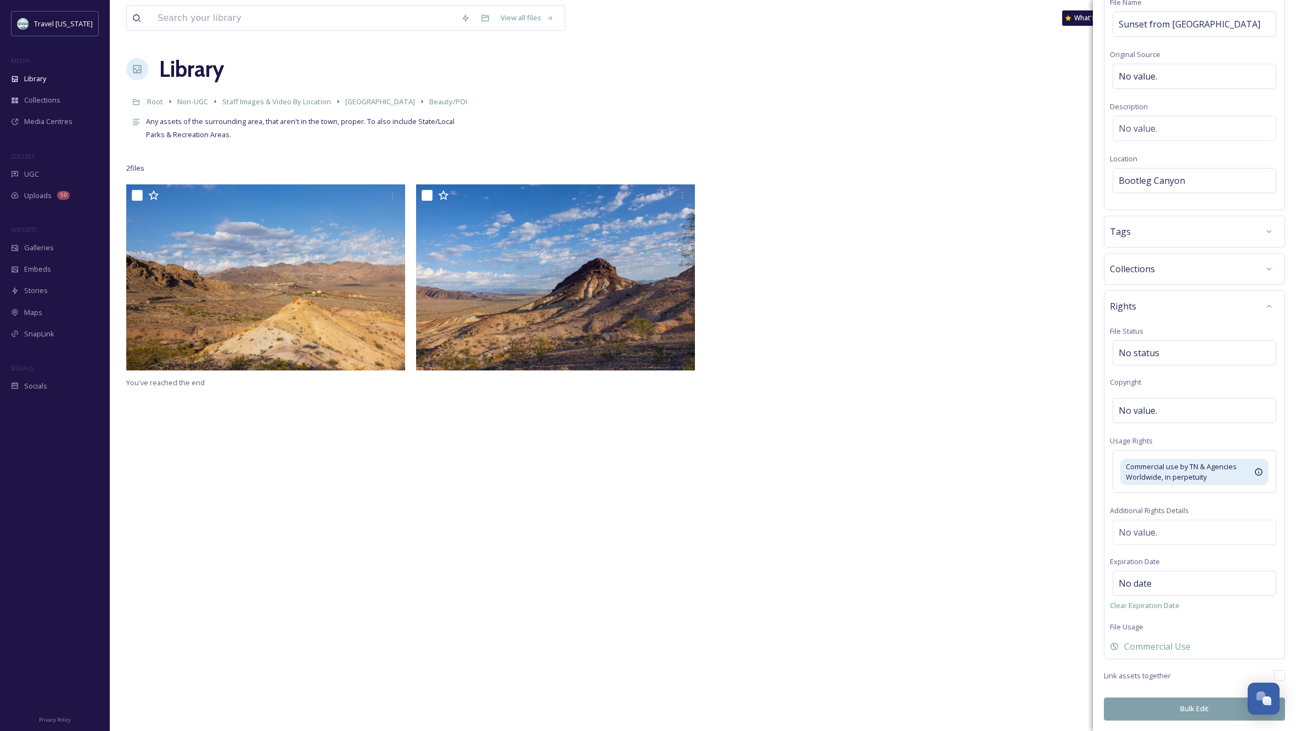
click at [1202, 710] on button "Bulk Edit" at bounding box center [1194, 709] width 181 height 23
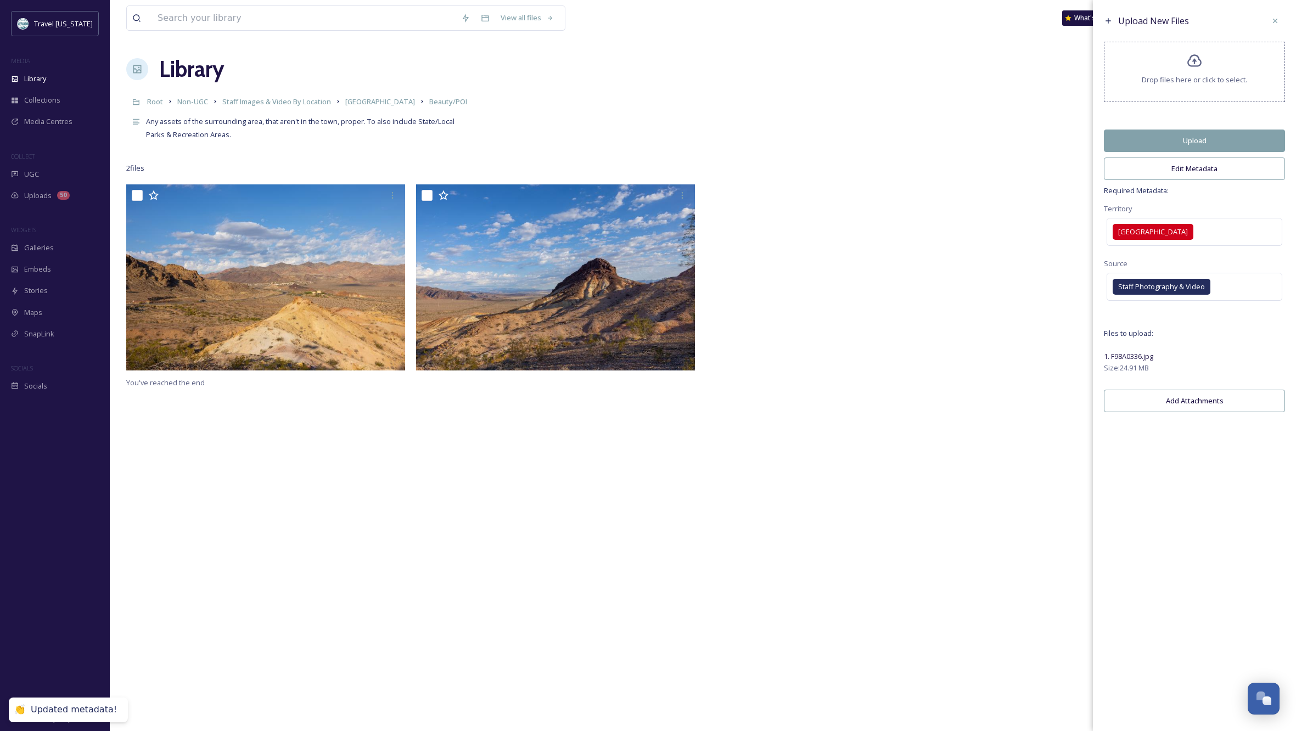
click at [1197, 406] on button "Add Attachments" at bounding box center [1194, 401] width 181 height 23
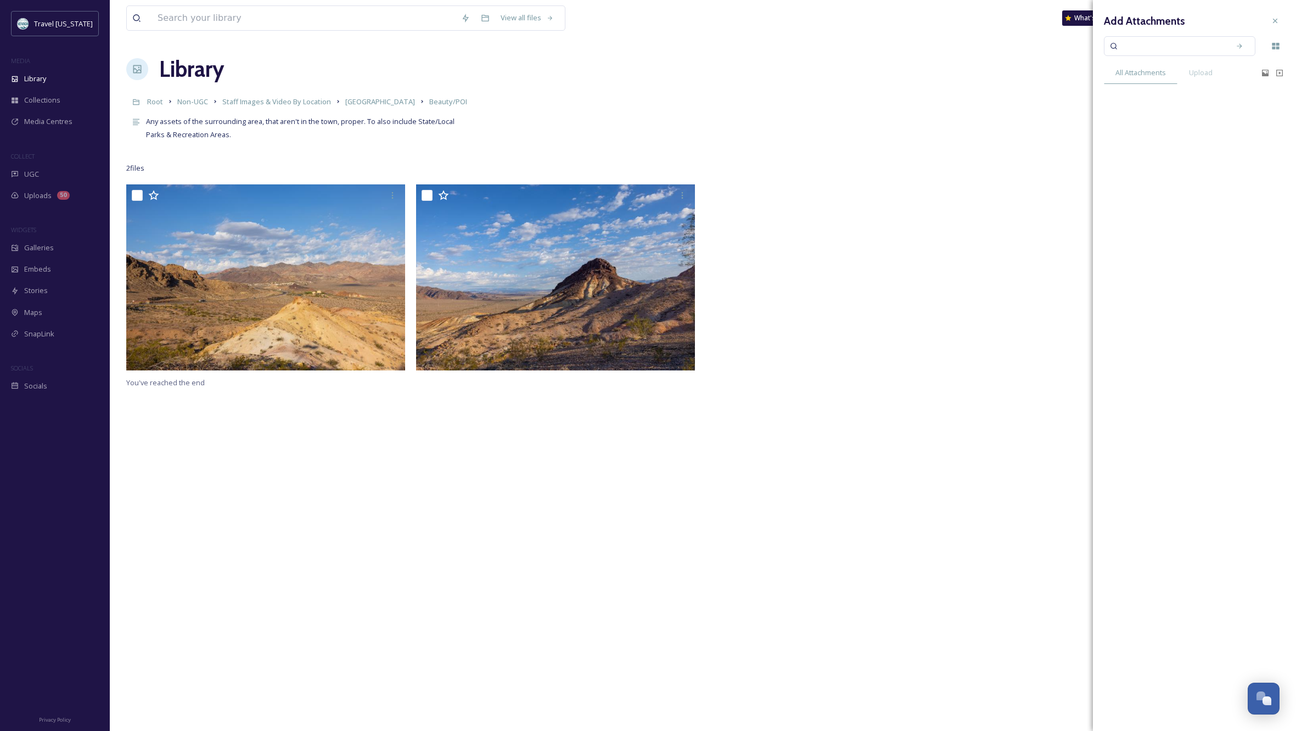
click at [1277, 21] on icon at bounding box center [1275, 20] width 9 height 9
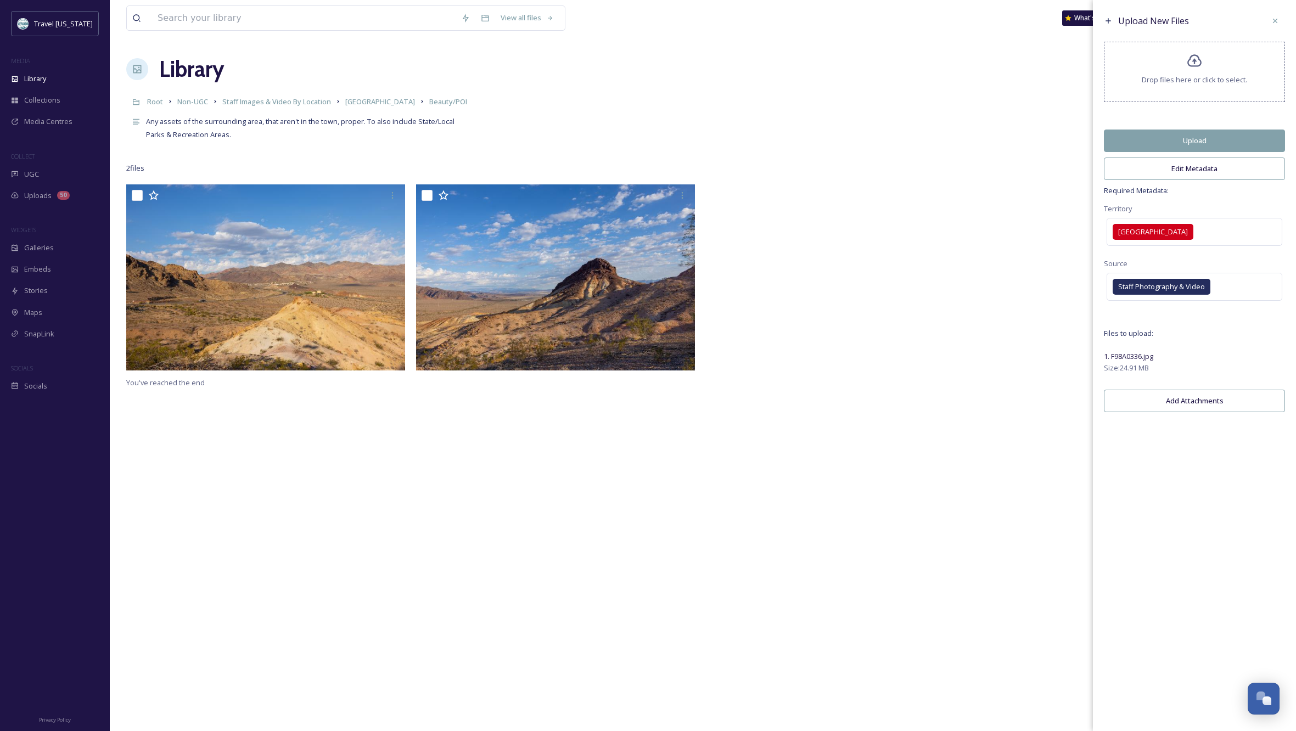
click at [1200, 145] on button "Upload" at bounding box center [1194, 141] width 181 height 23
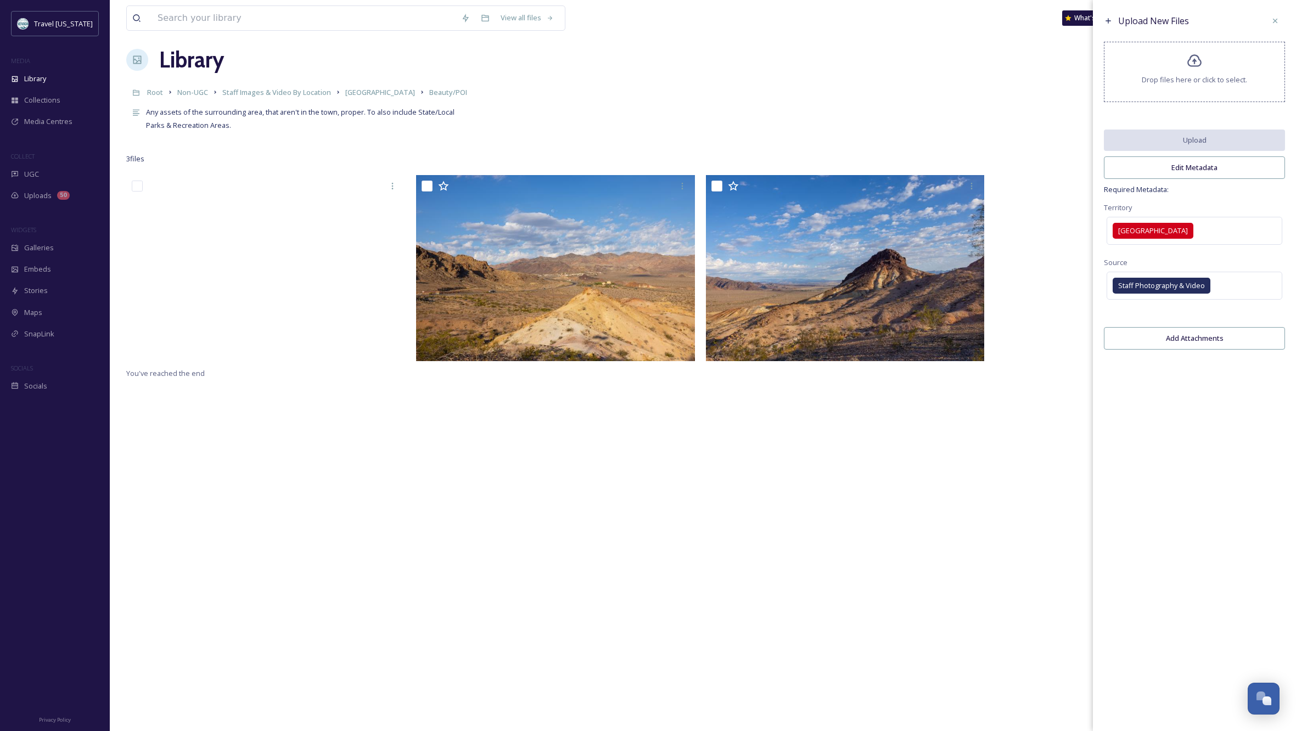
scroll to position [9, 1]
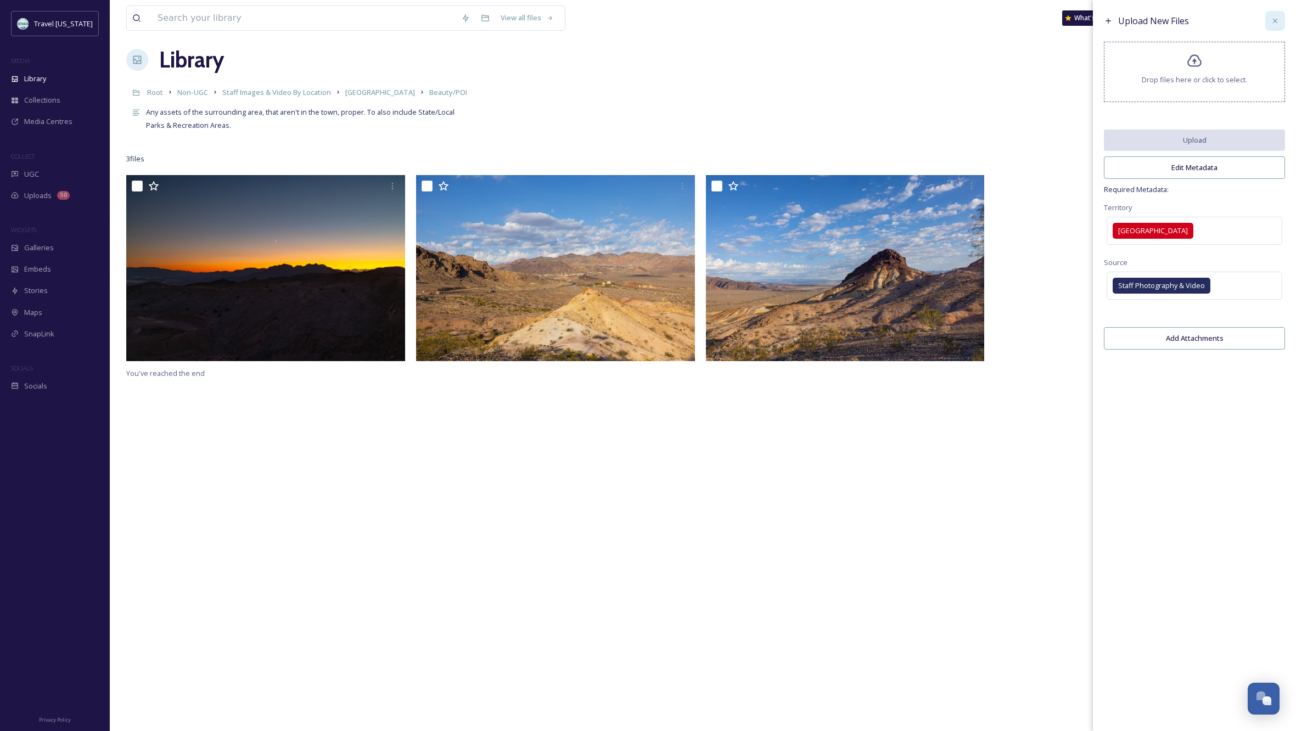
click at [1276, 19] on icon at bounding box center [1275, 20] width 9 height 9
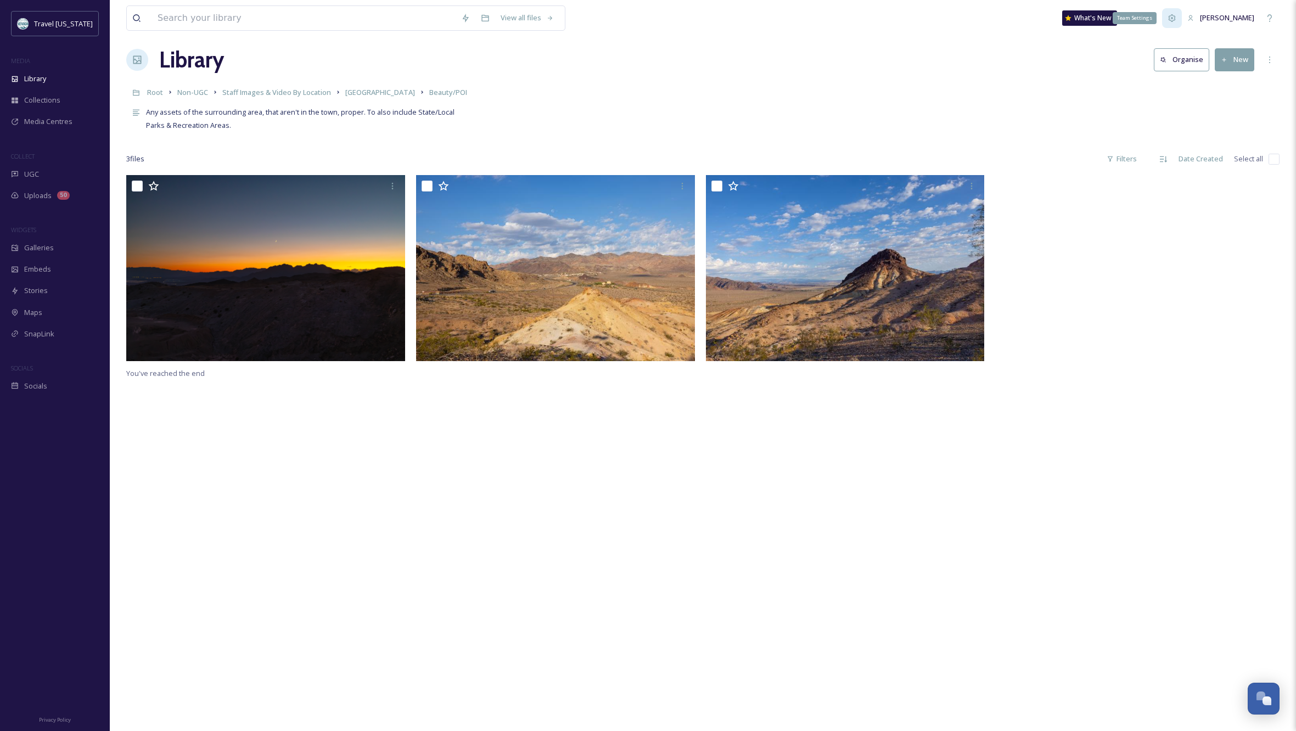
click at [1176, 18] on icon at bounding box center [1171, 18] width 9 height 9
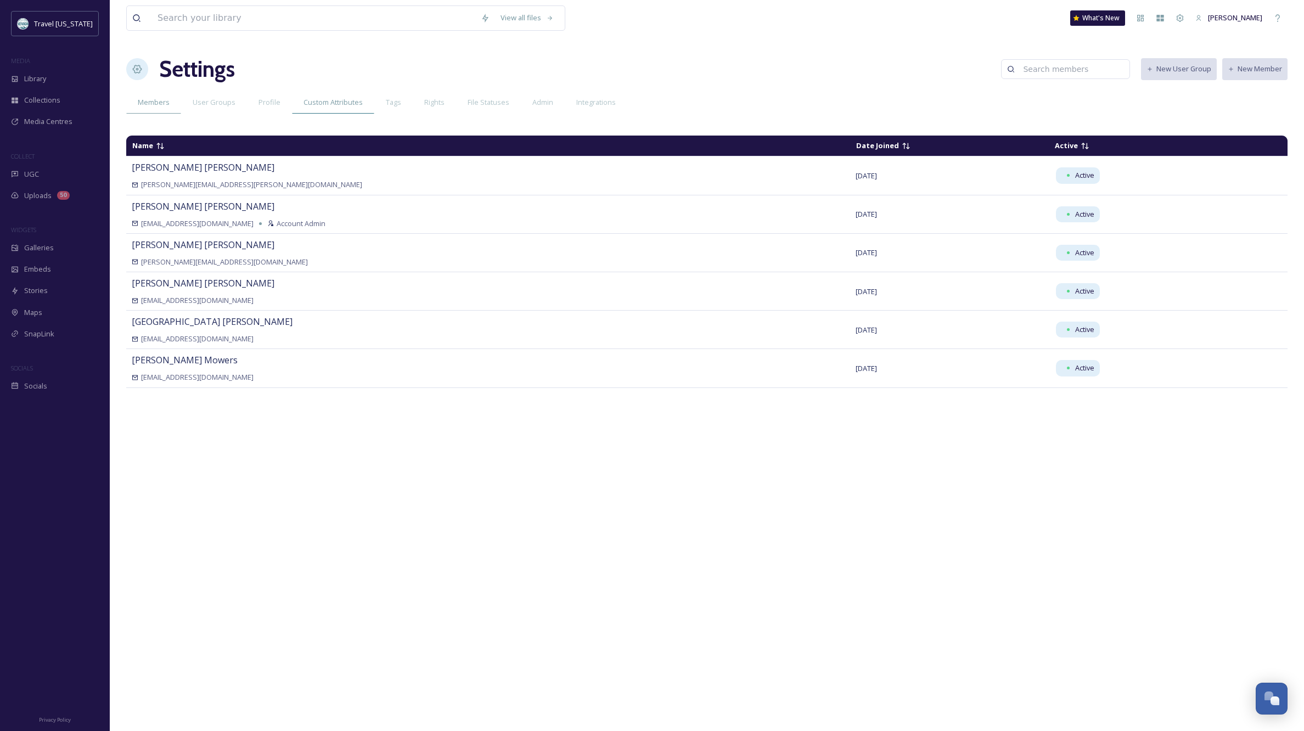
click at [328, 98] on span "Custom Attributes" at bounding box center [333, 102] width 59 height 10
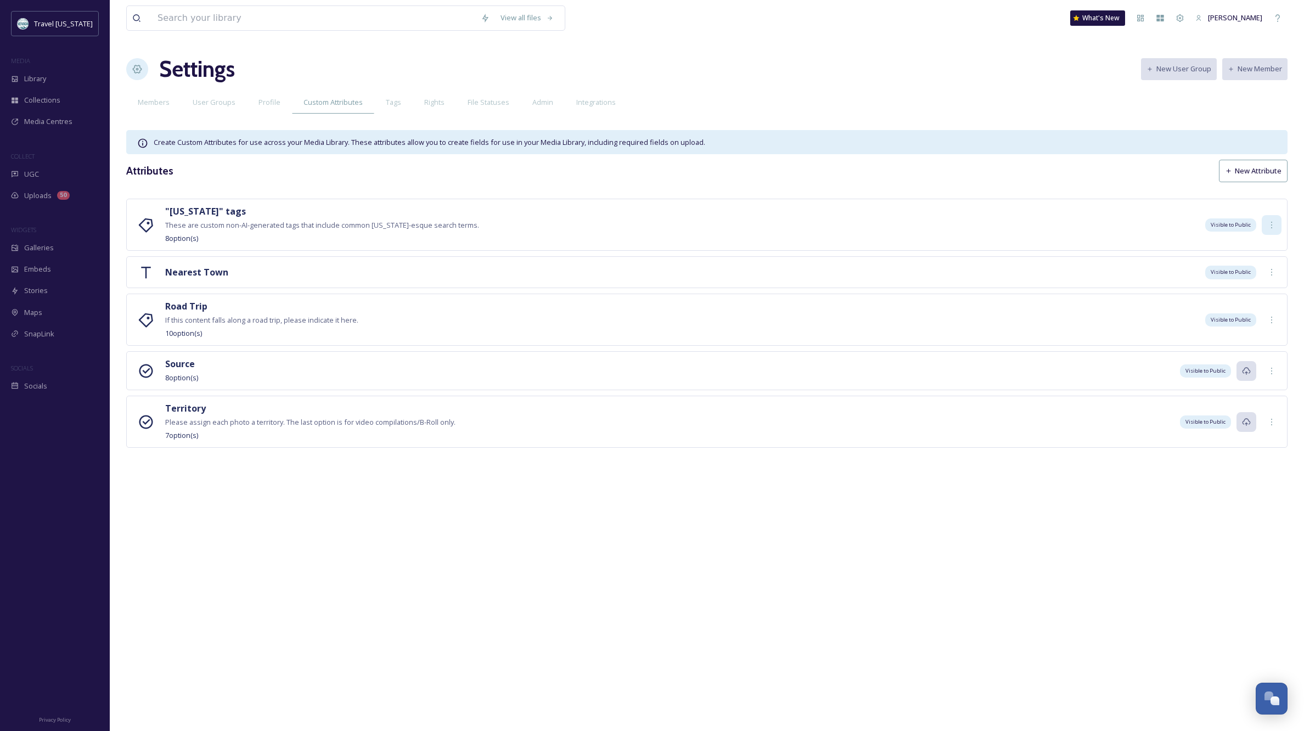
click at [1271, 222] on icon at bounding box center [1271, 225] width 9 height 9
click at [1261, 246] on span "Edit" at bounding box center [1260, 249] width 12 height 10
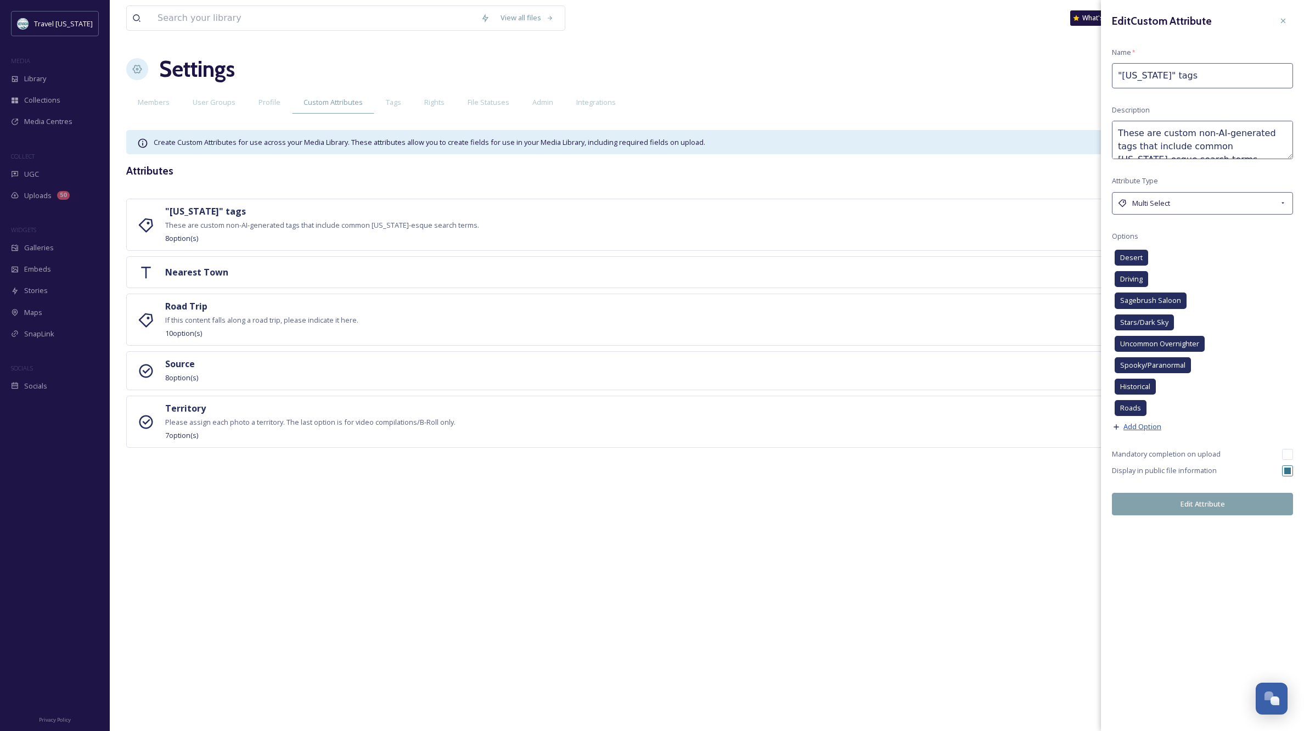
click at [1144, 424] on span "Add Option" at bounding box center [1142, 427] width 38 height 10
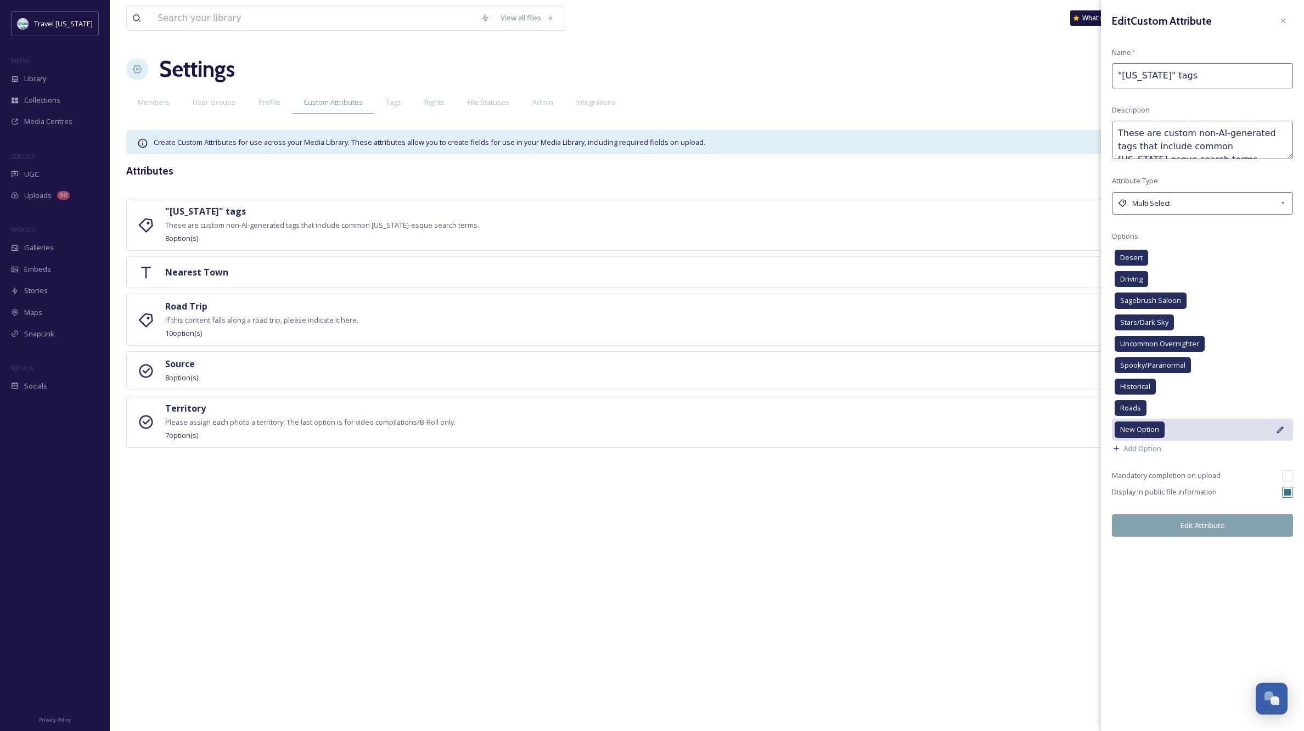
click at [1280, 428] on icon at bounding box center [1280, 429] width 7 height 7
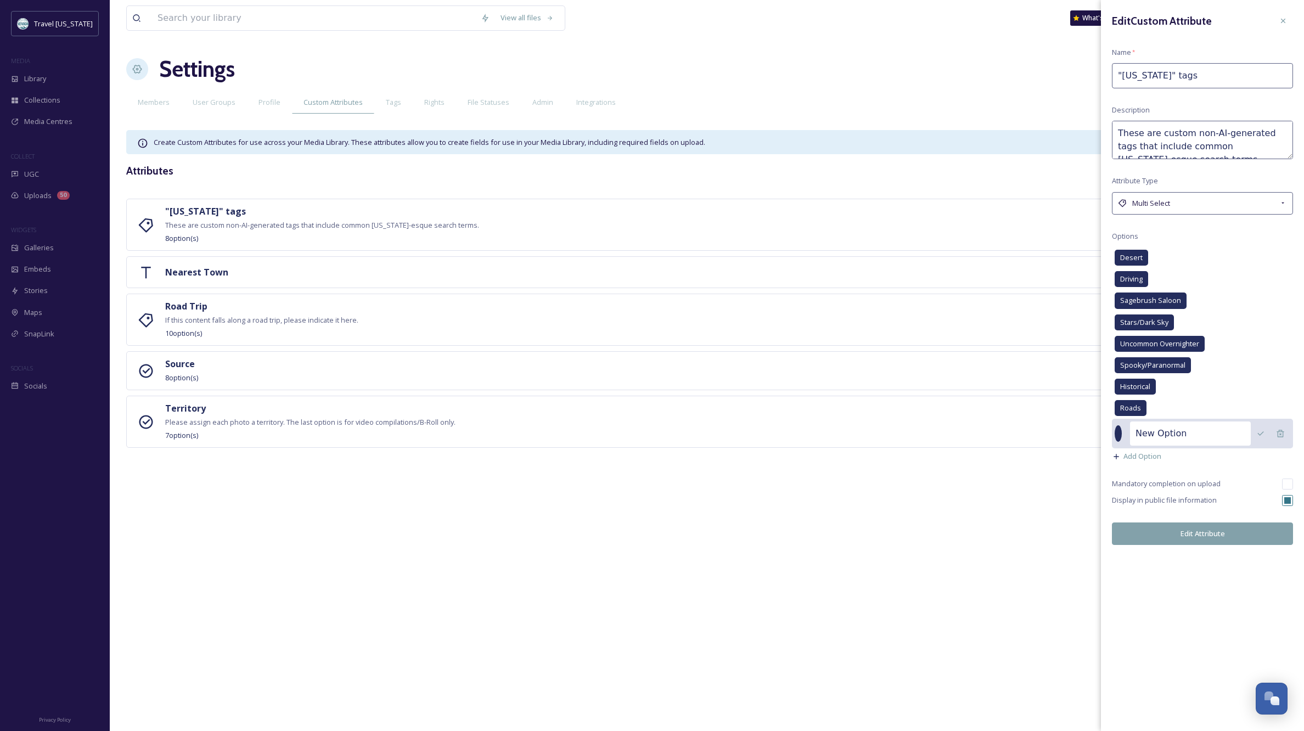
click at [1174, 434] on input "New Option" at bounding box center [1190, 434] width 121 height 24
drag, startPoint x: 1169, startPoint y: 432, endPoint x: 1099, endPoint y: 432, distance: 69.7
click at [1099, 432] on div ""[US_STATE]" tags These are custom non-AI-generated tags that include common [U…" at bounding box center [706, 323] width 1161 height 249
type input "Panorama"
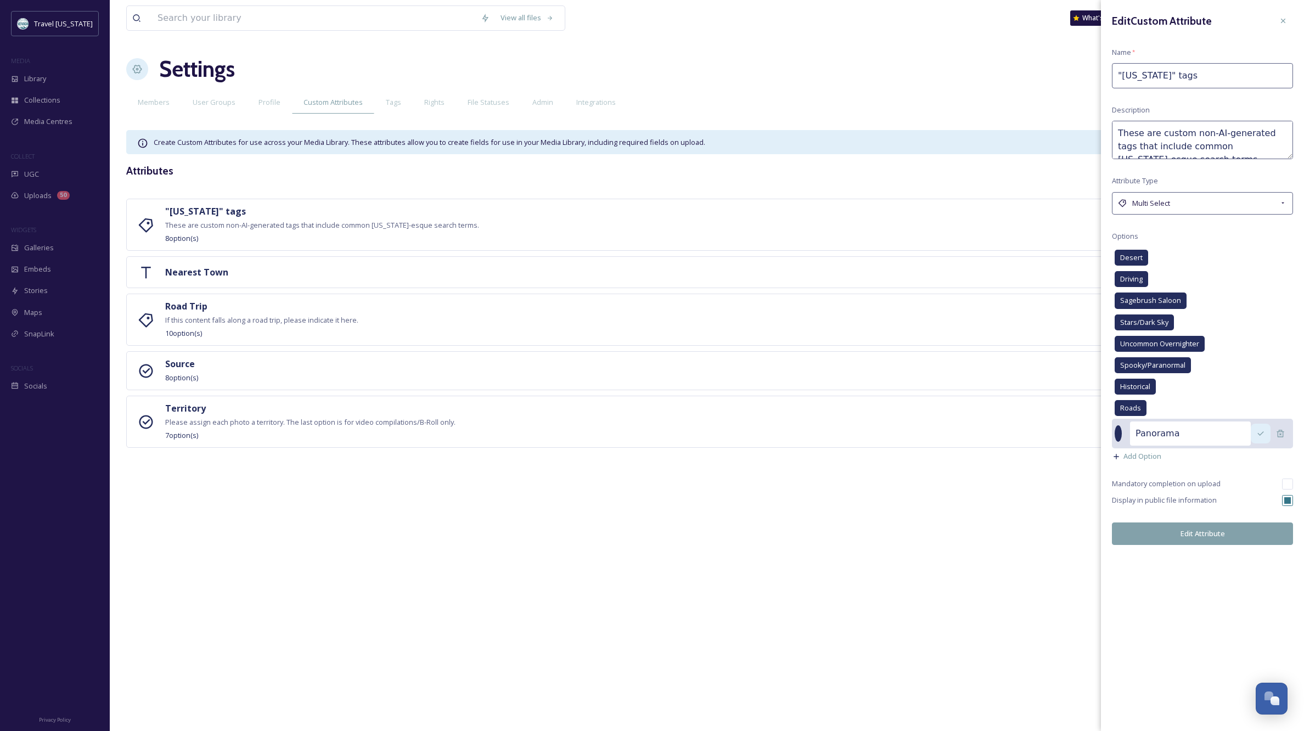
click at [1262, 430] on icon at bounding box center [1260, 433] width 9 height 9
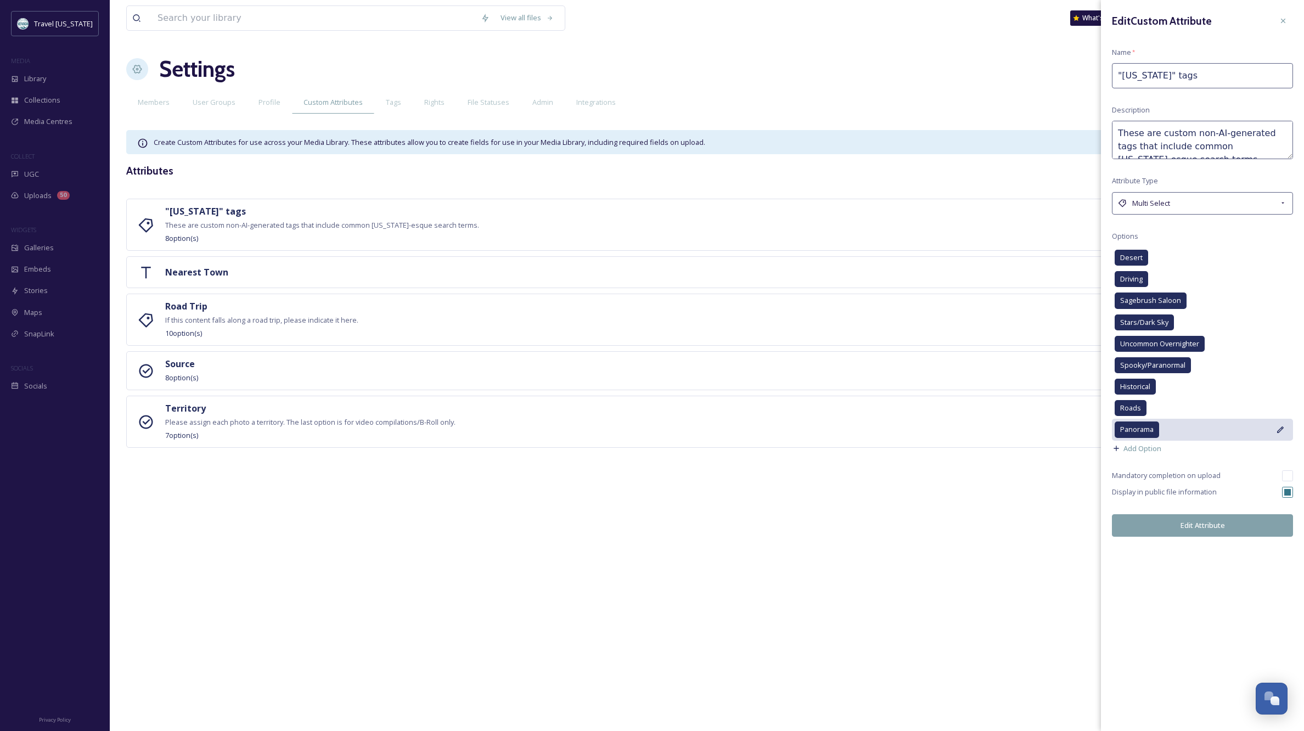
click at [1192, 525] on button "Edit Attribute" at bounding box center [1202, 525] width 181 height 23
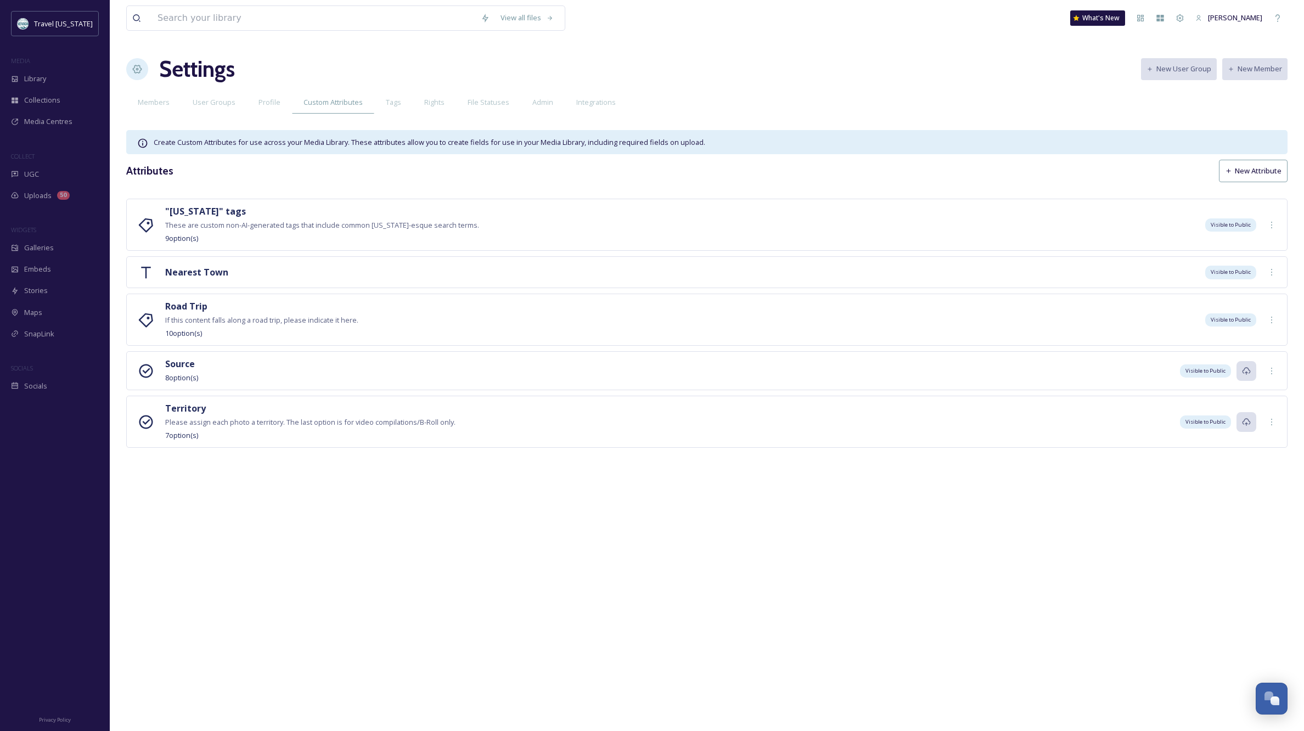
click at [452, 623] on div "View all files What's New [PERSON_NAME] Settings New User Group New Member Memb…" at bounding box center [707, 365] width 1194 height 731
